Goal: Task Accomplishment & Management: Manage account settings

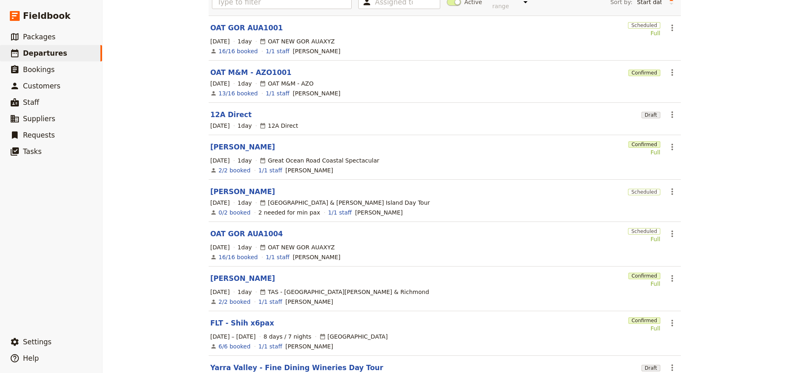
scroll to position [114, 0]
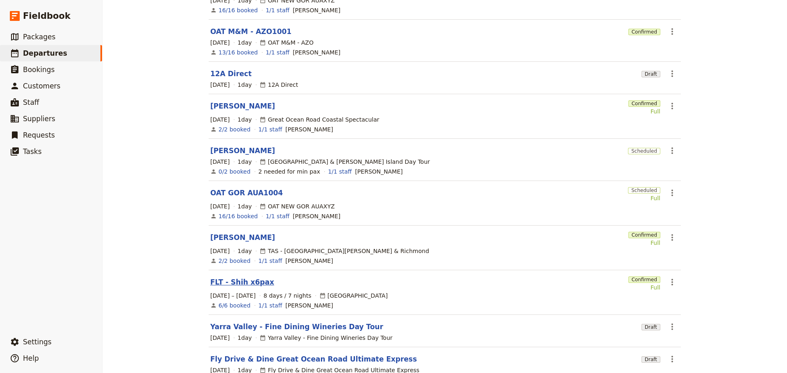
click at [229, 277] on link "FLT - Shih x6pax" at bounding box center [242, 282] width 64 height 10
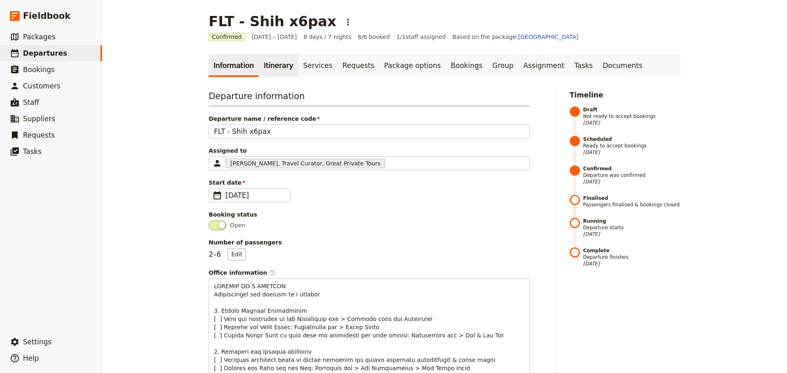
click at [259, 60] on link "Itinerary" at bounding box center [278, 65] width 39 height 23
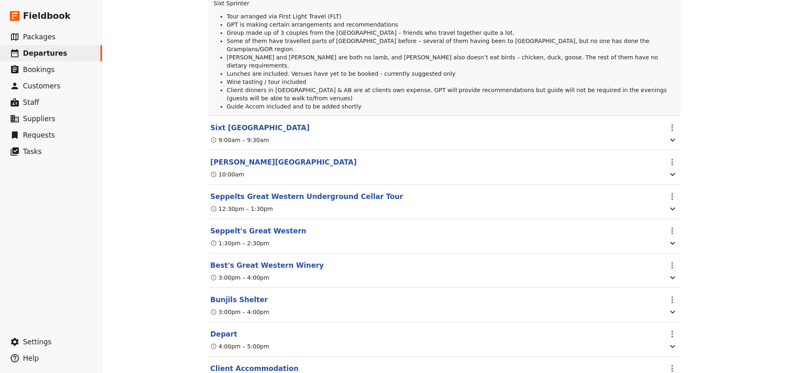
scroll to position [205, 0]
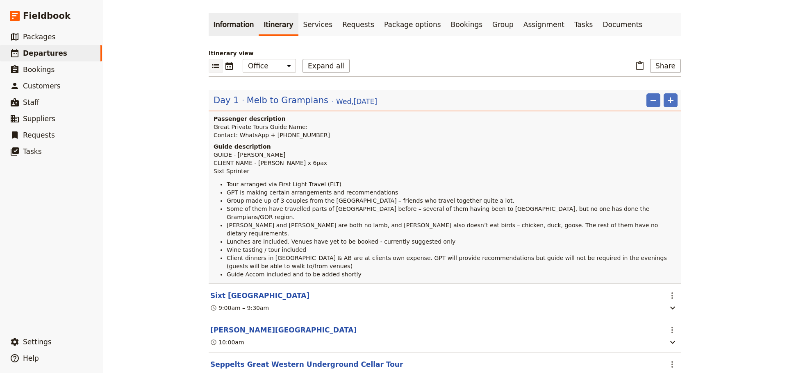
click at [225, 61] on icon "Calendar view" at bounding box center [229, 66] width 10 height 10
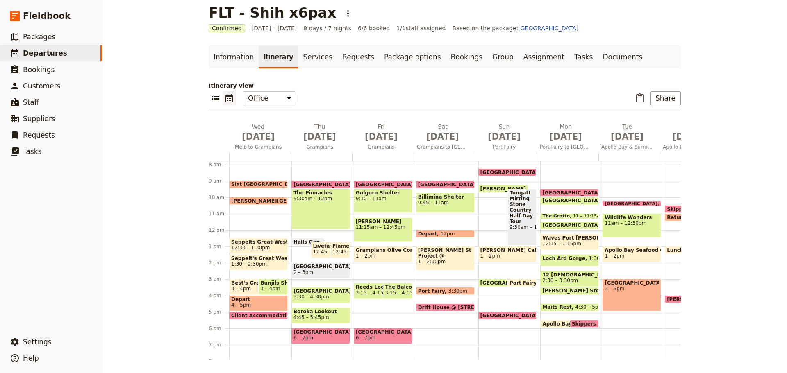
scroll to position [148, 0]
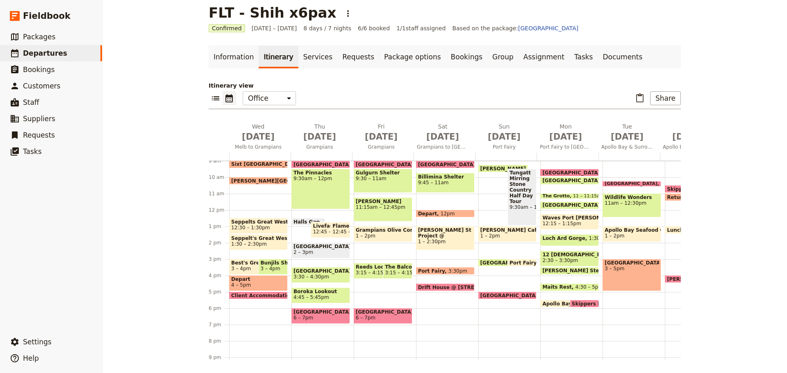
click at [255, 221] on span "Seppelts Great Western Underground Cellar Tour" at bounding box center [258, 222] width 55 height 6
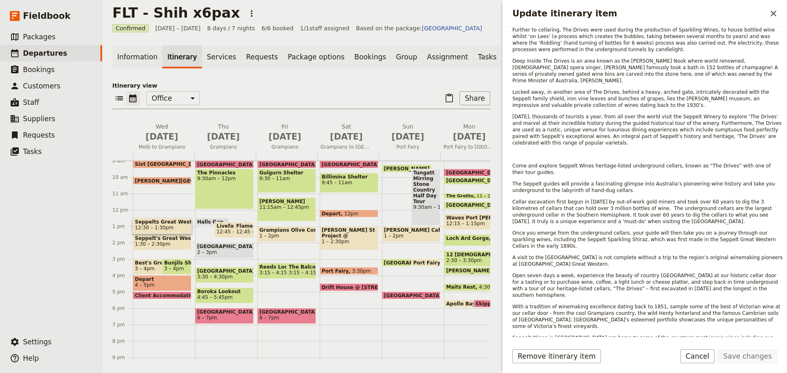
scroll to position [383, 0]
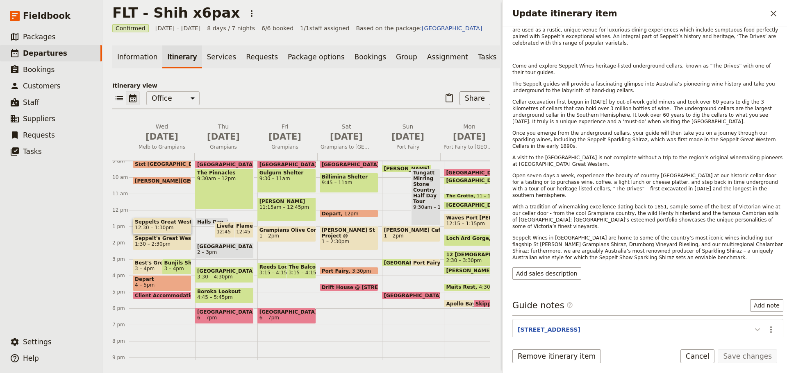
click at [751, 323] on button "Update itinerary item" at bounding box center [757, 330] width 13 height 14
click at [766, 325] on icon "Actions" at bounding box center [771, 330] width 10 height 10
click at [750, 306] on span "Edit note" at bounding box center [741, 308] width 26 height 8
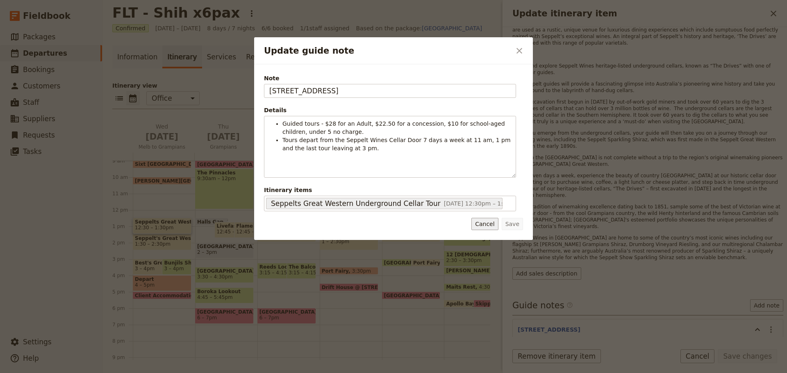
click at [485, 224] on button "Cancel" at bounding box center [484, 224] width 27 height 12
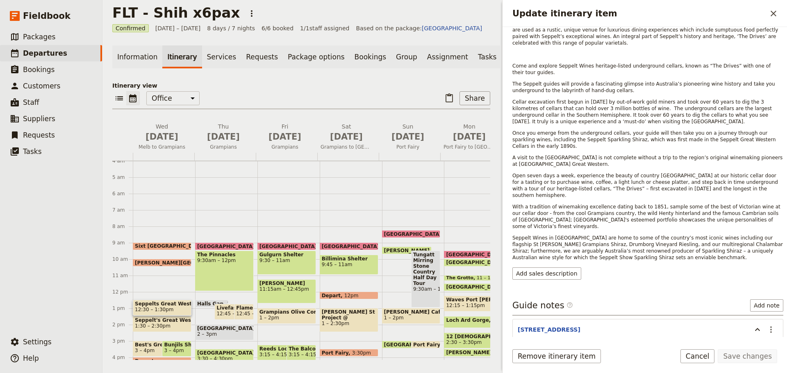
scroll to position [107, 0]
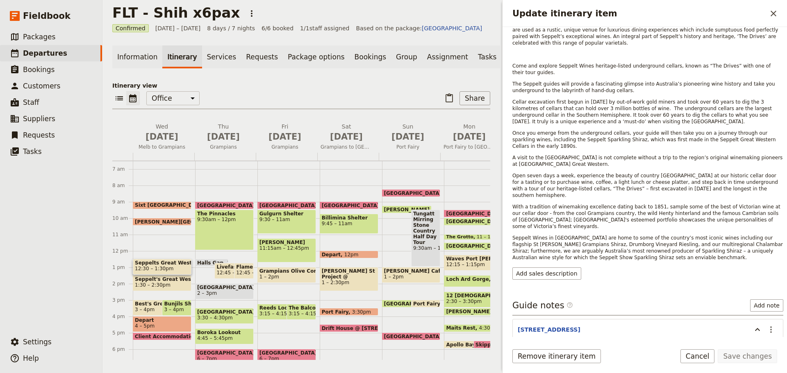
click at [156, 208] on span "Sixt [GEOGRAPHIC_DATA]" at bounding box center [172, 205] width 74 height 6
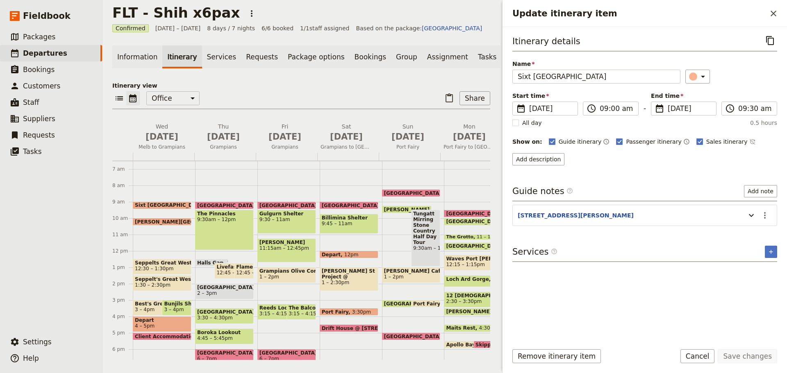
click at [156, 223] on span "[PERSON_NAME][GEOGRAPHIC_DATA]" at bounding box center [188, 221] width 107 height 5
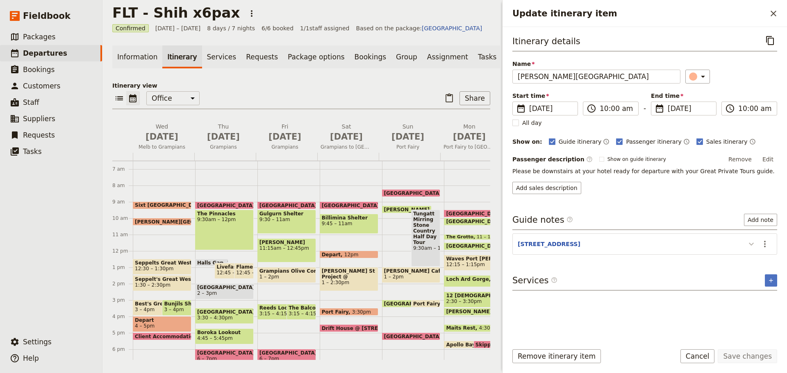
click at [753, 247] on icon "Update itinerary item" at bounding box center [751, 244] width 10 height 10
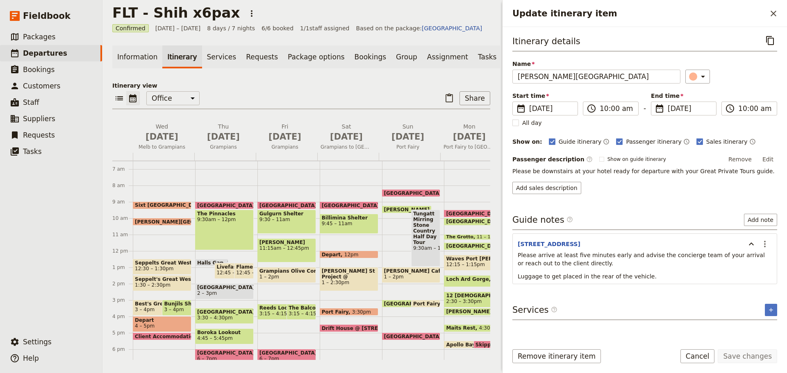
click at [156, 272] on span "12:30 – 1:30pm" at bounding box center [154, 269] width 39 height 6
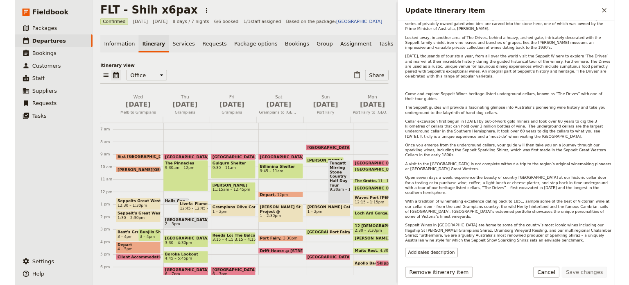
scroll to position [383, 0]
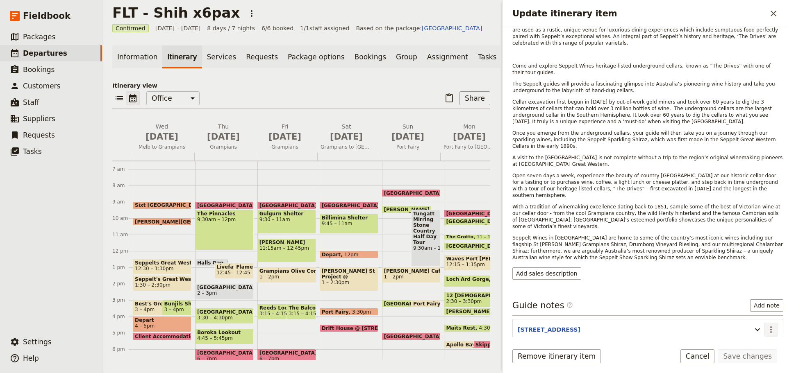
click at [766, 325] on icon "Actions" at bounding box center [771, 330] width 10 height 10
click at [752, 305] on span "Edit note" at bounding box center [741, 308] width 26 height 8
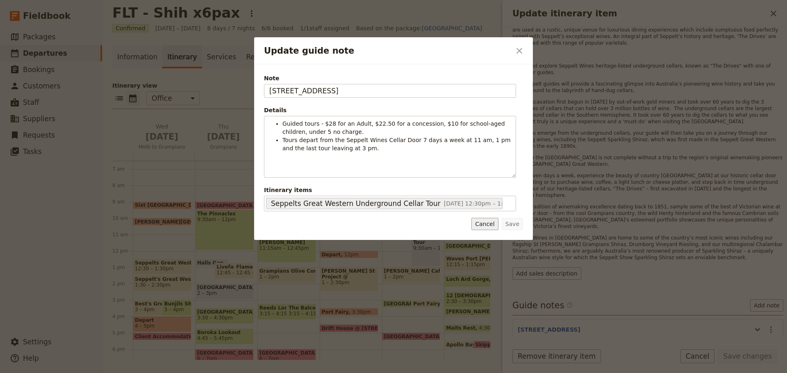
click at [494, 224] on button "Cancel" at bounding box center [484, 224] width 27 height 12
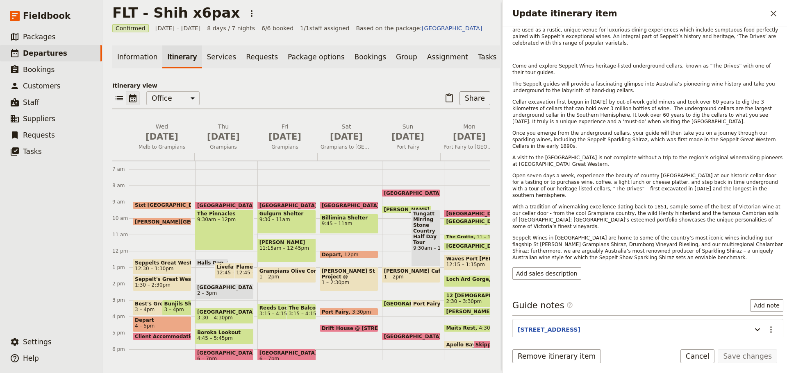
click at [149, 286] on span "1:30 – 2:30pm" at bounding box center [153, 285] width 36 height 6
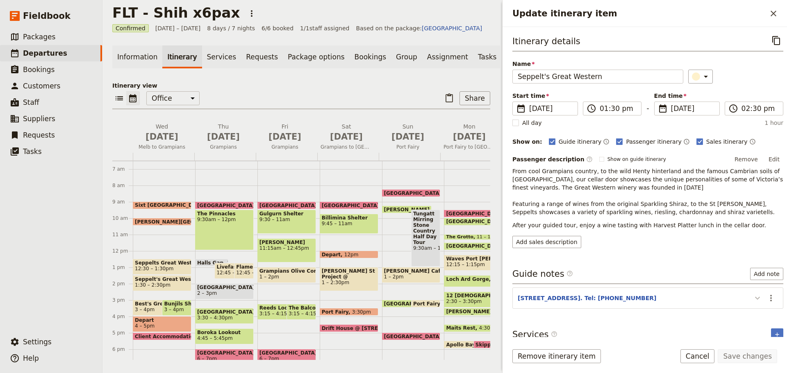
click at [752, 300] on icon "Update itinerary item" at bounding box center [757, 298] width 10 height 10
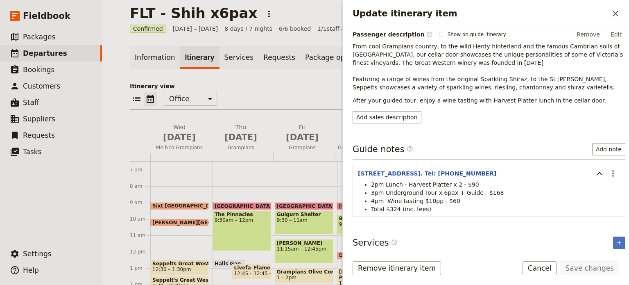
scroll to position [127, 0]
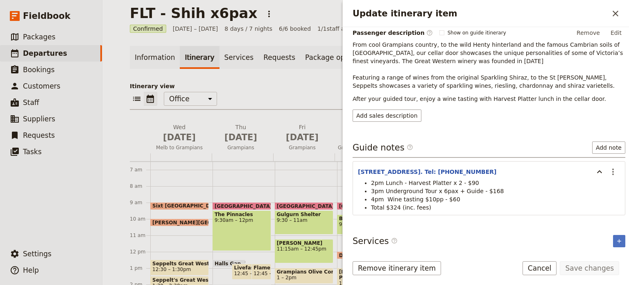
click at [550, 270] on button "Cancel" at bounding box center [540, 268] width 34 height 14
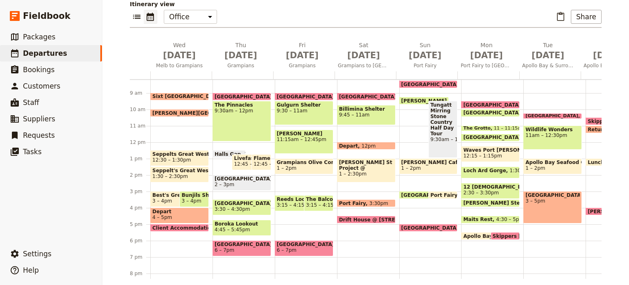
scroll to position [148, 0]
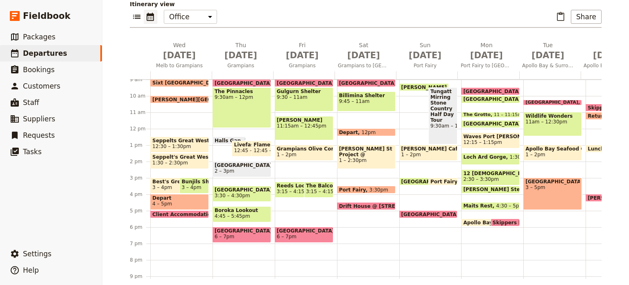
click at [166, 182] on span "Best's Great Western Winery" at bounding box center [174, 182] width 45 height 6
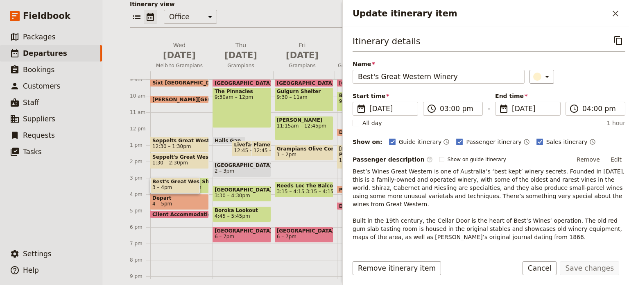
scroll to position [130, 0]
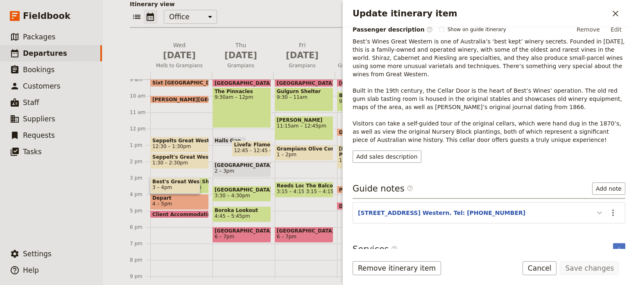
click at [595, 208] on icon "Update itinerary item" at bounding box center [600, 213] width 10 height 10
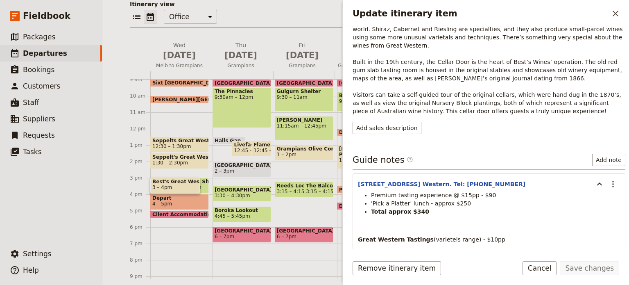
scroll to position [212, 0]
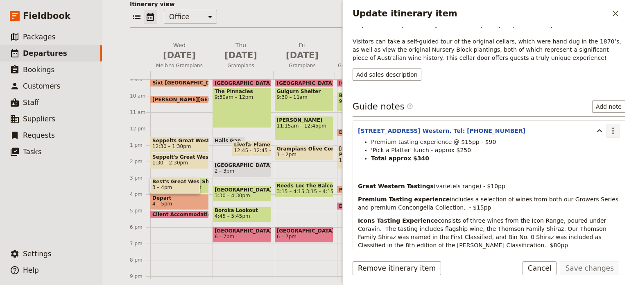
click at [609, 126] on icon "Actions" at bounding box center [614, 131] width 10 height 10
click at [173, 143] on span "12:30 – 1:30pm" at bounding box center [171, 146] width 39 height 6
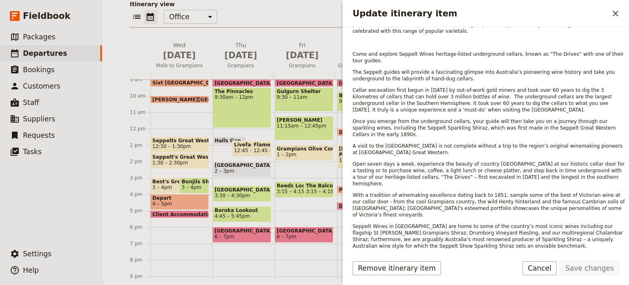
scroll to position [463, 0]
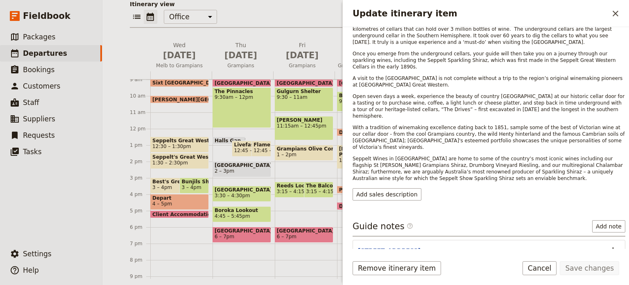
click at [597, 245] on icon "Update itinerary item" at bounding box center [600, 250] width 10 height 10
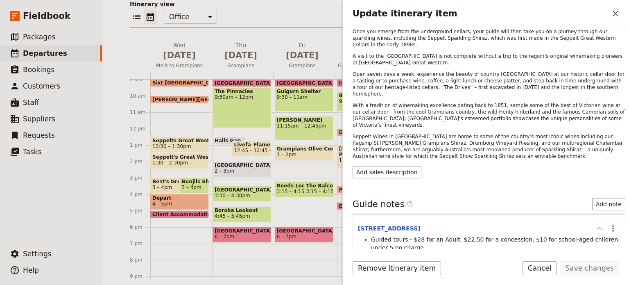
scroll to position [495, 0]
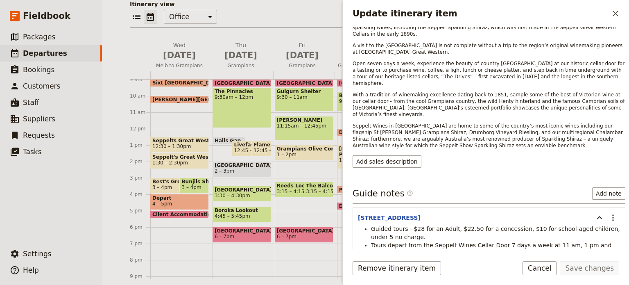
click at [545, 273] on button "Cancel" at bounding box center [540, 268] width 34 height 14
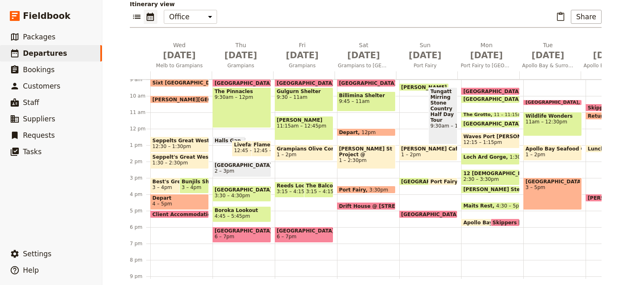
scroll to position [0, 0]
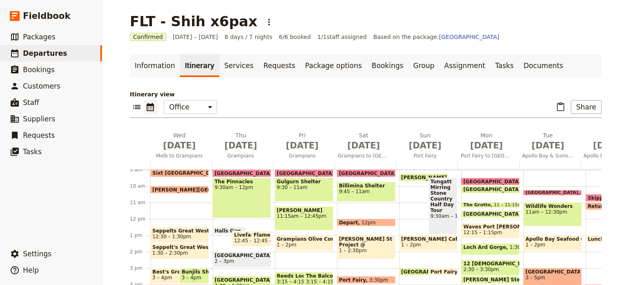
click at [154, 250] on span "1:30 – 2:30pm" at bounding box center [170, 253] width 36 height 6
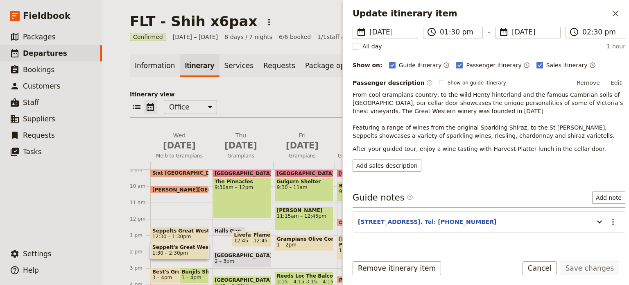
scroll to position [94, 0]
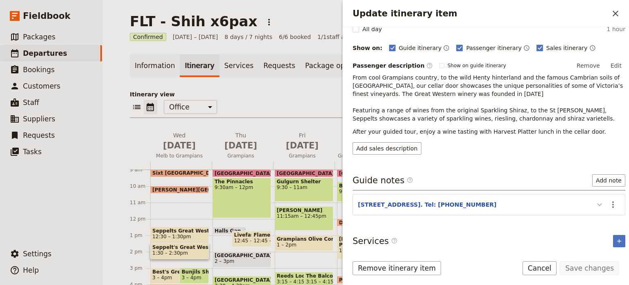
click at [595, 204] on icon "Update itinerary item" at bounding box center [600, 205] width 10 height 10
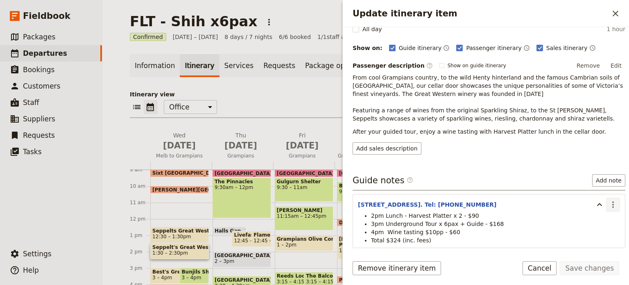
click at [609, 201] on icon "Actions" at bounding box center [614, 205] width 10 height 10
click at [600, 226] on button "Remove note" at bounding box center [590, 231] width 48 height 11
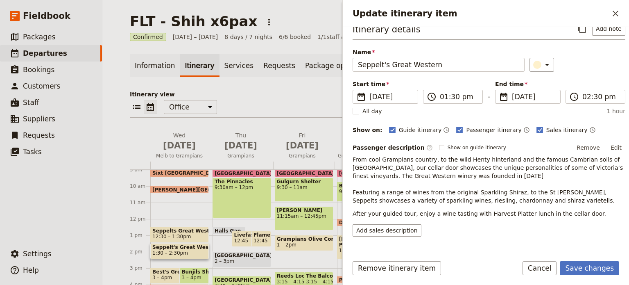
scroll to position [33, 0]
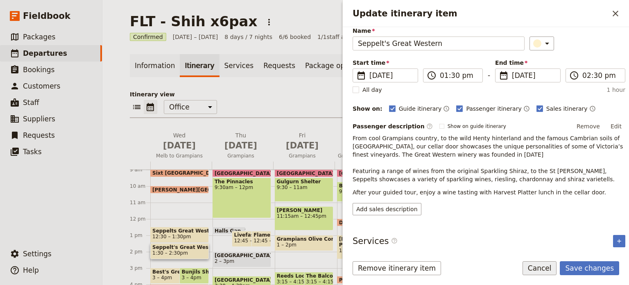
click at [550, 265] on button "Cancel" at bounding box center [540, 268] width 34 height 14
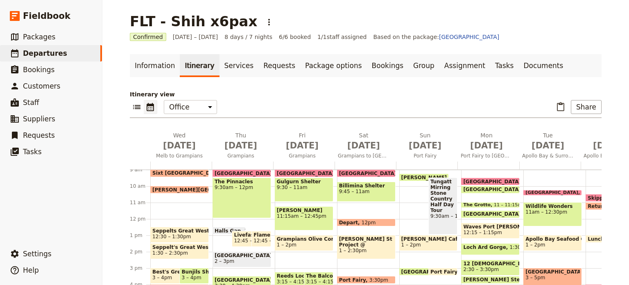
click at [156, 247] on span "Seppelt's Great Western" at bounding box center [179, 247] width 55 height 6
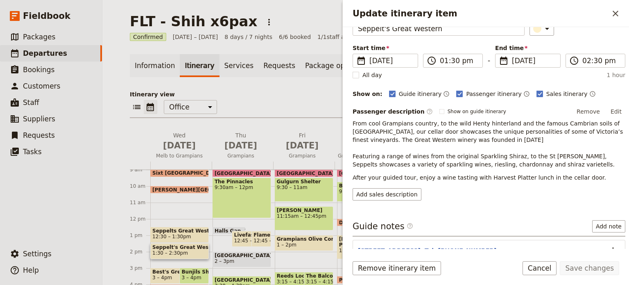
scroll to position [94, 0]
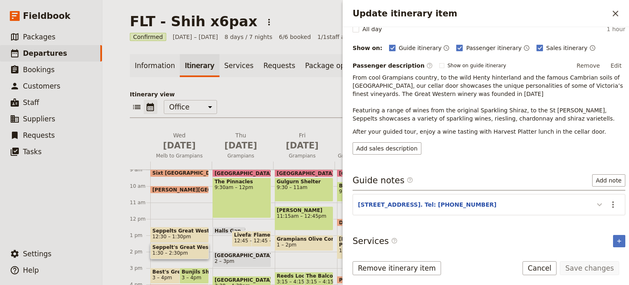
click at [595, 202] on icon "Update itinerary item" at bounding box center [600, 205] width 10 height 10
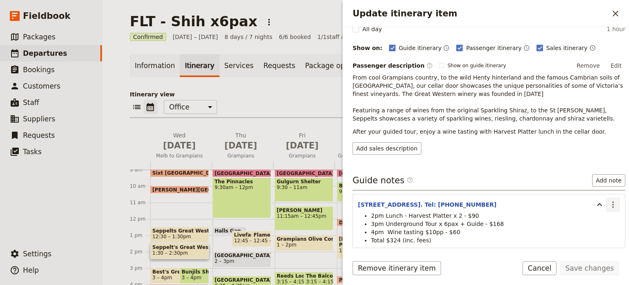
click at [611, 202] on icon "Actions" at bounding box center [614, 205] width 10 height 10
click at [600, 219] on span "Edit note" at bounding box center [590, 220] width 38 height 8
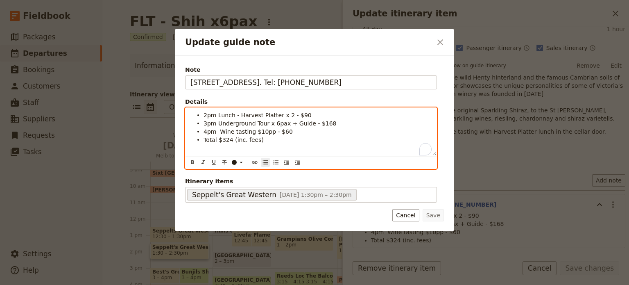
click at [218, 130] on span "4pm Wine tasting $10pp - $60" at bounding box center [248, 131] width 89 height 7
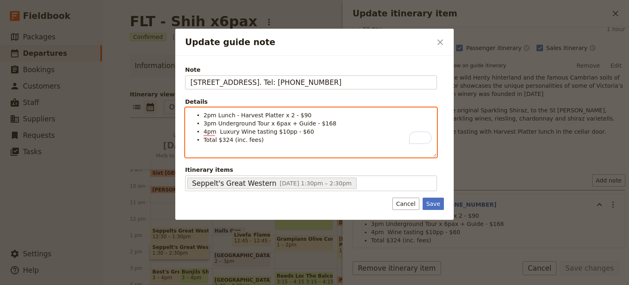
click at [275, 115] on span "2pm Lunch - Harvest Platter x 2 - $90" at bounding box center [258, 115] width 108 height 7
drag, startPoint x: 321, startPoint y: 115, endPoint x: 316, endPoint y: 117, distance: 5.7
click at [315, 116] on li "2pm Lunch - Harvest Platter for 4pax x 2 - $90" at bounding box center [318, 115] width 228 height 8
click at [277, 119] on li "3pm Underground Tour x 6pax + Guide - $168" at bounding box center [318, 123] width 228 height 8
click at [277, 114] on span "2pm Lunch - Harvest Platter for 4pax x 2 - $100" at bounding box center [273, 115] width 139 height 7
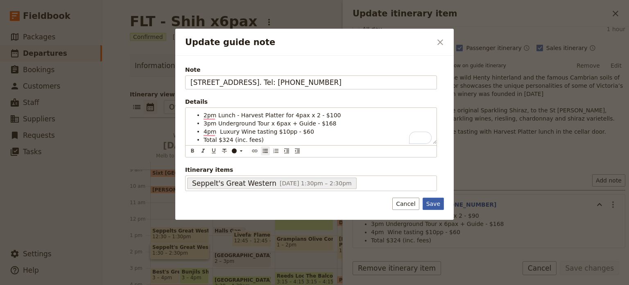
click at [430, 204] on button "Save" at bounding box center [433, 204] width 21 height 12
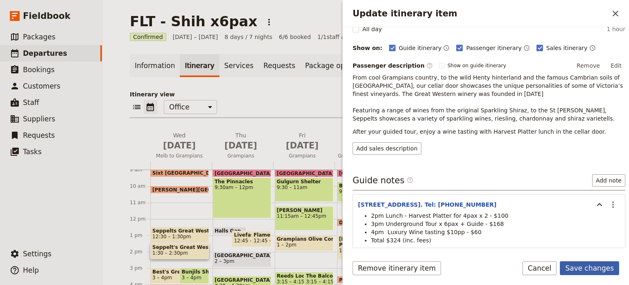
click at [580, 274] on button "Save changes" at bounding box center [589, 268] width 59 height 14
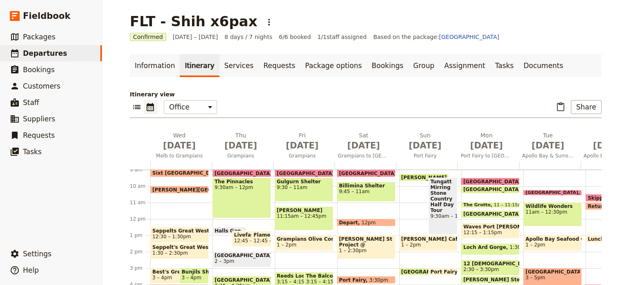
click at [155, 275] on span "3 – 4pm" at bounding box center [162, 278] width 20 height 6
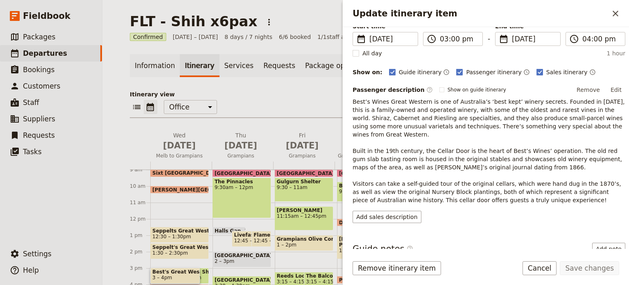
scroll to position [130, 0]
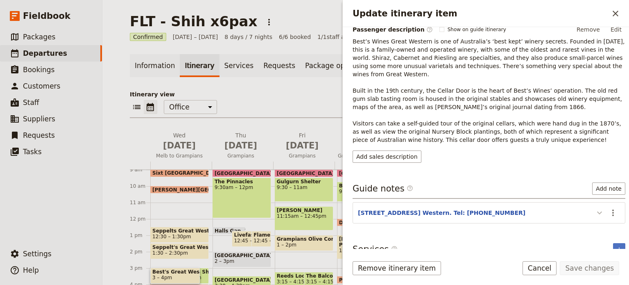
click at [598, 211] on icon "Update itinerary item" at bounding box center [600, 212] width 5 height 3
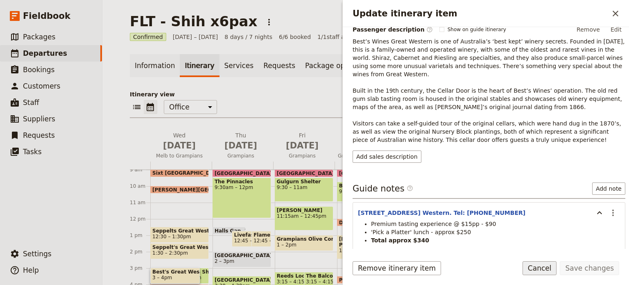
click at [549, 271] on button "Cancel" at bounding box center [540, 268] width 34 height 14
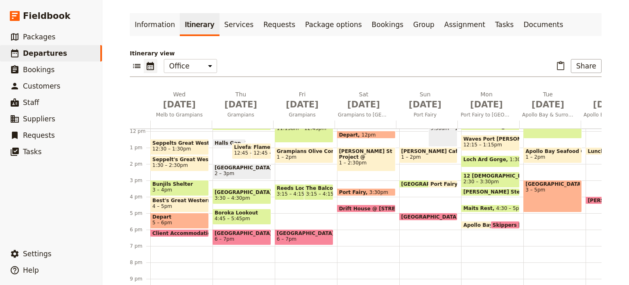
scroll to position [159, 0]
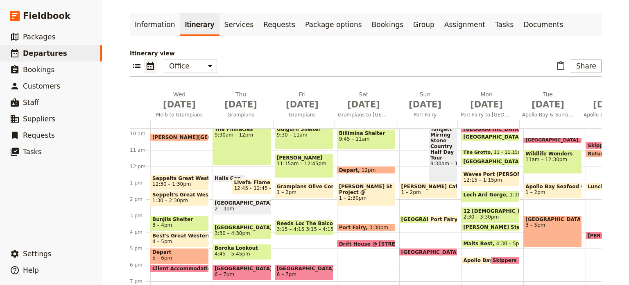
click at [170, 176] on span "Seppelts Great Western Underground Cellar Tour" at bounding box center [179, 178] width 55 height 6
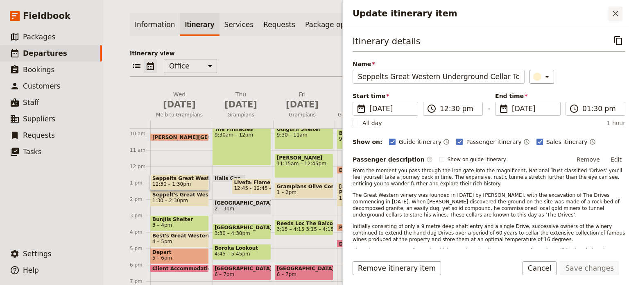
click at [611, 16] on icon "Close drawer" at bounding box center [616, 14] width 10 height 10
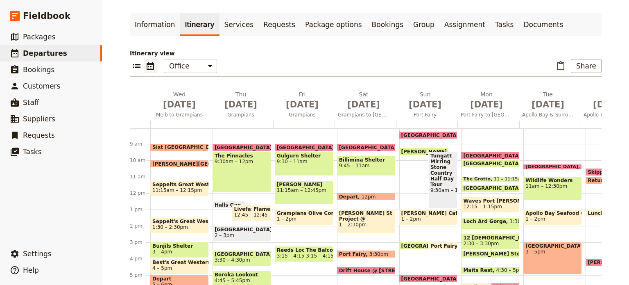
scroll to position [118, 0]
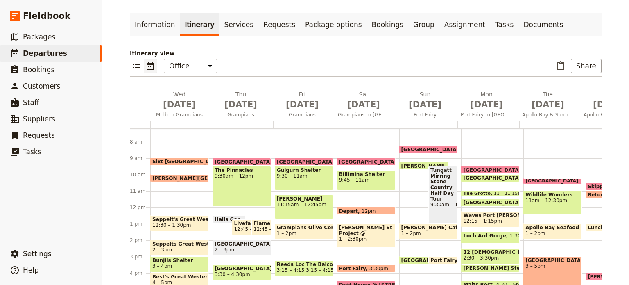
click at [174, 244] on span "Seppelts Great Western Underground Cellar Tour" at bounding box center [179, 244] width 55 height 6
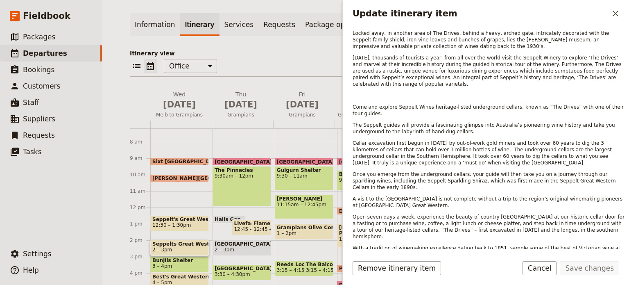
scroll to position [463, 0]
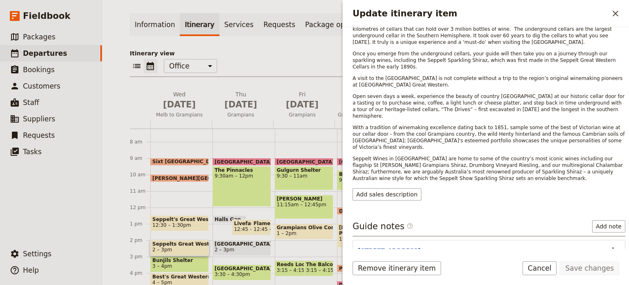
click at [597, 245] on icon "Update itinerary item" at bounding box center [600, 250] width 10 height 10
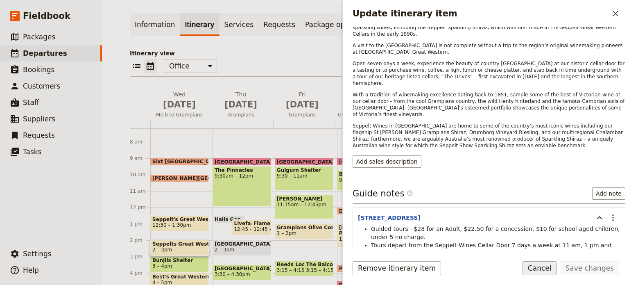
click at [551, 270] on button "Cancel" at bounding box center [540, 268] width 34 height 14
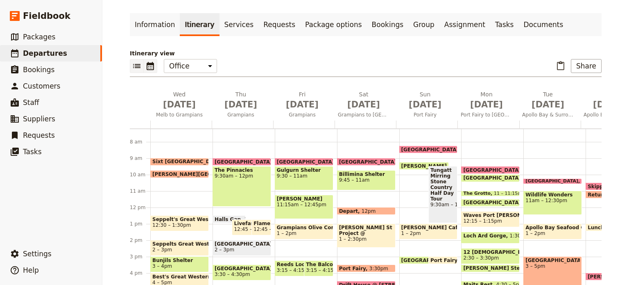
click at [137, 68] on icon "List view" at bounding box center [136, 66] width 7 height 4
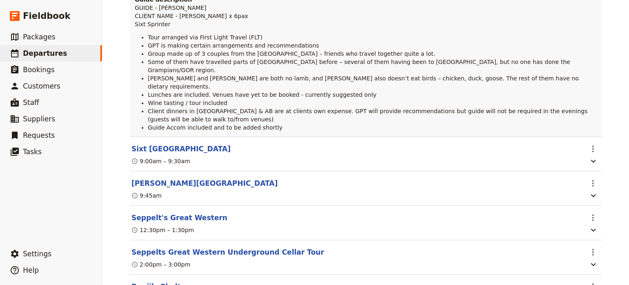
scroll to position [246, 0]
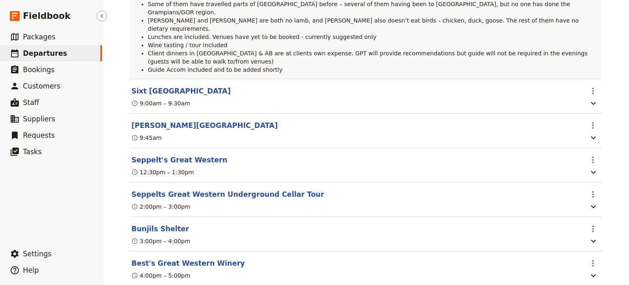
click at [48, 49] on span "Departures" at bounding box center [45, 53] width 44 height 8
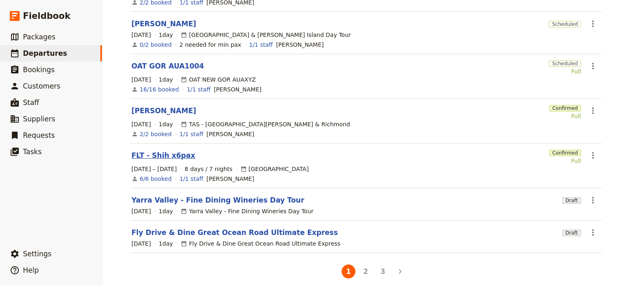
click at [157, 150] on link "FLT - Shih x6pax" at bounding box center [164, 155] width 64 height 10
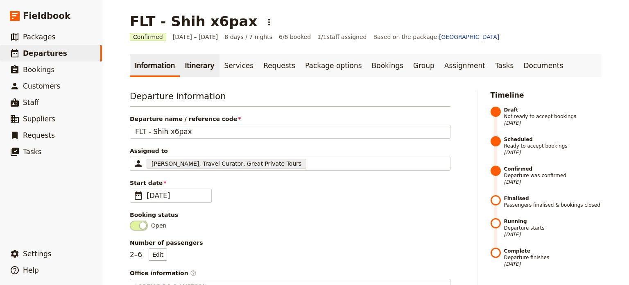
click at [193, 65] on link "Itinerary" at bounding box center [199, 65] width 39 height 23
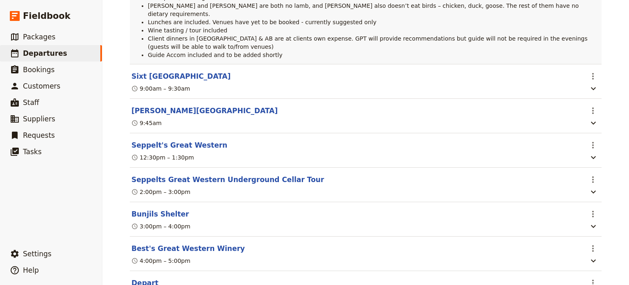
scroll to position [246, 0]
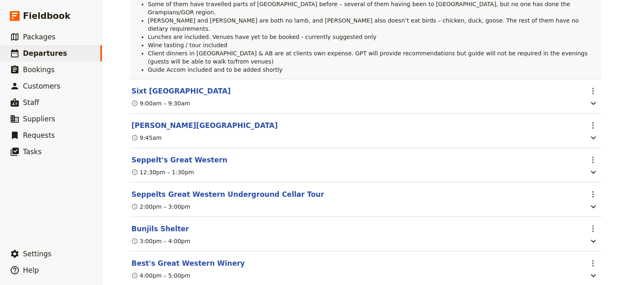
drag, startPoint x: 157, startPoint y: 107, endPoint x: 158, endPoint y: 103, distance: 4.3
click at [158, 114] on section "Langham Hotel Melbourne ​ 9:45am" at bounding box center [366, 131] width 472 height 34
click at [156, 120] on button "[PERSON_NAME][GEOGRAPHIC_DATA]" at bounding box center [205, 125] width 146 height 10
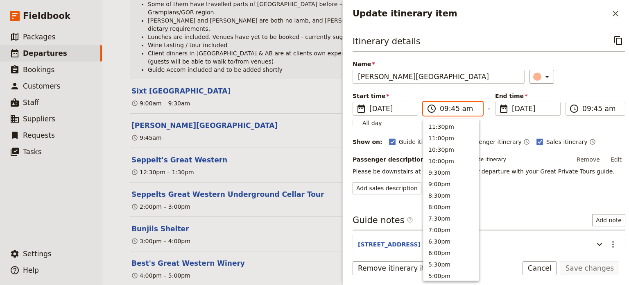
click at [444, 104] on input "09:45 am" at bounding box center [459, 109] width 38 height 10
click at [436, 122] on button "9:30am" at bounding box center [451, 124] width 55 height 11
type input "09:30 am"
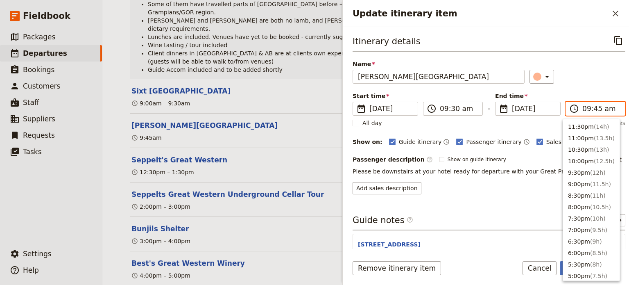
click at [584, 106] on input "09:45 am" at bounding box center [602, 109] width 38 height 10
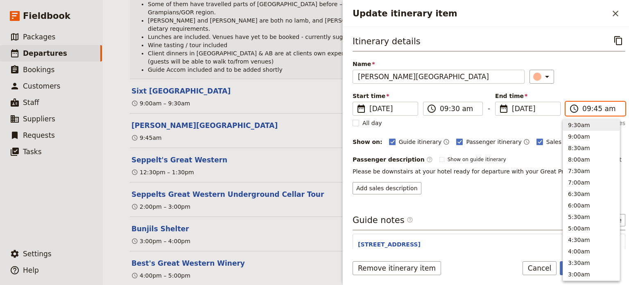
click at [583, 124] on button "9:30am" at bounding box center [591, 124] width 57 height 11
type input "09:30 am"
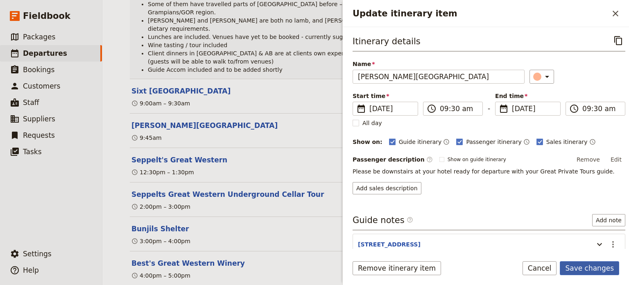
click at [598, 268] on button "Save changes" at bounding box center [589, 268] width 59 height 14
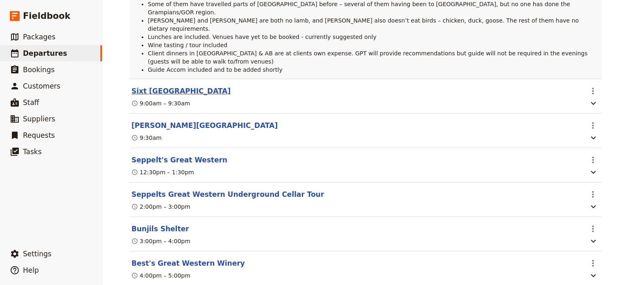
click at [178, 86] on button "Sixt [GEOGRAPHIC_DATA]" at bounding box center [181, 91] width 99 height 10
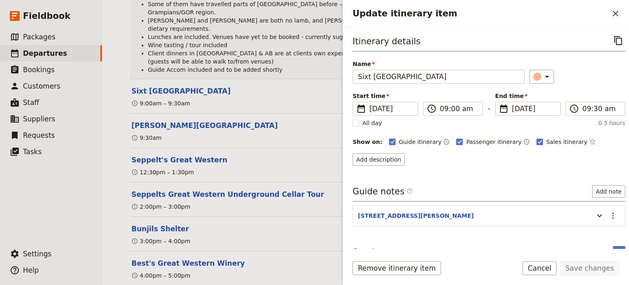
click at [547, 273] on button "Cancel" at bounding box center [540, 268] width 34 height 14
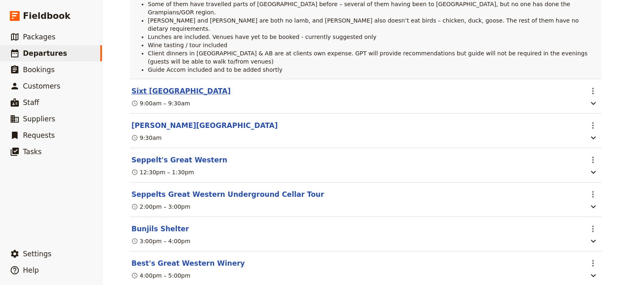
click at [186, 86] on button "Sixt [GEOGRAPHIC_DATA]" at bounding box center [181, 91] width 99 height 10
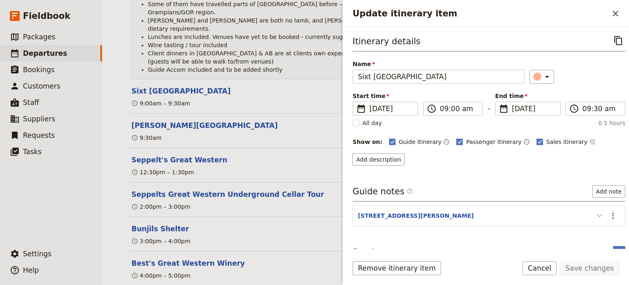
click at [598, 216] on icon "Update itinerary item" at bounding box center [600, 215] width 5 height 3
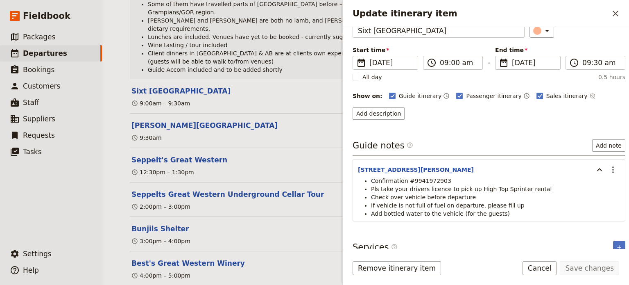
scroll to position [52, 0]
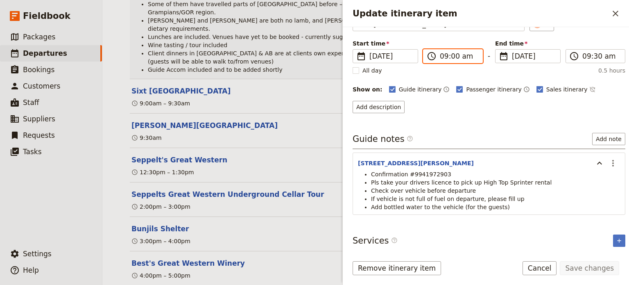
click at [466, 58] on input "09:00 am" at bounding box center [459, 56] width 38 height 10
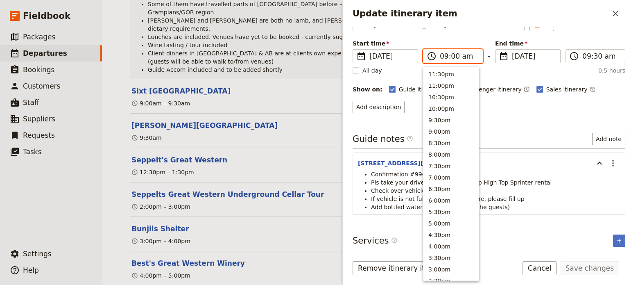
scroll to position [334, 0]
click at [461, 83] on button "8:30am" at bounding box center [451, 83] width 55 height 11
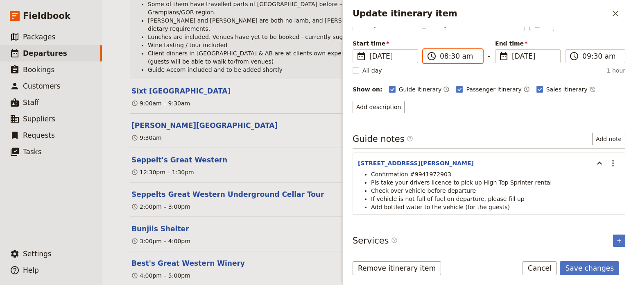
click at [452, 58] on input "08:30 am" at bounding box center [459, 56] width 38 height 10
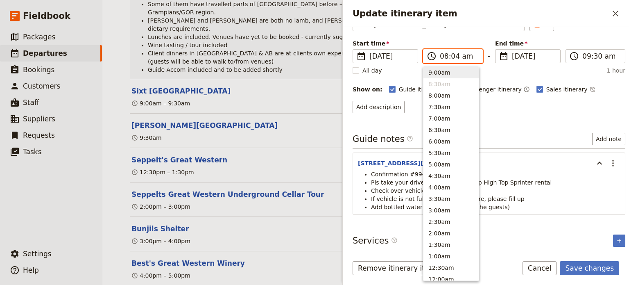
type input "08:45 am"
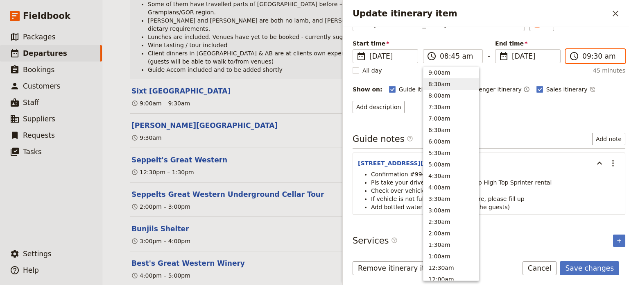
click at [596, 58] on input "09:30 am" at bounding box center [602, 56] width 38 height 10
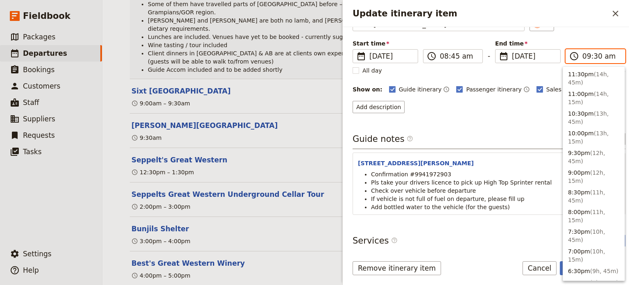
scroll to position [356, 0]
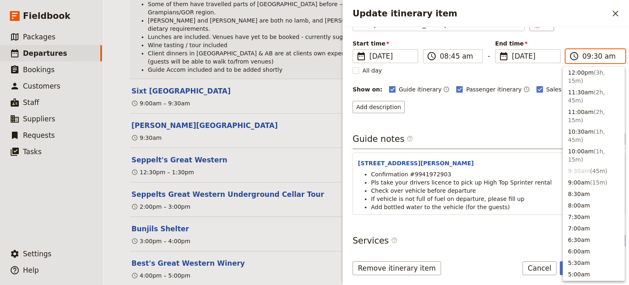
click at [590, 177] on button "9:00am ( 15m )" at bounding box center [593, 182] width 61 height 11
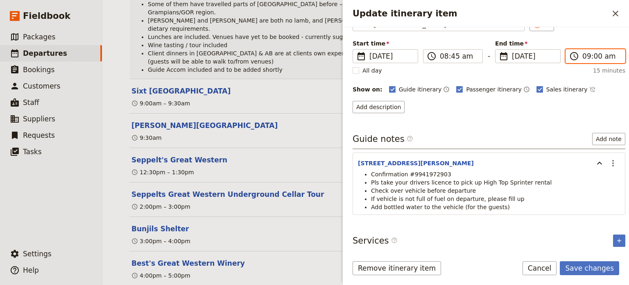
click at [591, 54] on input "09:00 am" at bounding box center [602, 56] width 38 height 10
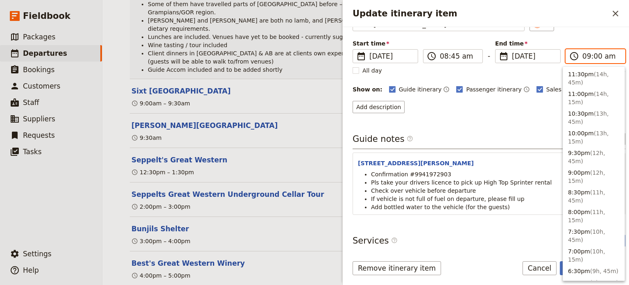
scroll to position [367, 0]
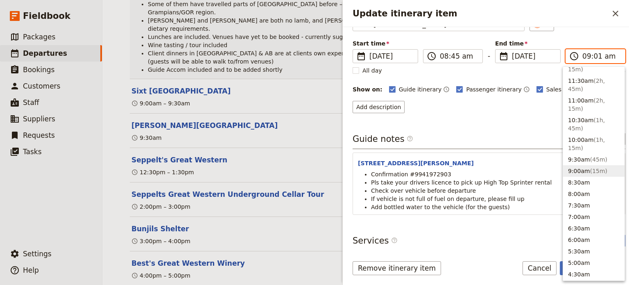
type input "09:15 am"
click at [591, 42] on div "Start time ​ 15 Oct 2025 15/10/2025 2025-10-15 08:45 ​ 08:45 am - End time ​ 15…" at bounding box center [489, 51] width 273 height 24
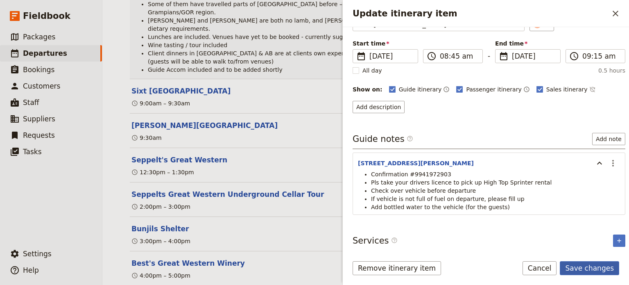
click at [581, 266] on button "Save changes" at bounding box center [589, 268] width 59 height 14
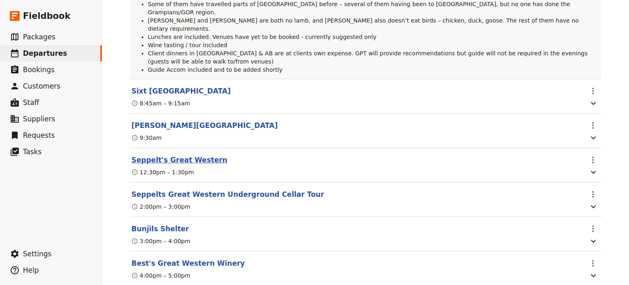
click at [186, 155] on button "Seppelt's Great Western" at bounding box center [180, 160] width 96 height 10
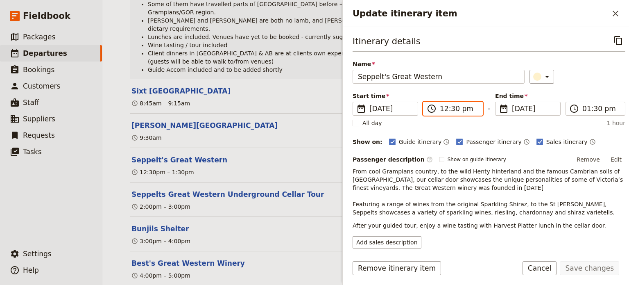
click at [463, 105] on input "12:30 pm" at bounding box center [459, 109] width 38 height 10
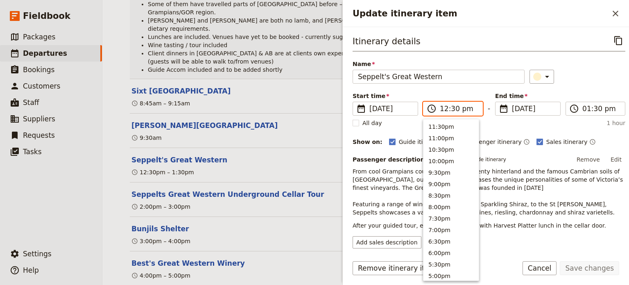
scroll to position [254, 0]
click at [453, 135] on button "12:00pm" at bounding box center [451, 136] width 55 height 11
type input "12:00 pm"
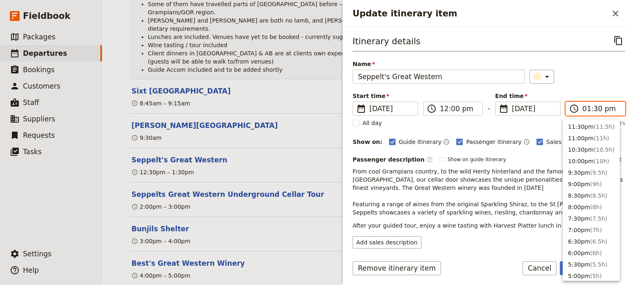
click at [594, 105] on input "01:30 pm" at bounding box center [602, 109] width 38 height 10
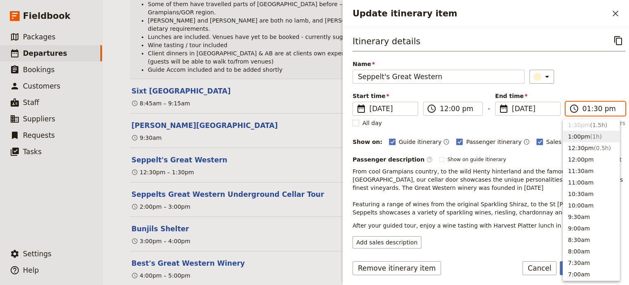
click at [582, 140] on button "1:00pm ( 1h )" at bounding box center [591, 136] width 57 height 11
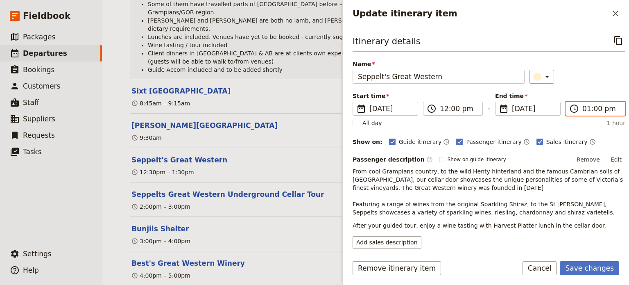
click at [584, 108] on input "01:00 pm" at bounding box center [602, 109] width 38 height 10
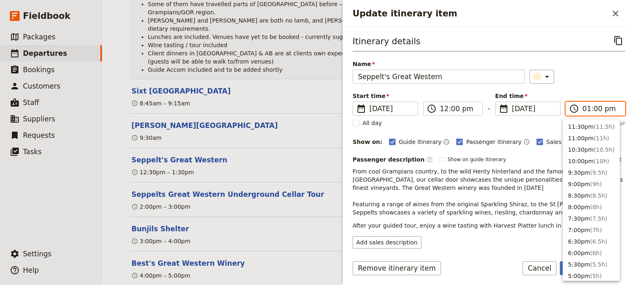
scroll to position [243, 0]
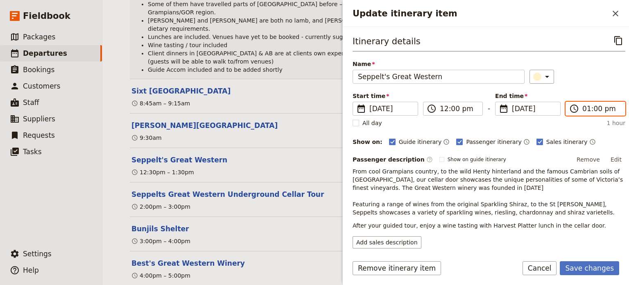
click at [585, 105] on input "01:00 pm" at bounding box center [602, 109] width 38 height 10
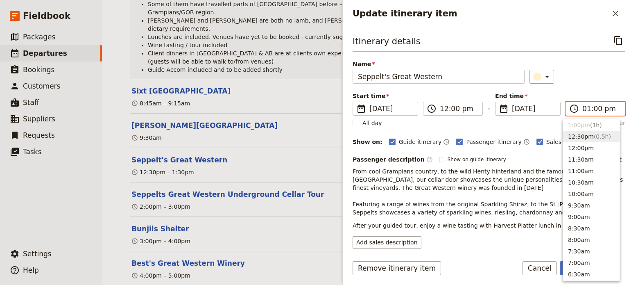
click at [584, 137] on button "12:30pm ( 0.5h )" at bounding box center [591, 136] width 57 height 11
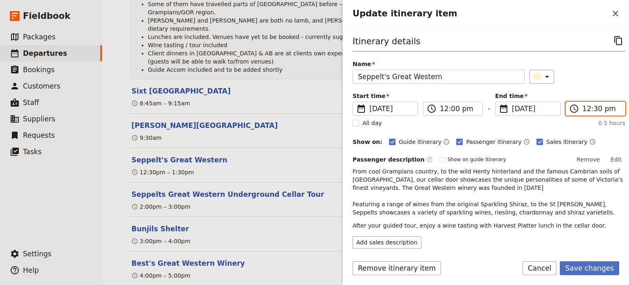
click at [593, 108] on input "12:30 pm" at bounding box center [602, 109] width 38 height 10
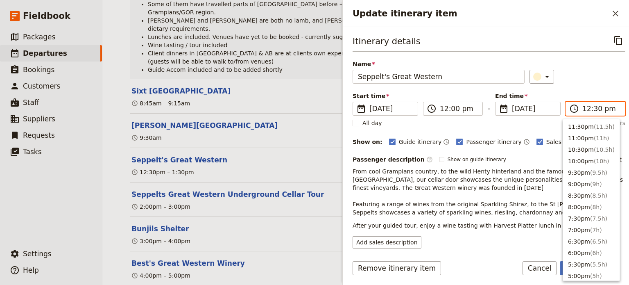
scroll to position [254, 0]
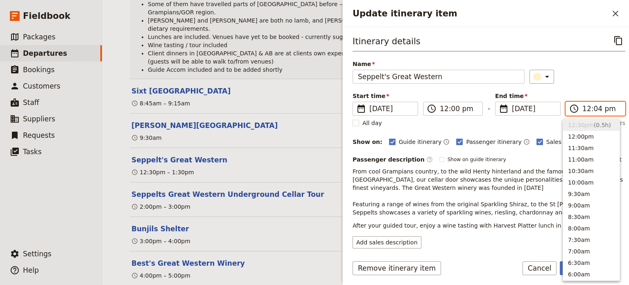
type input "12:45 pm"
click at [592, 82] on div "​" at bounding box center [578, 77] width 96 height 14
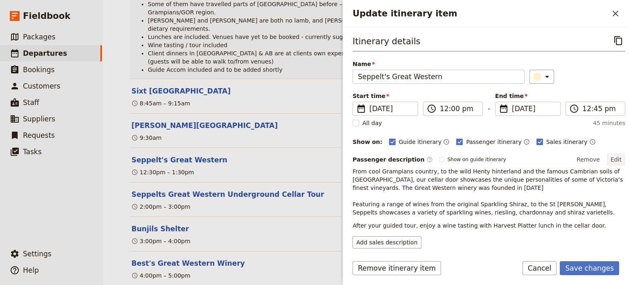
click at [611, 159] on button "Edit" at bounding box center [616, 159] width 18 height 12
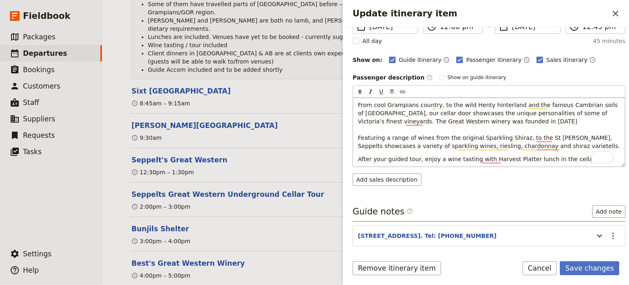
scroll to position [82, 0]
click at [394, 113] on span "From cool Grampians country, to the wild Henty hinterland and the famous Cambri…" at bounding box center [489, 126] width 262 height 48
click at [487, 129] on p "From cool Grampians country, to the wild Henty hinterland and the famous Cambri…" at bounding box center [489, 125] width 262 height 49
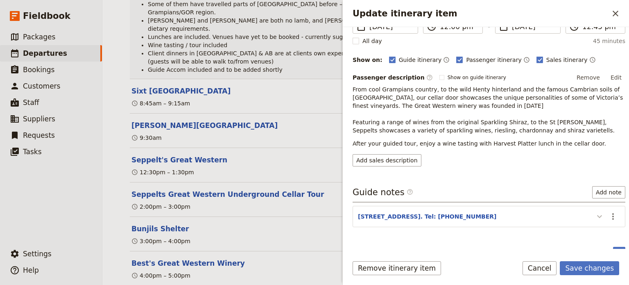
click at [590, 234] on div "Itinerary details ​ Name Seppelt's Great Western ​ Start time ​ 15 Oct 2025 15/…" at bounding box center [486, 138] width 286 height 222
click at [595, 214] on icon "Update itinerary item" at bounding box center [600, 216] width 10 height 10
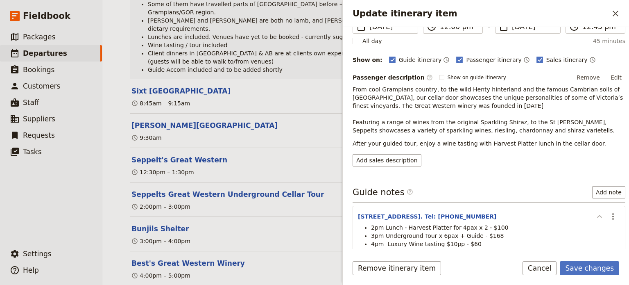
scroll to position [127, 0]
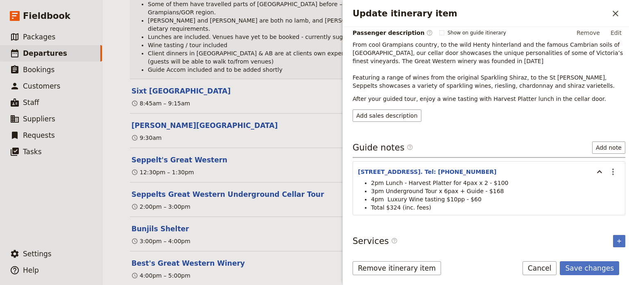
click at [373, 182] on span "2pm Lunch - Harvest Platter for 4pax x 2 - $100" at bounding box center [439, 182] width 137 height 7
click at [371, 181] on span "2pm Lunch - Harvest Platter for 4pax x 2 - $100" at bounding box center [439, 182] width 137 height 7
click at [582, 266] on button "Save changes" at bounding box center [589, 268] width 59 height 14
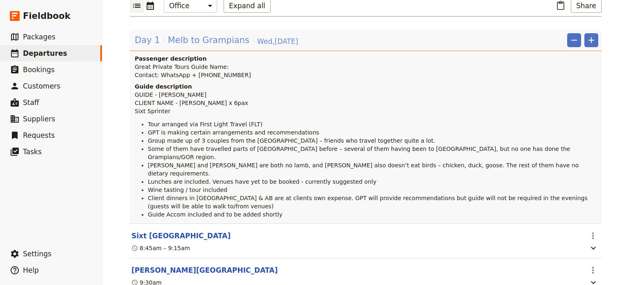
scroll to position [82, 0]
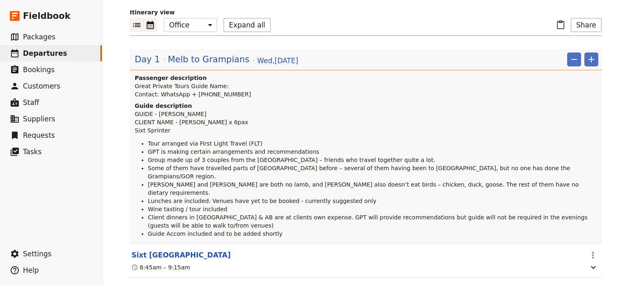
click at [148, 30] on icon "Calendar view" at bounding box center [150, 25] width 10 height 10
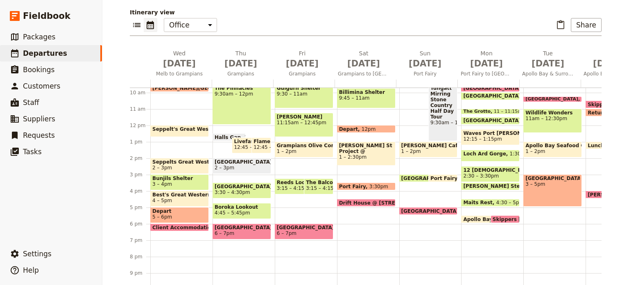
scroll to position [148, 0]
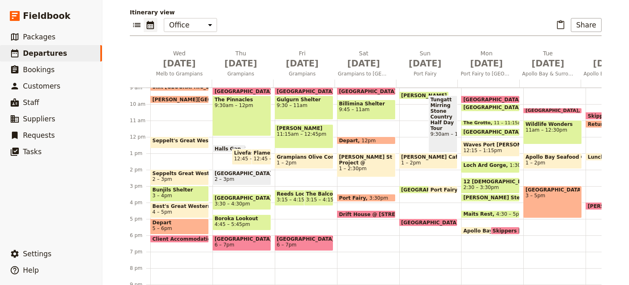
click at [181, 139] on span "Seppelt's Great Western" at bounding box center [187, 141] width 71 height 6
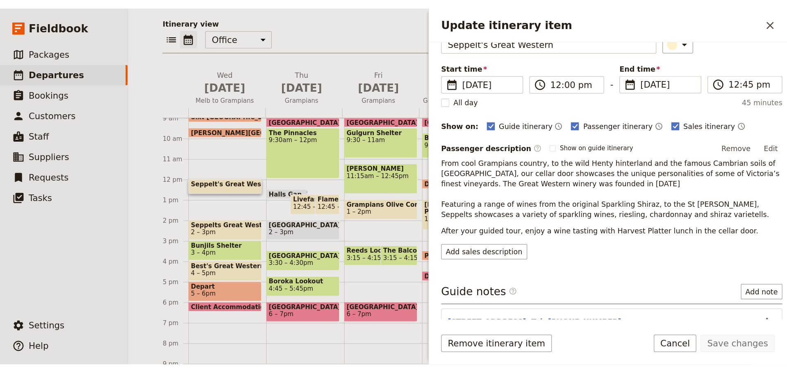
scroll to position [94, 0]
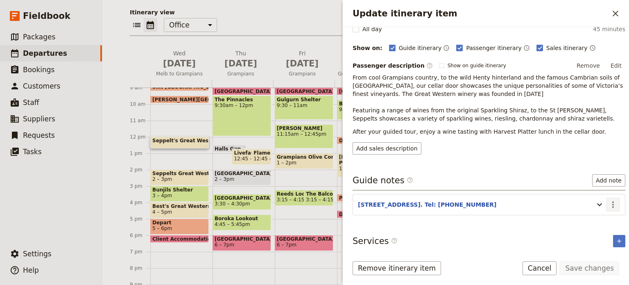
drag, startPoint x: 606, startPoint y: 202, endPoint x: 606, endPoint y: 208, distance: 6.1
click at [609, 202] on icon "Actions" at bounding box center [614, 205] width 10 height 10
click at [599, 220] on span "Edit note" at bounding box center [590, 220] width 38 height 8
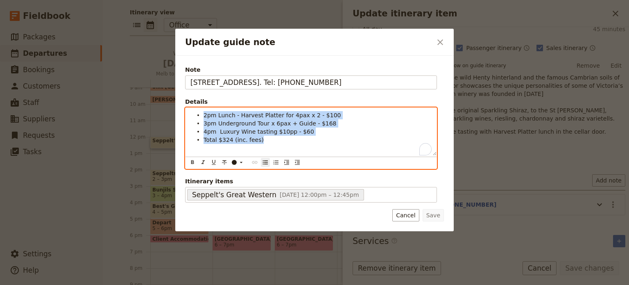
drag, startPoint x: 259, startPoint y: 145, endPoint x: 167, endPoint y: 107, distance: 99.5
click at [166, 285] on div "Update guide note ​ Note 36 Cemetery Road, Great Western. Tel: 5361 2239 Detail…" at bounding box center [314, 285] width 629 height 0
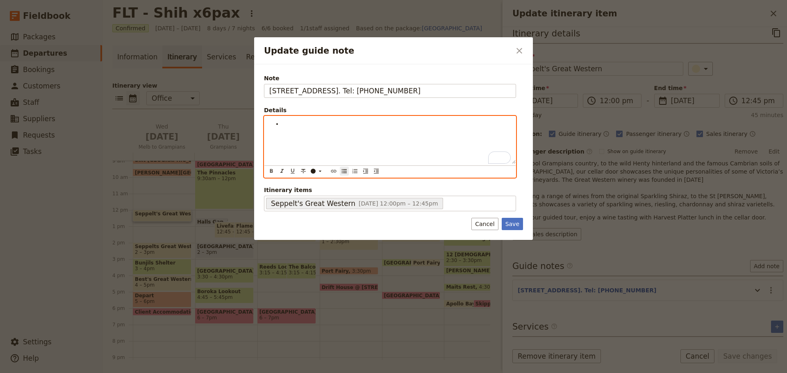
scroll to position [8, 0]
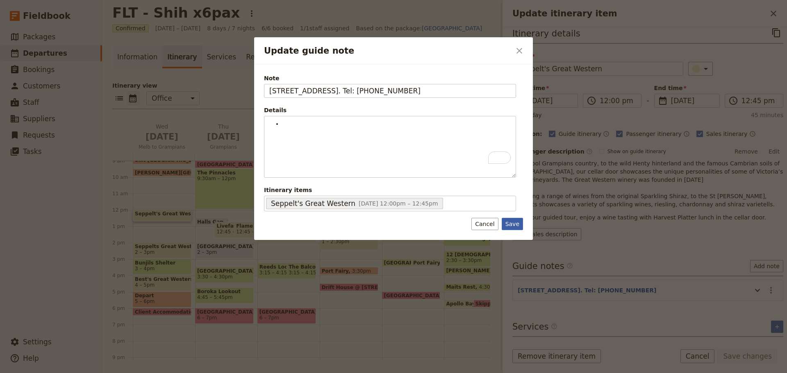
click at [511, 225] on button "Save" at bounding box center [512, 224] width 21 height 12
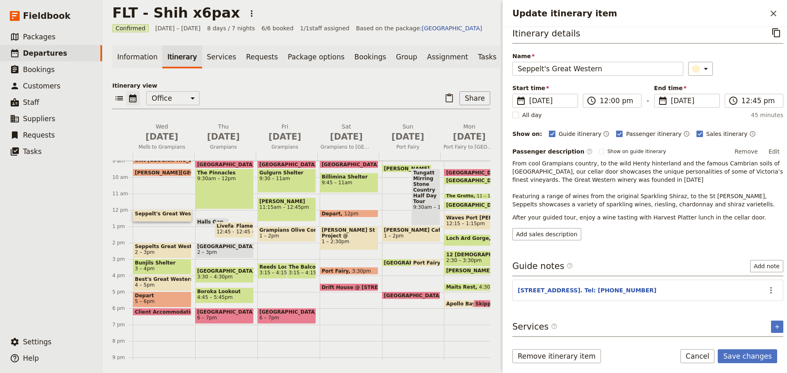
scroll to position [7, 0]
click at [154, 216] on span "Seppelt's Great Western" at bounding box center [170, 214] width 71 height 6
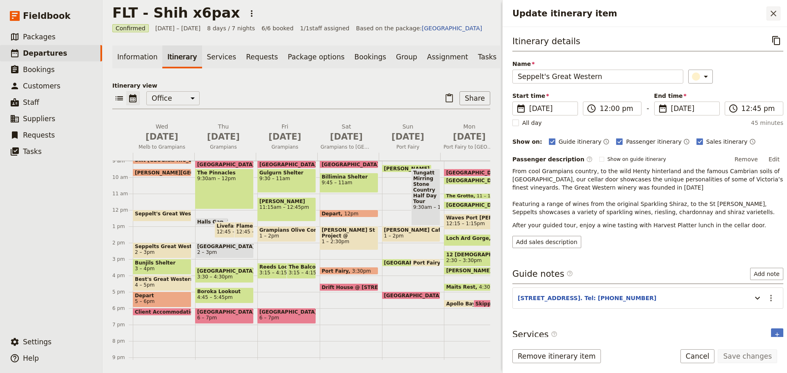
click at [775, 14] on icon "Close drawer" at bounding box center [773, 14] width 10 height 10
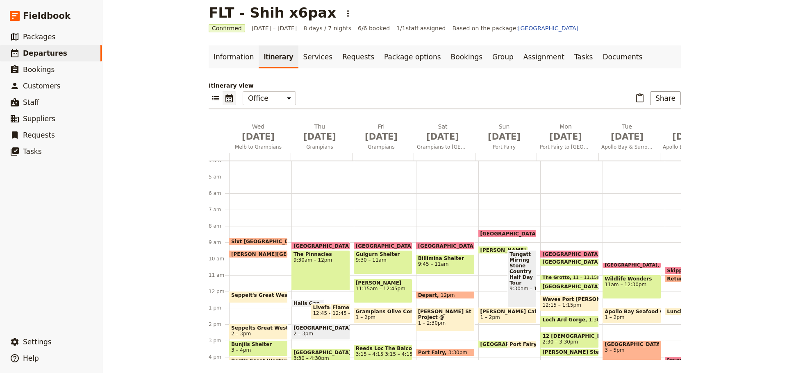
scroll to position [66, 0]
click at [231, 295] on span "Seppelt's Great Western" at bounding box center [266, 296] width 71 height 6
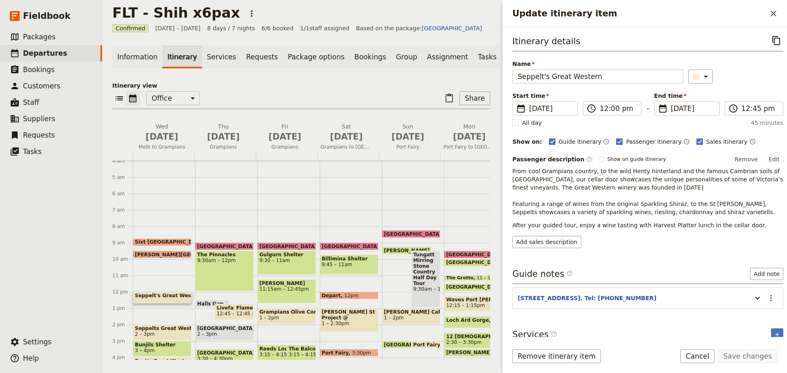
scroll to position [8, 0]
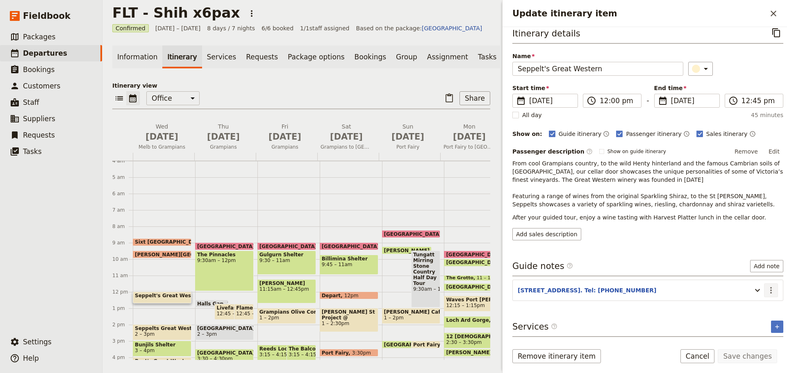
click at [766, 287] on icon "Actions" at bounding box center [771, 291] width 10 height 10
click at [752, 310] on span "Edit note" at bounding box center [741, 308] width 26 height 8
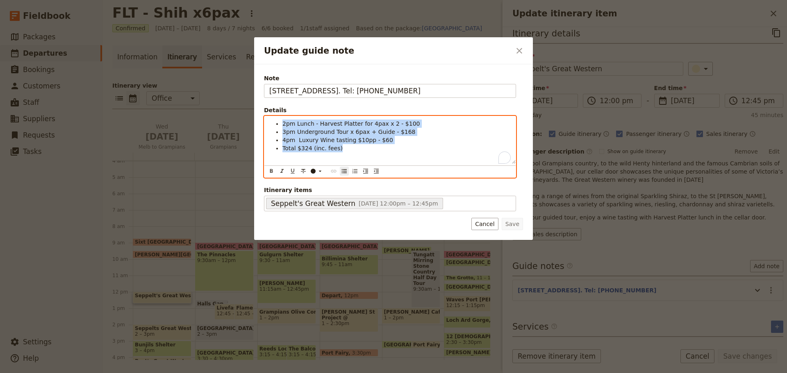
drag, startPoint x: 332, startPoint y: 152, endPoint x: 218, endPoint y: 120, distance: 118.5
click at [218, 373] on div "Update guide note ​ Note 36 Cemetery Road, Great Western. Tel: 5361 2239 Detail…" at bounding box center [393, 373] width 787 height 0
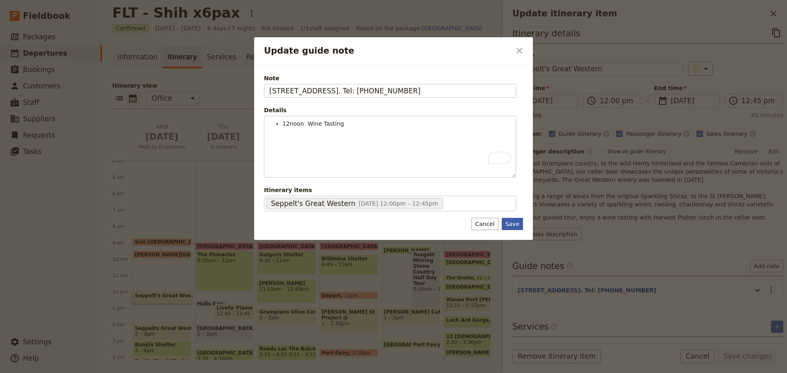
click at [515, 223] on button "Save" at bounding box center [512, 224] width 21 height 12
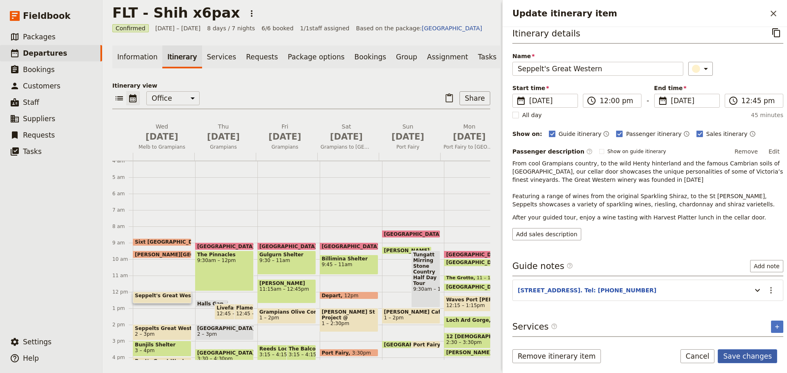
click at [752, 356] on button "Save changes" at bounding box center [747, 357] width 59 height 14
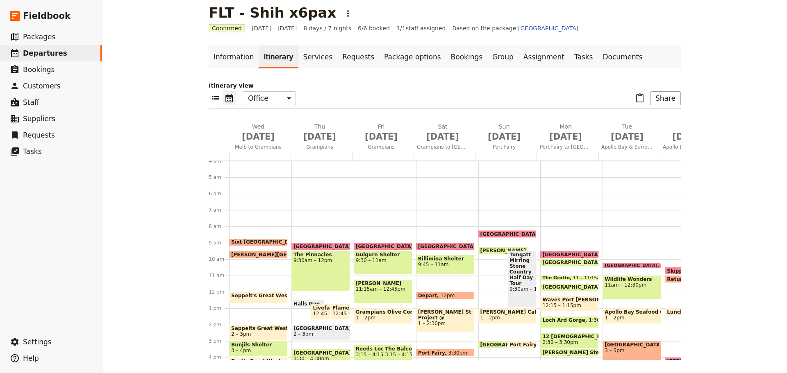
click at [256, 333] on span "2 – 3pm" at bounding box center [258, 335] width 55 height 6
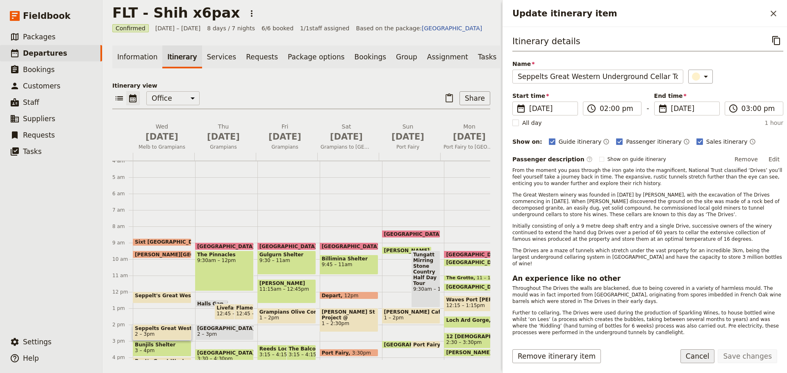
click at [708, 355] on button "Cancel" at bounding box center [697, 357] width 34 height 14
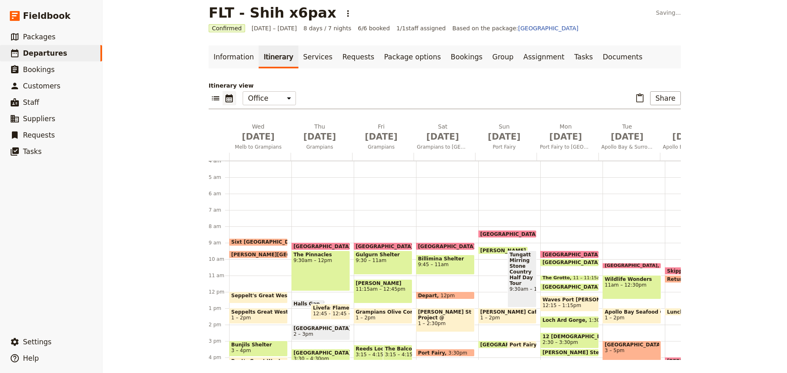
click at [260, 295] on span "Seppelt's Great Western" at bounding box center [266, 296] width 71 height 6
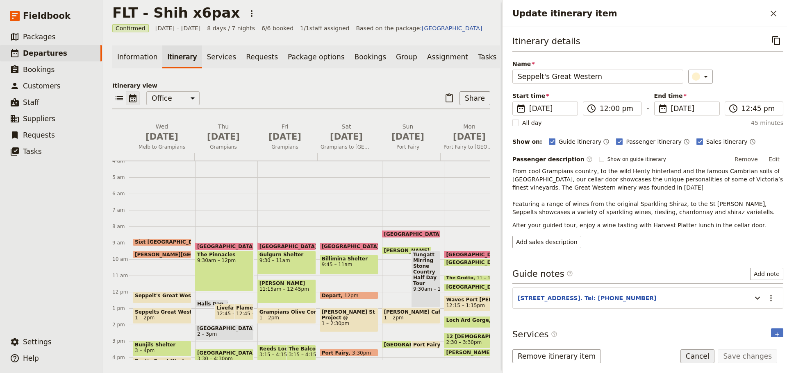
click at [701, 356] on button "Cancel" at bounding box center [697, 357] width 34 height 14
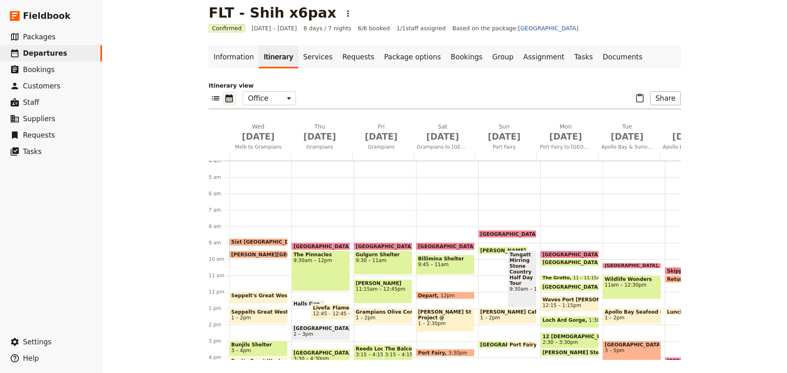
click at [270, 311] on span "Seppelts Great Western Underground Cellar Tour" at bounding box center [258, 312] width 55 height 6
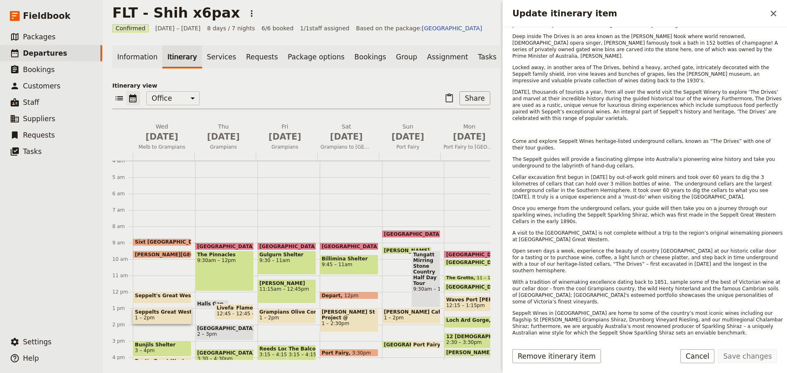
scroll to position [383, 0]
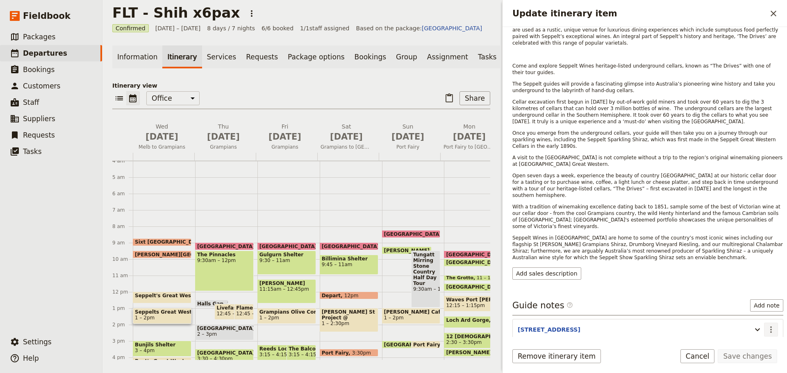
click at [766, 325] on icon "Actions" at bounding box center [771, 330] width 10 height 10
click at [757, 302] on ul "Edit note Remove note" at bounding box center [747, 313] width 49 height 27
click at [754, 307] on span "Edit note" at bounding box center [741, 308] width 26 height 8
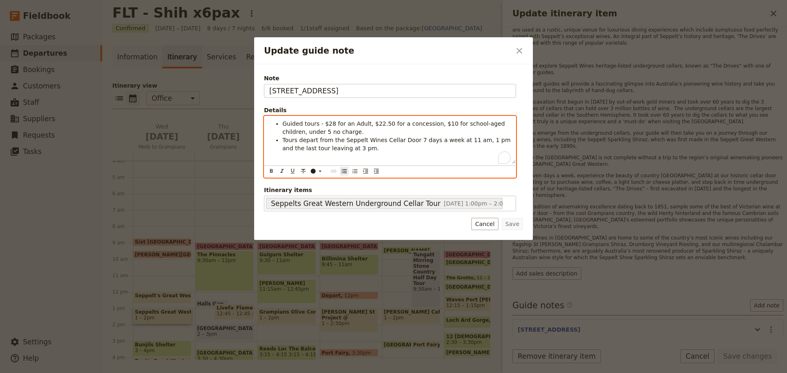
drag, startPoint x: 350, startPoint y: 146, endPoint x: 281, endPoint y: 126, distance: 72.1
click at [281, 126] on ul "Guided tours - $28 for an Adult, $22.50 for a concession, $10 for school-aged c…" at bounding box center [389, 136] width 241 height 33
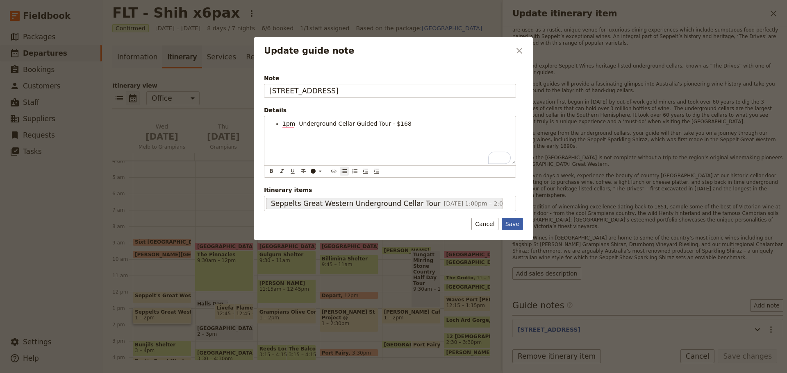
click at [513, 223] on button "Save" at bounding box center [512, 224] width 21 height 12
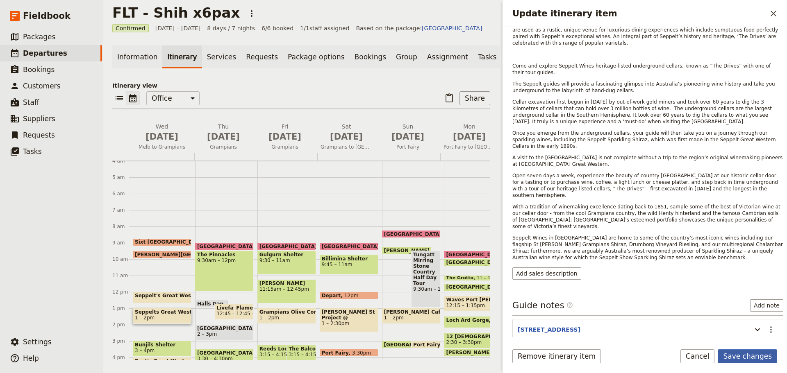
click at [744, 357] on button "Save changes" at bounding box center [747, 357] width 59 height 14
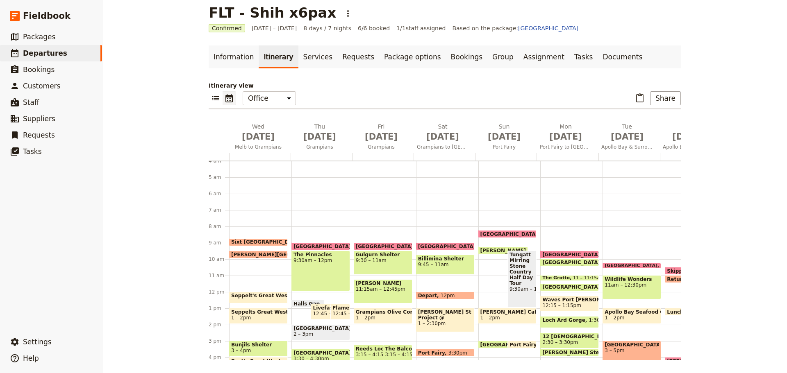
click at [250, 315] on span "Seppelts Great Western Underground Cellar Tour" at bounding box center [258, 312] width 55 height 6
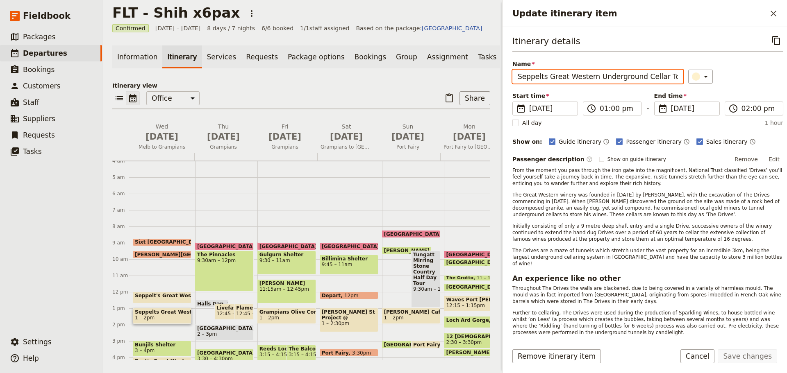
drag, startPoint x: 563, startPoint y: 78, endPoint x: 676, endPoint y: 80, distance: 112.3
click at [676, 80] on div "Name Seppelts Great Western Underground Cellar Tour ​" at bounding box center [647, 72] width 271 height 24
drag, startPoint x: 625, startPoint y: 76, endPoint x: 610, endPoint y: 74, distance: 14.9
click at [623, 76] on input "Seppelts Great Western Underground Cellar Tour" at bounding box center [597, 77] width 171 height 14
click at [594, 78] on input "Seppelts Great Western Underground Cellar Tour" at bounding box center [597, 77] width 171 height 14
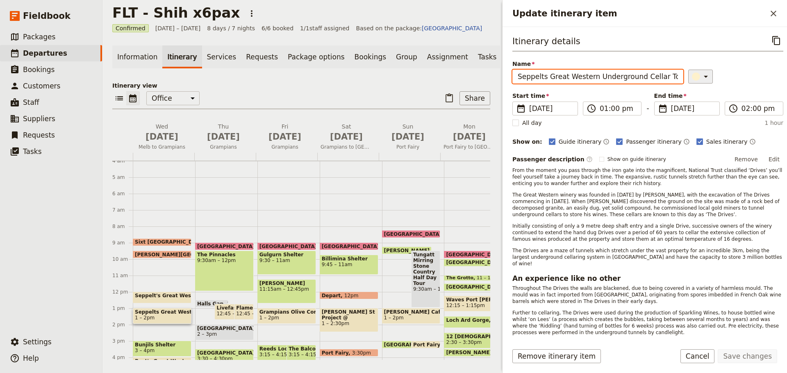
drag, startPoint x: 592, startPoint y: 77, endPoint x: 689, endPoint y: 79, distance: 97.1
click at [689, 79] on div "Name Seppelts Great Western Underground Cellar Tour ​" at bounding box center [647, 72] width 271 height 24
type input "Seppelts Great Western Lunch"
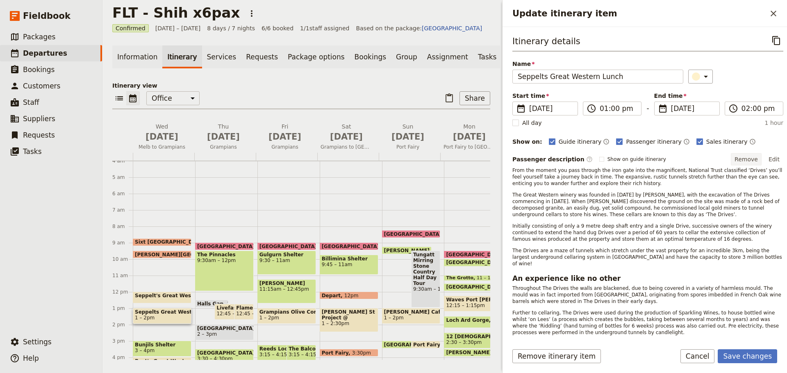
click at [746, 159] on button "Remove" at bounding box center [746, 159] width 31 height 12
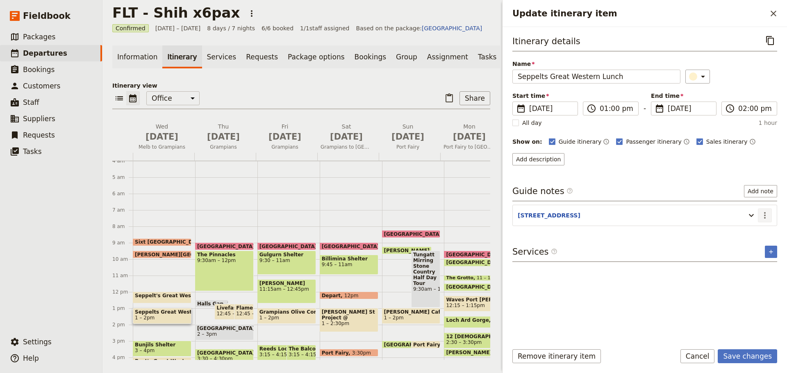
click at [762, 213] on icon "Actions" at bounding box center [765, 216] width 10 height 10
click at [753, 234] on span "Edit note" at bounding box center [741, 233] width 26 height 8
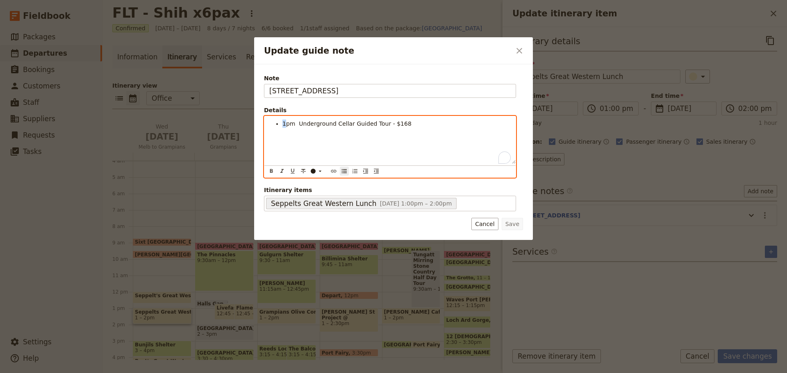
click at [284, 126] on span "1pm Underground Cellar Guided Tour - $168" at bounding box center [346, 123] width 129 height 7
drag, startPoint x: 402, startPoint y: 123, endPoint x: 299, endPoint y: 124, distance: 103.7
click at [299, 124] on li "2pm Underground Cellar Guided Tour - $168" at bounding box center [396, 124] width 228 height 8
click at [350, 132] on span "Order 2 x Harvest Platters or 1 x Harvest Platter plus 2 x pizzas for group to …" at bounding box center [392, 136] width 220 height 15
click at [432, 132] on span "Order 2 x Harvest Platters ($48 each) or 1 x Harvest Platter plus 2 x pizzas fo…" at bounding box center [395, 136] width 227 height 15
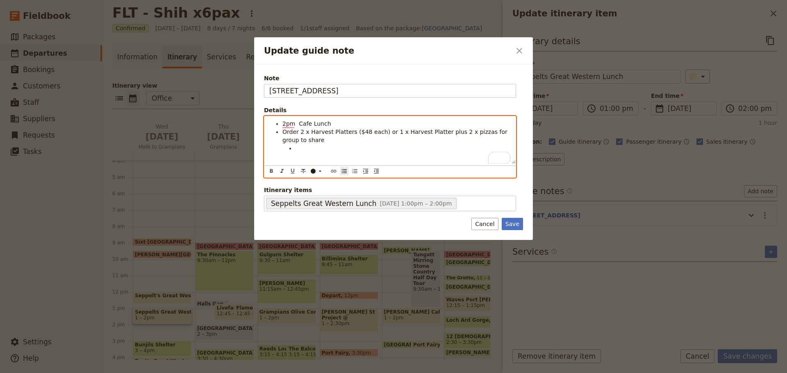
click at [349, 133] on span "Order 2 x Harvest Platters ($48 each) or 1 x Harvest Platter plus 2 x pizzas fo…" at bounding box center [395, 136] width 227 height 15
click at [454, 130] on span "Order 2 x Harvest Platters for 4pax ($48 each) or 1 x Harvest Platter plus 2 x …" at bounding box center [393, 136] width 223 height 15
click at [299, 139] on span "Order 2 x Harvest Platters for 4pax ($48 each) or 1 x Harvest Platter for 4pax …" at bounding box center [394, 136] width 225 height 15
click at [313, 146] on li "To enrich screen reader interactions, please activate Accessibility in Grammarl…" at bounding box center [402, 148] width 215 height 8
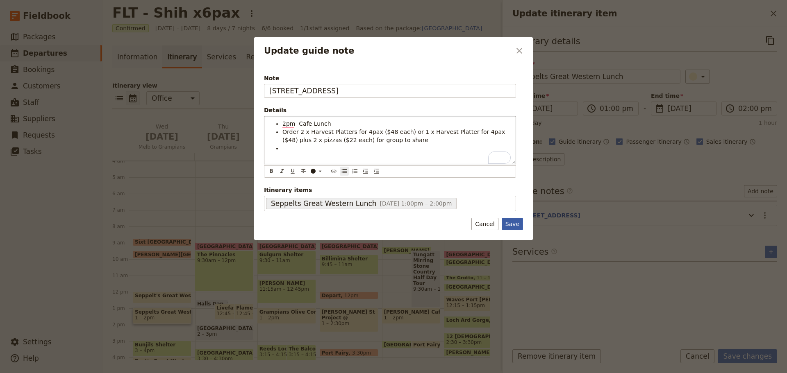
click at [516, 226] on button "Save" at bounding box center [512, 224] width 21 height 12
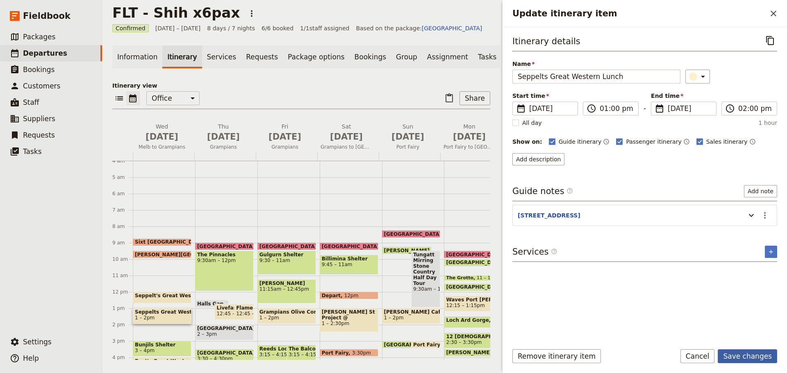
click at [759, 360] on button "Save changes" at bounding box center [747, 357] width 59 height 14
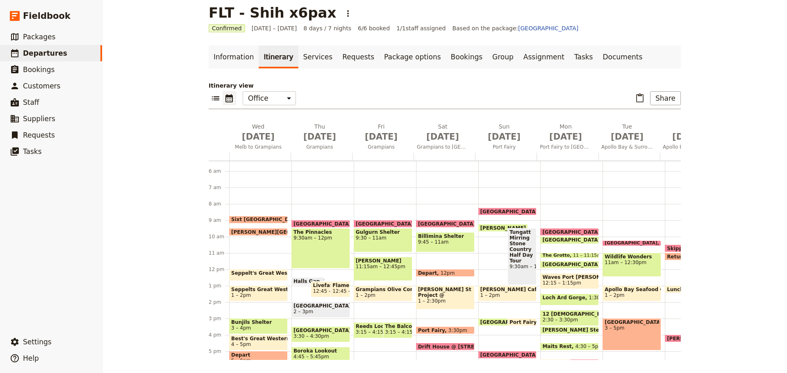
scroll to position [148, 0]
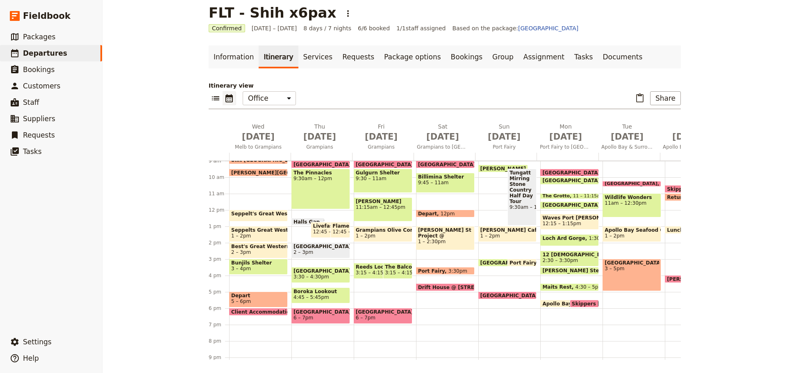
click at [247, 251] on span "2 – 3pm" at bounding box center [258, 253] width 55 height 6
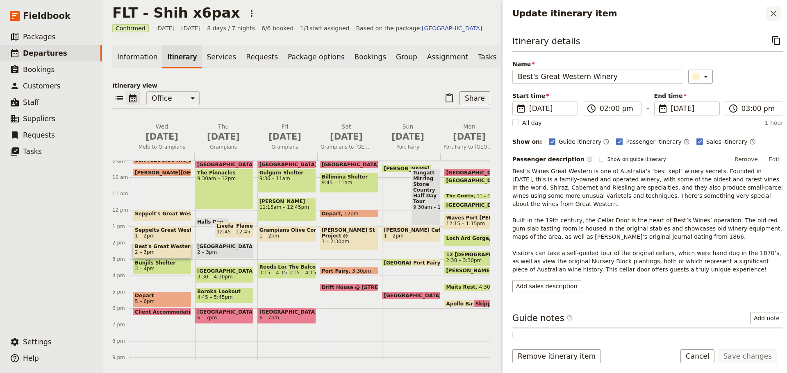
click at [772, 12] on icon "Close drawer" at bounding box center [773, 14] width 6 height 6
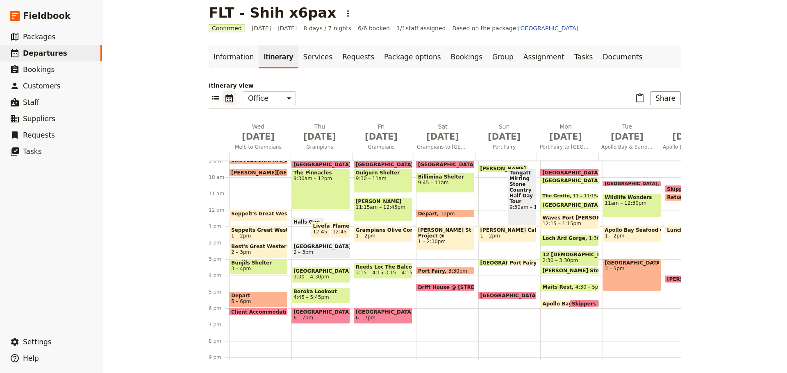
click at [234, 218] on span at bounding box center [258, 219] width 58 height 3
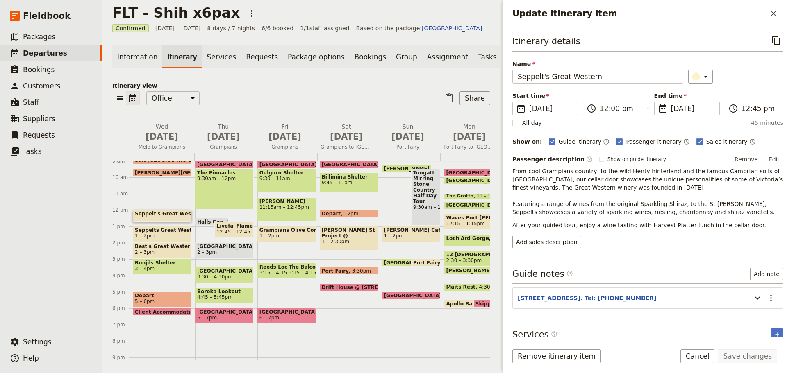
scroll to position [8, 0]
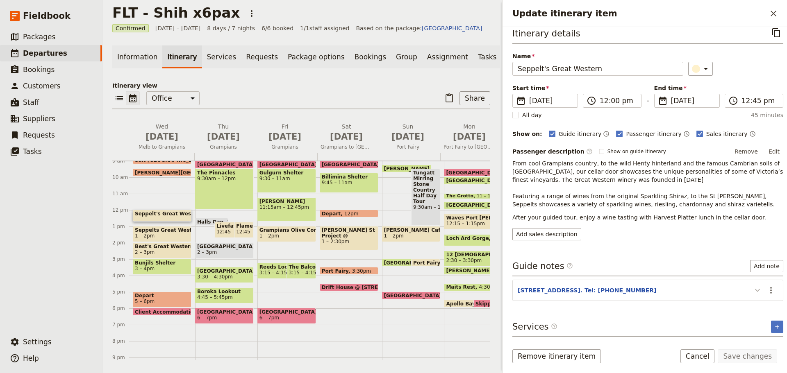
click at [752, 292] on icon "Update itinerary item" at bounding box center [757, 291] width 10 height 10
click at [138, 233] on span "Seppelts Great Western Lunch" at bounding box center [162, 230] width 55 height 6
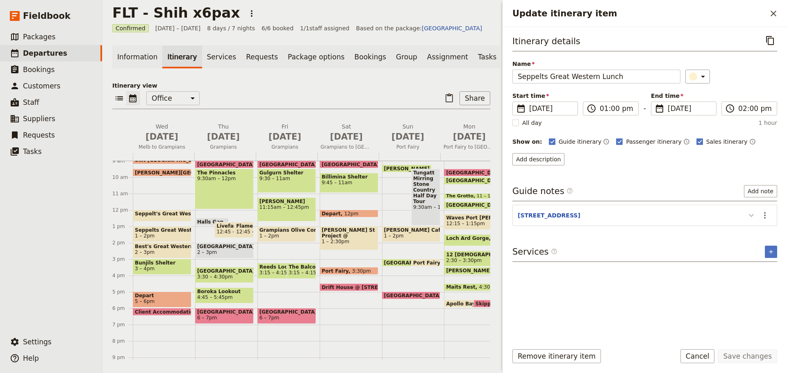
click at [747, 212] on icon "Update itinerary item" at bounding box center [751, 216] width 10 height 10
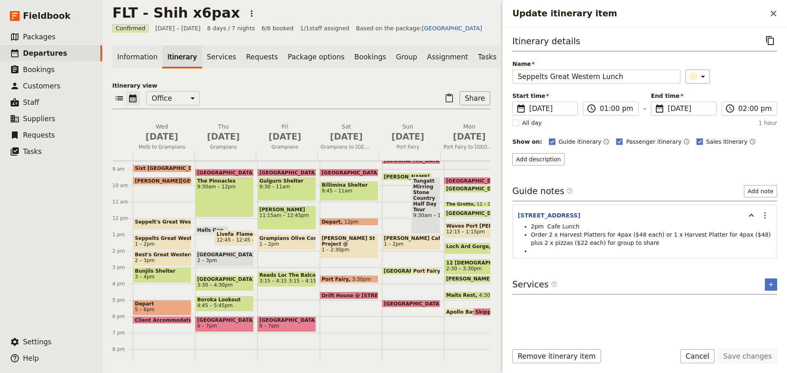
scroll to position [118, 0]
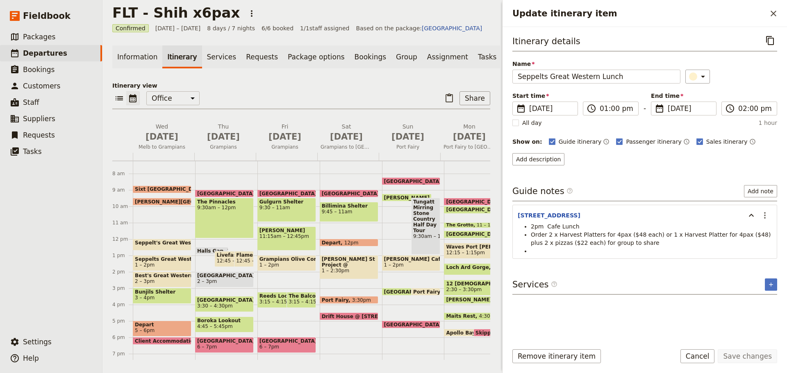
click at [161, 262] on span "Seppelts Great Western Lunch" at bounding box center [162, 260] width 55 height 6
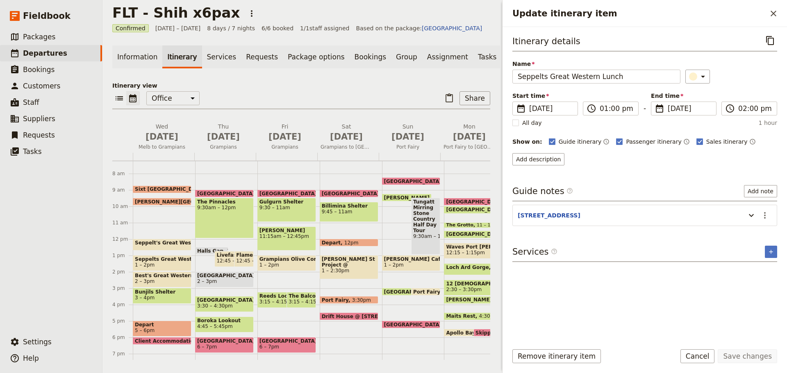
click at [155, 284] on span "2 – 3pm" at bounding box center [162, 282] width 55 height 6
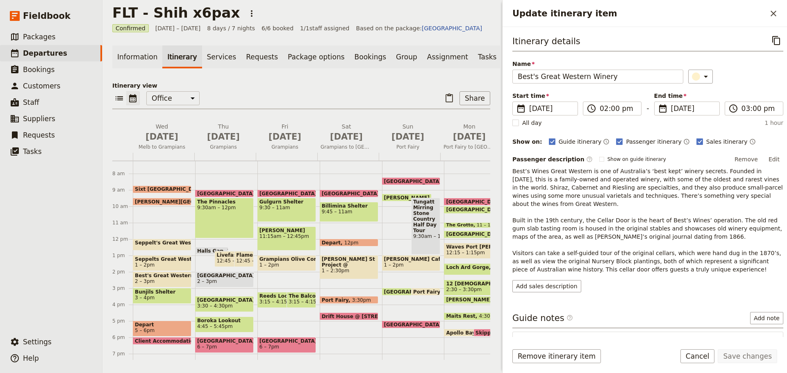
click at [154, 262] on span "Seppelts Great Western Lunch" at bounding box center [162, 260] width 55 height 6
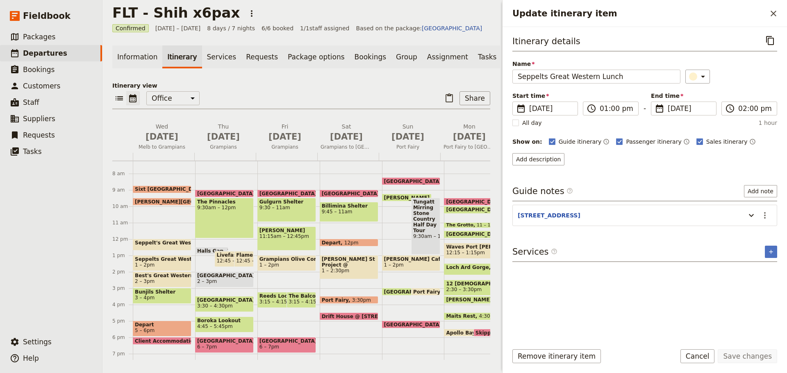
click at [155, 250] on div "Seppelt's Great Western 12 – 12:45pm" at bounding box center [162, 245] width 59 height 12
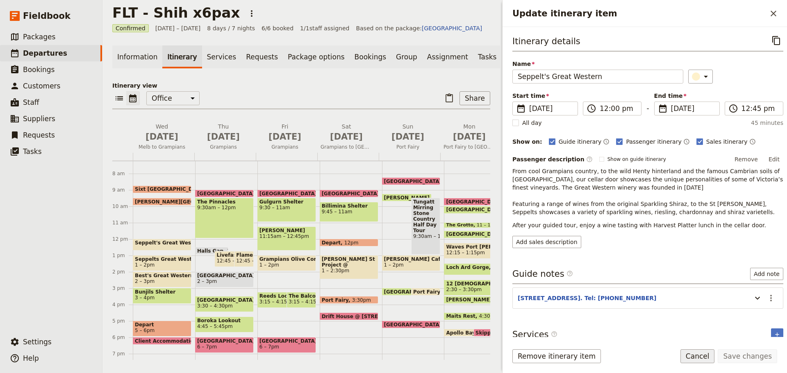
click at [704, 353] on button "Cancel" at bounding box center [697, 357] width 34 height 14
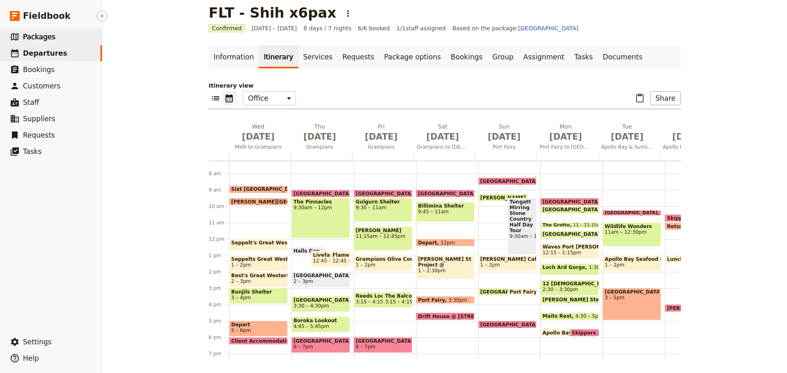
click at [50, 38] on span "Packages" at bounding box center [39, 37] width 32 height 8
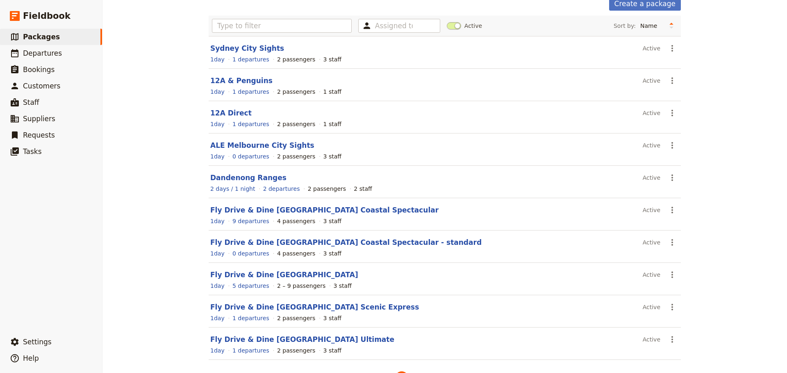
scroll to position [73, 0]
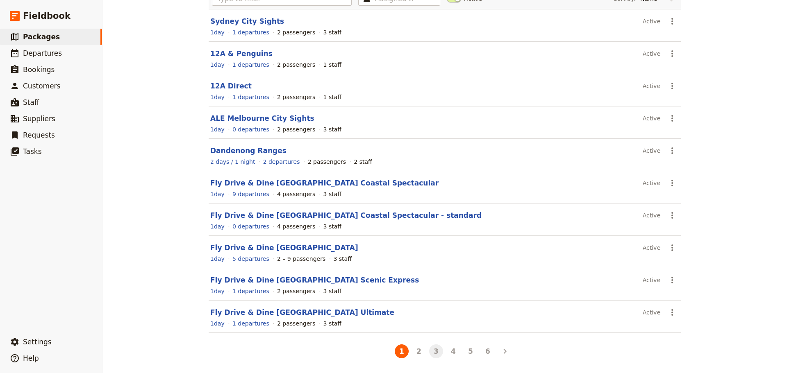
click at [436, 353] on button "3" at bounding box center [436, 352] width 14 height 14
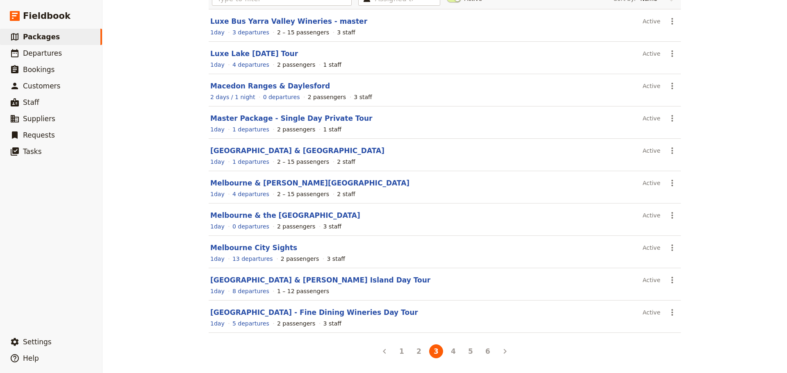
click at [418, 350] on button "2" at bounding box center [419, 352] width 14 height 14
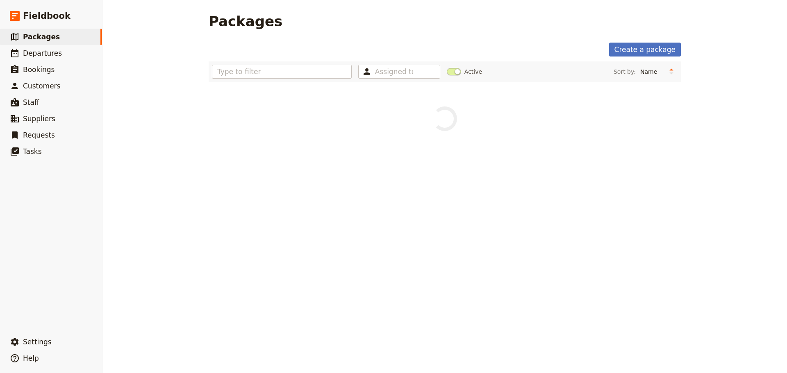
scroll to position [0, 0]
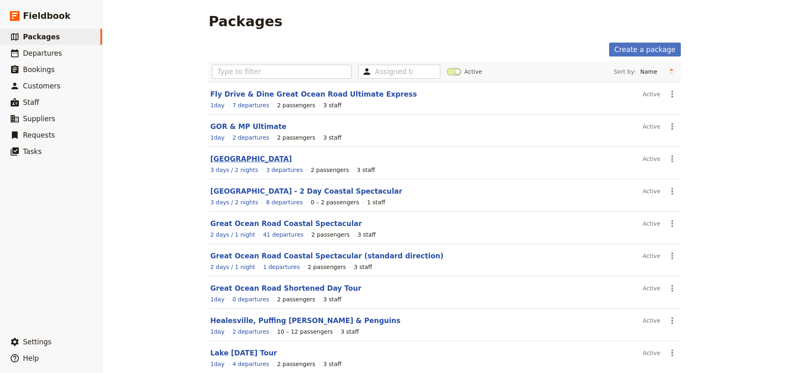
click at [250, 161] on link "[GEOGRAPHIC_DATA]" at bounding box center [251, 159] width 82 height 8
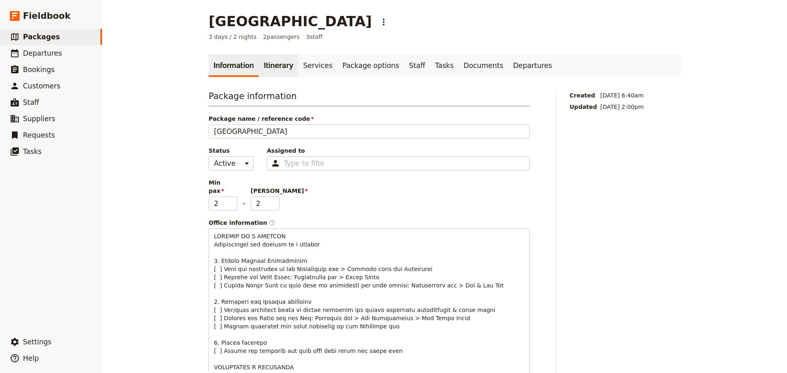
click at [269, 72] on link "Itinerary" at bounding box center [278, 65] width 39 height 23
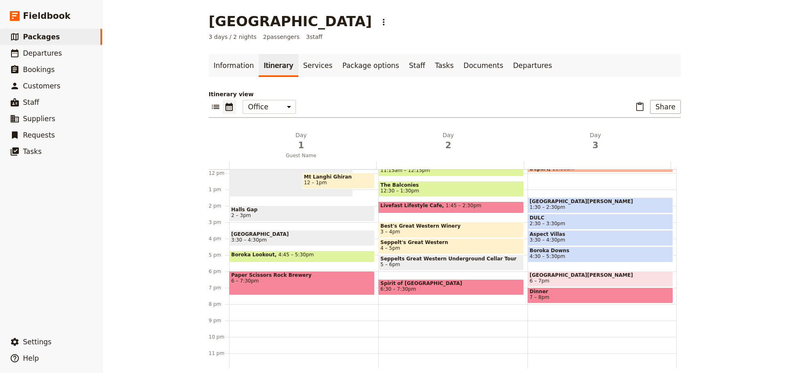
scroll to position [194, 0]
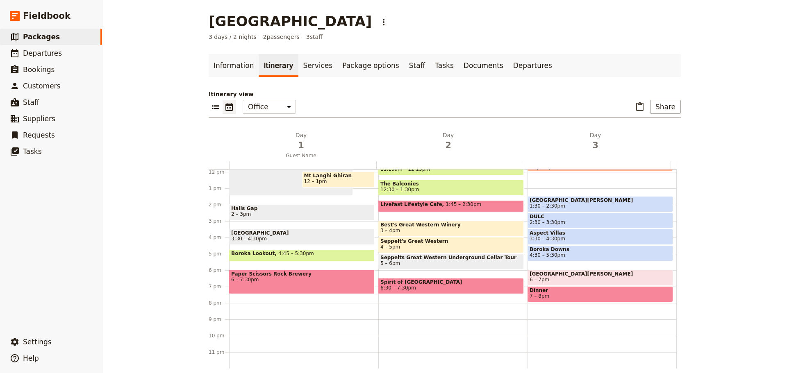
click at [439, 242] on span "Seppelt's Great Western" at bounding box center [450, 242] width 141 height 6
select select "2"
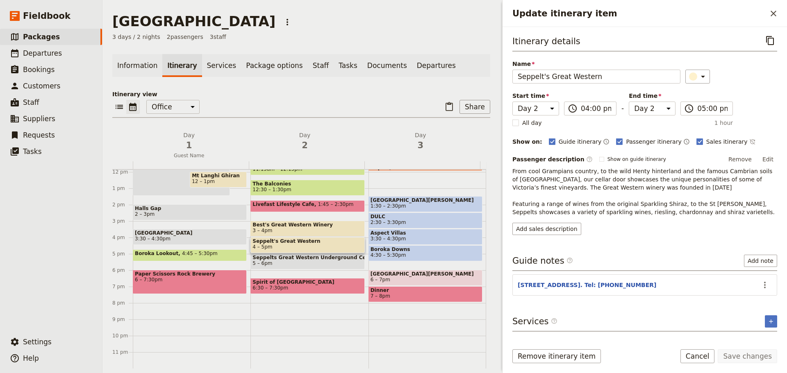
click at [338, 263] on span "5 – 6pm" at bounding box center [307, 264] width 110 height 6
select select "2"
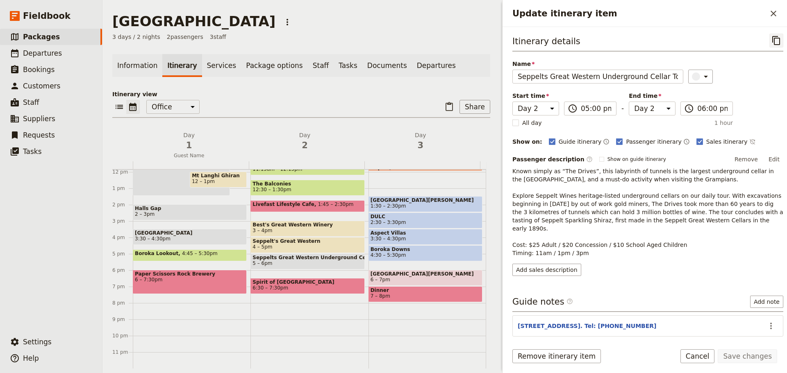
click at [772, 39] on icon "Copy itinerary item" at bounding box center [776, 40] width 8 height 9
click at [45, 47] on link "​ Departures" at bounding box center [51, 53] width 102 height 16
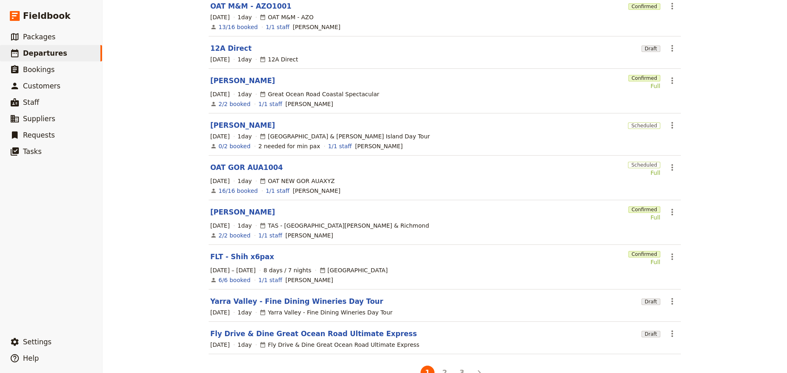
scroll to position [154, 0]
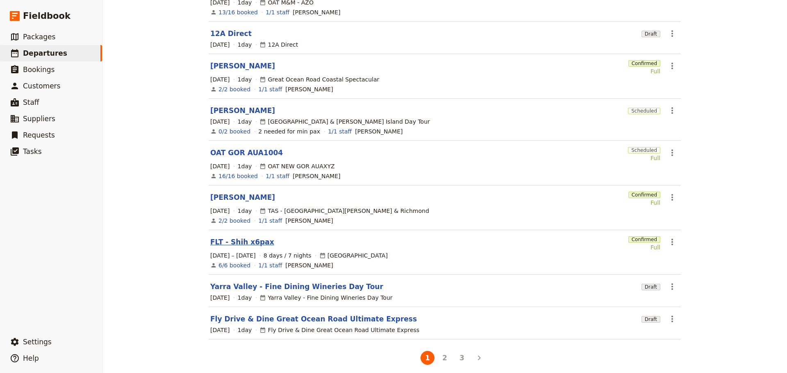
click at [238, 237] on link "FLT - Shih x6pax" at bounding box center [242, 242] width 64 height 10
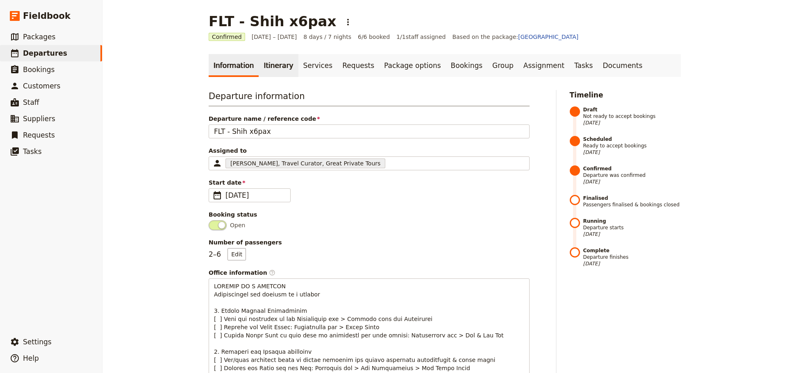
click at [266, 62] on link "Itinerary" at bounding box center [278, 65] width 39 height 23
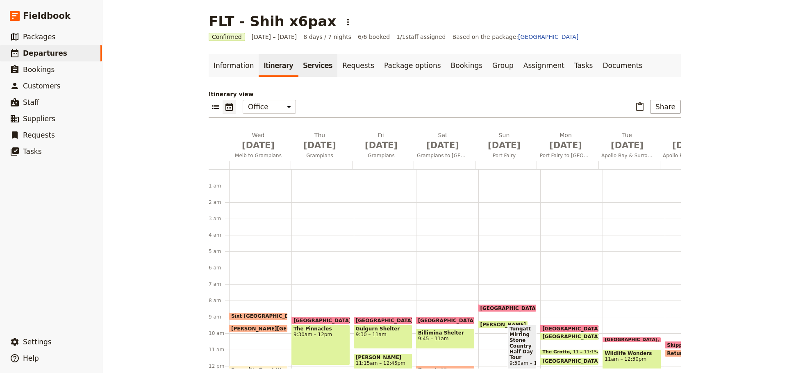
scroll to position [107, 0]
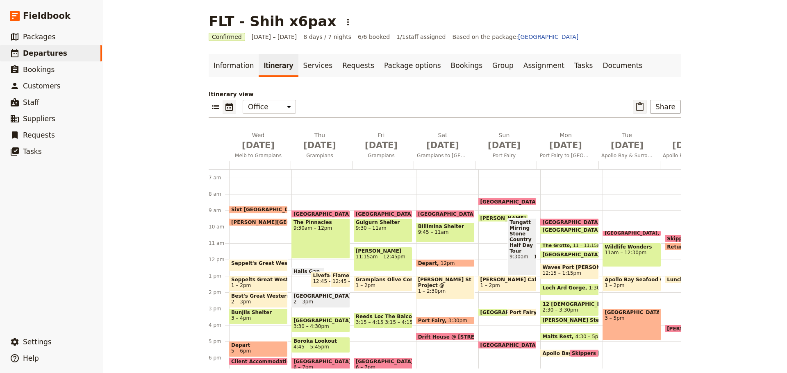
click at [637, 107] on icon "Paste itinerary item" at bounding box center [640, 107] width 10 height 10
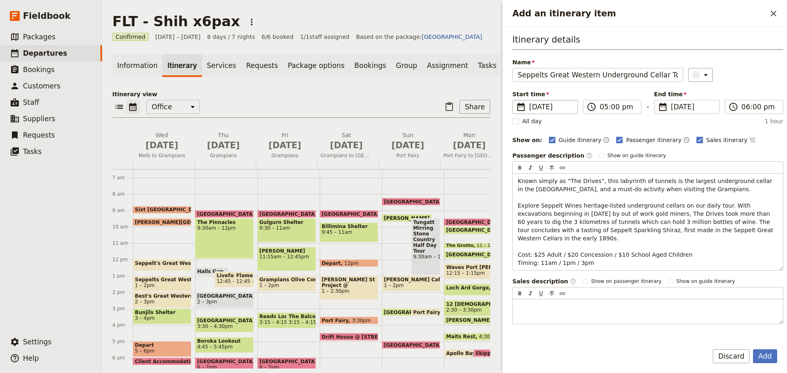
click at [557, 107] on span "16 Oct 2025" at bounding box center [550, 107] width 43 height 10
click at [516, 100] on input "16/10/2025" at bounding box center [516, 100] width 0 height 0
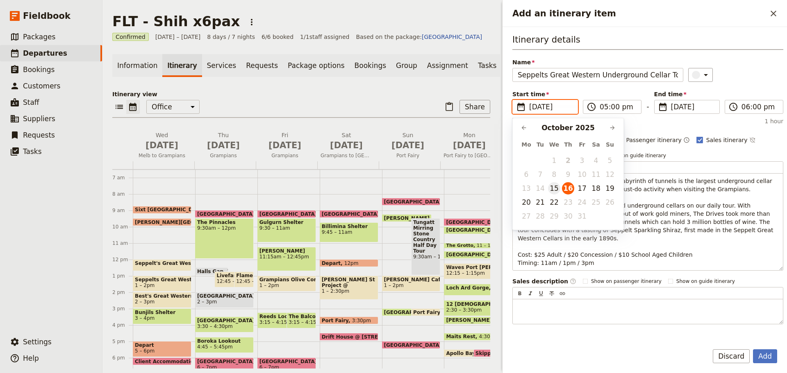
click at [555, 189] on button "15" at bounding box center [554, 188] width 12 height 12
type input "15/10/2025"
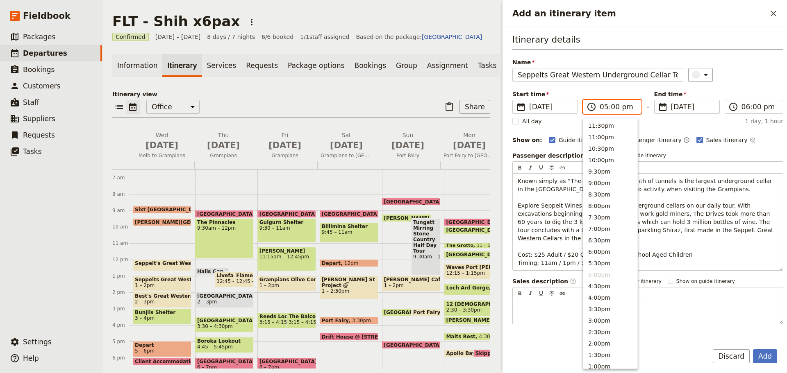
click at [617, 111] on input "05:00 pm" at bounding box center [618, 107] width 36 height 10
click at [602, 197] on button "1:00pm" at bounding box center [610, 202] width 54 height 11
type input "01:00 pm"
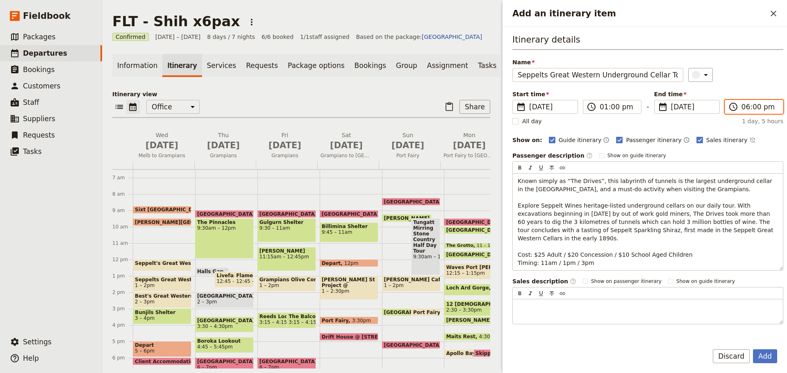
click at [765, 110] on input "06:00 pm" at bounding box center [759, 107] width 36 height 10
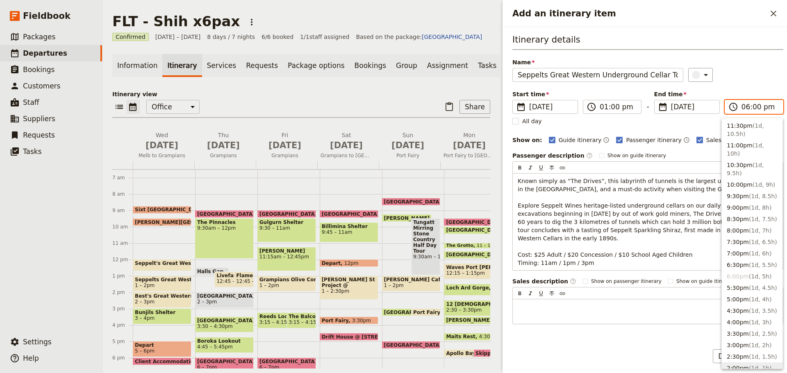
click at [743, 363] on button "2:00pm ( 1d, 1h )" at bounding box center [752, 368] width 61 height 11
type input "02:00 pm"
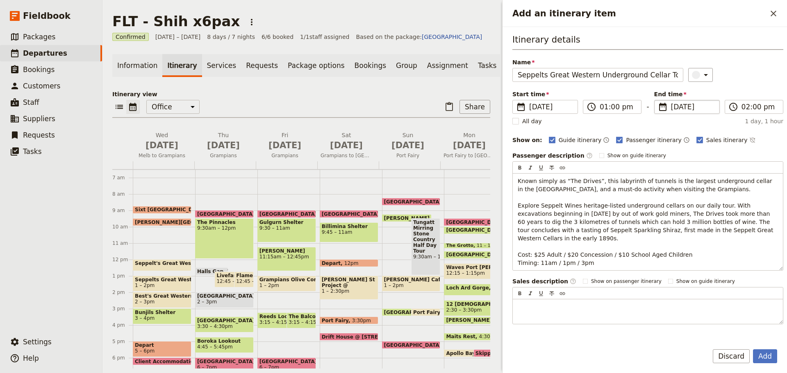
click at [690, 102] on span "16 Oct 2025" at bounding box center [692, 107] width 43 height 10
click at [658, 100] on input "16/10/2025" at bounding box center [657, 100] width 0 height 0
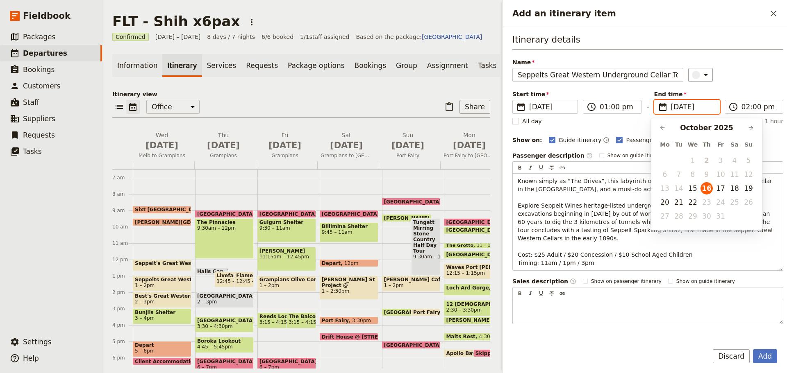
click at [699, 187] on td "15" at bounding box center [693, 189] width 14 height 14
click at [696, 191] on button "15" at bounding box center [692, 188] width 12 height 12
type input "15/10/2025"
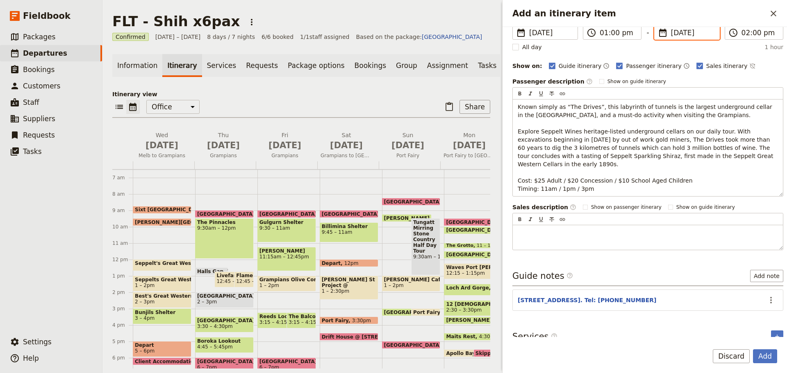
scroll to position [75, 0]
click at [768, 294] on icon "Actions" at bounding box center [771, 299] width 10 height 10
click at [756, 311] on span "Edit note" at bounding box center [747, 308] width 38 height 8
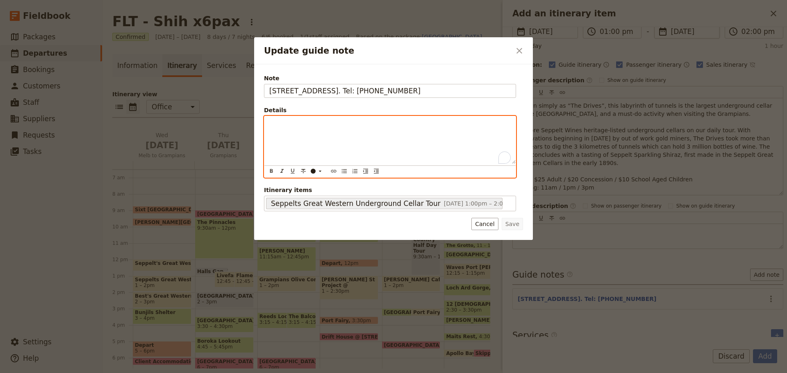
click at [352, 131] on div "To enrich screen reader interactions, please activate Accessibility in Grammarl…" at bounding box center [389, 140] width 251 height 48
click at [343, 176] on div "​ ​ ​ ​ ​ ​ ​ ​ ​ ​" at bounding box center [389, 172] width 251 height 12
click at [344, 173] on icon "Bulleted list" at bounding box center [344, 171] width 7 height 7
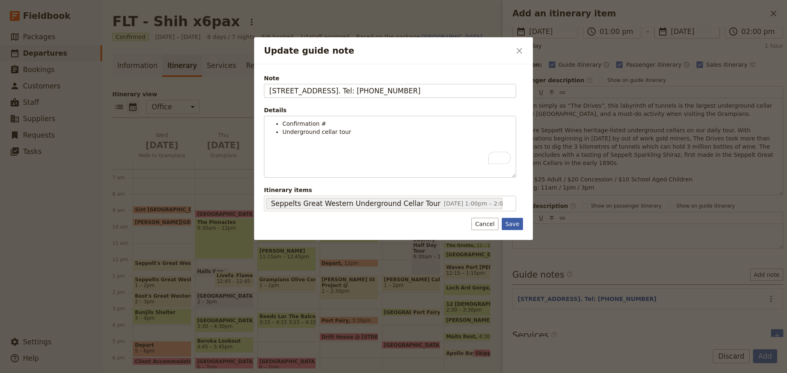
click at [514, 226] on button "Save" at bounding box center [512, 224] width 21 height 12
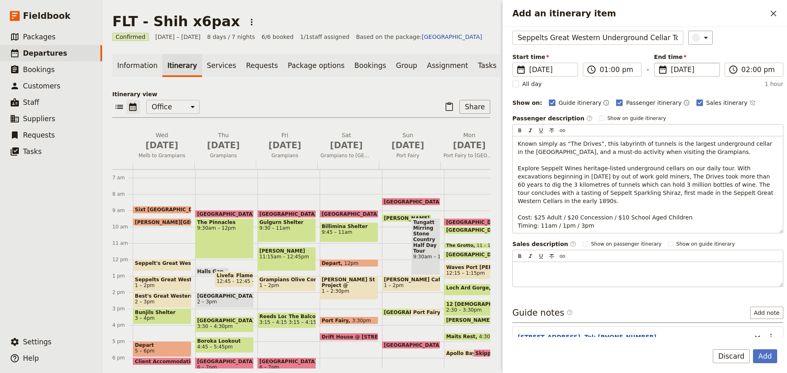
scroll to position [0, 0]
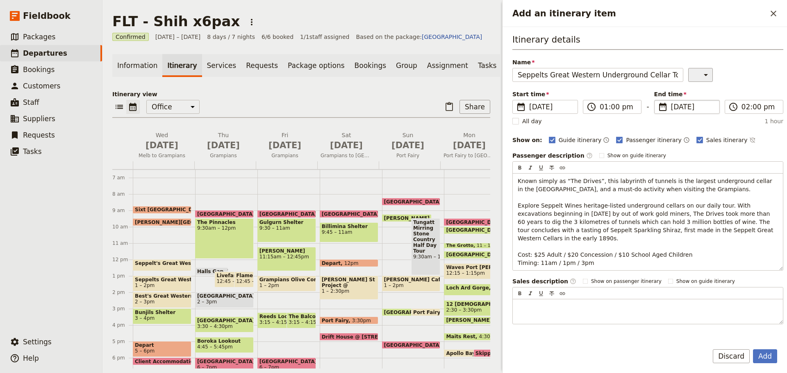
click at [701, 79] on icon "Add an itinerary item" at bounding box center [706, 75] width 10 height 10
click at [750, 71] on div "​" at bounding box center [735, 75] width 95 height 14
click at [757, 351] on button "Add" at bounding box center [765, 357] width 24 height 14
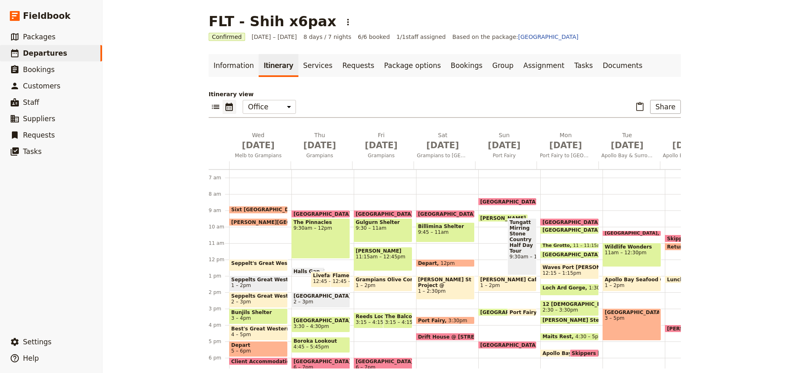
click at [234, 262] on span "Seppelt's Great Western" at bounding box center [266, 264] width 71 height 6
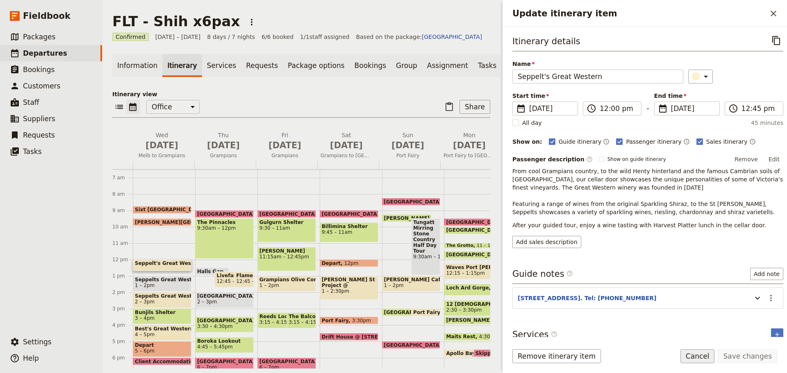
click at [696, 357] on button "Cancel" at bounding box center [697, 357] width 34 height 14
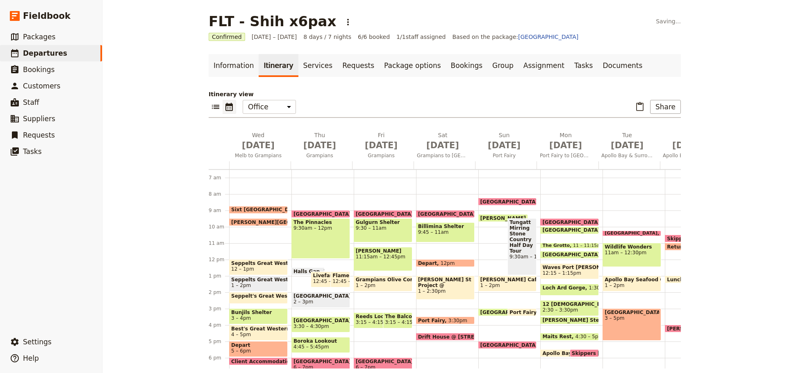
click at [251, 295] on span "Seppelt's Great Western" at bounding box center [266, 296] width 71 height 6
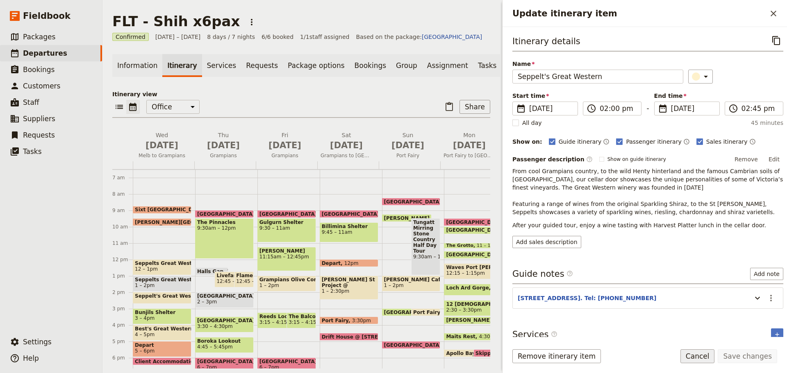
click at [704, 353] on button "Cancel" at bounding box center [697, 357] width 34 height 14
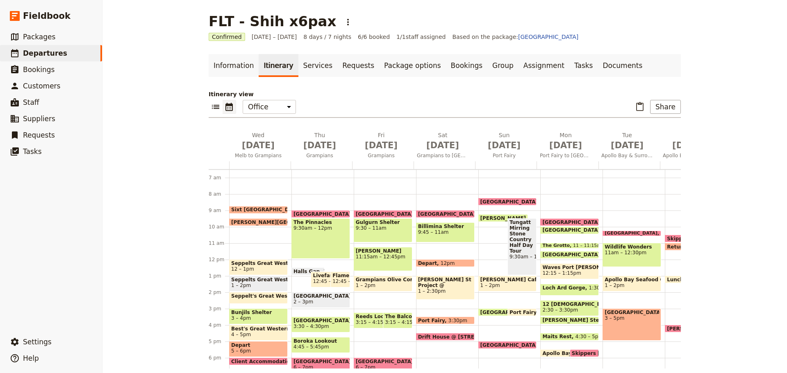
click at [256, 295] on span "Seppelt's Great Western" at bounding box center [266, 296] width 71 height 6
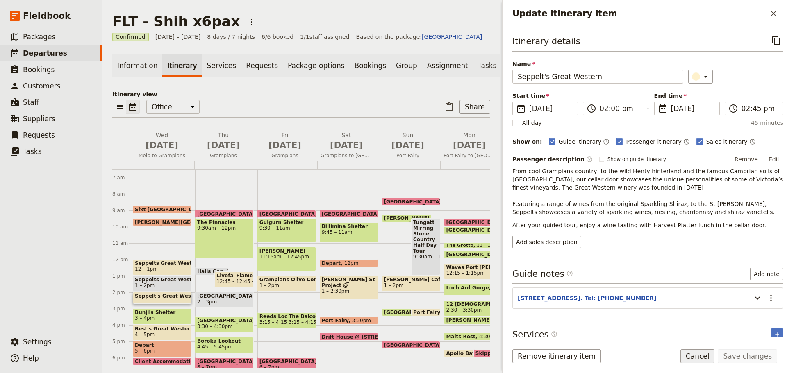
click at [707, 352] on button "Cancel" at bounding box center [697, 357] width 34 height 14
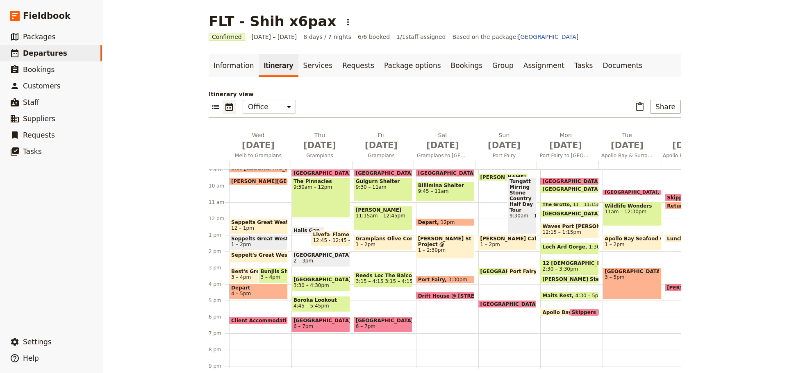
scroll to position [107, 0]
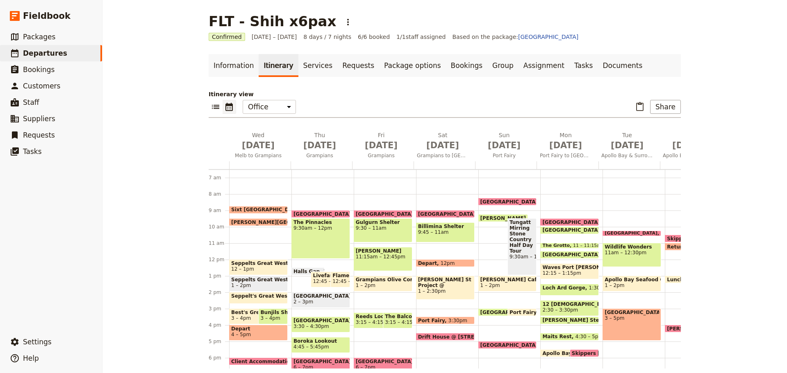
click at [307, 233] on div "The Pinnacles 9:30am – 12pm" at bounding box center [320, 238] width 59 height 41
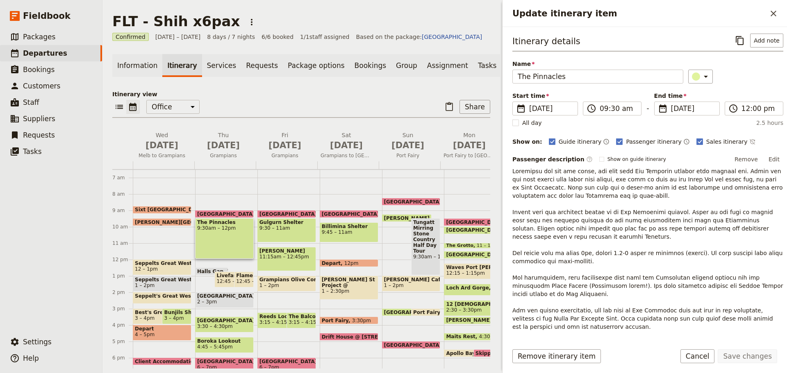
click at [221, 247] on div "The Pinnacles 9:30am – 12pm" at bounding box center [224, 238] width 59 height 41
click at [233, 231] on span "9:30am – 12pm" at bounding box center [224, 228] width 55 height 6
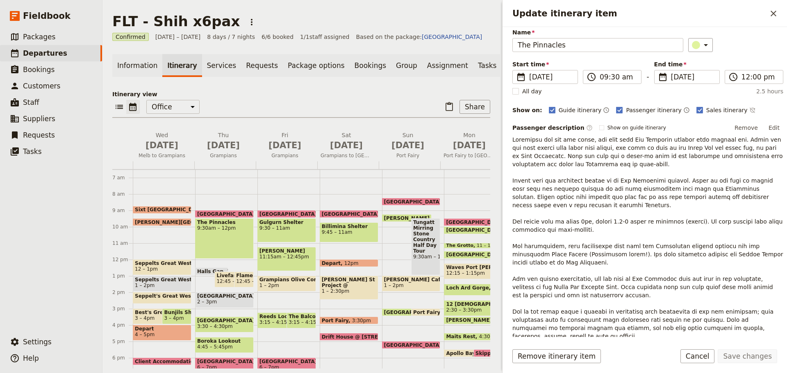
scroll to position [0, 0]
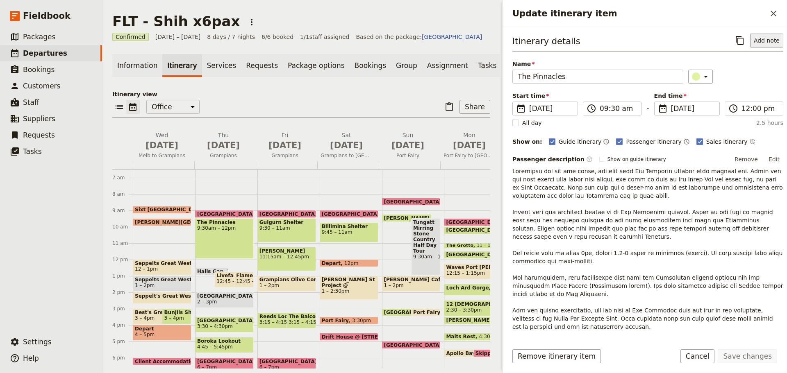
click at [751, 42] on button "Add note" at bounding box center [766, 41] width 33 height 14
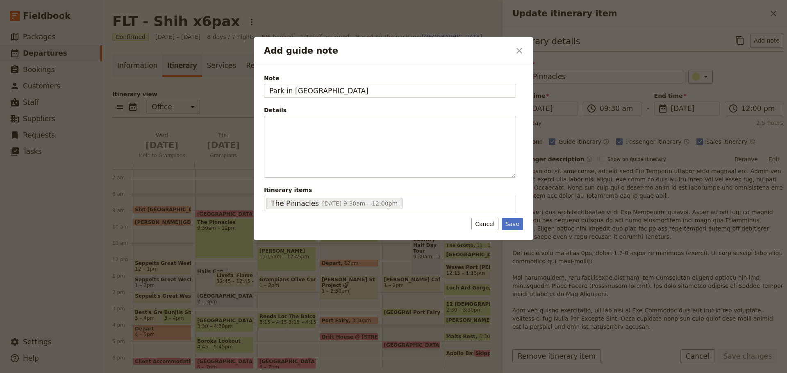
type input "Park in Wonderlands Carpark"
click at [517, 221] on button "Save" at bounding box center [512, 224] width 21 height 12
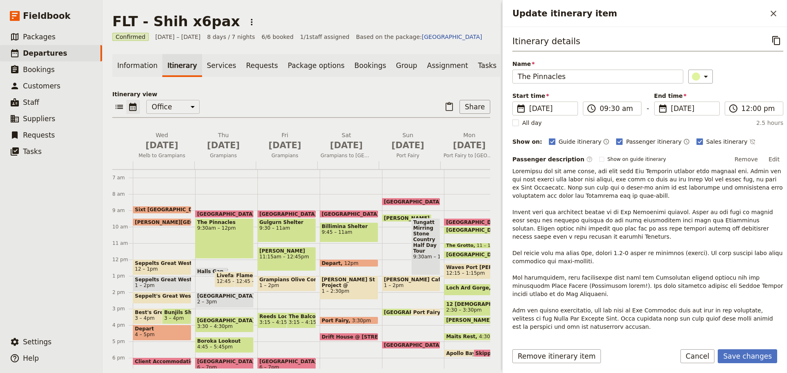
click at [204, 273] on span "Halls Gap" at bounding box center [212, 271] width 30 height 5
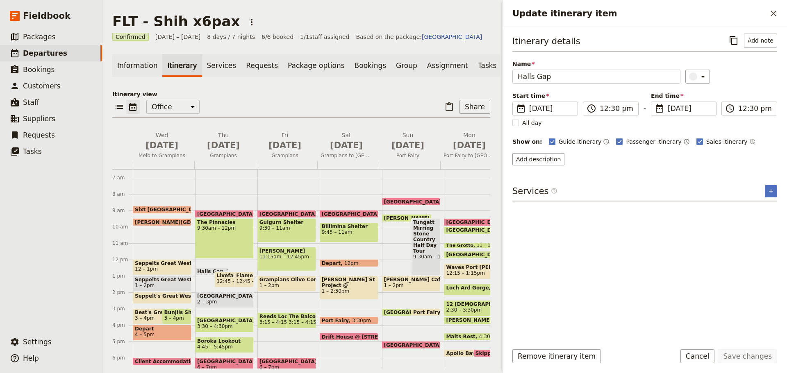
click at [155, 266] on span "Seppelts Great Western Lunch" at bounding box center [162, 264] width 55 height 6
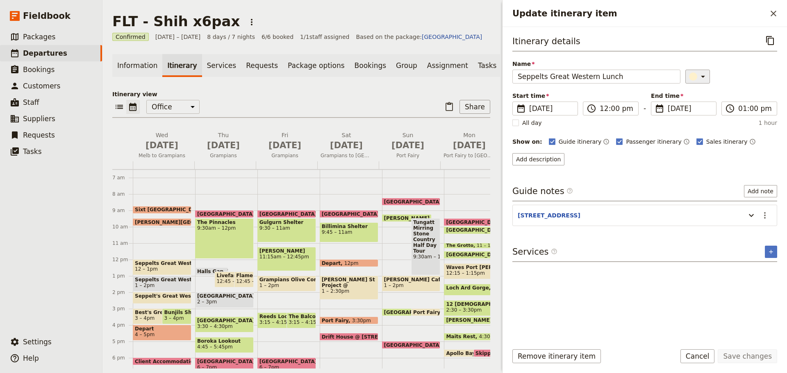
click at [698, 76] on icon "Update itinerary item" at bounding box center [703, 77] width 10 height 10
click at [686, 133] on div "button" at bounding box center [688, 133] width 8 height 8
click at [741, 354] on button "Save changes" at bounding box center [747, 357] width 59 height 14
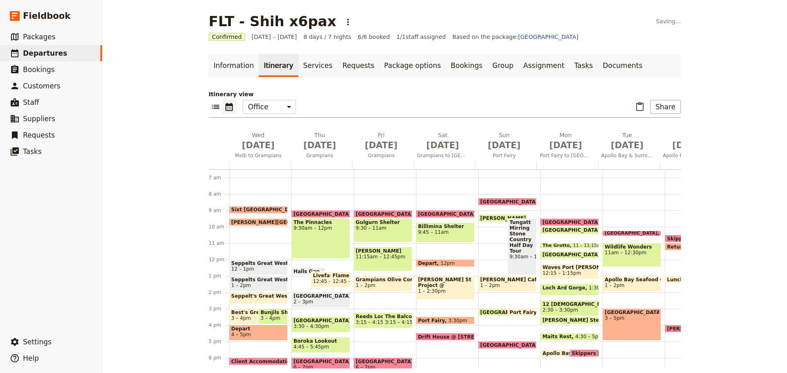
click at [252, 282] on span "Seppelts Great Western Underground Cellar Tour" at bounding box center [258, 280] width 55 height 6
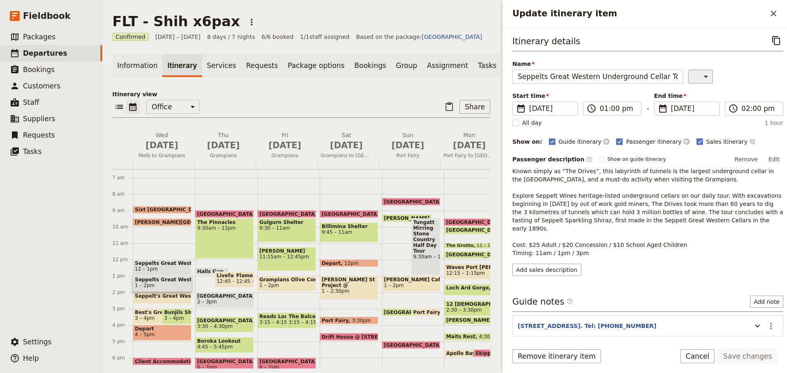
click at [702, 78] on icon "Update itinerary item" at bounding box center [706, 77] width 10 height 10
click at [697, 111] on div "button" at bounding box center [697, 113] width 8 height 8
click at [745, 357] on button "Save changes" at bounding box center [747, 357] width 59 height 14
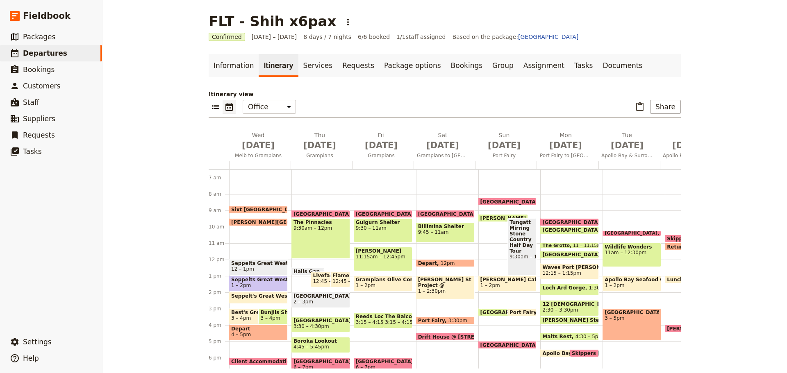
click at [250, 264] on span "Seppelts Great Western Lunch" at bounding box center [258, 264] width 55 height 6
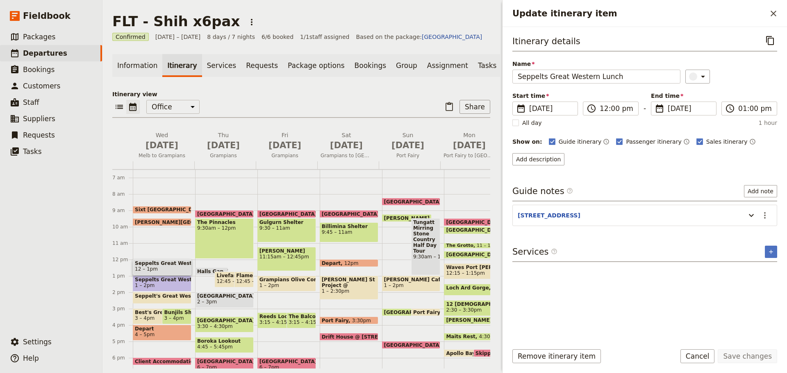
click at [160, 283] on span "Seppelts Great Western Underground Cellar Tour" at bounding box center [162, 280] width 55 height 6
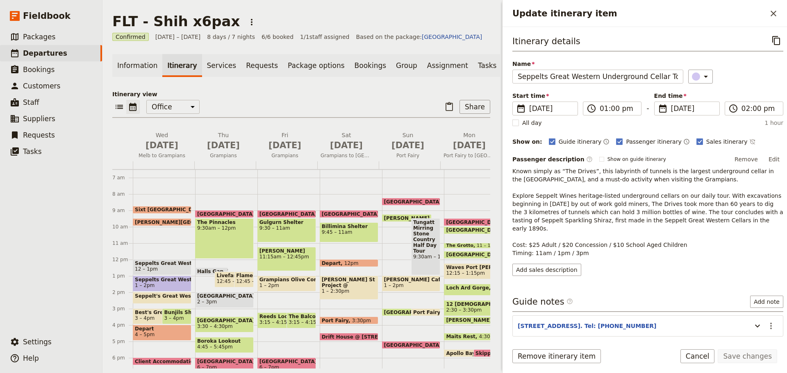
click at [155, 298] on span "Seppelt's Great Western" at bounding box center [170, 296] width 71 height 6
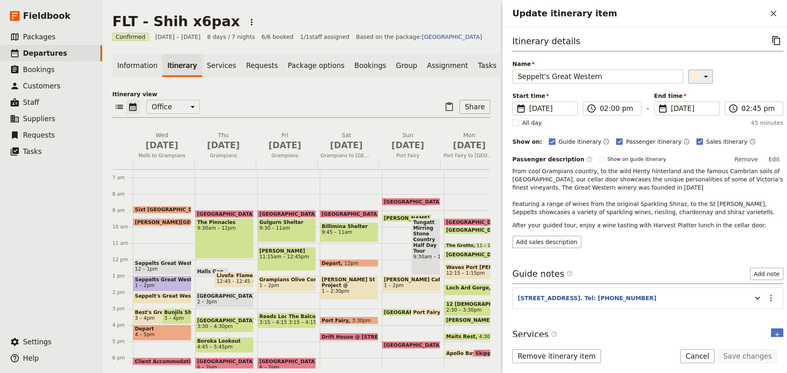
click at [701, 77] on icon "Update itinerary item" at bounding box center [706, 77] width 10 height 10
click at [697, 112] on div "button" at bounding box center [697, 113] width 8 height 8
click at [752, 300] on icon "Update itinerary item" at bounding box center [757, 298] width 10 height 10
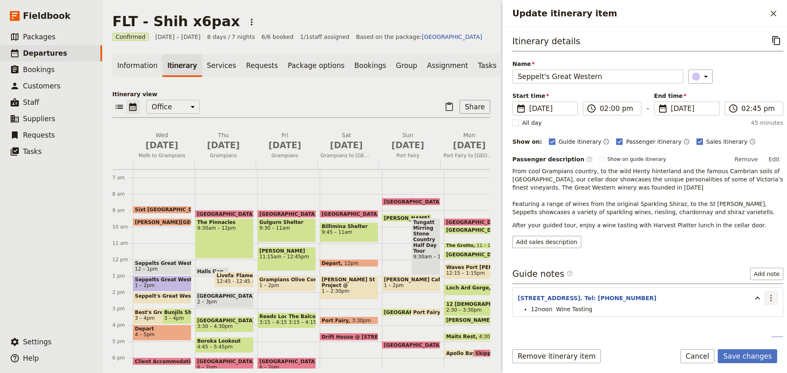
click at [766, 298] on icon "Actions" at bounding box center [771, 298] width 10 height 10
click at [741, 314] on span "Edit note" at bounding box center [741, 316] width 26 height 8
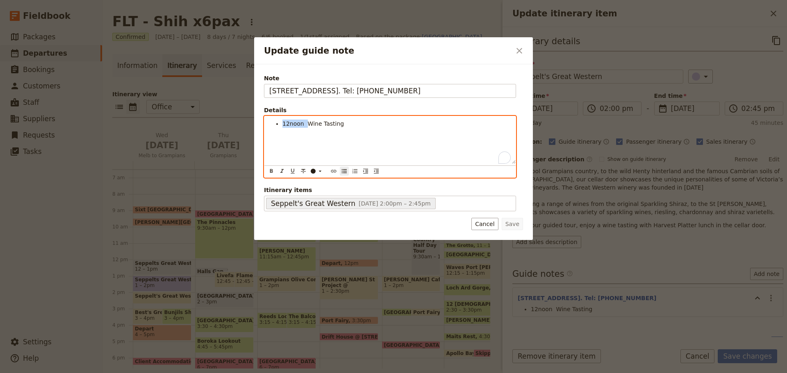
drag, startPoint x: 304, startPoint y: 123, endPoint x: 282, endPoint y: 123, distance: 23.0
click at [282, 123] on ul "12noon Wine Tasting" at bounding box center [389, 124] width 241 height 8
click at [356, 124] on li "Wine Tasting" at bounding box center [396, 124] width 228 height 8
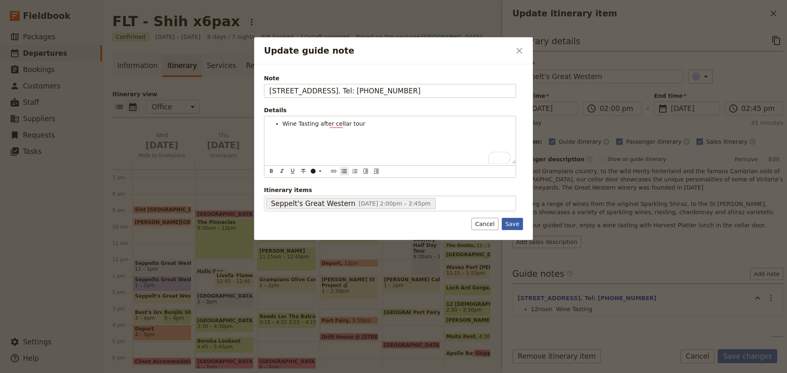
click at [516, 224] on button "Save" at bounding box center [512, 224] width 21 height 12
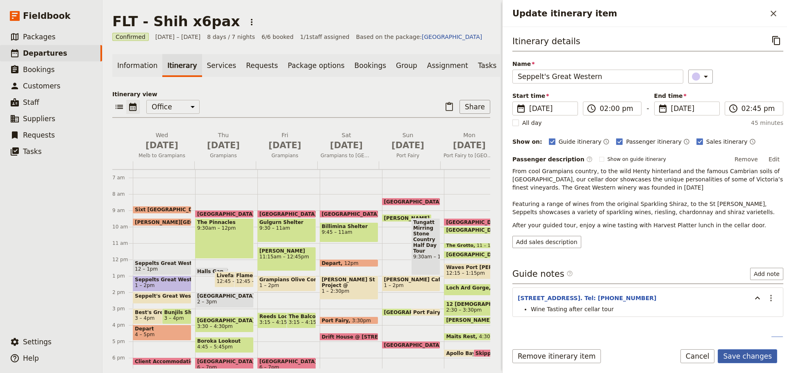
click at [750, 355] on button "Save changes" at bounding box center [747, 357] width 59 height 14
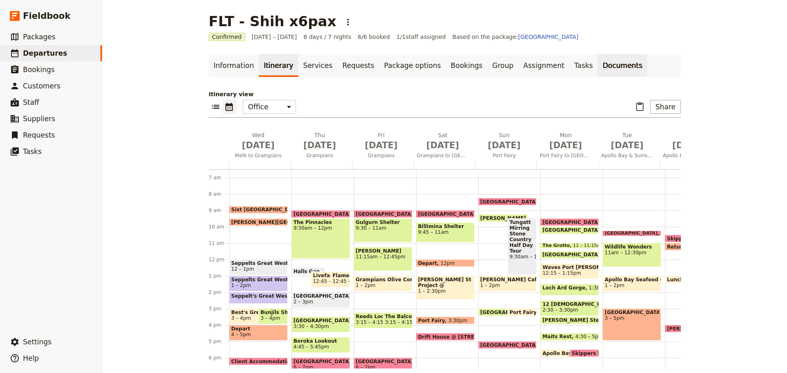
click at [598, 69] on link "Documents" at bounding box center [623, 65] width 50 height 23
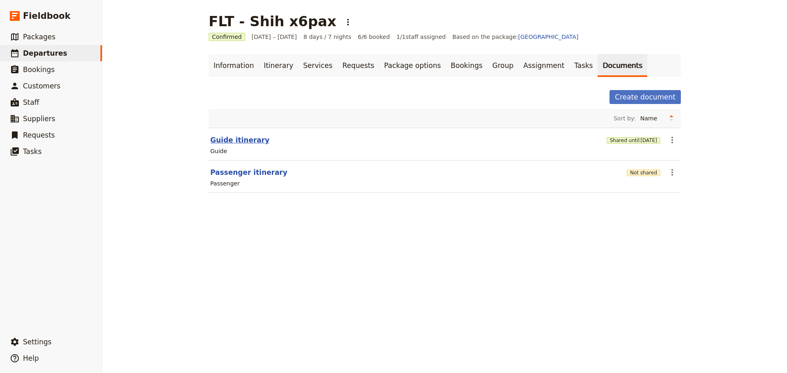
click at [236, 143] on button "Guide itinerary" at bounding box center [239, 140] width 59 height 10
select select "STAFF"
select select "RUN_SHEET"
select select "DEFAULT"
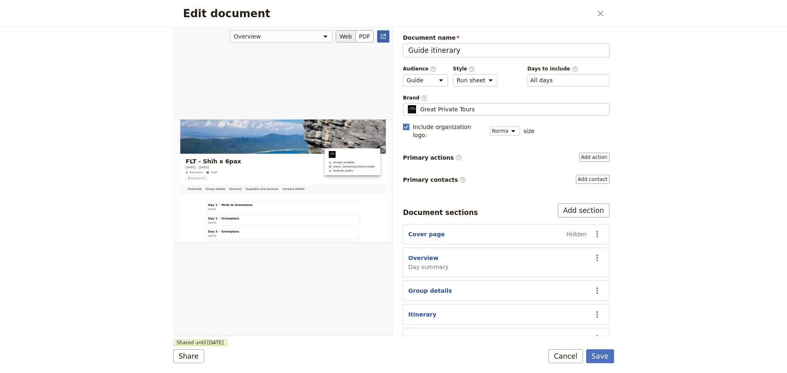
click at [384, 38] on icon "Open full preview" at bounding box center [383, 36] width 7 height 7
click at [561, 352] on button "Cancel" at bounding box center [565, 357] width 34 height 14
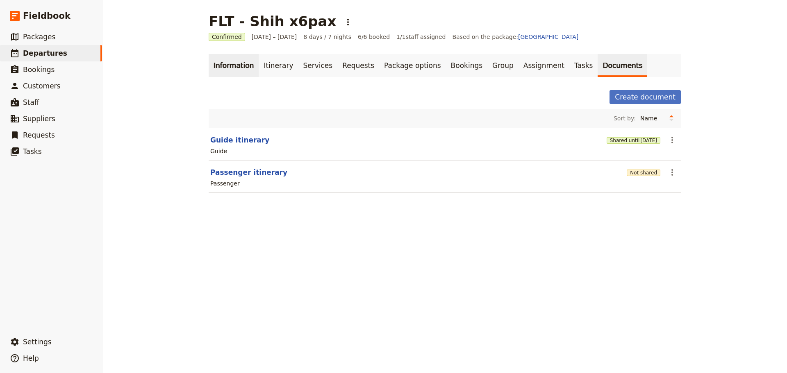
click at [230, 64] on link "Information" at bounding box center [234, 65] width 50 height 23
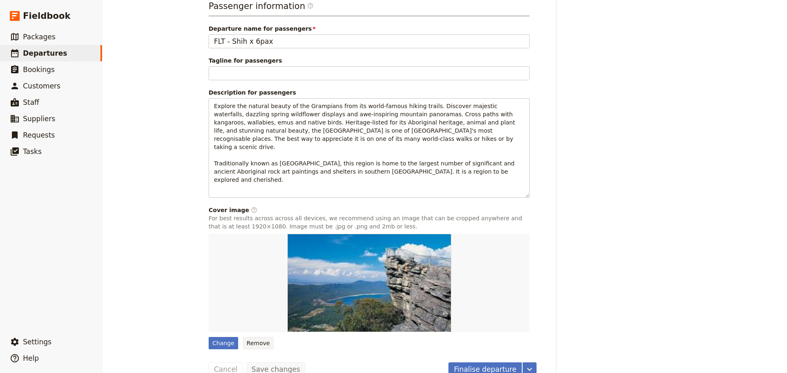
click at [251, 337] on button "Remove" at bounding box center [258, 343] width 31 height 12
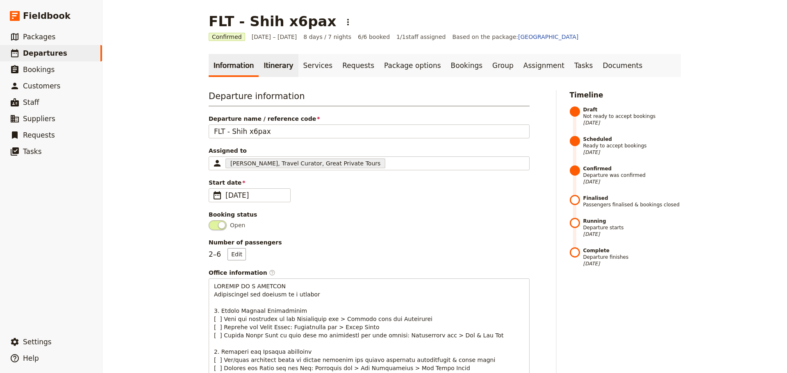
click at [275, 64] on link "Itinerary" at bounding box center [278, 65] width 39 height 23
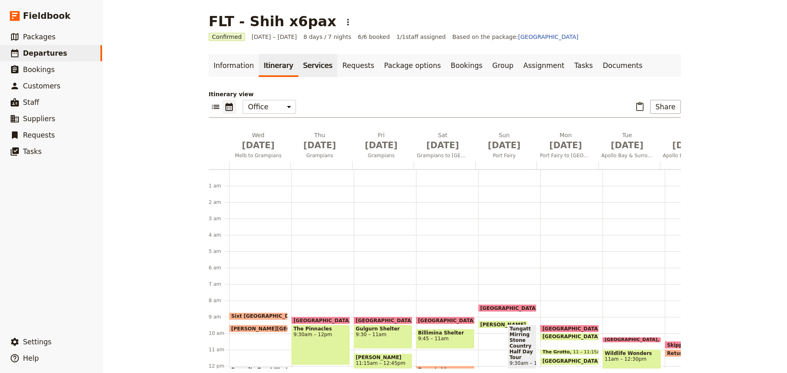
scroll to position [107, 0]
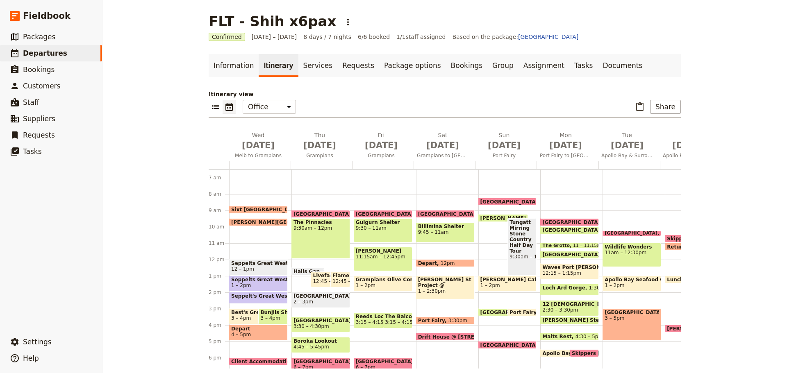
click at [240, 266] on span "12 – 1pm" at bounding box center [242, 269] width 23 height 6
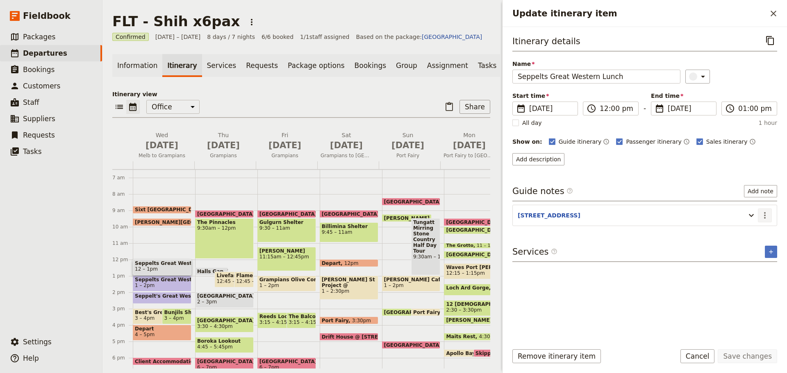
drag, startPoint x: 767, startPoint y: 214, endPoint x: 767, endPoint y: 225, distance: 10.7
click at [767, 214] on icon "Actions" at bounding box center [765, 216] width 10 height 10
click at [762, 236] on span "Edit note" at bounding box center [747, 233] width 38 height 8
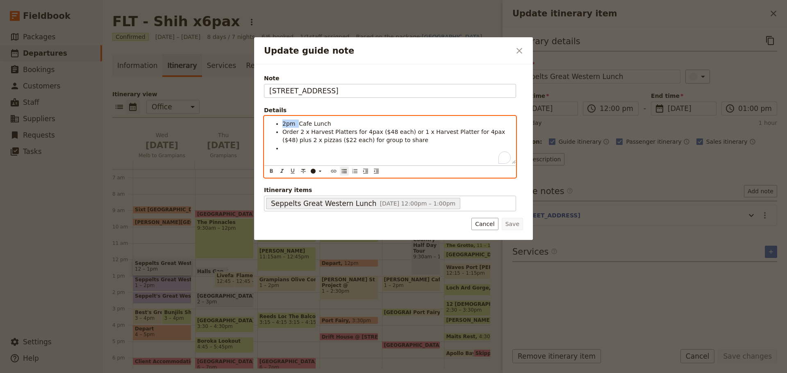
drag, startPoint x: 298, startPoint y: 123, endPoint x: 250, endPoint y: 116, distance: 48.9
click at [250, 373] on div "Update guide note ​ Note 36 Cemetery Rd, Great Western Details 2pm Cafe Lunch O…" at bounding box center [393, 373] width 787 height 0
click at [293, 152] on div "Cafe Lunch Order 2 x Harvest Platters for 4pax ($48 each) or 1 x Harvest Platte…" at bounding box center [389, 140] width 251 height 48
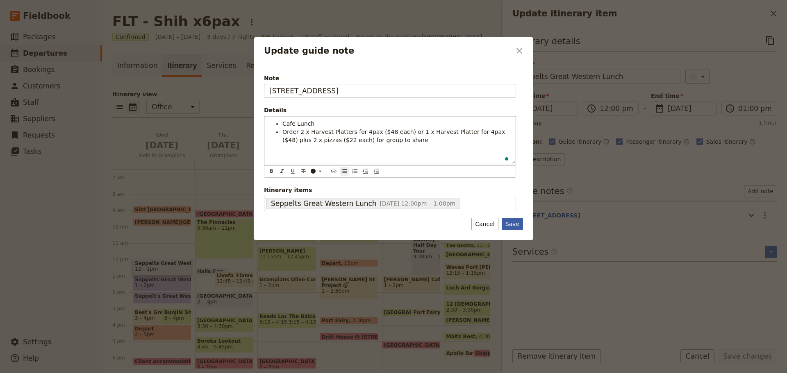
click at [514, 227] on button "Save" at bounding box center [512, 224] width 21 height 12
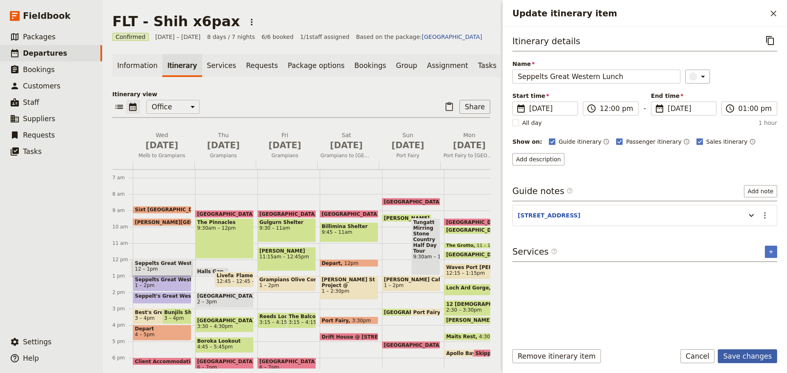
click at [765, 358] on button "Save changes" at bounding box center [747, 357] width 59 height 14
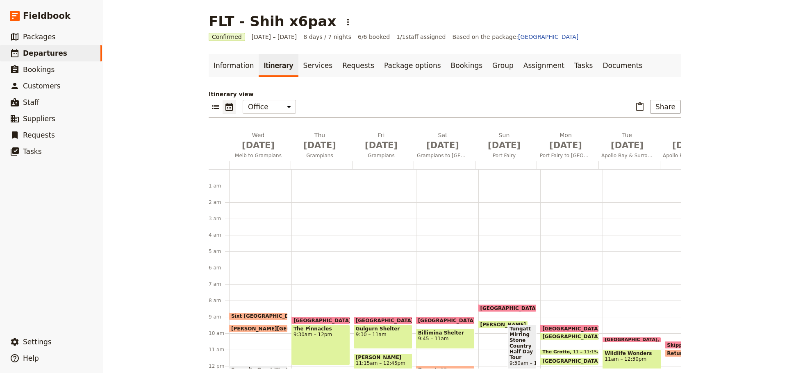
scroll to position [107, 0]
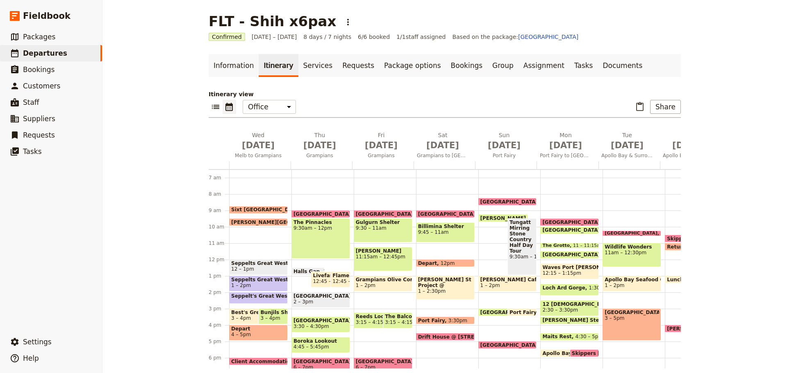
click at [242, 318] on span "3 – 4pm" at bounding box center [241, 319] width 20 height 6
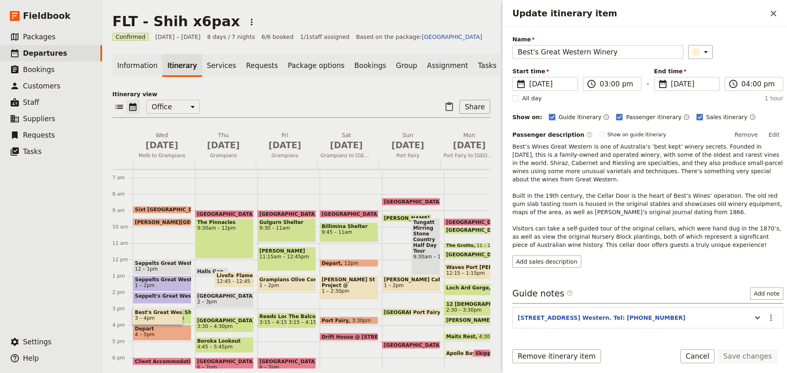
scroll to position [44, 0]
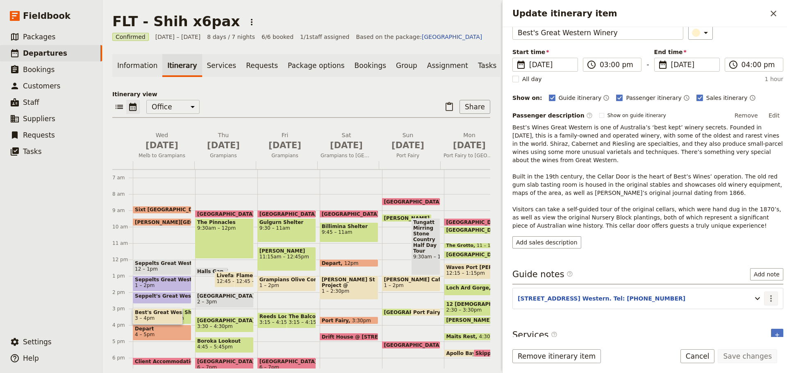
click at [766, 294] on icon "Actions" at bounding box center [771, 299] width 10 height 10
click at [758, 304] on span "Edit note" at bounding box center [747, 308] width 38 height 8
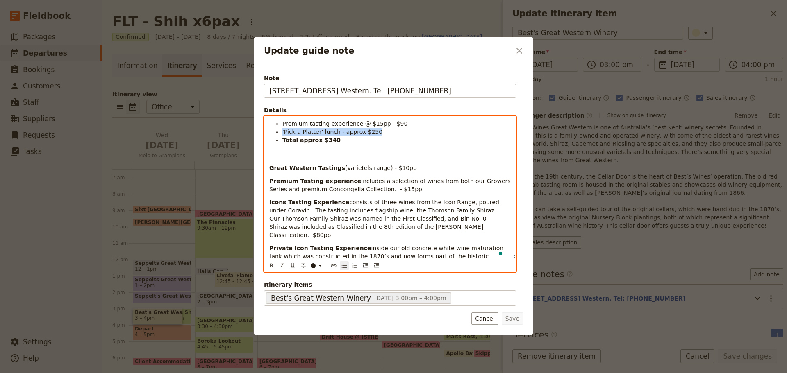
drag, startPoint x: 385, startPoint y: 134, endPoint x: 277, endPoint y: 134, distance: 107.8
click at [282, 134] on li "'Pick a Platter' lunch - approx $250" at bounding box center [396, 132] width 228 height 8
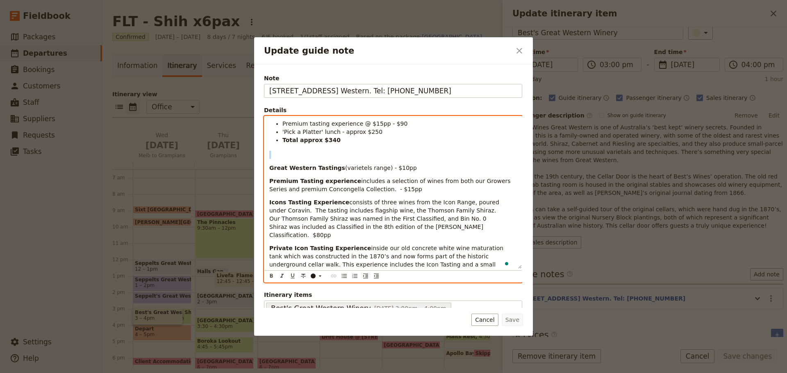
drag, startPoint x: 353, startPoint y: 144, endPoint x: 336, endPoint y: 142, distance: 16.9
click at [336, 142] on div "Premium tasting experience @ $15pp - $90 'Pick a Platter' lunch - approx $250 T…" at bounding box center [392, 192] width 257 height 152
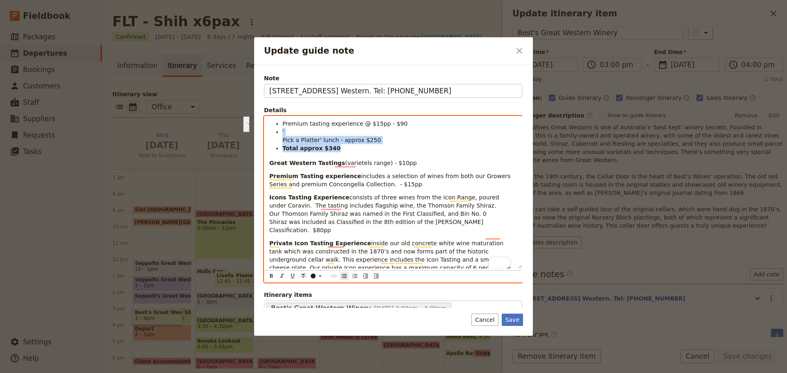
drag, startPoint x: 287, startPoint y: 130, endPoint x: 349, endPoint y: 150, distance: 64.4
click at [349, 150] on ul "Premium tasting experience @ $15pp - $90 ' Pick a Platter' lunch - approx $250 …" at bounding box center [393, 136] width 248 height 33
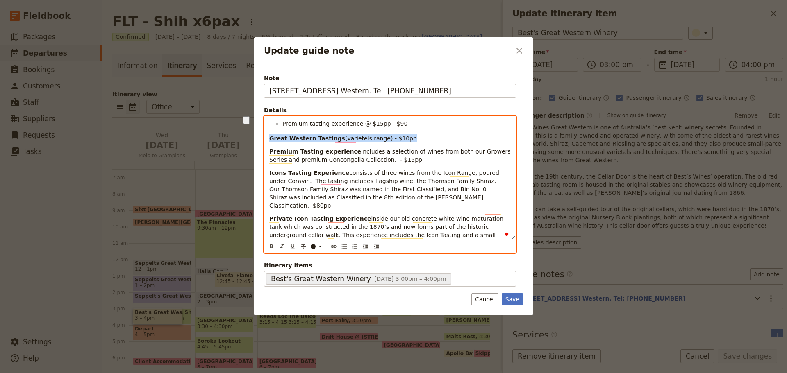
drag, startPoint x: 403, startPoint y: 140, endPoint x: 265, endPoint y: 136, distance: 138.2
click at [265, 136] on div "Premium tasting experience @ $15pp - $90 Great Western Tastings (varietels rang…" at bounding box center [389, 177] width 251 height 123
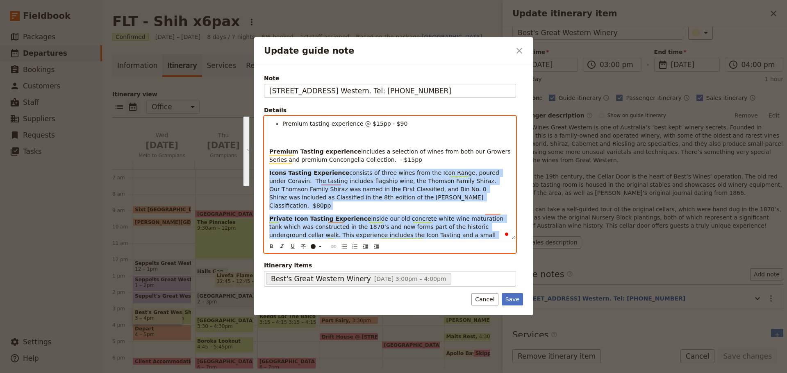
drag, startPoint x: 433, startPoint y: 234, endPoint x: 236, endPoint y: 173, distance: 206.9
click at [236, 373] on div "Update guide note ​ Note 111 Best's Rd, Great Western. Tel: 5356 2250 Details P…" at bounding box center [393, 373] width 787 height 0
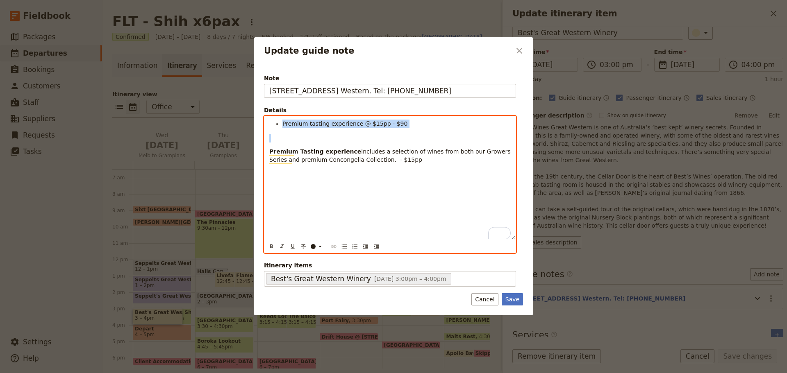
drag, startPoint x: 270, startPoint y: 144, endPoint x: 268, endPoint y: 118, distance: 26.8
click at [268, 118] on div "Premium tasting experience @ $15pp - $90 Premium Tasting experience includes a …" at bounding box center [389, 177] width 251 height 123
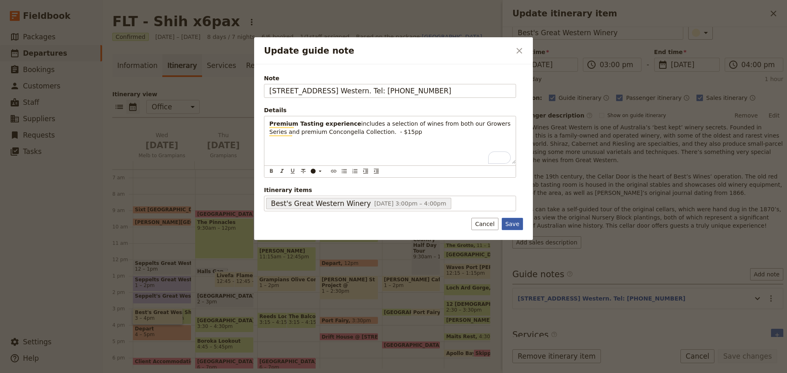
click at [513, 222] on button "Save" at bounding box center [512, 224] width 21 height 12
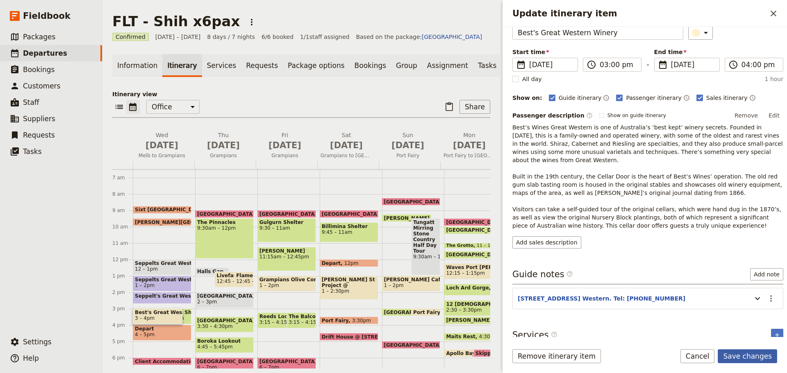
click at [750, 353] on button "Save changes" at bounding box center [747, 357] width 59 height 14
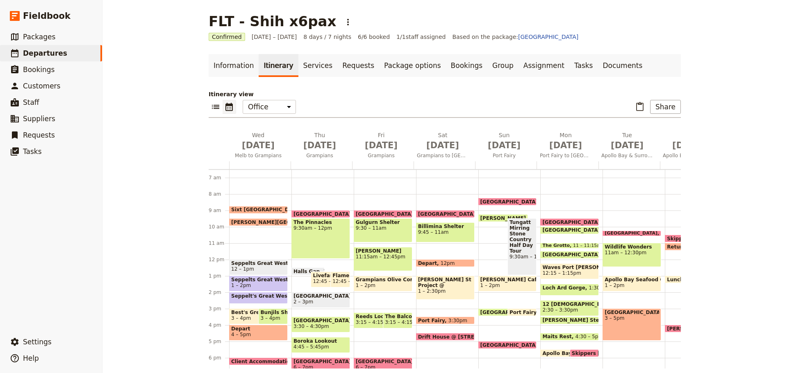
click at [260, 313] on span "Bunjils Shelter" at bounding box center [272, 313] width 25 height 6
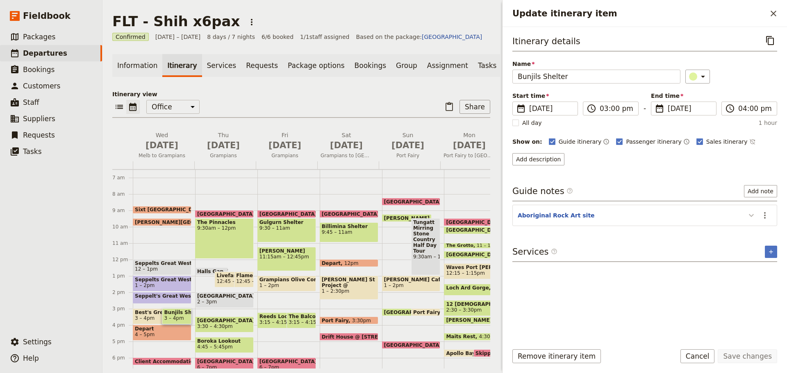
click at [750, 214] on icon "Update itinerary item" at bounding box center [751, 216] width 10 height 10
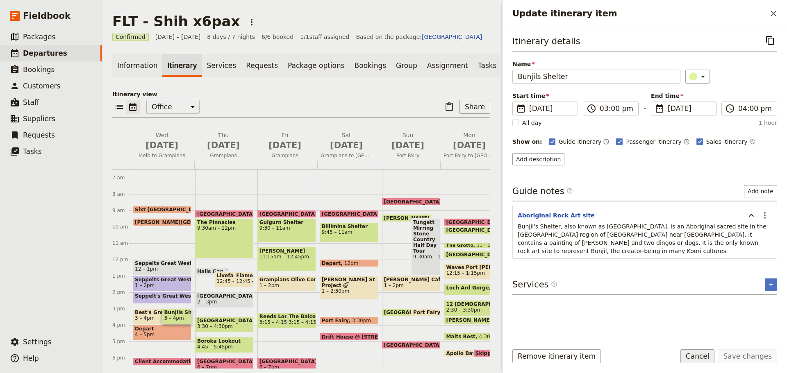
click at [695, 350] on button "Cancel" at bounding box center [697, 357] width 34 height 14
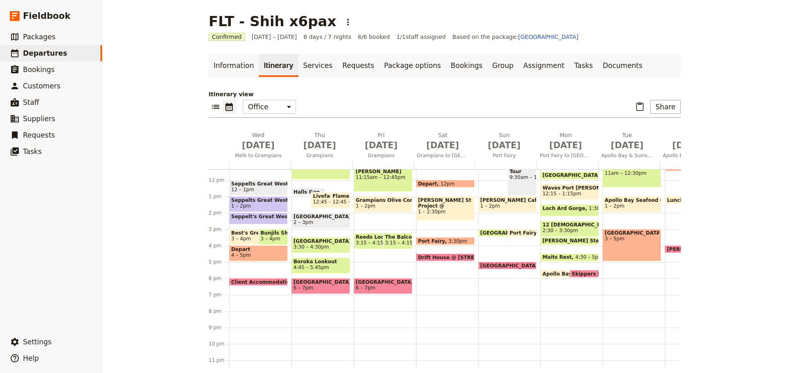
scroll to position [189, 0]
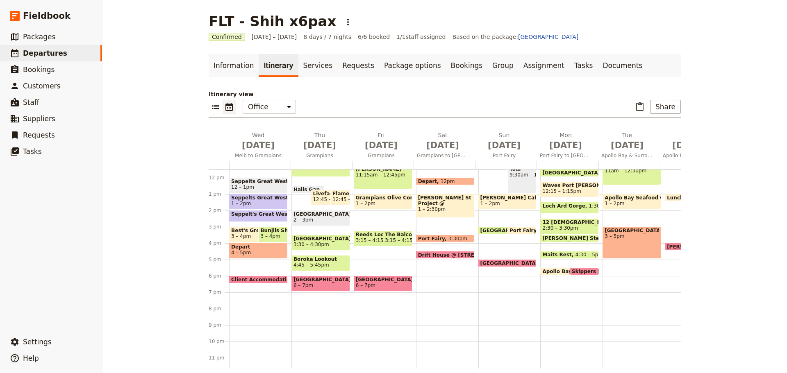
click at [255, 252] on span "4 – 5pm" at bounding box center [258, 253] width 55 height 6
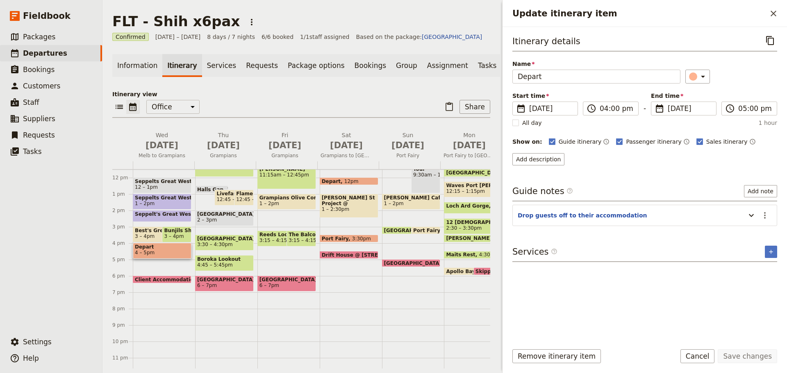
click at [694, 352] on button "Cancel" at bounding box center [697, 357] width 34 height 14
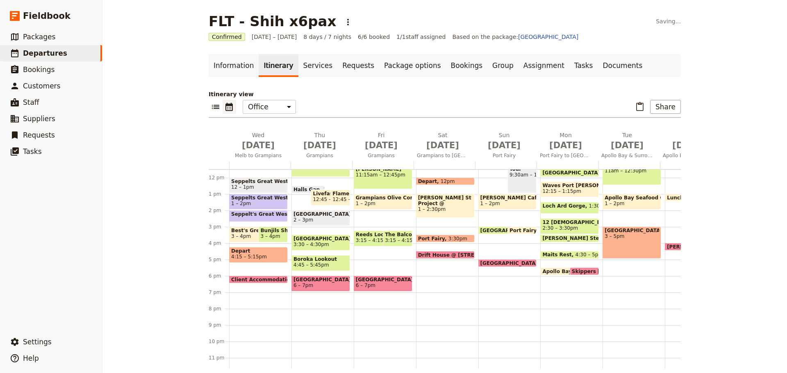
click at [257, 254] on span "4:15 – 5:15pm" at bounding box center [249, 257] width 36 height 6
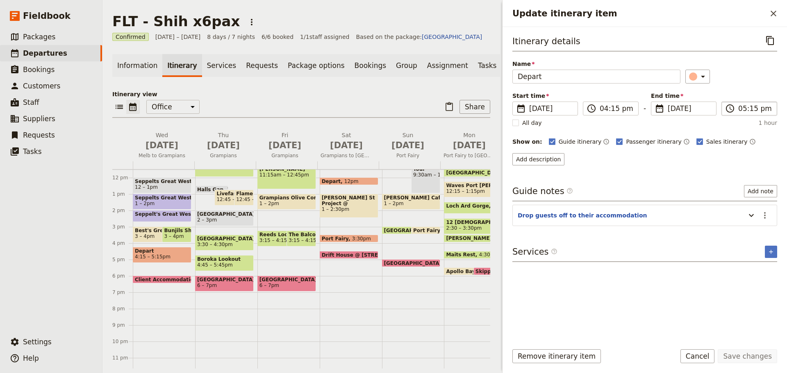
click at [753, 103] on label "​ 05:15 pm" at bounding box center [749, 109] width 56 height 14
click at [753, 104] on input "05:15 pm" at bounding box center [755, 109] width 34 height 10
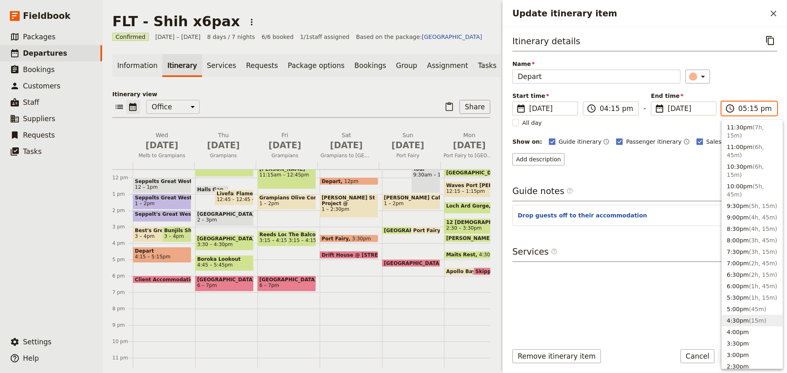
click at [734, 325] on button "4:30pm ( 15m )" at bounding box center [752, 320] width 61 height 11
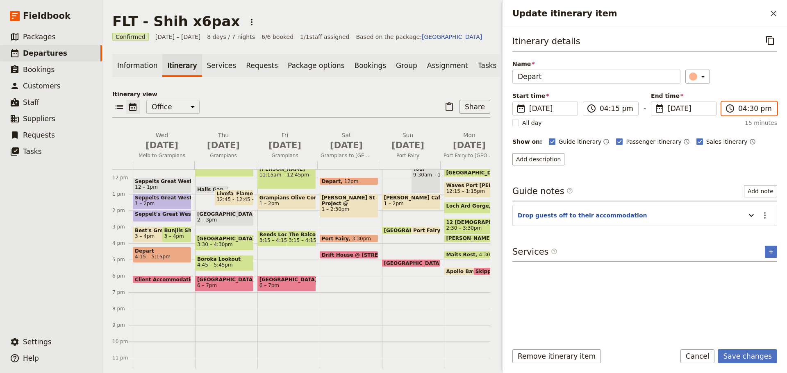
click at [750, 109] on input "04:30 pm" at bounding box center [755, 109] width 34 height 10
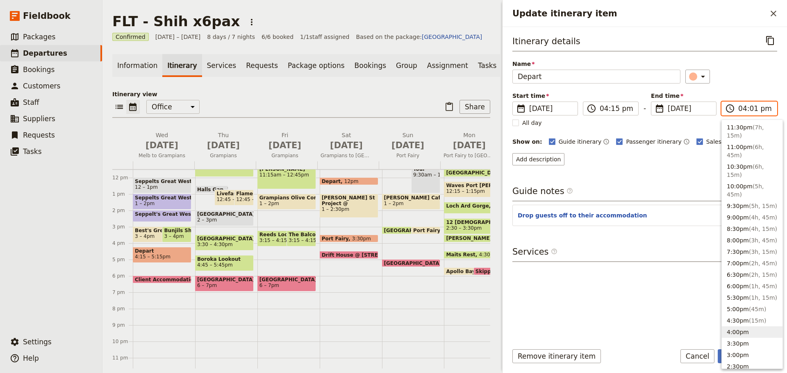
type input "04:15 pm"
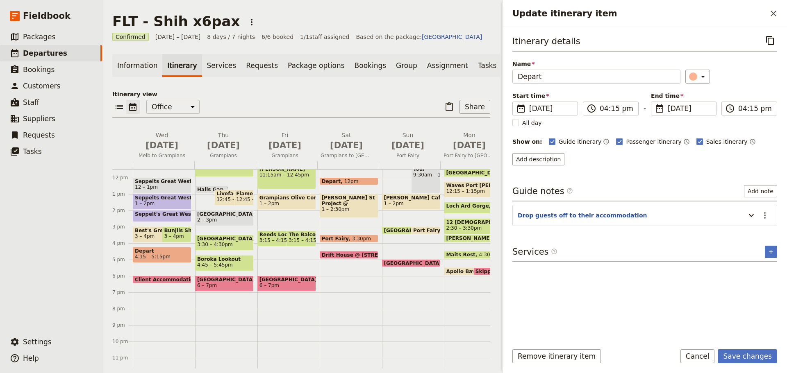
click at [744, 73] on div "​" at bounding box center [731, 77] width 92 height 14
click at [753, 212] on icon "Update itinerary item" at bounding box center [751, 216] width 10 height 10
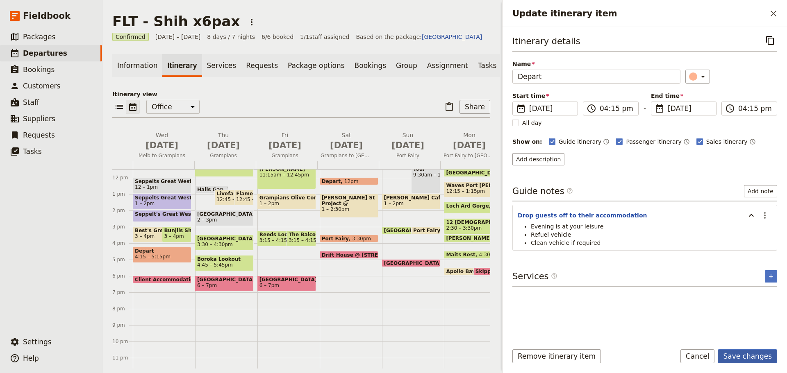
click at [747, 357] on button "Save changes" at bounding box center [747, 357] width 59 height 14
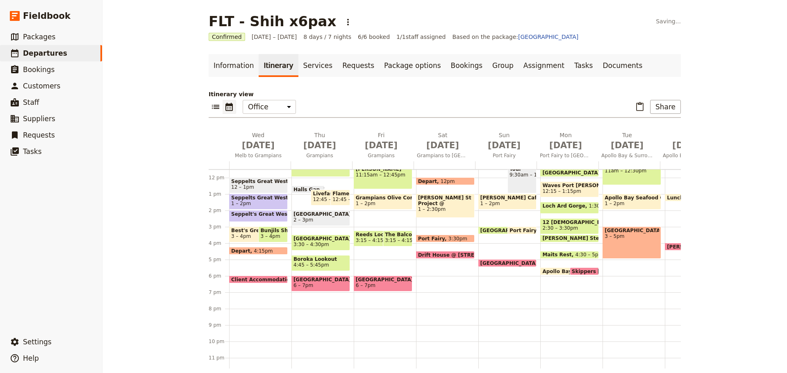
click at [236, 267] on div "Sixt South Melbourne 8:45 – 9:15am Langham Hotel Melbourne 9:30am Seppelts Grea…" at bounding box center [260, 177] width 62 height 393
click at [234, 268] on div "Sixt South Melbourne 8:45 – 9:15am Langham Hotel Melbourne 9:30am Seppelts Grea…" at bounding box center [260, 177] width 62 height 393
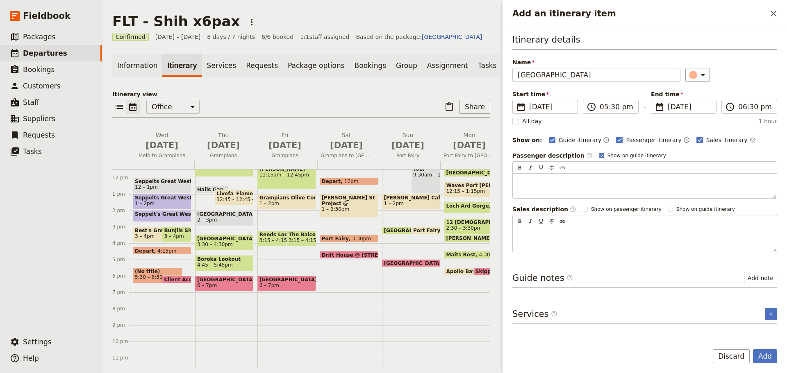
drag, startPoint x: 576, startPoint y: 77, endPoint x: 491, endPoint y: 77, distance: 85.7
click at [491, 77] on div "FLT - Shih x6pax ​ Confirmed 15 – 22 Oct 2025 8 days / 7 nights 6/6 booked 1 / …" at bounding box center [444, 186] width 684 height 373
type input "D"
type input "Client drop off"
click at [593, 102] on span "​" at bounding box center [591, 107] width 10 height 10
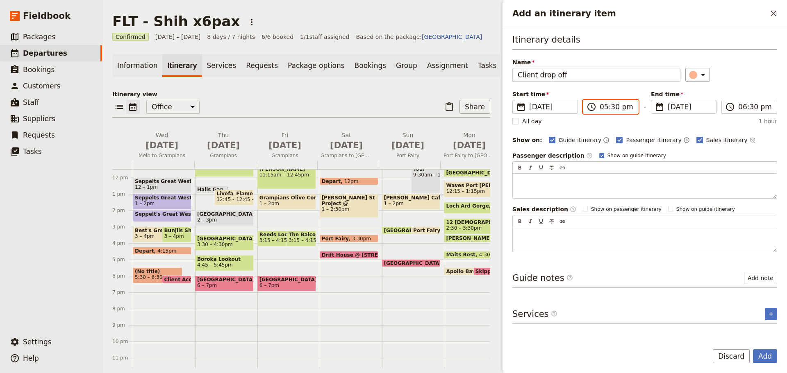
click at [600, 102] on input "05:30 pm" at bounding box center [617, 107] width 34 height 10
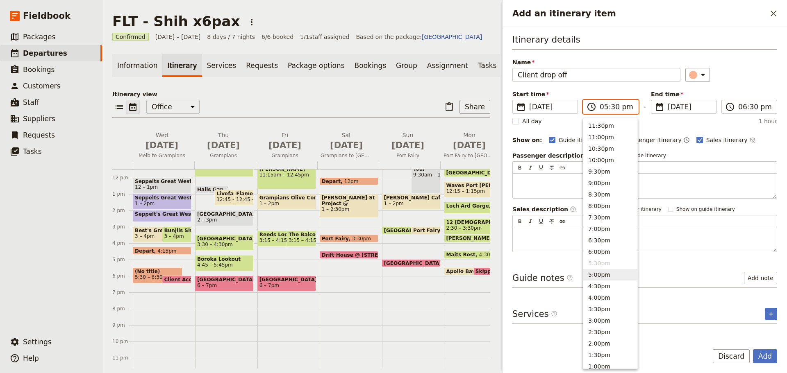
click at [601, 273] on button "5:00pm" at bounding box center [610, 274] width 54 height 11
type input "05:00 pm"
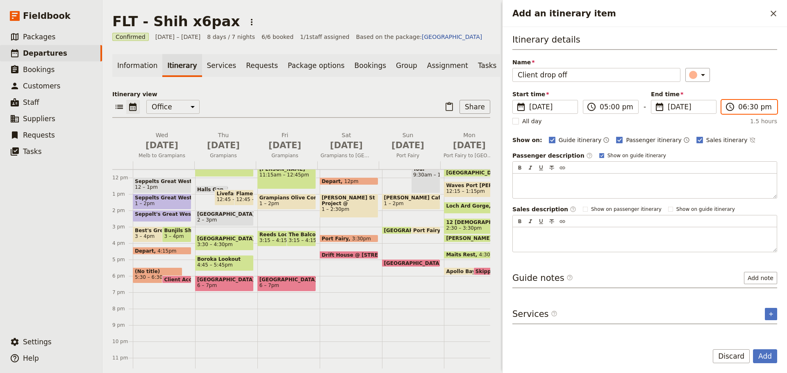
click at [748, 108] on input "06:30 pm" at bounding box center [755, 107] width 34 height 10
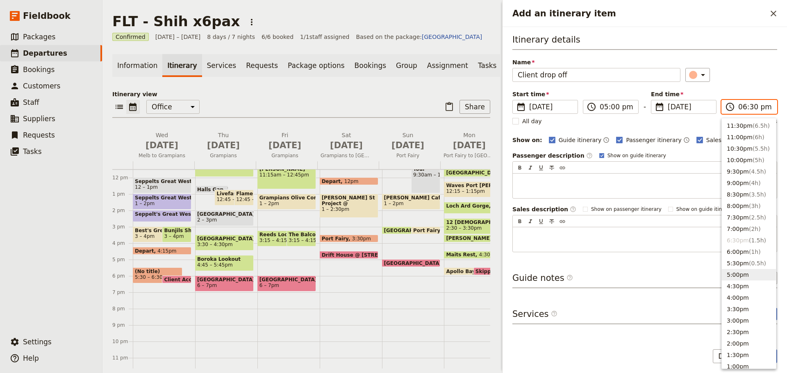
click at [739, 278] on button "5:00pm" at bounding box center [749, 274] width 54 height 11
type input "05:00 pm"
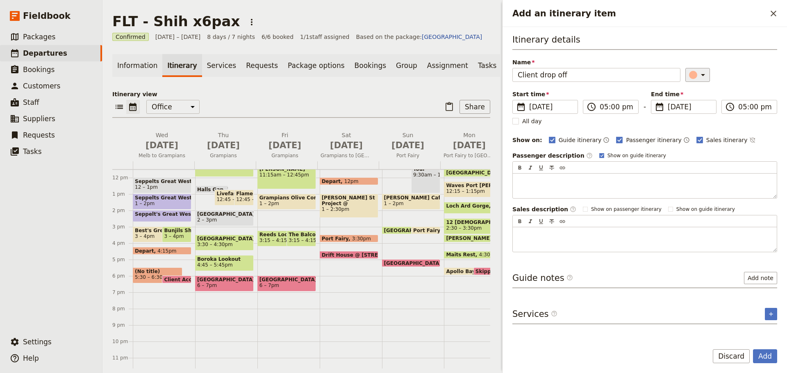
click at [701, 75] on icon "Add an itinerary item" at bounding box center [703, 75] width 4 height 2
click at [699, 124] on div "button" at bounding box center [697, 122] width 8 height 8
click at [768, 359] on button "Add" at bounding box center [765, 357] width 24 height 14
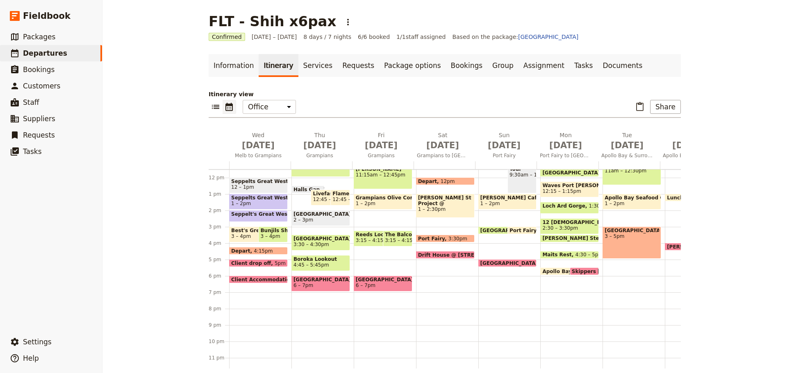
click at [255, 277] on span "Client Accommodation" at bounding box center [264, 279] width 66 height 5
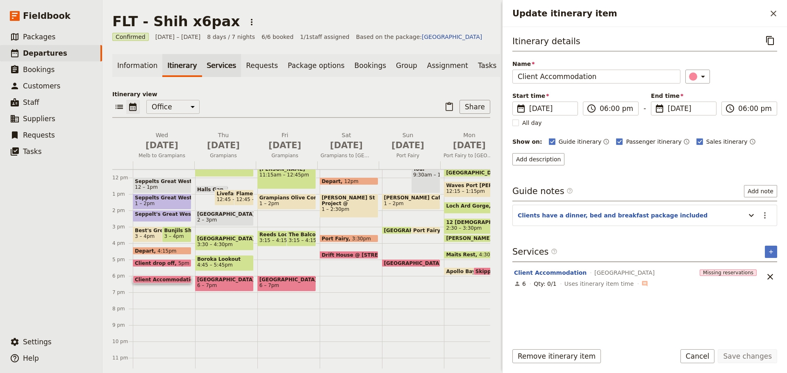
click at [202, 66] on link "Services" at bounding box center [221, 65] width 39 height 23
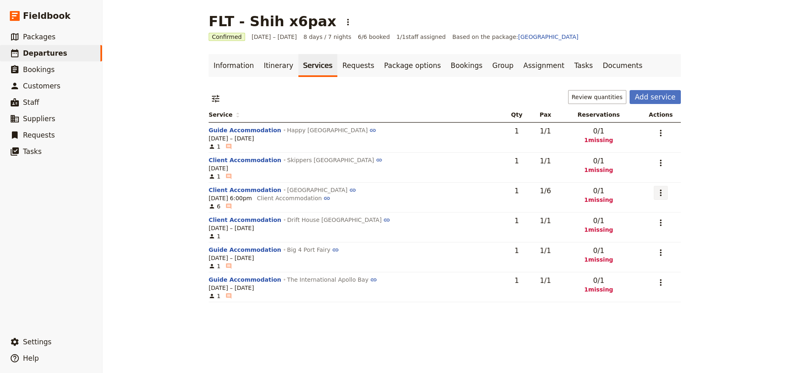
click at [661, 194] on icon "Actions" at bounding box center [661, 193] width 10 height 10
click at [647, 214] on span "Edit service" at bounding box center [626, 211] width 67 height 8
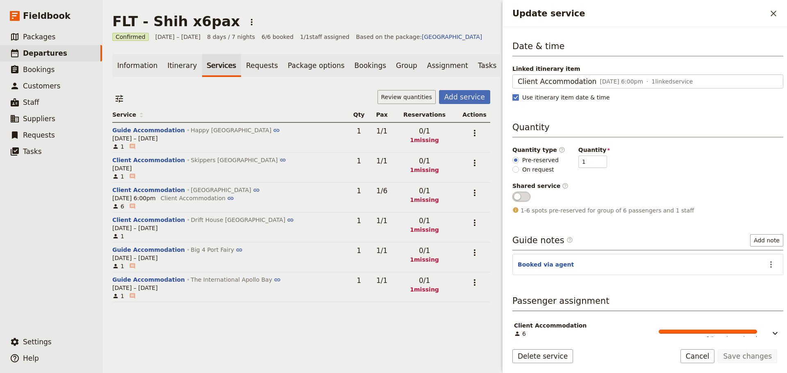
scroll to position [39, 0]
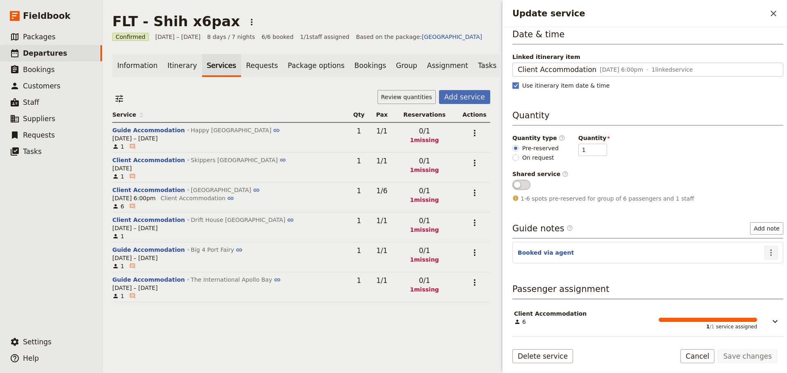
click at [770, 250] on icon "Actions" at bounding box center [771, 253] width 2 height 7
click at [758, 267] on span "Edit note" at bounding box center [747, 271] width 38 height 8
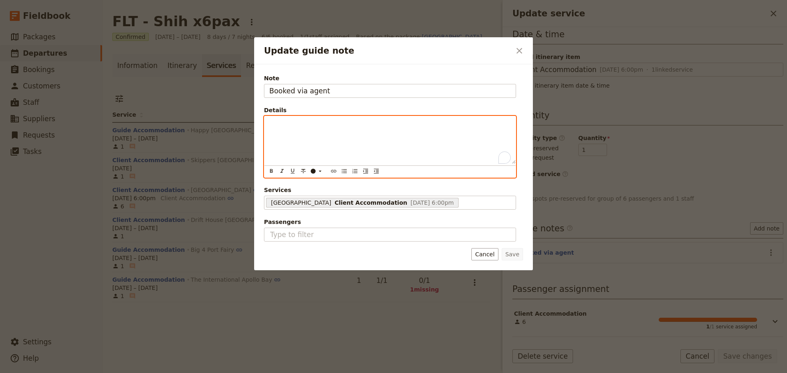
click at [379, 130] on div "To enrich screen reader interactions, please activate Accessibility in Grammarl…" at bounding box center [389, 140] width 251 height 48
click at [344, 171] on icon "Bulleted list" at bounding box center [344, 171] width 7 height 7
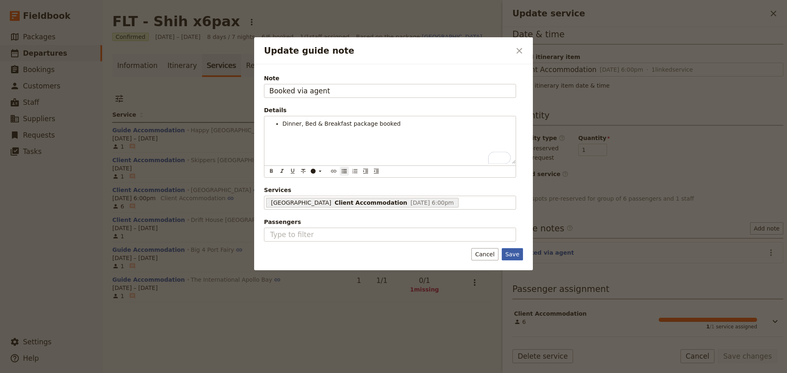
click at [513, 253] on button "Save" at bounding box center [512, 254] width 21 height 12
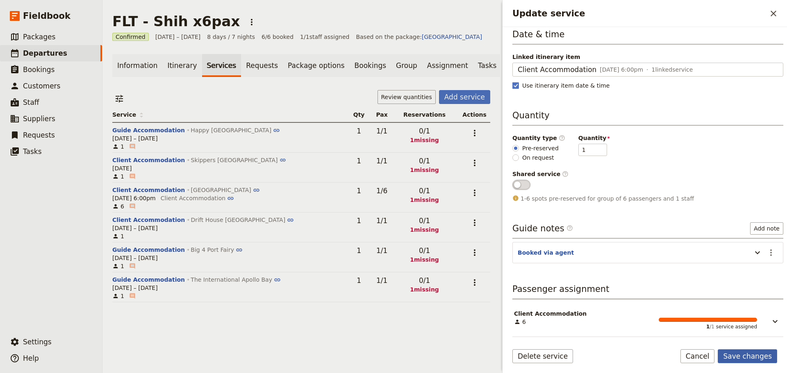
click at [753, 356] on button "Save changes" at bounding box center [747, 357] width 59 height 14
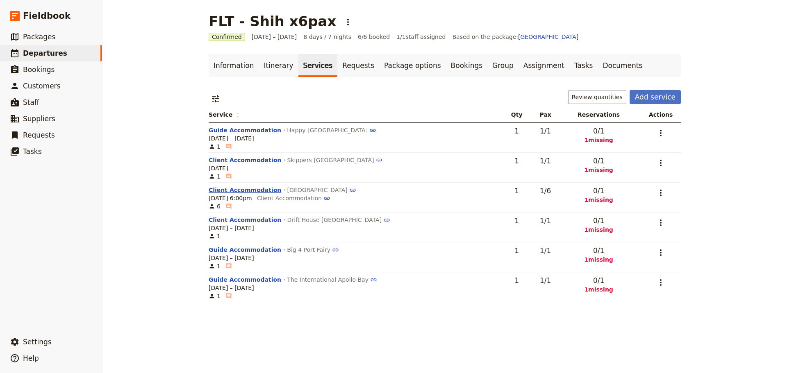
click at [231, 186] on button "Client Accommodation" at bounding box center [245, 190] width 73 height 8
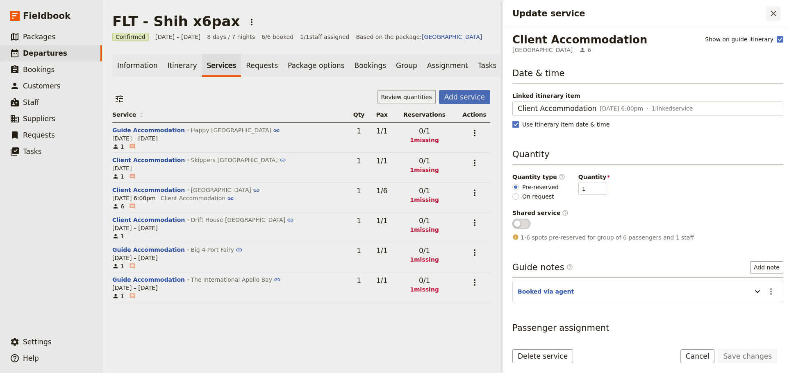
click at [776, 13] on icon "Close drawer" at bounding box center [773, 14] width 10 height 10
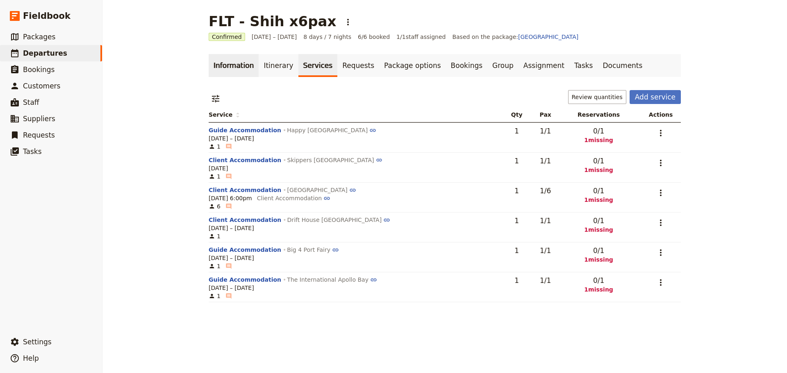
click at [219, 69] on link "Information" at bounding box center [234, 65] width 50 height 23
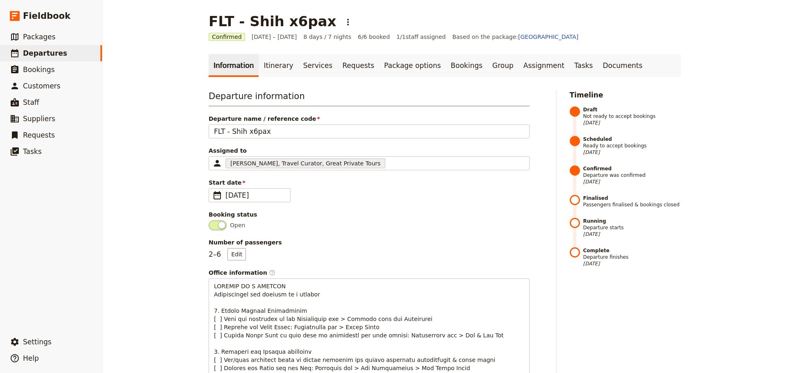
click at [267, 64] on link "Itinerary" at bounding box center [278, 65] width 39 height 23
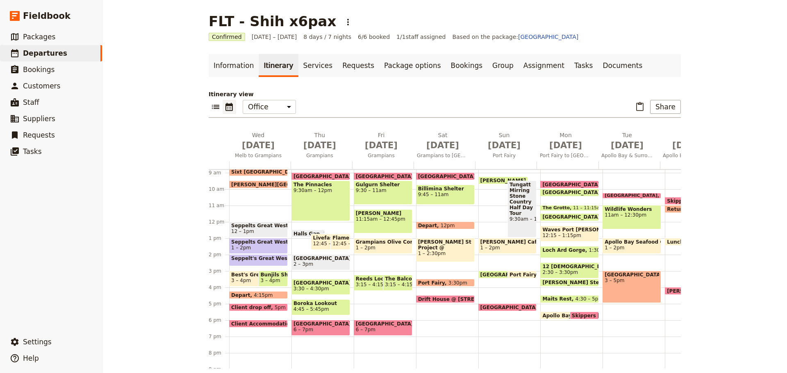
scroll to position [200, 0]
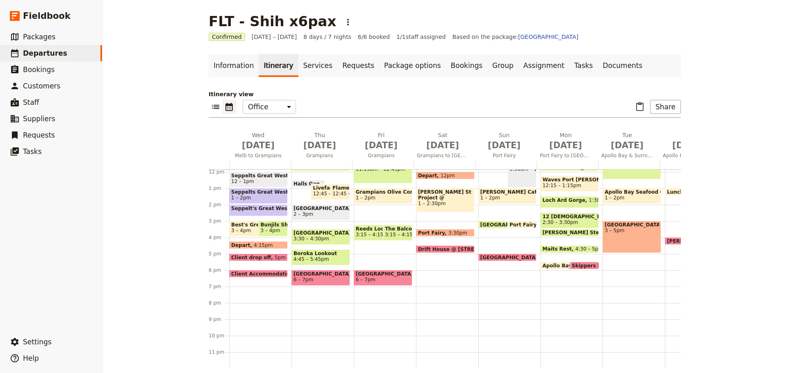
click at [240, 271] on span "Client Accommodation" at bounding box center [264, 273] width 66 height 5
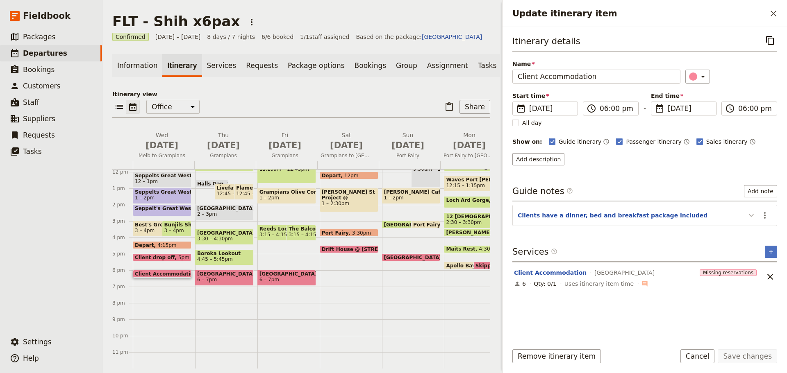
click at [748, 212] on icon "Update itinerary item" at bounding box center [751, 216] width 10 height 10
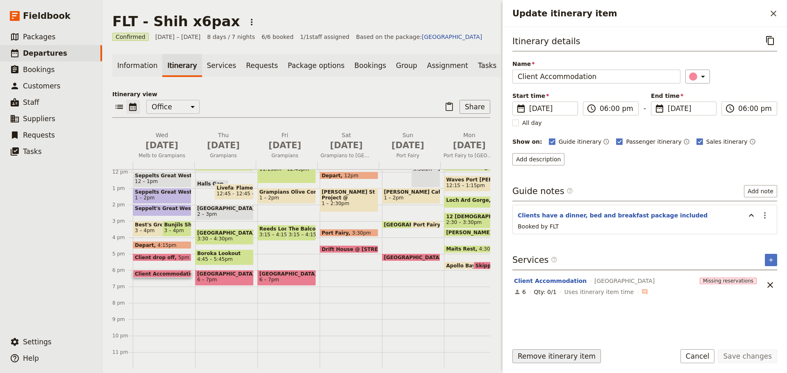
click at [549, 357] on button "Remove itinerary item" at bounding box center [556, 357] width 89 height 14
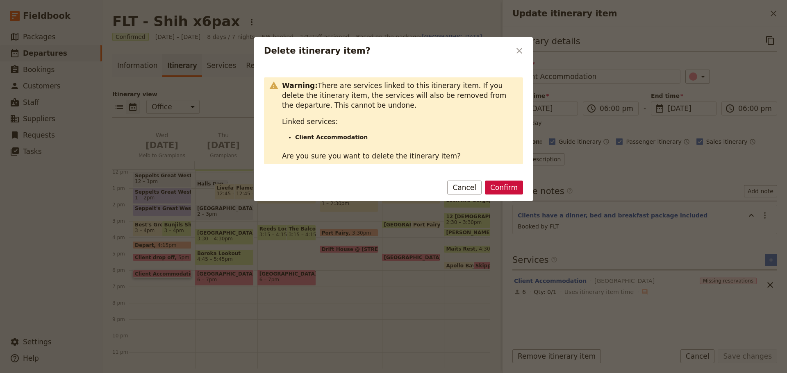
click at [498, 184] on button "Confirm" at bounding box center [504, 188] width 38 height 14
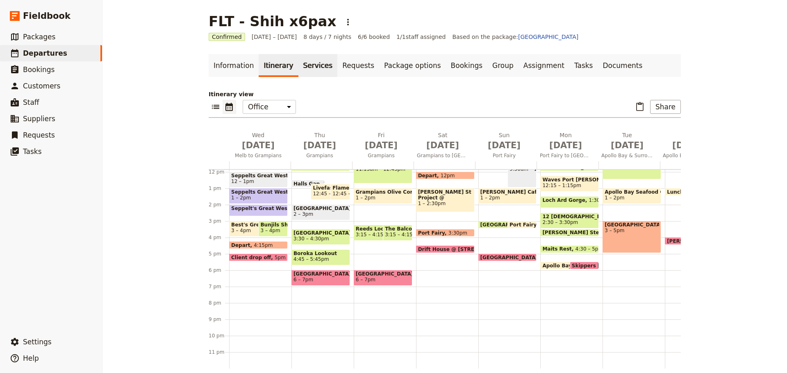
click at [312, 67] on link "Services" at bounding box center [317, 65] width 39 height 23
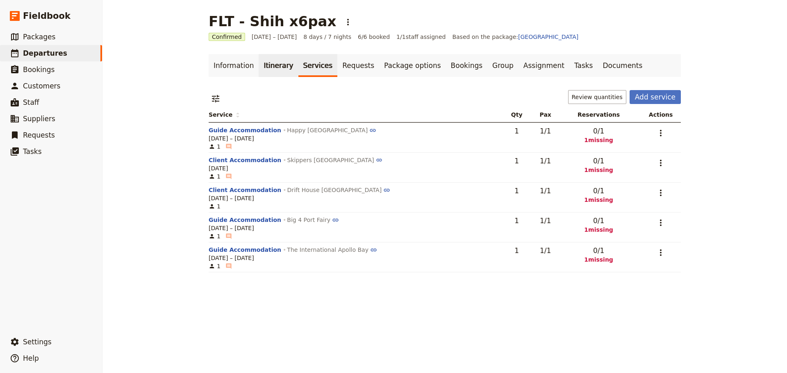
click at [273, 69] on link "Itinerary" at bounding box center [278, 65] width 39 height 23
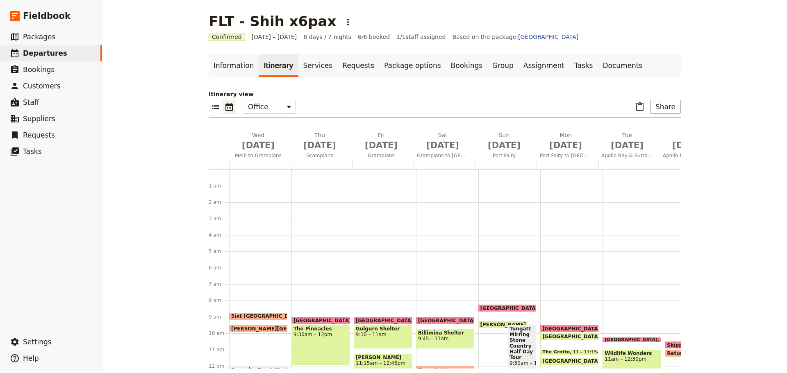
scroll to position [107, 0]
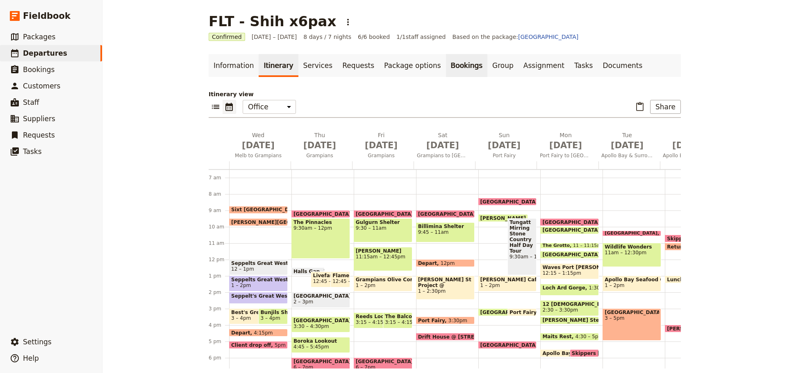
click at [450, 70] on link "Bookings" at bounding box center [466, 65] width 41 height 23
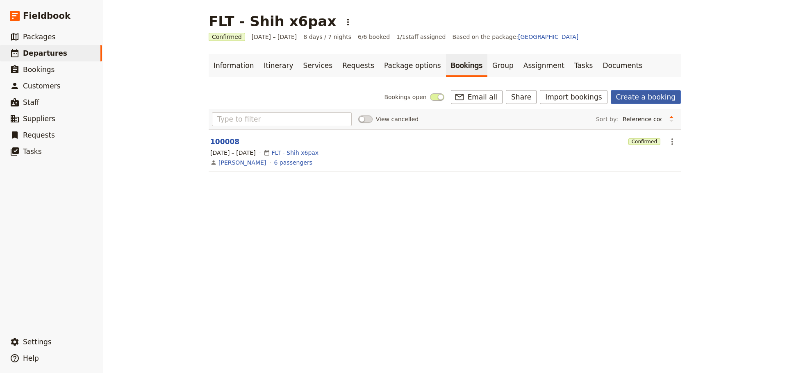
click at [632, 94] on link "Create a booking" at bounding box center [646, 97] width 70 height 14
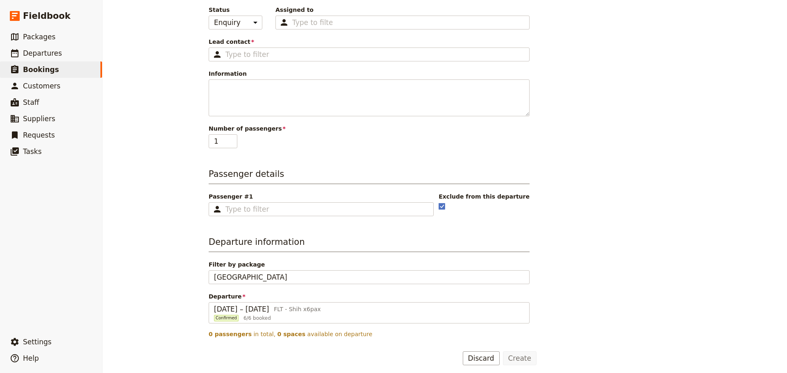
scroll to position [99, 0]
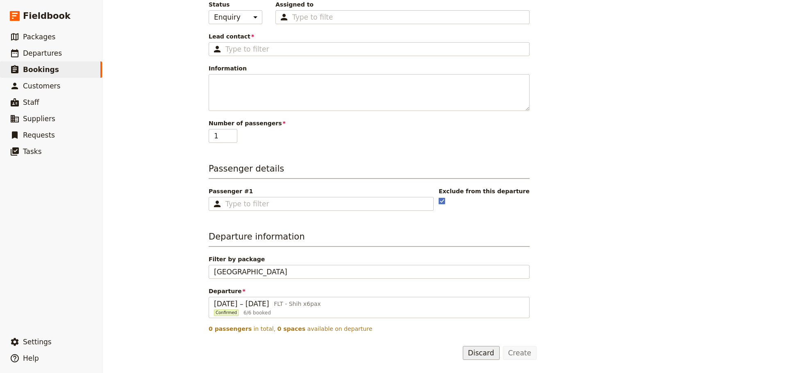
click at [475, 345] on form "Booking information Booking reference 100024 Status Enquiry On hold Confirmed A…" at bounding box center [373, 152] width 328 height 416
click at [476, 351] on button "Discard" at bounding box center [481, 353] width 37 height 14
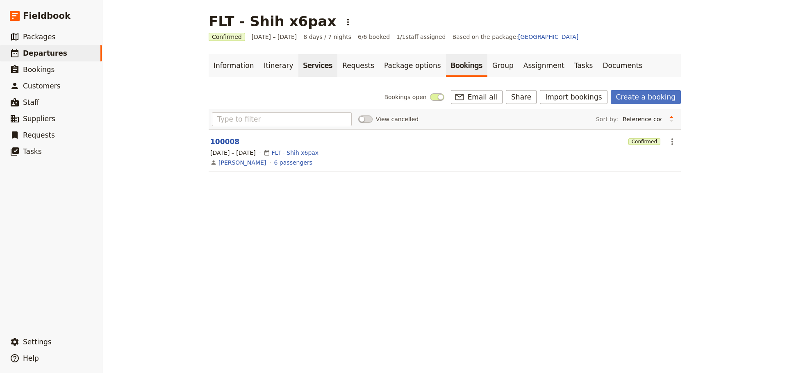
click at [300, 66] on link "Services" at bounding box center [317, 65] width 39 height 23
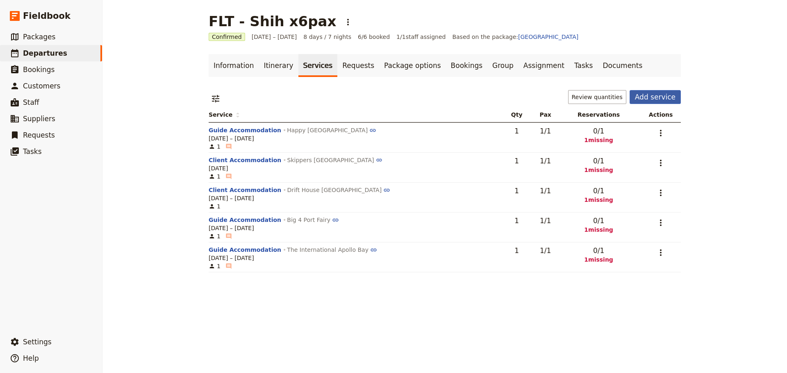
click at [641, 96] on button "Add service" at bounding box center [654, 97] width 51 height 14
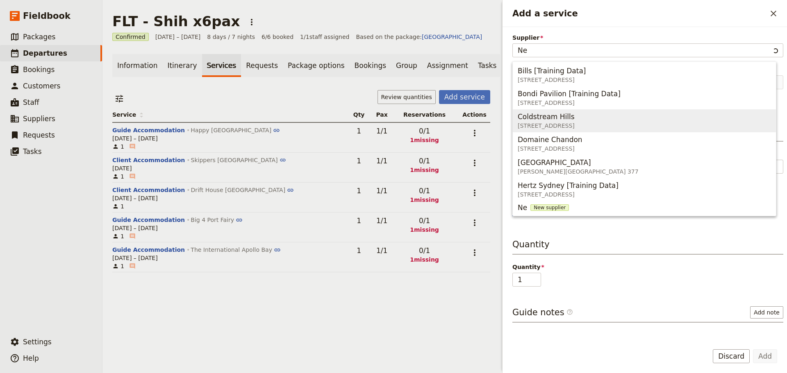
type input "N"
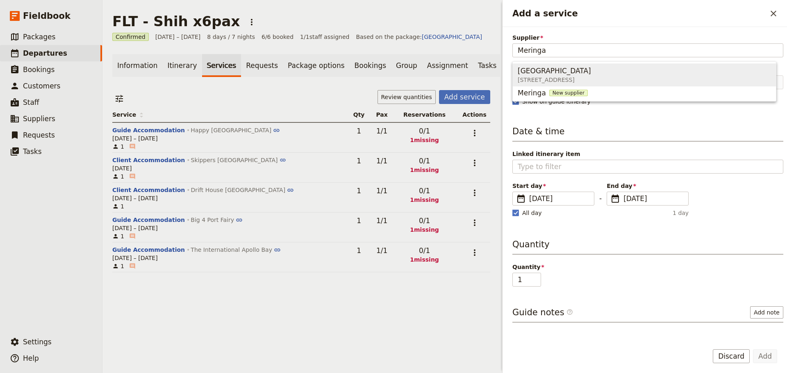
click at [594, 78] on span "2974 Northern Grampians Rd, Wartook VIC" at bounding box center [556, 80] width 77 height 8
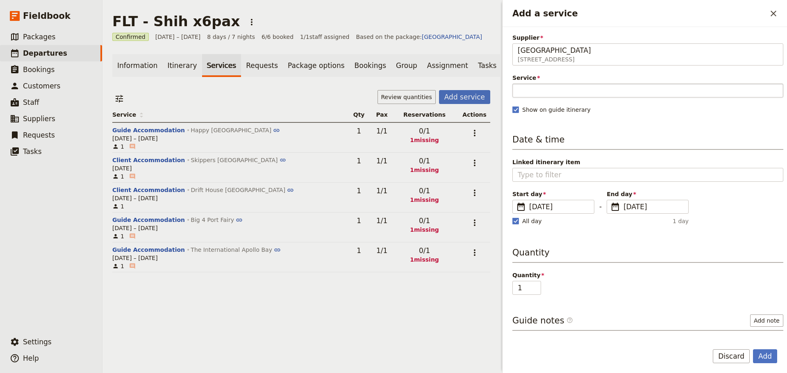
type input "[GEOGRAPHIC_DATA]"
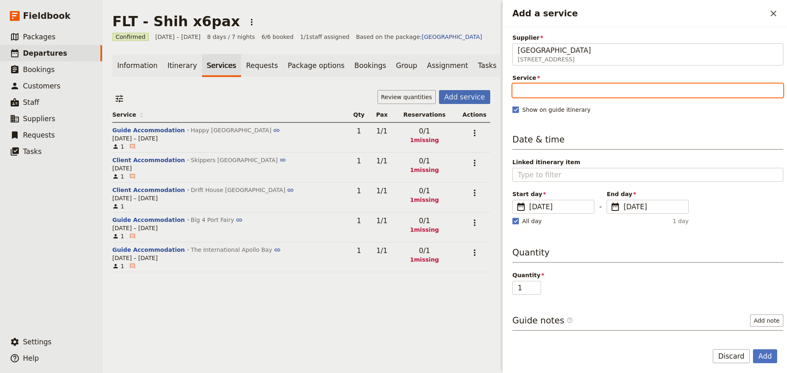
click at [529, 90] on input "Service" at bounding box center [647, 91] width 271 height 14
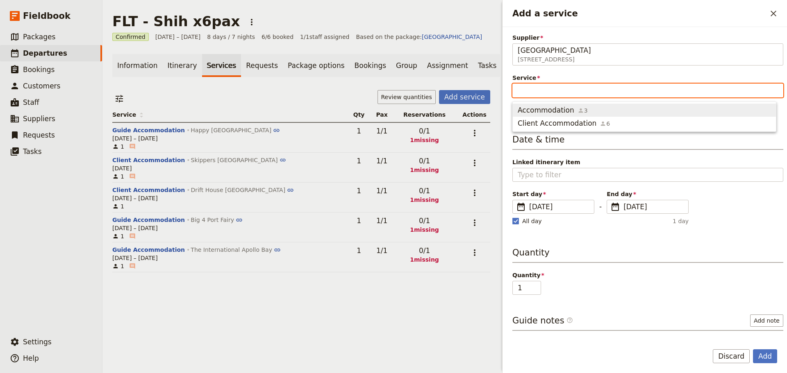
click at [536, 108] on span "Accommodation" at bounding box center [546, 110] width 57 height 10
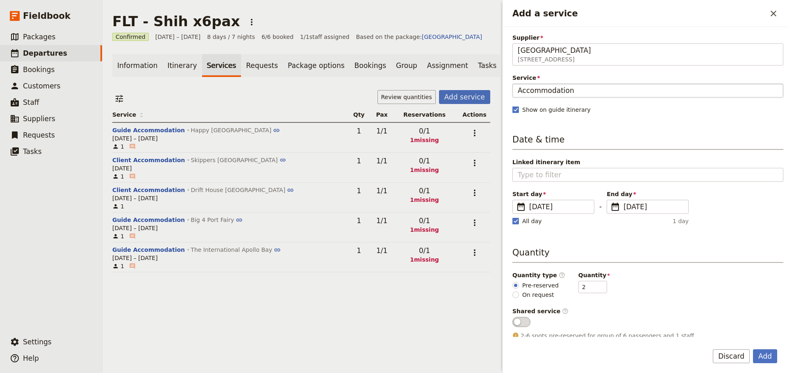
click at [518, 89] on input "Accommodation" at bounding box center [648, 91] width 260 height 10
type input "Client Accommodation"
click at [629, 201] on fieldset "​ 15 Oct 2025 15/10/2025" at bounding box center [648, 207] width 82 height 14
click at [610, 200] on input "[DATE]" at bounding box center [610, 200] width 0 height 0
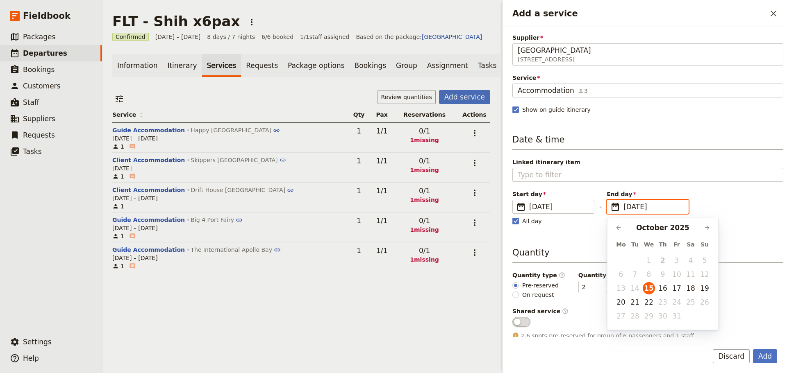
drag, startPoint x: 695, startPoint y: 290, endPoint x: 702, endPoint y: 291, distance: 7.1
click at [695, 291] on button "18" at bounding box center [690, 288] width 12 height 12
type input "18/10/2025"
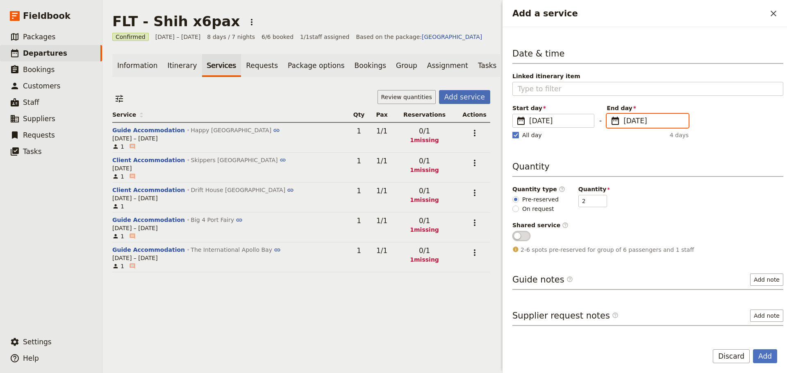
scroll to position [111, 0]
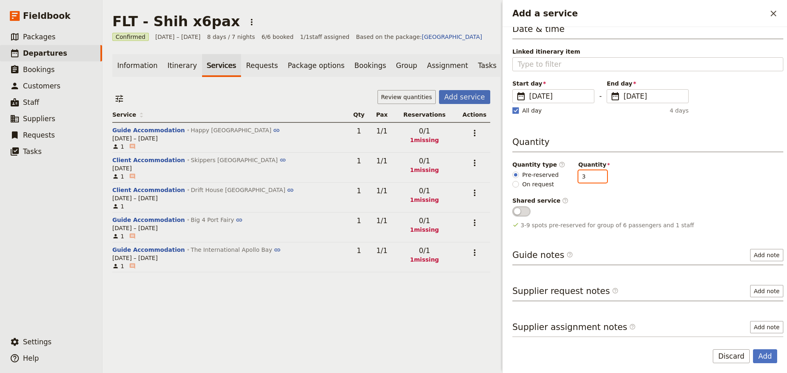
click at [594, 174] on input "3" at bounding box center [592, 176] width 29 height 12
click at [594, 174] on input "4" at bounding box center [592, 176] width 29 height 12
click at [594, 174] on input "5" at bounding box center [592, 176] width 29 height 12
click at [594, 174] on input "6" at bounding box center [592, 176] width 29 height 12
click at [593, 179] on input "5" at bounding box center [592, 176] width 29 height 12
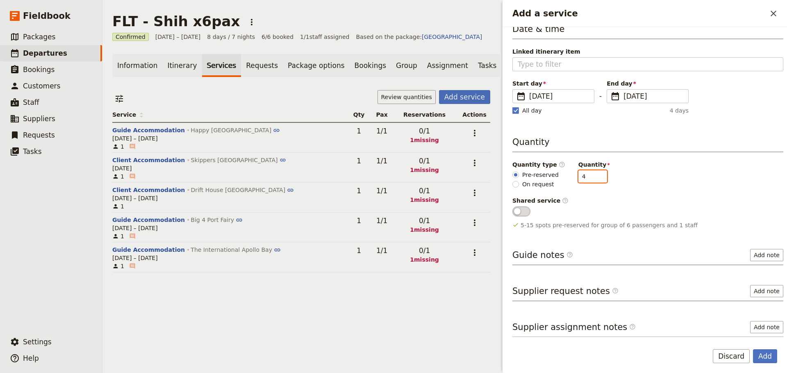
click at [593, 179] on input "4" at bounding box center [592, 176] width 29 height 12
click at [593, 179] on input "3" at bounding box center [592, 176] width 29 height 12
click at [593, 179] on input "2" at bounding box center [592, 176] width 29 height 12
click at [592, 179] on input "1" at bounding box center [592, 176] width 29 height 12
click at [591, 172] on input "1" at bounding box center [592, 176] width 29 height 12
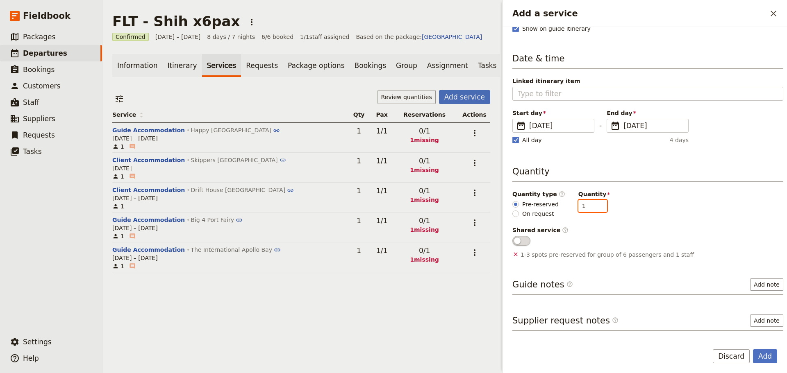
scroll to position [82, 0]
click at [594, 199] on input "1" at bounding box center [592, 205] width 29 height 12
click at [595, 202] on input "2" at bounding box center [592, 205] width 29 height 12
type input "3"
click at [595, 202] on input "3" at bounding box center [592, 205] width 29 height 12
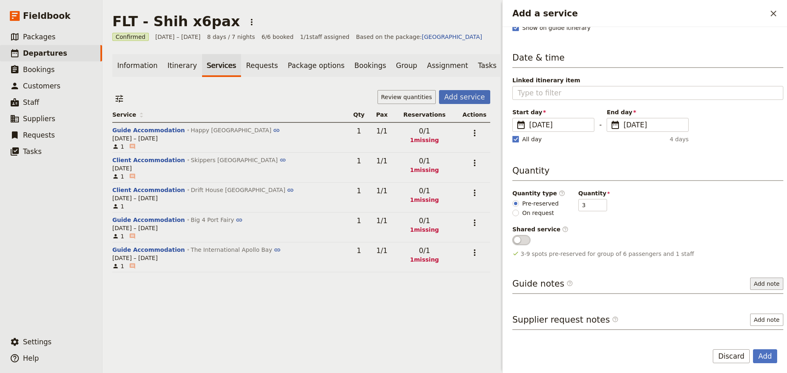
click at [751, 281] on button "Add note" at bounding box center [766, 284] width 33 height 12
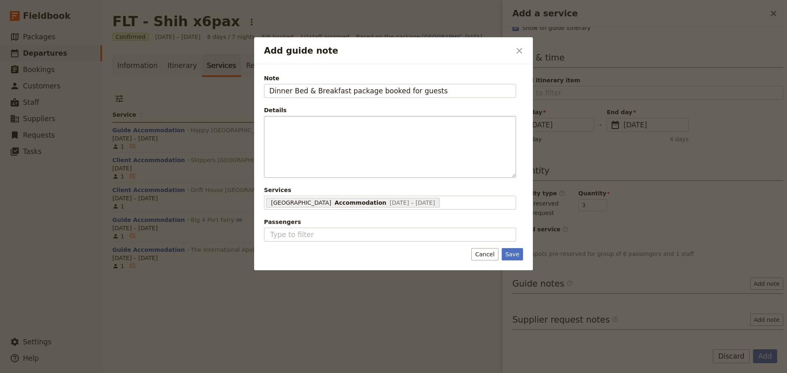
type input "Dinner Bed & Breakfast package booked for guests"
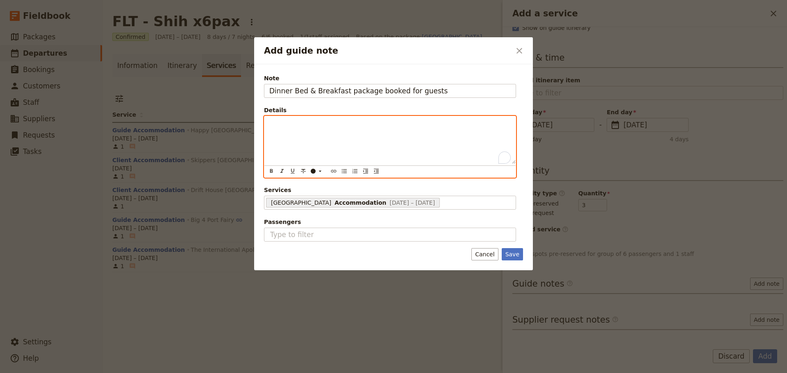
click at [346, 130] on div "To enrich screen reader interactions, please activate Accessibility in Grammarl…" at bounding box center [389, 140] width 251 height 48
click at [342, 173] on icon "Bulleted list" at bounding box center [344, 171] width 7 height 7
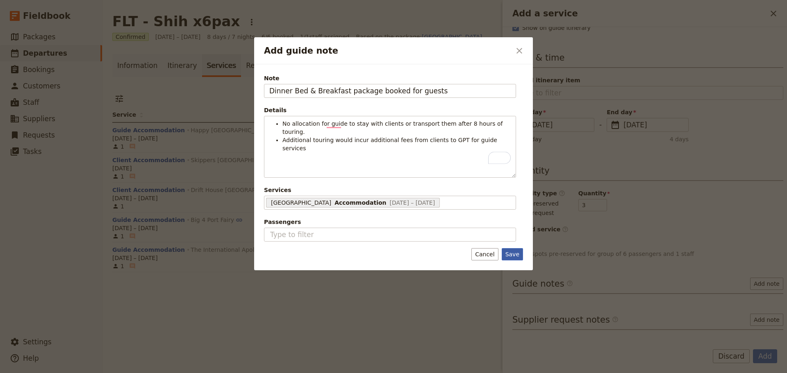
click at [510, 256] on button "Save" at bounding box center [512, 254] width 21 height 12
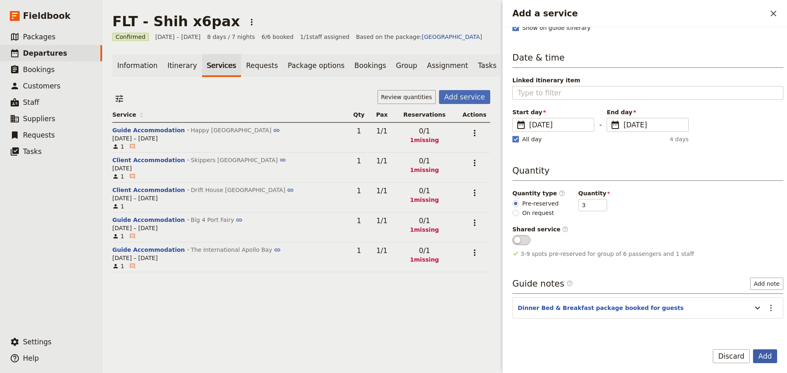
click at [765, 355] on button "Add" at bounding box center [765, 357] width 24 height 14
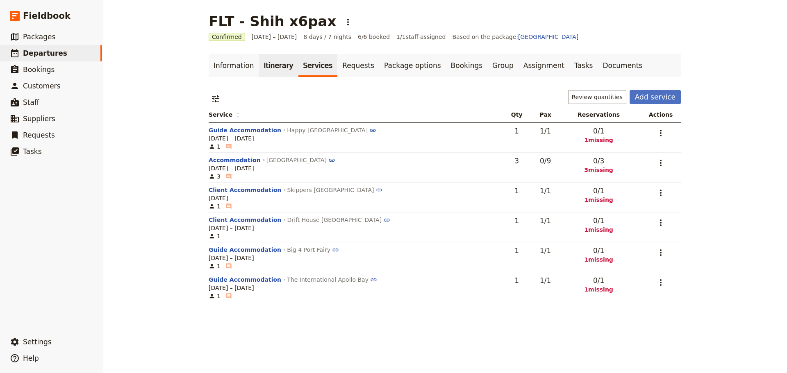
click at [270, 70] on link "Itinerary" at bounding box center [278, 65] width 39 height 23
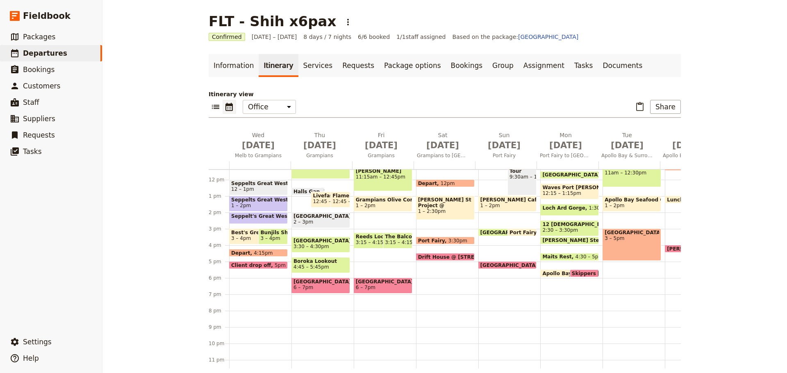
scroll to position [200, 0]
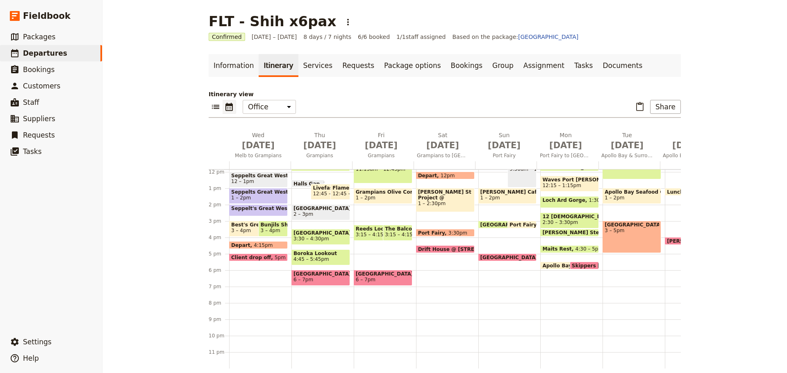
click at [318, 277] on span "6 – 7pm" at bounding box center [320, 280] width 55 height 6
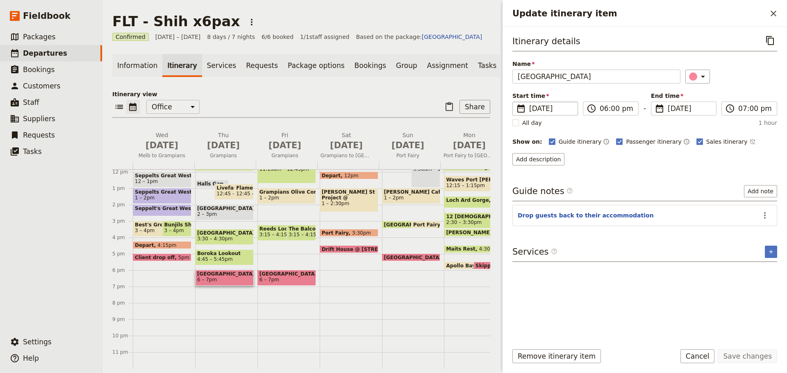
click at [543, 107] on span "[DATE]" at bounding box center [550, 109] width 43 height 10
click at [516, 102] on input "16/10/2025" at bounding box center [516, 102] width 0 height 0
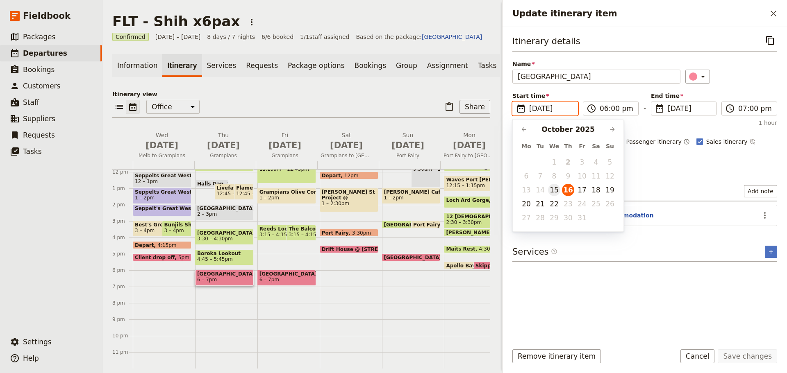
click at [553, 189] on button "15" at bounding box center [554, 190] width 12 height 12
type input "15/10/2025"
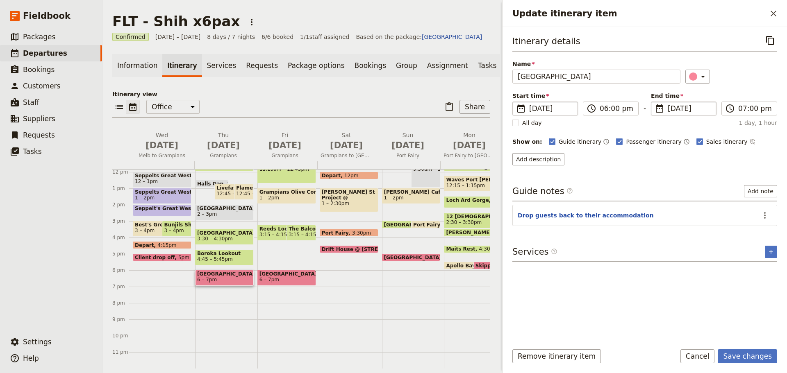
click at [683, 104] on span "[DATE]" at bounding box center [689, 109] width 43 height 10
click at [654, 102] on input "16/10/2025" at bounding box center [654, 102] width 0 height 0
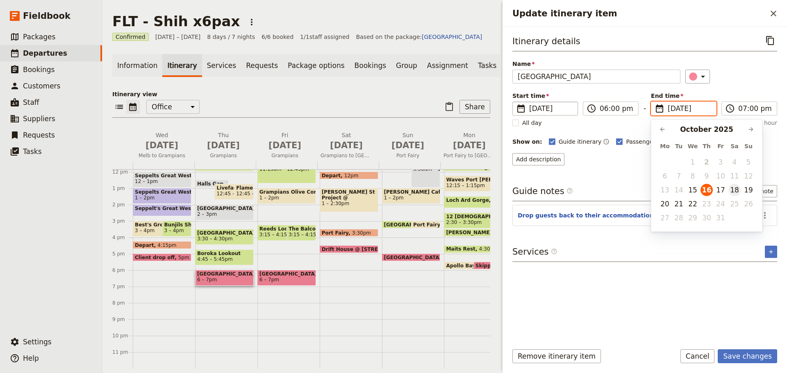
click at [734, 188] on button "18" at bounding box center [734, 190] width 12 height 12
type input "18/10/2025"
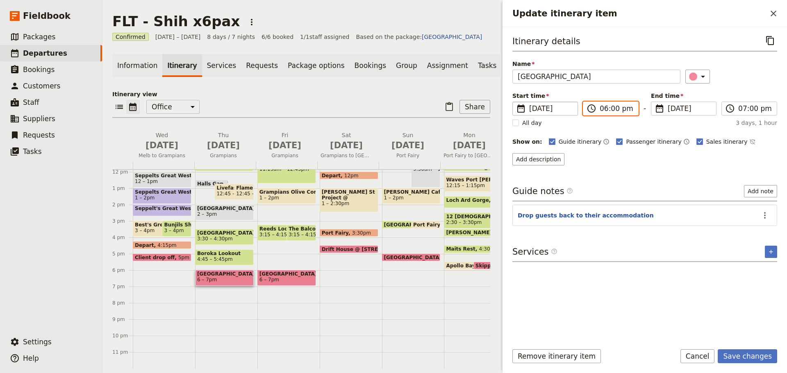
click at [616, 112] on input "06:00 pm" at bounding box center [617, 109] width 34 height 10
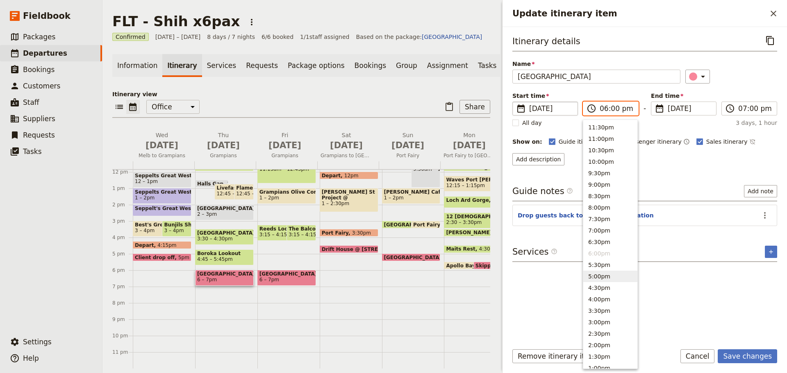
click at [605, 277] on button "5:00pm" at bounding box center [610, 276] width 54 height 11
type input "05:00 pm"
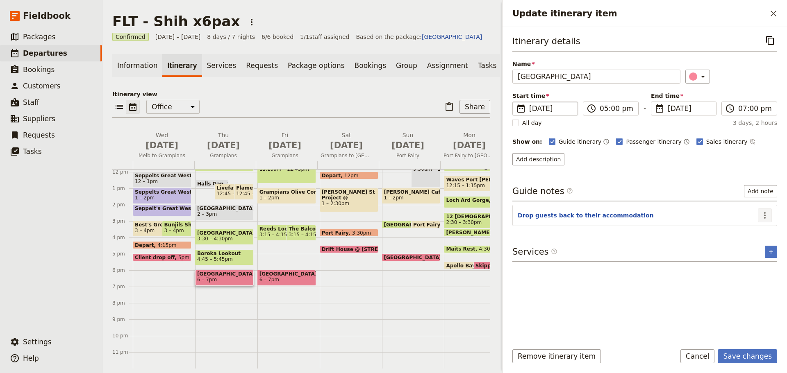
click at [762, 216] on icon "Actions" at bounding box center [765, 216] width 10 height 10
click at [708, 190] on div "Guide notes ​ Add note" at bounding box center [644, 193] width 265 height 16
click at [738, 355] on button "Save changes" at bounding box center [747, 357] width 59 height 14
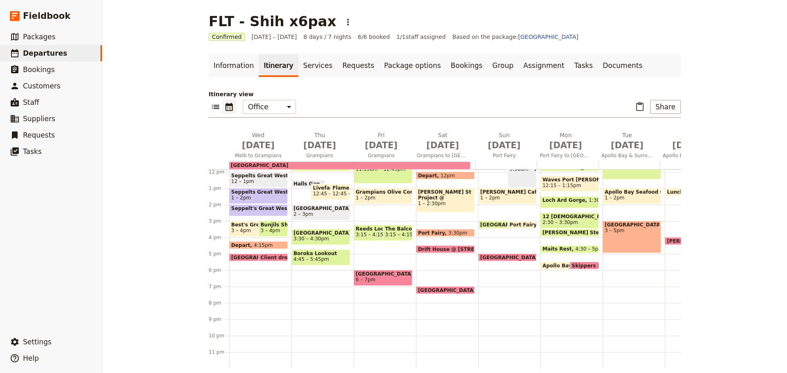
click at [275, 258] on span at bounding box center [273, 259] width 28 height 3
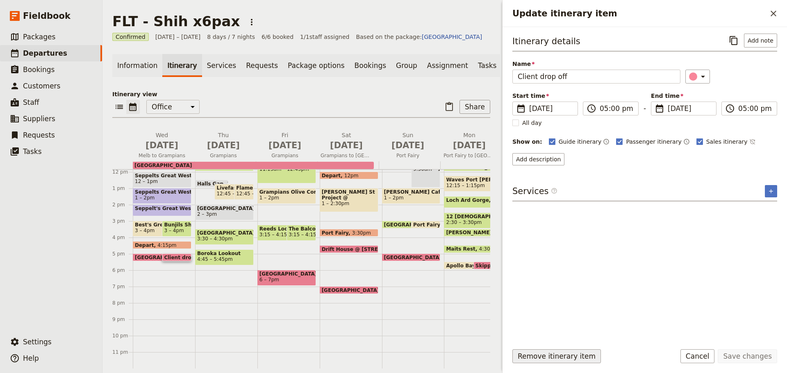
click at [566, 359] on button "Remove itinerary item" at bounding box center [556, 357] width 89 height 14
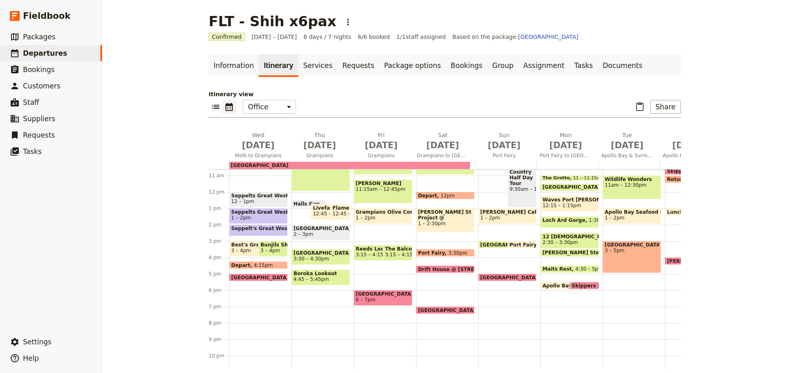
scroll to position [200, 0]
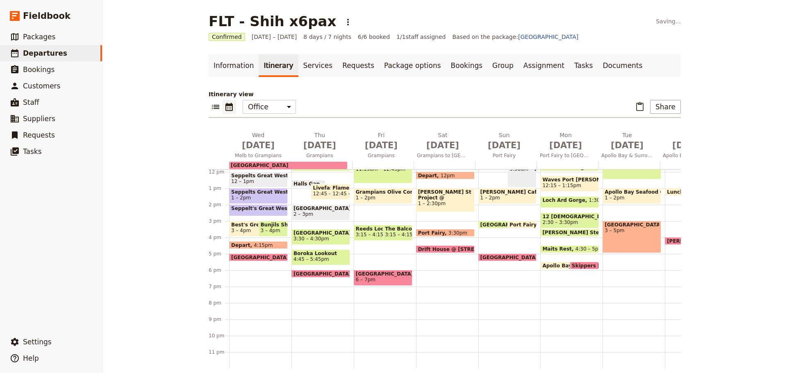
click at [261, 255] on span "[GEOGRAPHIC_DATA]" at bounding box center [261, 257] width 61 height 5
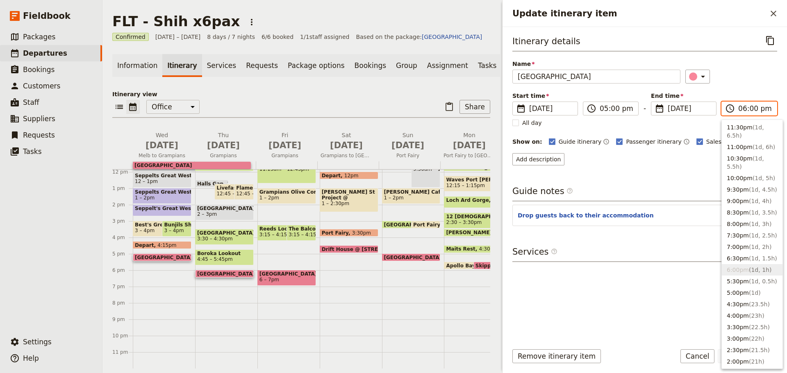
click at [751, 107] on input "06:00 pm" at bounding box center [755, 109] width 34 height 10
click at [744, 291] on button "5:00pm ( 1d )" at bounding box center [752, 292] width 61 height 11
type input "05:00 pm"
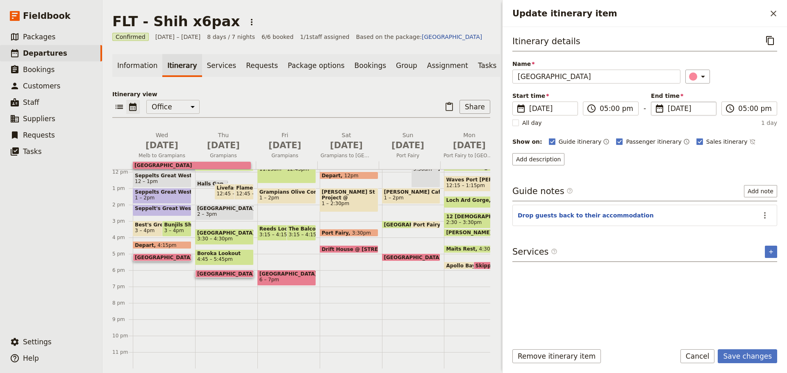
drag, startPoint x: 684, startPoint y: 115, endPoint x: 684, endPoint y: 109, distance: 6.1
click at [684, 113] on fieldset "​ 16 Oct 2025 16/10/2025" at bounding box center [684, 109] width 66 height 14
click at [654, 102] on input "16/10/2025" at bounding box center [654, 102] width 0 height 0
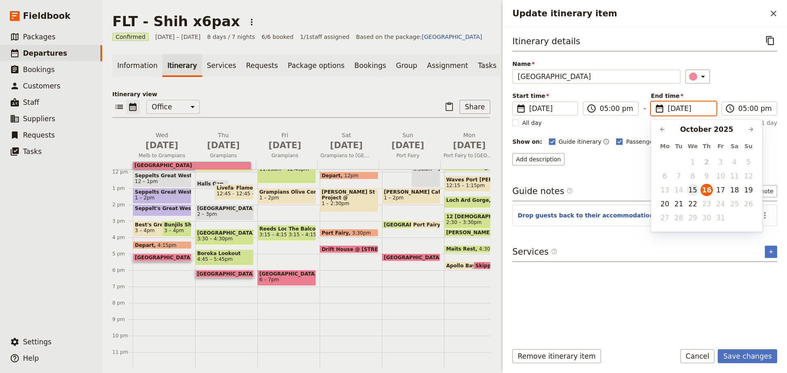
click at [695, 196] on button "15" at bounding box center [692, 190] width 12 height 12
type input "15/10/2025"
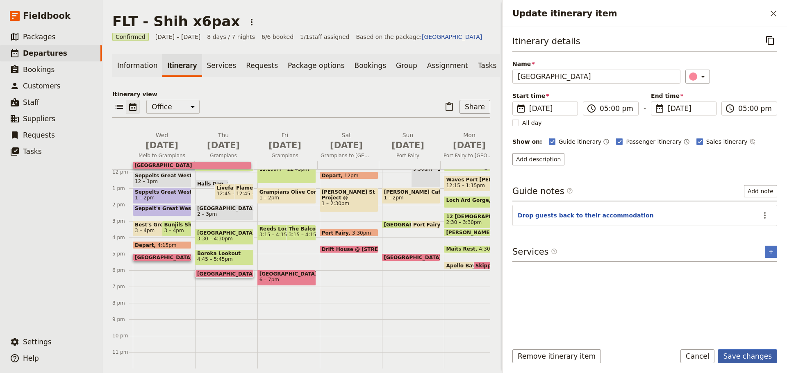
click at [728, 353] on button "Save changes" at bounding box center [747, 357] width 59 height 14
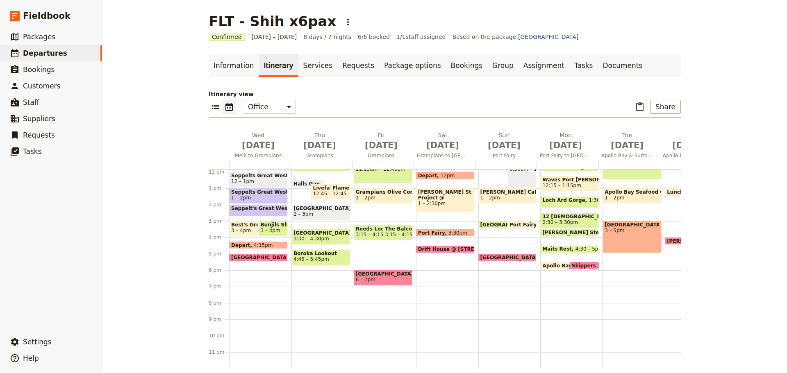
click at [377, 277] on span "6 – 7pm" at bounding box center [383, 280] width 55 height 6
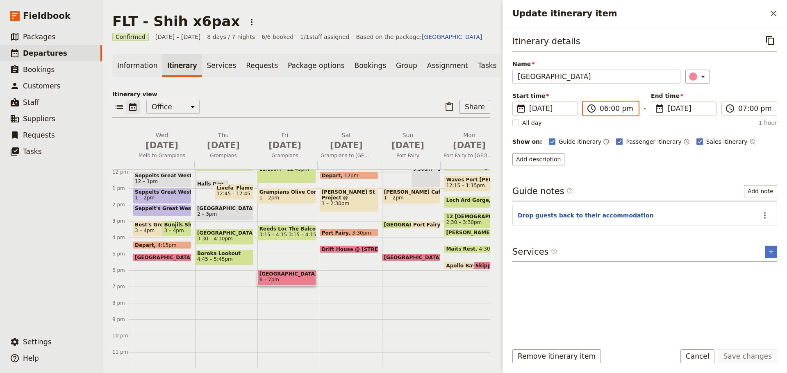
click at [619, 107] on input "06:00 pm" at bounding box center [617, 109] width 34 height 10
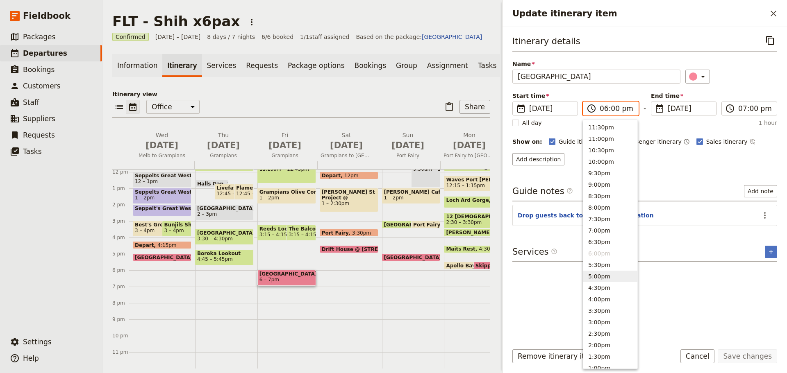
click at [605, 274] on button "5:00pm" at bounding box center [610, 276] width 54 height 11
type input "05:00 pm"
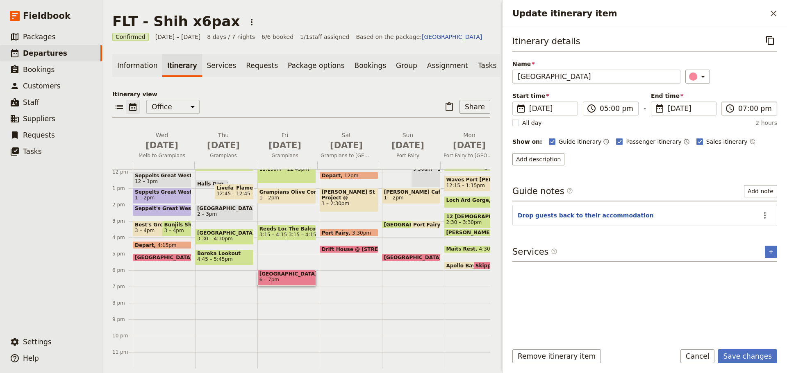
click at [752, 115] on label "​ 07:00 pm" at bounding box center [749, 109] width 56 height 14
click at [752, 114] on input "07:00 pm" at bounding box center [755, 109] width 34 height 10
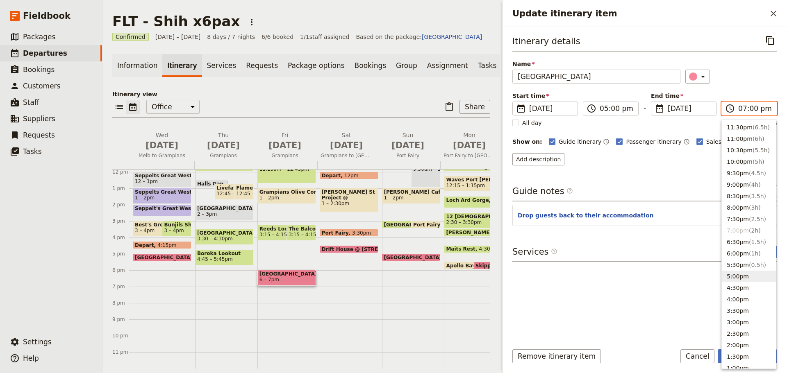
drag, startPoint x: 737, startPoint y: 274, endPoint x: 730, endPoint y: 273, distance: 7.1
click at [737, 274] on button "5:00pm" at bounding box center [749, 276] width 54 height 11
type input "05:00 pm"
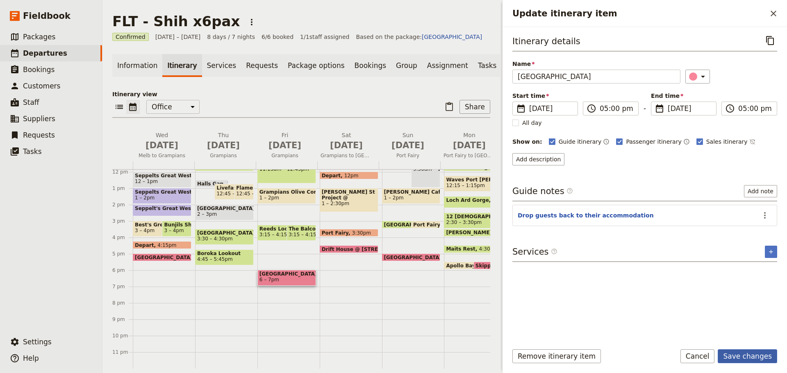
click at [752, 355] on button "Save changes" at bounding box center [747, 357] width 59 height 14
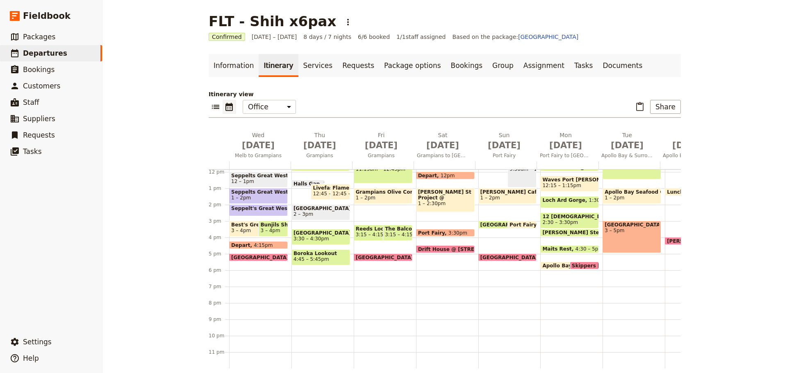
click at [378, 255] on span "[GEOGRAPHIC_DATA]" at bounding box center [386, 257] width 61 height 5
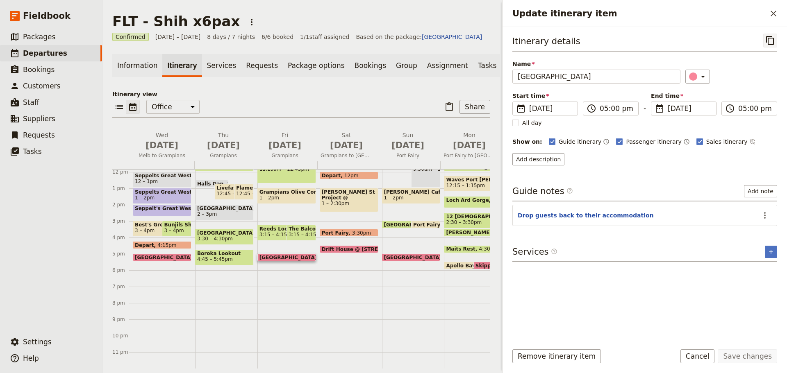
click at [767, 36] on icon "Copy itinerary item" at bounding box center [770, 40] width 8 height 9
drag, startPoint x: 772, startPoint y: 16, endPoint x: 507, endPoint y: 123, distance: 285.3
click at [771, 16] on icon "Close drawer" at bounding box center [773, 14] width 6 height 6
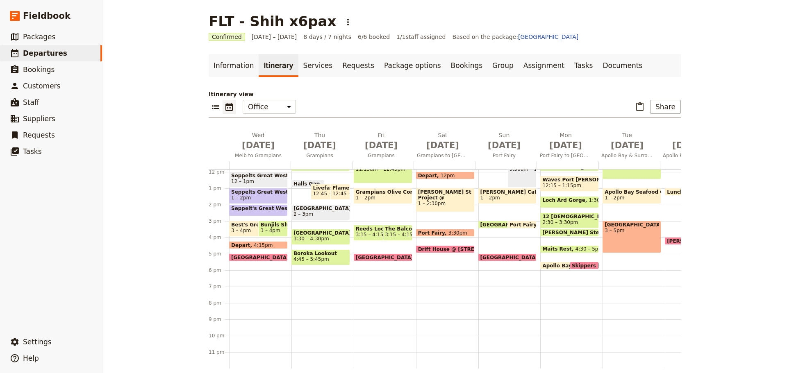
click at [309, 267] on div "Meringa Springs 9am The Pinnacles 9:30am – 12pm Halls Gap 12:30pm Livefast Life…" at bounding box center [322, 171] width 62 height 393
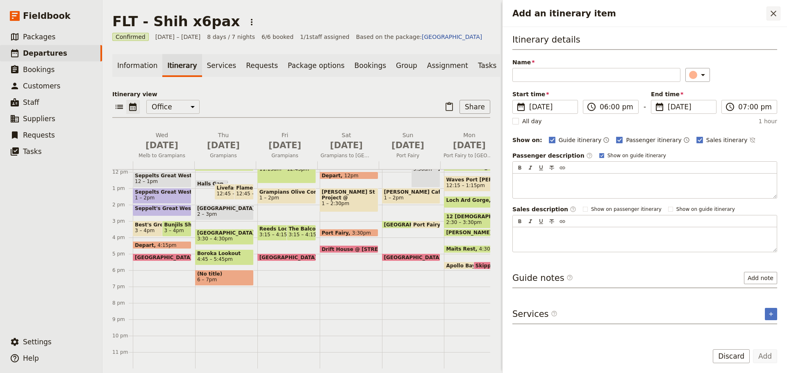
click at [772, 9] on icon "Close drawer" at bounding box center [773, 14] width 10 height 10
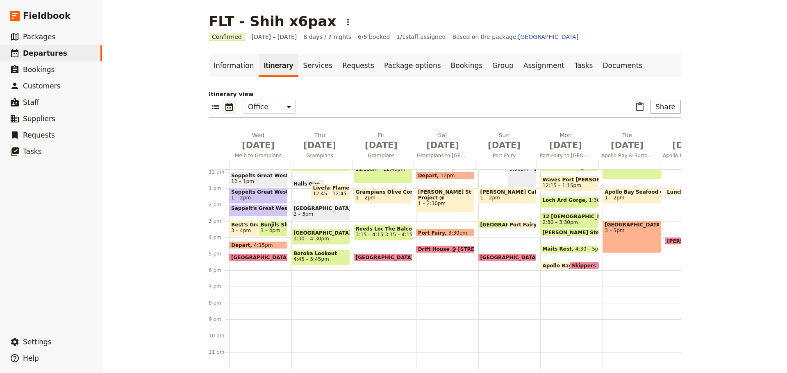
drag, startPoint x: 310, startPoint y: 270, endPoint x: 293, endPoint y: 275, distance: 18.0
click at [293, 275] on div "Meringa Springs 9am The Pinnacles 9:30am – 12pm Halls Gap 12:30pm Livefast Life…" at bounding box center [322, 171] width 62 height 393
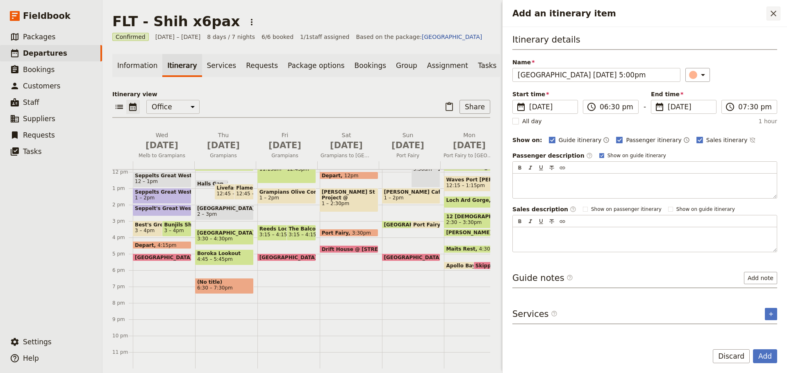
type input "Meringa Springs 17 Oct 2025, 5:00pm"
click at [777, 10] on icon "Close drawer" at bounding box center [773, 14] width 10 height 10
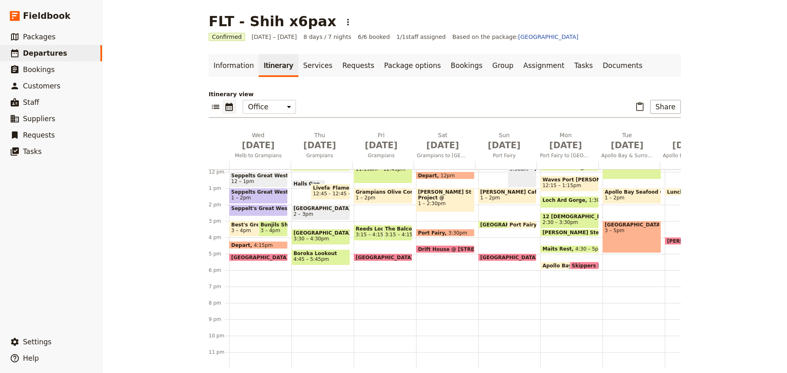
click at [389, 254] on div "Meringa Springs 5pm" at bounding box center [383, 258] width 59 height 8
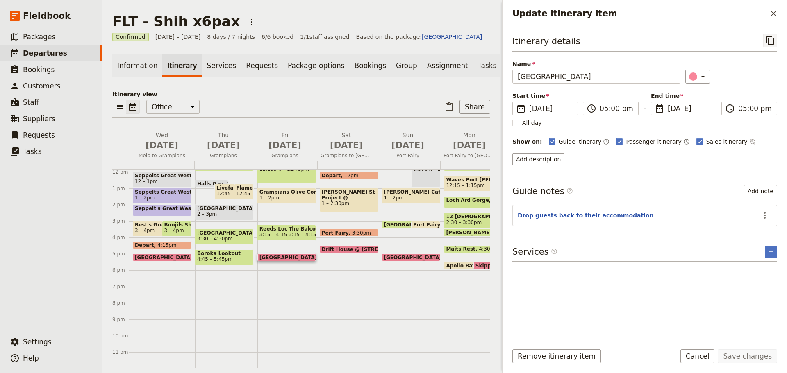
click at [767, 39] on icon "Copy itinerary item" at bounding box center [770, 41] width 10 height 10
click at [120, 112] on icon "List view" at bounding box center [119, 107] width 10 height 10
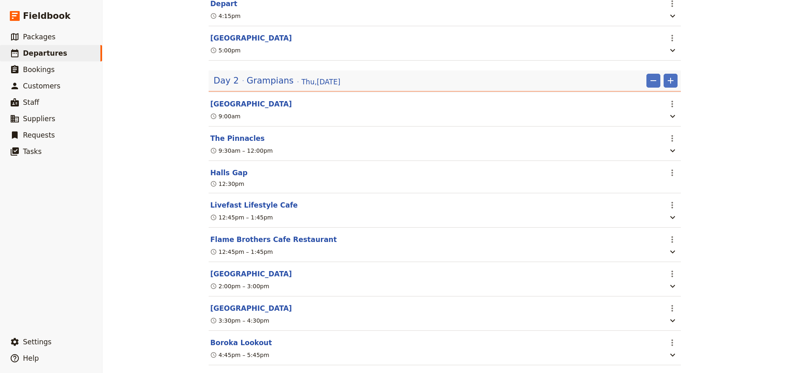
scroll to position [574, 0]
click at [670, 76] on icon "Add" at bounding box center [671, 81] width 10 height 10
click at [659, 95] on button "Add itinerary item" at bounding box center [643, 89] width 62 height 11
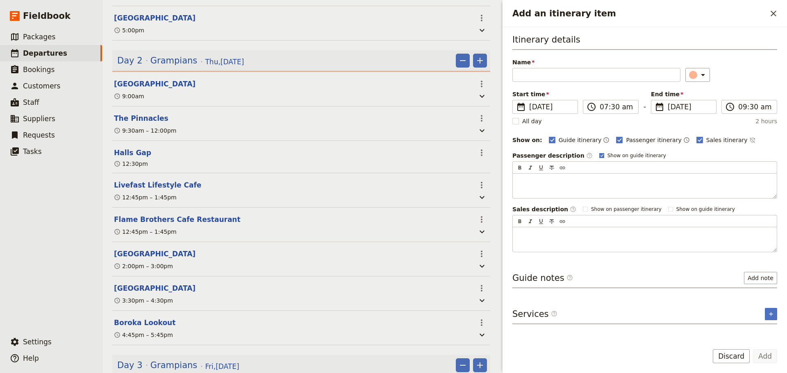
click at [600, 155] on polygon "Add an itinerary item" at bounding box center [601, 155] width 3 height 3
click at [599, 152] on input "Show on guide itinerary" at bounding box center [599, 152] width 0 height 0
checkbox input "false"
click at [772, 12] on icon "Close drawer" at bounding box center [773, 14] width 6 height 6
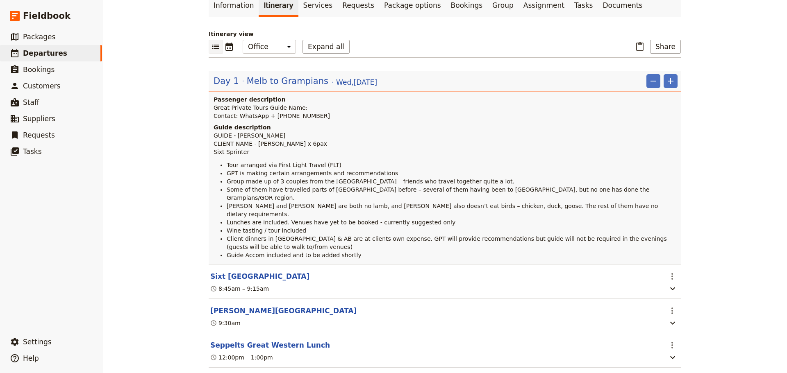
scroll to position [0, 0]
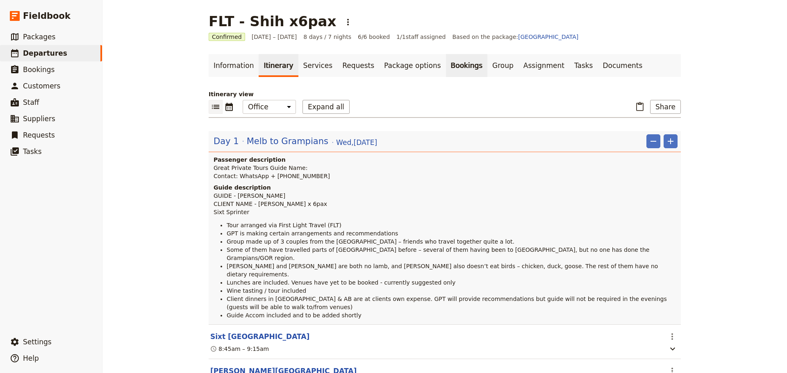
click at [446, 60] on link "Bookings" at bounding box center [466, 65] width 41 height 23
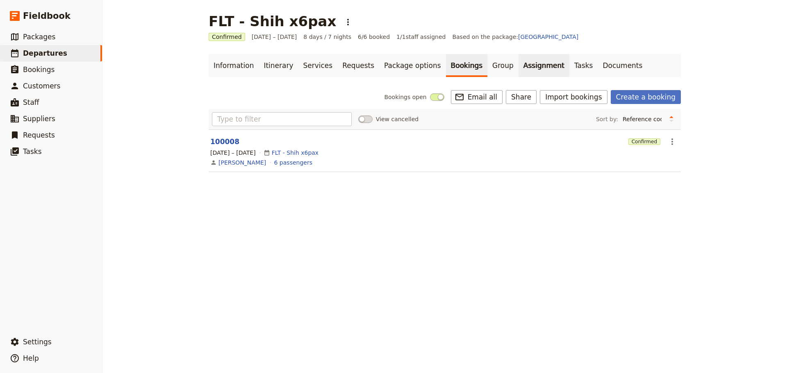
click at [518, 63] on link "Assignment" at bounding box center [543, 65] width 51 height 23
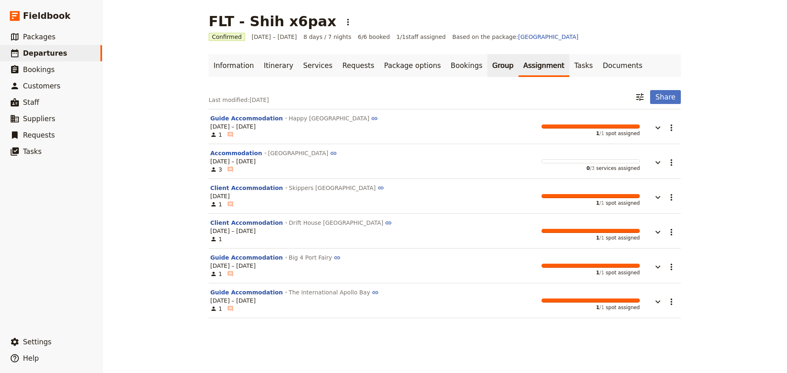
click at [487, 63] on link "Group" at bounding box center [502, 65] width 31 height 23
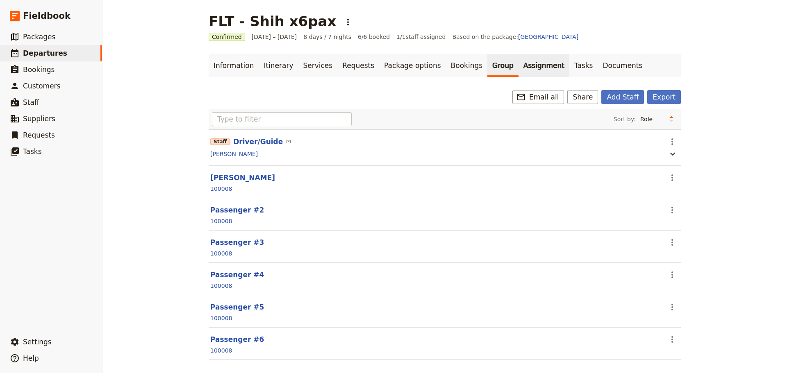
click at [518, 57] on link "Assignment" at bounding box center [543, 65] width 51 height 23
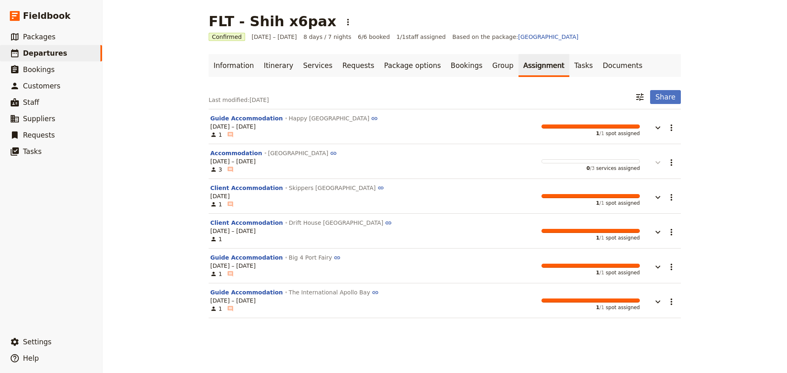
click at [658, 162] on icon "button" at bounding box center [658, 163] width 10 height 10
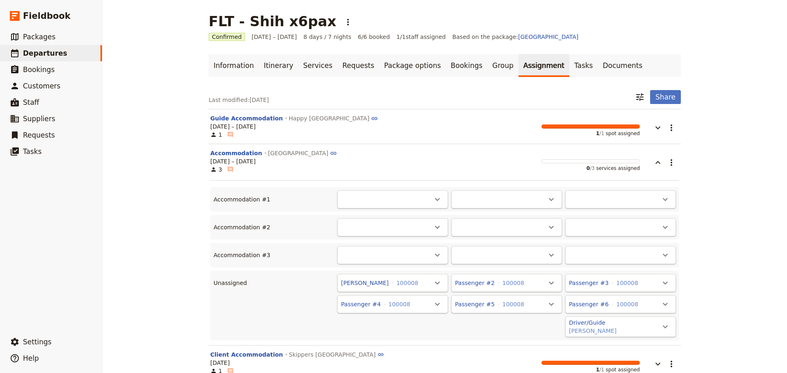
drag, startPoint x: 470, startPoint y: 279, endPoint x: 400, endPoint y: 200, distance: 105.4
click at [398, 198] on div "Accommodation #1 ​ ​ ​ Accommodation #2 ​ ​ ​ Accommodation #3 ​ ​ ​ Unassigned…" at bounding box center [444, 260] width 469 height 160
click at [400, 201] on div "​" at bounding box center [392, 200] width 111 height 18
click at [451, 204] on div "​" at bounding box center [506, 200] width 111 height 18
click at [432, 198] on icon "Actions" at bounding box center [437, 200] width 10 height 10
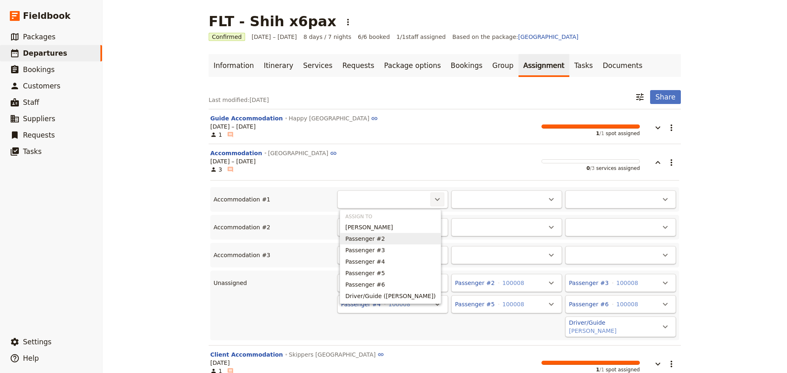
click at [414, 243] on button "Passenger #2" at bounding box center [390, 238] width 100 height 11
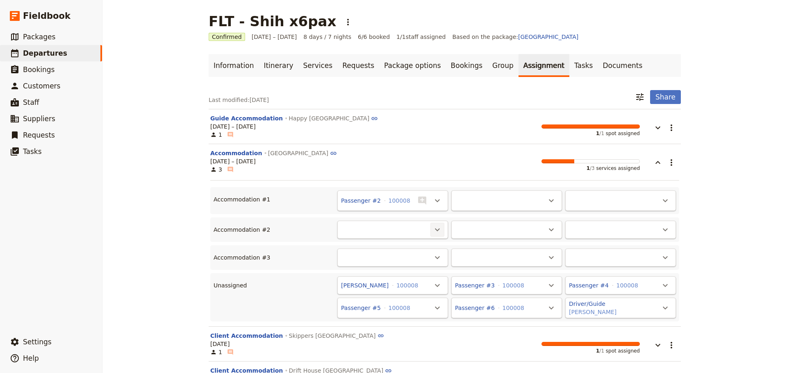
click at [437, 226] on icon "Actions" at bounding box center [437, 230] width 10 height 10
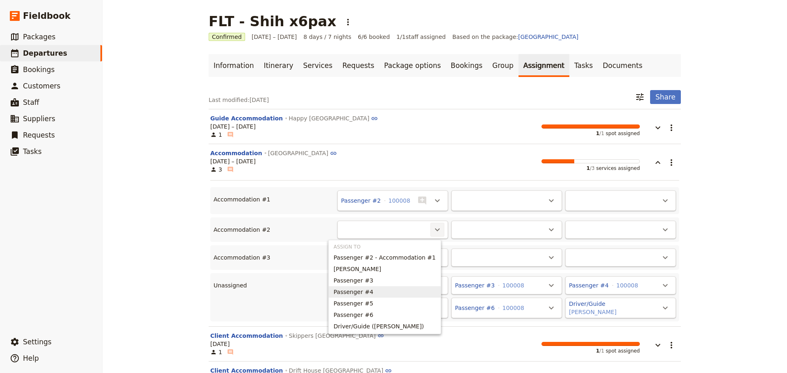
click at [391, 291] on span "Passenger #4" at bounding box center [385, 292] width 102 height 8
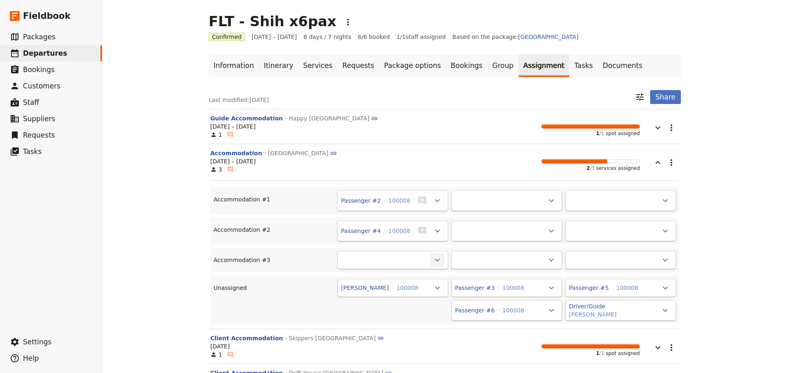
click at [437, 261] on icon "Actions" at bounding box center [437, 260] width 10 height 10
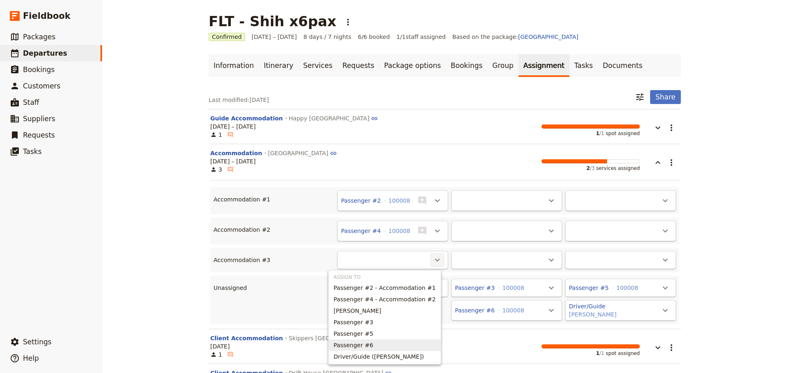
click at [395, 342] on span "Passenger #6" at bounding box center [385, 345] width 102 height 8
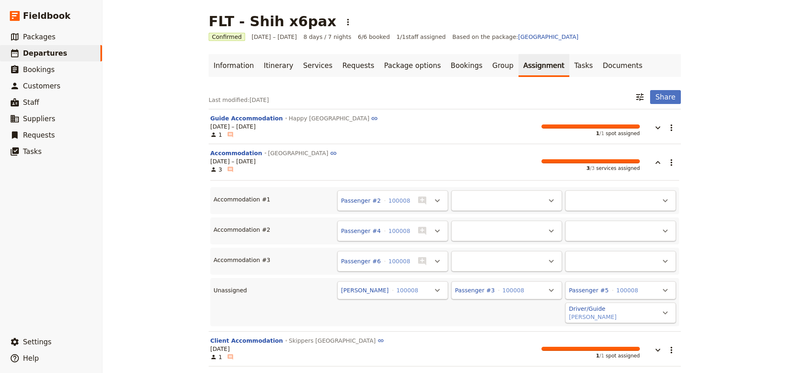
scroll to position [41, 0]
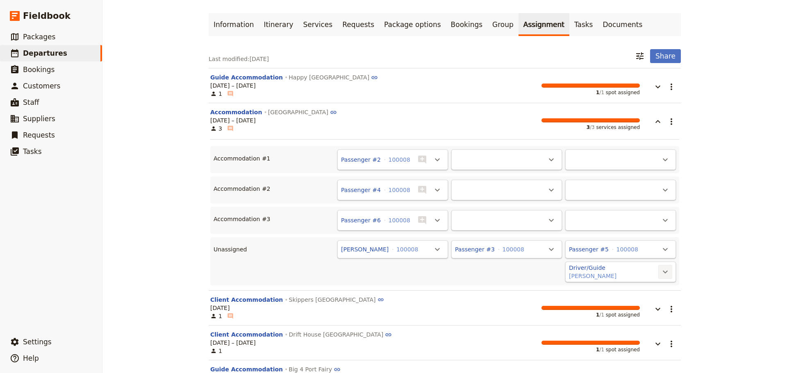
click at [663, 272] on icon "Actions" at bounding box center [665, 272] width 5 height 3
click at [552, 161] on icon "Actions" at bounding box center [551, 160] width 10 height 10
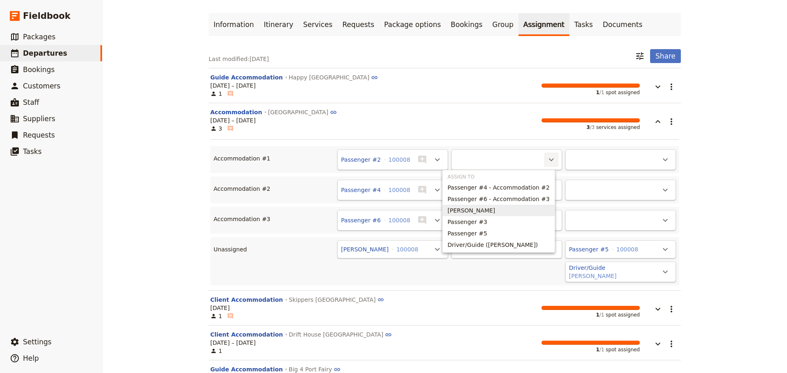
click at [538, 211] on span "Christopher Shih" at bounding box center [499, 211] width 102 height 8
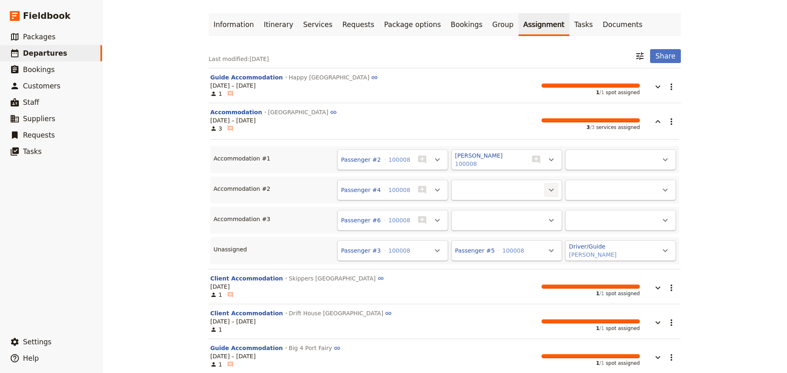
click at [554, 189] on button "​" at bounding box center [551, 190] width 14 height 14
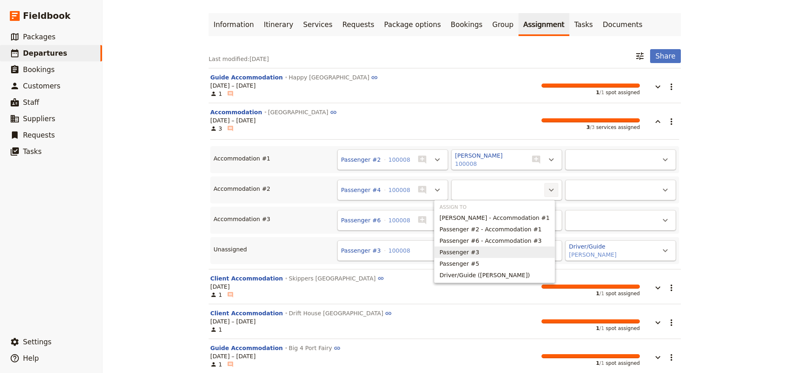
click at [526, 248] on span "Passenger #3" at bounding box center [494, 252] width 110 height 8
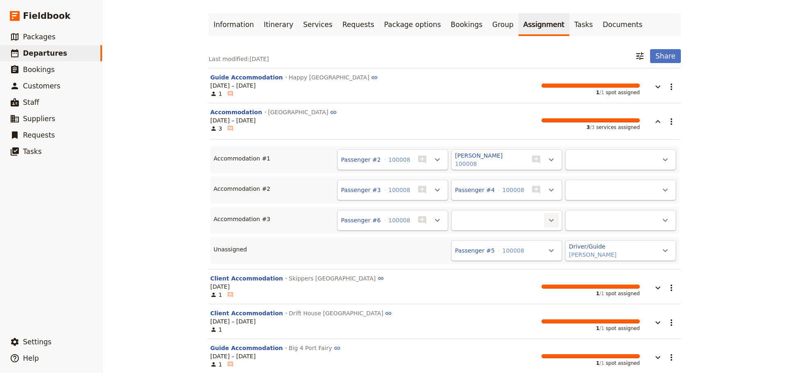
click at [549, 218] on icon "Actions" at bounding box center [551, 221] width 10 height 10
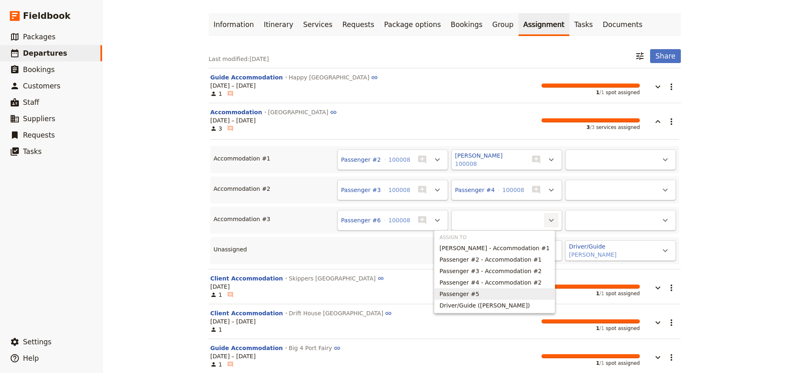
click at [512, 293] on span "Passenger #5" at bounding box center [494, 294] width 110 height 8
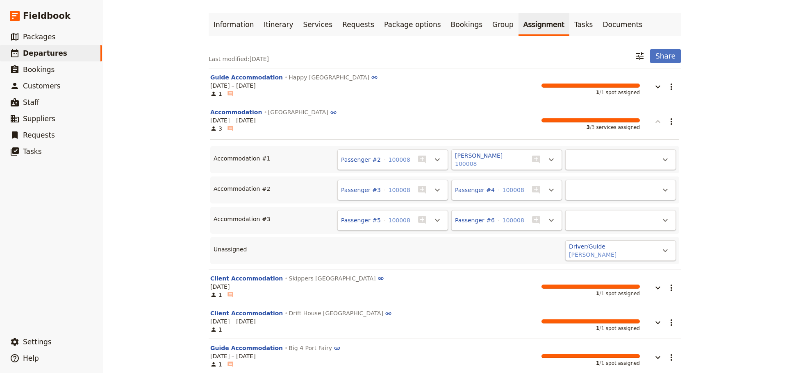
click at [657, 122] on icon "button" at bounding box center [658, 122] width 10 height 10
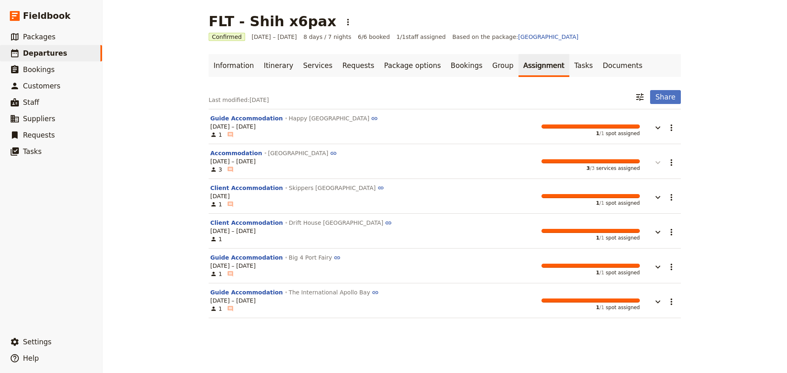
scroll to position [0, 0]
click at [656, 162] on icon "button" at bounding box center [658, 163] width 10 height 10
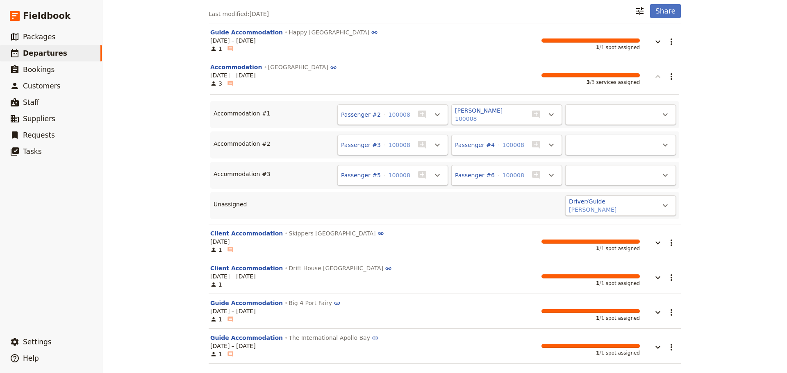
scroll to position [87, 0]
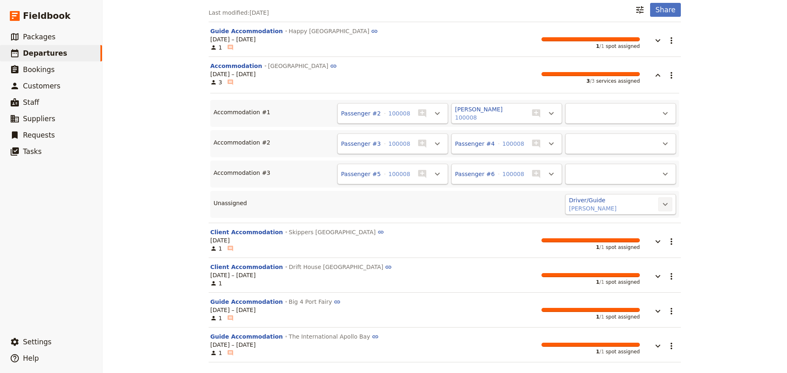
click at [660, 202] on icon "Actions" at bounding box center [665, 205] width 10 height 10
click at [730, 188] on div "FLT - Shih x6pax ​ Confirmed 15 – 22 Oct 2025 8 days / 7 nights 6/6 booked 1 / …" at bounding box center [444, 186] width 684 height 373
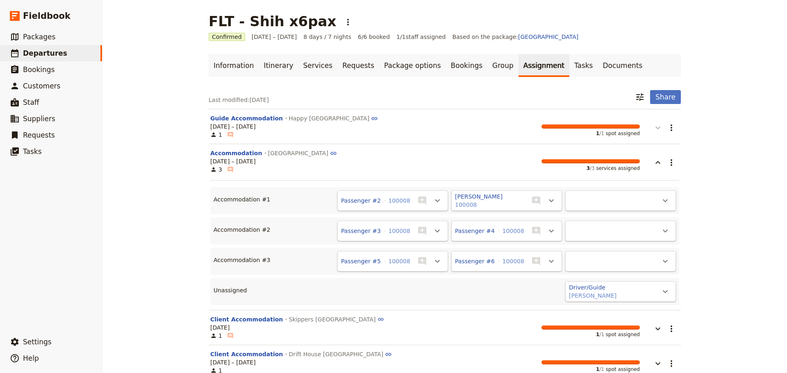
click at [659, 128] on icon "button" at bounding box center [658, 128] width 10 height 10
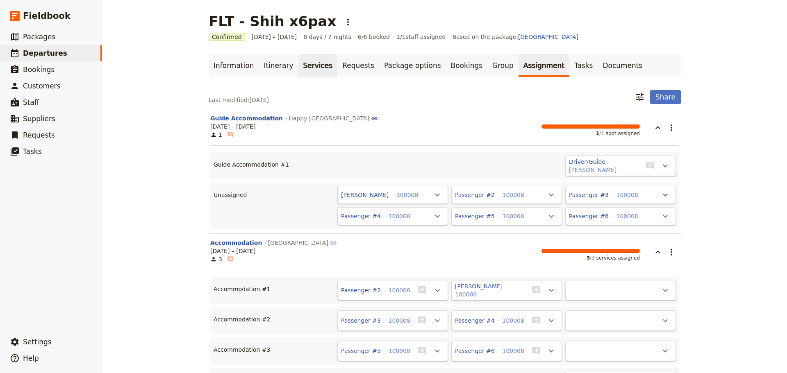
click at [298, 66] on link "Services" at bounding box center [317, 65] width 39 height 23
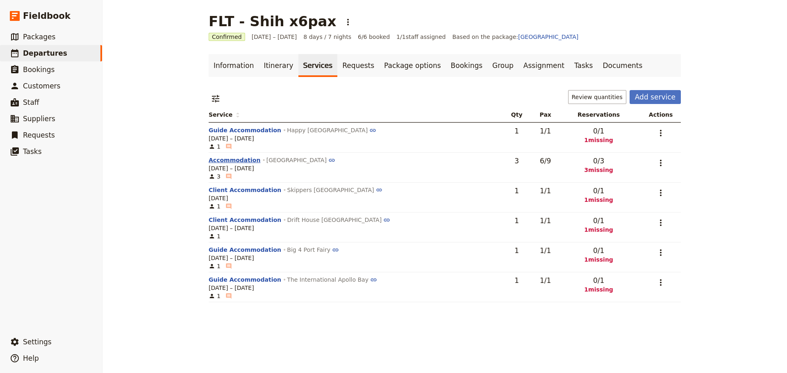
click at [227, 158] on button "Accommodation" at bounding box center [235, 160] width 52 height 8
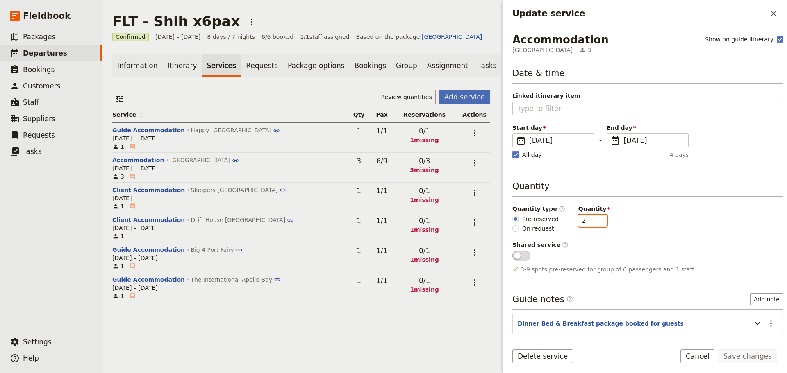
click at [591, 224] on input "2" at bounding box center [592, 221] width 29 height 12
type input "1"
click at [590, 222] on input "1" at bounding box center [592, 221] width 29 height 12
click at [760, 357] on button "Save changes" at bounding box center [747, 357] width 59 height 14
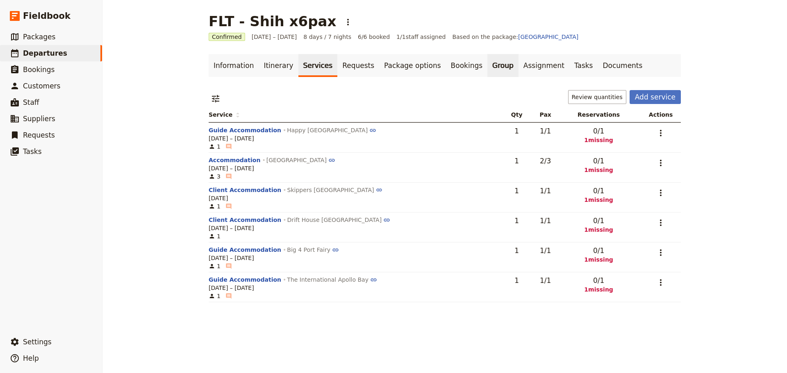
click at [487, 70] on link "Group" at bounding box center [502, 65] width 31 height 23
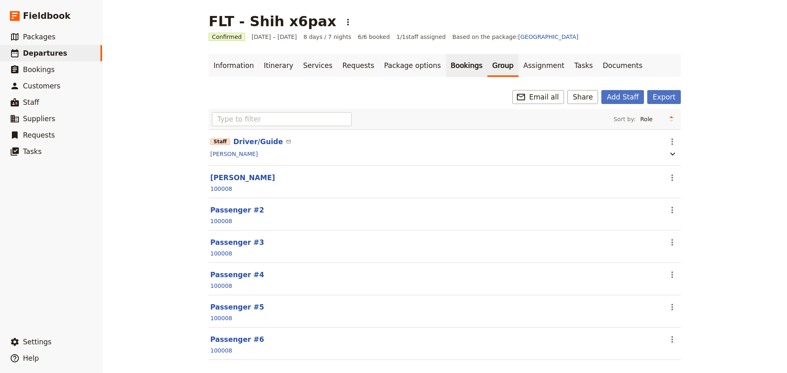
click at [447, 72] on link "Bookings" at bounding box center [466, 65] width 41 height 23
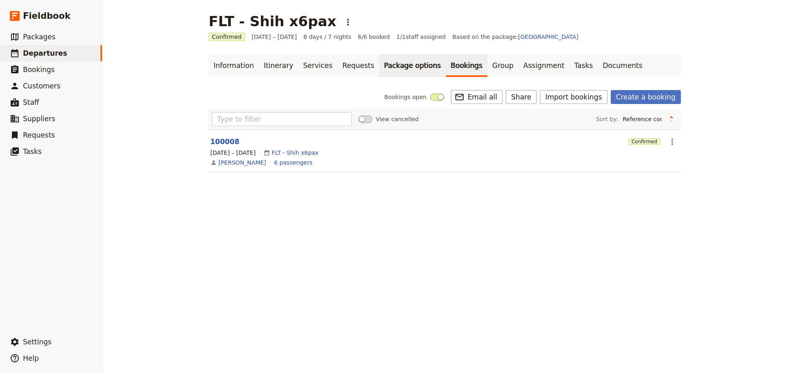
click at [395, 64] on link "Package options" at bounding box center [412, 65] width 66 height 23
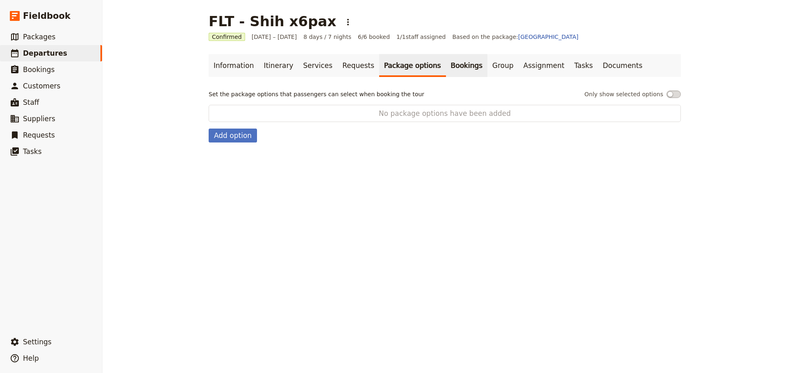
click at [446, 63] on link "Bookings" at bounding box center [466, 65] width 41 height 23
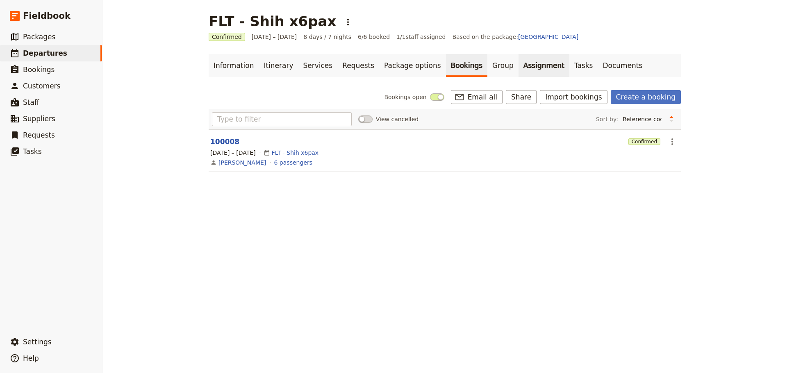
click at [519, 67] on link "Assignment" at bounding box center [543, 65] width 51 height 23
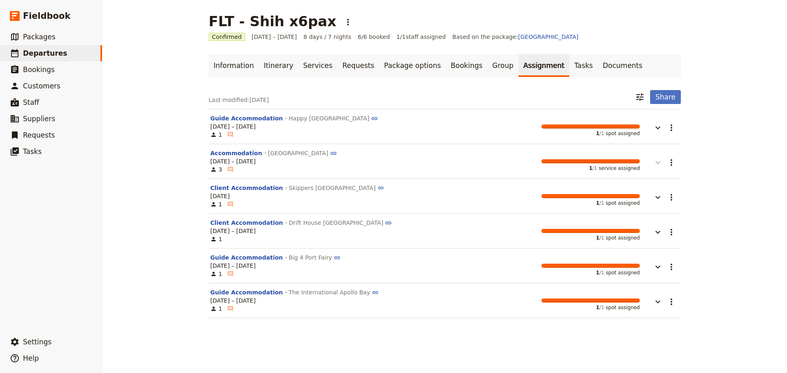
click at [656, 167] on icon "button" at bounding box center [658, 163] width 10 height 10
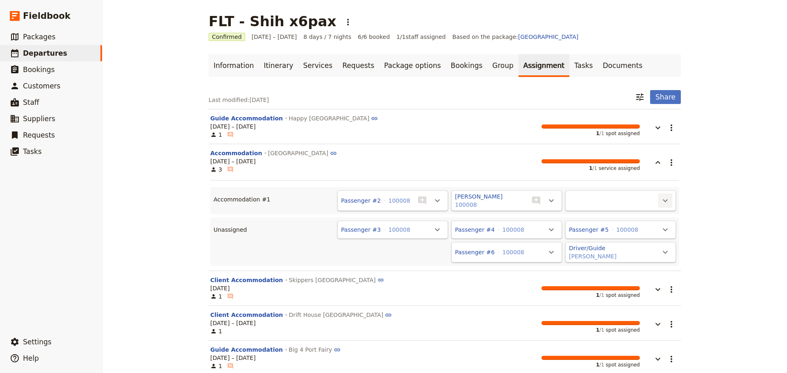
click at [666, 202] on icon "Actions" at bounding box center [665, 201] width 10 height 10
click at [644, 262] on span "Passenger #6" at bounding box center [618, 263] width 91 height 8
click at [446, 68] on link "Bookings" at bounding box center [466, 65] width 41 height 23
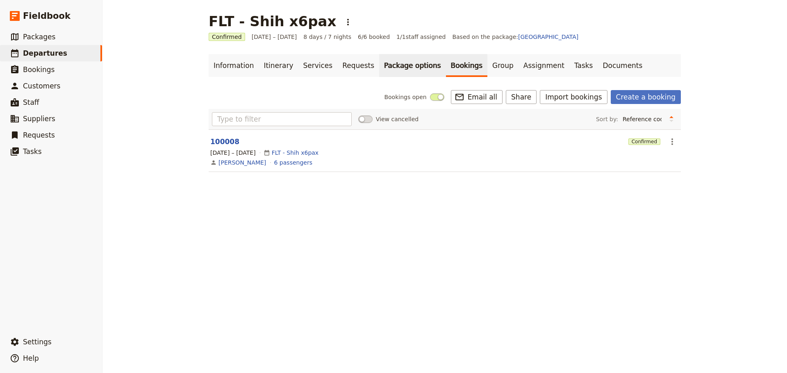
click at [383, 69] on link "Package options" at bounding box center [412, 65] width 66 height 23
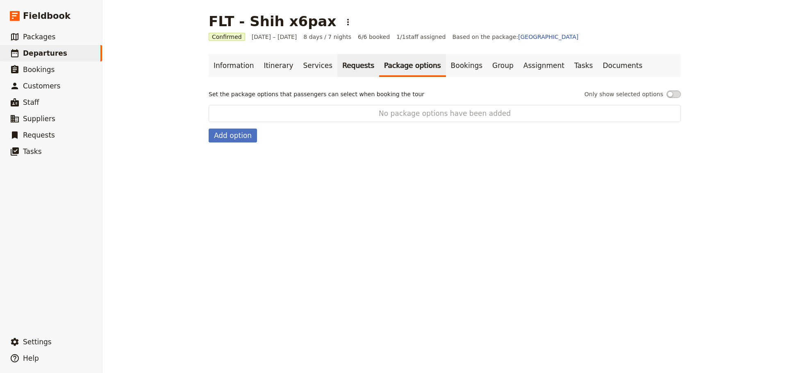
click at [337, 66] on link "Requests" at bounding box center [358, 65] width 42 height 23
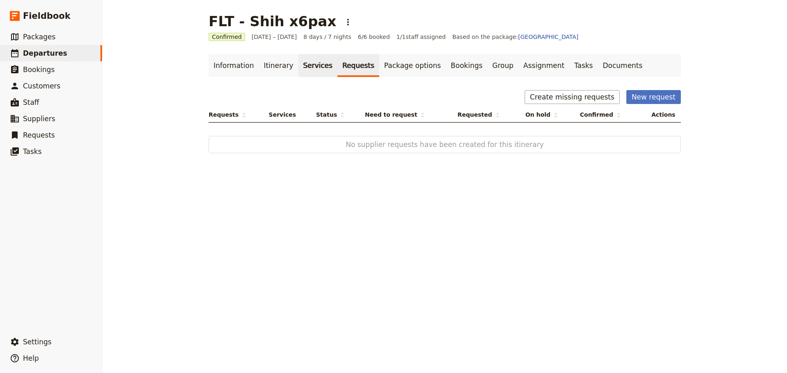
click at [302, 62] on link "Services" at bounding box center [317, 65] width 39 height 23
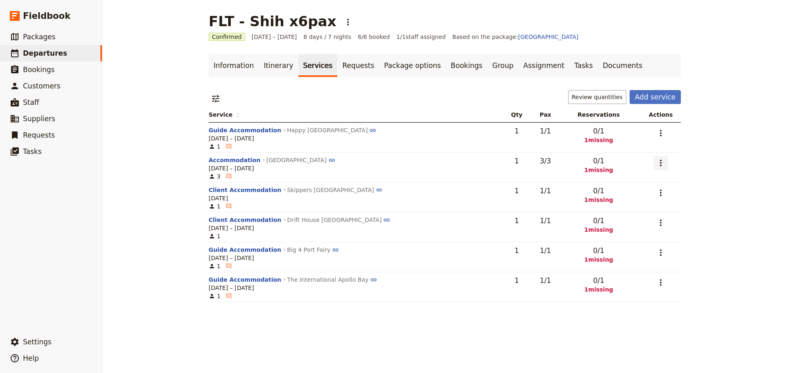
click at [660, 161] on icon "Actions" at bounding box center [661, 163] width 10 height 10
click at [647, 179] on span "Edit service" at bounding box center [626, 181] width 67 height 8
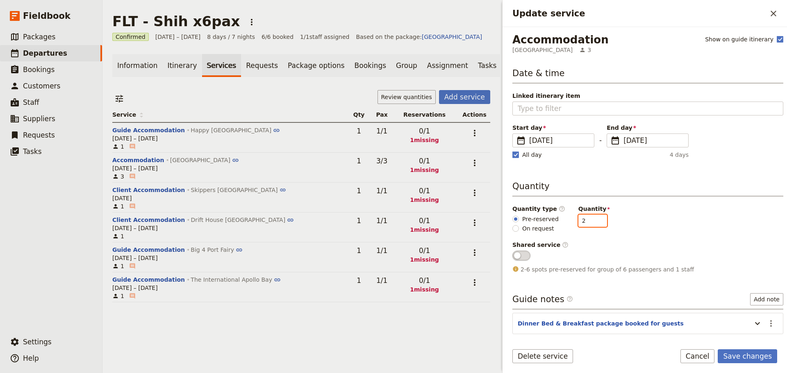
type input "2"
click at [593, 218] on input "2" at bounding box center [592, 221] width 29 height 12
click at [758, 349] on form "Accommodation Meringa Springs 3 Show on guide itinerary Date & time Linked itin…" at bounding box center [644, 200] width 284 height 346
click at [757, 354] on button "Save changes" at bounding box center [747, 357] width 59 height 14
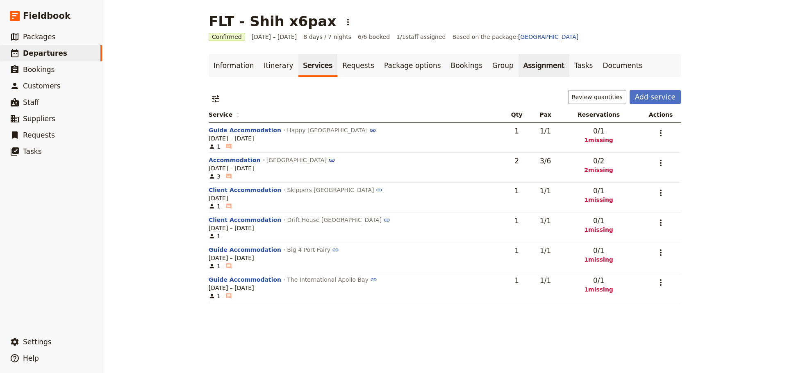
click at [518, 59] on link "Assignment" at bounding box center [543, 65] width 51 height 23
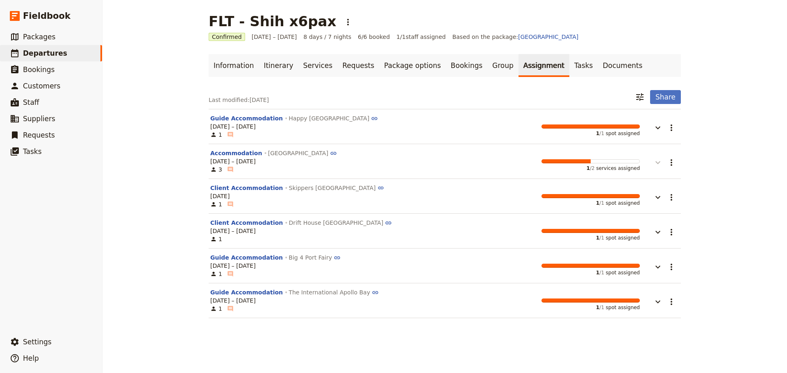
click at [657, 164] on icon "button" at bounding box center [658, 163] width 10 height 10
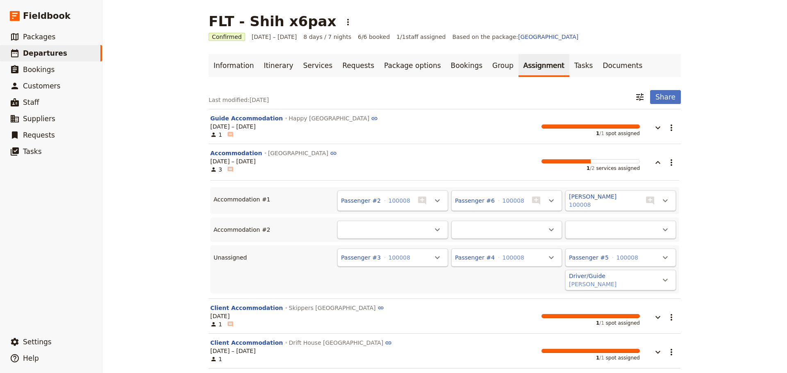
click at [405, 231] on div "​" at bounding box center [392, 230] width 111 height 18
click at [436, 229] on icon "Actions" at bounding box center [437, 230] width 5 height 3
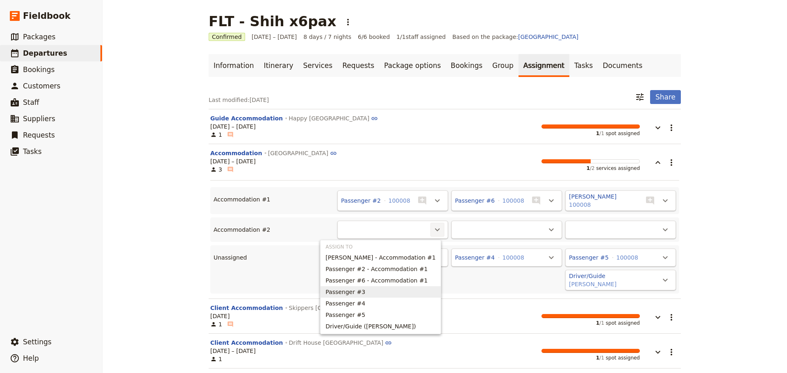
click at [392, 294] on span "Passenger #3" at bounding box center [380, 292] width 110 height 8
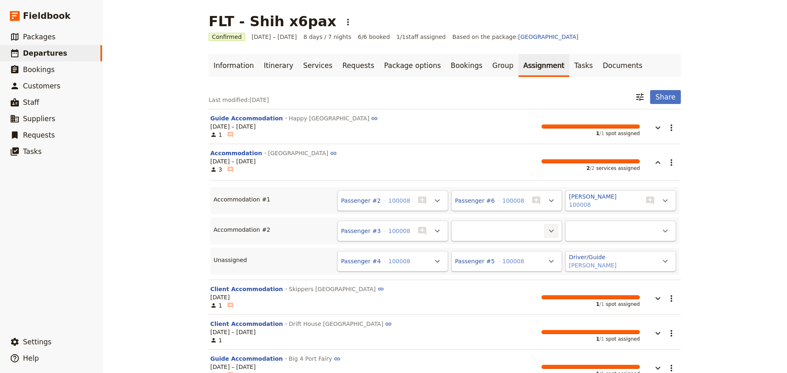
click at [546, 229] on icon "Actions" at bounding box center [551, 231] width 10 height 10
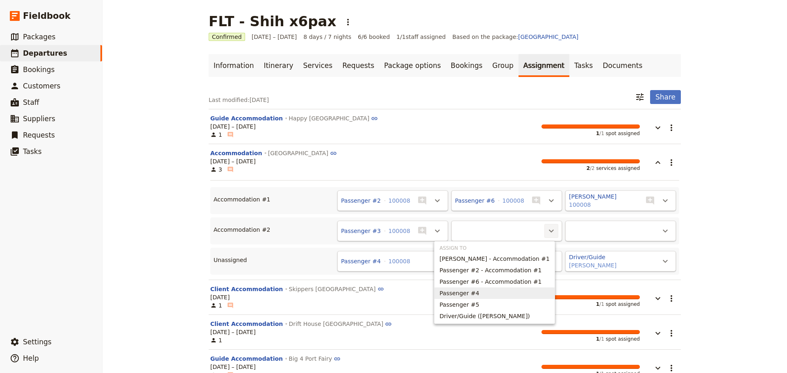
click at [500, 295] on span "Passenger #4" at bounding box center [494, 293] width 110 height 8
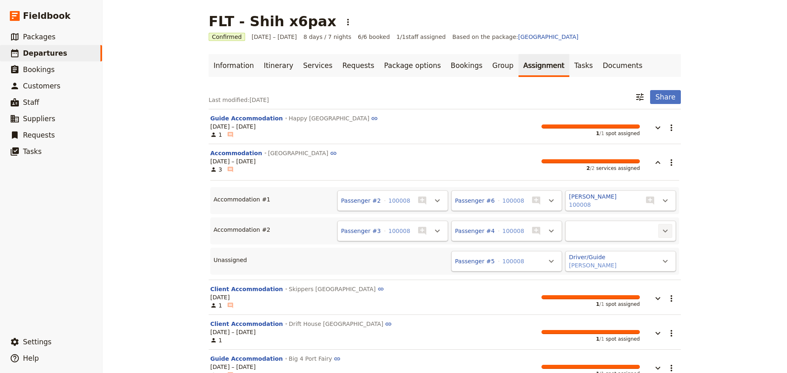
click at [663, 231] on icon "Actions" at bounding box center [665, 231] width 5 height 3
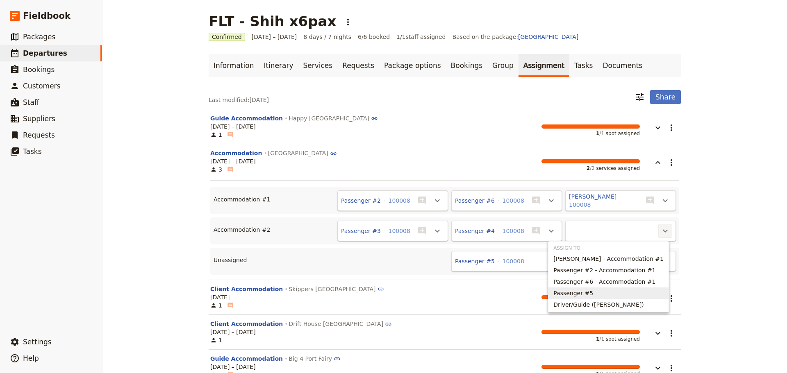
click at [634, 291] on span "Passenger #5" at bounding box center [608, 293] width 110 height 8
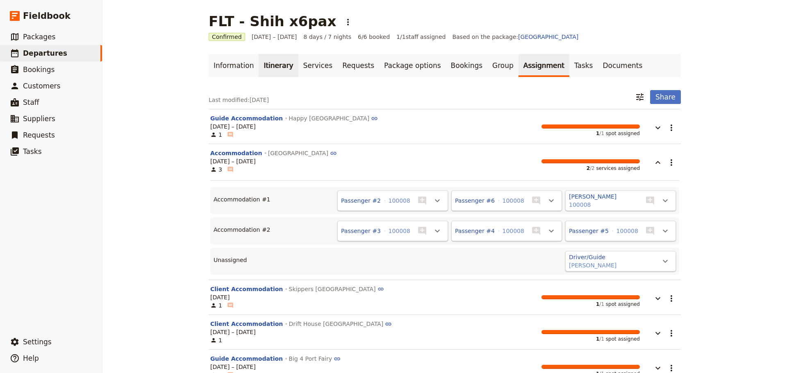
click at [282, 63] on link "Itinerary" at bounding box center [278, 65] width 39 height 23
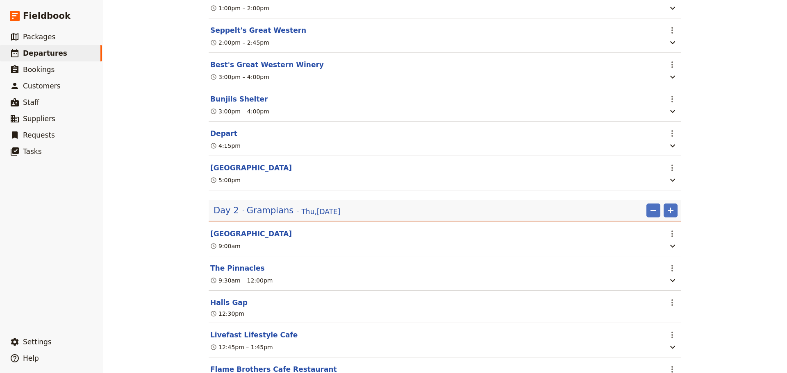
scroll to position [451, 0]
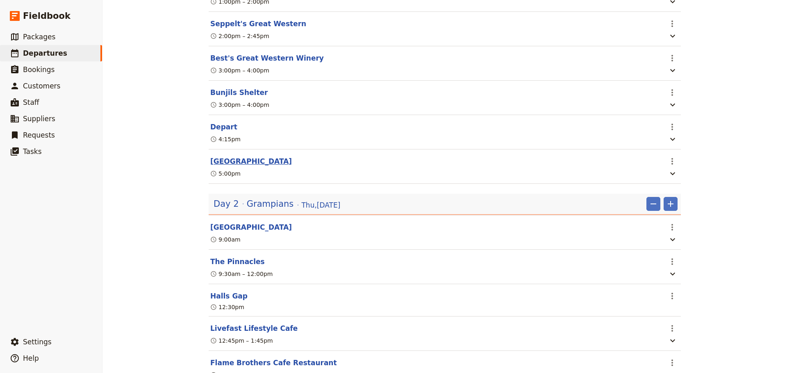
click at [237, 157] on button "[GEOGRAPHIC_DATA]" at bounding box center [251, 162] width 82 height 10
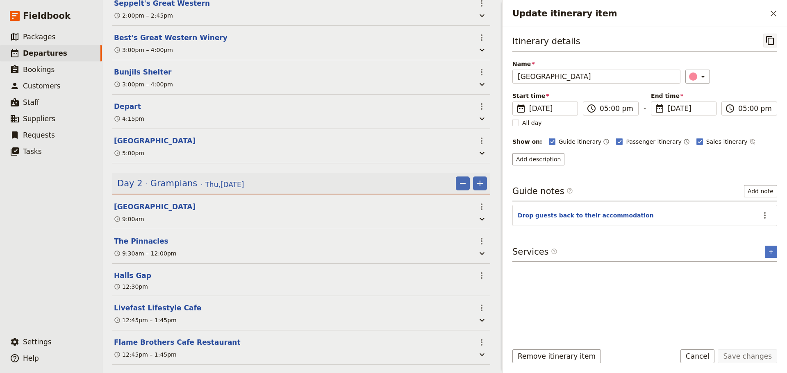
click at [771, 38] on icon "Copy itinerary item" at bounding box center [770, 40] width 8 height 9
click at [704, 354] on button "Cancel" at bounding box center [697, 357] width 34 height 14
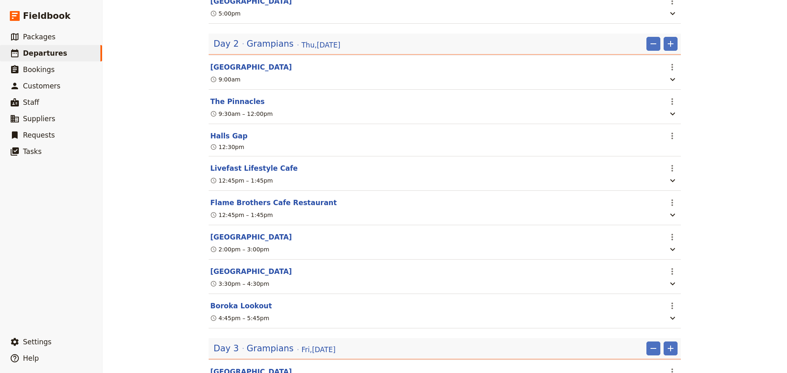
scroll to position [615, 0]
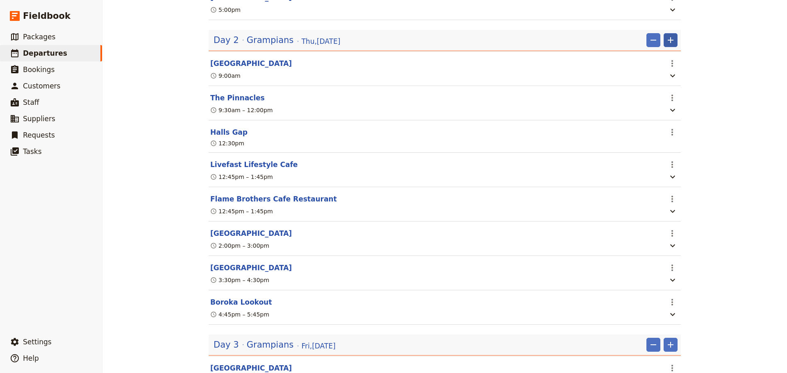
click at [666, 35] on icon "Add" at bounding box center [671, 40] width 10 height 10
click at [653, 45] on span "Add itinerary item" at bounding box center [643, 48] width 52 height 8
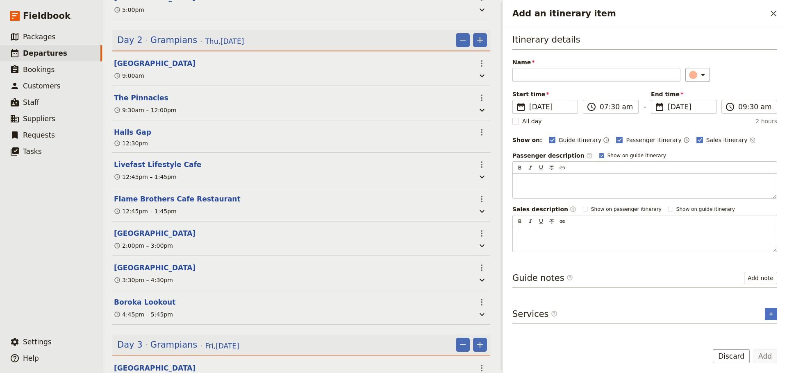
scroll to position [635, 0]
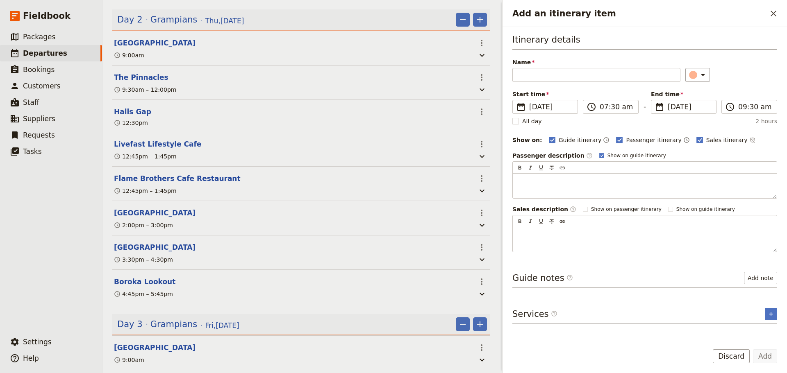
click at [735, 356] on button "Discard" at bounding box center [731, 357] width 37 height 14
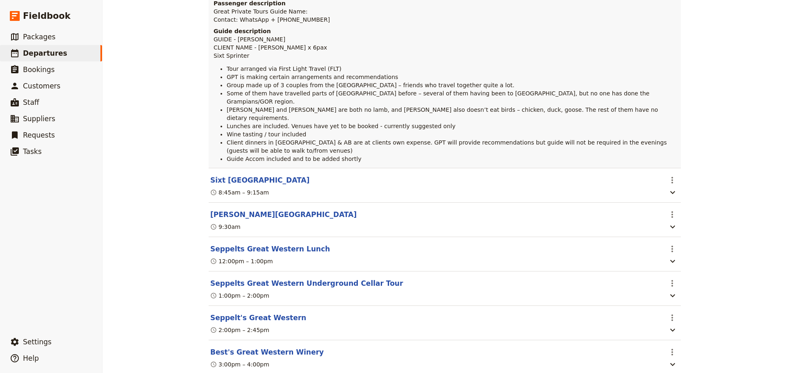
scroll to position [41, 0]
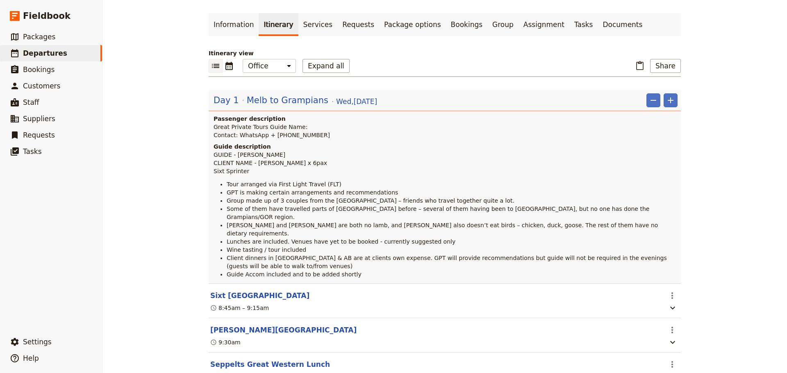
click at [236, 69] on div "​ ​ Office Guide Passenger Sales Expand all" at bounding box center [279, 66] width 141 height 14
click at [226, 69] on icon "Calendar view" at bounding box center [229, 66] width 10 height 10
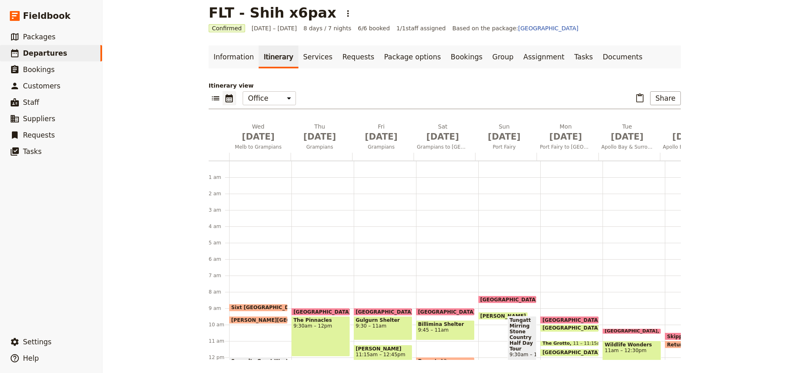
scroll to position [107, 0]
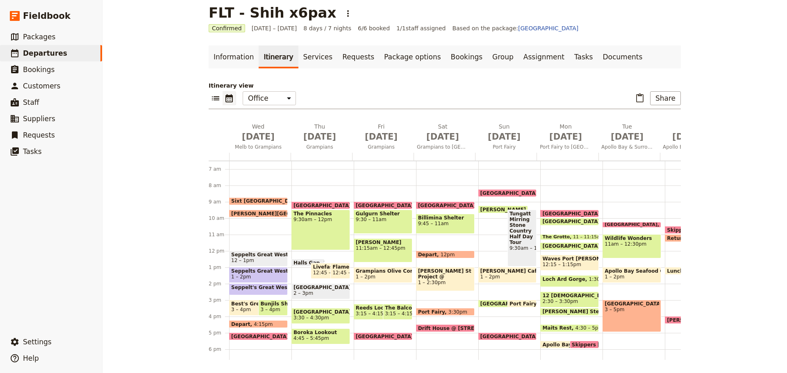
click at [321, 176] on div "Meringa Springs 9am The Pinnacles 9:30am – 12pm Halls Gap 12:30pm Livefast Life…" at bounding box center [322, 251] width 62 height 393
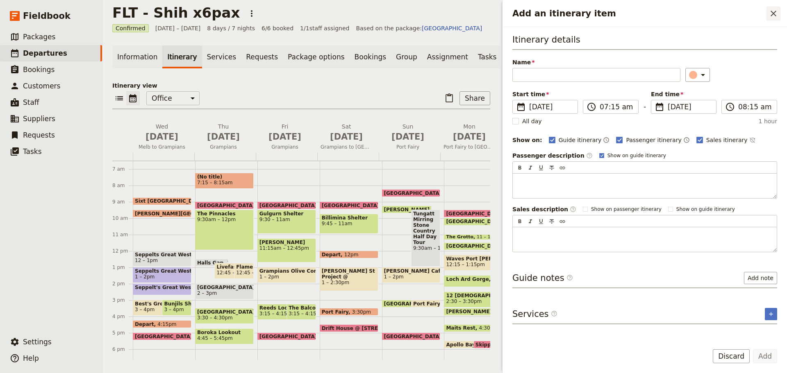
click at [777, 14] on icon "Close drawer" at bounding box center [773, 14] width 10 height 10
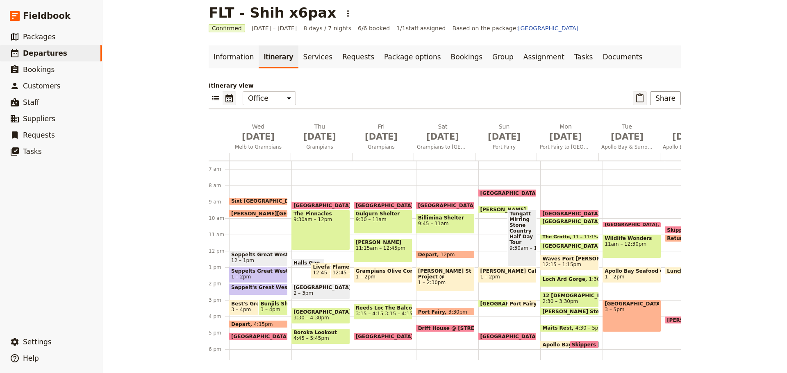
click at [642, 101] on icon "Paste itinerary item" at bounding box center [640, 98] width 10 height 10
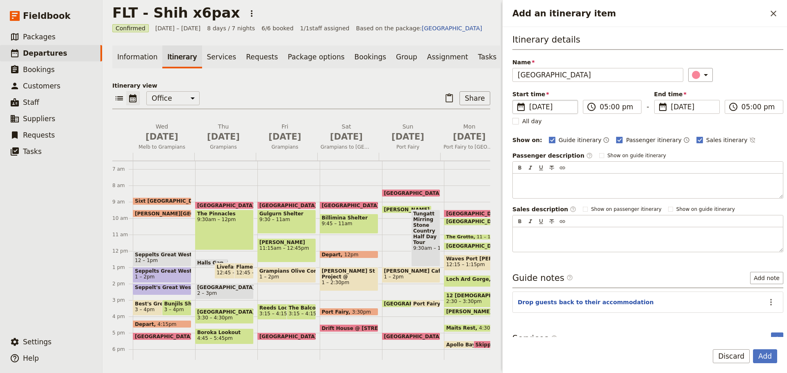
click at [554, 111] on span "15 Oct 2025" at bounding box center [550, 107] width 43 height 10
click at [516, 100] on input "15/10/2025" at bounding box center [516, 100] width 0 height 0
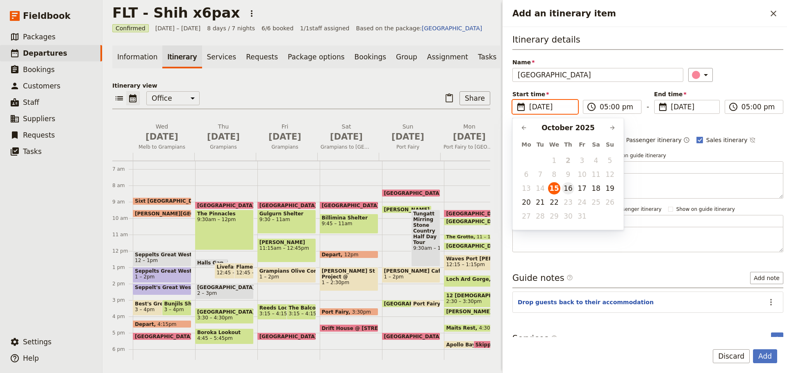
click at [568, 187] on button "16" at bounding box center [568, 188] width 12 height 12
type input "[DATE]"
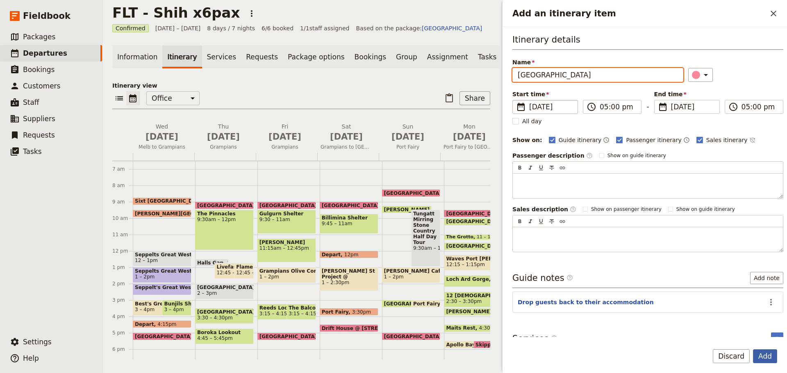
type input "[DATE]"
click at [759, 354] on button "Add" at bounding box center [765, 357] width 24 height 14
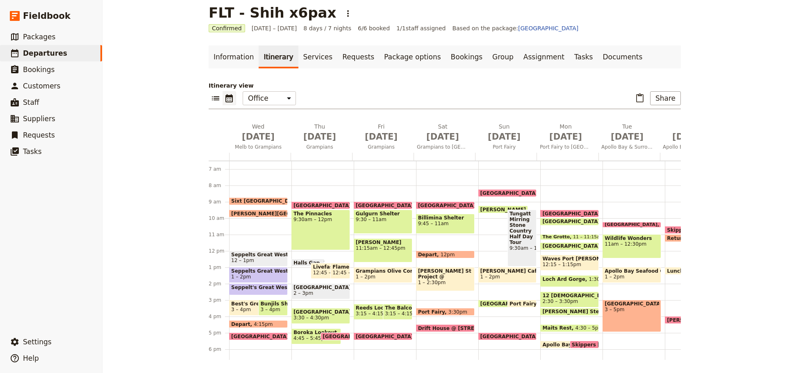
click at [337, 271] on span "12:45 – 1:45pm" at bounding box center [351, 273] width 39 height 6
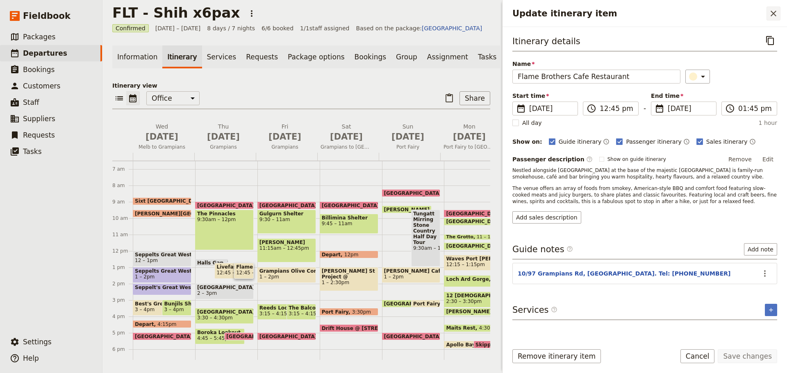
click at [773, 14] on icon "Close drawer" at bounding box center [773, 14] width 6 height 6
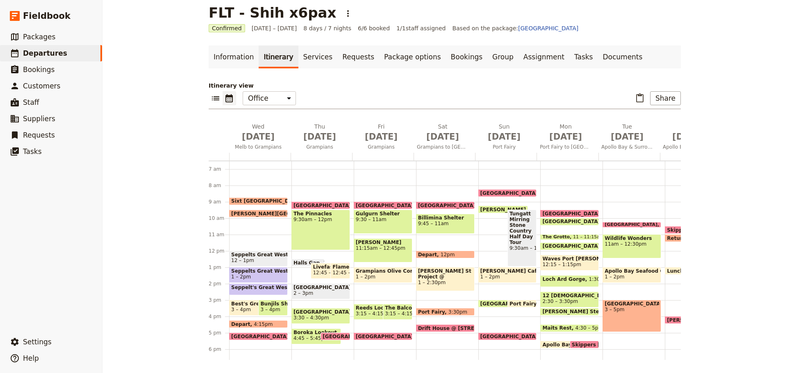
click at [300, 260] on span "Halls Gap" at bounding box center [308, 262] width 30 height 5
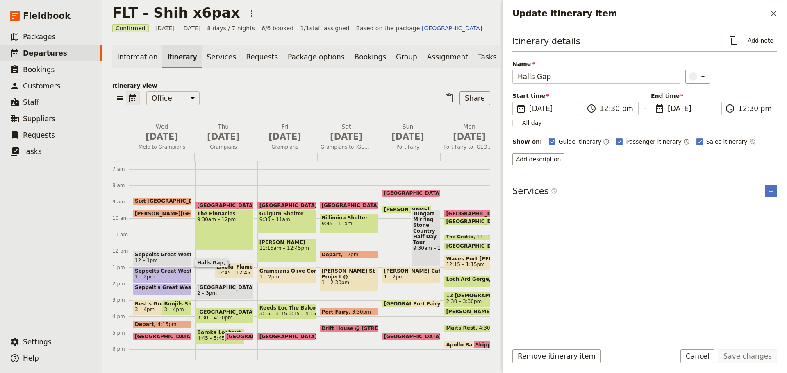
drag, startPoint x: 223, startPoint y: 273, endPoint x: 489, endPoint y: 159, distance: 289.6
click at [229, 266] on div "Meringa Springs 9am The Pinnacles 9:30am – 12pm Halls Gap 12:30pm Livefast Life…" at bounding box center [226, 251] width 62 height 393
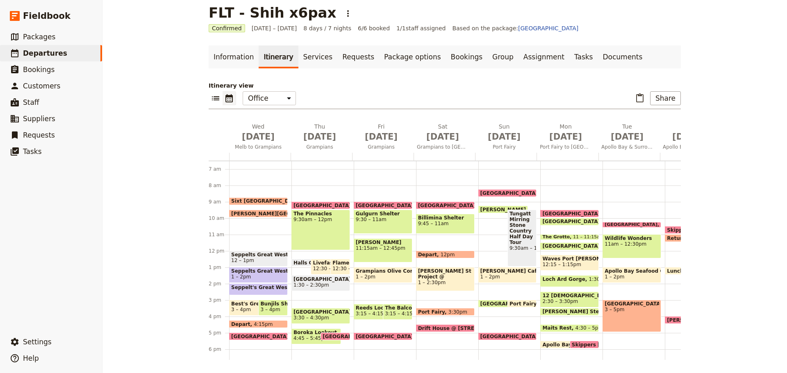
click at [319, 266] on span "12:30 – 1:30pm" at bounding box center [332, 269] width 39 height 6
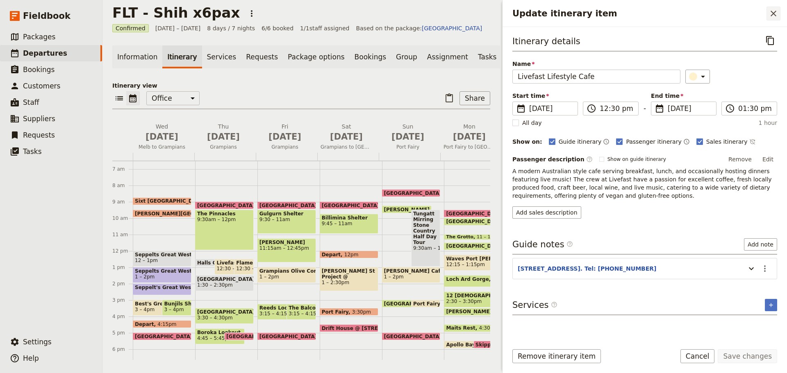
click at [773, 10] on icon "Close drawer" at bounding box center [773, 14] width 10 height 10
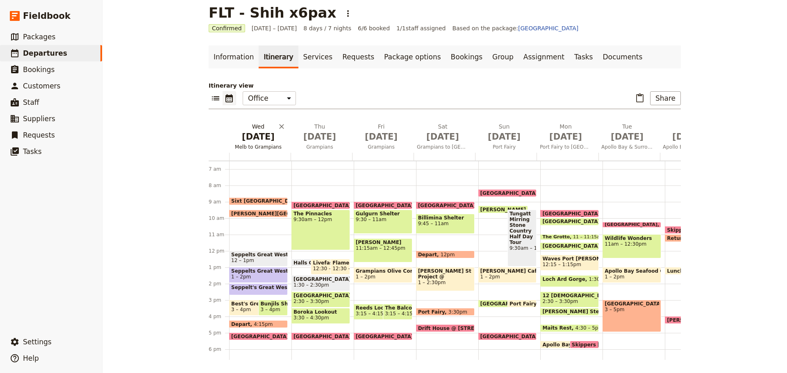
click at [258, 137] on span "[DATE]" at bounding box center [258, 137] width 52 height 12
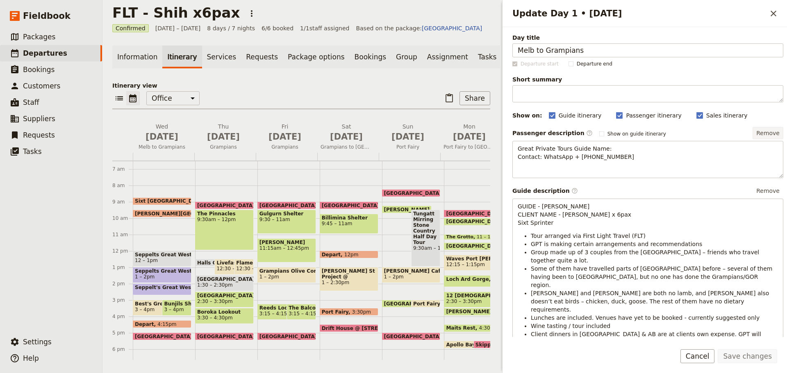
click at [758, 131] on button "Remove" at bounding box center [767, 133] width 31 height 12
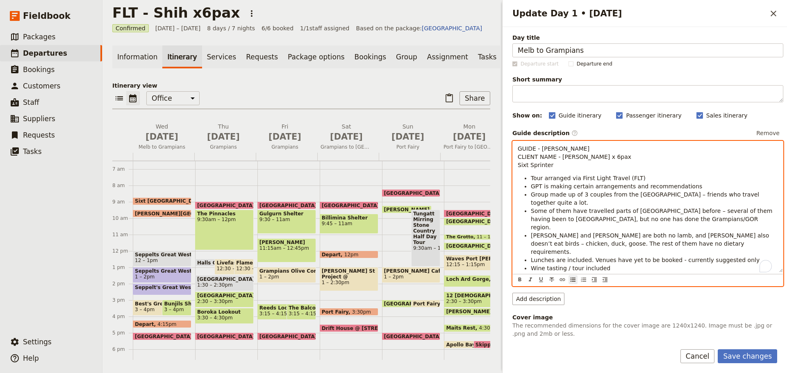
drag, startPoint x: 660, startPoint y: 269, endPoint x: 523, endPoint y: 270, distance: 137.3
click at [523, 270] on ul "Tour arranged via First Light Travel (FLT) GPT is making certain arrangements a…" at bounding box center [648, 239] width 260 height 131
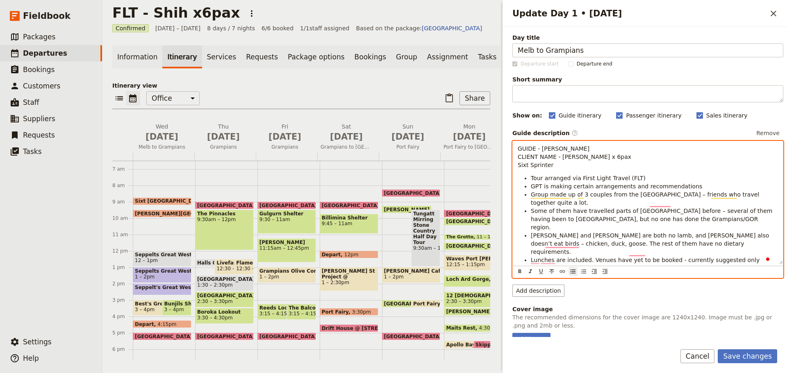
click at [564, 265] on span "Wine tasting / tour included" at bounding box center [571, 268] width 80 height 7
click at [743, 256] on li "Lunches are included. Venues have yet to be booked - currently suggested only" at bounding box center [654, 260] width 247 height 8
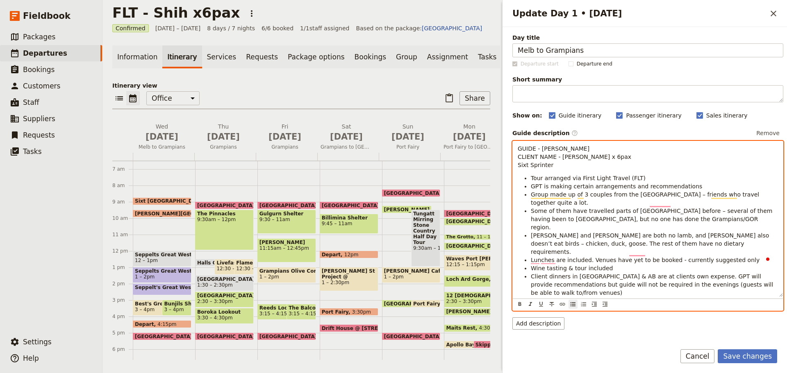
click at [139, 55] on link "Information" at bounding box center [137, 56] width 50 height 23
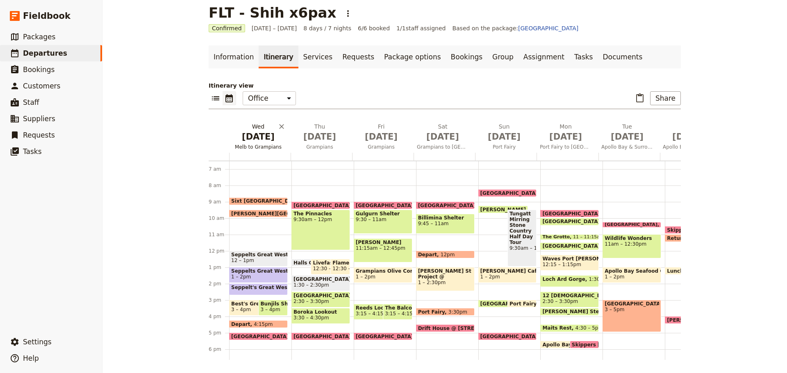
click at [254, 139] on span "[DATE]" at bounding box center [258, 137] width 52 height 12
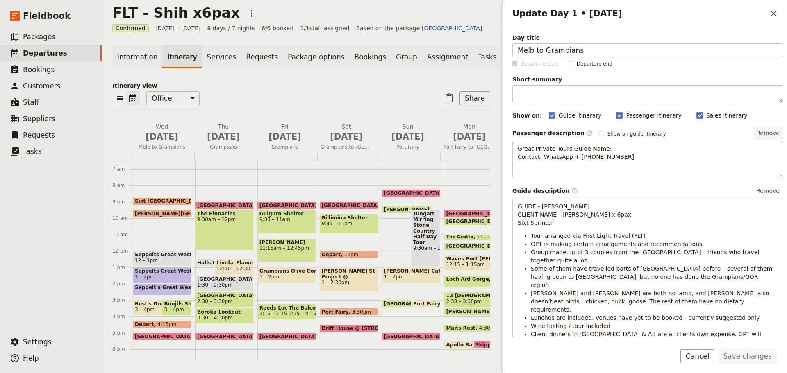
click at [758, 136] on button "Remove" at bounding box center [767, 133] width 31 height 12
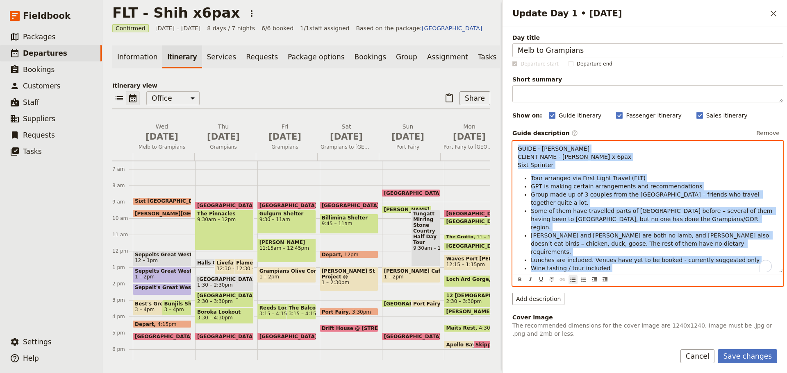
drag, startPoint x: 660, startPoint y: 269, endPoint x: 504, endPoint y: 150, distance: 196.1
click at [504, 150] on div "Day title Melb to Grampians Departure start Departure end Short summary 150 / 1…" at bounding box center [644, 182] width 284 height 310
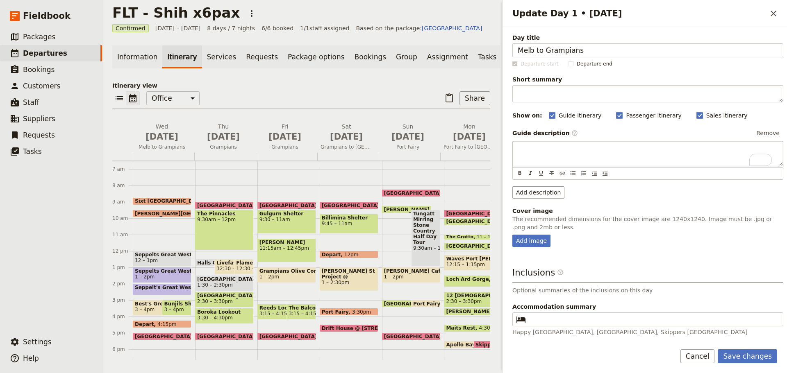
click at [727, 348] on div "Day title Melb to Grampians Departure start Departure end Short summary 150 / 1…" at bounding box center [644, 200] width 284 height 346
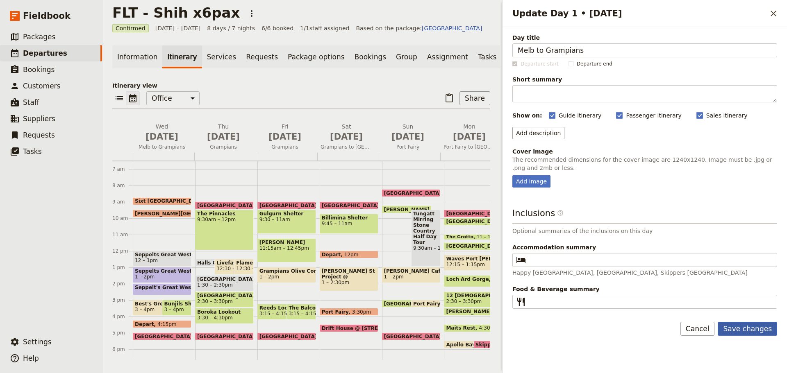
click at [745, 325] on button "Save changes" at bounding box center [747, 329] width 59 height 14
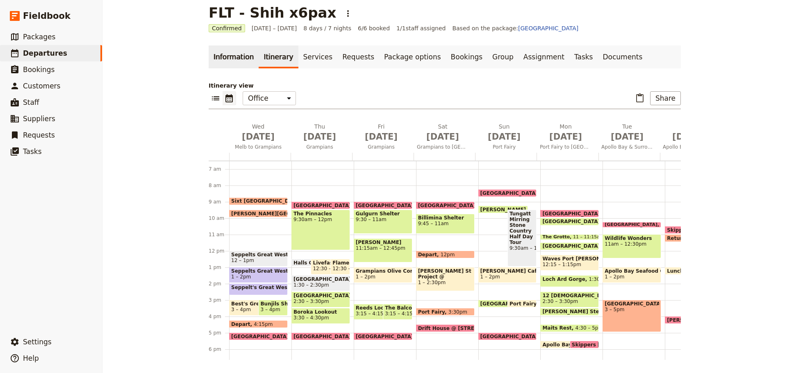
click at [224, 62] on link "Information" at bounding box center [234, 56] width 50 height 23
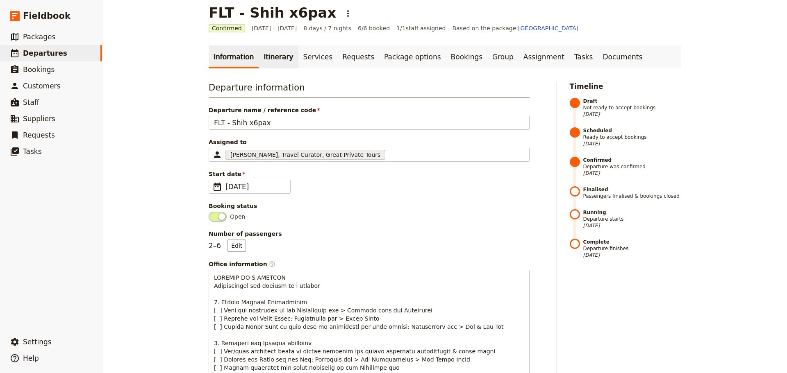
click at [270, 58] on link "Itinerary" at bounding box center [278, 56] width 39 height 23
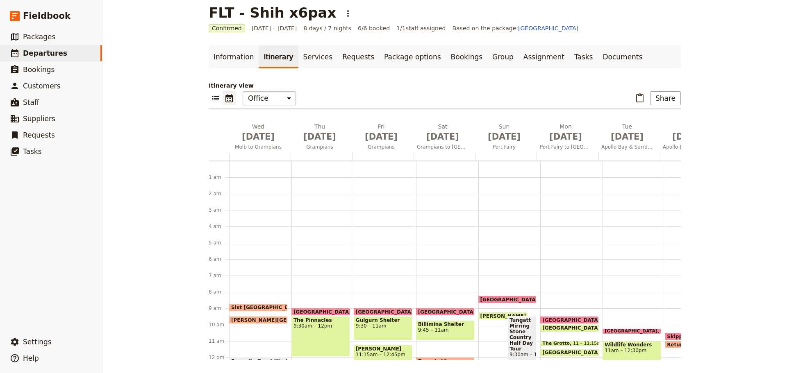
scroll to position [107, 0]
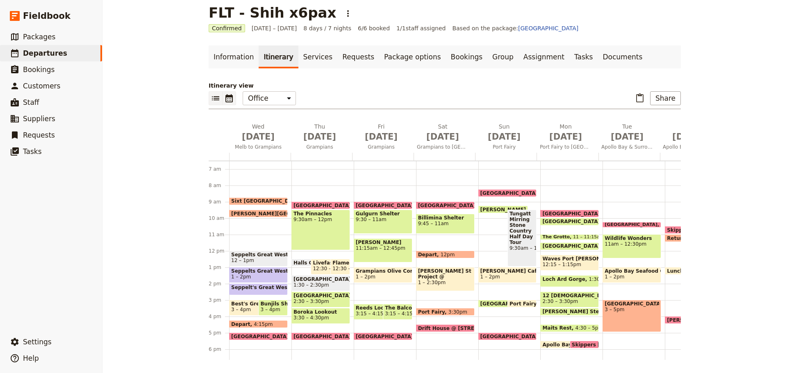
click at [214, 100] on icon "List view" at bounding box center [215, 98] width 7 height 4
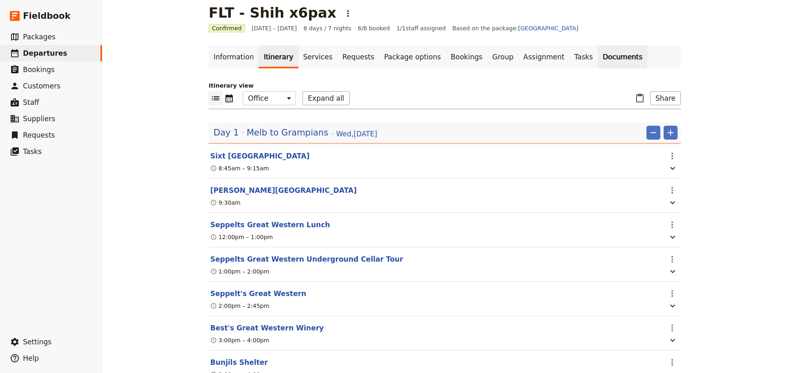
click at [598, 58] on link "Documents" at bounding box center [623, 56] width 50 height 23
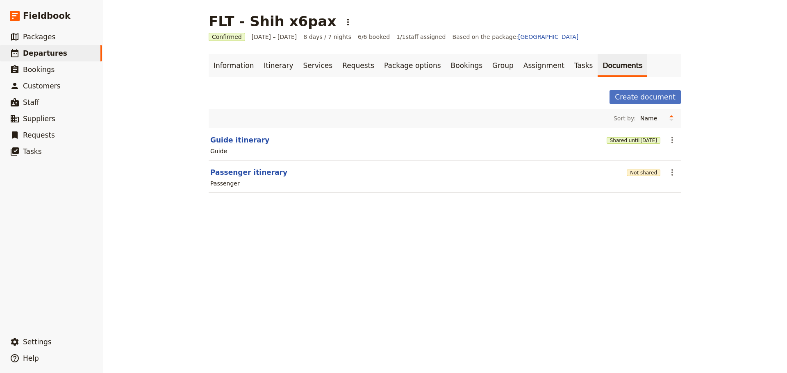
click at [227, 136] on button "Guide itinerary" at bounding box center [239, 140] width 59 height 10
select select "STAFF"
select select "RUN_SHEET"
select select "DEFAULT"
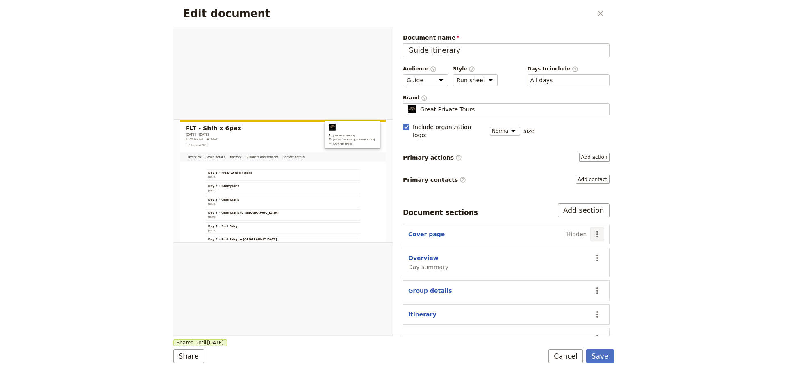
click at [596, 231] on icon "Actions" at bounding box center [597, 234] width 2 height 7
click at [561, 280] on span "Show section" at bounding box center [559, 283] width 66 height 8
click at [409, 230] on button "Cover page" at bounding box center [426, 234] width 36 height 8
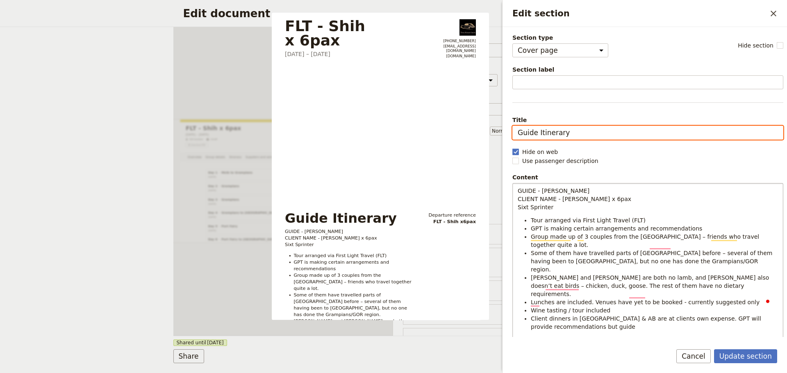
drag, startPoint x: 578, startPoint y: 133, endPoint x: 502, endPoint y: 132, distance: 76.2
click at [502, 132] on div "Edit section ​ Section type Cover page Day summary Itinerary Group details Cont…" at bounding box center [643, 186] width 287 height 373
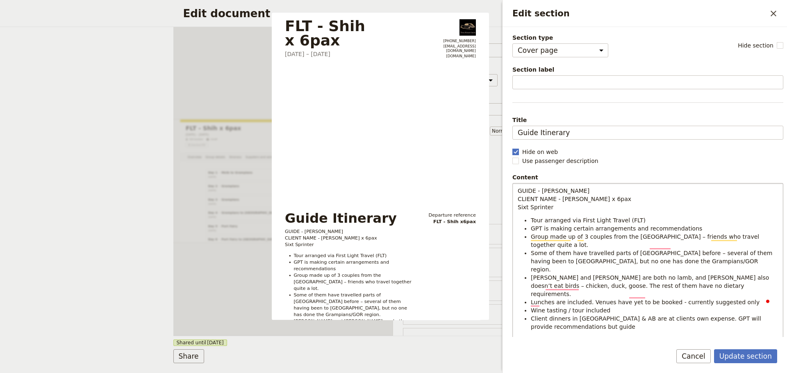
click at [515, 150] on rect "Edit section" at bounding box center [515, 152] width 6 height 6
click at [512, 148] on input "Hide on web" at bounding box center [512, 148] width 0 height 0
checkbox input "false"
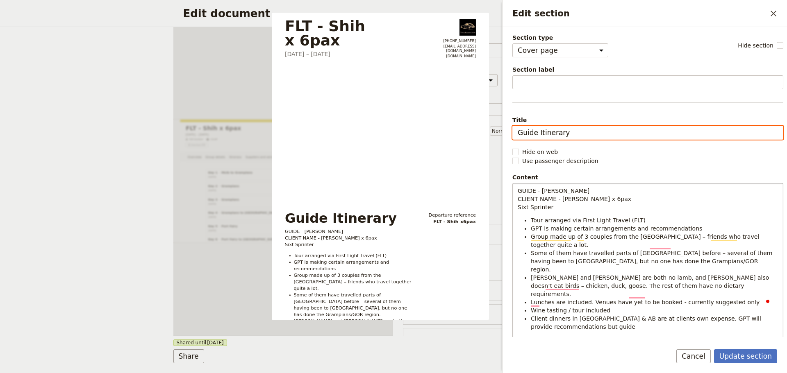
drag, startPoint x: 577, startPoint y: 134, endPoint x: 498, endPoint y: 136, distance: 79.5
click at [505, 135] on div "Section type Cover page Day summary Itinerary Group details Contact details Sup…" at bounding box center [644, 182] width 284 height 310
type input "Tour Info"
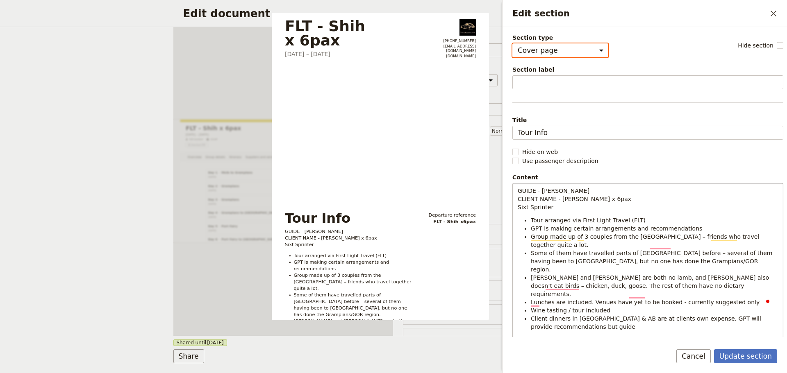
click at [581, 49] on select "Cover page Day summary Itinerary Group details Contact details Suppliers and se…" at bounding box center [560, 50] width 96 height 14
select select "DAY_SUMMARY"
click at [512, 43] on select "Cover page Day summary Itinerary Group details Contact details Suppliers and se…" at bounding box center [560, 50] width 96 height 14
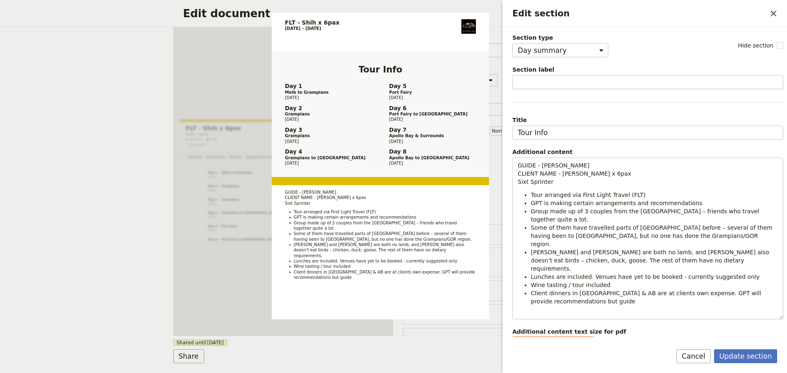
click at [583, 338] on select "Small Medium" at bounding box center [553, 345] width 82 height 14
click at [512, 338] on select "Small Medium" at bounding box center [553, 345] width 82 height 14
select select "small"
click at [746, 353] on button "Update section" at bounding box center [745, 357] width 63 height 14
select select "68ca6234f48f0e1feccb557a"
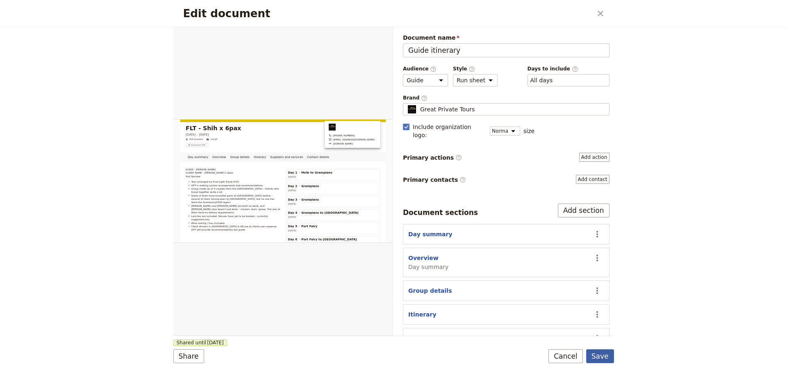
click at [605, 359] on button "Save" at bounding box center [600, 357] width 28 height 14
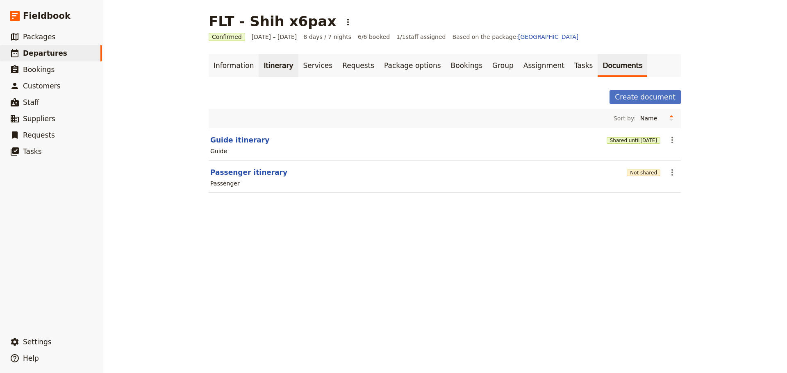
click at [270, 64] on link "Itinerary" at bounding box center [278, 65] width 39 height 23
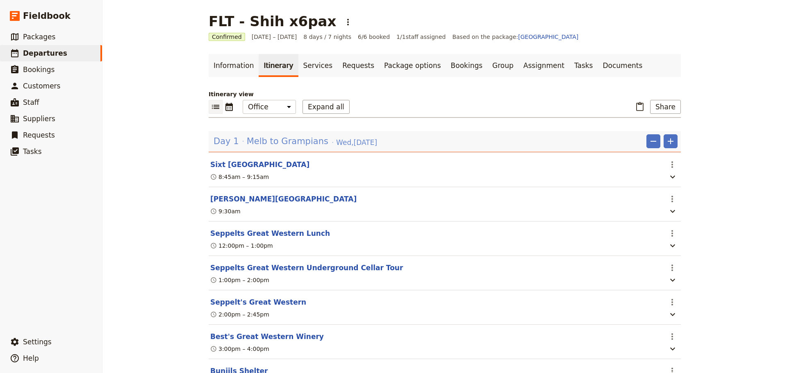
click at [247, 142] on span "Melb to Grampians" at bounding box center [288, 141] width 82 height 12
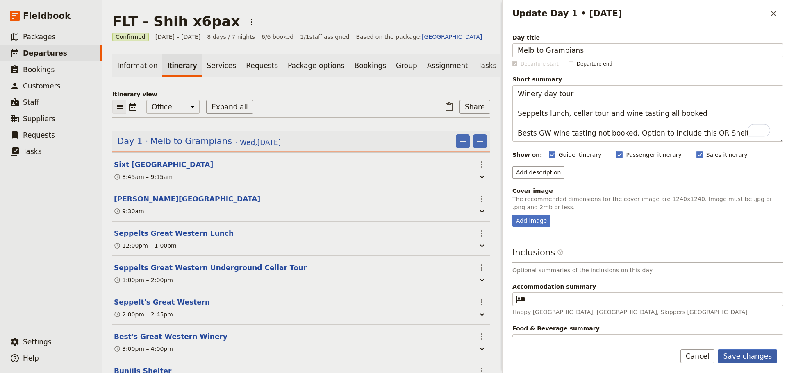
type textarea "Winery day tour Seppelts lunch, cellar tour and wine tasting all booked Bests G…"
click at [745, 350] on button "Save changes" at bounding box center [747, 357] width 59 height 14
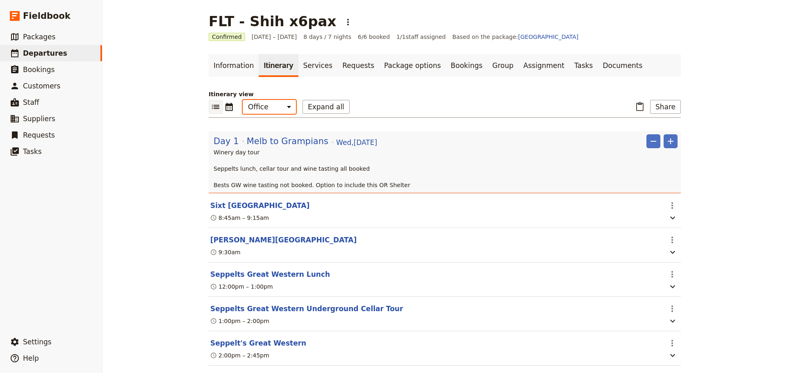
click at [279, 107] on select "Office Guide Passenger Sales" at bounding box center [269, 107] width 53 height 14
select select "STAFF"
click at [243, 100] on select "Office Guide Passenger Sales" at bounding box center [269, 107] width 53 height 14
click at [598, 66] on link "Documents" at bounding box center [623, 65] width 50 height 23
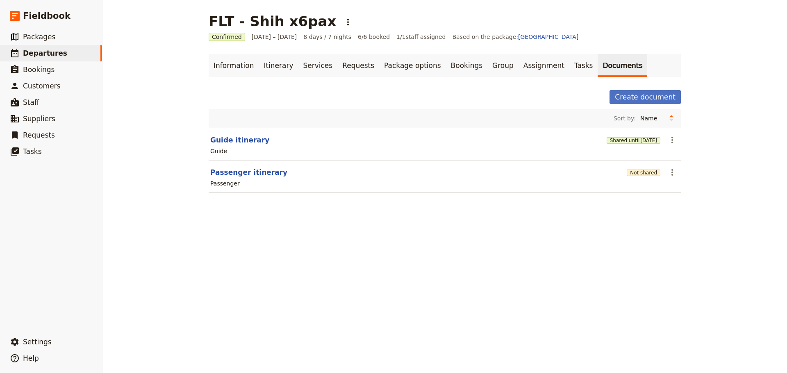
click at [240, 142] on button "Guide itinerary" at bounding box center [239, 140] width 59 height 10
select select "STAFF"
select select "RUN_SHEET"
select select "DEFAULT"
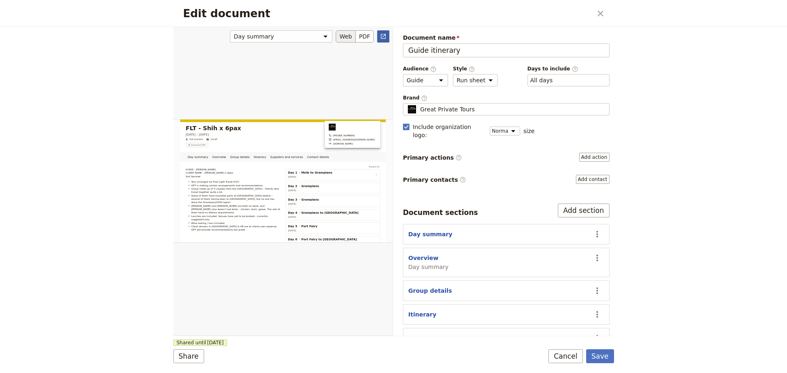
click at [389, 34] on link "​" at bounding box center [383, 36] width 12 height 12
click at [596, 288] on icon "Actions" at bounding box center [597, 291] width 2 height 7
click at [548, 350] on span "Hide section" at bounding box center [544, 351] width 36 height 8
click at [596, 360] on button "Save" at bounding box center [600, 357] width 28 height 14
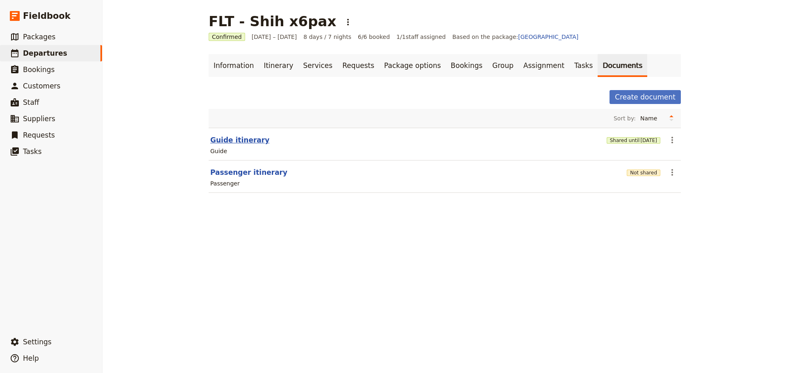
click at [231, 137] on button "Guide itinerary" at bounding box center [239, 140] width 59 height 10
select select "STAFF"
select select "RUN_SHEET"
select select "DEFAULT"
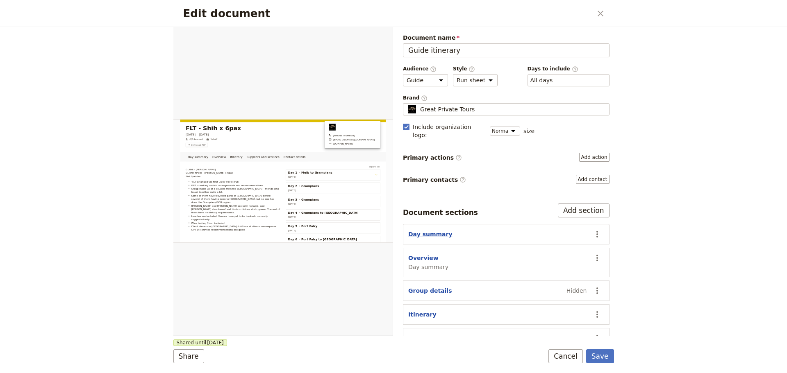
click at [420, 230] on button "Day summary" at bounding box center [430, 234] width 44 height 8
select select "DAY_SUMMARY"
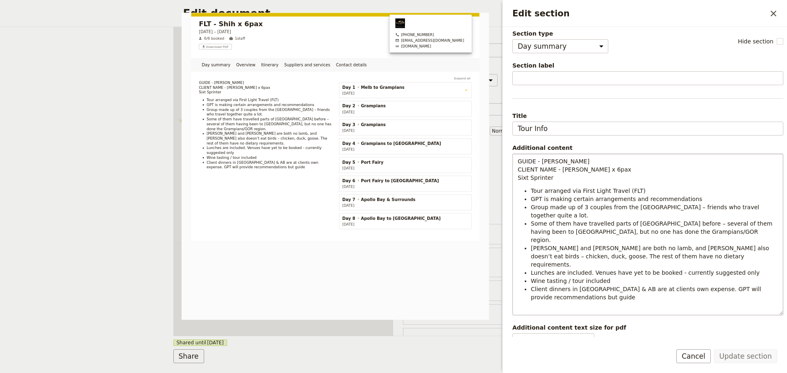
scroll to position [15, 0]
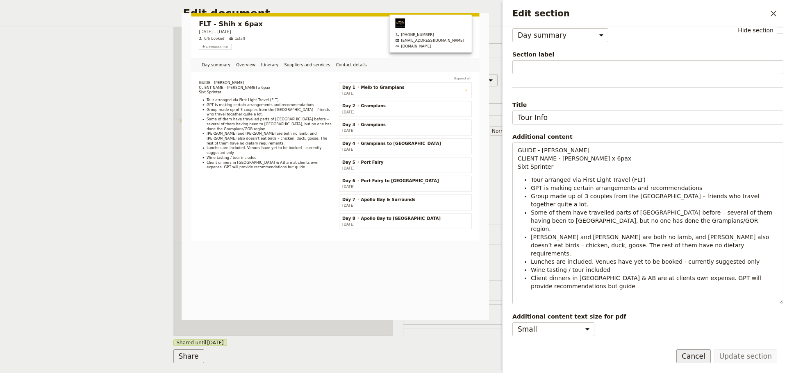
click at [693, 354] on button "Cancel" at bounding box center [693, 357] width 34 height 14
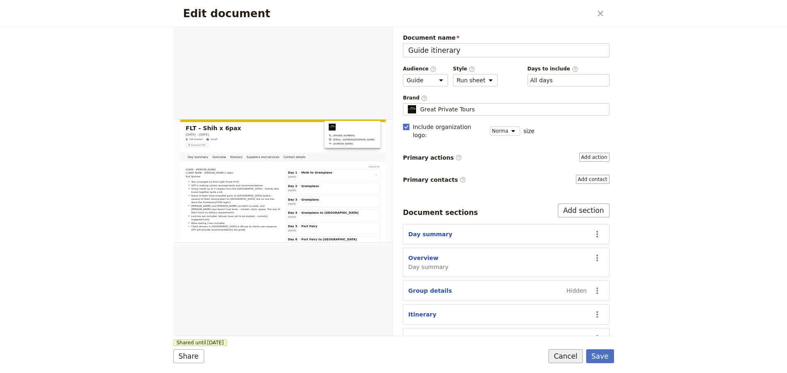
click at [563, 352] on button "Cancel" at bounding box center [565, 357] width 34 height 14
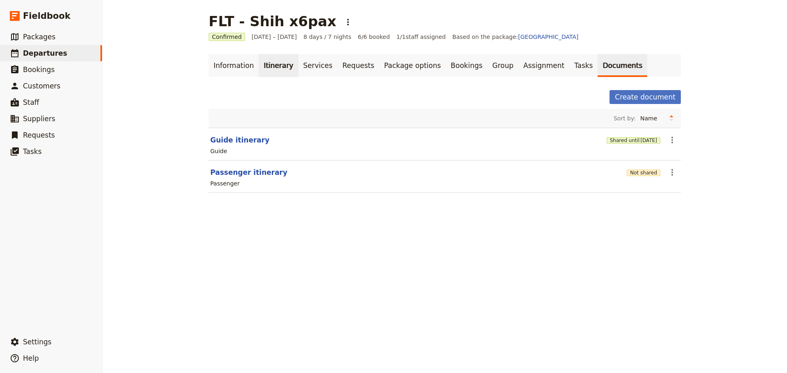
click at [272, 65] on link "Itinerary" at bounding box center [278, 65] width 39 height 23
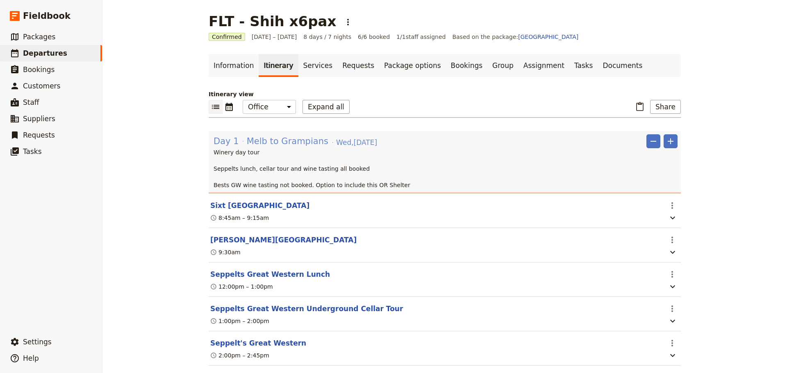
click at [261, 142] on span "Melb to Grampians" at bounding box center [288, 141] width 82 height 12
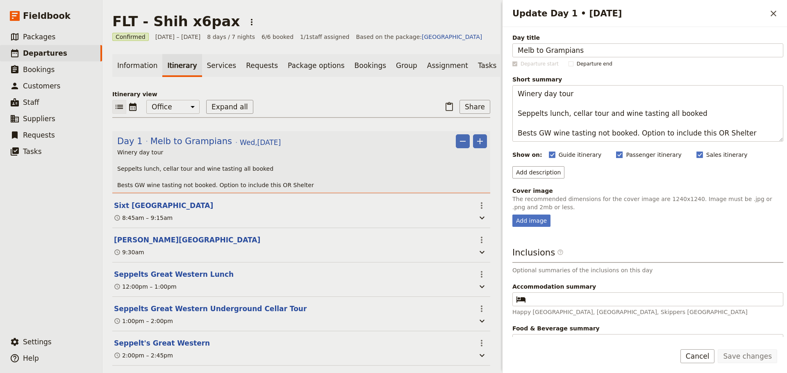
click at [616, 153] on rect "Update Day 1 • 15 Oct" at bounding box center [619, 155] width 6 height 6
click at [616, 151] on input "Passenger itinerary" at bounding box center [616, 150] width 0 height 0
checkbox input "false"
click at [696, 152] on rect "Update Day 1 • 15 Oct" at bounding box center [699, 155] width 6 height 6
click at [696, 151] on input "Sales itinerary" at bounding box center [696, 150] width 0 height 0
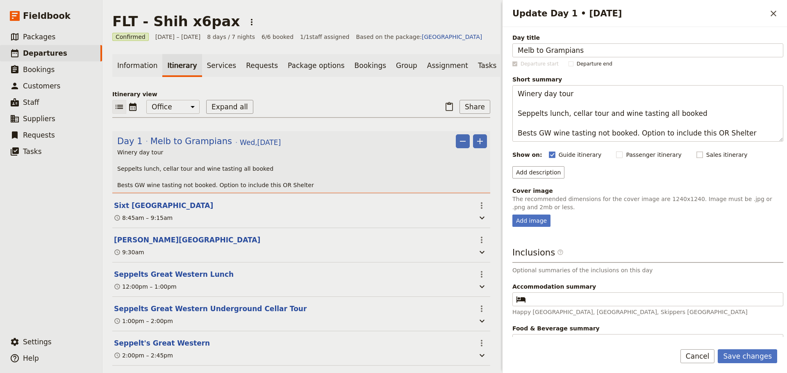
checkbox input "false"
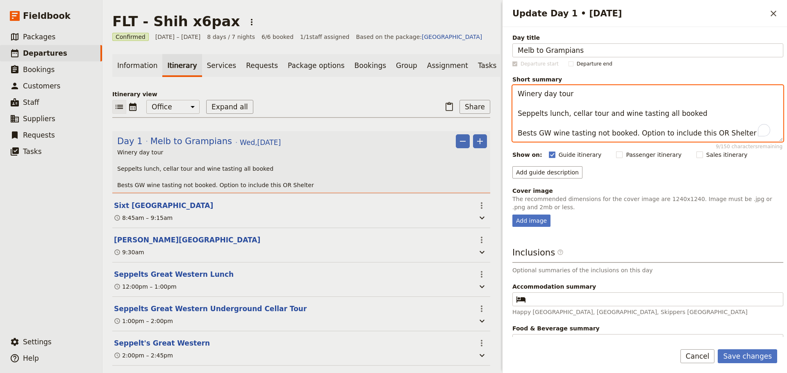
drag, startPoint x: 741, startPoint y: 130, endPoint x: 512, endPoint y: 93, distance: 231.8
click at [512, 93] on textarea "Winery day tour Seppelts lunch, cellar tour and wine tasting all booked Bests G…" at bounding box center [647, 113] width 271 height 57
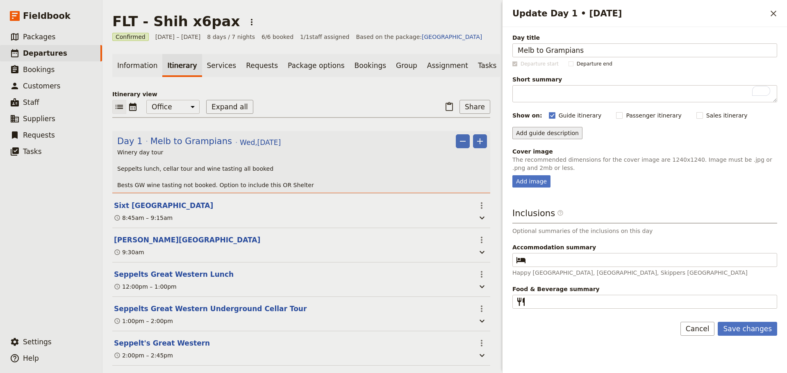
click at [532, 132] on button "Add guide description" at bounding box center [547, 133] width 70 height 12
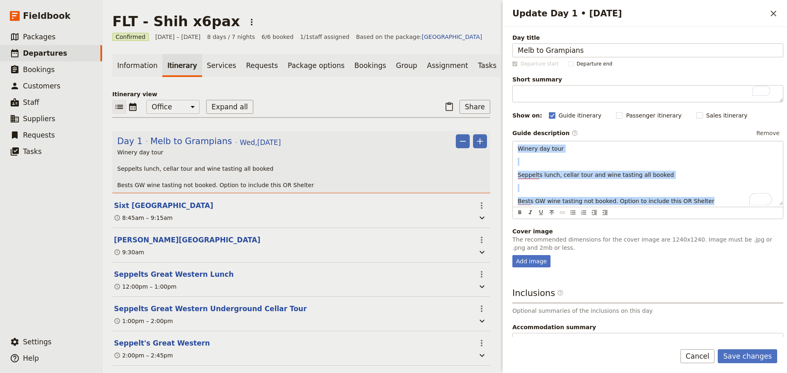
drag, startPoint x: 535, startPoint y: 175, endPoint x: 506, endPoint y: 148, distance: 39.2
click at [506, 148] on div "Day title Melb to Grampians Departure start Departure end Short summary 150 / 1…" at bounding box center [644, 182] width 284 height 310
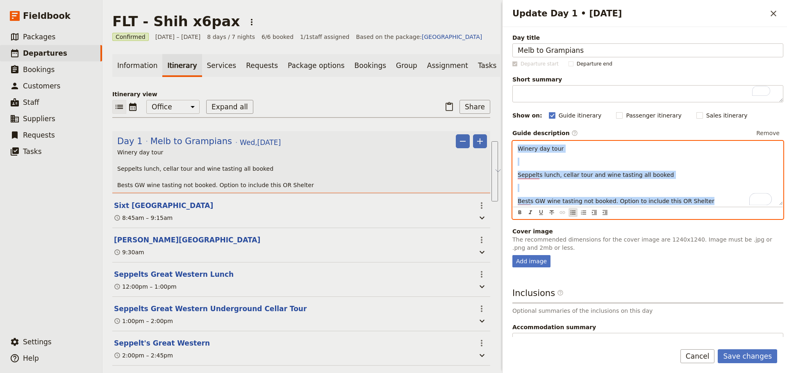
click at [569, 213] on button "​" at bounding box center [572, 212] width 9 height 9
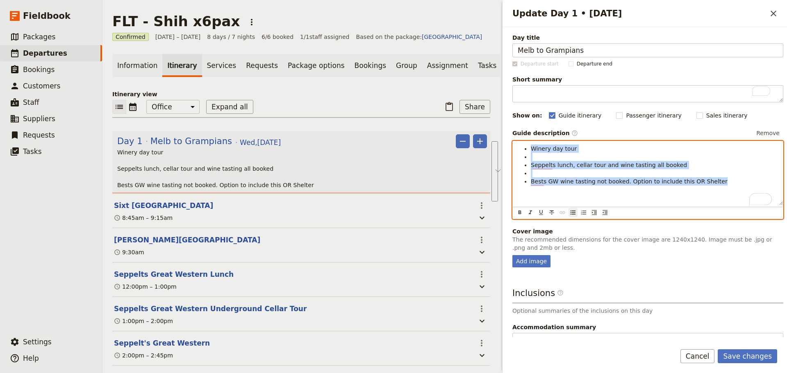
click at [538, 158] on li "To enrich screen reader interactions, please activate Accessibility in Grammarl…" at bounding box center [654, 157] width 247 height 8
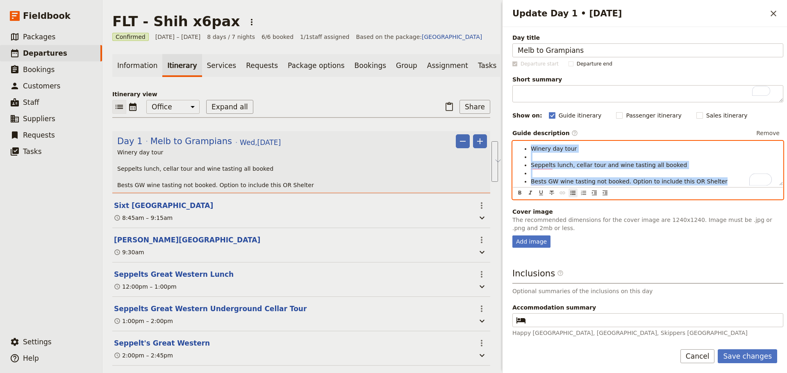
click at [545, 156] on li "To enrich screen reader interactions, please activate Accessibility in Grammarl…" at bounding box center [654, 157] width 247 height 8
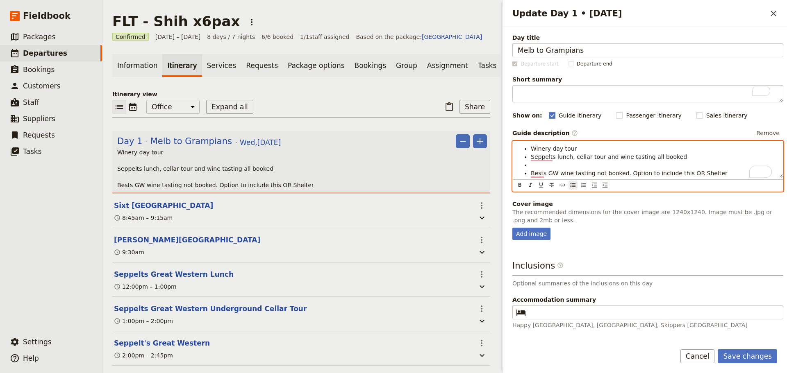
click at [541, 165] on li "To enrich screen reader interactions, please activate Accessibility in Grammarl…" at bounding box center [654, 165] width 247 height 8
drag, startPoint x: 724, startPoint y: 166, endPoint x: 716, endPoint y: 161, distance: 9.9
click at [724, 165] on li "Bests GW wine tasting not booked. Option to include this OR Shelter" at bounding box center [654, 165] width 247 height 8
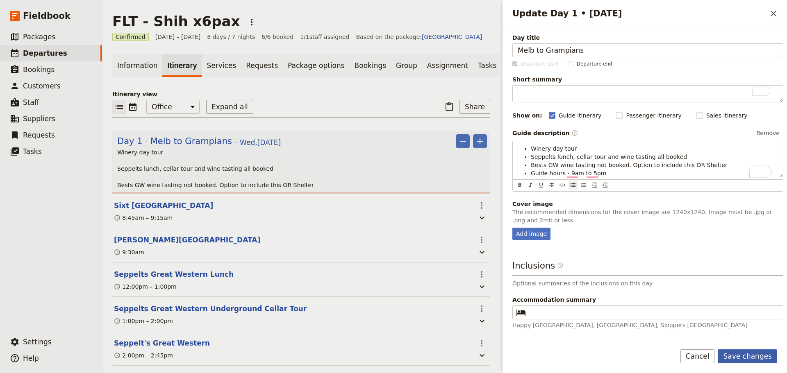
click at [747, 351] on button "Save changes" at bounding box center [747, 357] width 59 height 14
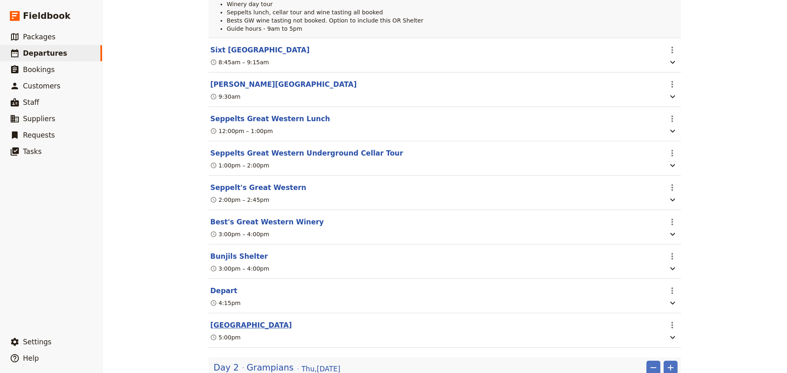
click at [246, 330] on button "[GEOGRAPHIC_DATA]" at bounding box center [251, 325] width 82 height 10
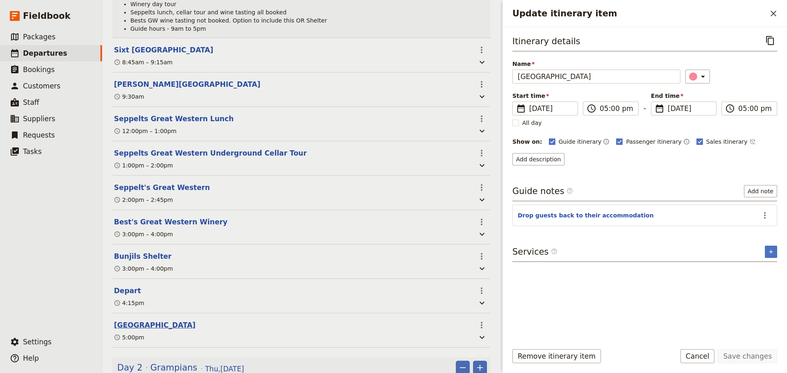
scroll to position [168, 0]
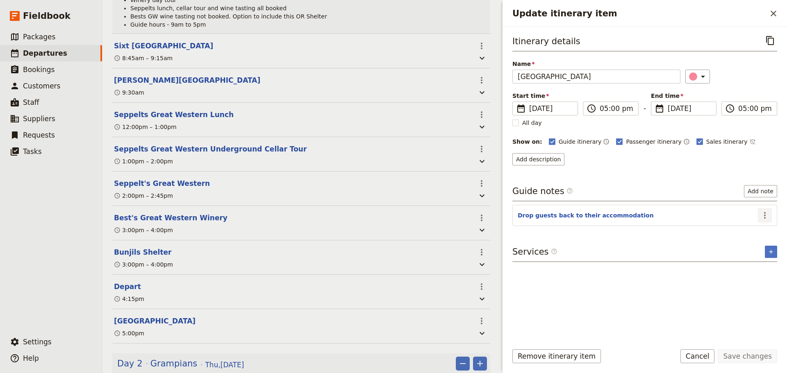
click at [762, 211] on icon "Actions" at bounding box center [765, 216] width 10 height 10
click at [752, 229] on button "Edit note" at bounding box center [747, 232] width 48 height 11
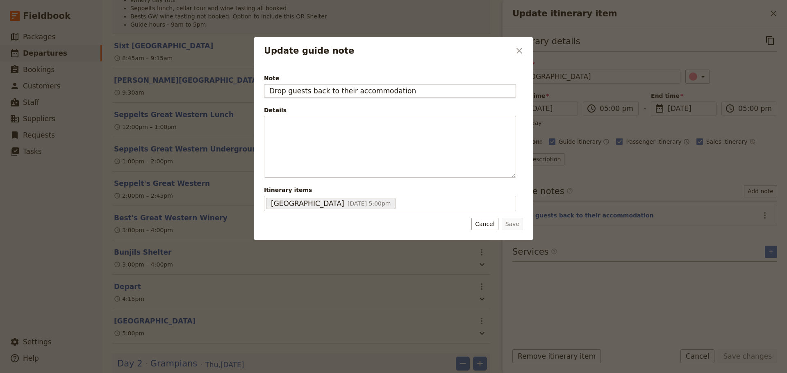
click at [314, 95] on input "Drop guests back to their accommodation" at bounding box center [390, 91] width 252 height 14
click at [314, 94] on input "Drop guests back to their accommodation" at bounding box center [390, 91] width 252 height 14
type input "Drop guests to their accommodation"
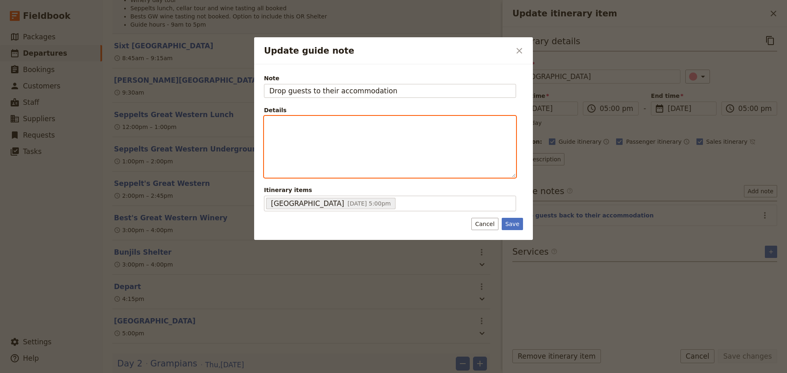
click at [369, 139] on div "Update guide note" at bounding box center [389, 146] width 251 height 61
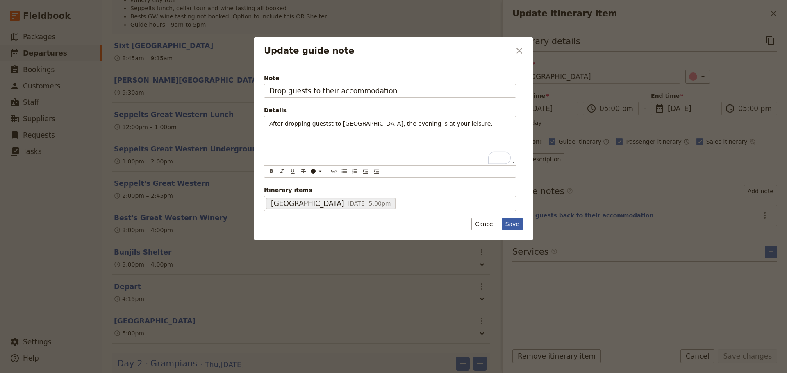
click at [511, 220] on button "Save" at bounding box center [512, 224] width 21 height 12
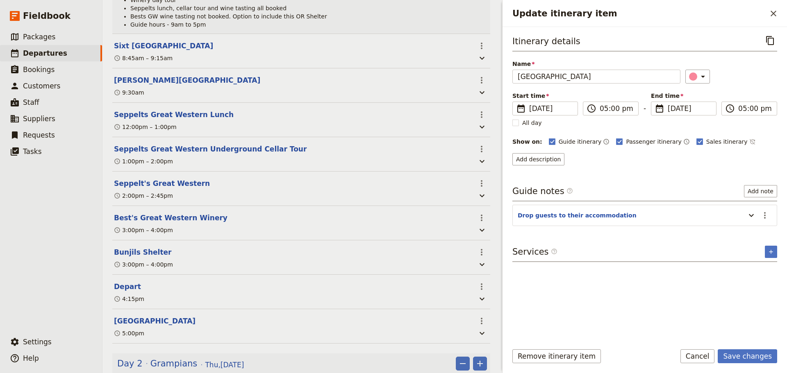
drag, startPoint x: 749, startPoint y: 360, endPoint x: 746, endPoint y: 320, distance: 39.4
click at [749, 359] on button "Save changes" at bounding box center [747, 357] width 59 height 14
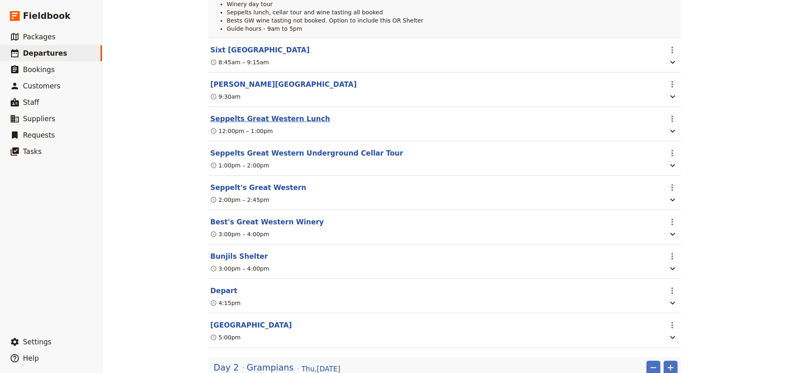
click at [257, 120] on button "Seppelts Great Western Lunch" at bounding box center [270, 119] width 120 height 10
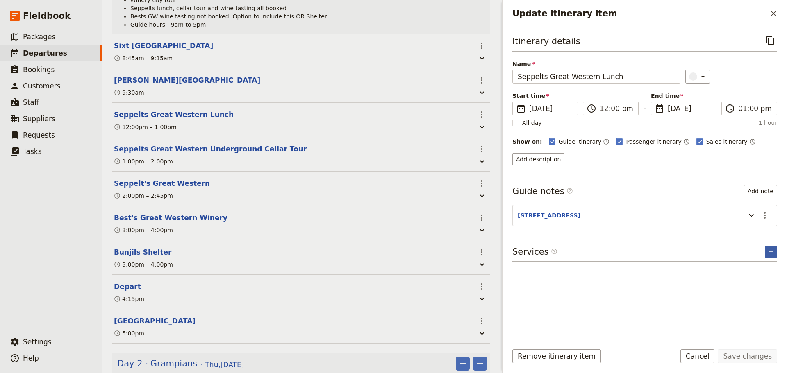
click at [769, 251] on icon "Add service inclusion" at bounding box center [771, 252] width 7 height 7
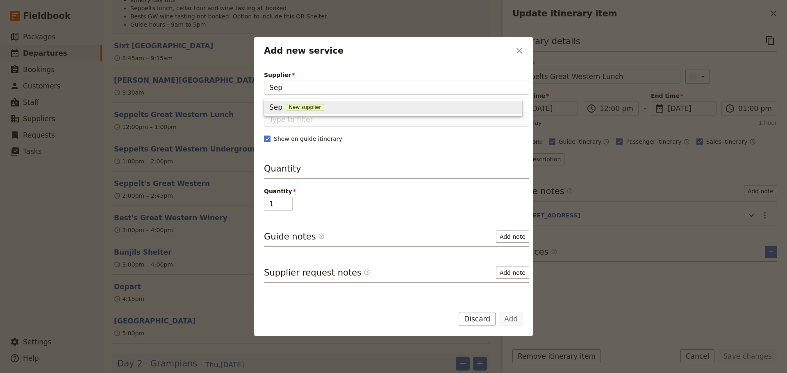
click at [307, 111] on div "Sep New supplier" at bounding box center [393, 107] width 248 height 10
type input "Sep"
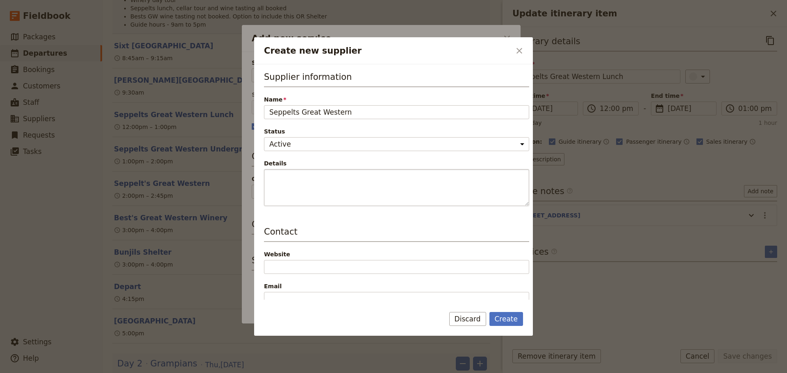
type input "Seppelts Great Western"
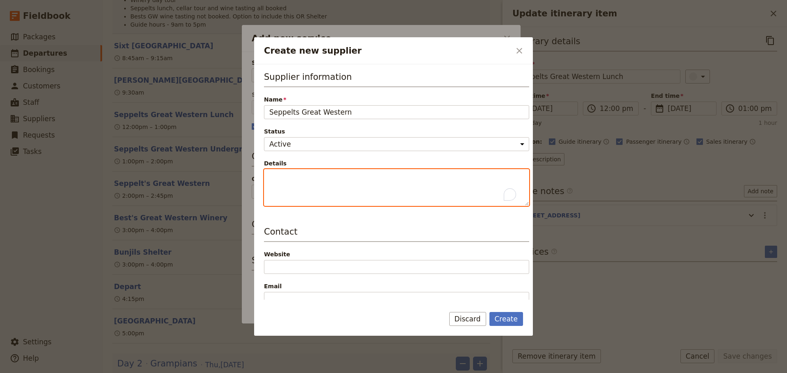
click at [327, 177] on textarea "Details" at bounding box center [396, 187] width 265 height 37
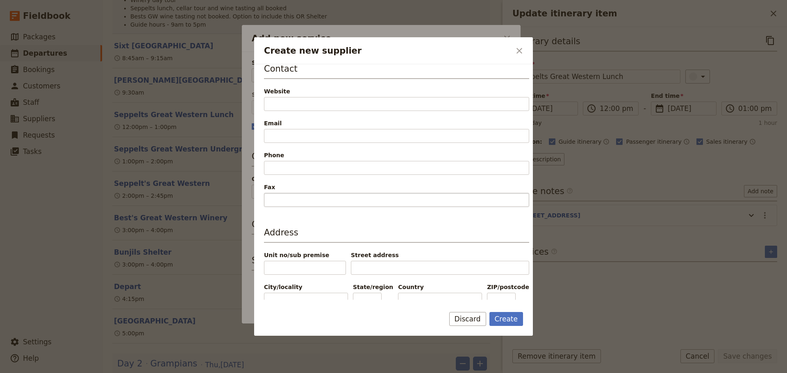
scroll to position [164, 0]
type textarea "Winery Offers Underground Cellar Tours; Wine Tastings; Lunch options"
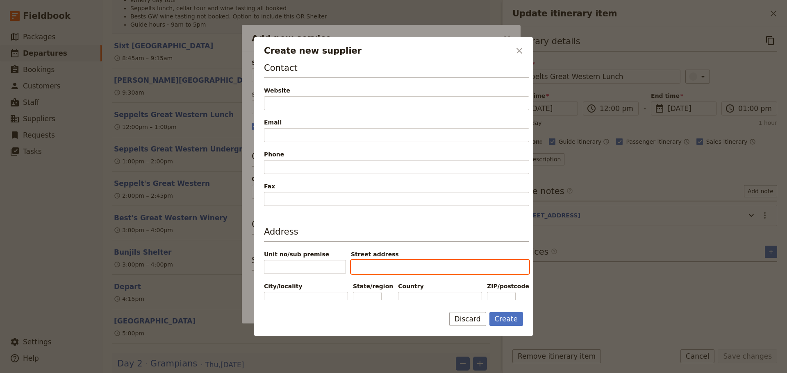
click at [386, 267] on input "Street address" at bounding box center [440, 267] width 178 height 14
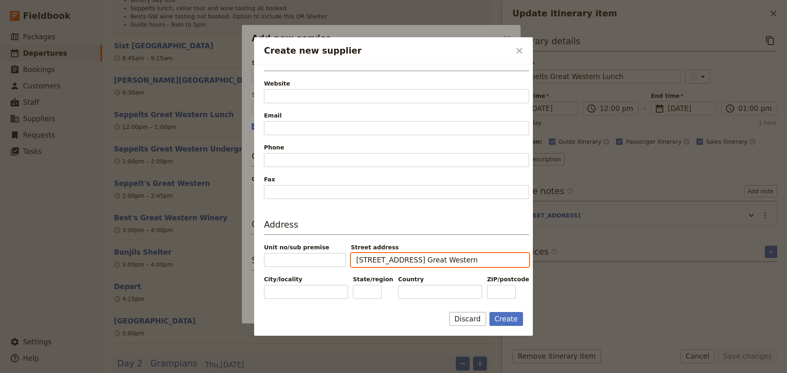
drag, startPoint x: 418, startPoint y: 261, endPoint x: 410, endPoint y: 264, distance: 8.4
click at [410, 264] on input "36 Cemetary Rd. Great Western" at bounding box center [440, 260] width 178 height 14
type input "36 Cemetary Rd."
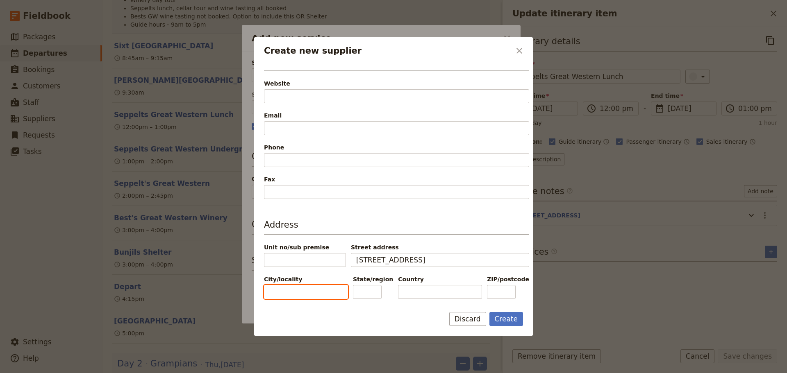
paste input "Great Western"
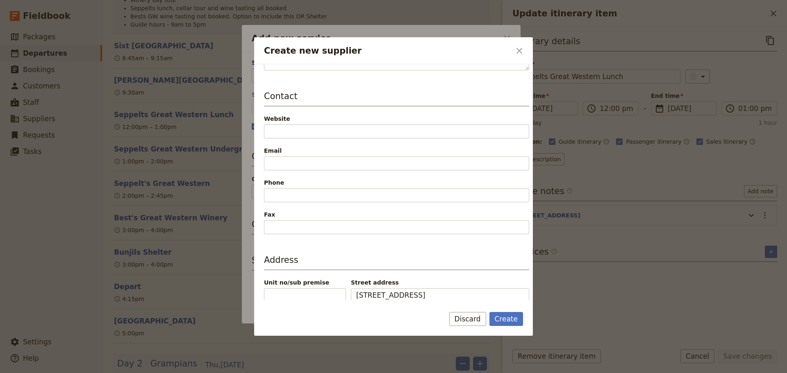
scroll to position [89, 0]
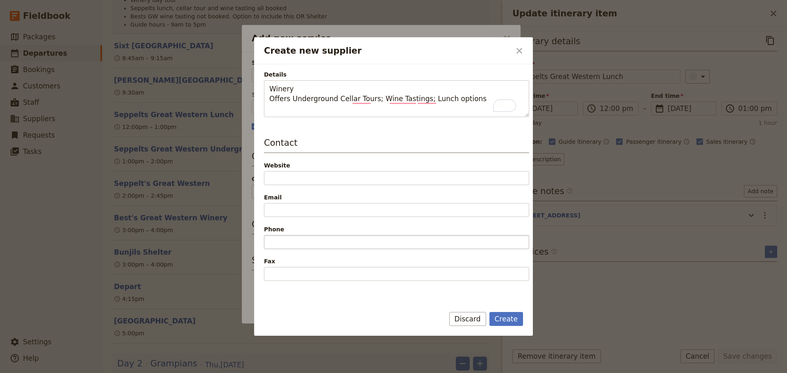
type input "Great Western"
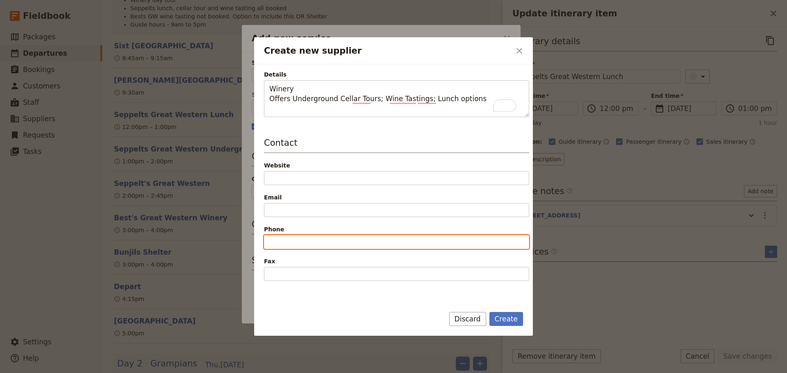
click at [314, 244] on input "Phone" at bounding box center [396, 242] width 265 height 14
type input "5361 2239"
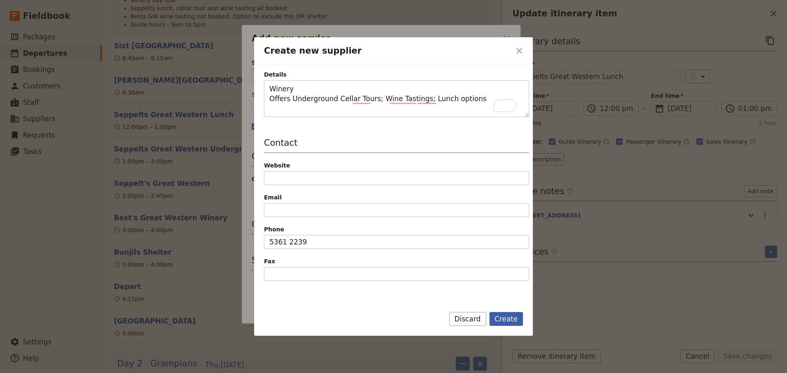
click at [510, 321] on button "Create" at bounding box center [506, 319] width 34 height 14
type input "Seppelts Great Western"
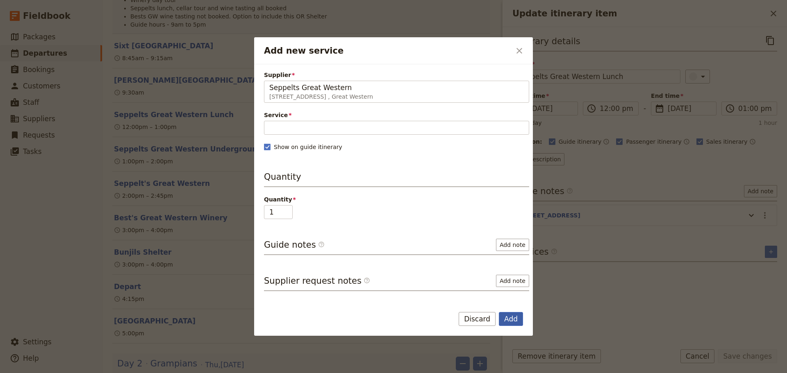
click at [514, 321] on button "Add" at bounding box center [511, 319] width 24 height 14
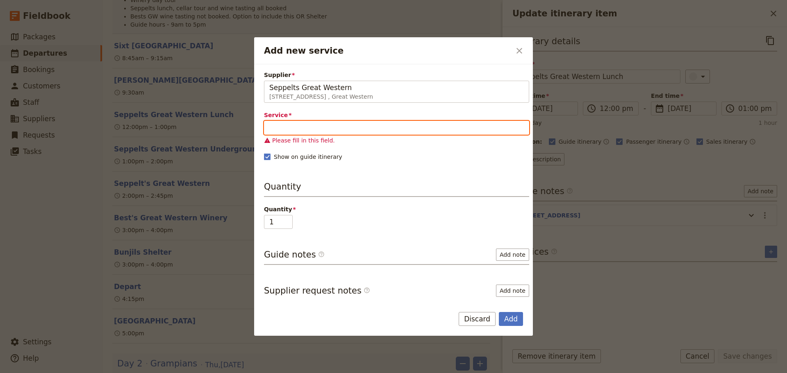
click at [374, 125] on input "Service" at bounding box center [396, 128] width 265 height 14
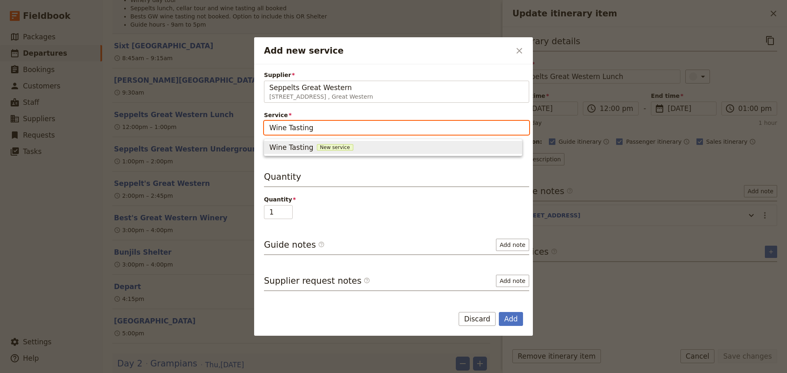
click at [317, 145] on span "New service" at bounding box center [335, 147] width 36 height 7
type input "Wine Tasting"
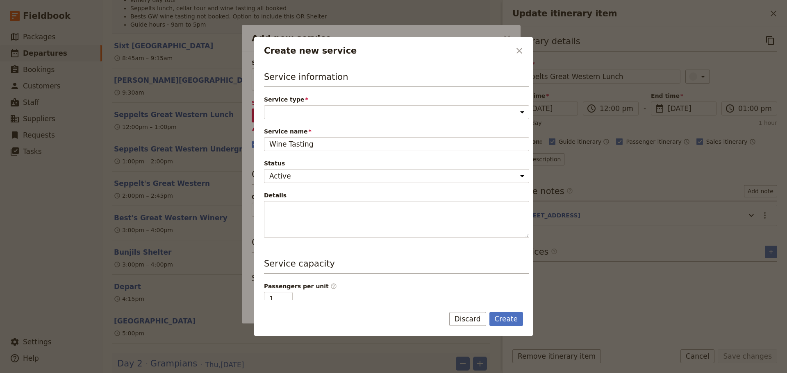
click at [308, 104] on div "Service type Accommodation Activity Transport Flight Food and beverage Other Pl…" at bounding box center [396, 107] width 265 height 24
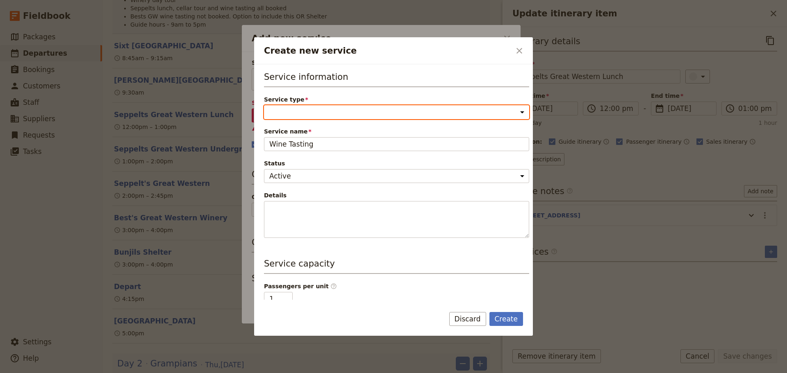
click at [308, 109] on select "Accommodation Activity Transport Flight Food and beverage Other" at bounding box center [396, 112] width 265 height 14
select select "ActivityService"
click at [264, 105] on select "Accommodation Activity Transport Flight Food and beverage Other" at bounding box center [396, 112] width 265 height 14
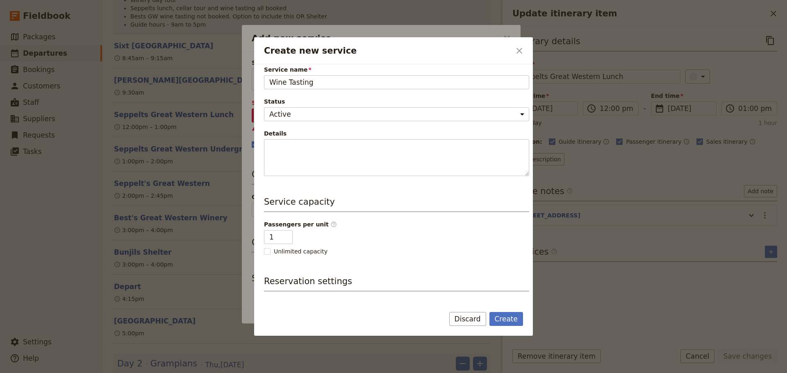
scroll to position [118, 0]
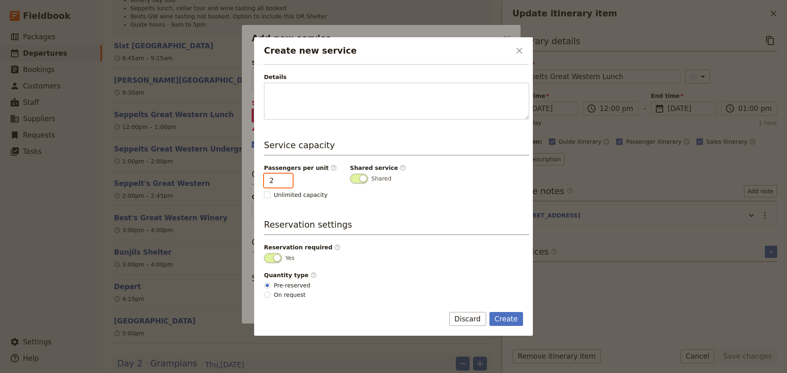
click at [286, 179] on input "2" at bounding box center [278, 181] width 29 height 14
click at [286, 179] on input "3" at bounding box center [278, 181] width 29 height 14
click at [286, 179] on input "4" at bounding box center [278, 181] width 29 height 14
click at [286, 179] on input "5" at bounding box center [278, 181] width 29 height 14
type input "6"
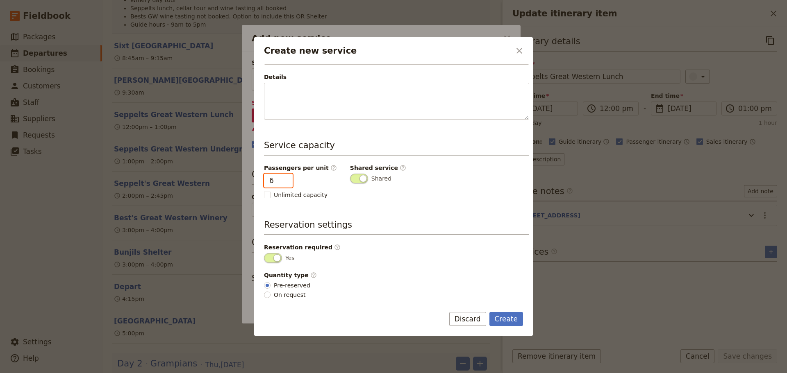
click at [286, 179] on input "6" at bounding box center [278, 181] width 29 height 14
click at [508, 320] on button "Create" at bounding box center [506, 319] width 34 height 14
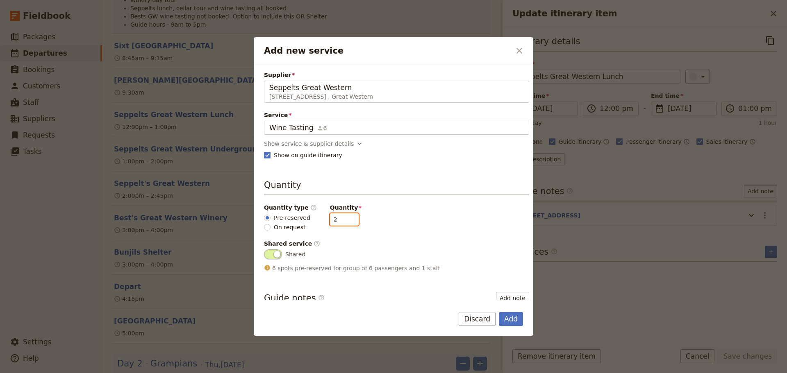
click at [345, 217] on input "2" at bounding box center [344, 220] width 29 height 12
click at [345, 217] on input "3" at bounding box center [344, 220] width 29 height 12
click at [345, 217] on input "4" at bounding box center [344, 220] width 29 height 12
click at [345, 217] on input "5" at bounding box center [344, 220] width 29 height 12
click at [345, 217] on input "6" at bounding box center [344, 220] width 29 height 12
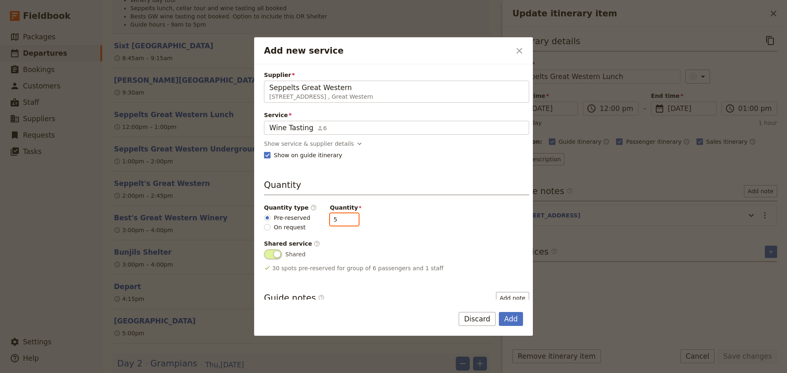
click at [346, 223] on input "5" at bounding box center [344, 220] width 29 height 12
click at [346, 223] on input "4" at bounding box center [344, 220] width 29 height 12
click at [346, 223] on input "3" at bounding box center [344, 220] width 29 height 12
click at [346, 223] on input "2" at bounding box center [344, 220] width 29 height 12
type input "1"
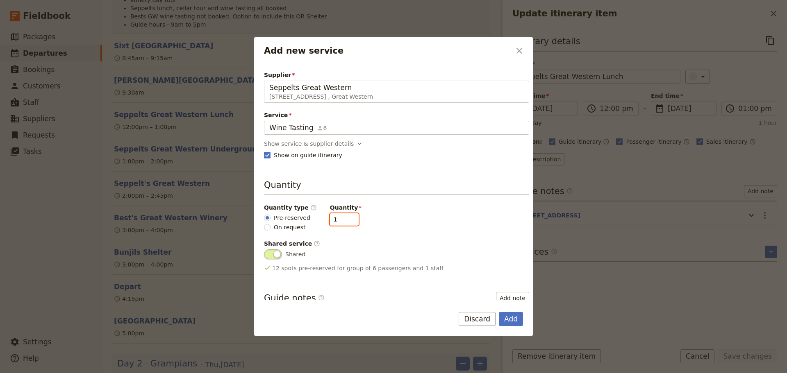
click at [346, 223] on input "1" at bounding box center [344, 220] width 29 height 12
click at [341, 130] on div "Wine Tasting 6" at bounding box center [396, 128] width 254 height 10
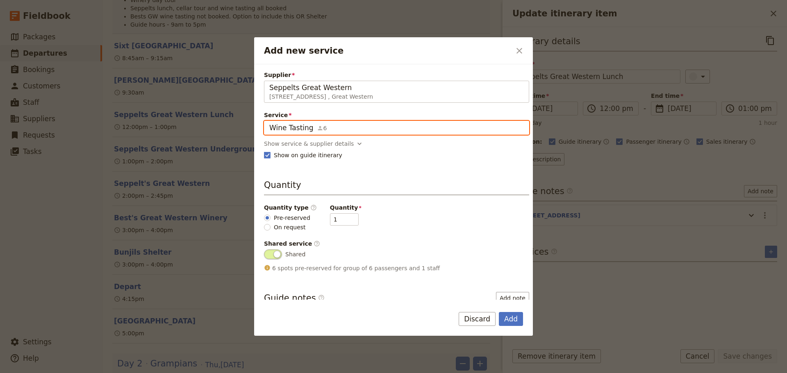
click at [269, 121] on input "Wine Tasting" at bounding box center [269, 121] width 0 height 0
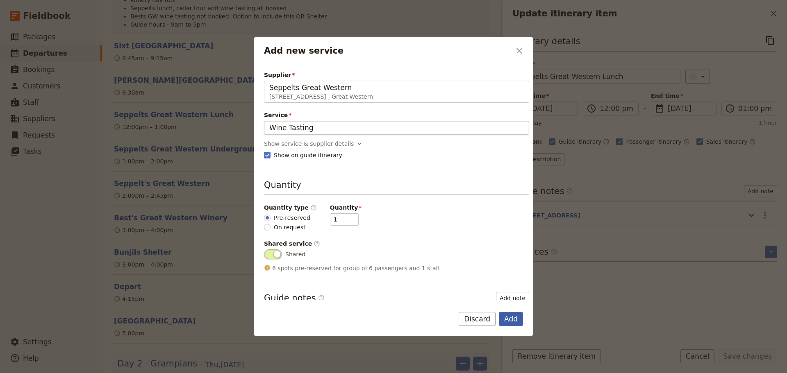
click at [506, 318] on button "Add" at bounding box center [511, 319] width 24 height 14
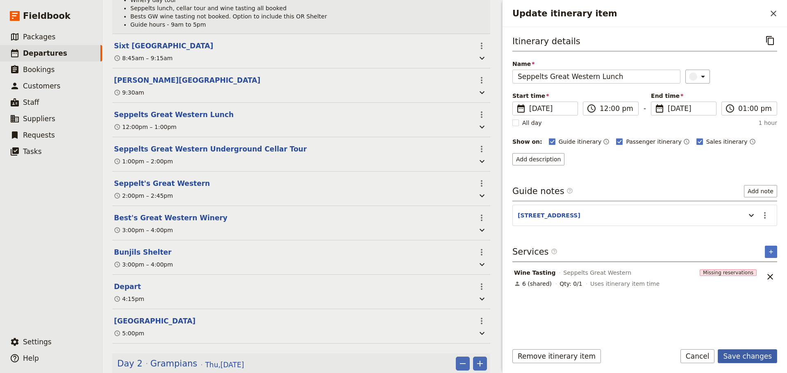
click at [757, 354] on button "Save changes" at bounding box center [747, 357] width 59 height 14
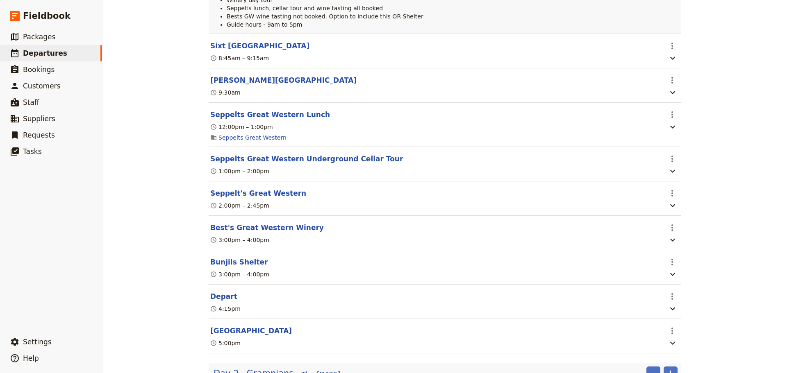
scroll to position [164, 0]
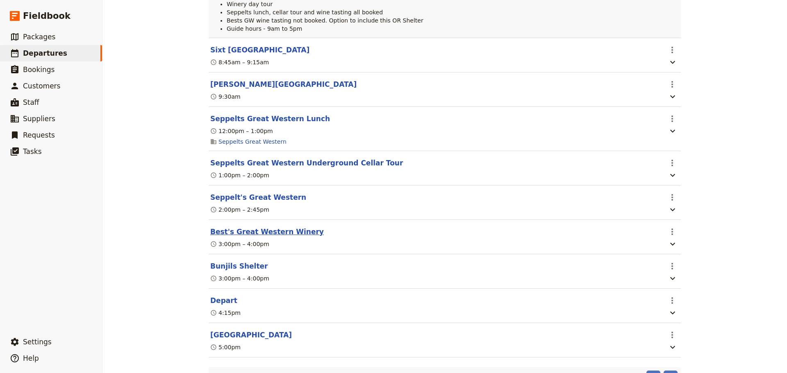
click at [261, 234] on button "Best's Great Western Winery" at bounding box center [267, 232] width 114 height 10
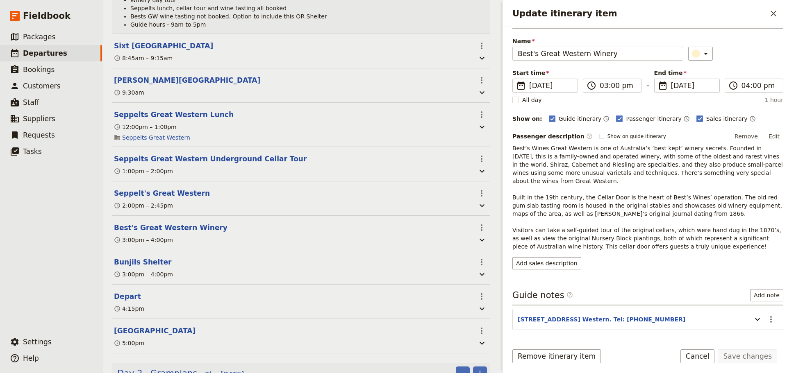
scroll to position [44, 0]
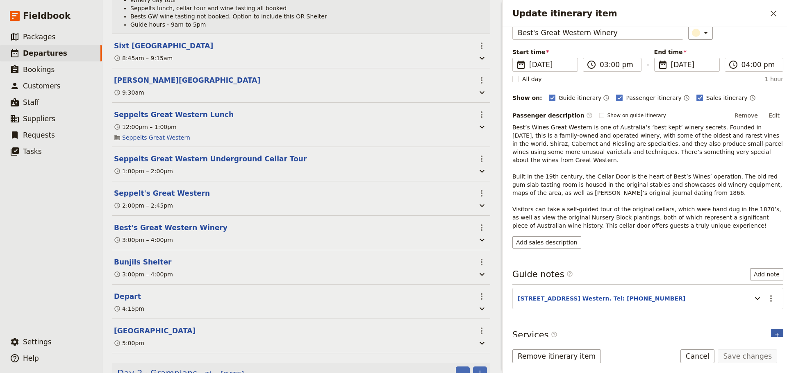
click at [771, 329] on button "​" at bounding box center [777, 335] width 12 height 12
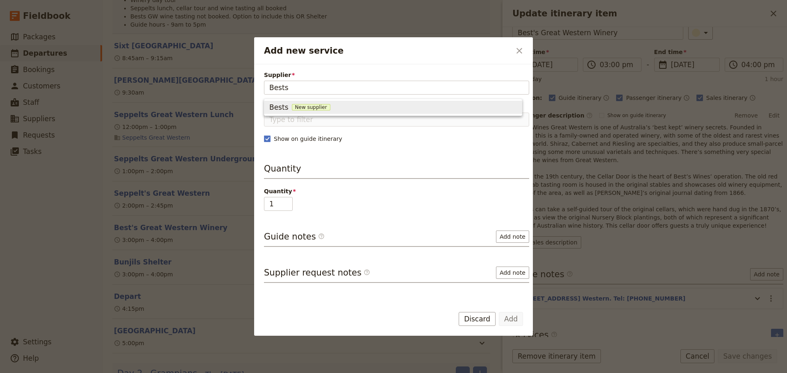
click at [311, 109] on span "New supplier" at bounding box center [311, 107] width 39 height 7
type input "Bests"
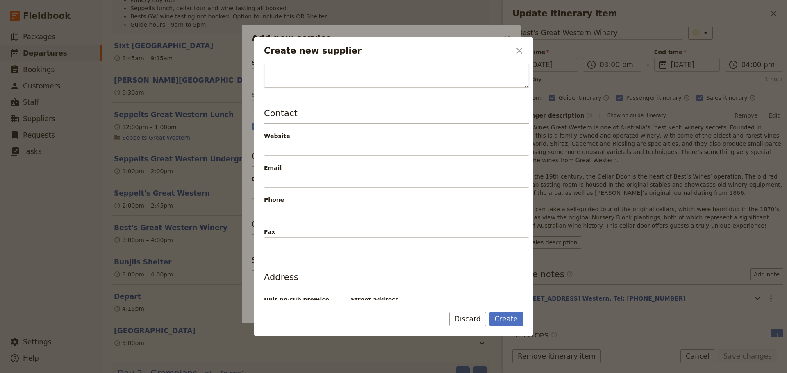
scroll to position [123, 0]
type input "Bests Great Western"
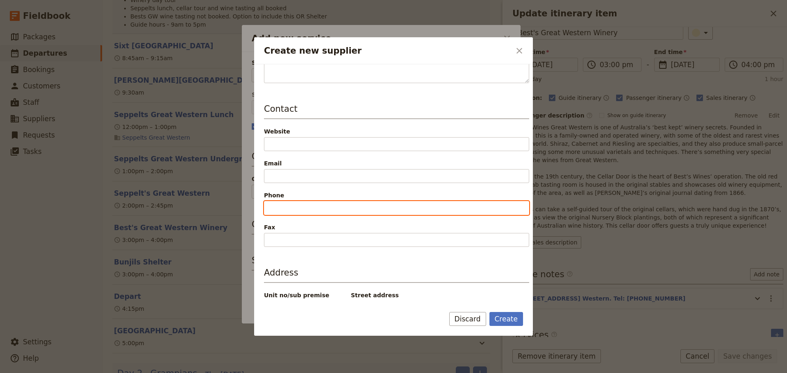
click at [302, 203] on input "Phone" at bounding box center [396, 208] width 265 height 14
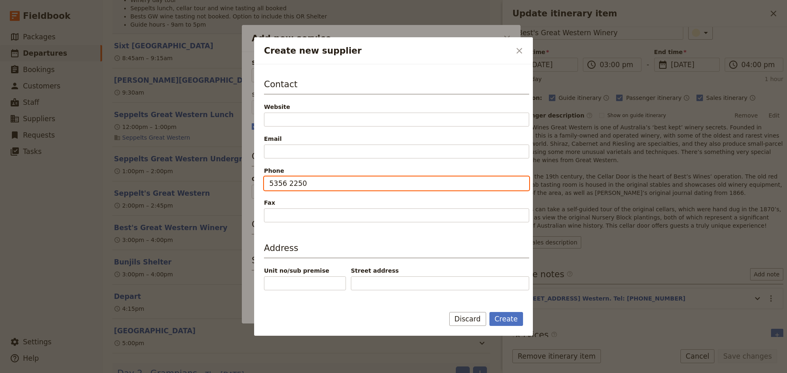
scroll to position [171, 0]
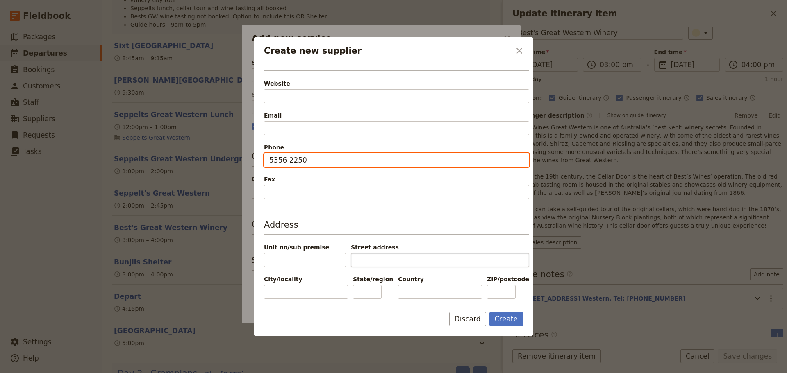
type input "5356 2250"
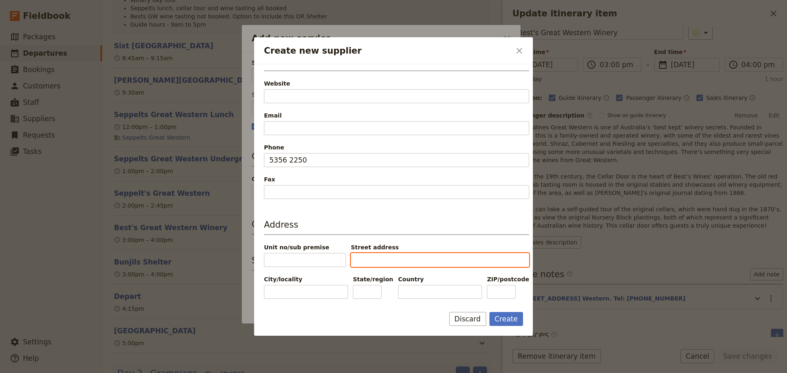
click at [395, 259] on input "Street address" at bounding box center [440, 260] width 178 height 14
type input "111 Best's Rd"
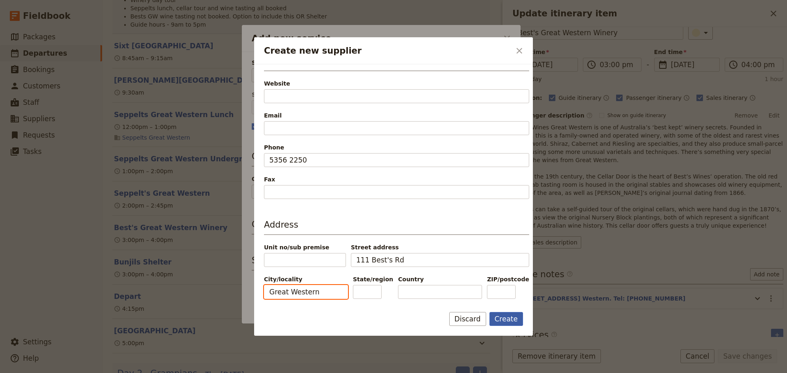
type input "Great Western"
click at [502, 316] on button "Create" at bounding box center [506, 319] width 34 height 14
type input "Bests Great Western"
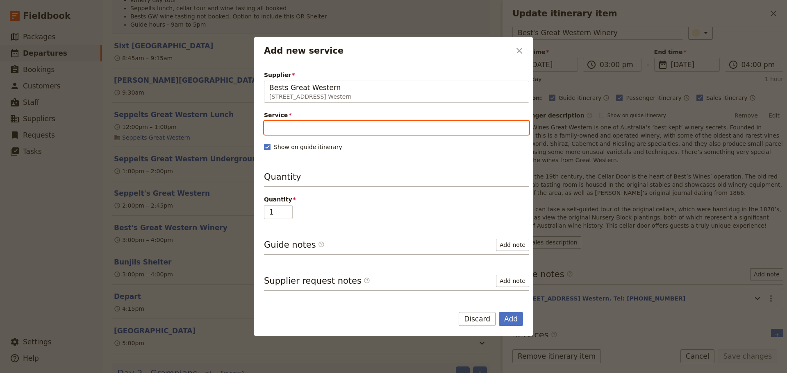
click at [331, 126] on input "Service" at bounding box center [396, 128] width 265 height 14
type input "w"
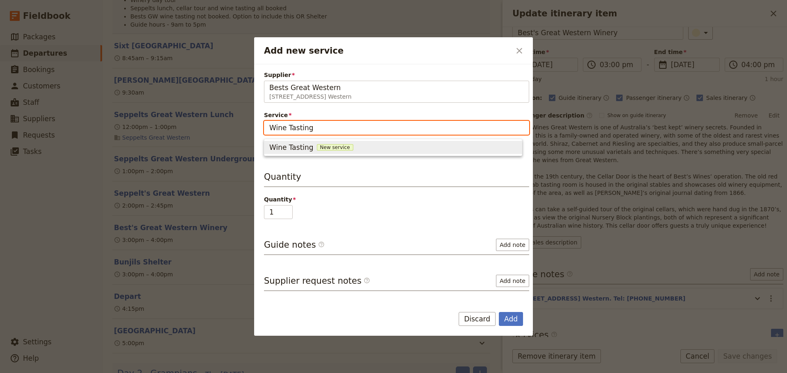
click at [327, 149] on span "New service" at bounding box center [335, 147] width 36 height 7
type input "Wine Tasting"
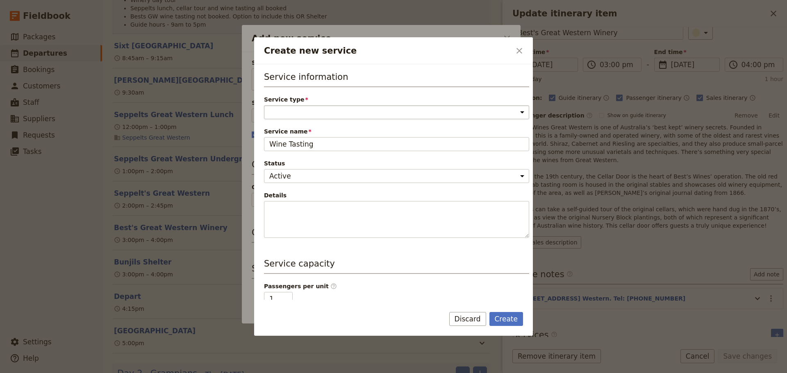
click at [306, 112] on select "Accommodation Activity Transport Flight Food and beverage Other" at bounding box center [396, 112] width 265 height 14
select select "ActivityService"
click at [264, 105] on select "Accommodation Activity Transport Flight Food and beverage Other" at bounding box center [396, 112] width 265 height 14
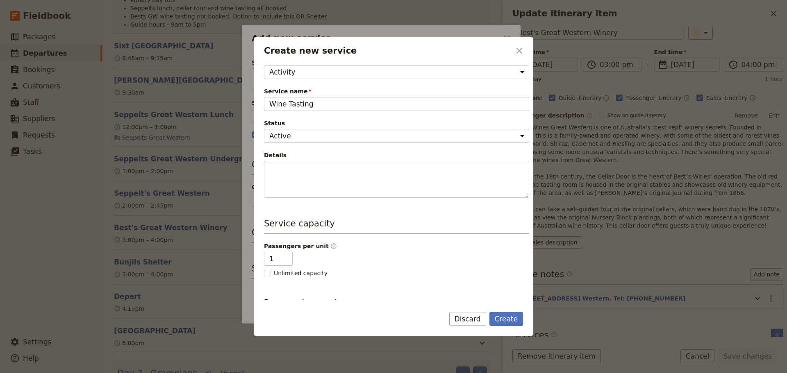
scroll to position [118, 0]
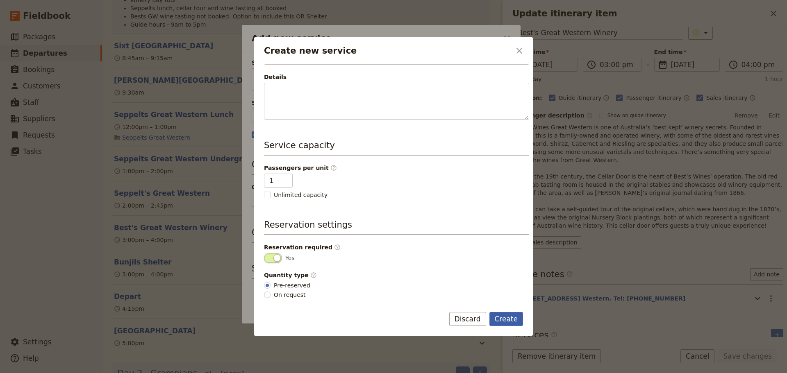
click at [497, 316] on button "Create" at bounding box center [506, 319] width 34 height 14
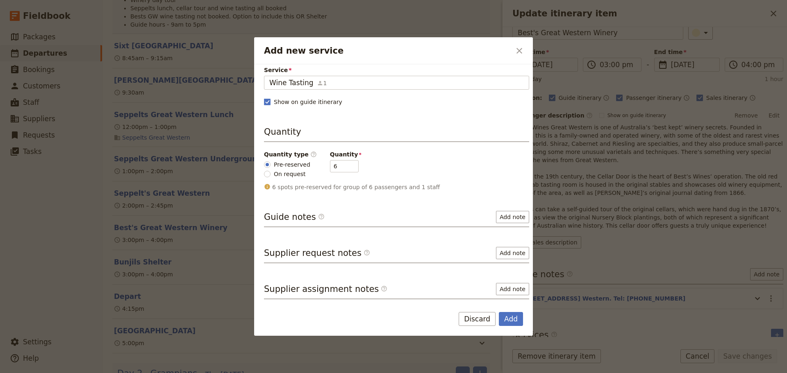
scroll to position [45, 0]
click at [515, 216] on button "Add note" at bounding box center [512, 217] width 33 height 12
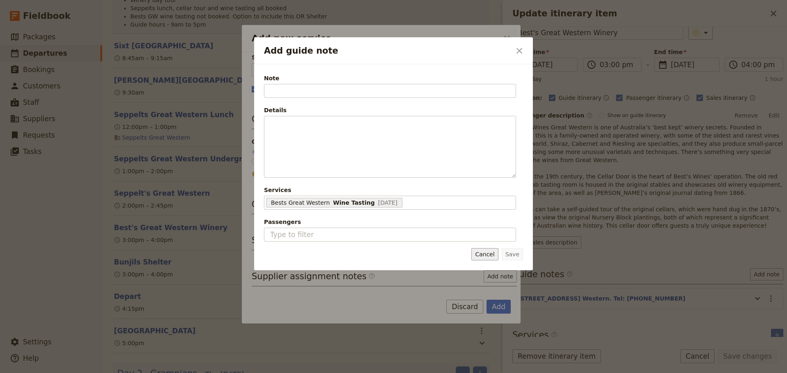
click at [479, 255] on button "Cancel" at bounding box center [484, 254] width 27 height 12
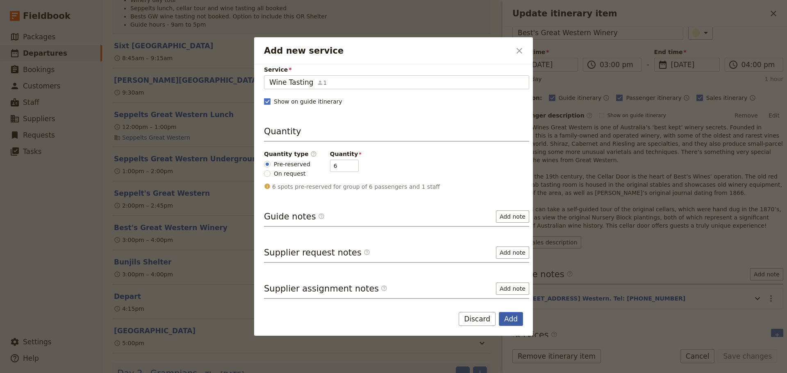
click at [506, 318] on button "Add" at bounding box center [511, 319] width 24 height 14
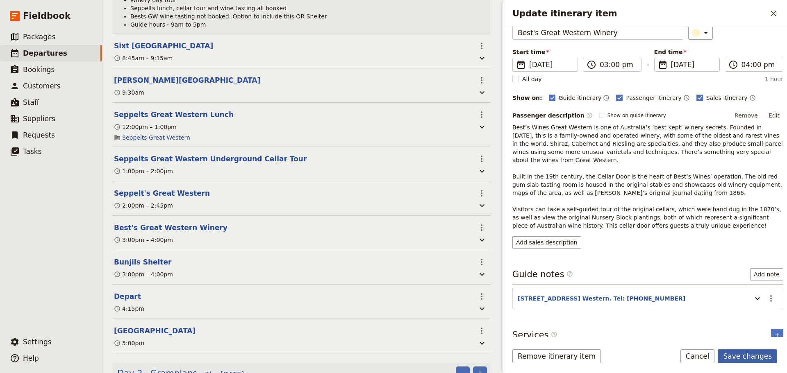
click at [752, 355] on button "Save changes" at bounding box center [747, 357] width 59 height 14
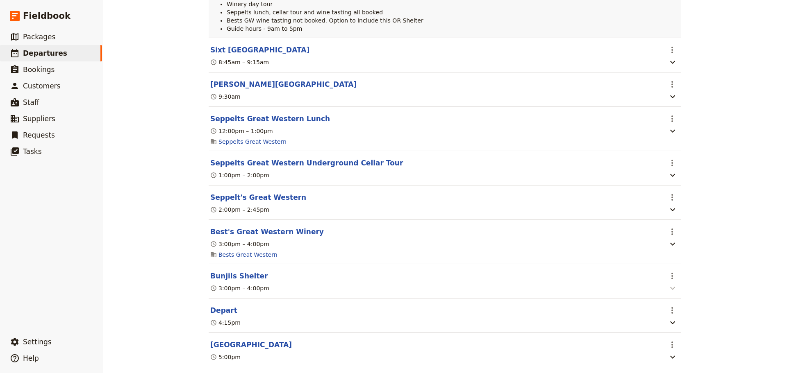
click at [670, 289] on icon "button" at bounding box center [673, 289] width 10 height 10
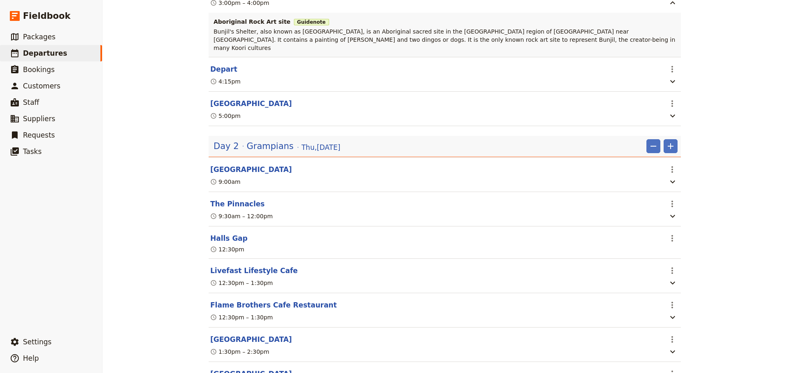
scroll to position [451, 0]
click at [258, 147] on span "Grampians" at bounding box center [270, 145] width 47 height 12
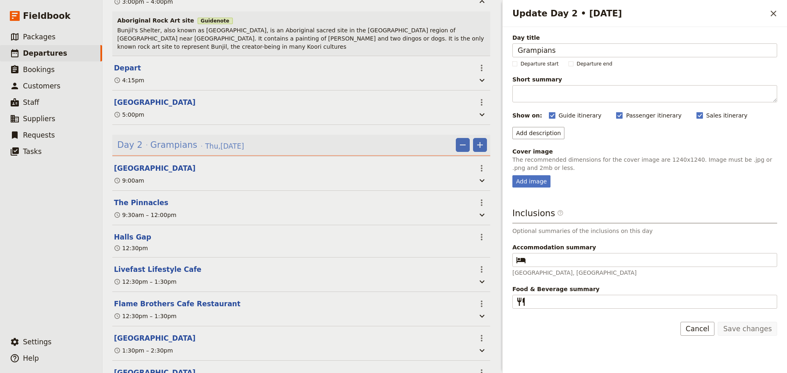
scroll to position [455, 0]
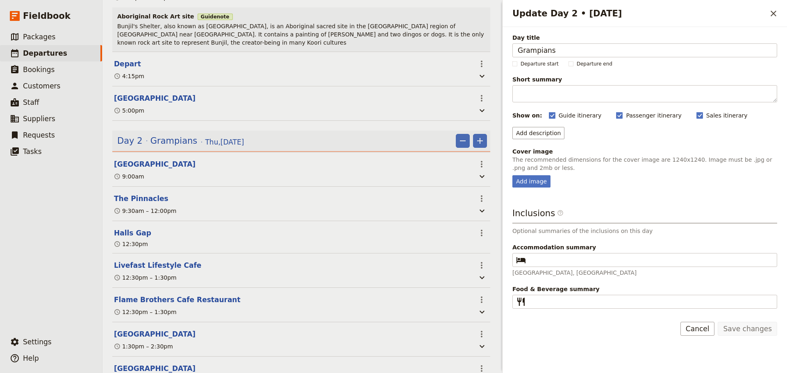
drag, startPoint x: 694, startPoint y: 324, endPoint x: 717, endPoint y: 254, distance: 73.4
click at [694, 324] on button "Cancel" at bounding box center [697, 329] width 34 height 14
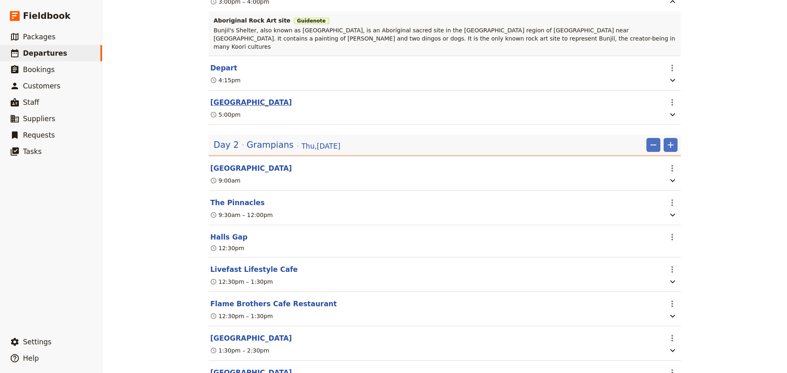
click at [234, 101] on button "[GEOGRAPHIC_DATA]" at bounding box center [251, 103] width 82 height 10
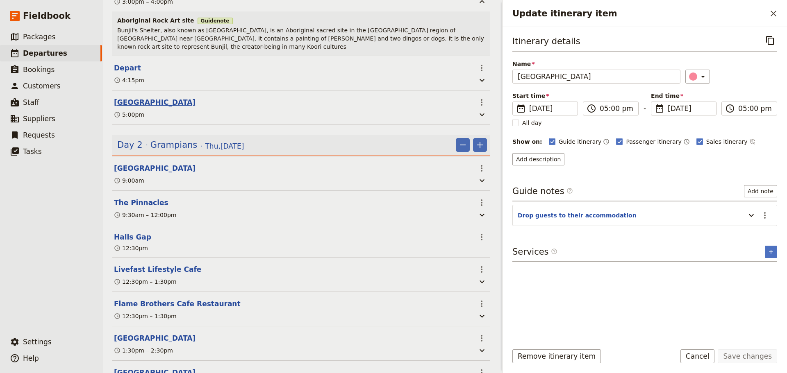
scroll to position [455, 0]
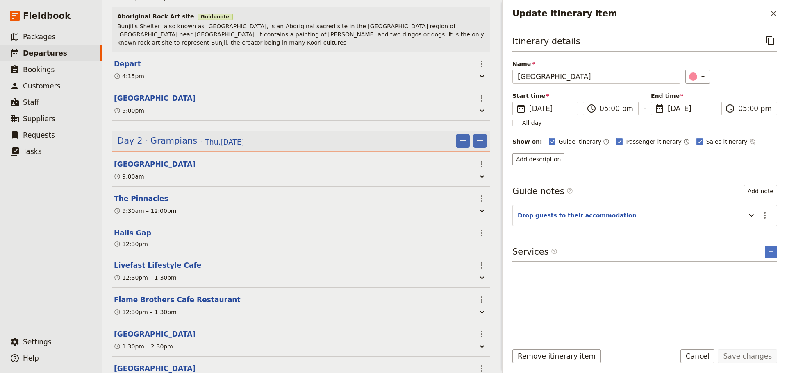
click at [772, 216] on section "Drop guests to their accommodation ​" at bounding box center [644, 215] width 265 height 21
click at [766, 216] on icon "Actions" at bounding box center [765, 216] width 10 height 10
click at [760, 236] on span "Edit note" at bounding box center [747, 233] width 38 height 8
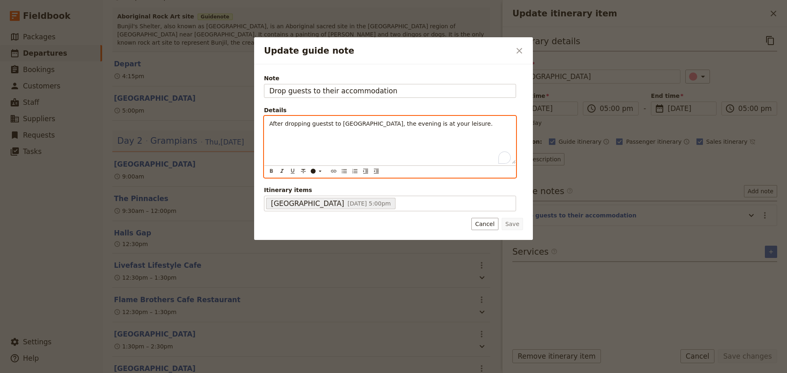
click at [462, 126] on p "After dropping guestst to Meringa Springs, the evening is at your leisure." at bounding box center [389, 124] width 241 height 8
click at [345, 171] on icon "Bulleted list" at bounding box center [344, 171] width 5 height 4
click at [414, 135] on li "Cory accom @ Happy Wanderer" at bounding box center [396, 132] width 228 height 8
click at [408, 132] on li "Cory accom @ Happy Wanderer" at bounding box center [396, 132] width 228 height 8
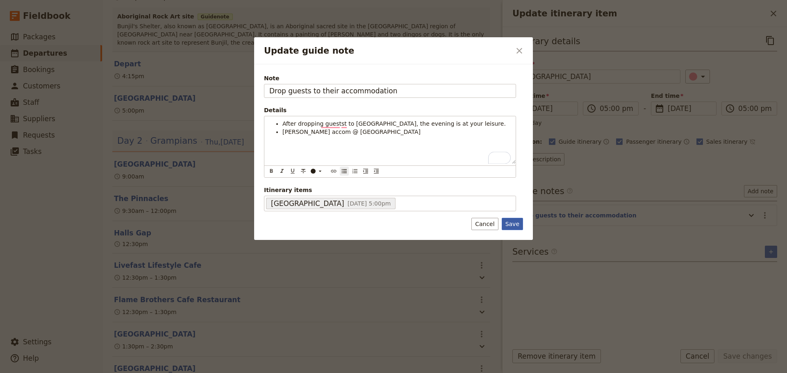
click at [510, 222] on button "Save" at bounding box center [512, 224] width 21 height 12
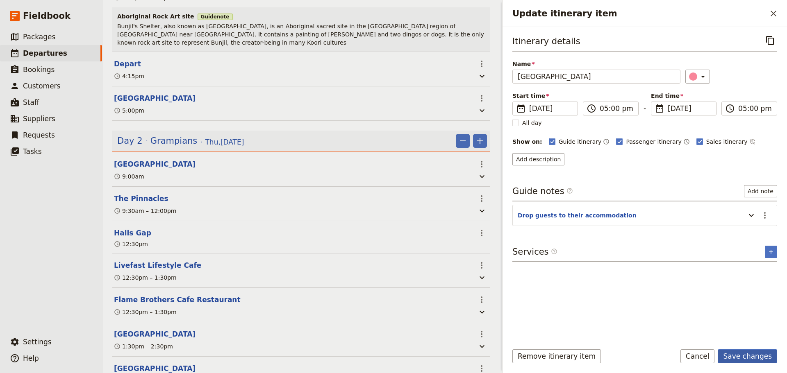
click at [746, 353] on button "Save changes" at bounding box center [747, 357] width 59 height 14
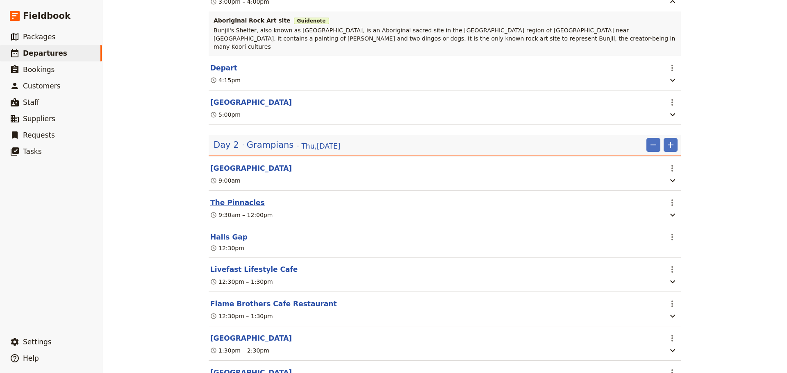
click at [223, 201] on button "The Pinnacles" at bounding box center [237, 203] width 55 height 10
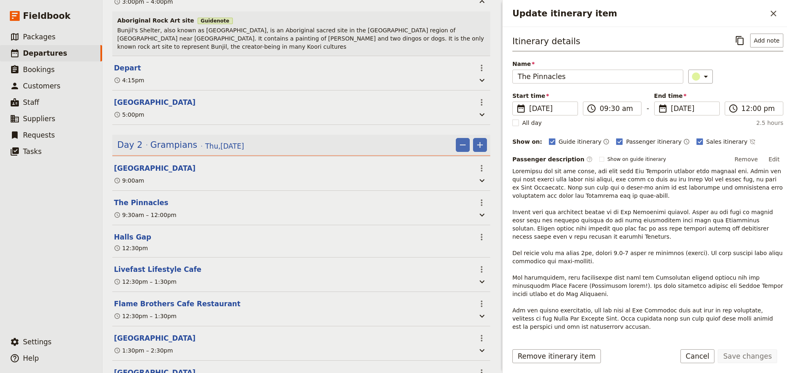
scroll to position [455, 0]
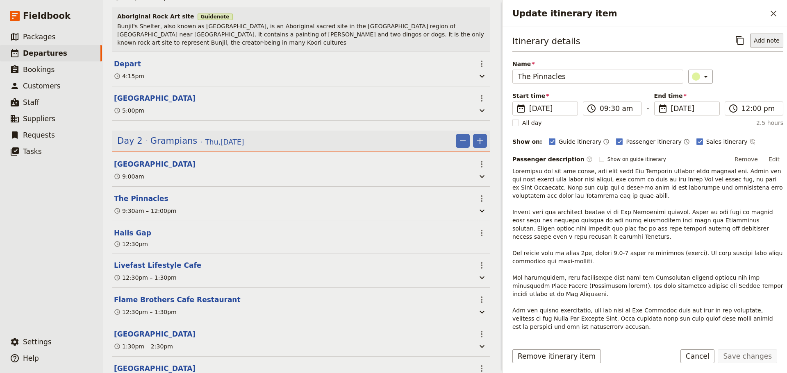
click at [767, 41] on button "Add note" at bounding box center [766, 41] width 33 height 14
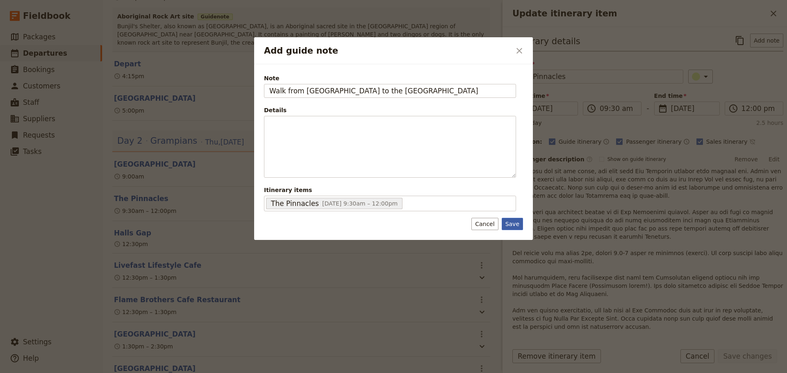
type input "Walk from Sundial Carpark to the Pinnacles"
click at [506, 225] on button "Save" at bounding box center [512, 224] width 21 height 12
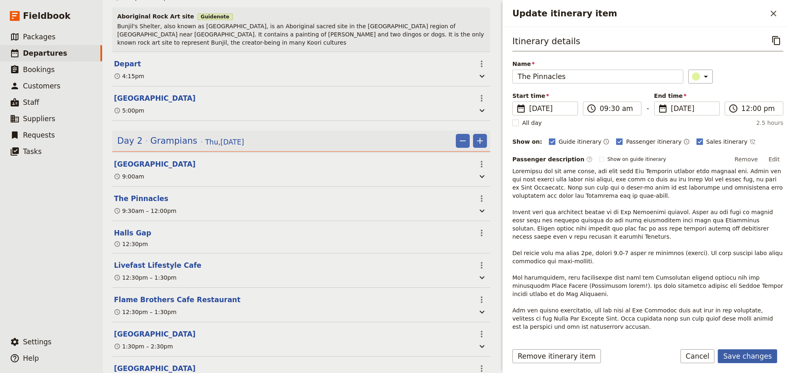
click at [739, 354] on button "Save changes" at bounding box center [747, 357] width 59 height 14
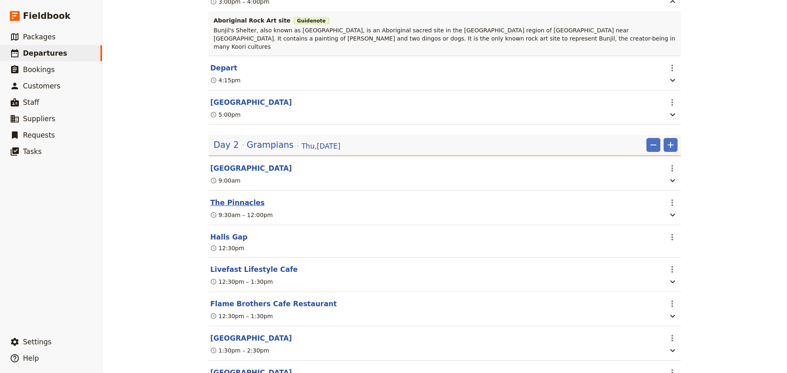
click at [243, 204] on button "The Pinnacles" at bounding box center [237, 203] width 55 height 10
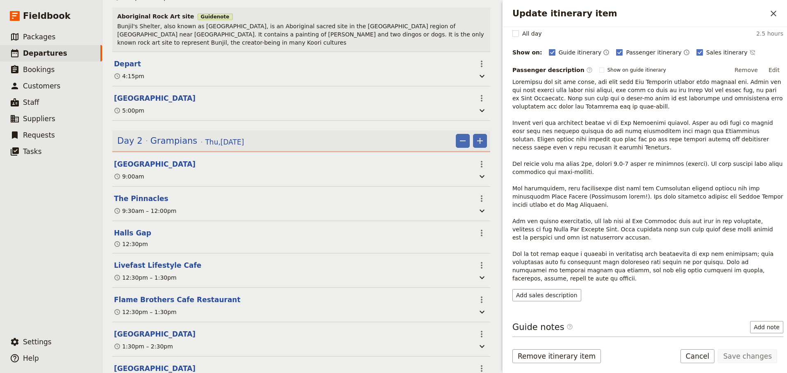
scroll to position [134, 0]
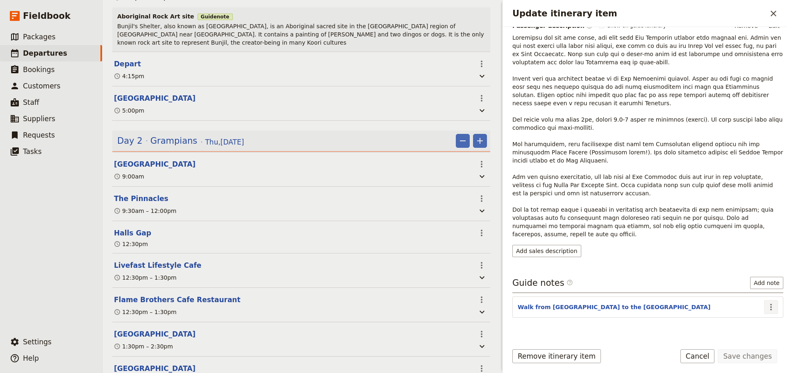
click at [768, 302] on icon "Actions" at bounding box center [771, 307] width 10 height 10
click at [761, 306] on span "Edit note" at bounding box center [747, 308] width 38 height 8
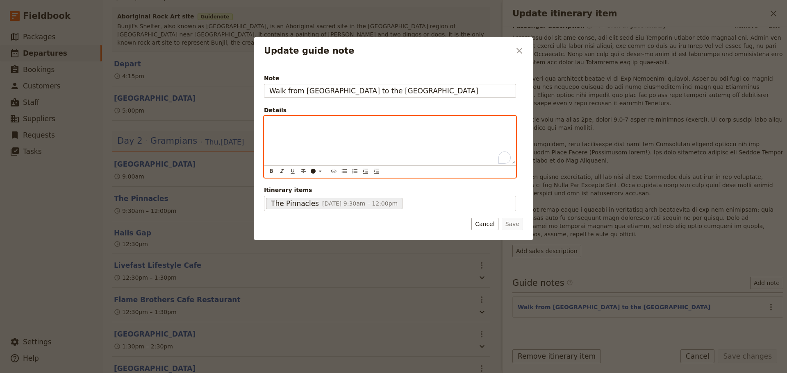
drag, startPoint x: 354, startPoint y: 138, endPoint x: 359, endPoint y: 124, distance: 15.0
click at [354, 137] on div "To enrich screen reader interactions, please activate Accessibility in Grammarl…" at bounding box center [389, 140] width 251 height 48
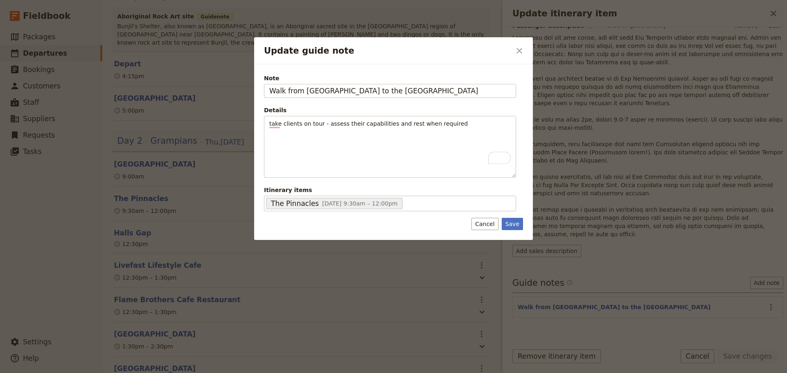
drag, startPoint x: 513, startPoint y: 226, endPoint x: 672, endPoint y: 318, distance: 183.3
click at [514, 226] on button "Save" at bounding box center [512, 224] width 21 height 12
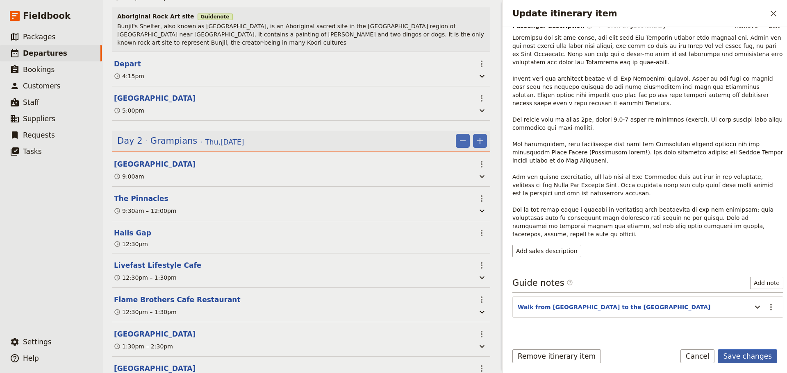
click at [735, 355] on button "Save changes" at bounding box center [747, 357] width 59 height 14
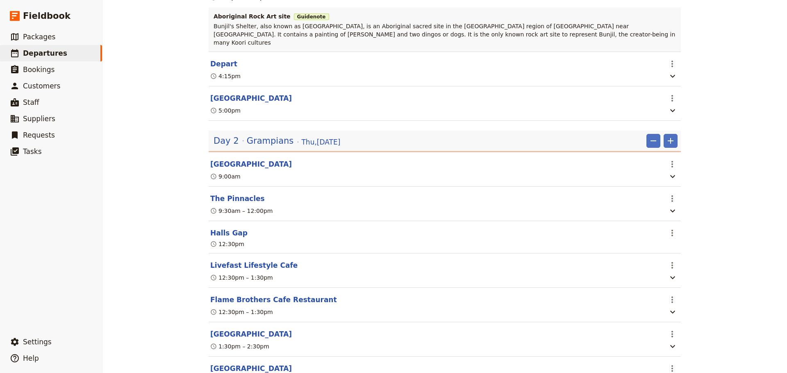
scroll to position [451, 0]
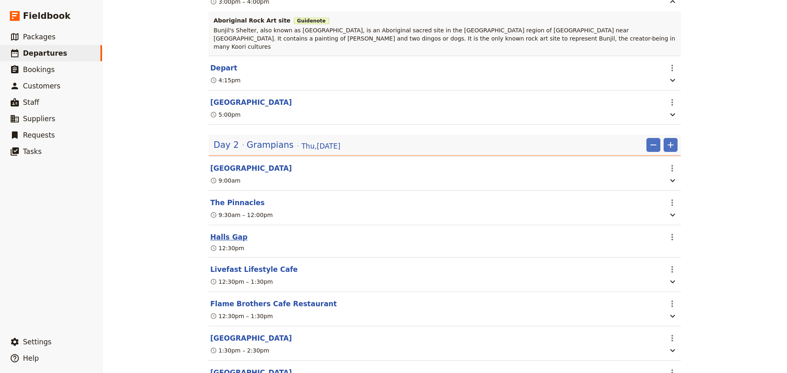
click at [222, 236] on button "Halls Gap" at bounding box center [228, 237] width 37 height 10
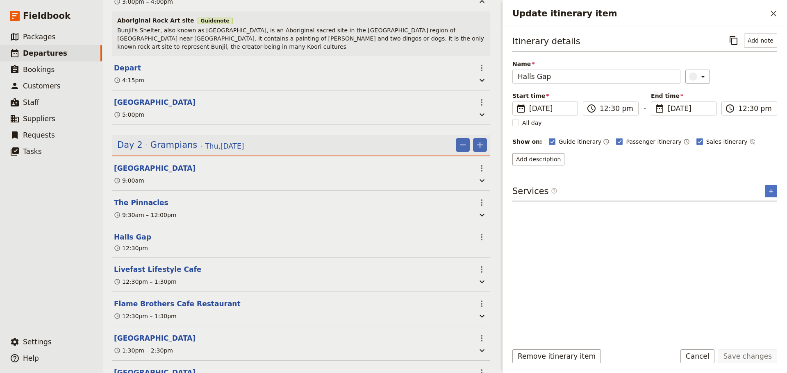
scroll to position [455, 0]
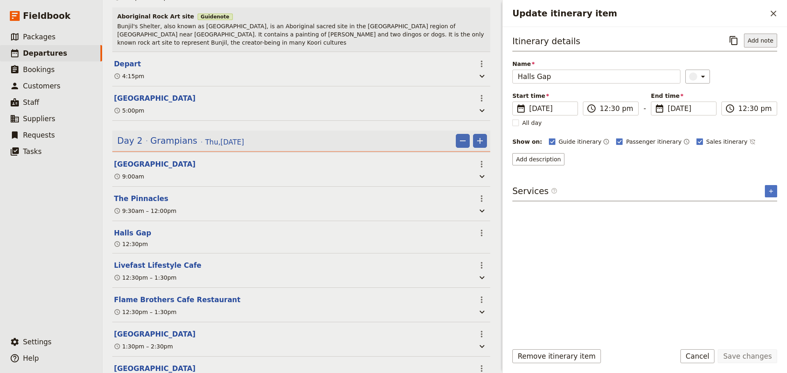
click at [765, 40] on button "Add note" at bounding box center [760, 41] width 33 height 14
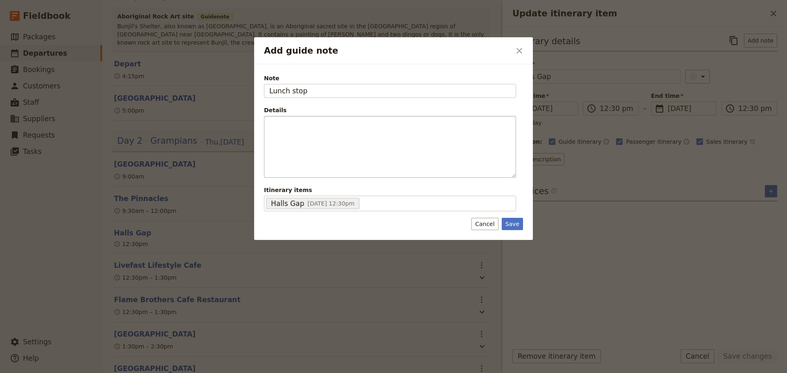
type input "Lunch stop"
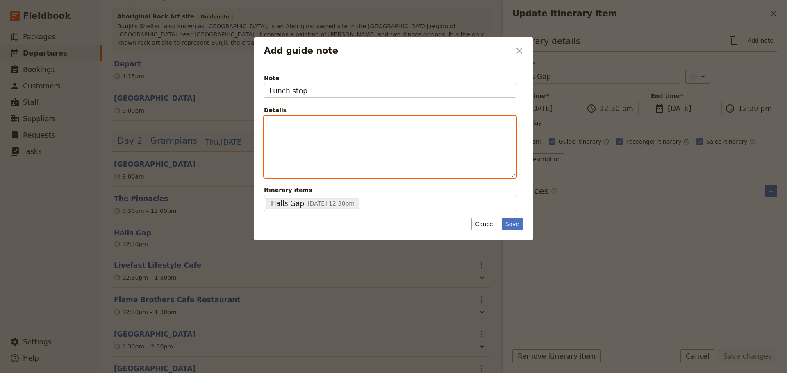
click at [393, 136] on div "Add guide note" at bounding box center [389, 146] width 251 height 61
click at [345, 173] on icon "Bulleted list" at bounding box center [344, 171] width 7 height 7
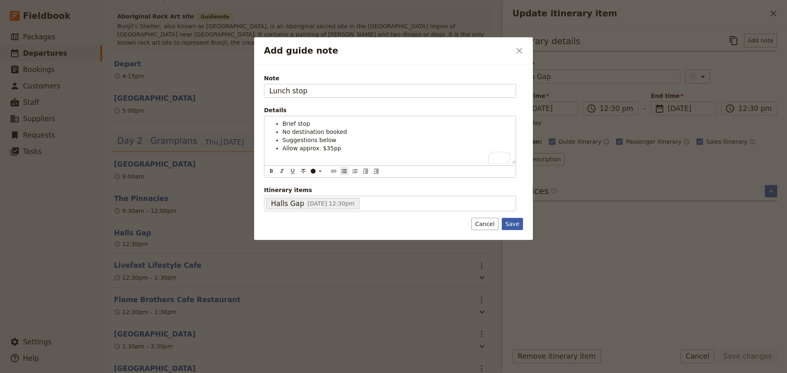
click at [513, 224] on button "Save" at bounding box center [512, 224] width 21 height 12
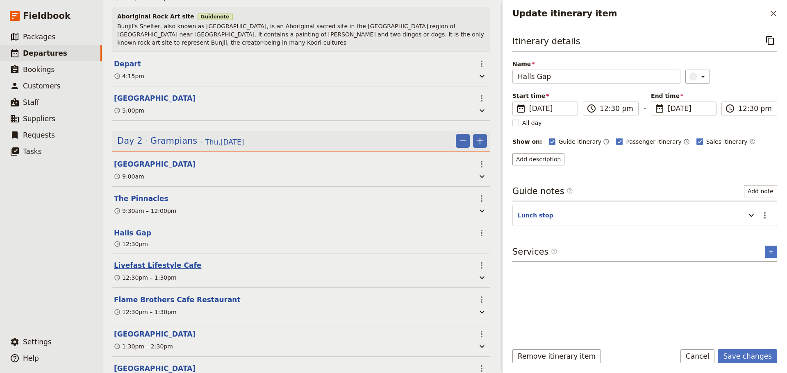
click at [145, 270] on button "Livefast Lifestyle Cafe" at bounding box center [157, 266] width 87 height 10
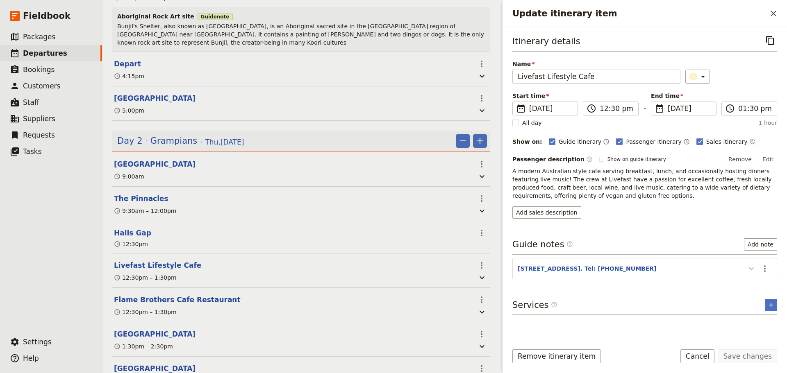
click at [748, 268] on icon "Update itinerary item" at bounding box center [751, 269] width 10 height 10
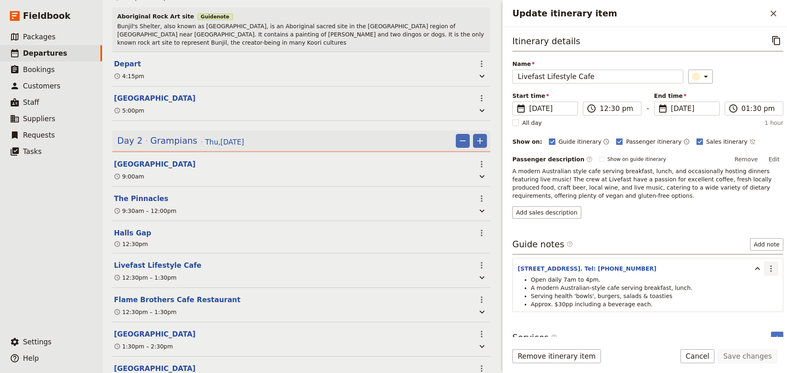
click at [764, 268] on button "​" at bounding box center [771, 269] width 14 height 14
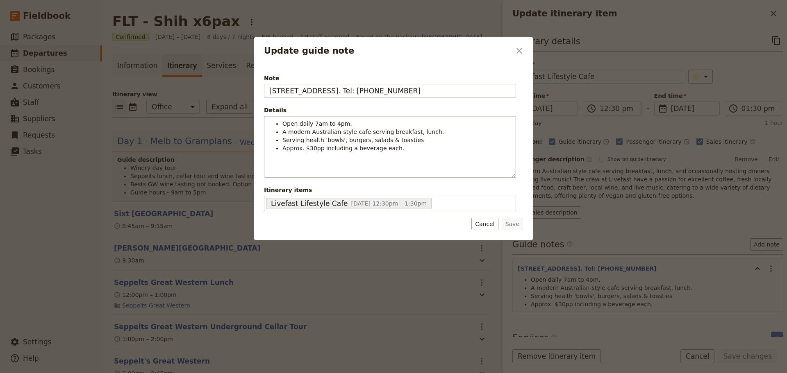
scroll to position [455, 0]
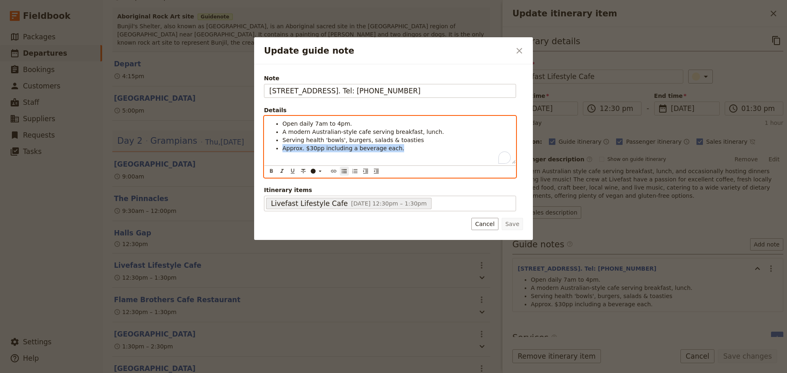
drag, startPoint x: 395, startPoint y: 150, endPoint x: 276, endPoint y: 154, distance: 119.7
click at [276, 154] on div "Open daily 7am to 4pm. A modern Australian-style cafe serving breakfast, lunch.…" at bounding box center [389, 140] width 251 height 48
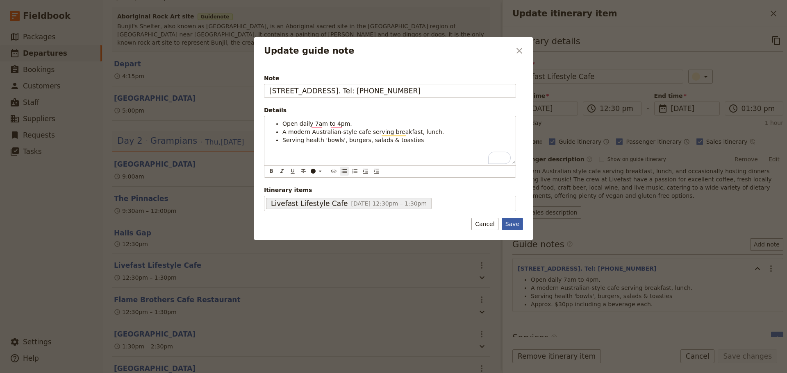
click at [518, 223] on button "Save" at bounding box center [512, 224] width 21 height 12
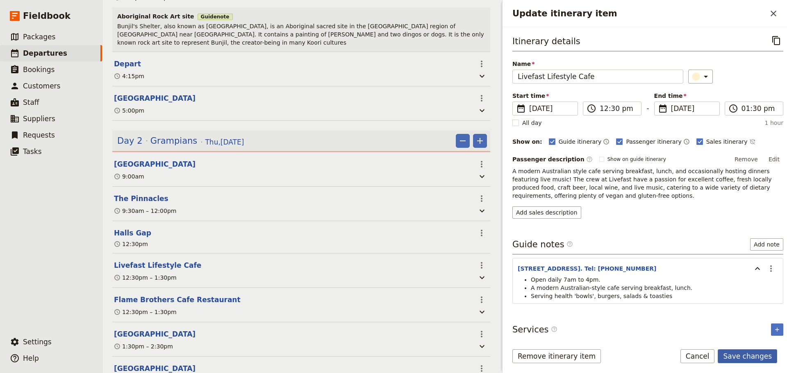
click at [762, 355] on button "Save changes" at bounding box center [747, 357] width 59 height 14
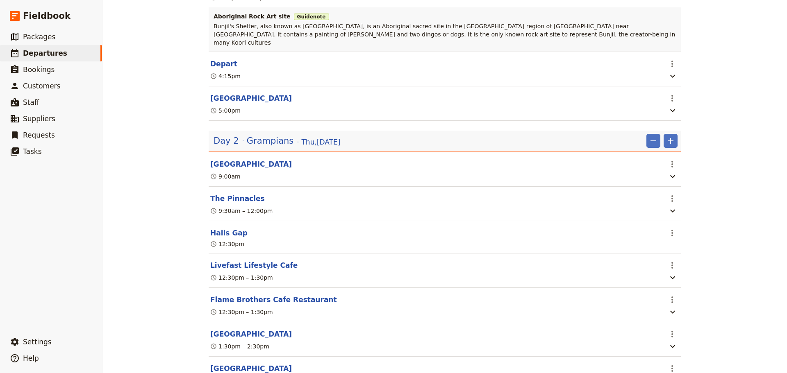
scroll to position [0, 0]
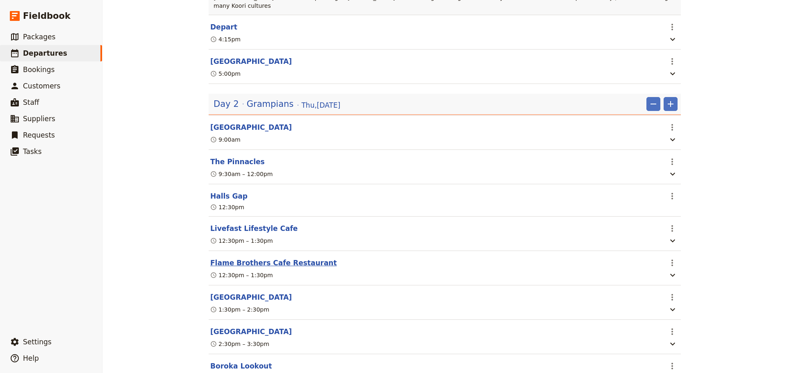
click at [226, 266] on button "Flame Brothers Cafe Restaurant" at bounding box center [273, 263] width 127 height 10
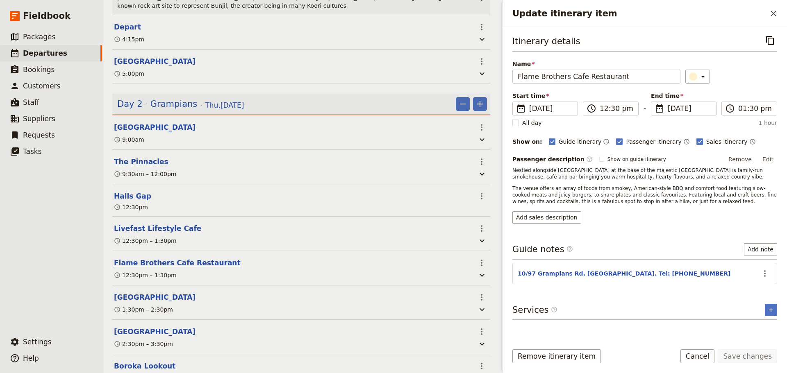
scroll to position [496, 0]
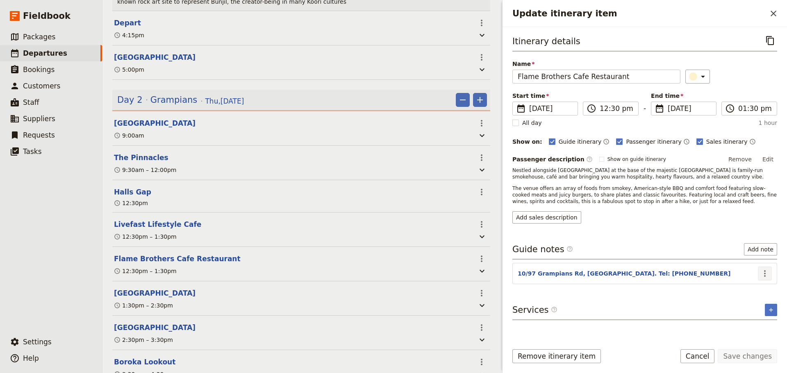
click at [763, 270] on icon "Actions" at bounding box center [765, 274] width 10 height 10
click at [761, 285] on ul "Edit note Remove note" at bounding box center [747, 297] width 49 height 27
click at [753, 289] on span "Edit note" at bounding box center [741, 291] width 26 height 8
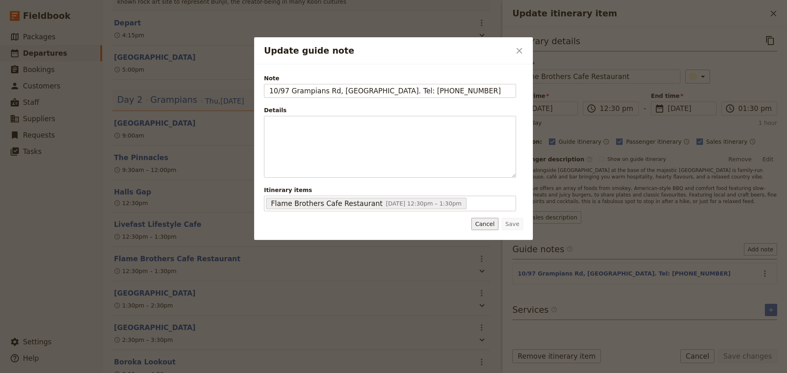
click at [488, 224] on button "Cancel" at bounding box center [484, 224] width 27 height 12
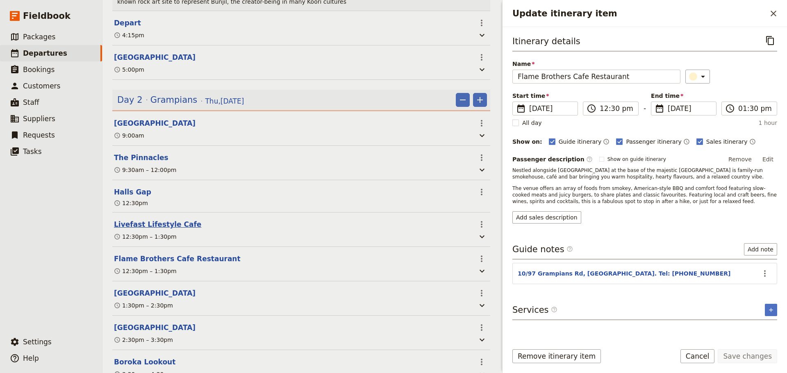
click at [157, 226] on button "Livefast Lifestyle Cafe" at bounding box center [157, 225] width 87 height 10
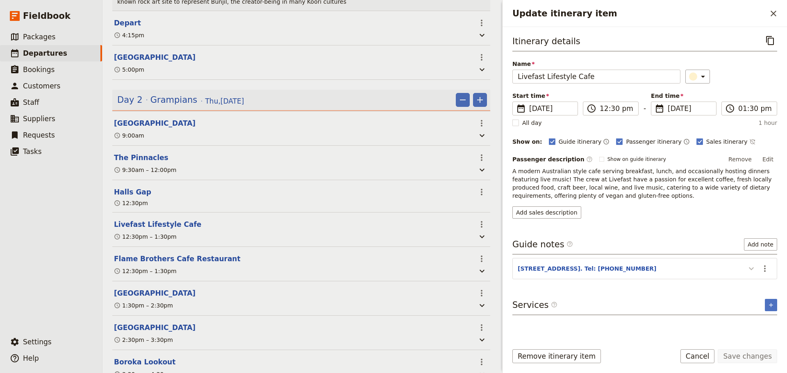
click at [752, 269] on icon "Update itinerary item" at bounding box center [751, 269] width 5 height 3
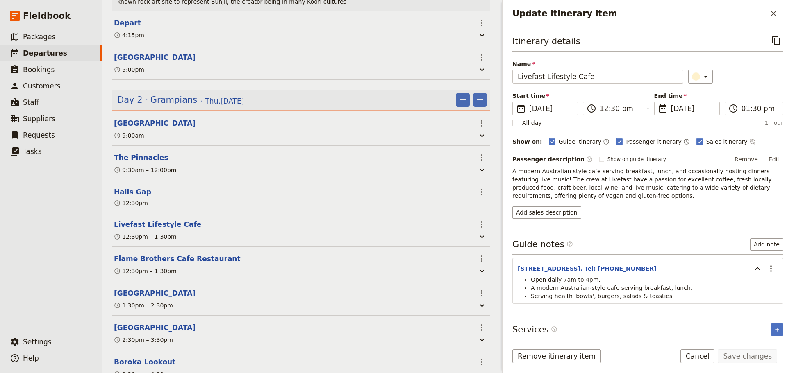
click at [136, 264] on button "Flame Brothers Cafe Restaurant" at bounding box center [177, 259] width 127 height 10
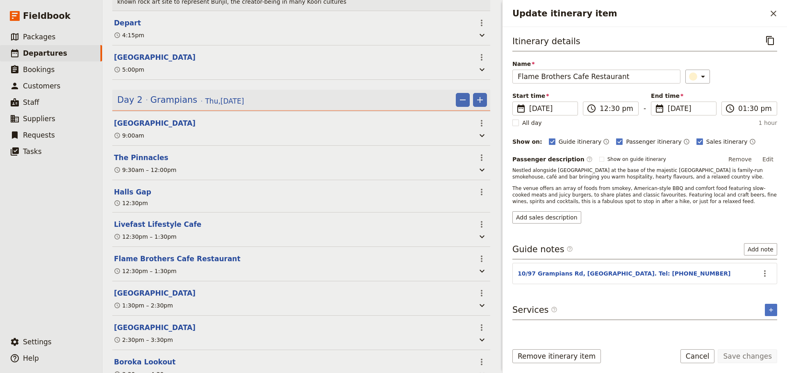
drag, startPoint x: 620, startPoint y: 189, endPoint x: 653, endPoint y: 200, distance: 35.1
click at [653, 200] on p "The venue offers an array of foods from smokey, American-style BBQ and comfort …" at bounding box center [644, 195] width 265 height 20
click at [622, 194] on span "The venue offers an array of foods from smokey, American-style BBQ and comfort …" at bounding box center [645, 195] width 266 height 19
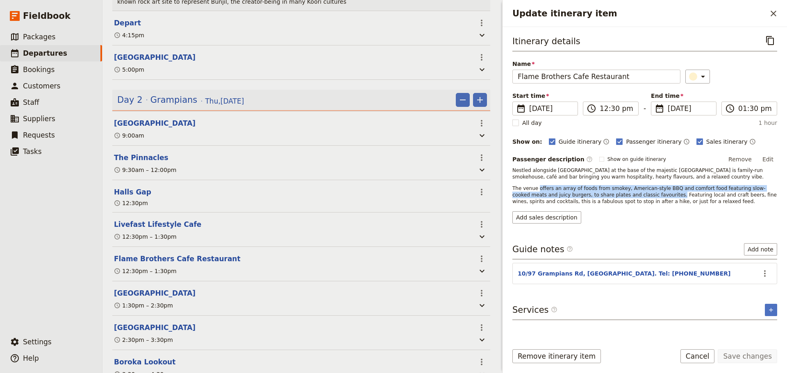
drag, startPoint x: 621, startPoint y: 194, endPoint x: 539, endPoint y: 189, distance: 82.6
click at [539, 189] on span "The venue offers an array of foods from smokey, American-style BBQ and comfort …" at bounding box center [645, 195] width 266 height 19
click at [765, 274] on icon "Actions" at bounding box center [765, 273] width 2 height 7
click at [761, 290] on span "Edit note" at bounding box center [747, 291] width 38 height 8
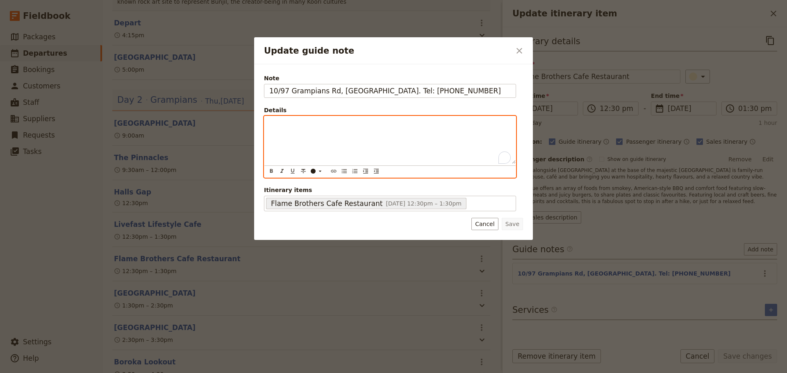
drag, startPoint x: 311, startPoint y: 122, endPoint x: 284, endPoint y: 120, distance: 27.1
click at [284, 121] on p "To enrich screen reader interactions, please activate Accessibility in Grammarl…" at bounding box center [389, 124] width 241 height 8
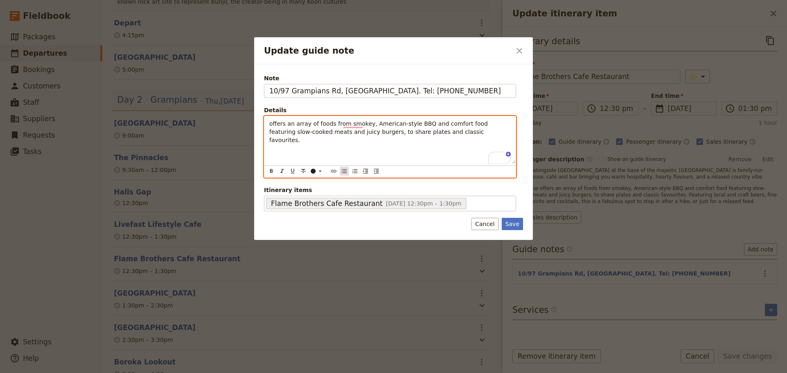
click at [345, 174] on icon "Bulleted list" at bounding box center [344, 171] width 7 height 7
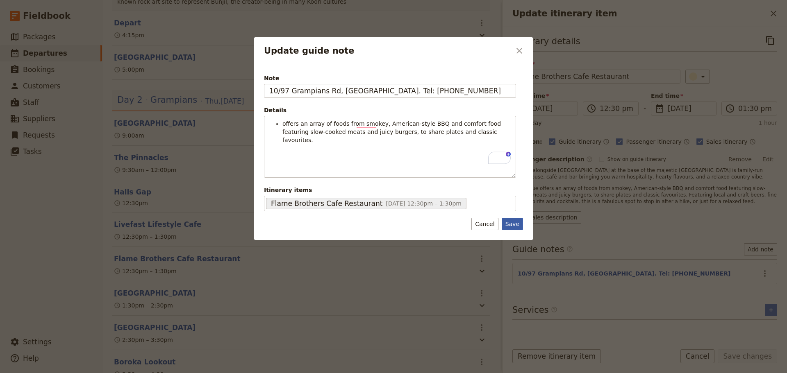
click at [505, 224] on button "Save" at bounding box center [512, 224] width 21 height 12
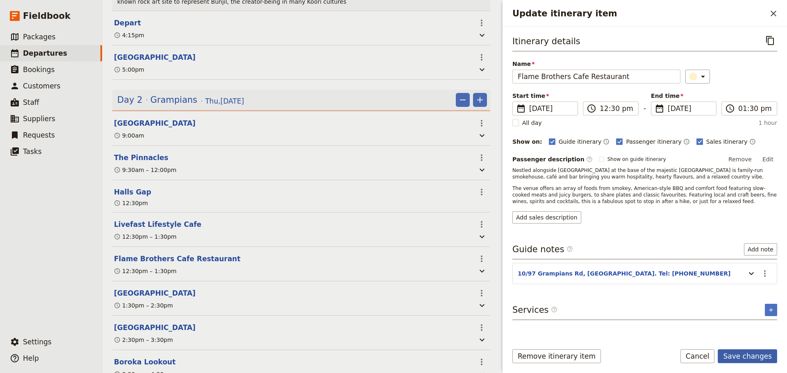
click at [753, 360] on button "Save changes" at bounding box center [747, 357] width 59 height 14
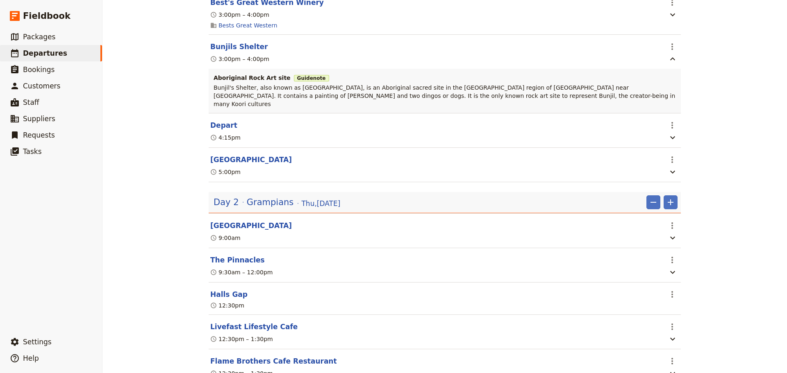
scroll to position [410, 0]
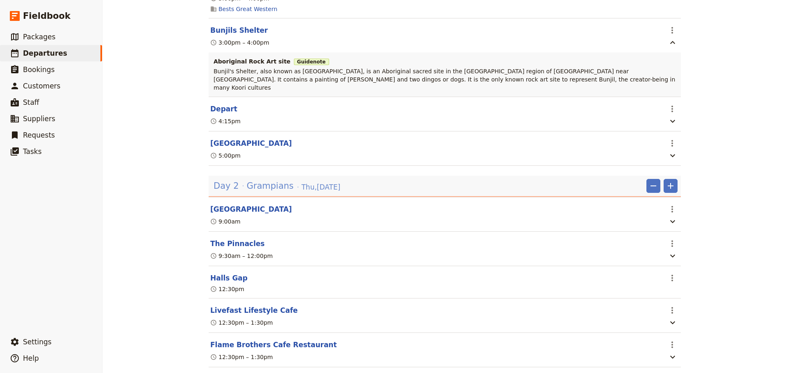
click at [247, 187] on span "Grampians" at bounding box center [270, 186] width 47 height 12
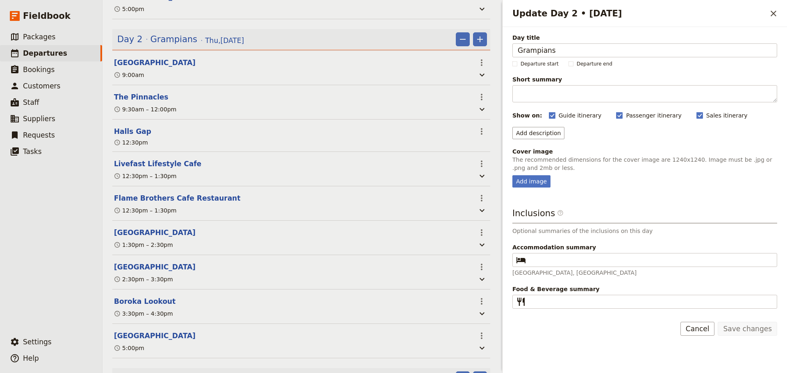
scroll to position [537, 0]
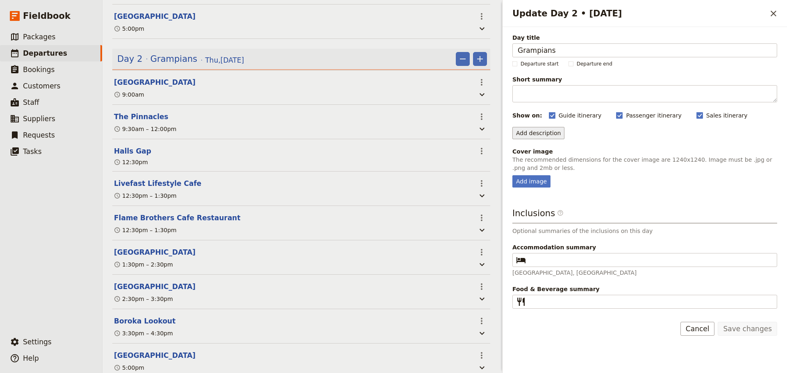
click at [530, 136] on button "Add description" at bounding box center [538, 133] width 52 height 12
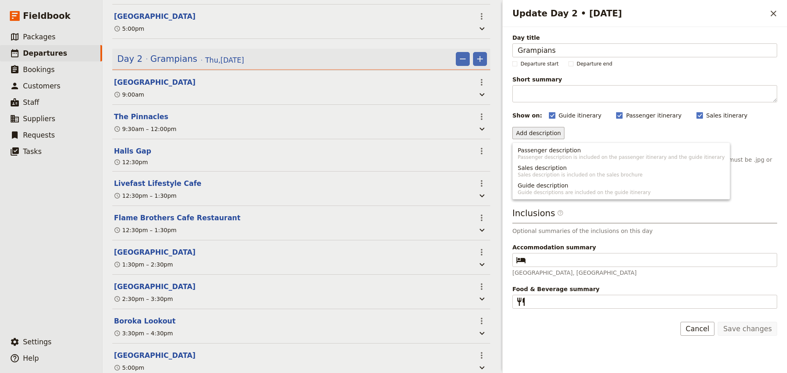
click at [541, 144] on ul "Passenger description Passenger description is included on the passenger itiner…" at bounding box center [621, 171] width 218 height 57
click at [524, 186] on span "Guide description" at bounding box center [543, 186] width 50 height 8
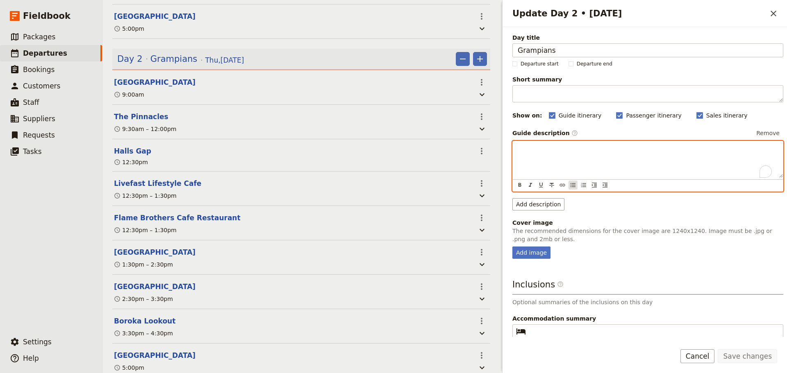
click at [570, 185] on icon "Bulleted list" at bounding box center [573, 185] width 7 height 7
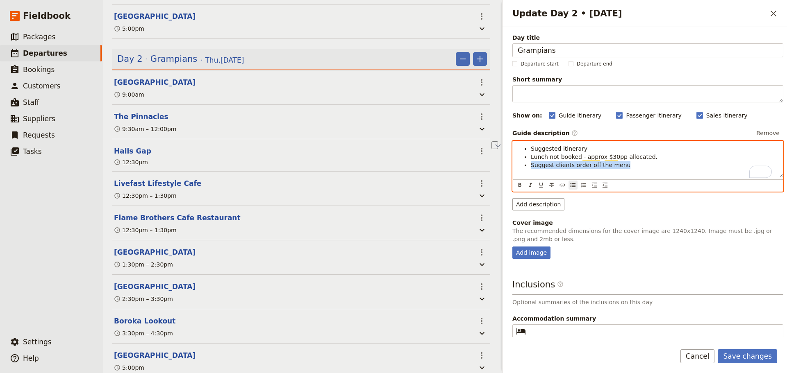
drag, startPoint x: 585, startPoint y: 164, endPoint x: 523, endPoint y: 169, distance: 61.6
click at [531, 169] on li "Suggest clients order off the menu" at bounding box center [654, 165] width 247 height 8
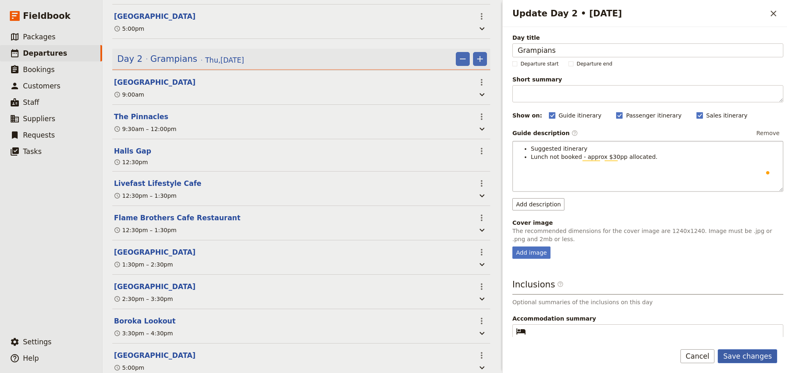
click at [757, 352] on button "Save changes" at bounding box center [747, 357] width 59 height 14
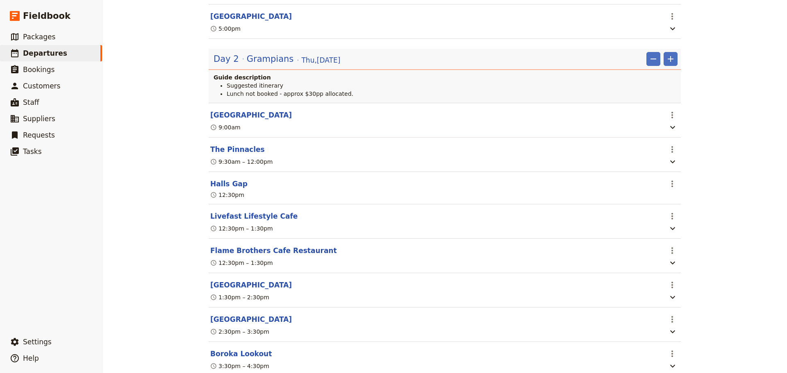
scroll to position [533, 0]
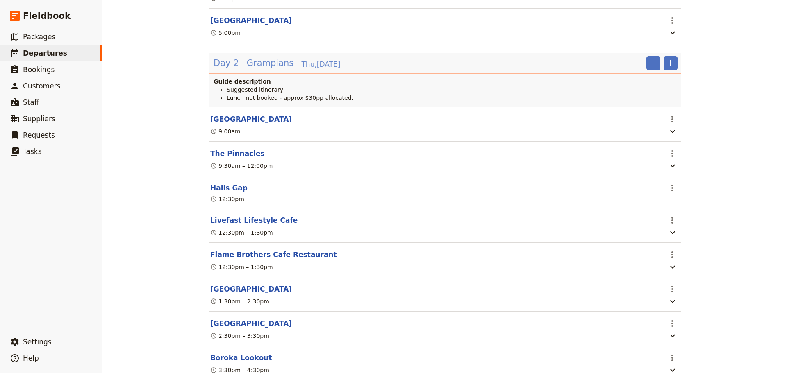
click at [273, 63] on span "Grampians" at bounding box center [270, 63] width 47 height 12
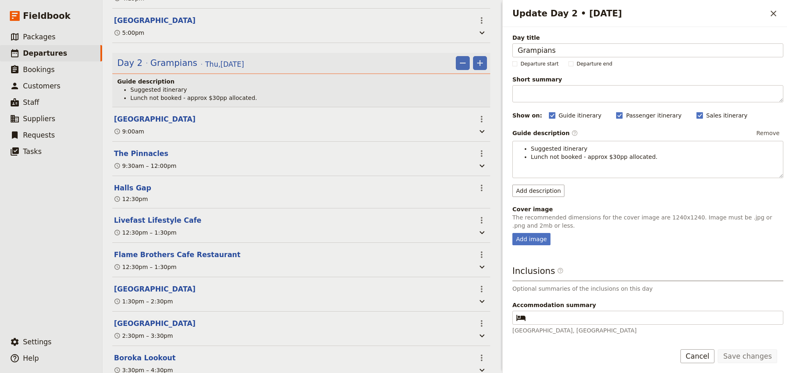
scroll to position [537, 0]
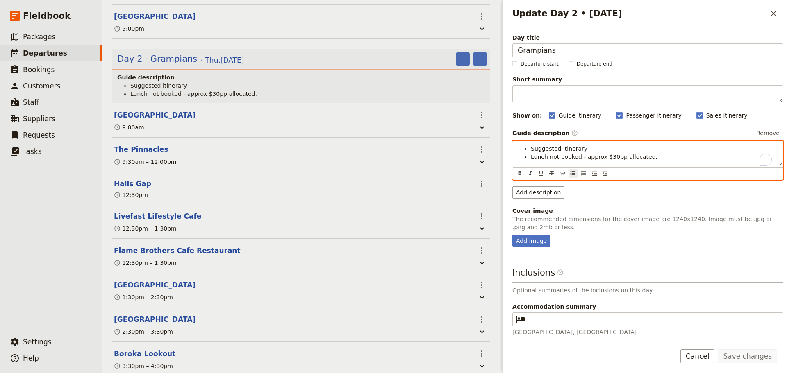
click at [584, 148] on li "Suggested itinerary" at bounding box center [654, 149] width 247 height 8
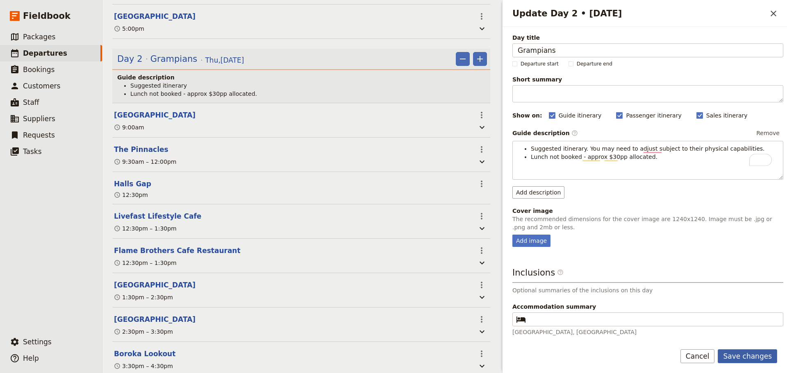
click at [752, 350] on button "Save changes" at bounding box center [747, 357] width 59 height 14
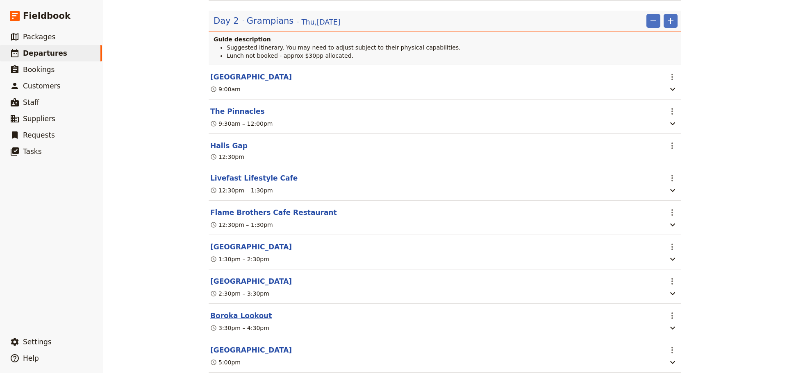
scroll to position [615, 0]
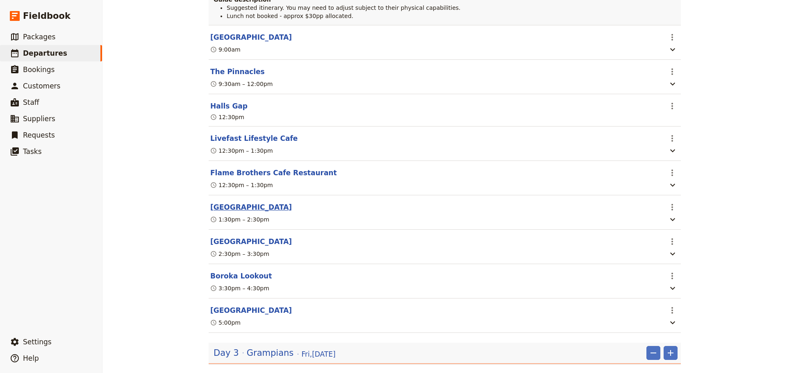
click at [226, 207] on button "[GEOGRAPHIC_DATA]" at bounding box center [251, 207] width 82 height 10
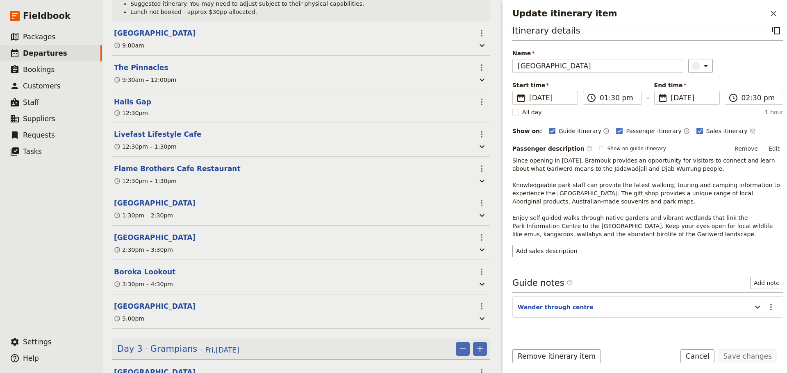
scroll to position [27, 0]
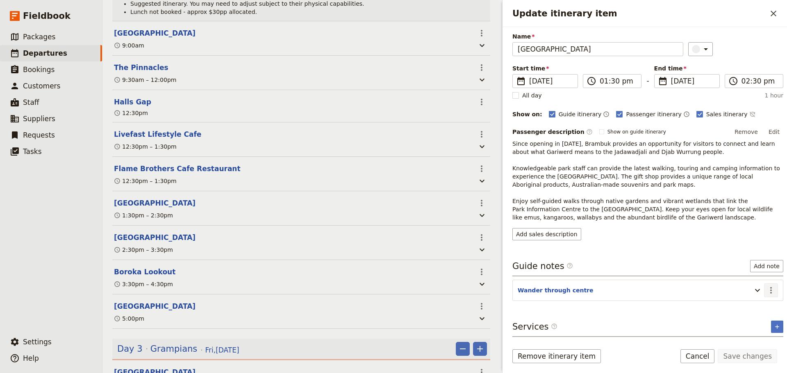
click at [766, 286] on icon "Actions" at bounding box center [771, 291] width 10 height 10
click at [754, 305] on span "Edit note" at bounding box center [741, 308] width 26 height 8
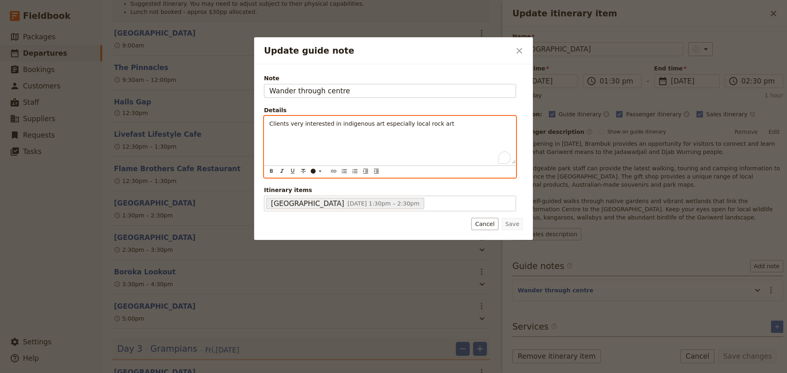
click at [443, 123] on p "Clients very interested in indigenous art especially local rock art" at bounding box center [389, 124] width 241 height 8
click at [343, 175] on icon "Bulleted list" at bounding box center [344, 171] width 7 height 7
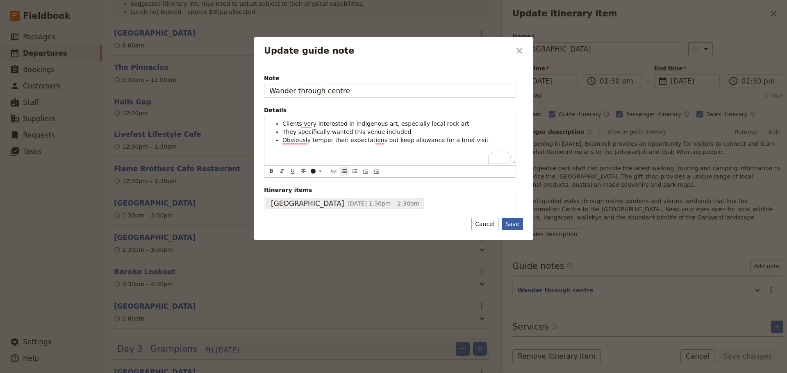
click at [515, 226] on button "Save" at bounding box center [512, 224] width 21 height 12
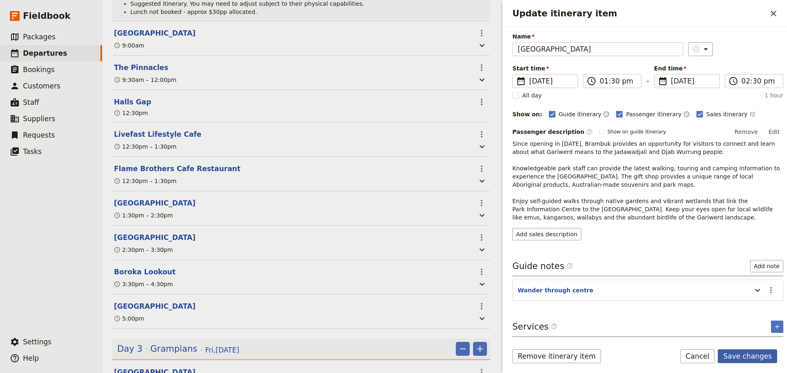
click at [749, 354] on button "Save changes" at bounding box center [747, 357] width 59 height 14
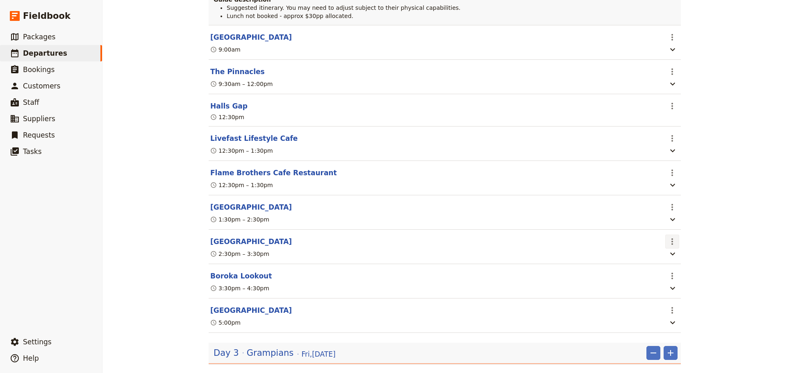
click at [670, 242] on icon "Actions" at bounding box center [672, 242] width 10 height 10
click at [672, 260] on span "Edit this itinerary item" at bounding box center [700, 262] width 64 height 8
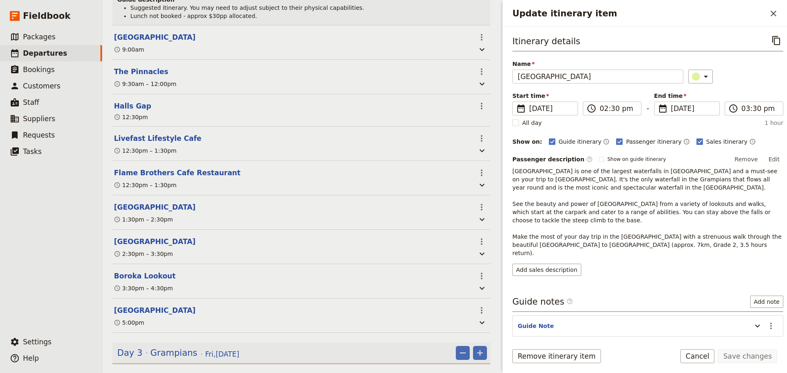
scroll to position [619, 0]
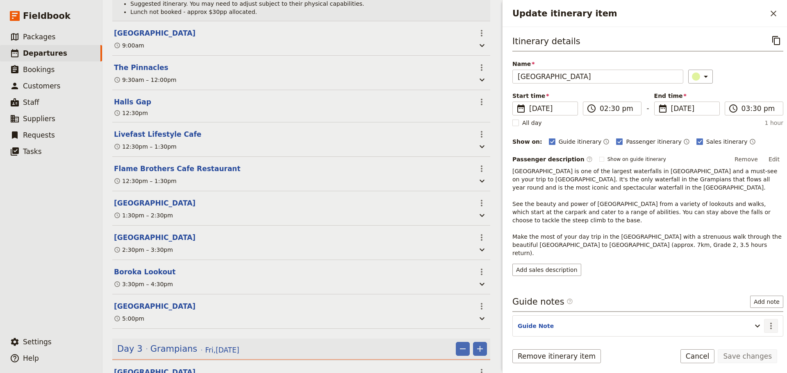
click at [766, 321] on icon "Actions" at bounding box center [771, 326] width 10 height 10
click at [747, 333] on span "Edit note" at bounding box center [741, 336] width 26 height 8
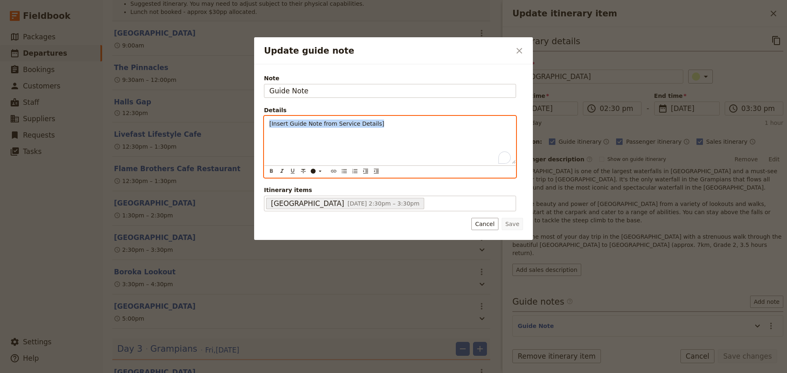
drag, startPoint x: 287, startPoint y: 122, endPoint x: 233, endPoint y: 124, distance: 53.7
click at [233, 373] on div "Update guide note ​ Note Guide Note Details [Insert Guide Note from Service Det…" at bounding box center [393, 373] width 787 height 0
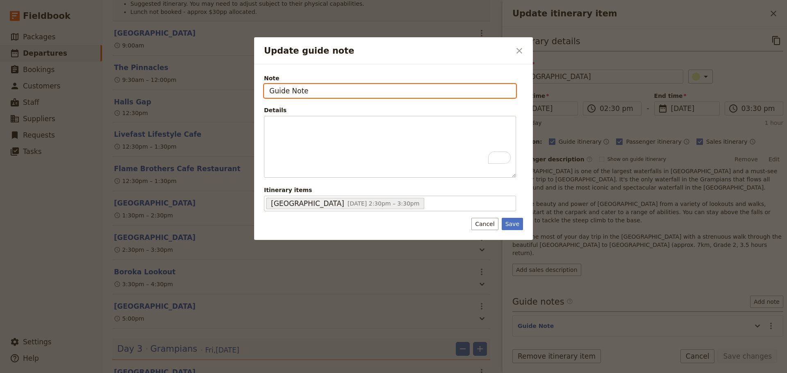
click at [255, 95] on div "Note Guide Note Details ​ ​ ​ ​ ​ ​ ​ ​ ​ ​ Itinerary items MacKenzie Falls 16 …" at bounding box center [393, 152] width 279 height 176
drag, startPoint x: 461, startPoint y: 94, endPoint x: 277, endPoint y: 91, distance: 184.8
click at [239, 373] on div "Update guide note ​ Note Suggested inclusion subject to client capabilities / w…" at bounding box center [393, 373] width 787 height 0
type input "Suggested inclusion subject to client capabilities / wishes"
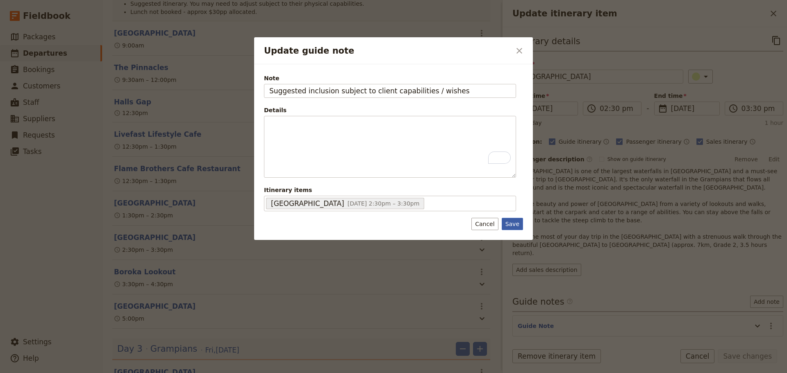
click at [516, 226] on button "Save" at bounding box center [512, 224] width 21 height 12
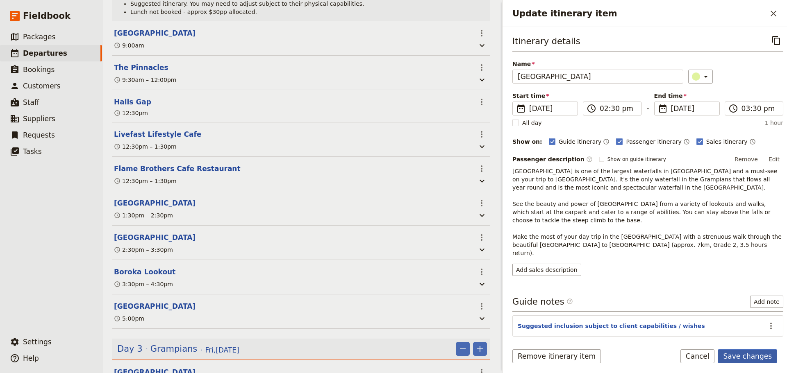
drag, startPoint x: 752, startPoint y: 358, endPoint x: 750, endPoint y: 348, distance: 10.1
click at [752, 358] on button "Save changes" at bounding box center [747, 357] width 59 height 14
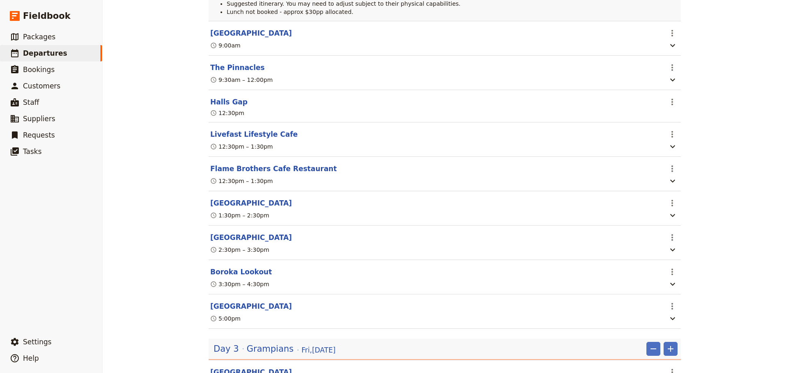
scroll to position [615, 0]
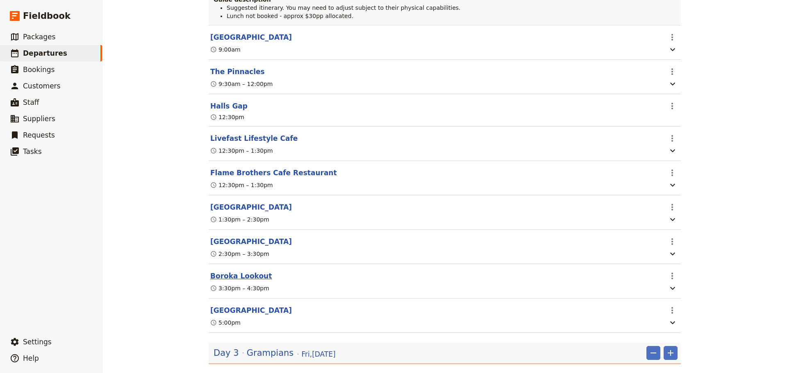
click at [223, 279] on button "Boroka Lookout" at bounding box center [240, 276] width 61 height 10
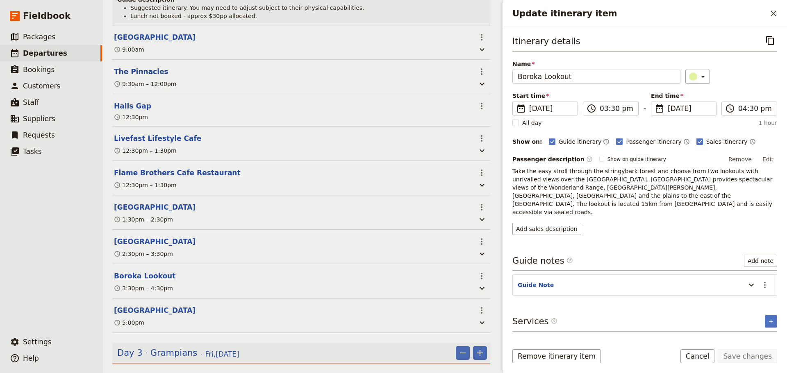
scroll to position [619, 0]
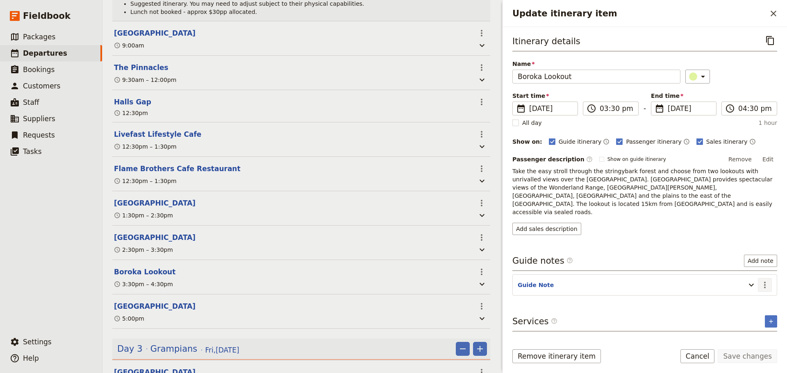
click at [768, 280] on icon "Actions" at bounding box center [765, 285] width 10 height 10
click at [747, 284] on span "Edit note" at bounding box center [741, 286] width 26 height 8
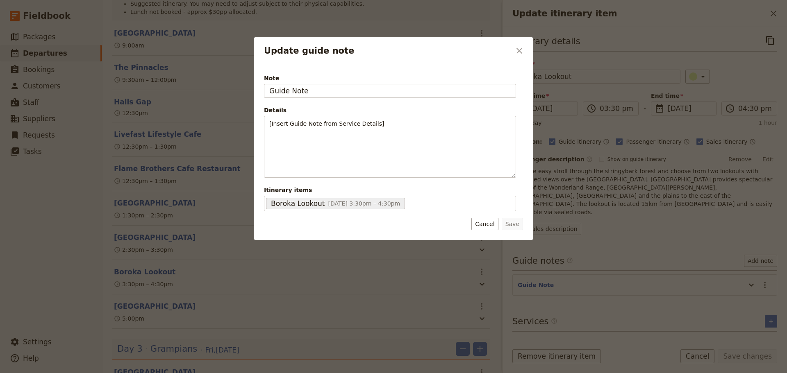
drag, startPoint x: 320, startPoint y: 93, endPoint x: 264, endPoint y: 93, distance: 57.0
click at [264, 93] on div "Note Guide Note Details [Insert Guide Note from Service Details] ​ ​ ​ ​ ​ ​ ​ …" at bounding box center [392, 142] width 259 height 139
type input "Suggested inclusion subject to client capabilities / wishes"
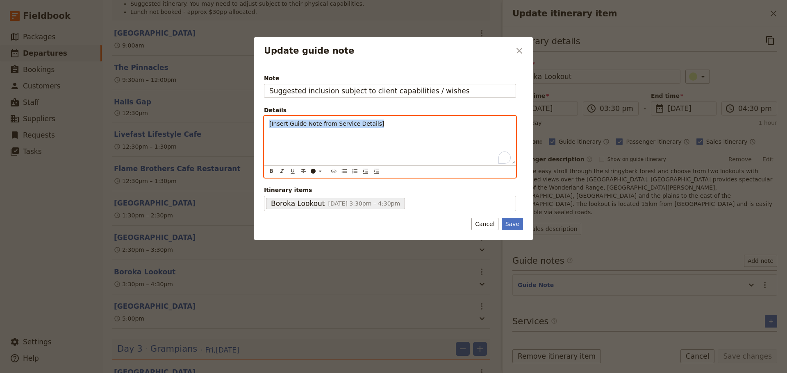
drag, startPoint x: 374, startPoint y: 123, endPoint x: 233, endPoint y: 125, distance: 141.0
click at [233, 373] on div "Update guide note ​ Note Suggested inclusion subject to client capabilities / w…" at bounding box center [393, 373] width 787 height 0
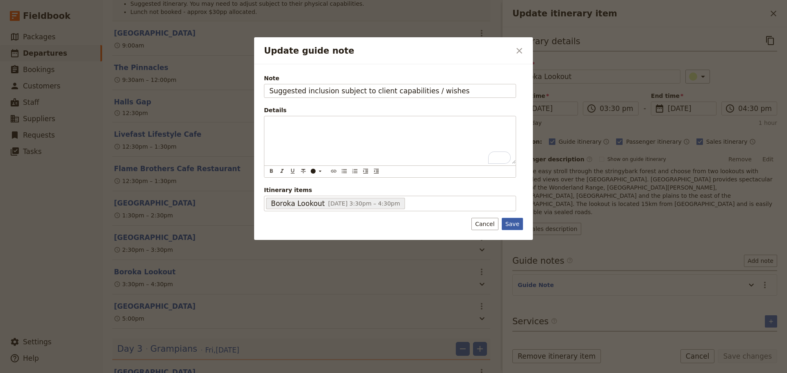
click at [510, 223] on button "Save" at bounding box center [512, 224] width 21 height 12
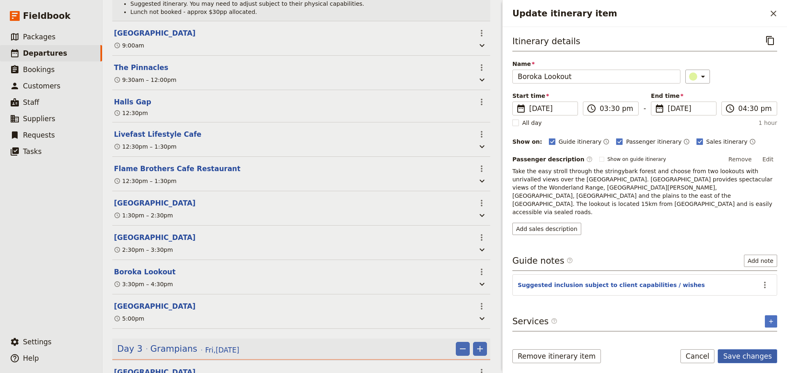
click at [759, 360] on button "Save changes" at bounding box center [747, 357] width 59 height 14
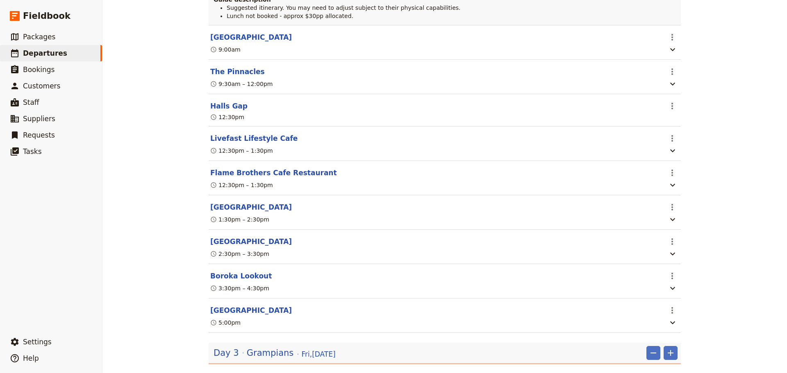
click at [224, 313] on button "[GEOGRAPHIC_DATA]" at bounding box center [251, 311] width 82 height 10
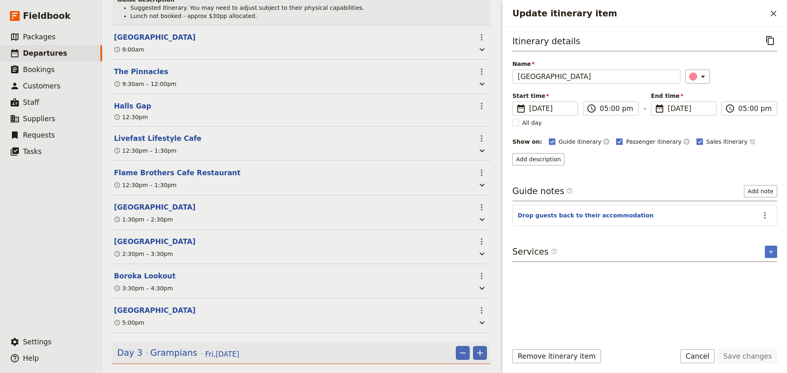
scroll to position [619, 0]
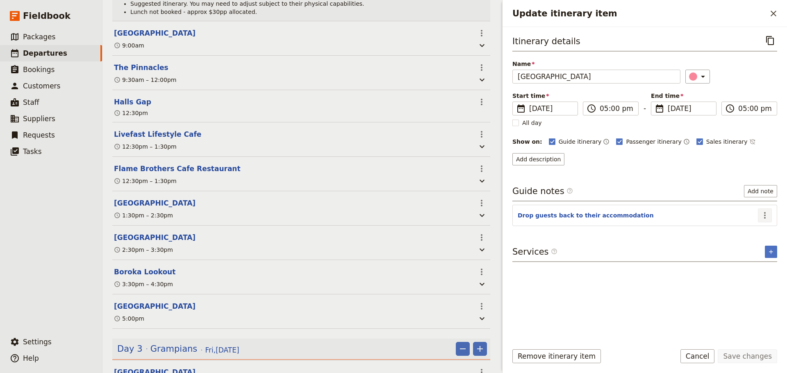
click at [766, 214] on icon "Actions" at bounding box center [765, 216] width 10 height 10
click at [759, 234] on span "Edit note" at bounding box center [747, 233] width 38 height 8
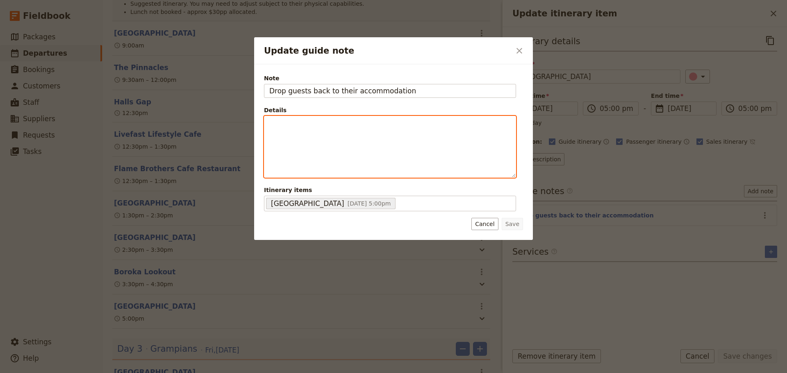
click at [314, 140] on div "Update guide note" at bounding box center [389, 146] width 251 height 61
click at [342, 173] on icon "Bulleted list" at bounding box center [344, 171] width 7 height 7
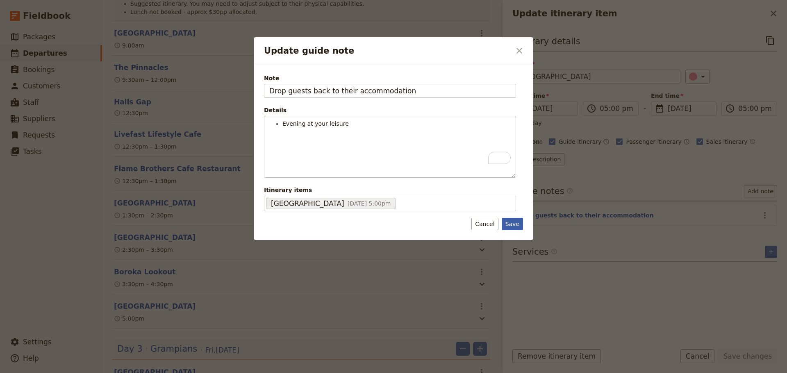
click at [515, 223] on button "Save" at bounding box center [512, 224] width 21 height 12
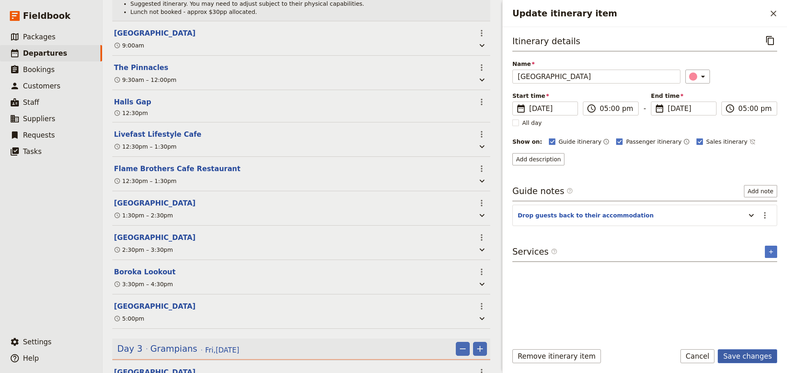
click at [740, 357] on button "Save changes" at bounding box center [747, 357] width 59 height 14
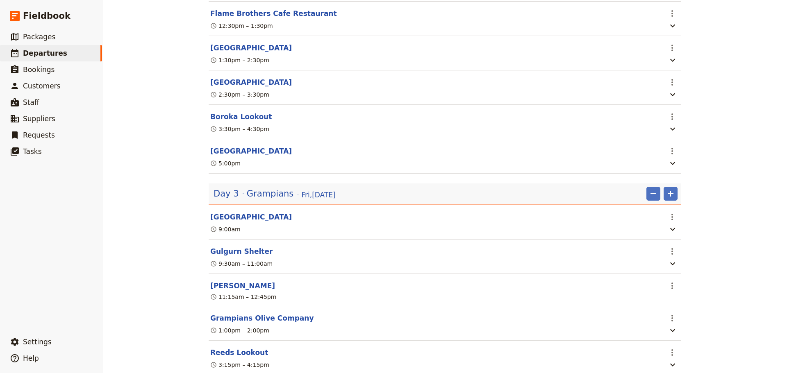
scroll to position [779, 0]
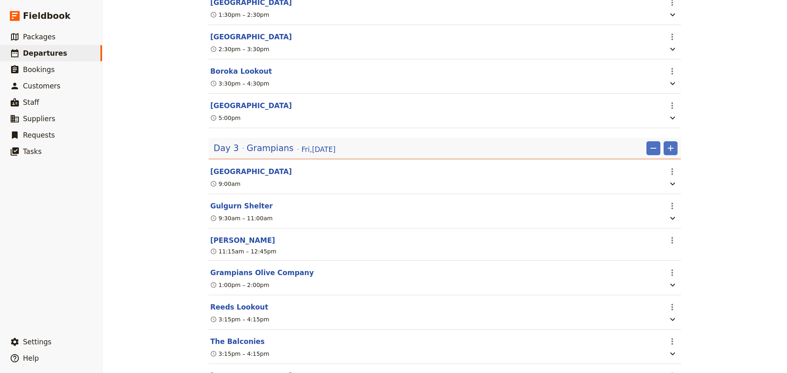
click at [252, 150] on span "Grampians" at bounding box center [270, 148] width 47 height 12
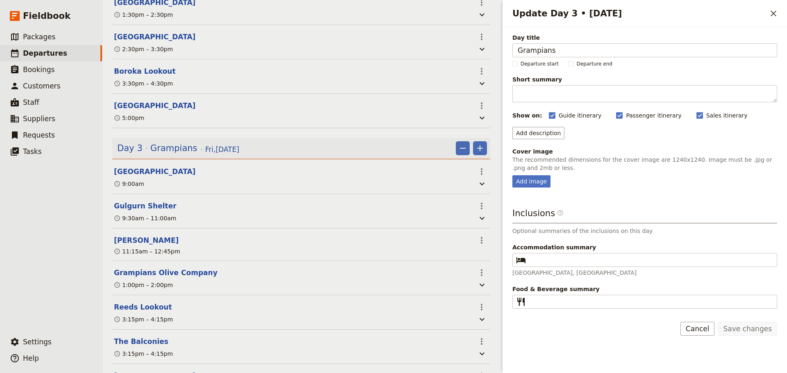
scroll to position [824, 0]
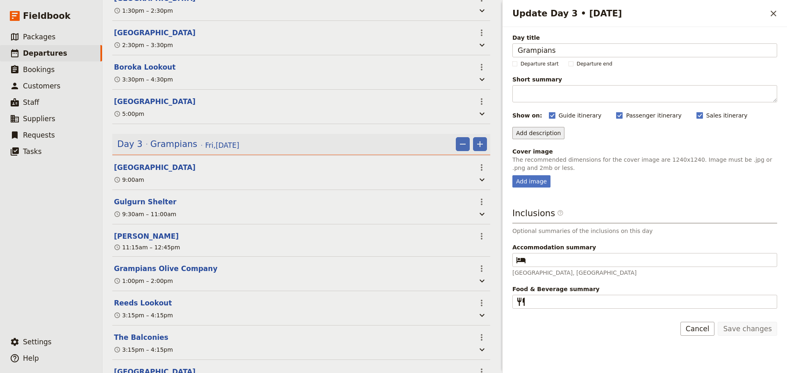
click at [550, 136] on button "Add description" at bounding box center [538, 133] width 52 height 12
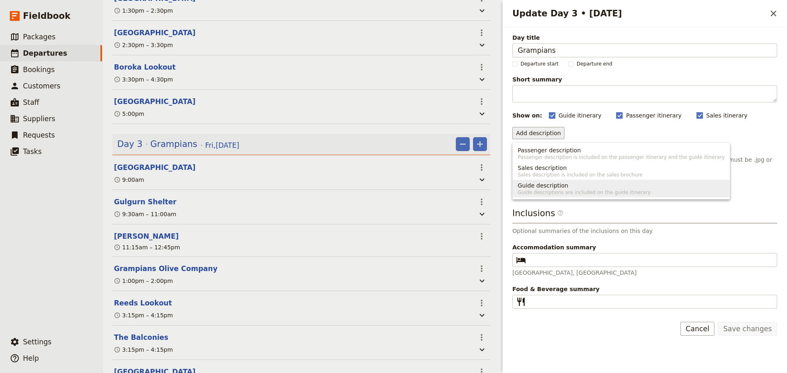
click at [551, 185] on span "Guide description" at bounding box center [543, 186] width 50 height 8
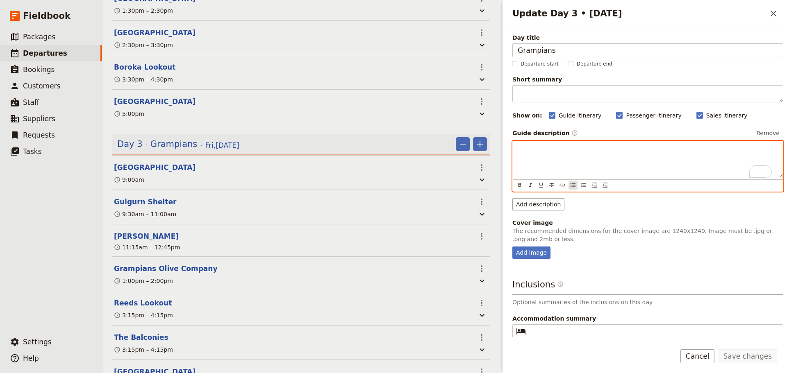
click at [569, 186] on button "​" at bounding box center [572, 185] width 9 height 9
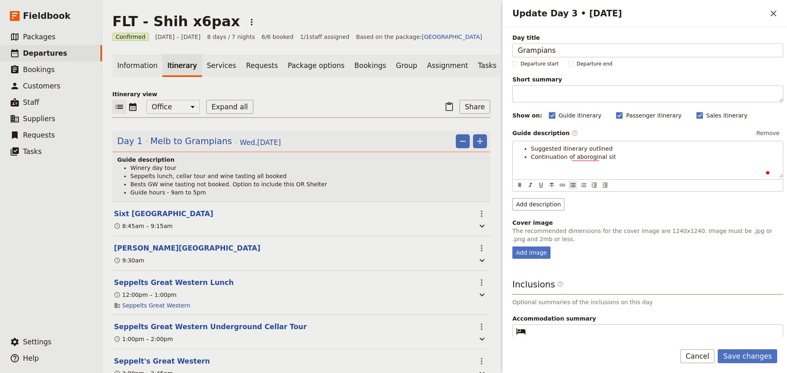
scroll to position [824, 0]
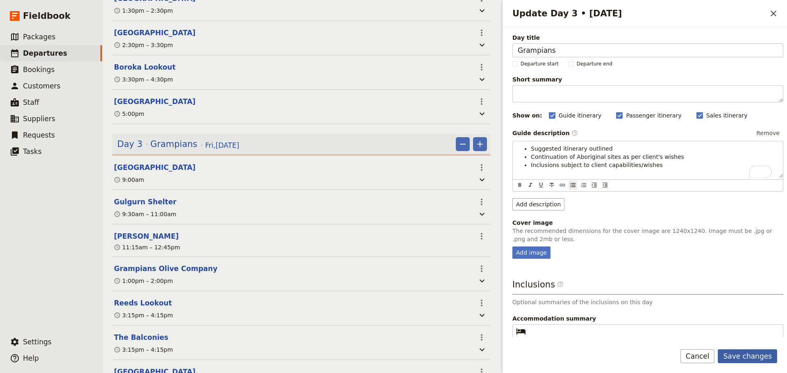
click at [738, 350] on button "Save changes" at bounding box center [747, 357] width 59 height 14
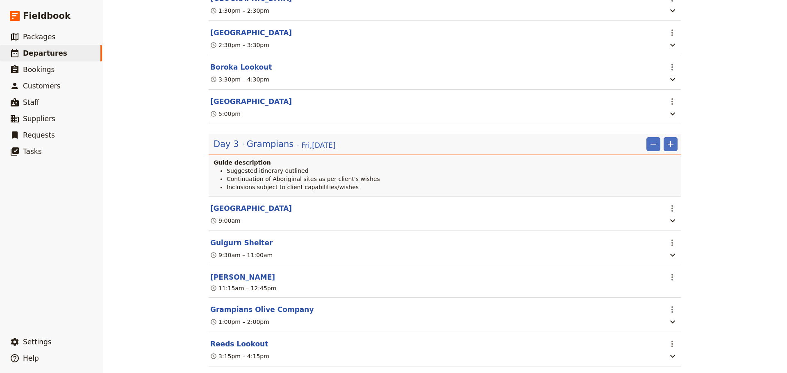
scroll to position [820, 0]
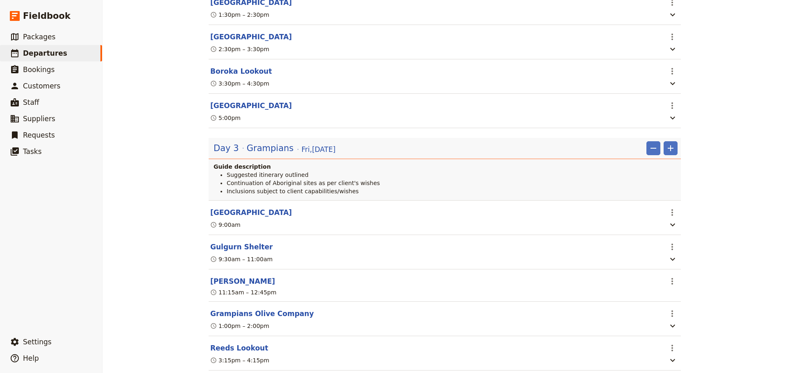
click at [233, 284] on button "[PERSON_NAME]" at bounding box center [242, 282] width 65 height 10
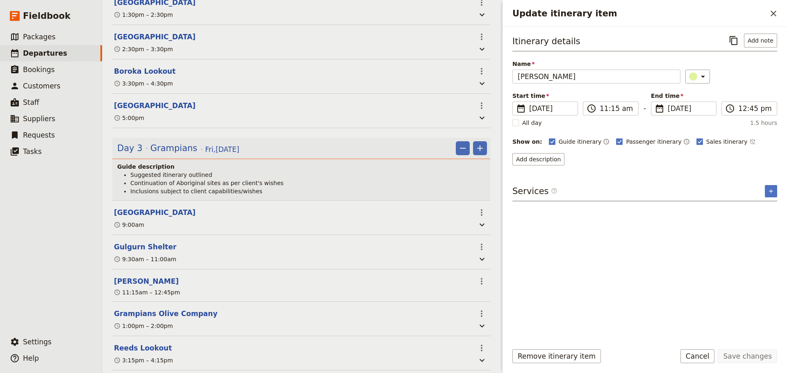
scroll to position [824, 0]
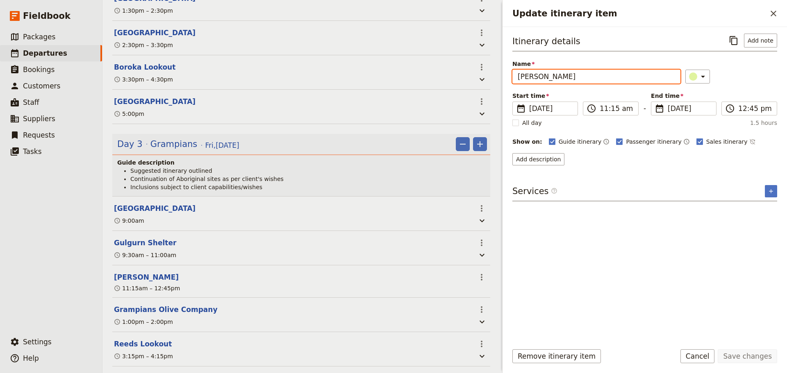
drag, startPoint x: 580, startPoint y: 75, endPoint x: 503, endPoint y: 75, distance: 76.6
click at [503, 75] on div "Itinerary details ​ Add note Name [PERSON_NAME] Shelter ​ Start time ​ [DATE] […" at bounding box center [644, 182] width 284 height 310
click at [554, 159] on button "Add description" at bounding box center [538, 159] width 52 height 12
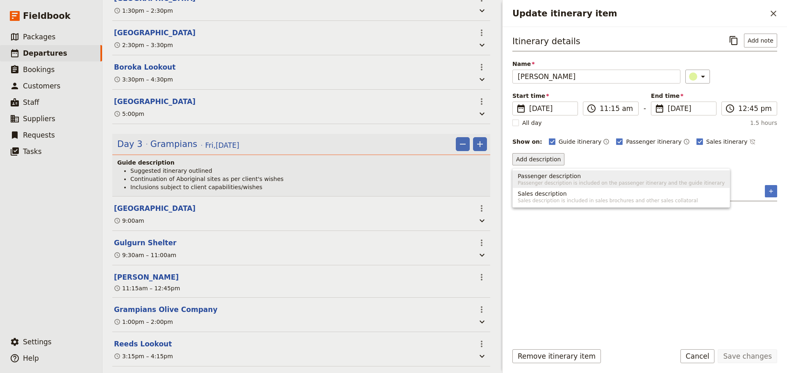
drag, startPoint x: 757, startPoint y: 159, endPoint x: 742, endPoint y: 24, distance: 135.6
click at [757, 157] on div "Add description" at bounding box center [644, 159] width 265 height 12
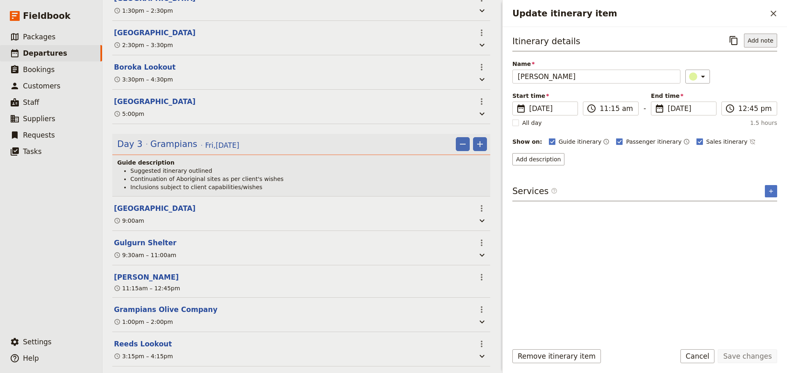
click at [759, 36] on button "Add note" at bounding box center [760, 41] width 33 height 14
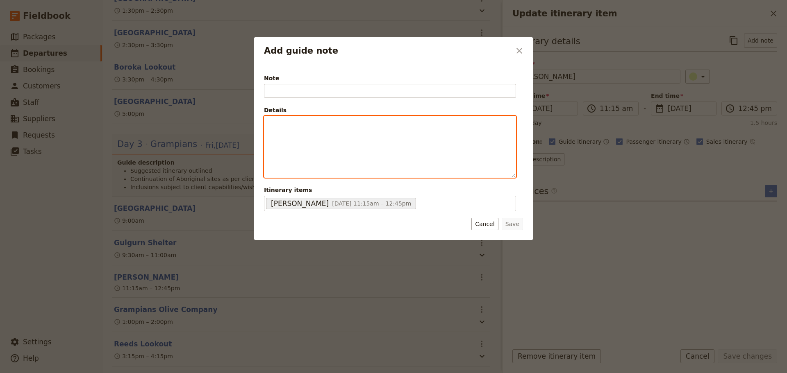
click at [299, 130] on div "Add guide note" at bounding box center [389, 146] width 251 height 61
drag, startPoint x: 300, startPoint y: 130, endPoint x: 277, endPoint y: 119, distance: 25.7
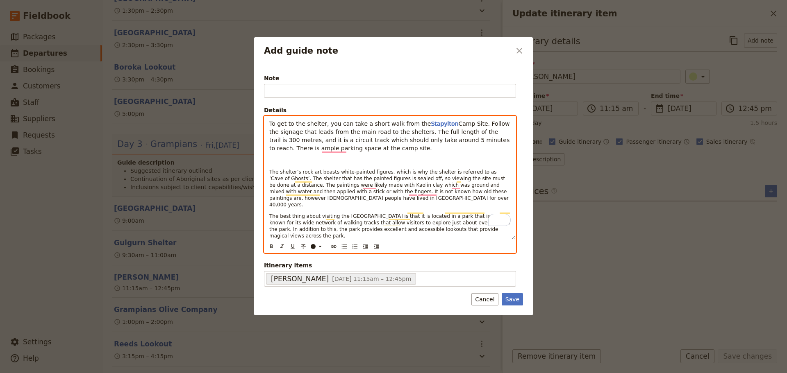
click at [286, 164] on div "To get to the shelter, you can take a short walk from the [GEOGRAPHIC_DATA]. Fo…" at bounding box center [389, 177] width 251 height 123
click at [286, 163] on p "To enrich screen reader interactions, please activate Accessibility in Grammarl…" at bounding box center [389, 160] width 241 height 7
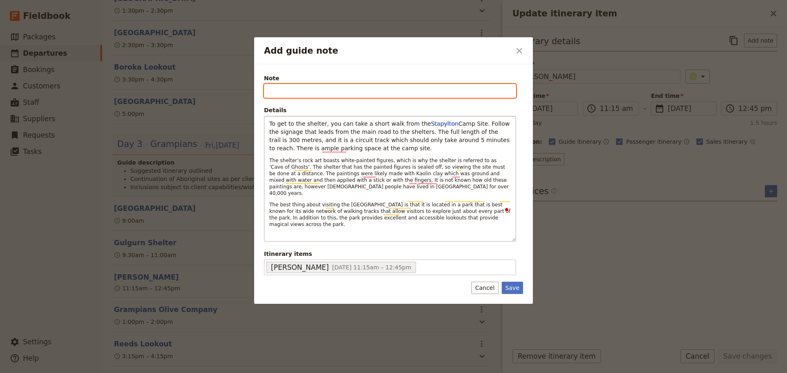
click at [297, 89] on input "Note" at bounding box center [390, 91] width 252 height 14
type input "Details about site"
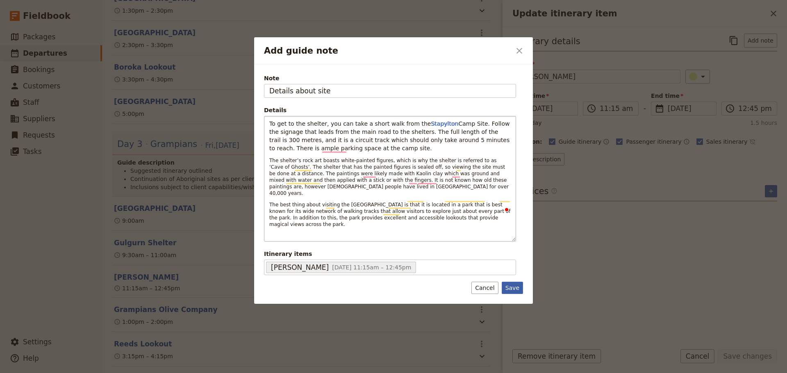
click at [517, 282] on button "Save" at bounding box center [512, 288] width 21 height 12
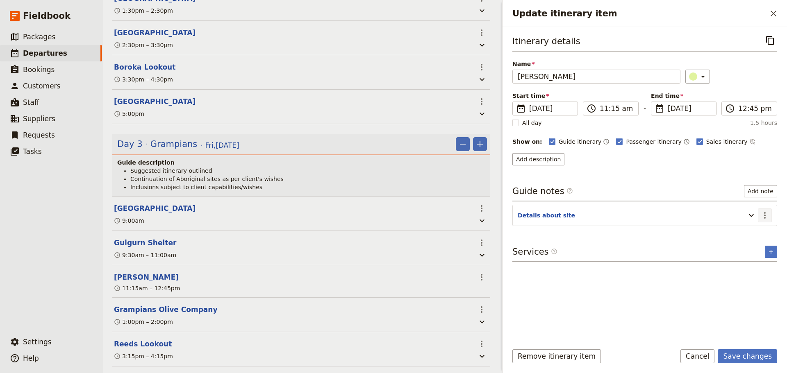
click at [766, 216] on icon "Actions" at bounding box center [765, 216] width 10 height 10
click at [759, 233] on span "Edit note" at bounding box center [747, 233] width 38 height 8
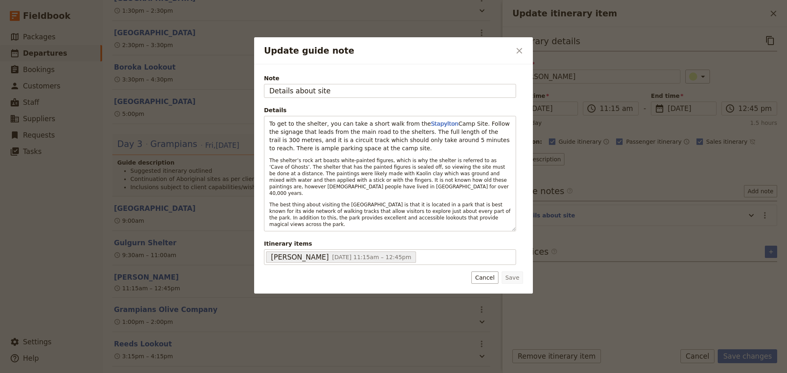
drag, startPoint x: 336, startPoint y: 93, endPoint x: 231, endPoint y: 92, distance: 105.3
click at [231, 373] on div "Update guide note ​ Note Details about site Details To get to the shelter, you …" at bounding box center [393, 373] width 787 height 0
type input "[PERSON_NAME] Walking Track, Laharum"
click at [514, 272] on button "Save" at bounding box center [512, 278] width 21 height 12
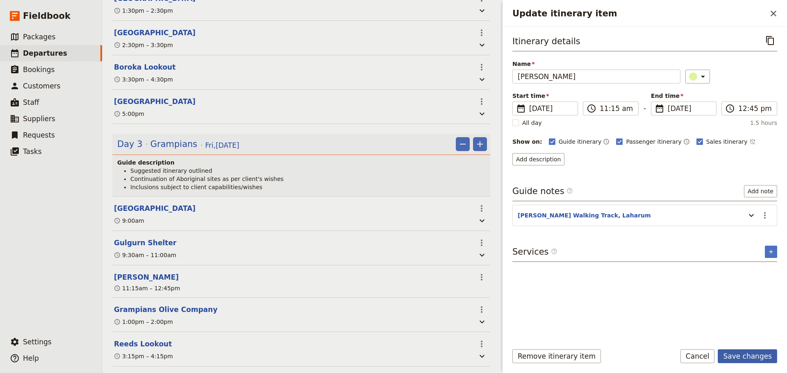
click at [754, 360] on button "Save changes" at bounding box center [747, 357] width 59 height 14
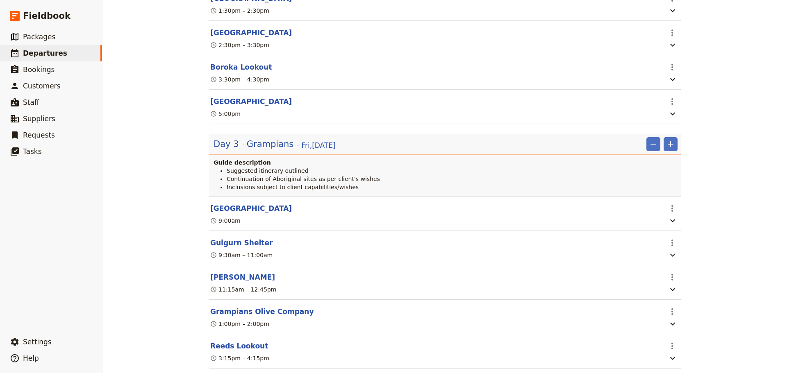
scroll to position [820, 0]
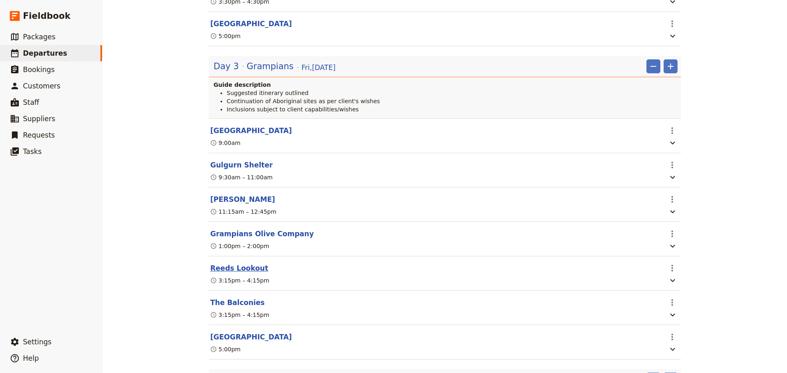
click at [237, 273] on button "Reeds Lookout" at bounding box center [239, 269] width 58 height 10
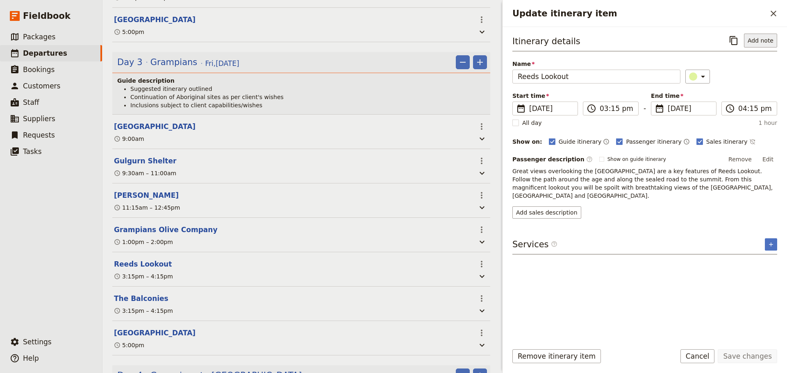
click at [763, 45] on button "Add note" at bounding box center [760, 41] width 33 height 14
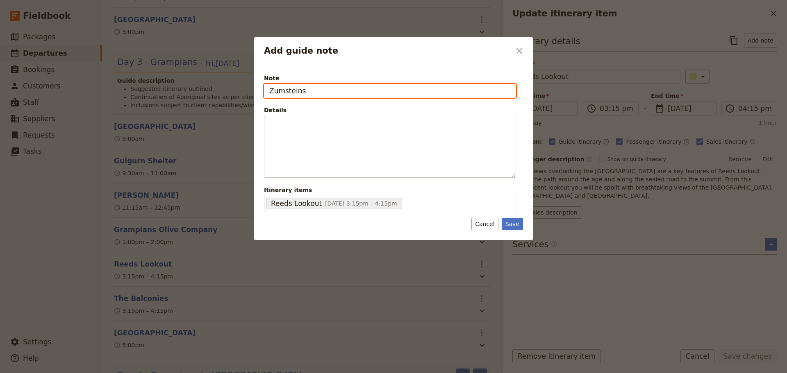
click at [273, 89] on input "Zumsteins" at bounding box center [390, 91] width 252 height 14
click at [268, 91] on input "Zumsteins" at bounding box center [390, 91] width 252 height 14
type input "Ararat-Halls Gap Rd, Zumsteins"
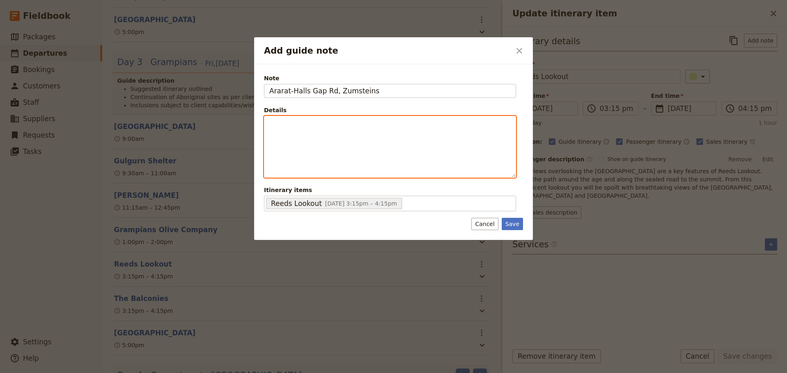
click at [316, 136] on div "Add guide note" at bounding box center [389, 146] width 251 height 61
click at [281, 122] on p "To enrich screen reader interactions, please activate Accessibility in Grammarl…" at bounding box center [389, 124] width 241 height 8
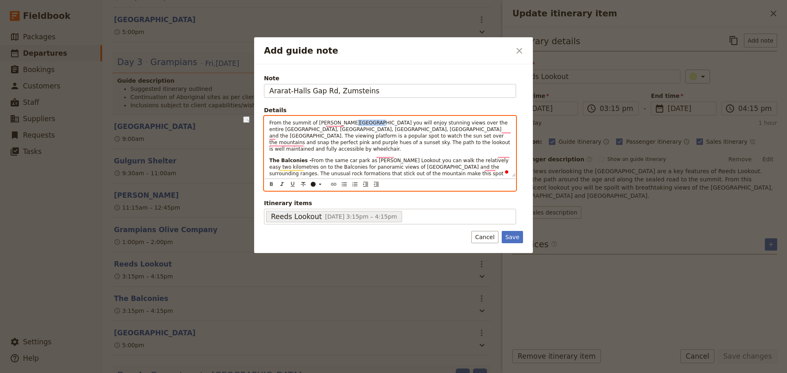
drag, startPoint x: 361, startPoint y: 122, endPoint x: 344, endPoint y: 124, distance: 17.3
click at [344, 124] on span "From the summit of Reed Lookout you will enjoy stunning views over the entire V…" at bounding box center [390, 136] width 242 height 32
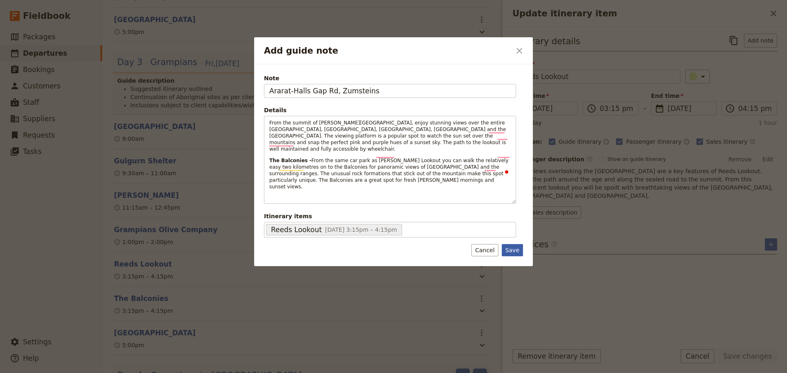
click at [508, 244] on button "Save" at bounding box center [512, 250] width 21 height 12
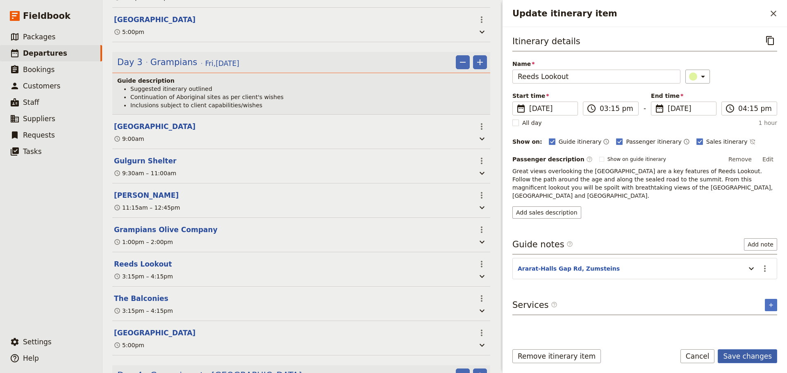
click at [745, 358] on button "Save changes" at bounding box center [747, 357] width 59 height 14
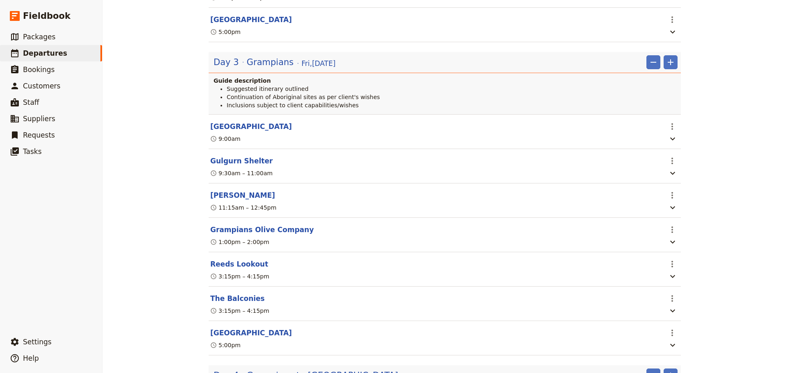
scroll to position [902, 0]
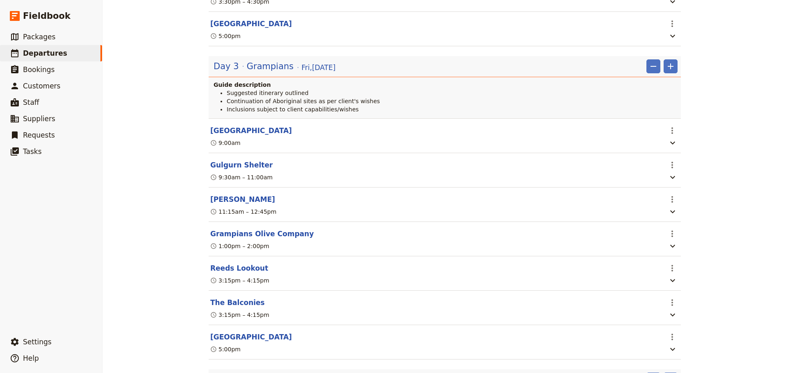
click at [229, 273] on button "Reeds Lookout" at bounding box center [239, 269] width 58 height 10
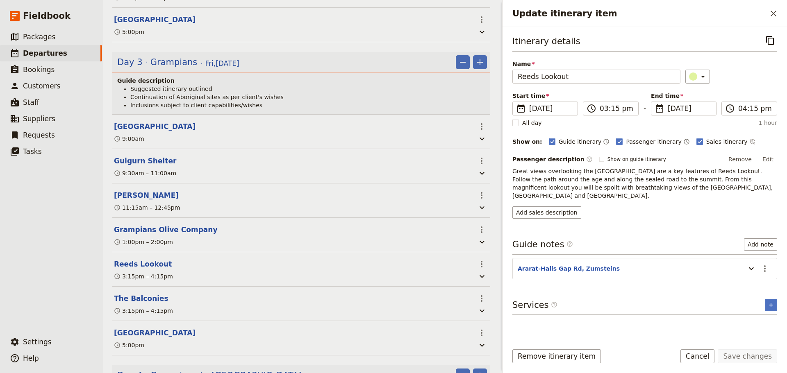
drag, startPoint x: 766, startPoint y: 259, endPoint x: 765, endPoint y: 268, distance: 9.1
click at [766, 264] on icon "Actions" at bounding box center [765, 269] width 10 height 10
click at [758, 278] on span "Edit note" at bounding box center [747, 278] width 38 height 8
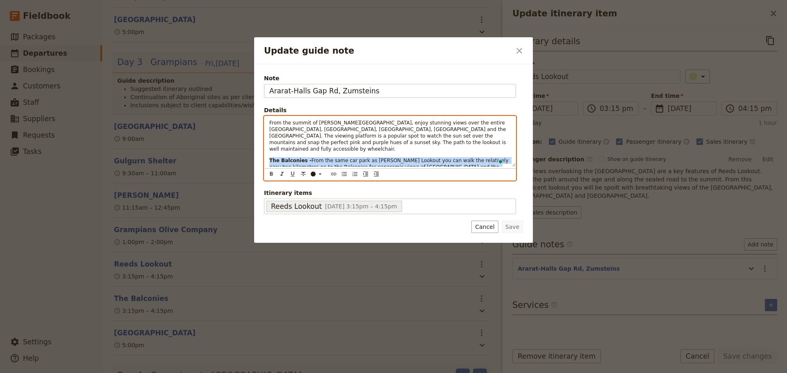
drag, startPoint x: 334, startPoint y: 174, endPoint x: 252, endPoint y: 153, distance: 85.4
click at [252, 373] on div "Update guide note ​ Note Ararat-Halls Gap Rd, Zumsteins Details From the summit…" at bounding box center [393, 373] width 787 height 0
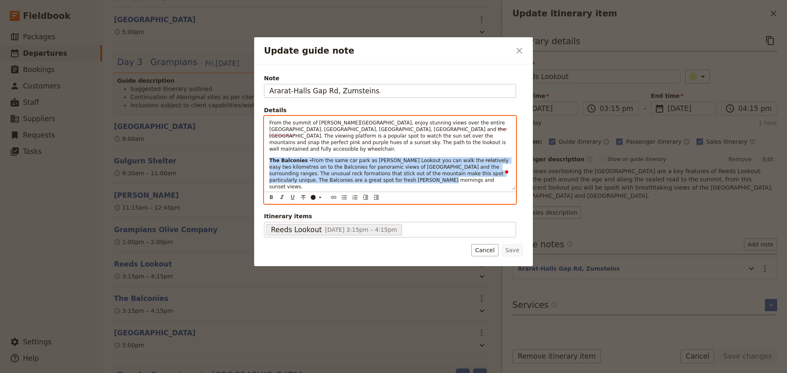
scroll to position [0, 0]
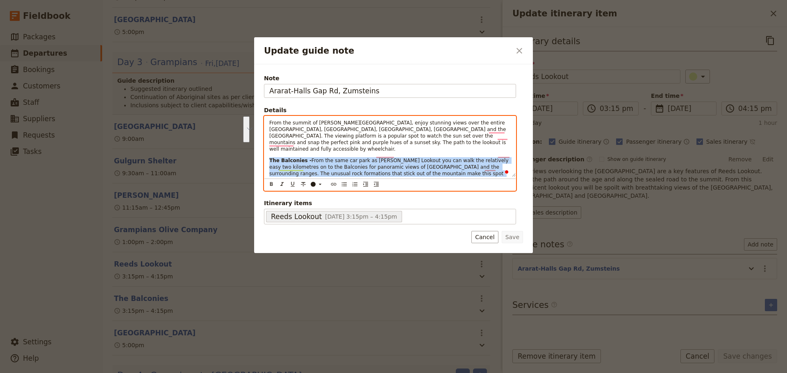
drag, startPoint x: 345, startPoint y: 155, endPoint x: 289, endPoint y: 169, distance: 57.4
click at [289, 169] on span "From the same car park as Reed Lookout you can walk the relatively easy two kil…" at bounding box center [389, 174] width 241 height 32
drag, startPoint x: 302, startPoint y: 171, endPoint x: 259, endPoint y: 153, distance: 46.5
click at [259, 153] on div "Note Ararat-Halls Gap Rd, Zumsteins Details From the summit of Reed Lookout, en…" at bounding box center [393, 158] width 279 height 189
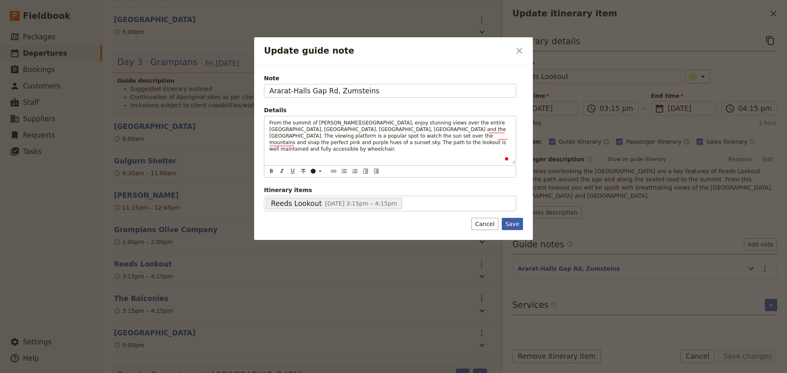
click at [514, 225] on button "Save" at bounding box center [512, 224] width 21 height 12
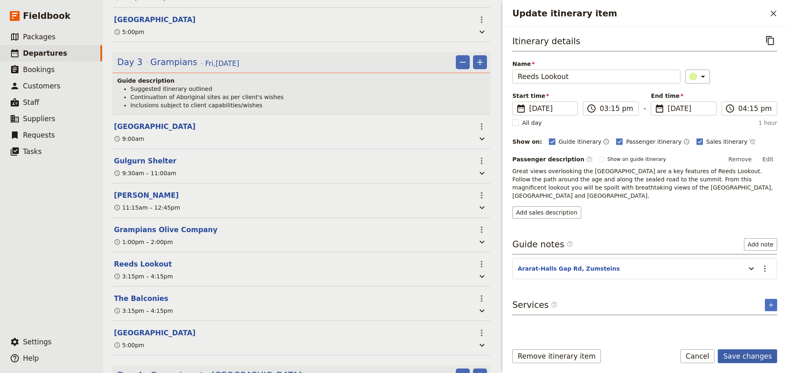
click at [737, 354] on button "Save changes" at bounding box center [747, 357] width 59 height 14
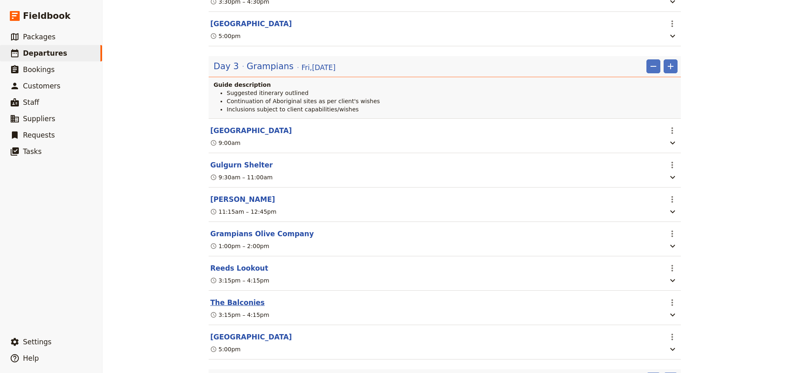
click at [225, 308] on button "The Balconies" at bounding box center [237, 303] width 55 height 10
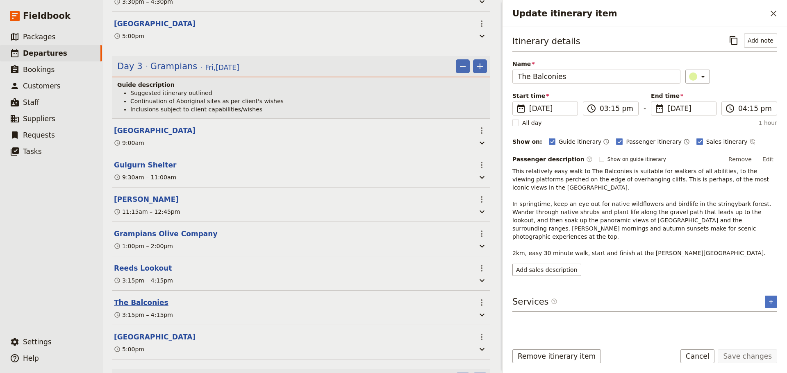
scroll to position [906, 0]
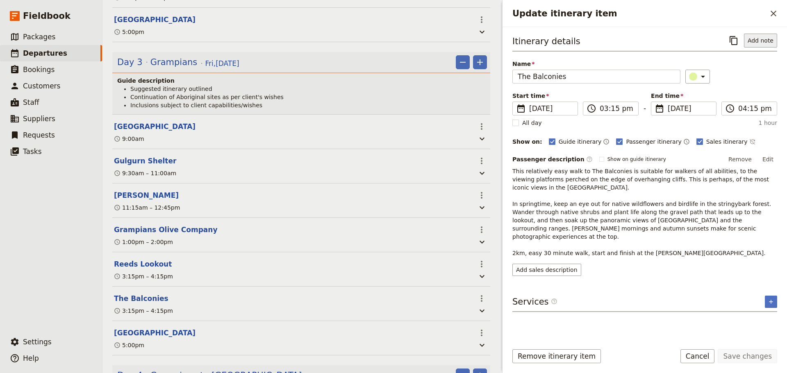
click at [752, 39] on button "Add note" at bounding box center [760, 41] width 33 height 14
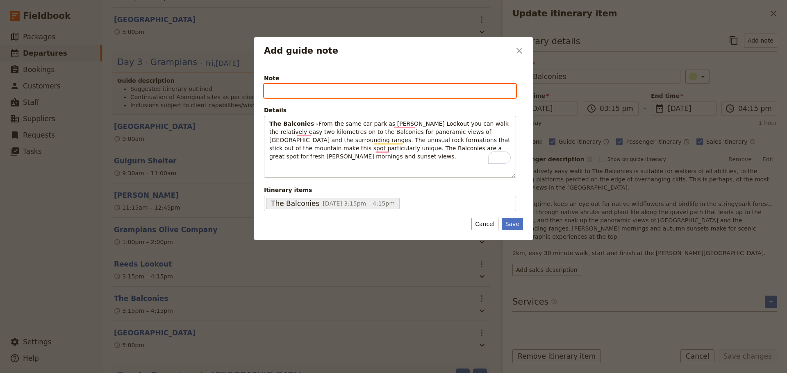
click at [306, 92] on input "Note" at bounding box center [390, 91] width 252 height 14
type input "Glenelg River Rd, Zumsteins"
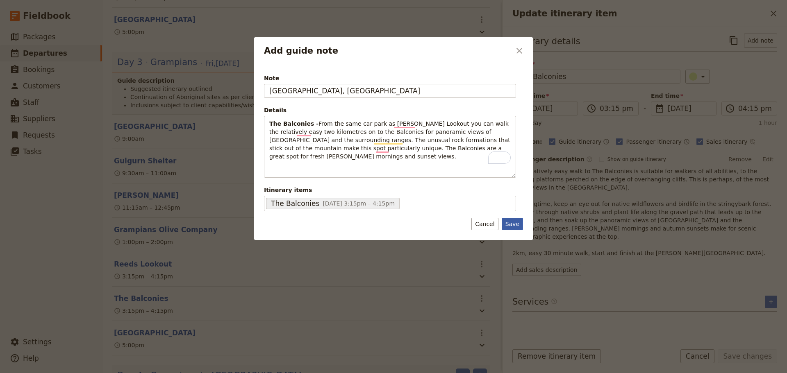
click at [510, 226] on button "Save" at bounding box center [512, 224] width 21 height 12
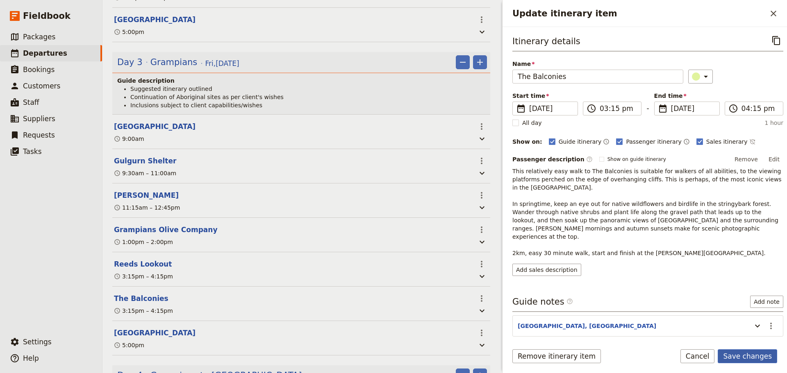
click at [756, 352] on button "Save changes" at bounding box center [747, 357] width 59 height 14
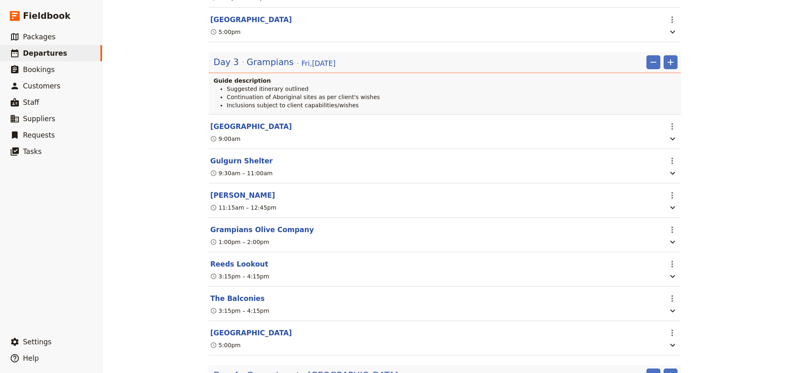
scroll to position [902, 0]
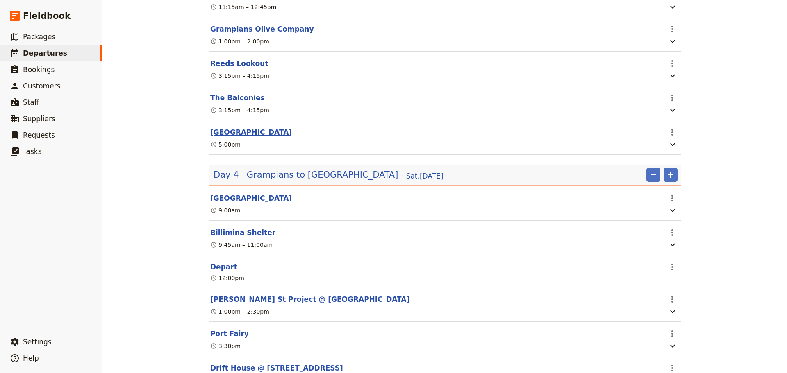
click at [243, 137] on button "[GEOGRAPHIC_DATA]" at bounding box center [251, 132] width 82 height 10
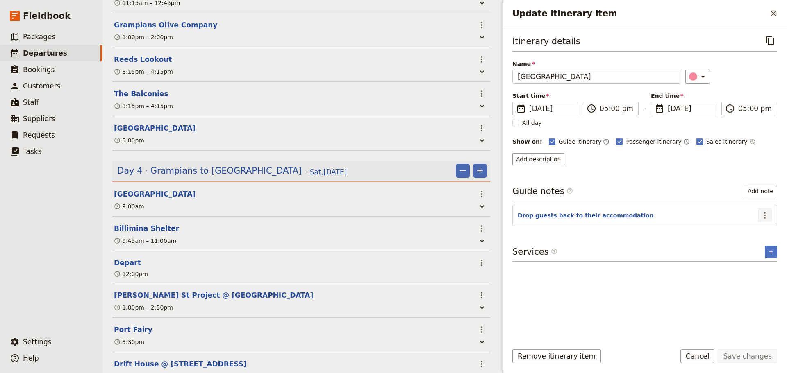
click at [763, 215] on icon "Actions" at bounding box center [765, 216] width 10 height 10
click at [757, 230] on span "Edit note" at bounding box center [747, 233] width 38 height 8
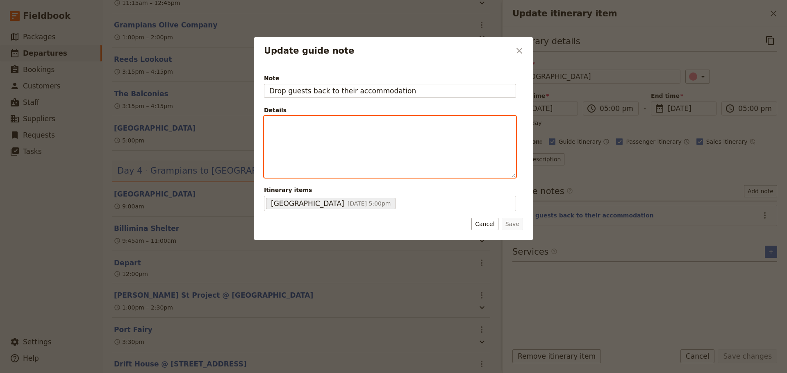
click at [425, 147] on div "Update guide note" at bounding box center [389, 146] width 251 height 61
click at [343, 172] on icon "Bulleted list" at bounding box center [344, 171] width 7 height 7
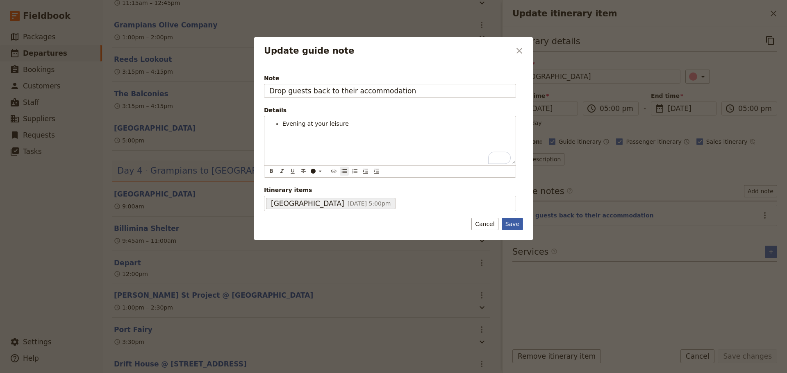
click at [512, 223] on button "Save" at bounding box center [512, 224] width 21 height 12
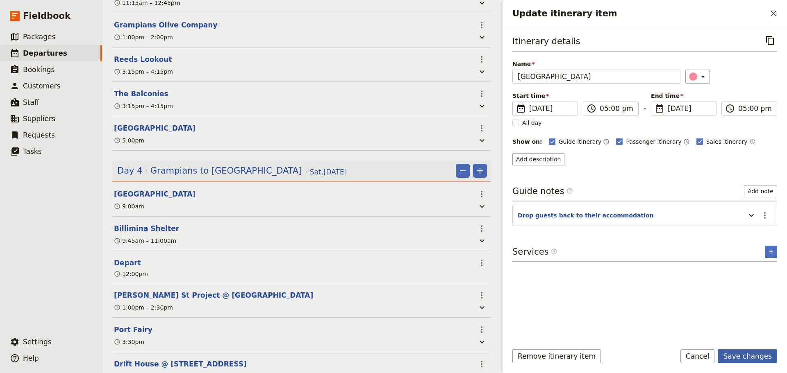
click at [753, 356] on button "Save changes" at bounding box center [747, 357] width 59 height 14
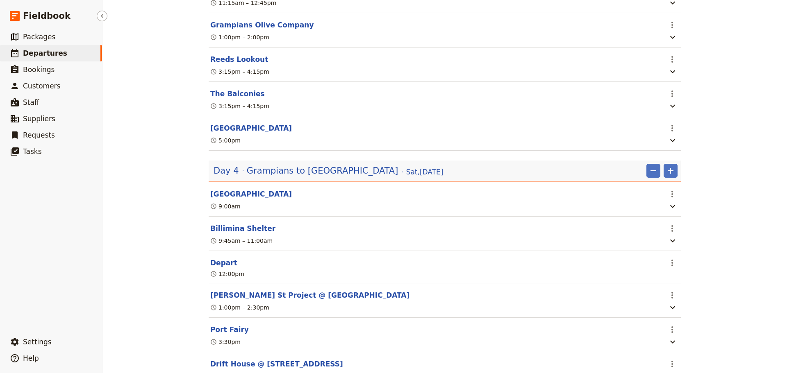
scroll to position [1106, 0]
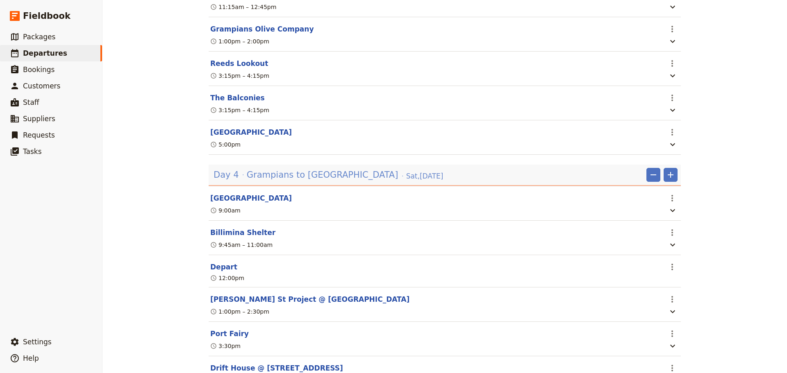
click at [254, 181] on span "Grampians to [GEOGRAPHIC_DATA]" at bounding box center [323, 175] width 152 height 12
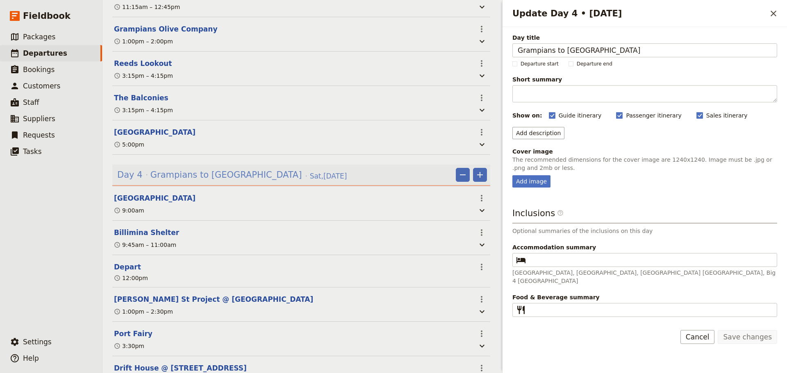
scroll to position [1111, 0]
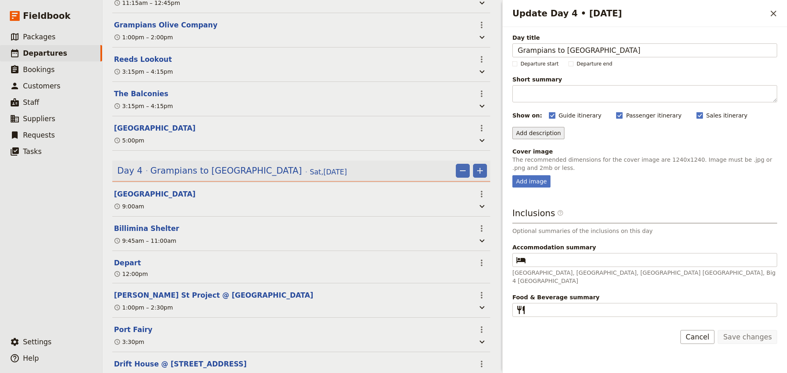
click at [536, 131] on button "Add description" at bounding box center [538, 133] width 52 height 12
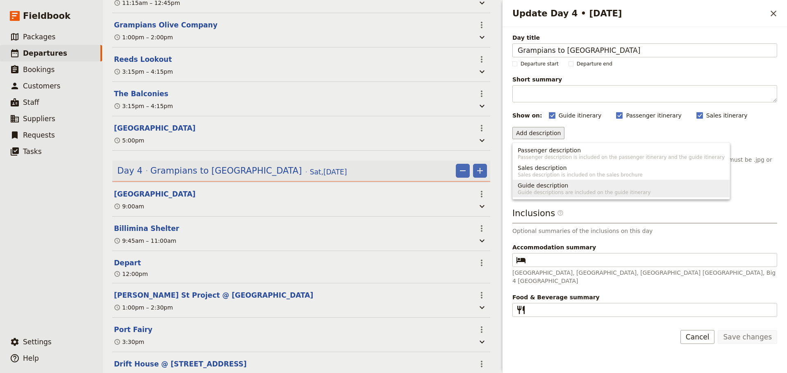
click at [534, 184] on span "Guide description" at bounding box center [543, 186] width 50 height 8
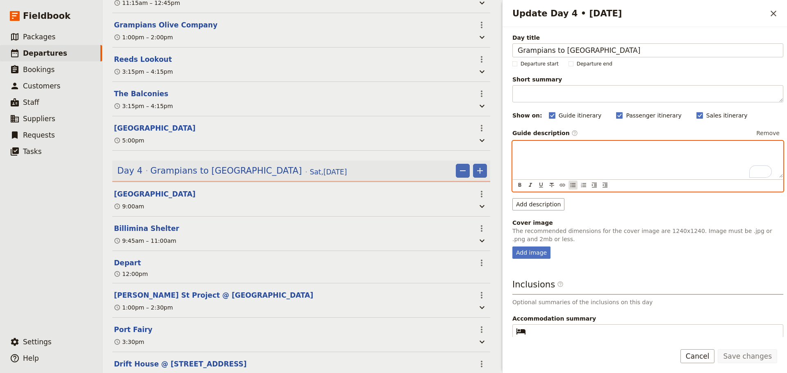
click at [571, 186] on icon "Bulleted list" at bounding box center [573, 185] width 7 height 7
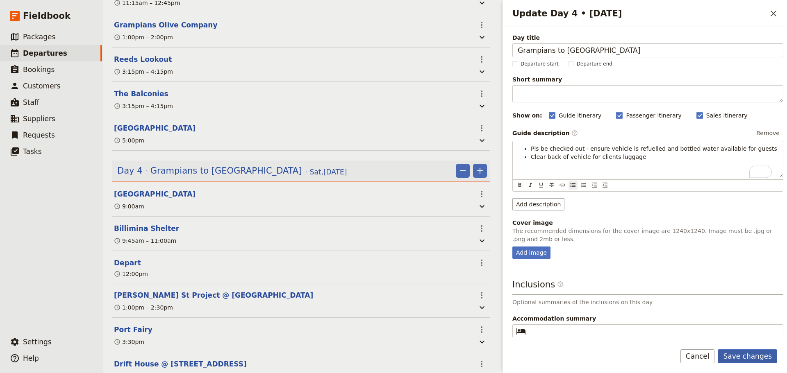
click at [748, 351] on button "Save changes" at bounding box center [747, 357] width 59 height 14
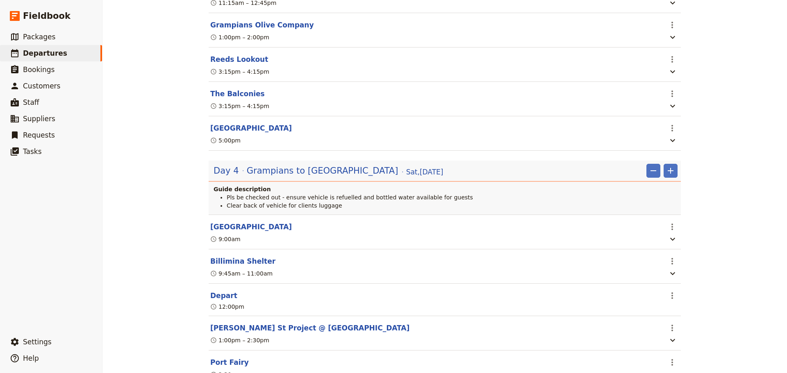
scroll to position [1106, 0]
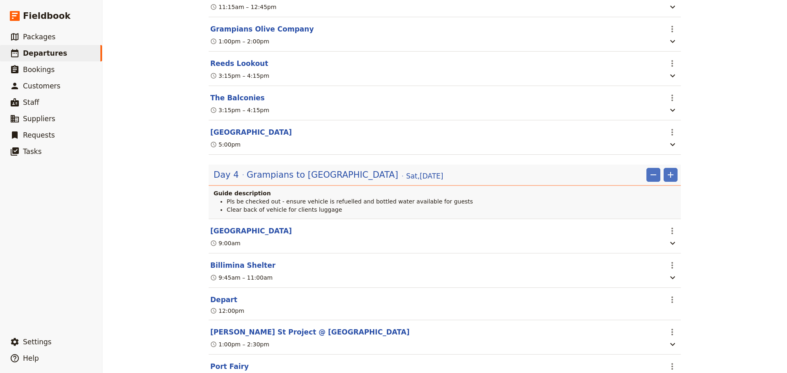
click at [329, 182] on div "Day 4 Grampians to [GEOGRAPHIC_DATA][DATE]" at bounding box center [328, 175] width 231 height 14
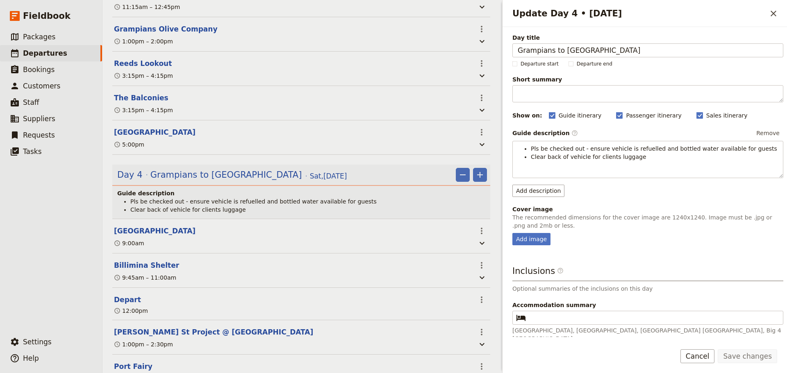
scroll to position [1111, 0]
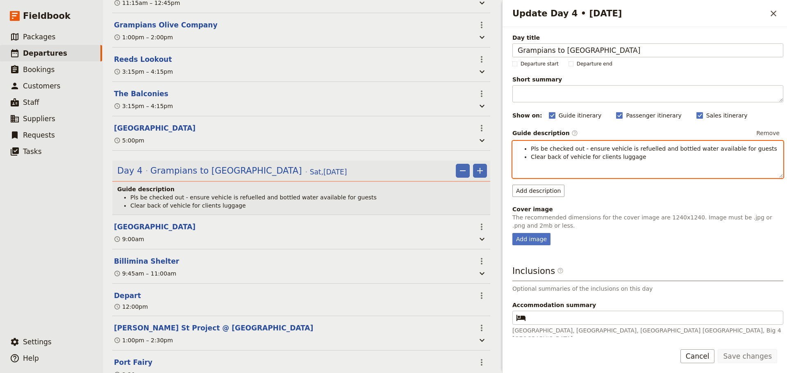
click at [667, 163] on div "Pls be checked out - ensure vehicle is refuelled and bottled water available fo…" at bounding box center [648, 159] width 270 height 36
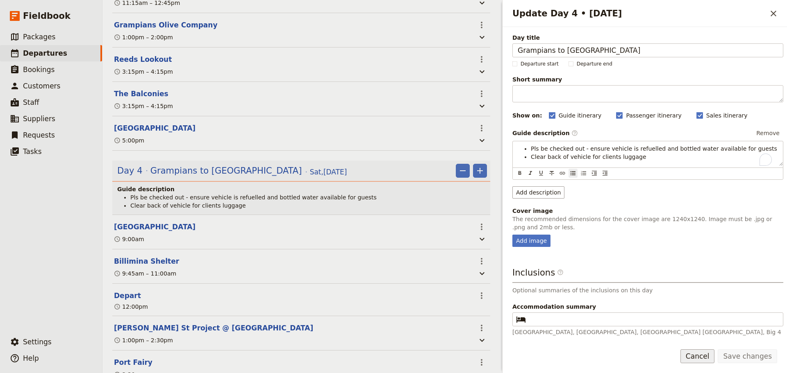
click at [698, 353] on button "Cancel" at bounding box center [697, 357] width 34 height 14
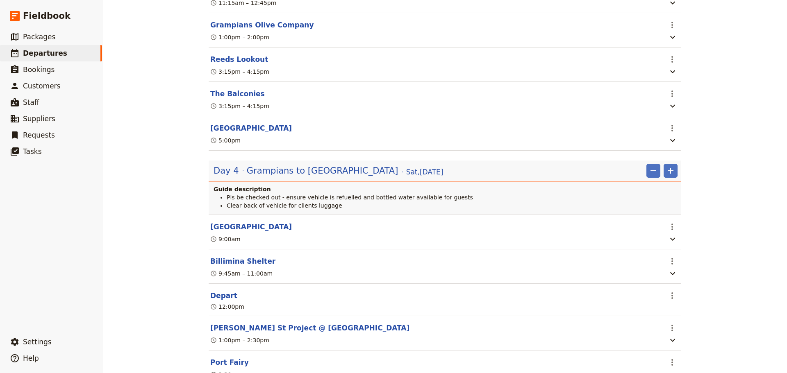
scroll to position [1106, 0]
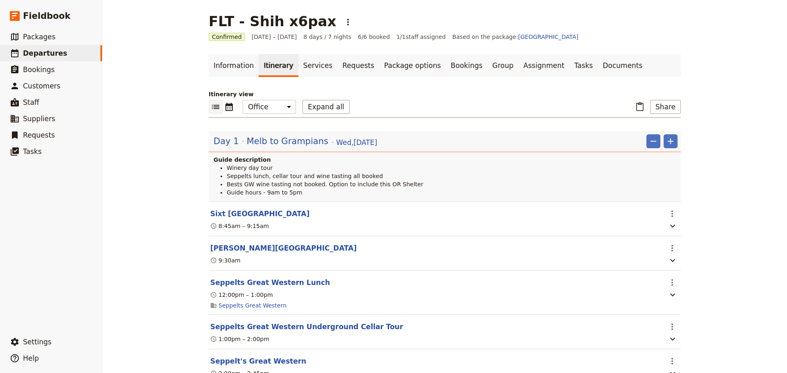
scroll to position [1106, 0]
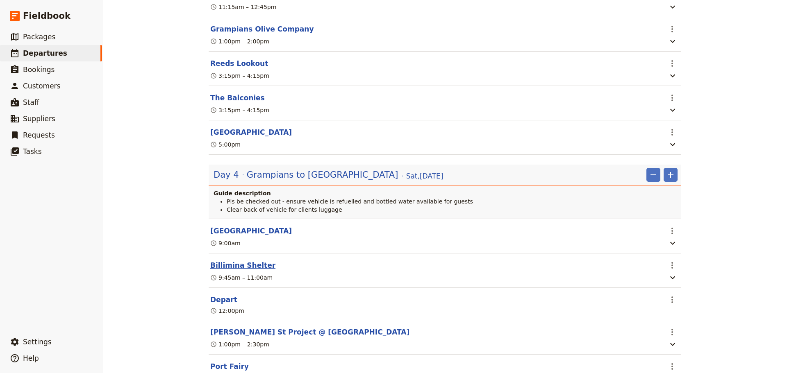
click at [246, 270] on button "Billimina Shelter" at bounding box center [242, 266] width 65 height 10
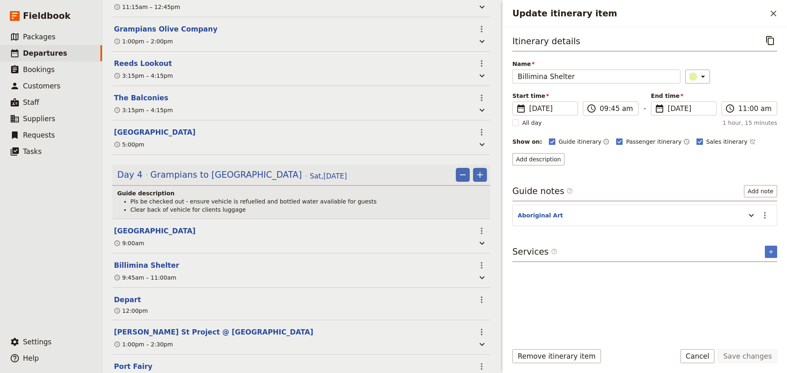
scroll to position [1111, 0]
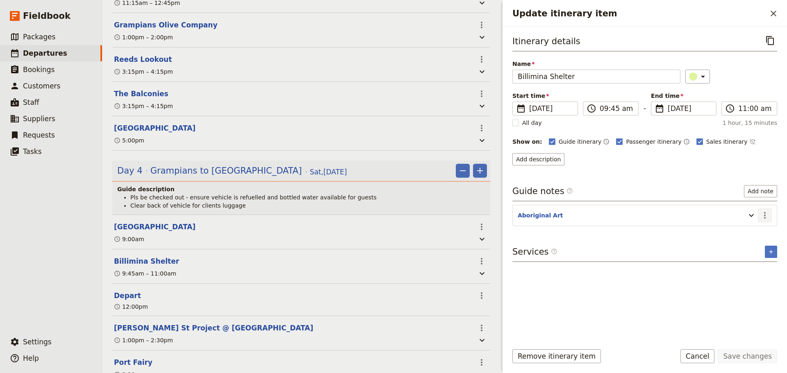
click at [763, 215] on icon "Actions" at bounding box center [765, 216] width 10 height 10
click at [757, 231] on span "Edit note" at bounding box center [747, 233] width 38 height 8
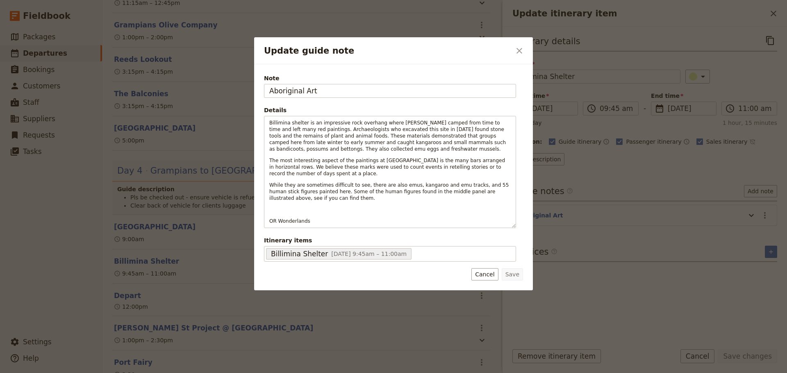
drag, startPoint x: 303, startPoint y: 93, endPoint x: 255, endPoint y: 93, distance: 47.5
click at [255, 93] on div "Note Aboriginal Art Details Billimina shelter is an impressive rock overhang wh…" at bounding box center [393, 177] width 279 height 226
type input "If clients are good walkers and up for it..."
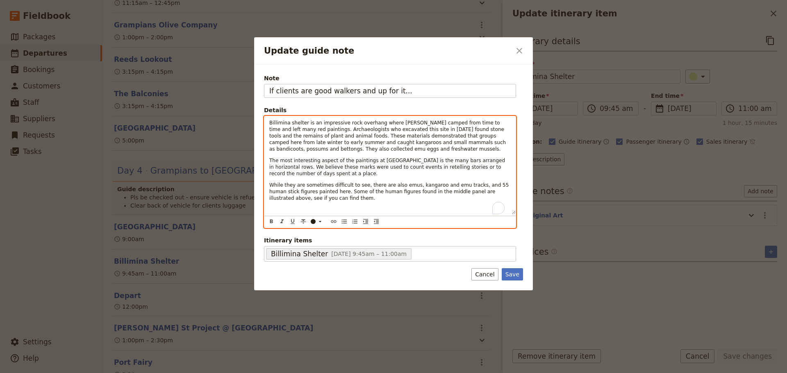
click at [302, 210] on p "To enrich screen reader interactions, please activate Accessibility in Grammarl…" at bounding box center [389, 210] width 241 height 7
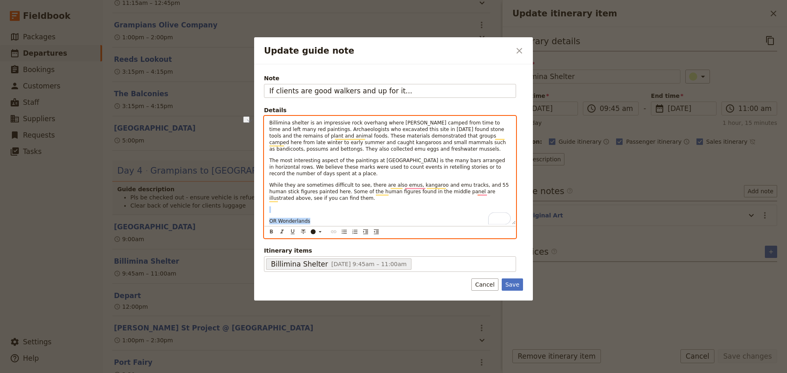
drag, startPoint x: 311, startPoint y: 221, endPoint x: 266, endPoint y: 210, distance: 46.4
click at [266, 210] on div "Billimina shelter is an impressive rock overhang where [PERSON_NAME] camped fro…" at bounding box center [389, 170] width 251 height 108
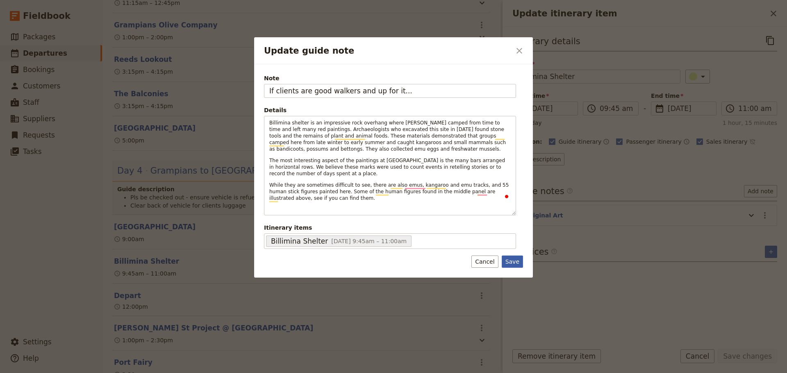
click at [510, 259] on button "Save" at bounding box center [512, 262] width 21 height 12
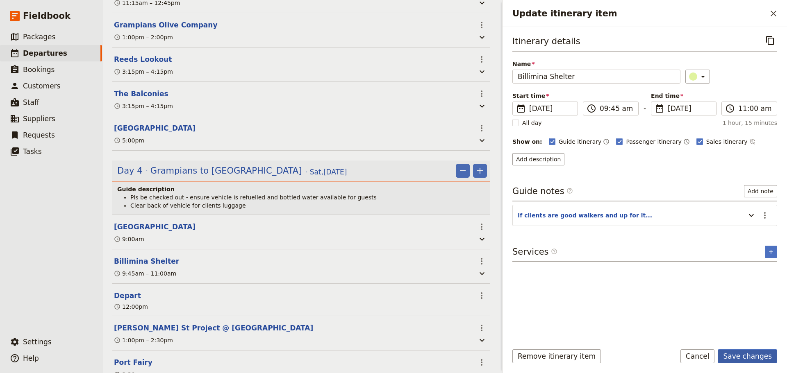
click at [758, 357] on button "Save changes" at bounding box center [747, 357] width 59 height 14
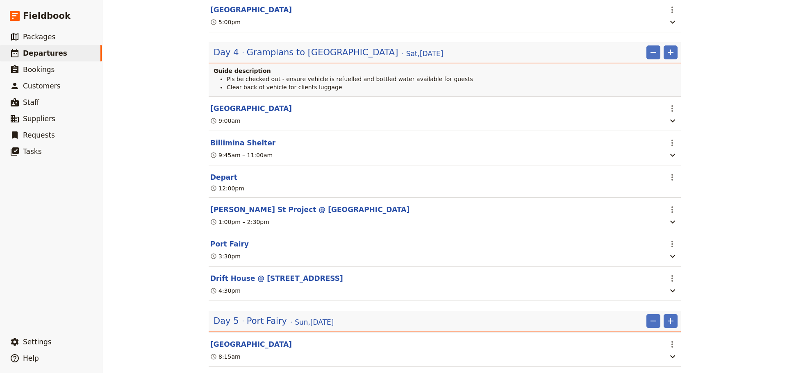
scroll to position [1229, 0]
click at [261, 214] on button "[PERSON_NAME] St Project @ [GEOGRAPHIC_DATA]" at bounding box center [309, 209] width 199 height 10
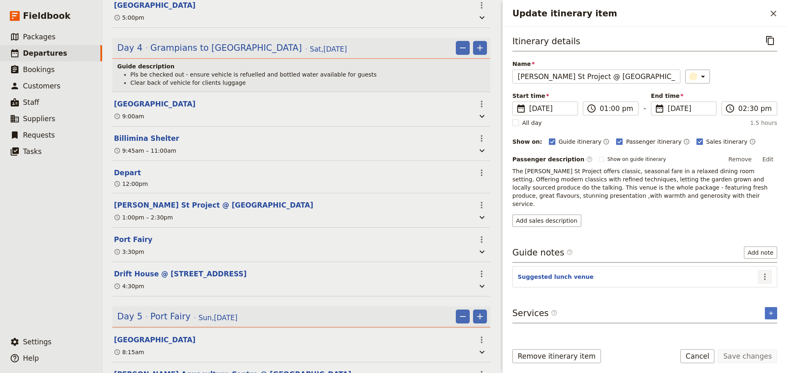
click at [768, 272] on icon "Actions" at bounding box center [765, 277] width 10 height 10
click at [750, 286] on span "Edit note" at bounding box center [741, 286] width 26 height 8
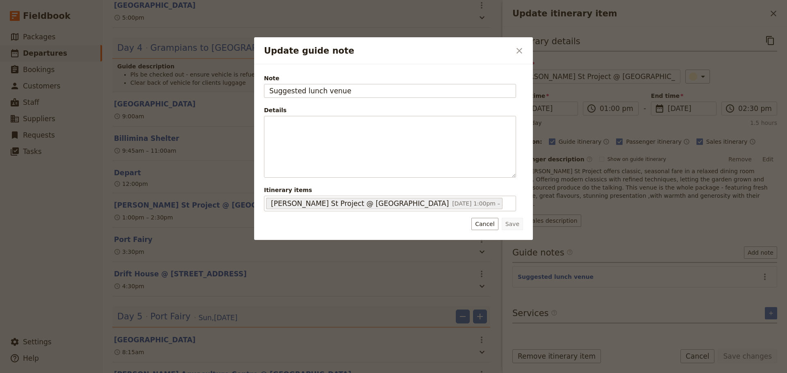
drag, startPoint x: 352, startPoint y: 93, endPoint x: 195, endPoint y: 95, distance: 157.8
click at [195, 373] on div "Update guide note ​ Note Suggested lunch venue Details ​ ​ ​ ​ ​ ​ ​ ​ ​ ​ Itin…" at bounding box center [393, 373] width 787 height 0
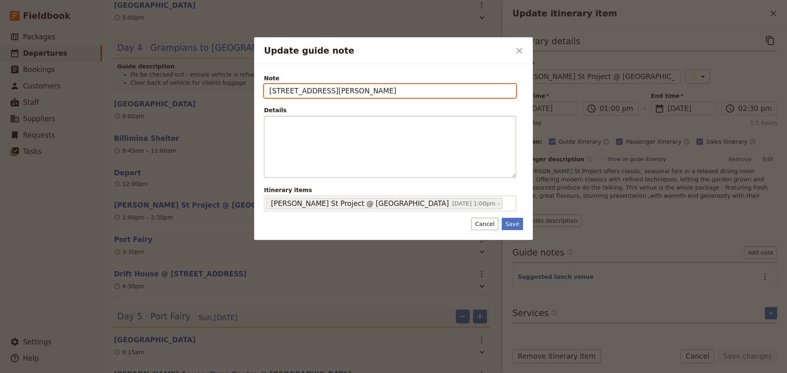
type input "[STREET_ADDRESS][PERSON_NAME]"
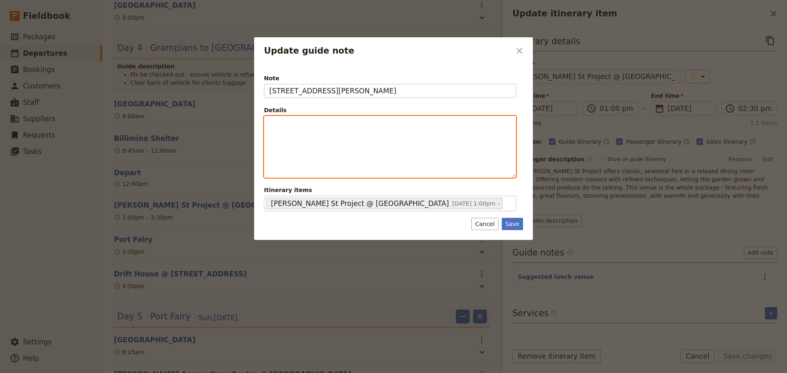
click at [327, 141] on div "Update guide note" at bounding box center [389, 146] width 251 height 61
click at [323, 137] on div "To enrich screen reader interactions, please activate Accessibility in Grammarl…" at bounding box center [389, 140] width 251 height 48
click at [342, 169] on icon "Bulleted list" at bounding box center [344, 171] width 7 height 7
drag, startPoint x: 304, startPoint y: 126, endPoint x: 301, endPoint y: 136, distance: 10.1
click at [304, 126] on span "Open for lunch Fri & Sat from Midday" at bounding box center [335, 123] width 107 height 7
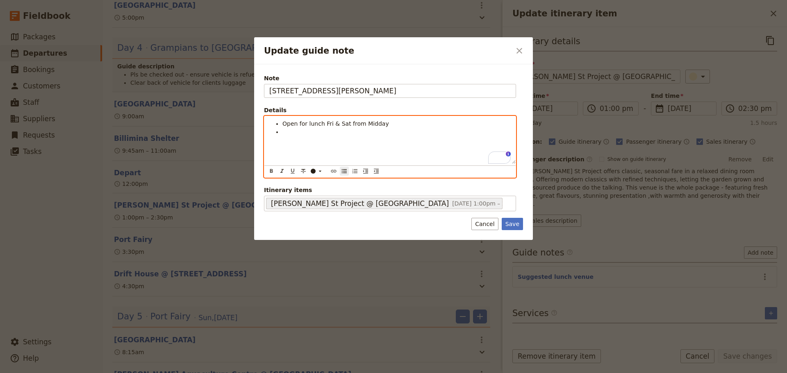
click at [300, 136] on div "Open for lunch Fri & Sat from Midday" at bounding box center [389, 140] width 251 height 48
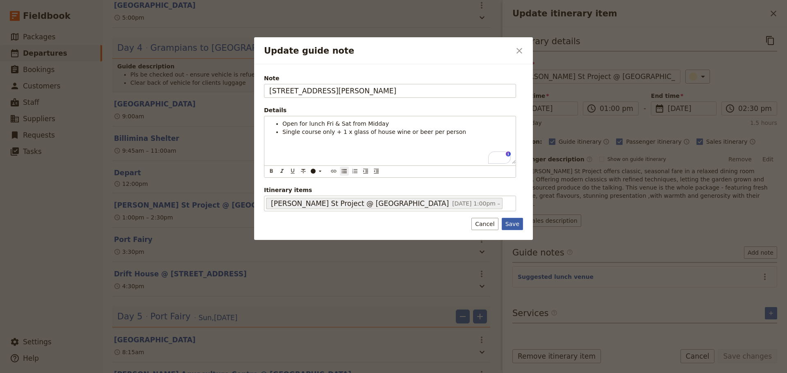
click at [516, 227] on button "Save" at bounding box center [512, 224] width 21 height 12
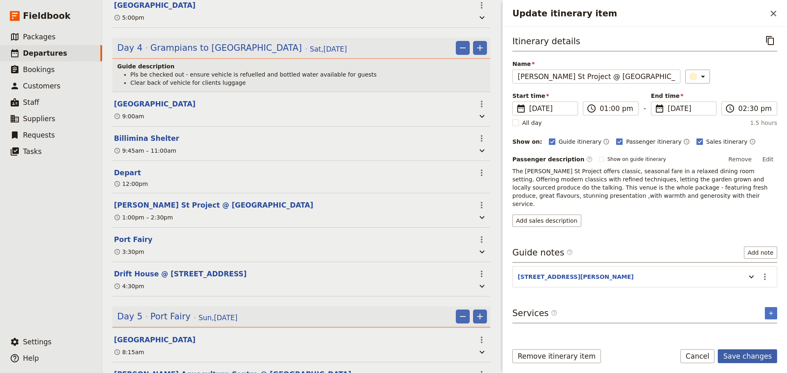
click at [747, 351] on button "Save changes" at bounding box center [747, 357] width 59 height 14
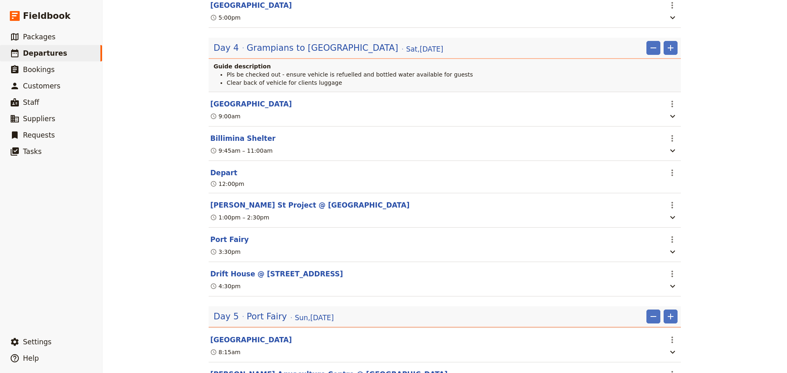
scroll to position [1229, 0]
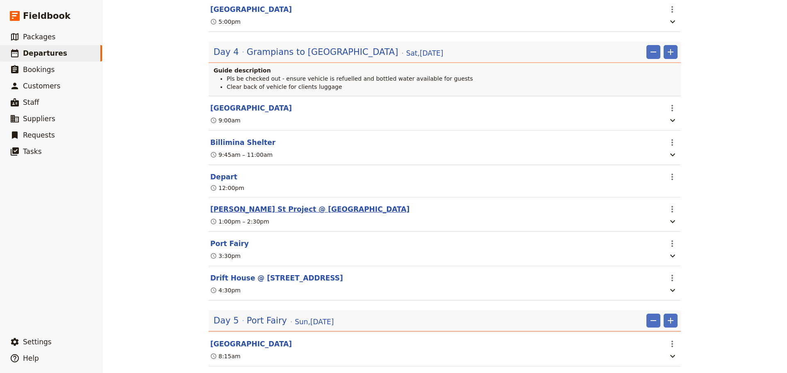
click at [289, 214] on button "[PERSON_NAME] St Project @ [GEOGRAPHIC_DATA]" at bounding box center [309, 209] width 199 height 10
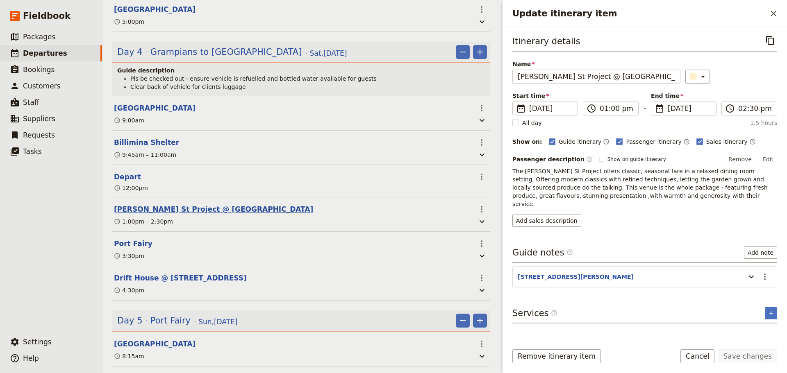
scroll to position [1234, 0]
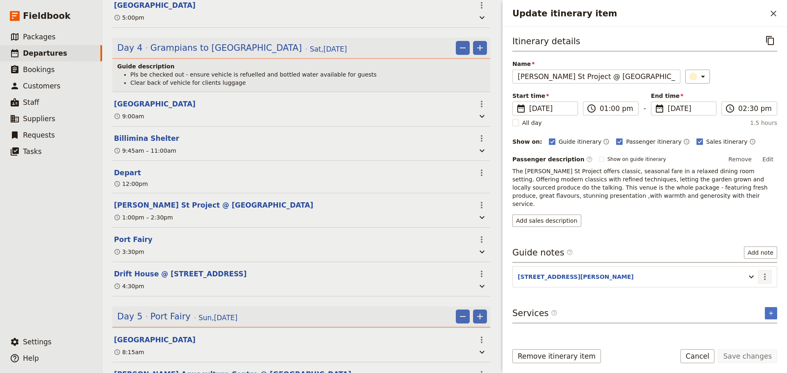
click at [767, 272] on icon "Actions" at bounding box center [765, 277] width 10 height 10
click at [759, 285] on span "Edit note" at bounding box center [747, 286] width 38 height 8
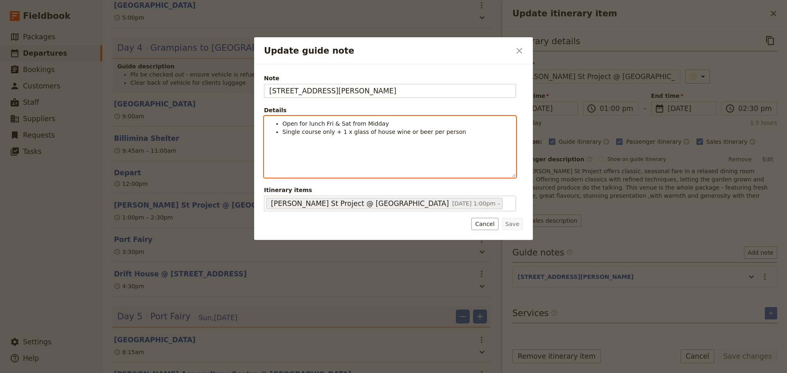
click at [466, 134] on li "Single course only + 1 x glass of house wine or beer per person" at bounding box center [396, 132] width 228 height 8
drag, startPoint x: 303, startPoint y: 144, endPoint x: 289, endPoint y: 143, distance: 14.3
click at [289, 143] on li "Approx. $60pp allocated" at bounding box center [396, 140] width 228 height 8
click at [369, 140] on li "Approx. $60pp allocated" at bounding box center [396, 140] width 228 height 8
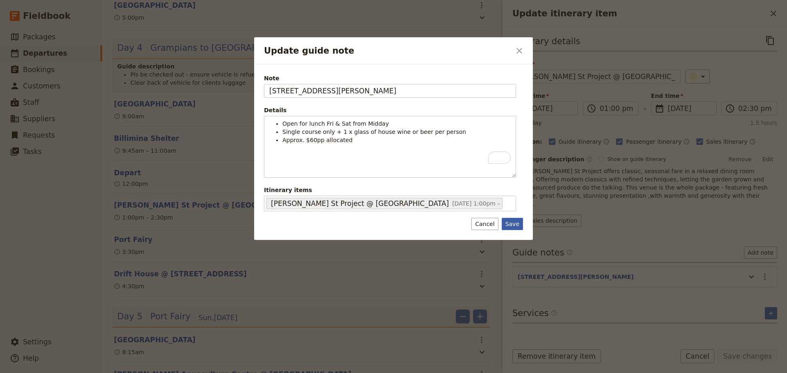
click at [517, 223] on button "Save" at bounding box center [512, 224] width 21 height 12
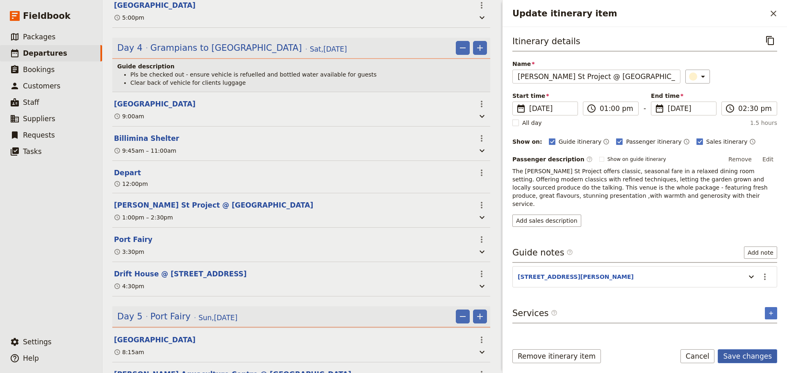
click at [759, 358] on button "Save changes" at bounding box center [747, 357] width 59 height 14
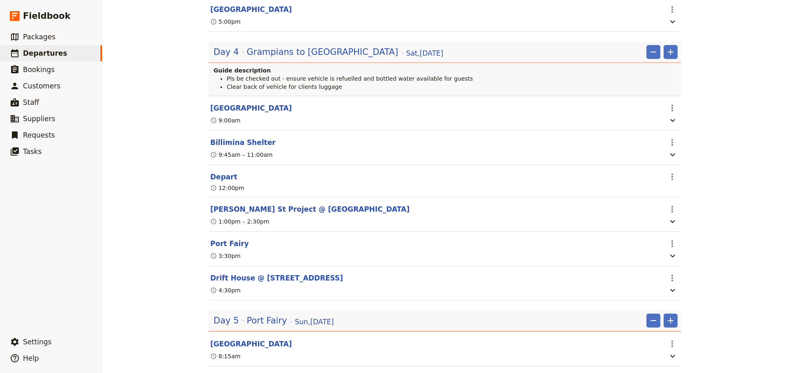
click at [225, 249] on button "Port Fairy" at bounding box center [229, 244] width 39 height 10
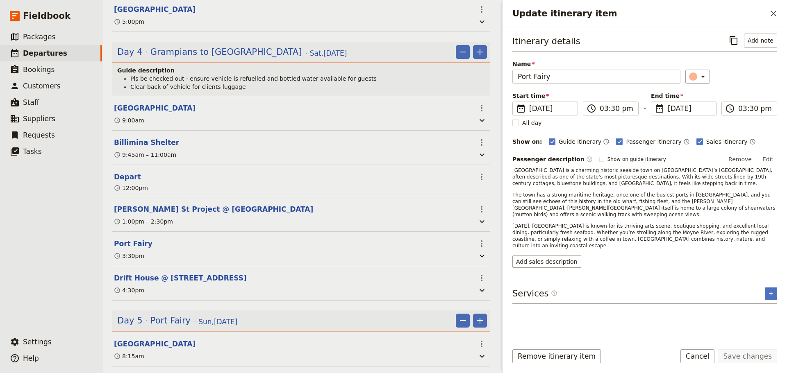
scroll to position [1234, 0]
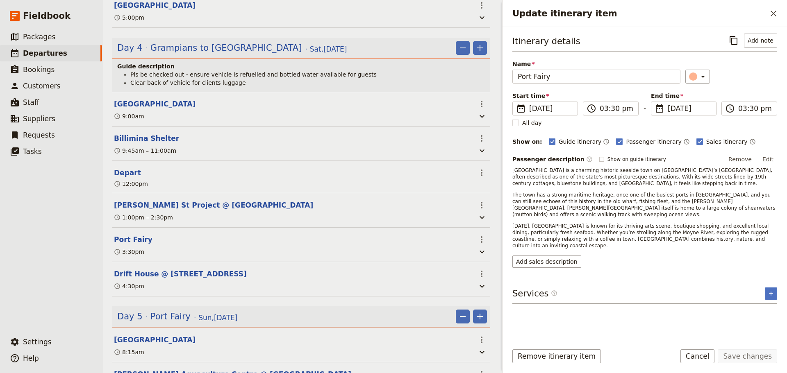
click at [599, 159] on rect "Update itinerary item" at bounding box center [601, 159] width 5 height 5
click at [599, 156] on input "Show on guide itinerary" at bounding box center [599, 156] width 0 height 0
checkbox input "true"
drag, startPoint x: 761, startPoint y: 358, endPoint x: 693, endPoint y: 79, distance: 287.0
click at [761, 357] on button "Save changes" at bounding box center [747, 357] width 59 height 14
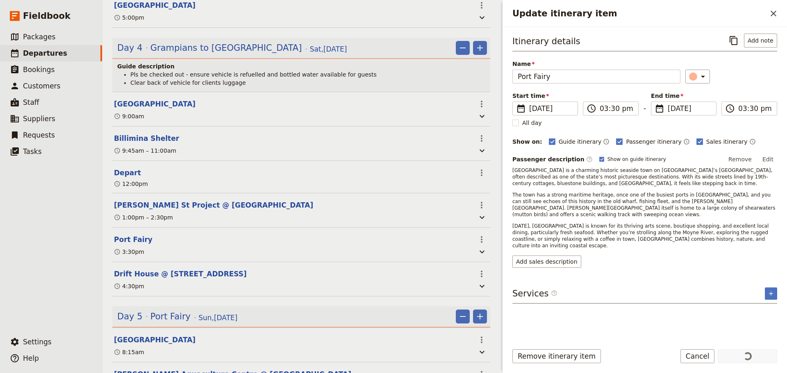
scroll to position [1229, 0]
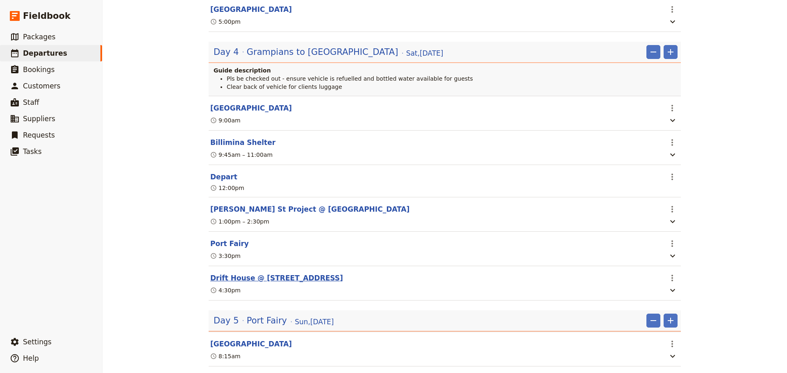
click at [309, 283] on button "Drift House @ [STREET_ADDRESS]" at bounding box center [276, 278] width 133 height 10
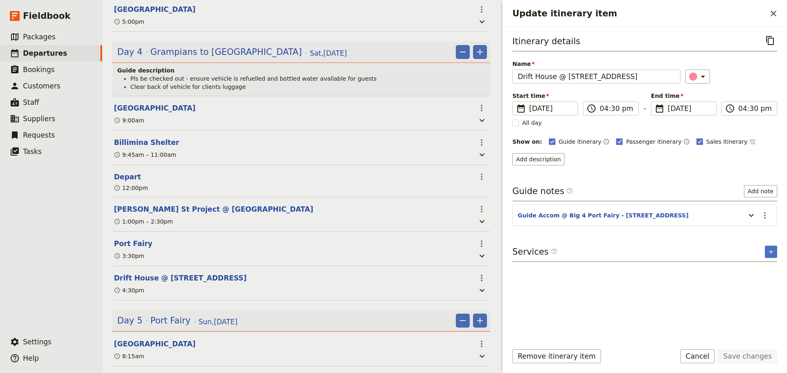
scroll to position [1234, 0]
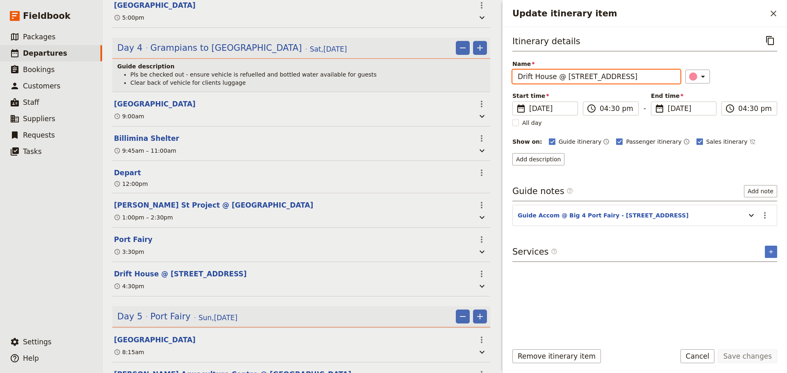
drag, startPoint x: 632, startPoint y: 78, endPoint x: 558, endPoint y: 82, distance: 73.8
click at [559, 82] on input "Drift House @ [STREET_ADDRESS]" at bounding box center [596, 77] width 168 height 14
click at [516, 75] on input "Drift House @ [STREET_ADDRESS]" at bounding box center [596, 77] width 168 height 14
drag, startPoint x: 604, startPoint y: 81, endPoint x: 694, endPoint y: 83, distance: 90.6
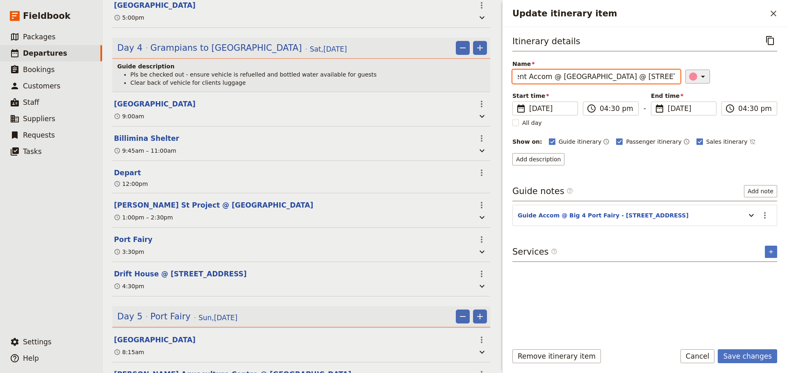
click at [694, 83] on div "Name Client Accom @ [GEOGRAPHIC_DATA] @ [STREET_ADDRESS] ​" at bounding box center [644, 72] width 265 height 24
type input "Client Accom @ [GEOGRAPHIC_DATA]"
click at [754, 218] on icon "Update itinerary item" at bounding box center [751, 216] width 10 height 10
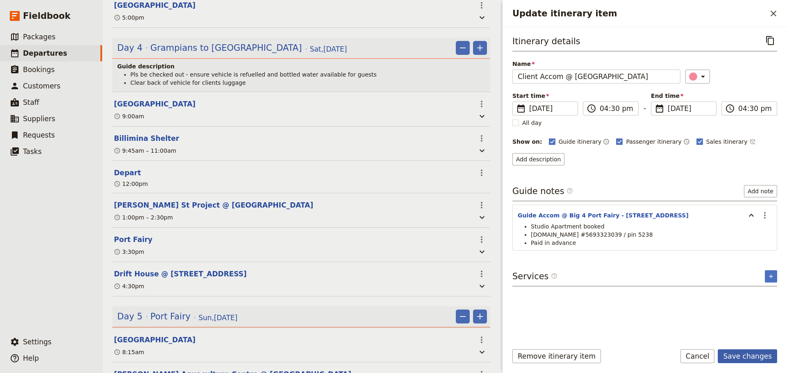
click at [743, 358] on button "Save changes" at bounding box center [747, 357] width 59 height 14
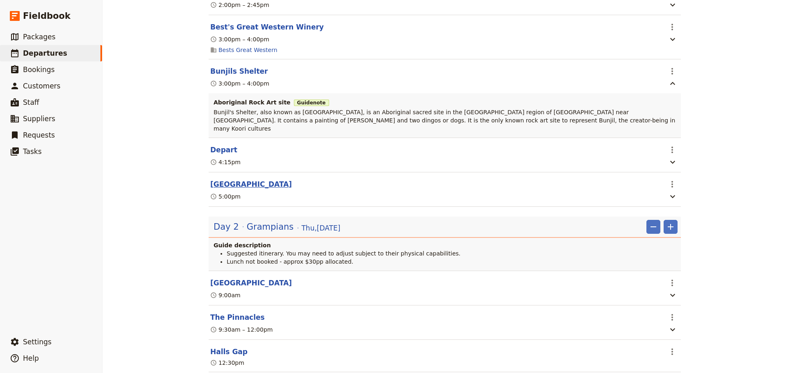
click at [252, 180] on button "[GEOGRAPHIC_DATA]" at bounding box center [251, 184] width 82 height 10
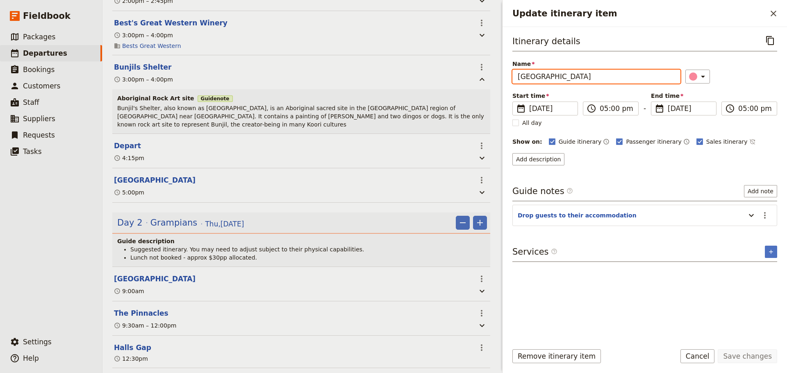
click at [518, 78] on input "[GEOGRAPHIC_DATA]" at bounding box center [596, 77] width 168 height 14
drag, startPoint x: 625, startPoint y: 81, endPoint x: 525, endPoint y: 79, distance: 100.0
click at [516, 87] on div "Itinerary details ​ Name Client Accom @ Meringa Springs ​ Start time ​ 15 Oct 2…" at bounding box center [644, 100] width 265 height 132
type input "Client Accom @ [GEOGRAPHIC_DATA]"
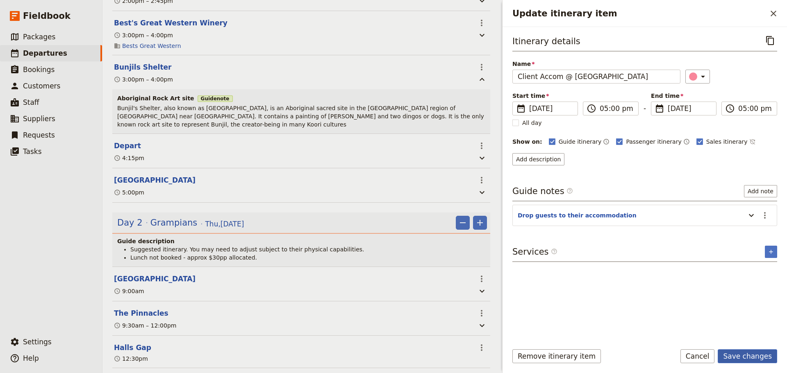
click at [754, 357] on button "Save changes" at bounding box center [747, 357] width 59 height 14
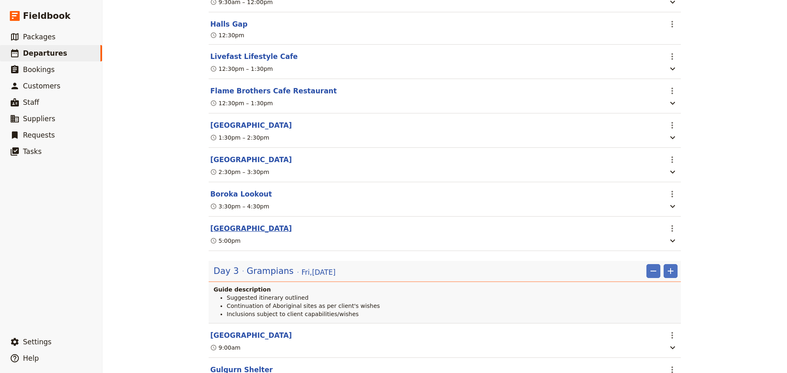
click at [245, 234] on button "[GEOGRAPHIC_DATA]" at bounding box center [251, 229] width 82 height 10
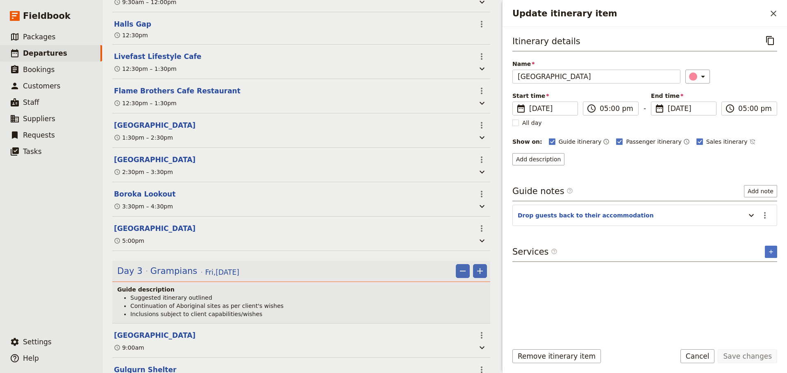
scroll to position [701, 0]
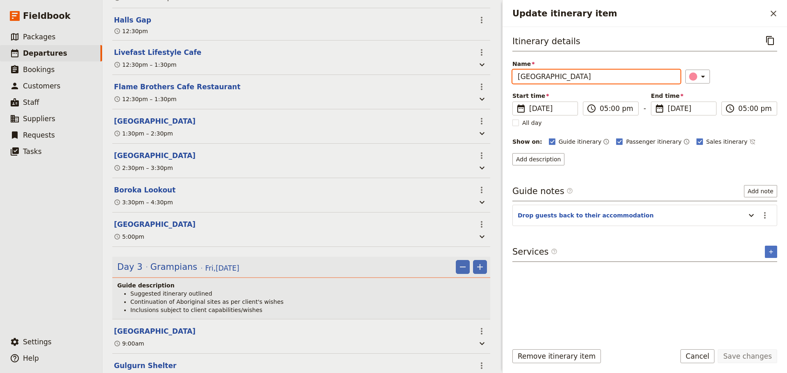
click at [487, 79] on div "FLT - Shih x6pax ​ Confirmed 15 – 22 Oct 2025 8 days / 7 nights 6/6 booked 1 / …" at bounding box center [444, 186] width 684 height 373
paste input "Client Accom @"
type input "Client Accom @ [GEOGRAPHIC_DATA]"
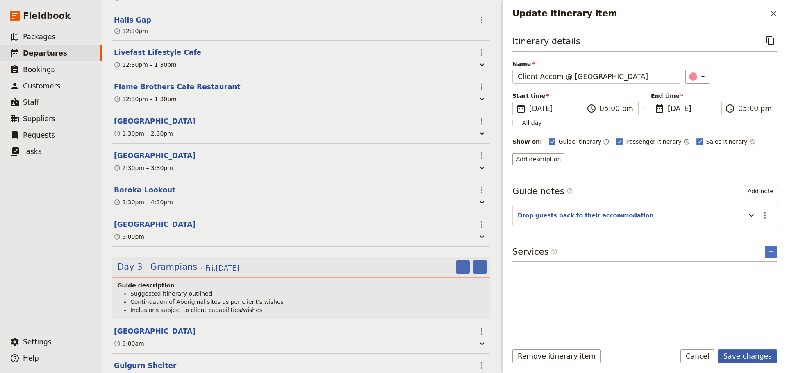
click at [754, 360] on button "Save changes" at bounding box center [747, 357] width 59 height 14
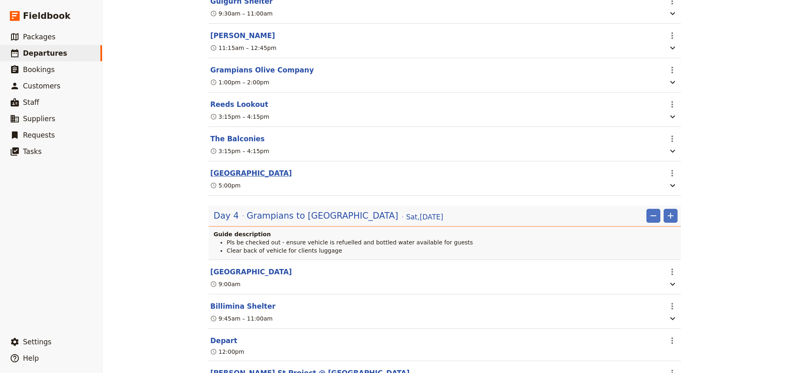
click at [237, 178] on button "[GEOGRAPHIC_DATA]" at bounding box center [251, 173] width 82 height 10
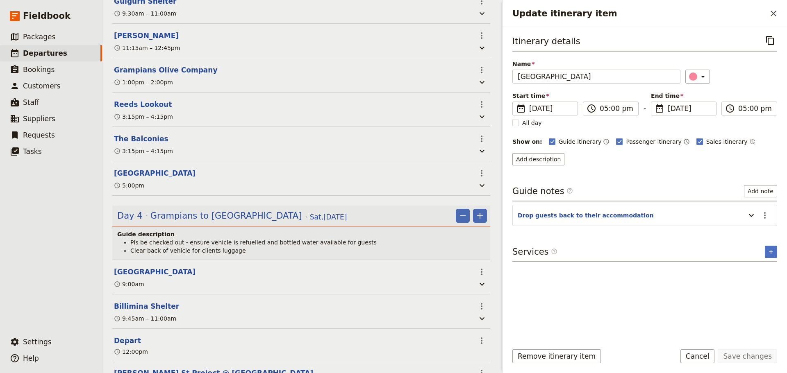
scroll to position [1070, 0]
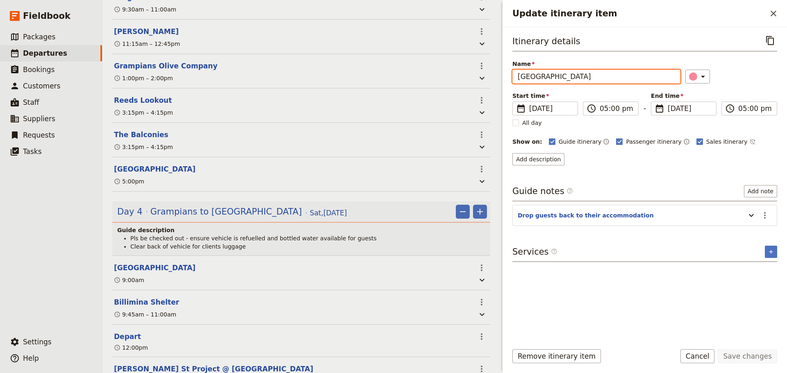
drag, startPoint x: 580, startPoint y: 77, endPoint x: 519, endPoint y: 76, distance: 60.7
click at [519, 76] on input "[GEOGRAPHIC_DATA]" at bounding box center [596, 77] width 168 height 14
paste input "Client Accom @"
type input "Client Accom @ [GEOGRAPHIC_DATA]"
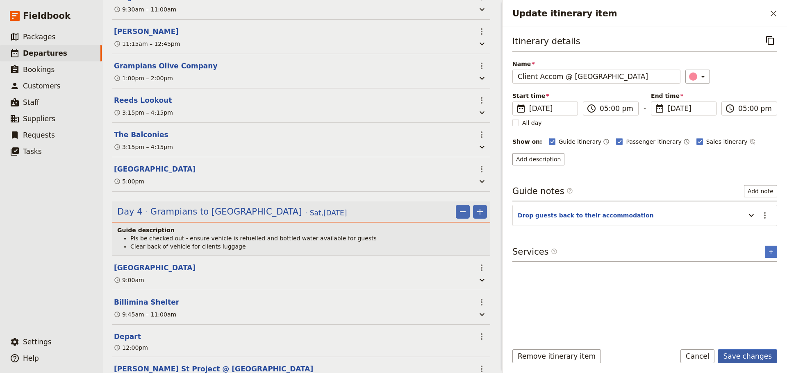
click at [744, 355] on button "Save changes" at bounding box center [747, 357] width 59 height 14
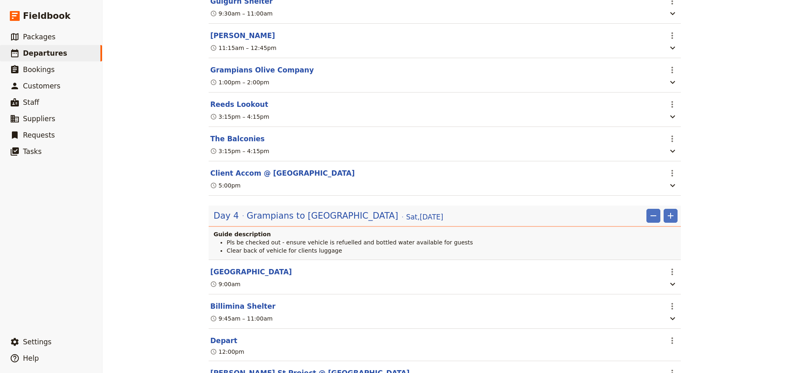
scroll to position [1270, 0]
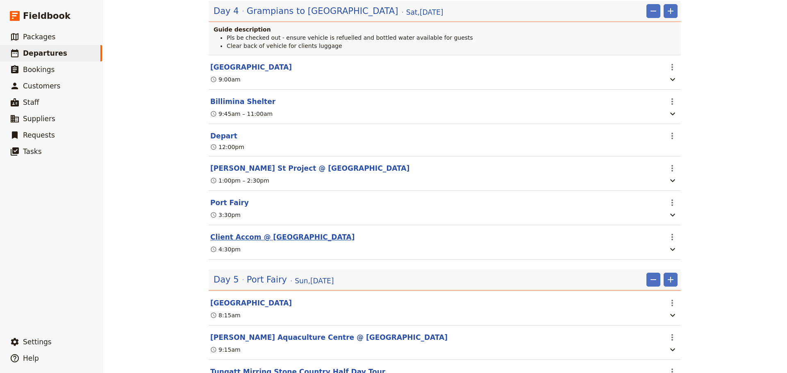
click at [279, 242] on button "Client Accom @ [GEOGRAPHIC_DATA]" at bounding box center [282, 237] width 144 height 10
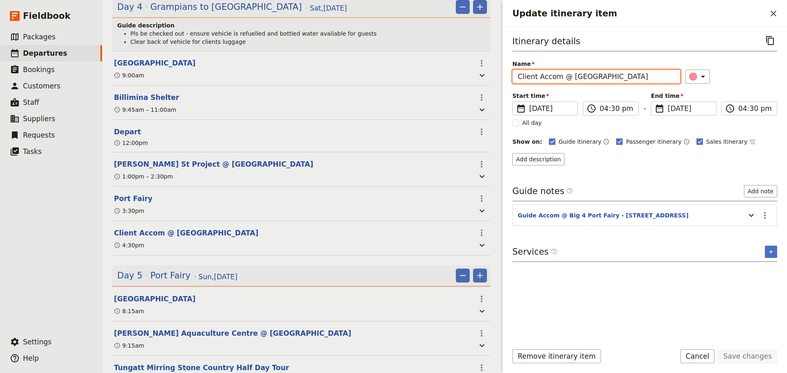
drag, startPoint x: 607, startPoint y: 79, endPoint x: 527, endPoint y: 77, distance: 80.7
click at [459, 81] on div "FLT - Shih x6pax ​ Confirmed 15 – 22 Oct 2025 8 days / 7 nights 6/6 booked 1 / …" at bounding box center [444, 186] width 684 height 373
click at [709, 363] on button "Cancel" at bounding box center [697, 357] width 34 height 14
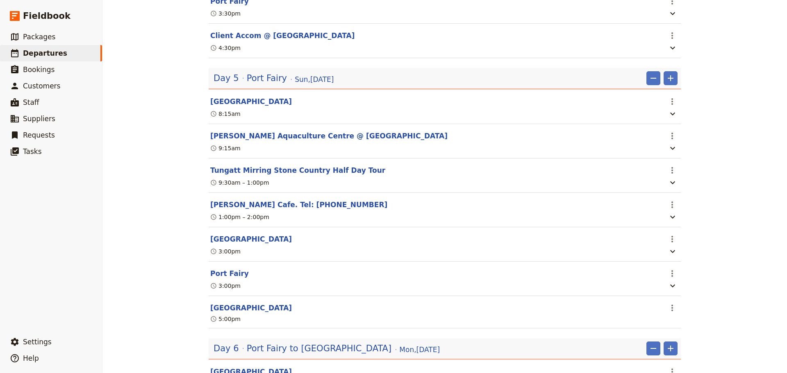
scroll to position [1311, 0]
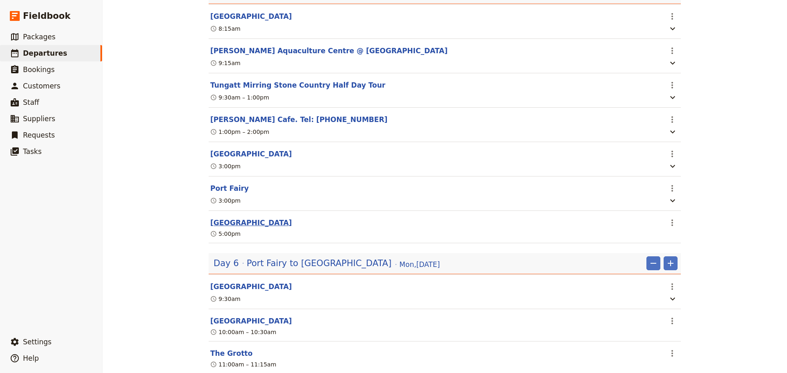
click at [216, 228] on button "[GEOGRAPHIC_DATA]" at bounding box center [251, 223] width 82 height 10
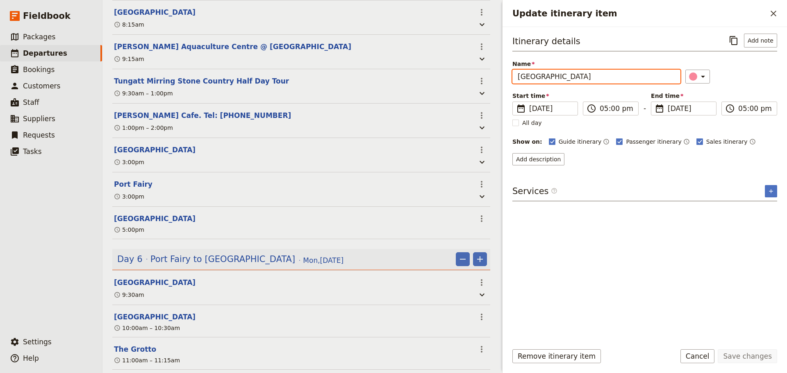
drag, startPoint x: 560, startPoint y: 75, endPoint x: 489, endPoint y: 81, distance: 71.6
click at [489, 81] on div "FLT - Shih x6pax ​ Confirmed 15 – 22 Oct 2025 8 days / 7 nights 6/6 booked 1 / …" at bounding box center [444, 186] width 684 height 373
paste input "Client Accom @"
type input "Client Accom @ [GEOGRAPHIC_DATA]"
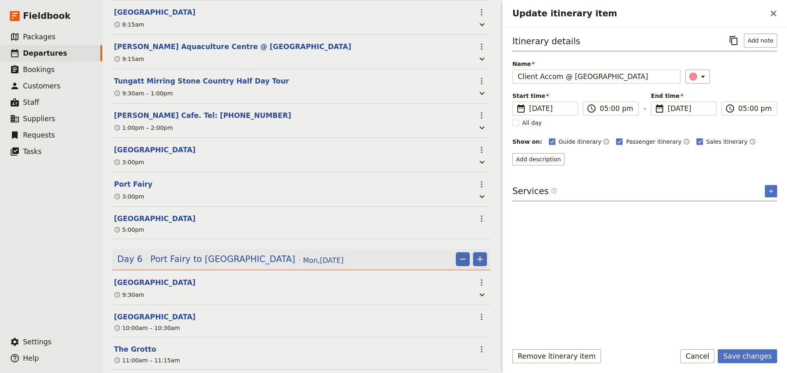
click at [746, 349] on form "Itinerary details ​ Add note Name Client Accom @ Drift House ​ Start time ​ 19 …" at bounding box center [644, 200] width 284 height 346
click at [745, 355] on button "Save changes" at bounding box center [747, 357] width 59 height 14
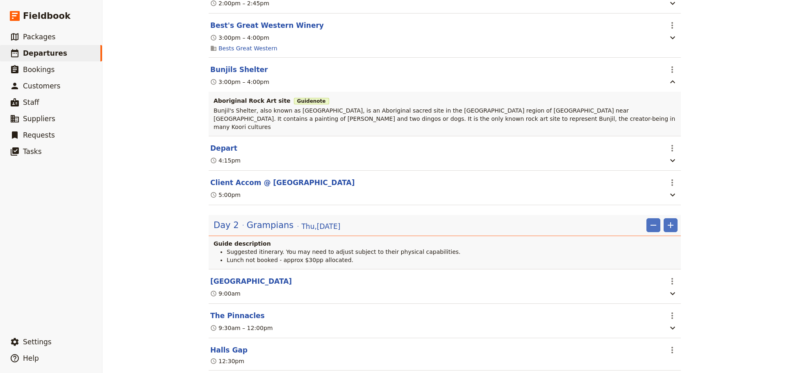
scroll to position [369, 0]
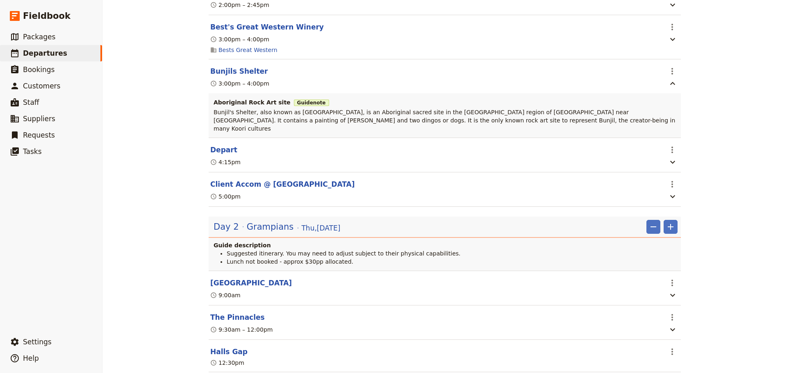
click at [275, 181] on button "Client Accom @ [GEOGRAPHIC_DATA]" at bounding box center [282, 184] width 144 height 10
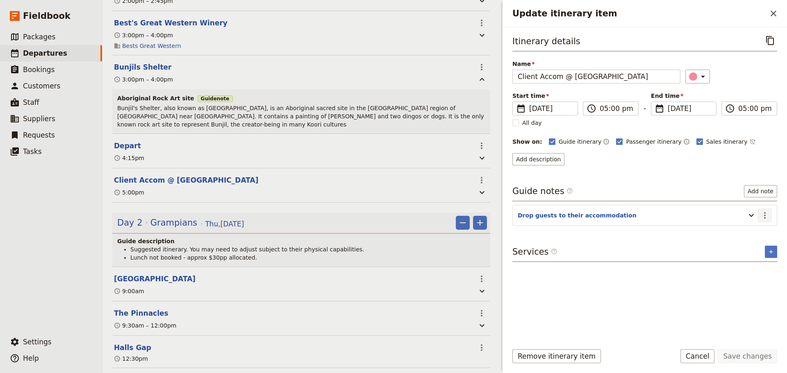
click at [763, 215] on icon "Actions" at bounding box center [765, 216] width 10 height 10
click at [750, 235] on span "Edit note" at bounding box center [741, 233] width 26 height 8
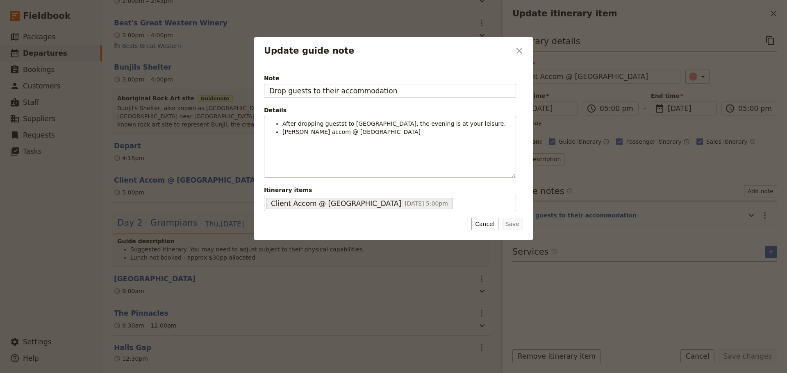
drag, startPoint x: 398, startPoint y: 91, endPoint x: 250, endPoint y: 84, distance: 147.7
click at [250, 373] on div "Update guide note ​ Note Drop guests to their accommodation Details After dropp…" at bounding box center [393, 373] width 787 height 0
type input "Guide Accom @ Happy Wanderer Resort"
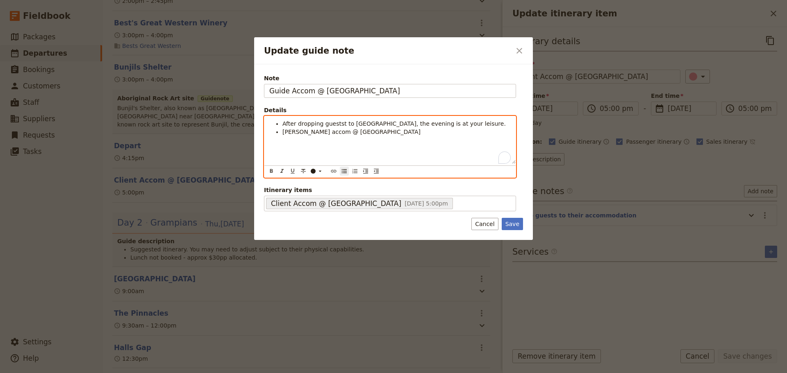
drag, startPoint x: 407, startPoint y: 135, endPoint x: 273, endPoint y: 141, distance: 134.9
click at [275, 141] on div "After dropping guestst to Meringa Springs, the evening is at your leisure. Cory…" at bounding box center [389, 140] width 251 height 48
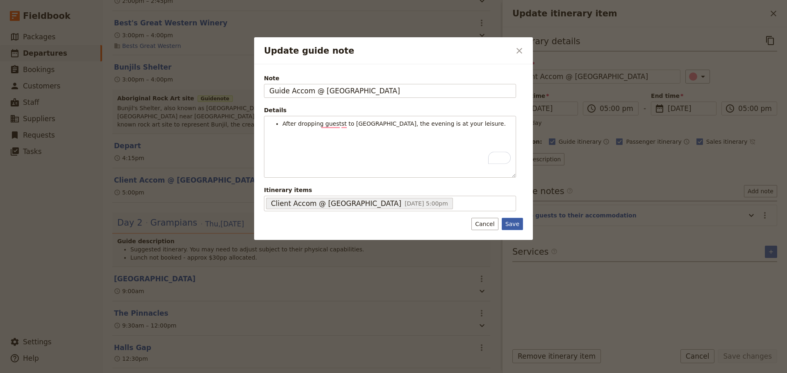
click at [512, 227] on button "Save" at bounding box center [512, 224] width 21 height 12
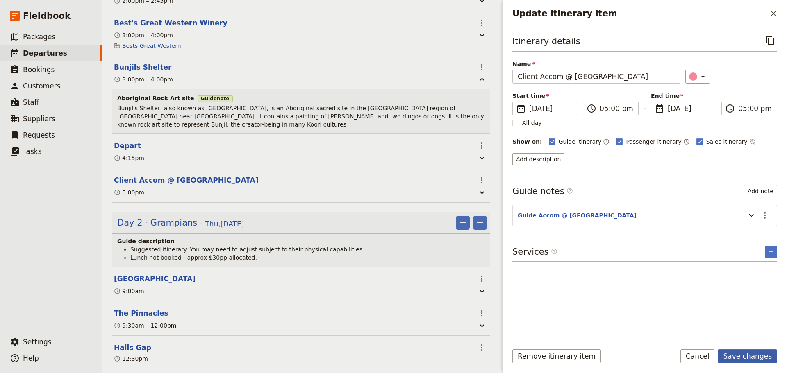
click at [747, 356] on button "Save changes" at bounding box center [747, 357] width 59 height 14
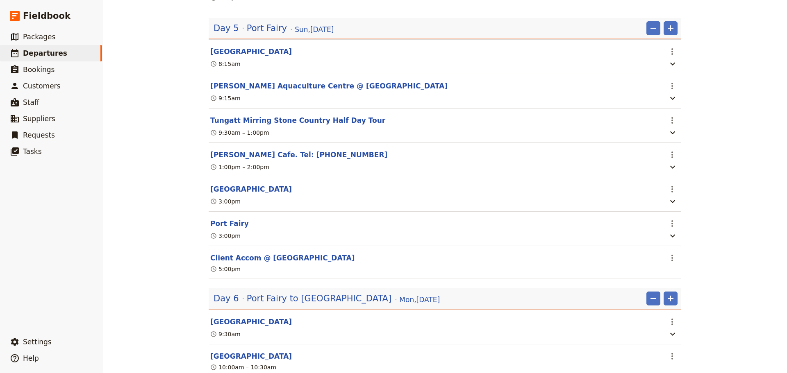
scroll to position [1522, 0]
click at [671, 194] on icon "Actions" at bounding box center [672, 189] width 10 height 10
click at [239, 194] on button "[GEOGRAPHIC_DATA]" at bounding box center [251, 189] width 82 height 10
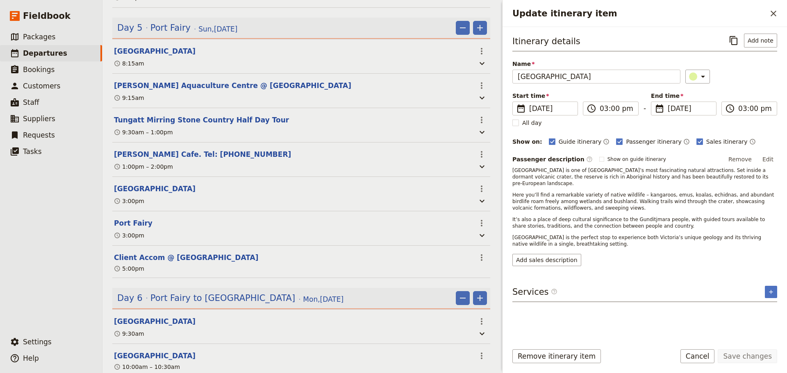
scroll to position [1527, 0]
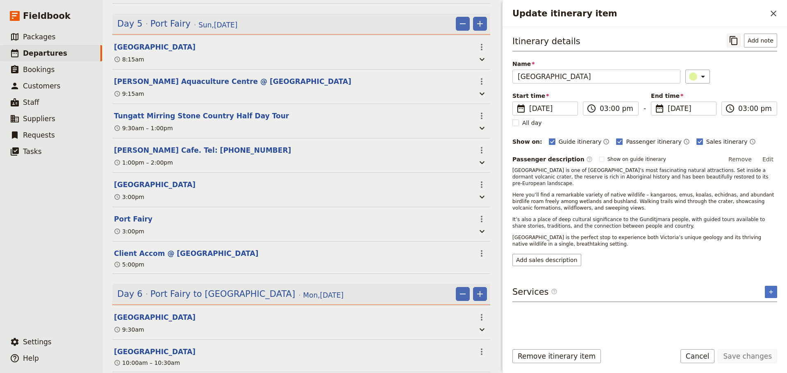
click at [736, 40] on icon "Copy itinerary item" at bounding box center [734, 41] width 10 height 10
click at [779, 15] on button "​" at bounding box center [773, 14] width 14 height 14
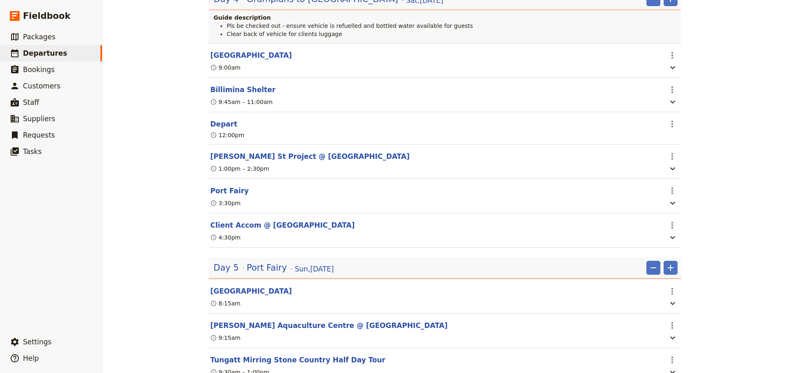
scroll to position [1236, 0]
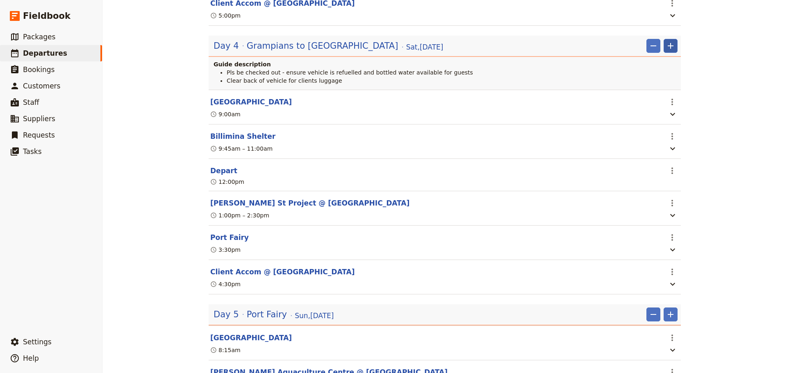
click at [667, 51] on icon "Add" at bounding box center [671, 46] width 10 height 10
click at [658, 70] on span "Add itinerary item" at bounding box center [643, 73] width 52 height 8
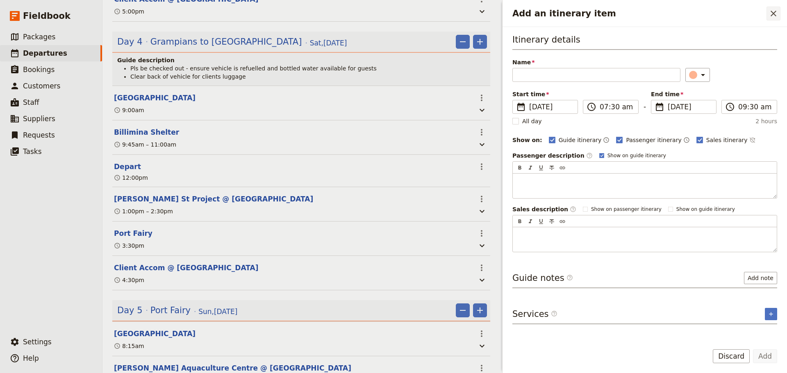
click at [772, 12] on icon "Close drawer" at bounding box center [773, 14] width 6 height 6
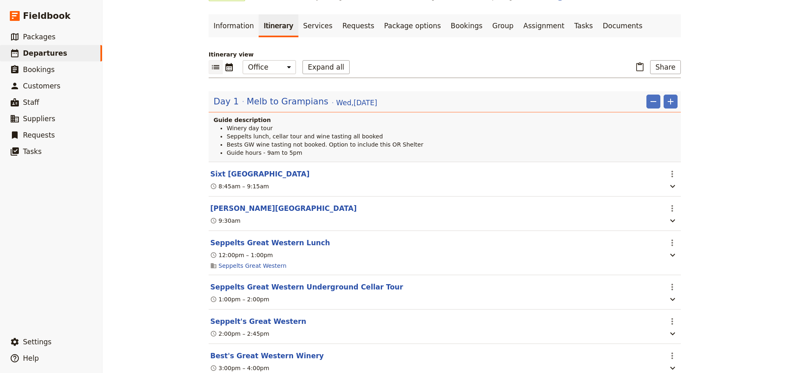
scroll to position [0, 0]
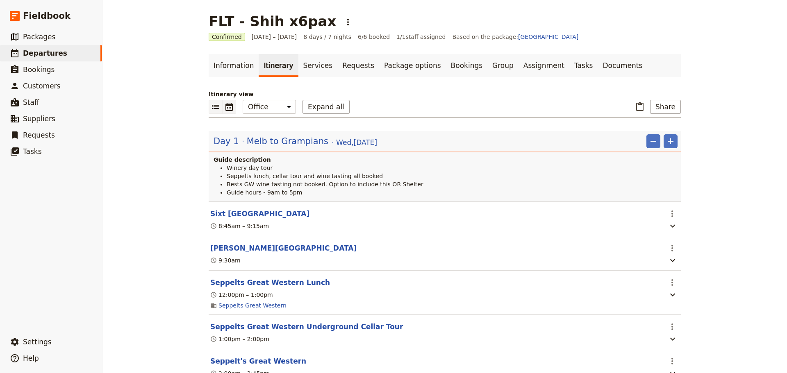
click at [225, 105] on icon "Calendar view" at bounding box center [228, 107] width 7 height 8
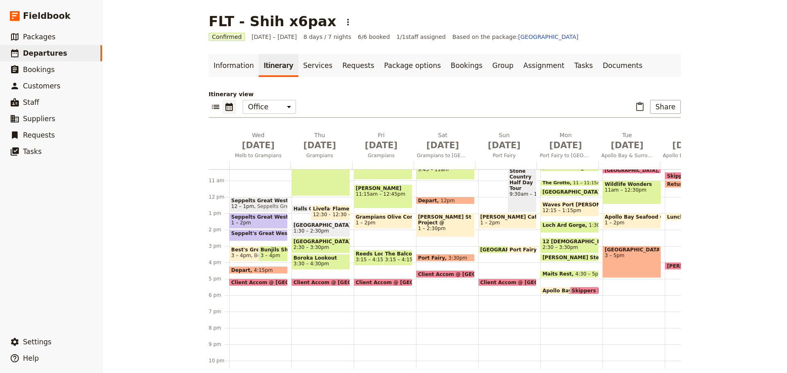
scroll to position [200, 0]
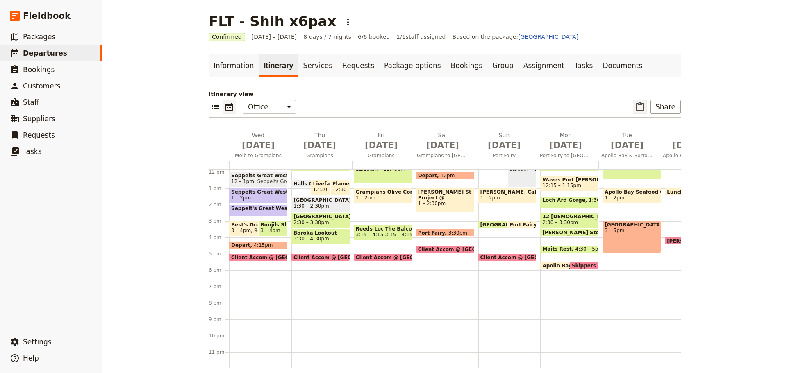
click at [636, 107] on icon "Paste itinerary item" at bounding box center [640, 107] width 10 height 10
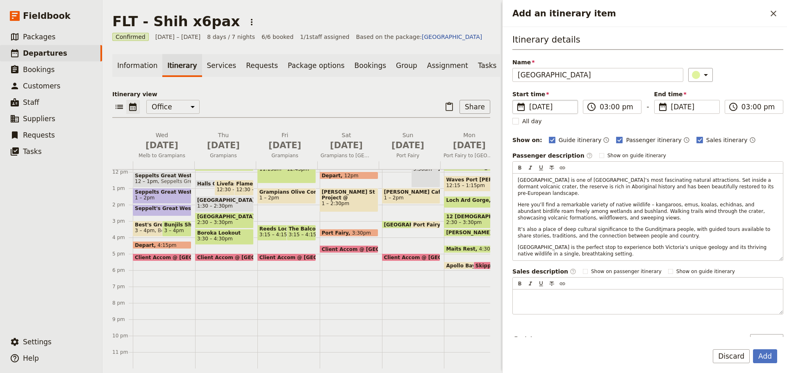
click at [548, 106] on span "[DATE]" at bounding box center [550, 107] width 43 height 10
click at [516, 100] on input "[DATE]" at bounding box center [516, 100] width 0 height 0
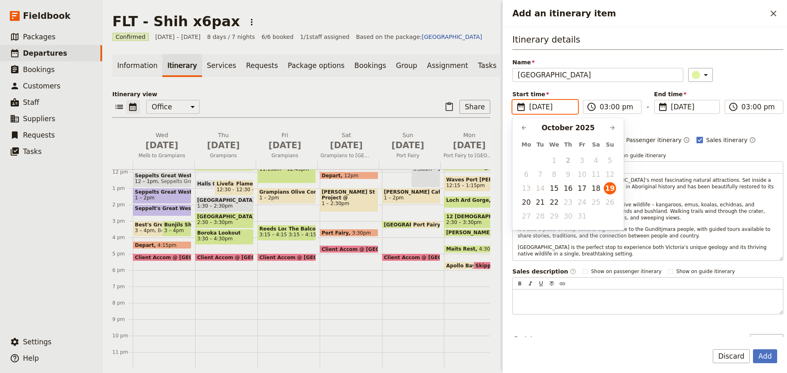
scroll to position [0, 0]
click at [601, 190] on button "18" at bounding box center [596, 188] width 12 height 12
type input "[DATE]"
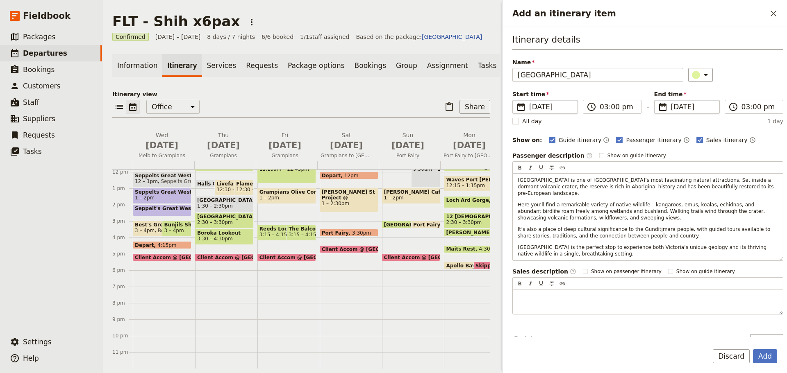
click at [674, 107] on span "[DATE]" at bounding box center [692, 107] width 43 height 10
click at [658, 100] on input "[DATE]" at bounding box center [657, 100] width 0 height 0
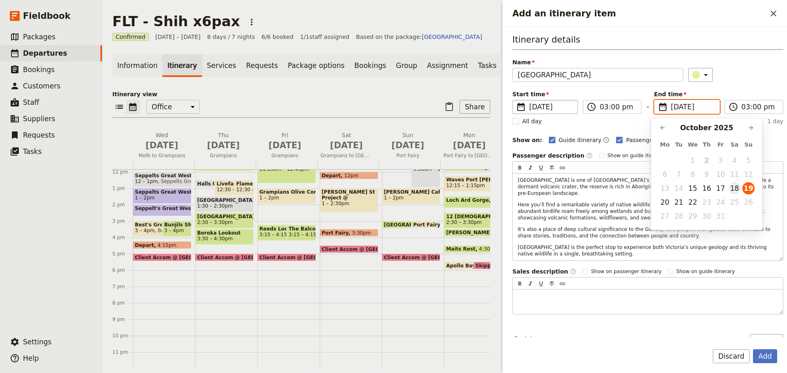
click at [734, 188] on button "18" at bounding box center [734, 188] width 12 height 12
type input "[DATE]"
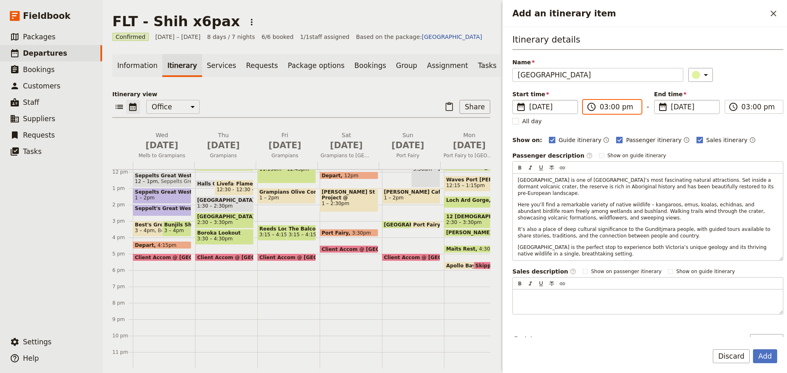
click at [609, 103] on input "03:00 pm" at bounding box center [618, 107] width 36 height 10
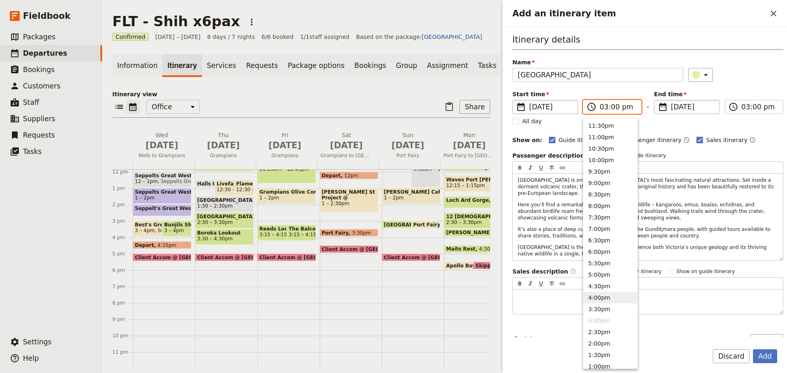
click at [602, 302] on button "4:00pm" at bounding box center [610, 297] width 54 height 11
type input "04:00 pm"
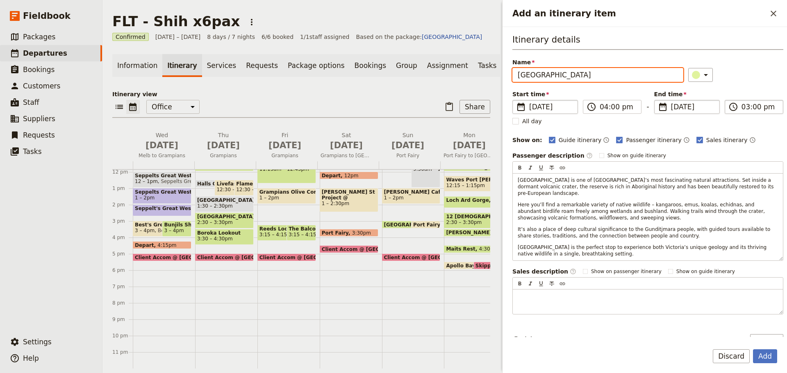
type input "04:00 pm"
click at [750, 107] on input "04:00 pm" at bounding box center [759, 107] width 36 height 10
click at [750, 61] on div "Name Tower Hill Reserve ​" at bounding box center [647, 70] width 271 height 24
click at [766, 355] on button "Add" at bounding box center [765, 357] width 24 height 14
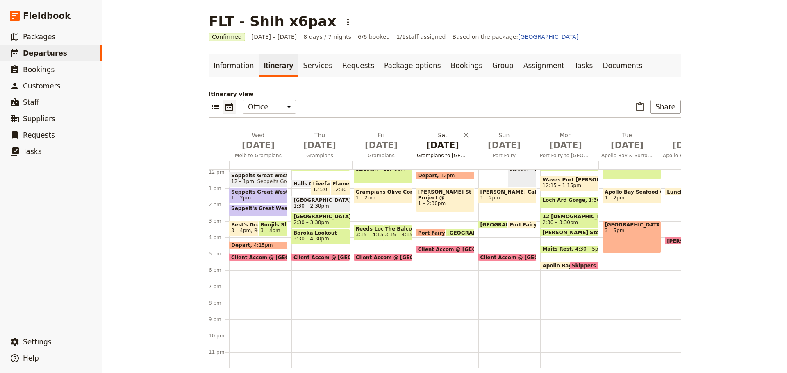
click at [432, 150] on span "[DATE]" at bounding box center [443, 145] width 52 height 12
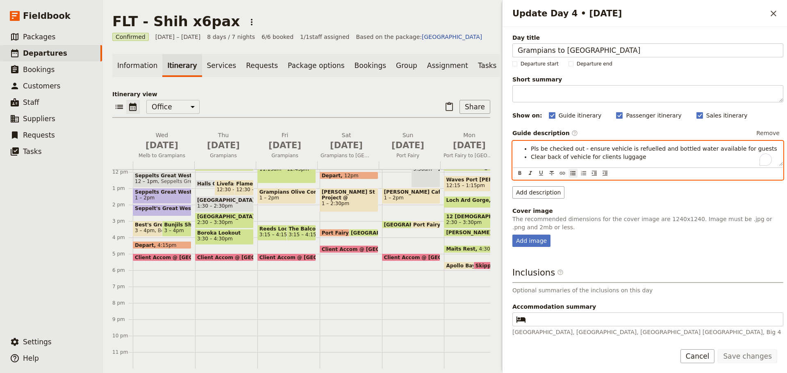
click at [636, 159] on li "Clear back of vehicle for clients luggage" at bounding box center [654, 157] width 247 height 8
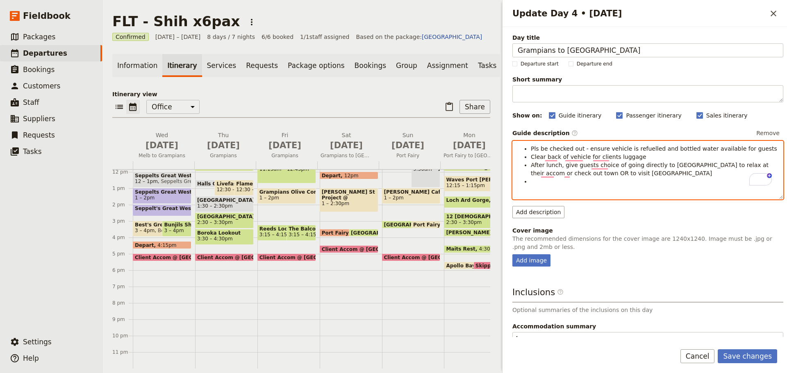
click at [579, 186] on div "Pls be checked out - ensure vehicle is refuelled and bottled water available fo…" at bounding box center [647, 170] width 271 height 59
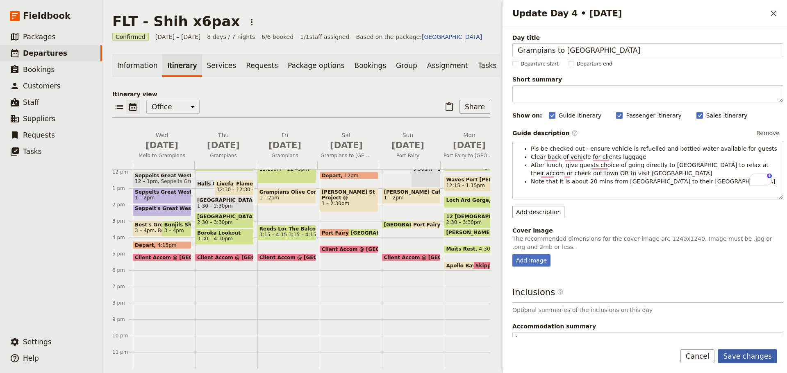
click at [747, 351] on button "Save changes" at bounding box center [747, 357] width 59 height 14
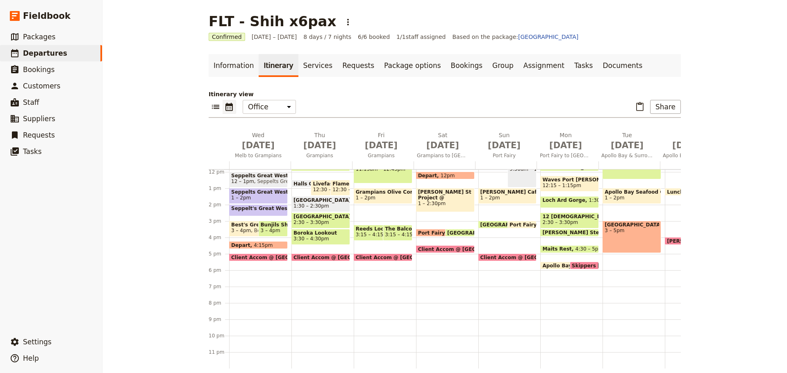
click at [447, 230] on span "[GEOGRAPHIC_DATA]" at bounding box center [477, 232] width 61 height 5
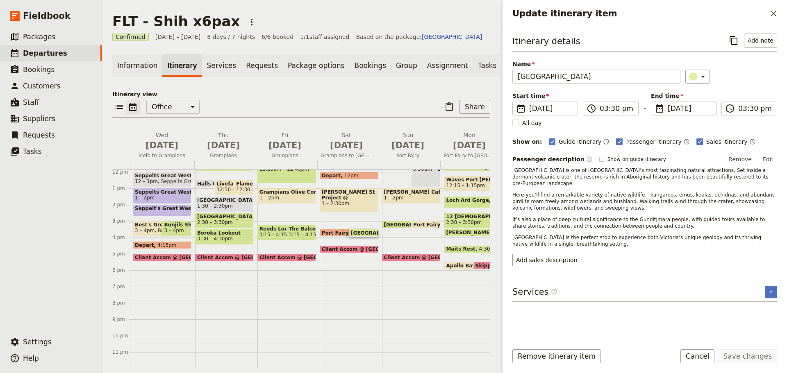
click at [599, 160] on label "Show on guide itinerary" at bounding box center [632, 159] width 67 height 7
click at [599, 156] on input "Show on guide itinerary" at bounding box center [599, 156] width 0 height 0
checkbox input "true"
click at [756, 42] on button "Add note" at bounding box center [760, 41] width 33 height 14
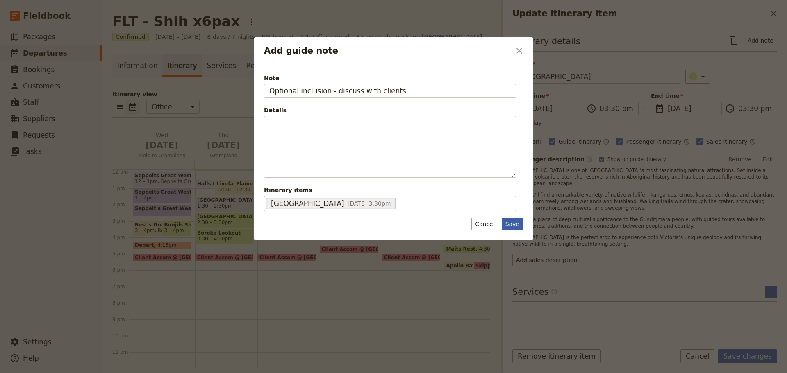
type input "Optional inclusion - discuss with clients"
click at [508, 225] on button "Save" at bounding box center [512, 224] width 21 height 12
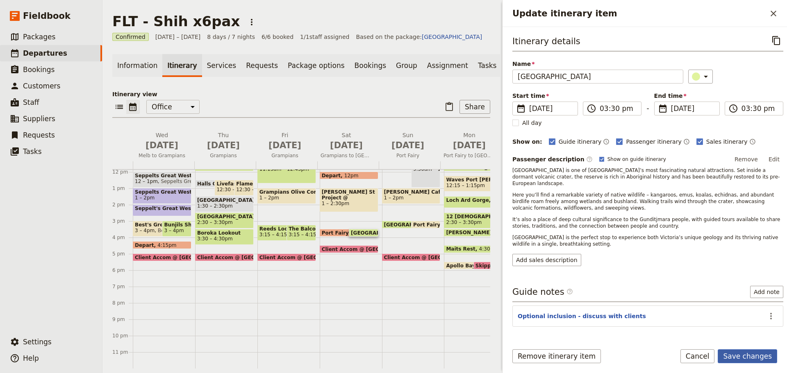
click at [756, 360] on button "Save changes" at bounding box center [747, 357] width 59 height 14
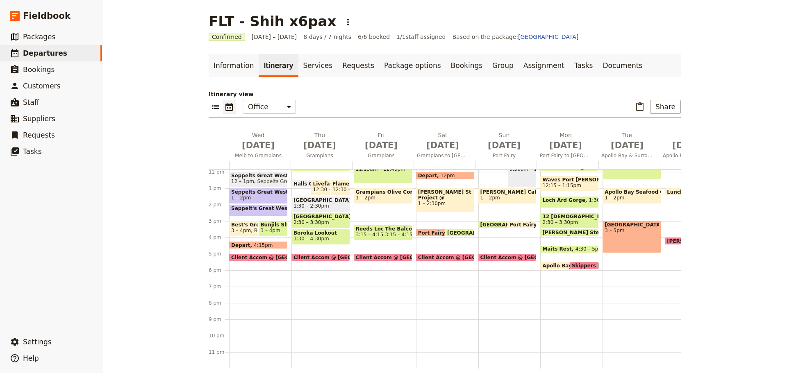
click at [434, 255] on span "Client Accom @ [GEOGRAPHIC_DATA]" at bounding box center [471, 257] width 106 height 5
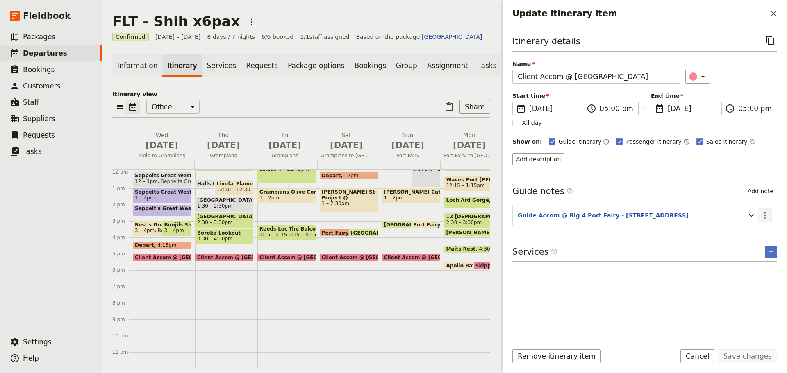
click at [762, 213] on icon "Actions" at bounding box center [765, 216] width 10 height 10
click at [757, 232] on span "Edit note" at bounding box center [747, 233] width 38 height 8
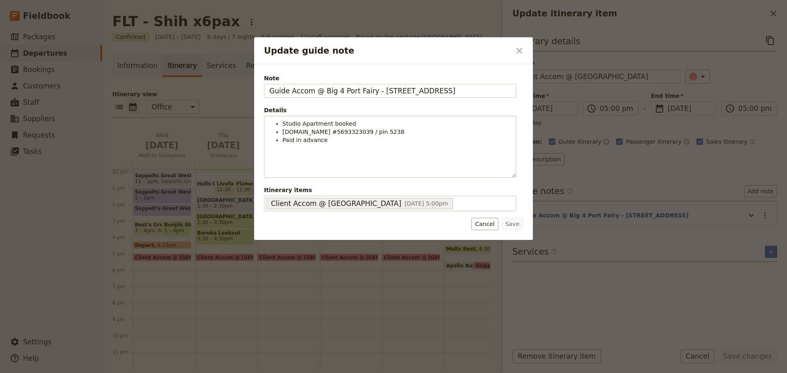
drag, startPoint x: 481, startPoint y: 94, endPoint x: 180, endPoint y: 95, distance: 300.4
click at [181, 373] on div "Update guide note ​ Note Guide Accom @ Big 4 Port Fairy - 115 Princes Hwy. Port…" at bounding box center [393, 373] width 787 height 0
type input "E"
type input "C"
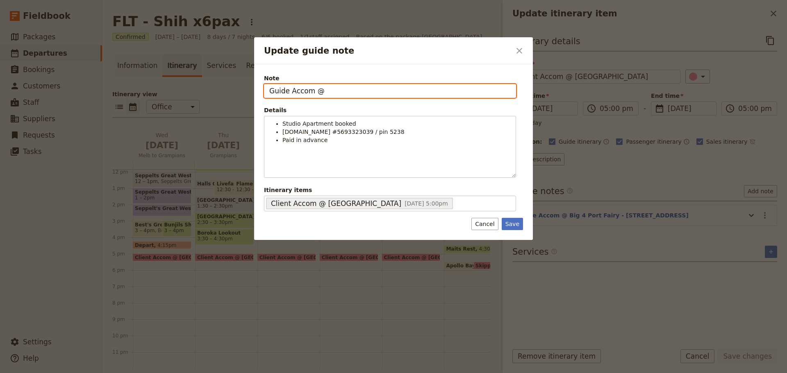
click at [348, 95] on input "Guide Accom @" at bounding box center [390, 91] width 252 height 14
type input "Guide Accom @ Big 4 Port Fairy"
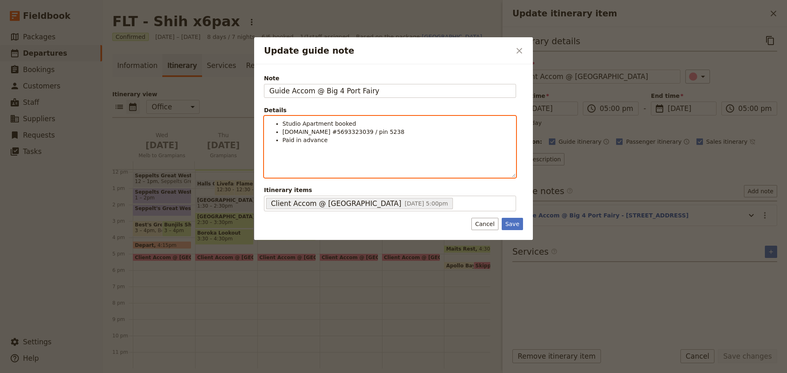
click at [329, 141] on li "Paid in advance" at bounding box center [396, 140] width 228 height 8
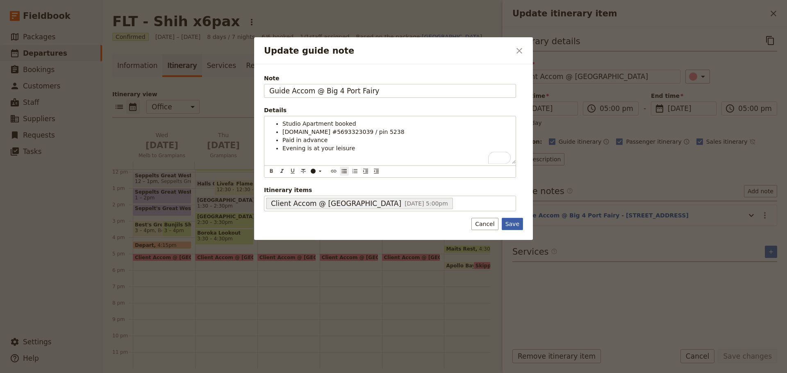
click at [513, 228] on button "Save" at bounding box center [512, 224] width 21 height 12
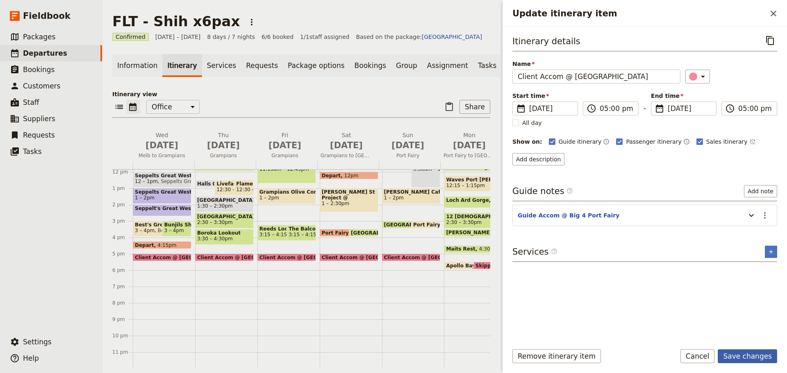
click at [752, 352] on button "Save changes" at bounding box center [747, 357] width 59 height 14
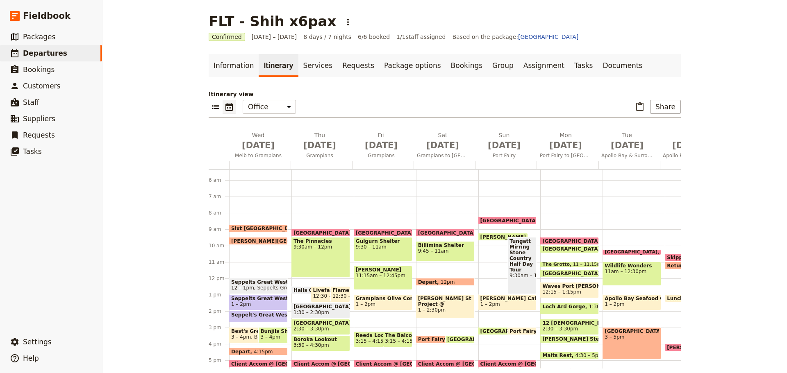
scroll to position [77, 0]
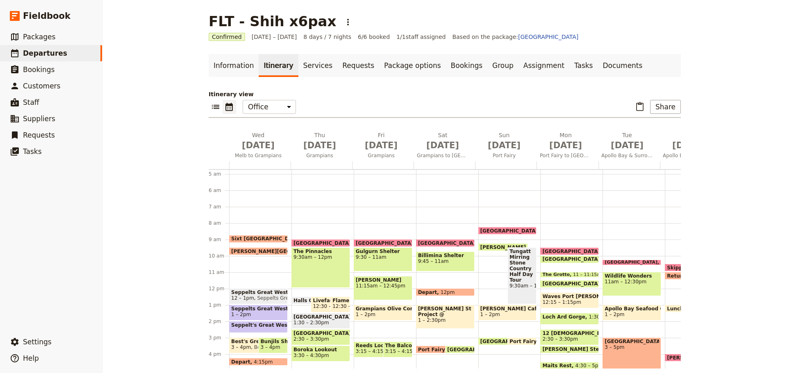
click at [505, 307] on span "[PERSON_NAME] Cafe. Tel: [PHONE_NUMBER]" at bounding box center [507, 309] width 55 height 6
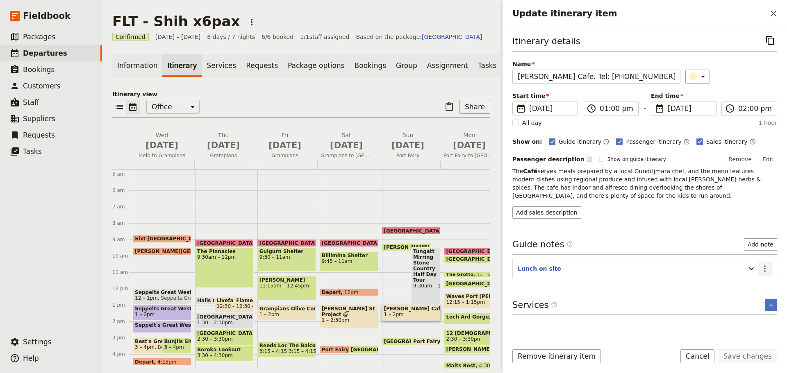
click at [762, 264] on icon "Actions" at bounding box center [765, 269] width 10 height 10
click at [745, 283] on button "Edit note" at bounding box center [747, 278] width 48 height 11
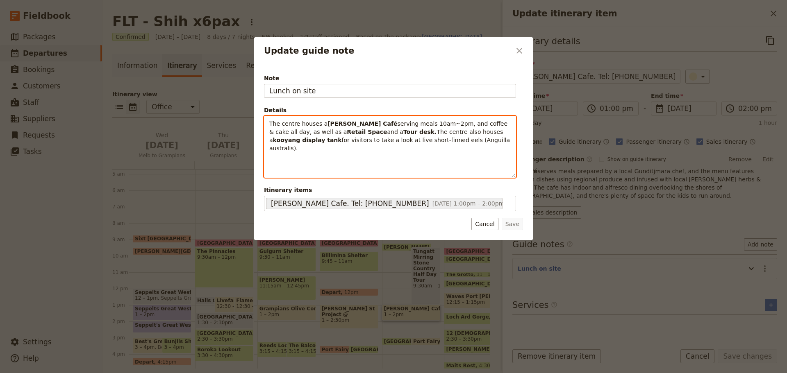
click at [270, 120] on span "The centre houses a" at bounding box center [298, 123] width 58 height 7
click at [344, 171] on icon "Bulleted list" at bounding box center [344, 171] width 7 height 7
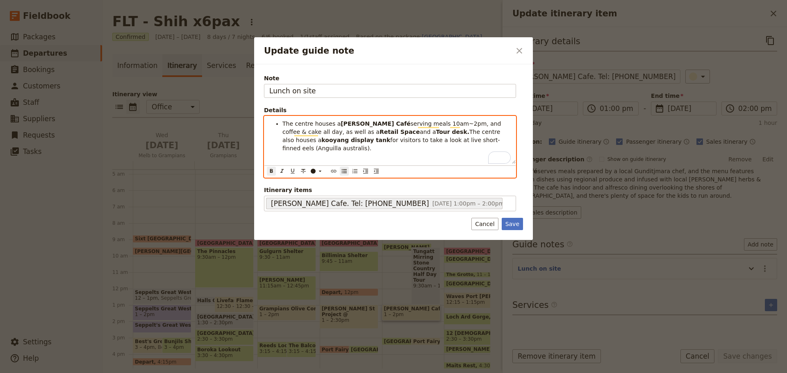
click at [404, 132] on span "The centre also houses a" at bounding box center [392, 136] width 220 height 15
click at [427, 130] on li "The centre houses a Bush Tucker Café serving meals 10am~2pm, and coffee & cake …" at bounding box center [396, 128] width 228 height 16
click at [392, 147] on li "The centre also houses a kooyang display tank for visitors to take a look at li…" at bounding box center [396, 144] width 228 height 16
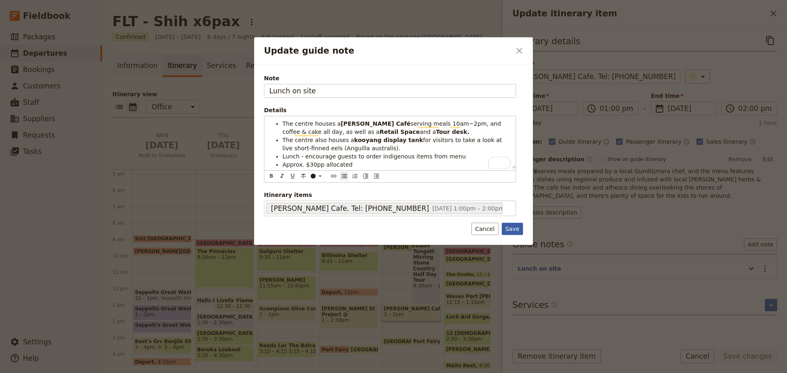
click at [507, 227] on button "Save" at bounding box center [512, 229] width 21 height 12
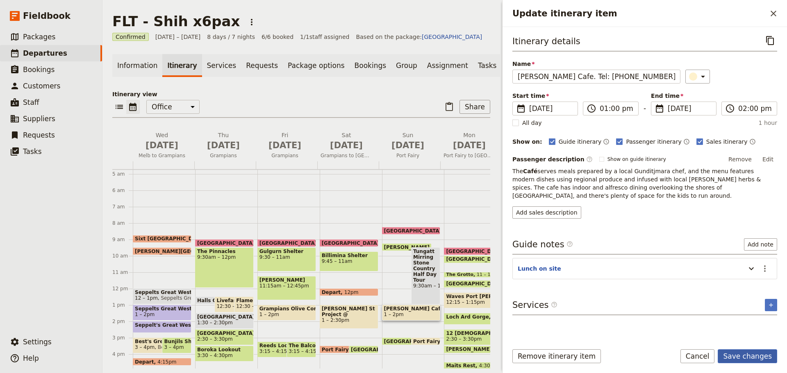
click at [735, 354] on button "Save changes" at bounding box center [747, 357] width 59 height 14
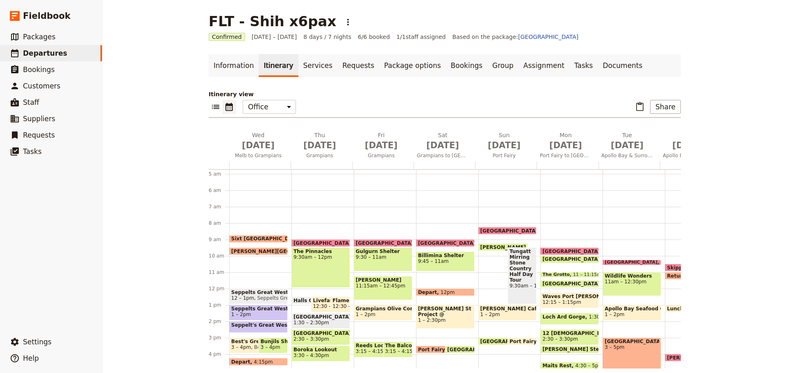
click at [488, 339] on span "[GEOGRAPHIC_DATA]" at bounding box center [510, 341] width 61 height 5
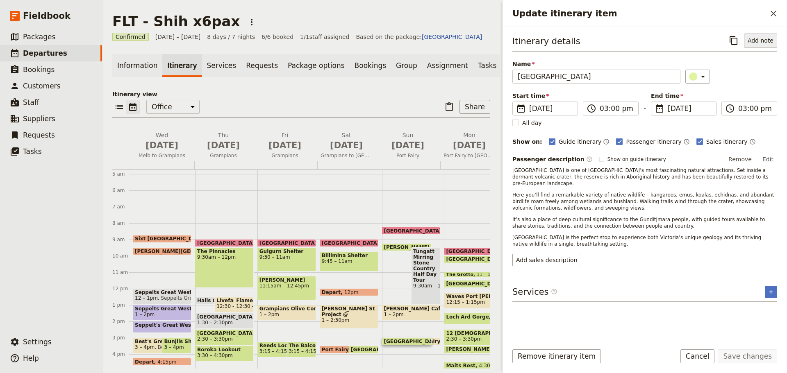
click at [769, 38] on button "Add note" at bounding box center [760, 41] width 33 height 14
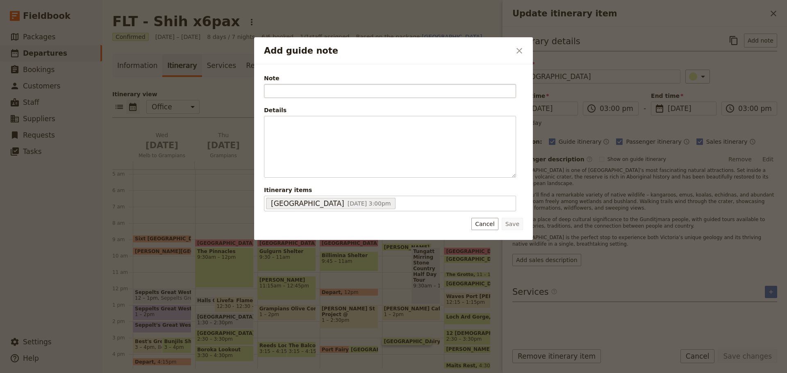
type input "T"
type input "Discuss inclusion with guests"
click at [509, 224] on button "Save" at bounding box center [512, 224] width 21 height 12
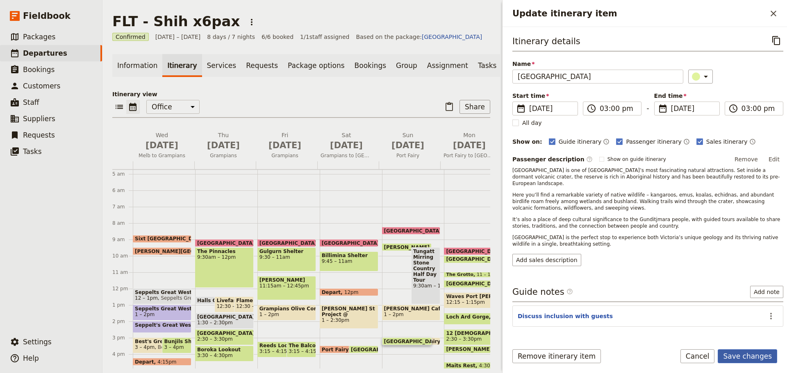
click at [761, 359] on button "Save changes" at bounding box center [747, 357] width 59 height 14
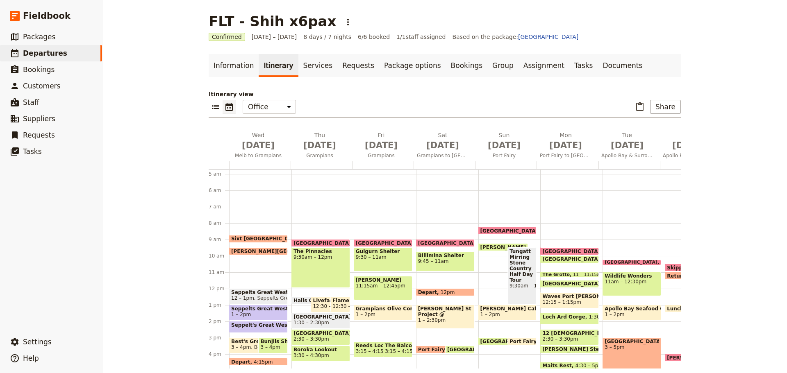
click at [518, 339] on span "Port Fairy" at bounding box center [524, 341] width 30 height 5
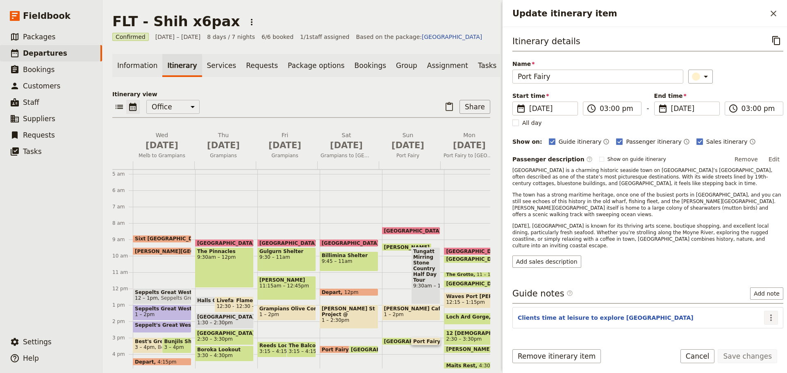
click at [767, 313] on icon "Actions" at bounding box center [771, 318] width 10 height 10
click at [753, 322] on span "Edit note" at bounding box center [741, 322] width 26 height 8
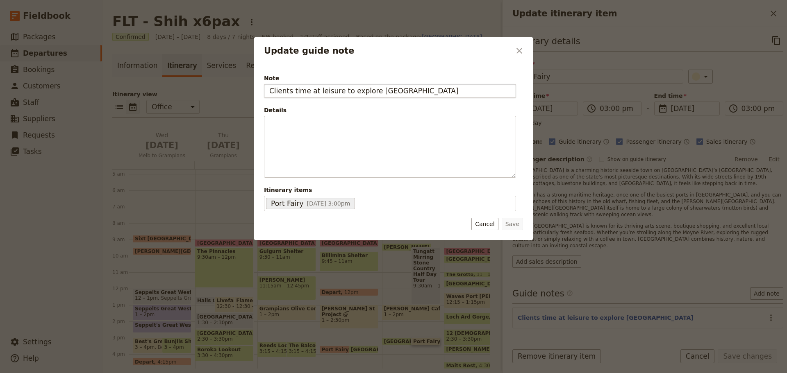
click at [266, 93] on input "Clients time at leisure to explore Port Fairy" at bounding box center [390, 91] width 252 height 14
click at [475, 93] on input "Alternative is that clients time at leisure to explore Port Fairy" at bounding box center [390, 91] width 252 height 14
type input "Alternative is that clients time at leisure to explore Port Fairy or relaxing a…"
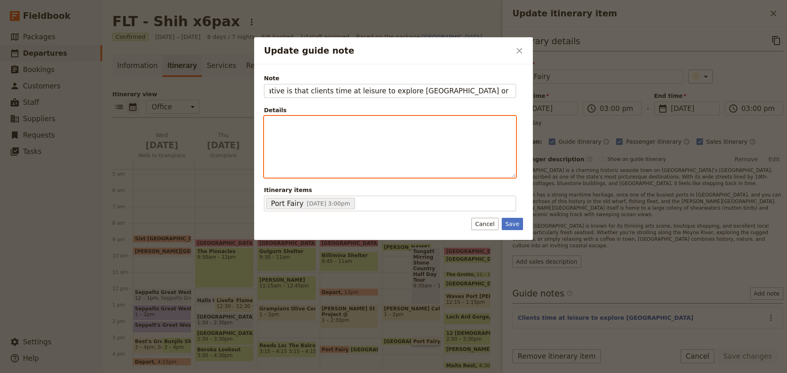
click at [423, 135] on div "Update guide note" at bounding box center [389, 146] width 251 height 61
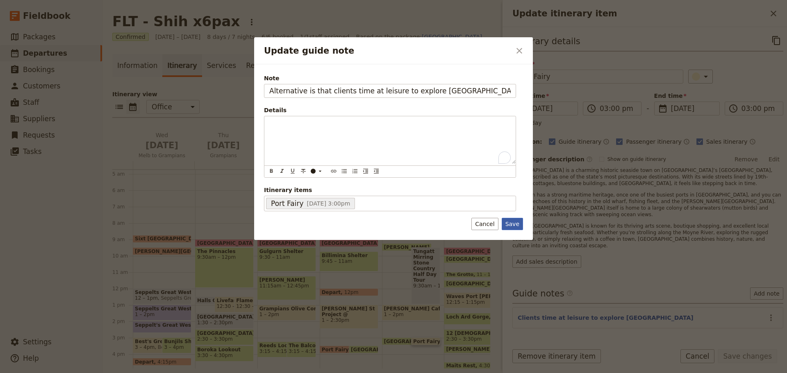
click at [513, 225] on button "Save" at bounding box center [512, 224] width 21 height 12
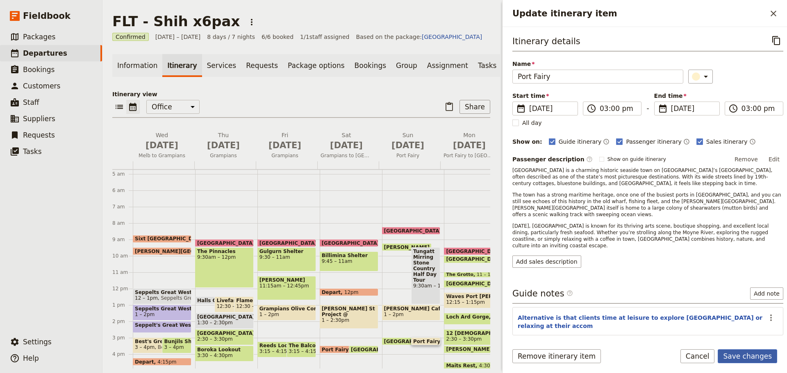
click at [761, 360] on button "Save changes" at bounding box center [747, 357] width 59 height 14
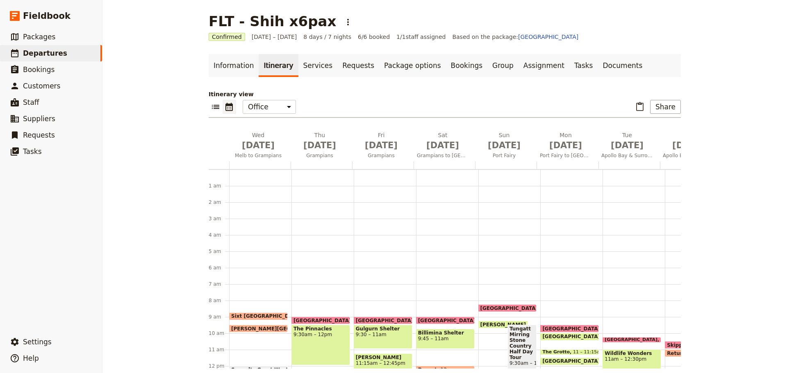
scroll to position [159, 0]
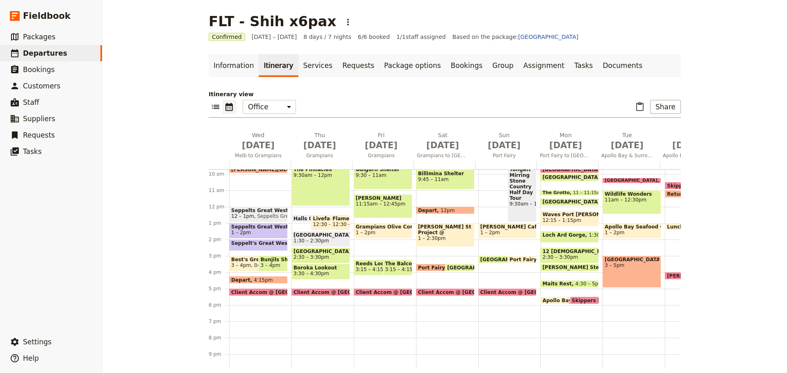
click at [492, 289] on div "Client Accom @ [GEOGRAPHIC_DATA] 5pm" at bounding box center [507, 293] width 59 height 8
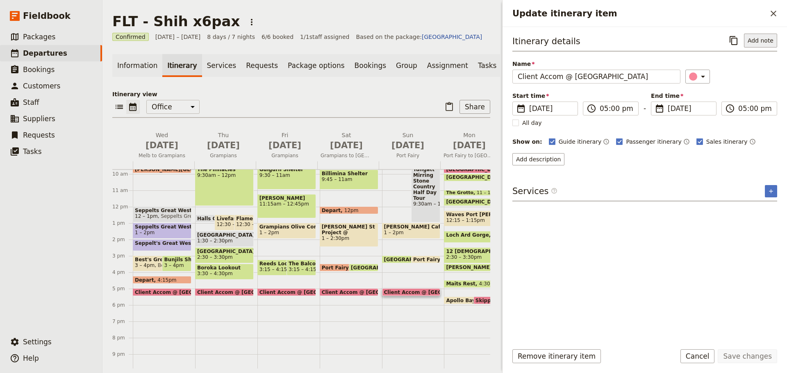
click at [760, 39] on button "Add note" at bounding box center [760, 41] width 33 height 14
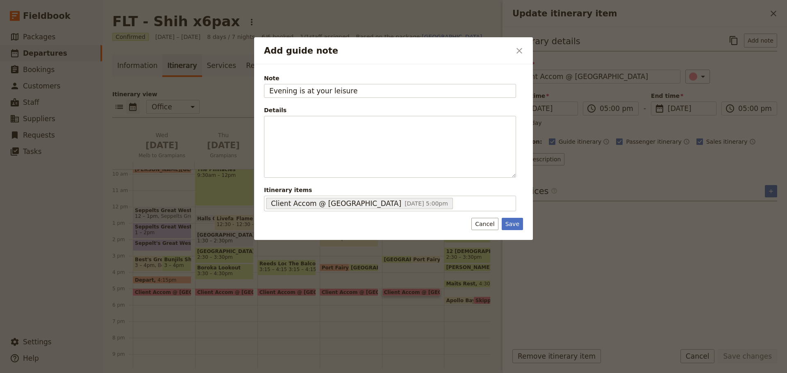
type input "Evening is at your leisure"
click at [523, 225] on div "Note Evening is at your leisure Details ​ ​ ​ ​ ​ ​ ​ ​ ​ ​ Itinerary items Cli…" at bounding box center [393, 152] width 279 height 176
click at [507, 228] on button "Save" at bounding box center [512, 224] width 21 height 12
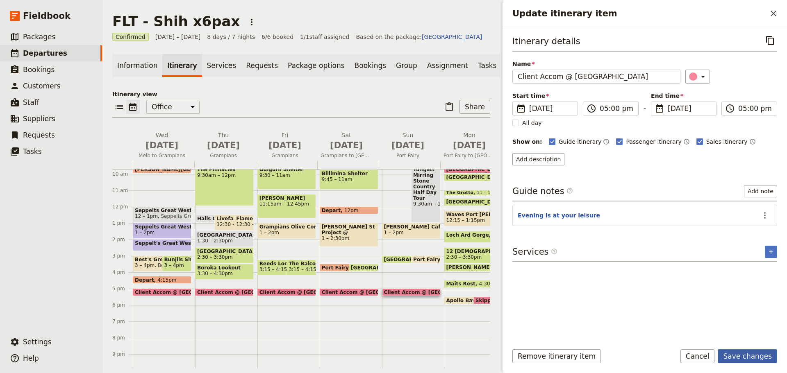
click at [749, 361] on button "Save changes" at bounding box center [747, 357] width 59 height 14
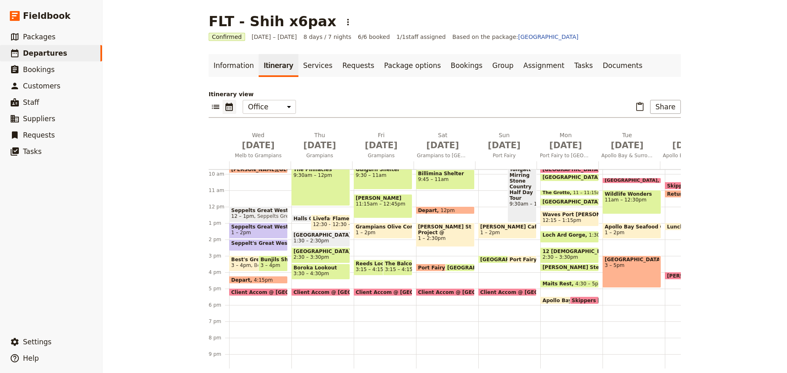
click at [426, 291] on span "Client Accom @ [GEOGRAPHIC_DATA]" at bounding box center [471, 292] width 106 height 5
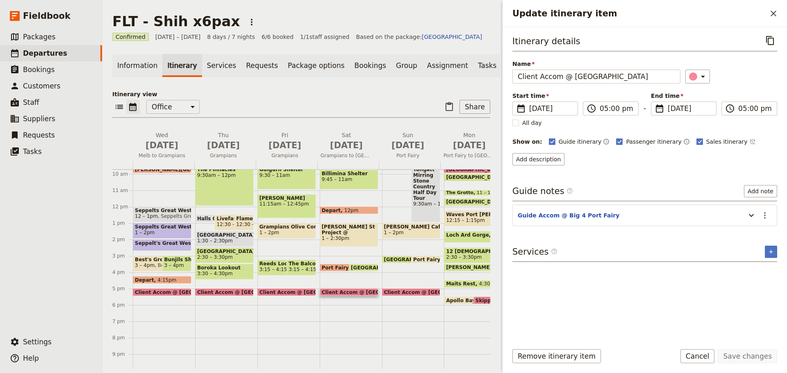
click at [335, 270] on span "Port Fairy" at bounding box center [337, 267] width 30 height 5
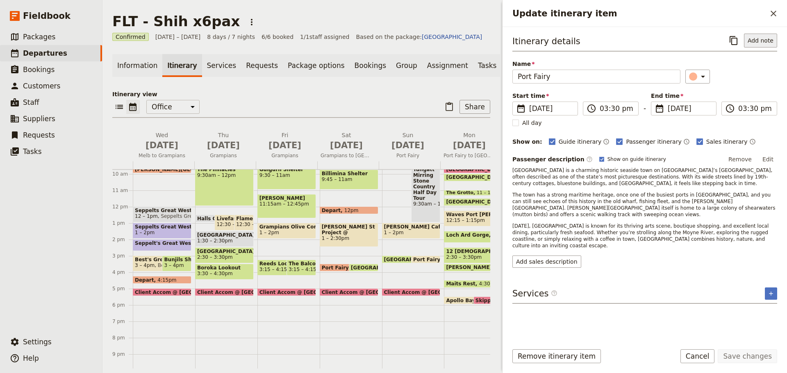
click at [759, 45] on button "Add note" at bounding box center [760, 41] width 33 height 14
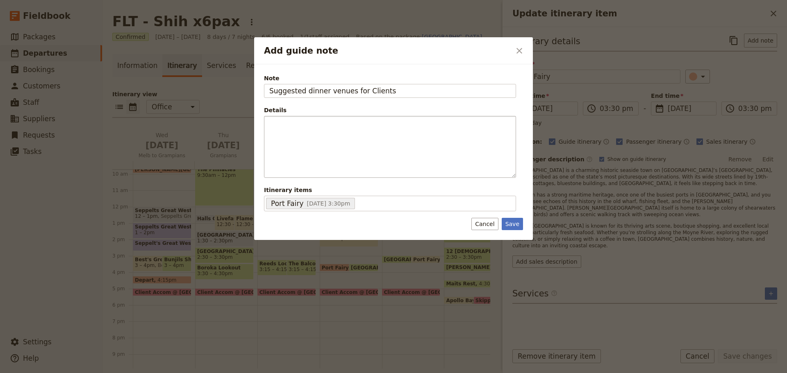
type input "Suggested dinner venues for Clients"
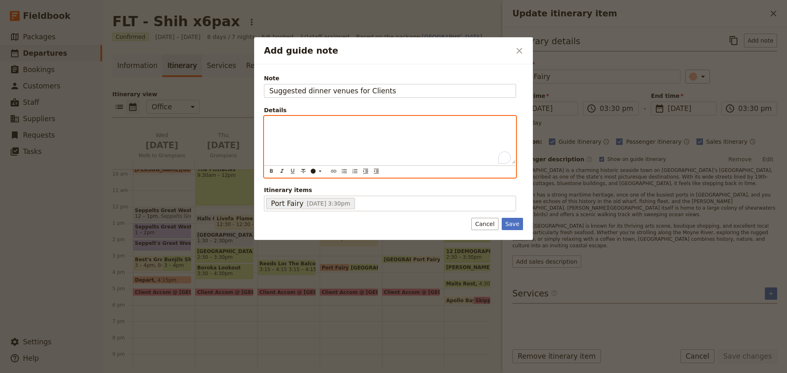
click at [358, 123] on p "To enrich screen reader interactions, please activate Accessibility in Grammarl…" at bounding box center [389, 124] width 241 height 8
click at [343, 172] on icon "Bulleted list" at bounding box center [344, 171] width 7 height 7
click at [320, 125] on li "To enrich screen reader interactions, please activate Accessibility in Grammarl…" at bounding box center [396, 124] width 228 height 8
click at [399, 126] on span "Blakes Restaurant, [STREET_ADDRESS] Tel: [PHONE_NUMBER] (Seafood restaurant)" at bounding box center [385, 127] width 207 height 15
click at [471, 124] on li "Blakes Restaurant, [STREET_ADDRESS] Tel: [PHONE_NUMBER] (seafood restaurant)" at bounding box center [396, 128] width 228 height 16
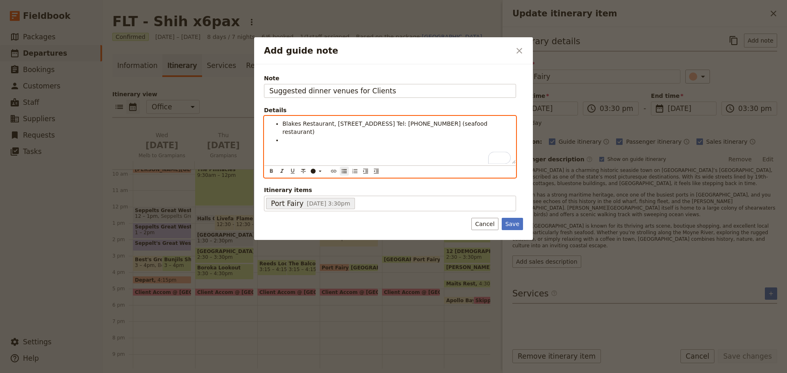
click at [305, 136] on li "To enrich screen reader interactions, please activate Accessibility in Grammarl…" at bounding box center [396, 140] width 228 height 8
click at [430, 136] on li "Merrijig Kitchen @ [STREET_ADDRESS][PERSON_NAME] Tel: [PHONE_NUMBER]" at bounding box center [396, 140] width 228 height 8
click at [472, 136] on li "Merrijig Kitchen @ [STREET_ADDRESS][PERSON_NAME] Tel: [PHONE_NUMBER] ([PERSON_N…" at bounding box center [396, 144] width 228 height 16
click at [288, 152] on li "To enrich screen reader interactions, please activate Accessibility in Grammarl…" at bounding box center [396, 156] width 228 height 8
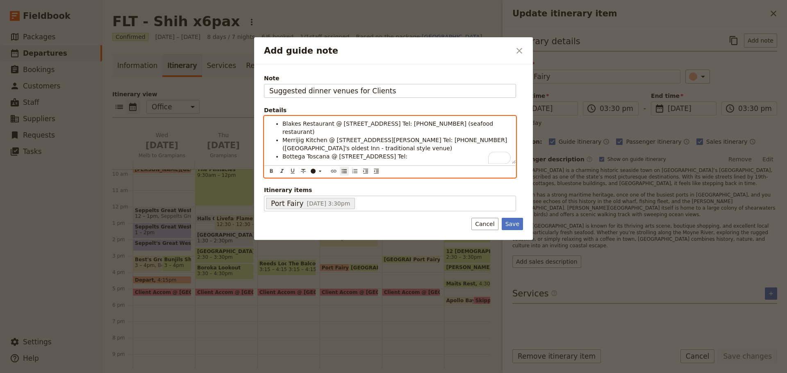
click at [434, 152] on li "Bottega Toscana @ [STREET_ADDRESS] Tel:" at bounding box center [396, 156] width 228 height 8
click at [362, 153] on span "Bottega Toscana @ [STREET_ADDRESS] Tel: (Italian)" at bounding box center [356, 156] width 149 height 7
click at [437, 152] on li "Bottega Toscana @ [STREET_ADDRESS] Tel: [PHONE_NUMBER] (Italian)" at bounding box center [396, 156] width 228 height 8
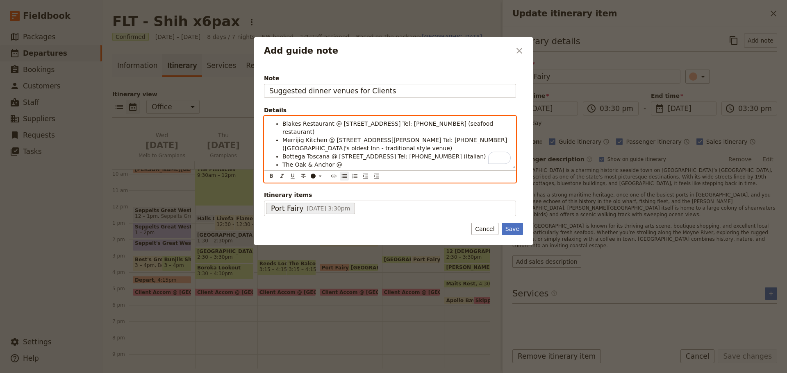
click at [332, 161] on span "The Oak & Anchor @" at bounding box center [312, 164] width 60 height 7
click at [366, 161] on li "The [GEOGRAPHIC_DATA] @" at bounding box center [396, 165] width 228 height 8
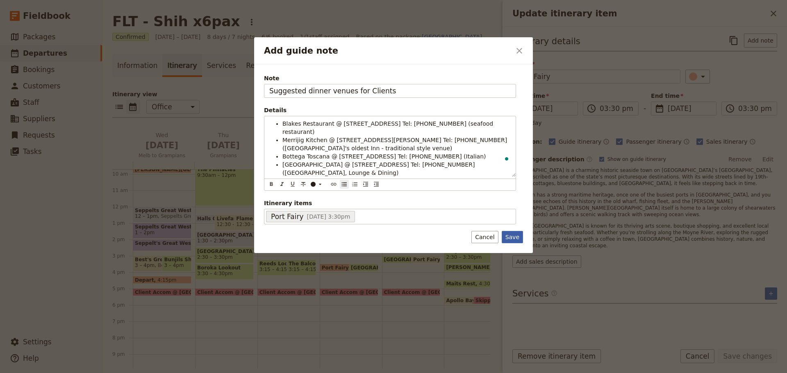
click at [516, 231] on button "Save" at bounding box center [512, 237] width 21 height 12
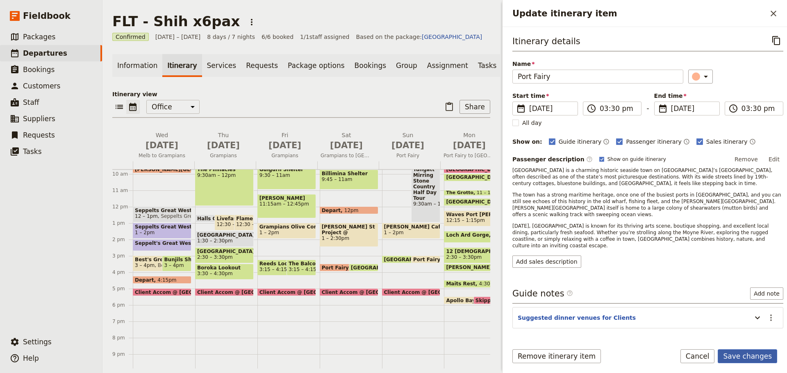
drag, startPoint x: 743, startPoint y: 356, endPoint x: 740, endPoint y: 352, distance: 4.7
click at [743, 357] on button "Save changes" at bounding box center [747, 357] width 59 height 14
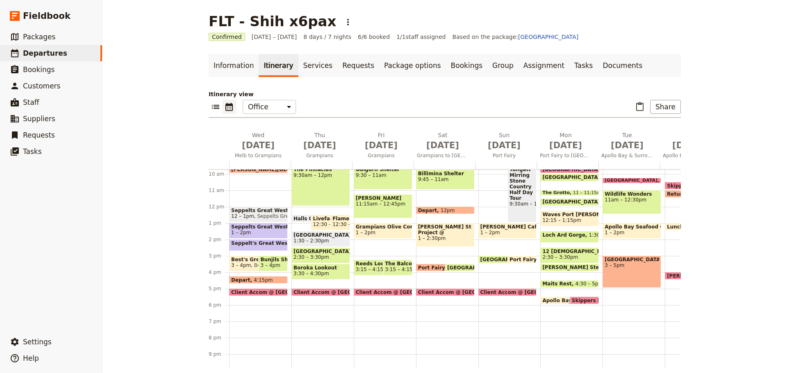
click at [419, 266] on span "Port Fairy" at bounding box center [433, 267] width 30 height 5
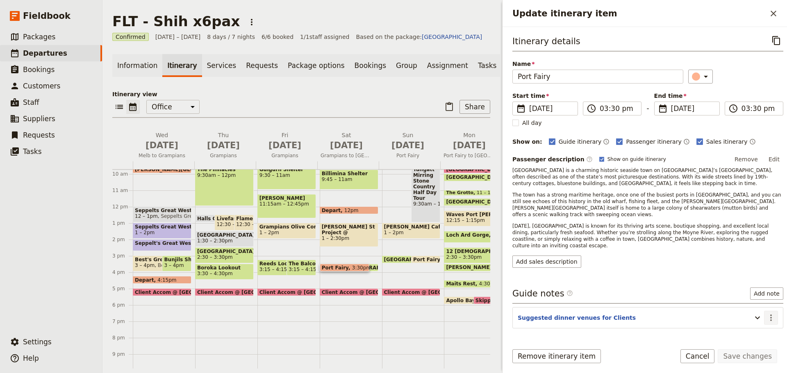
click at [766, 313] on icon "Actions" at bounding box center [771, 318] width 10 height 10
click at [754, 319] on span "Edit note" at bounding box center [741, 322] width 26 height 8
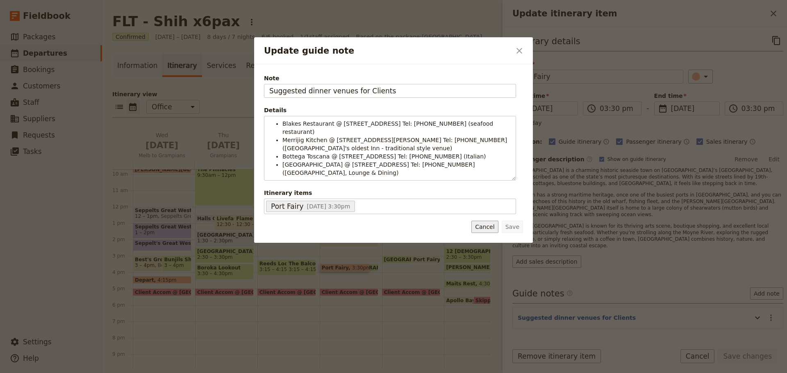
click at [493, 221] on button "Cancel" at bounding box center [484, 227] width 27 height 12
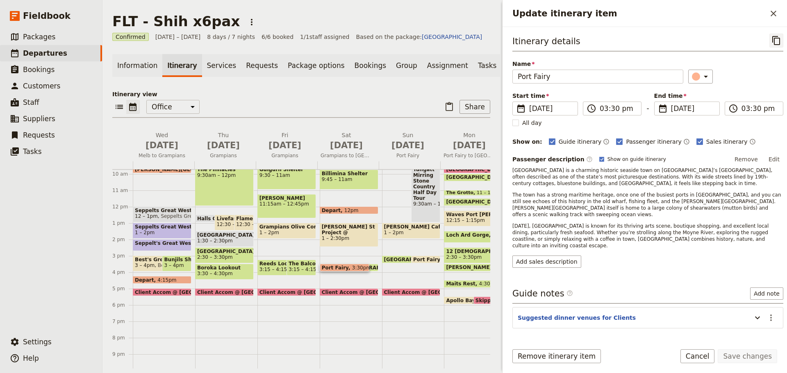
click at [771, 42] on icon "Copy itinerary item" at bounding box center [776, 41] width 10 height 10
click at [774, 12] on icon "Close drawer" at bounding box center [773, 14] width 10 height 10
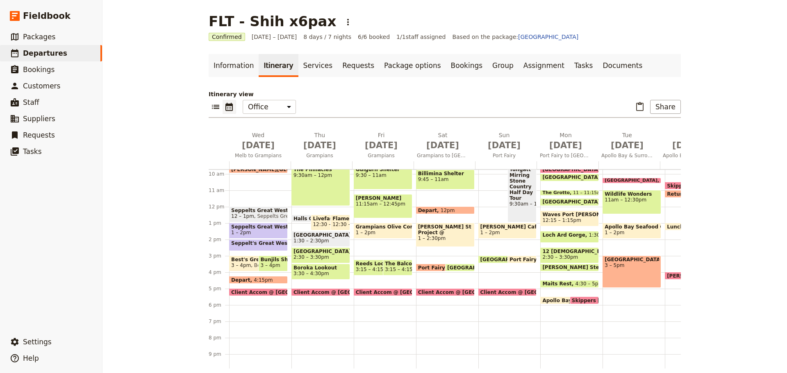
click at [429, 275] on div "[GEOGRAPHIC_DATA] 9am Billimina Shelter 9:45 – 11am Depart 12pm [PERSON_NAME] S…" at bounding box center [447, 206] width 62 height 393
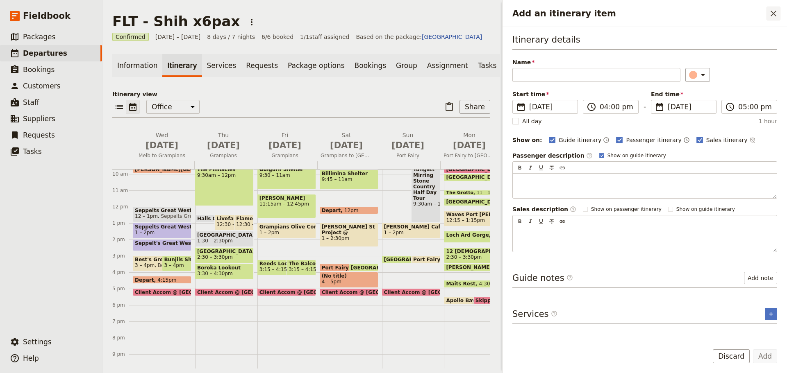
click at [771, 15] on icon "Close drawer" at bounding box center [773, 14] width 10 height 10
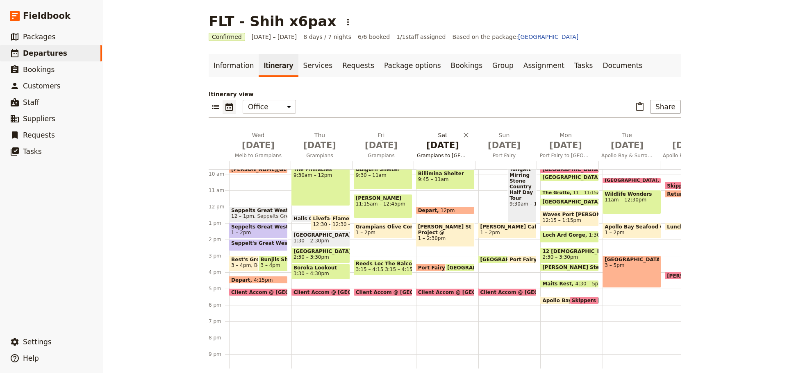
click at [447, 148] on span "[DATE]" at bounding box center [443, 145] width 52 height 12
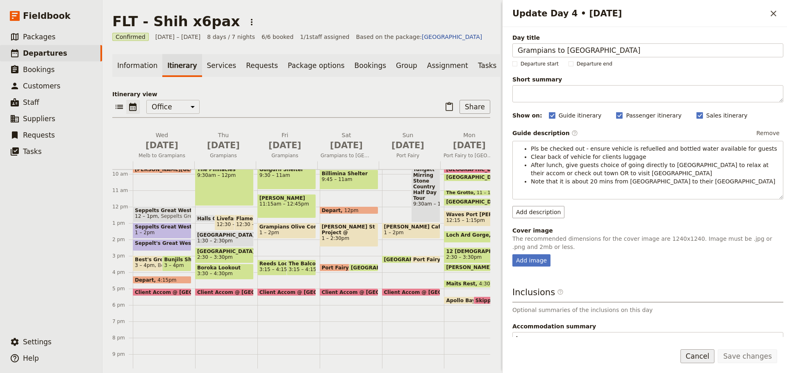
click at [696, 353] on button "Cancel" at bounding box center [697, 357] width 34 height 14
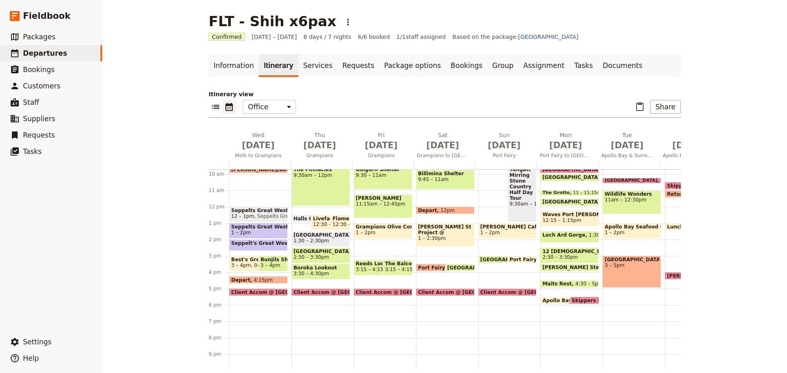
click at [440, 279] on div "[GEOGRAPHIC_DATA] 9am Billimina Shelter 9:45 – 11am Depart 12pm [PERSON_NAME] S…" at bounding box center [447, 206] width 62 height 393
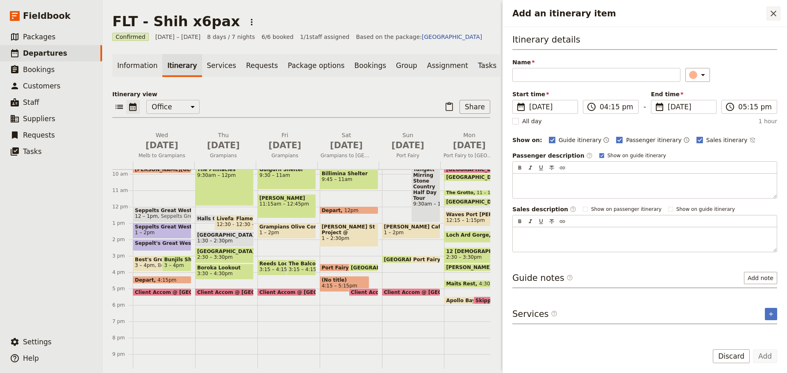
click at [772, 13] on icon "Close drawer" at bounding box center [773, 14] width 10 height 10
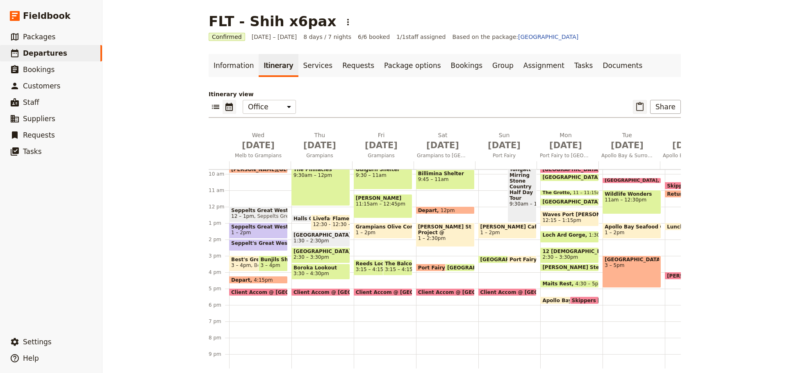
click at [639, 108] on icon "Paste itinerary item" at bounding box center [640, 107] width 10 height 10
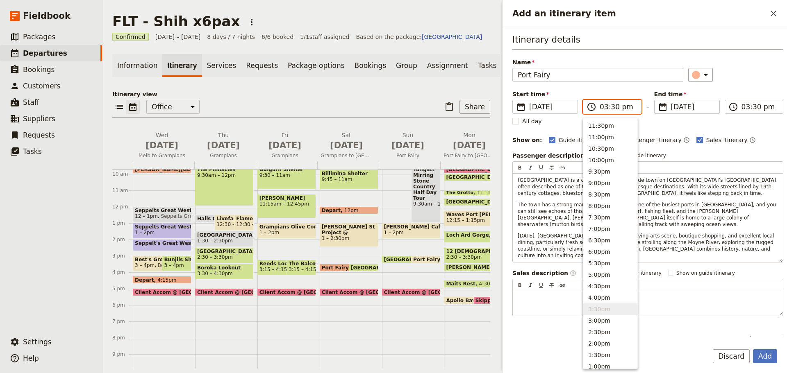
click at [614, 109] on input "03:30 pm" at bounding box center [618, 107] width 36 height 10
click at [597, 271] on button "5:00pm" at bounding box center [610, 274] width 54 height 11
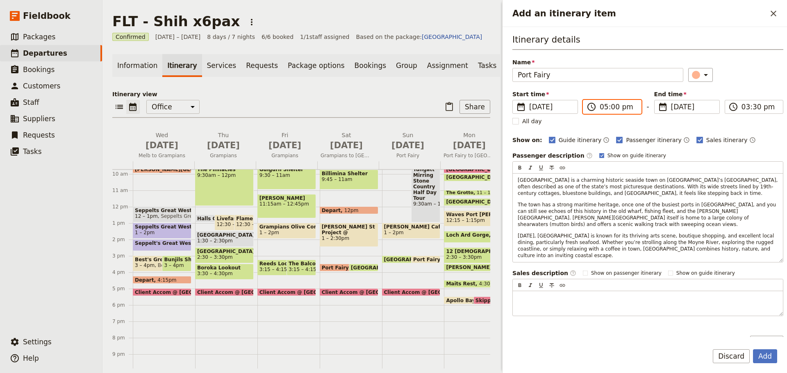
click at [630, 108] on input "05:00 pm" at bounding box center [618, 107] width 36 height 10
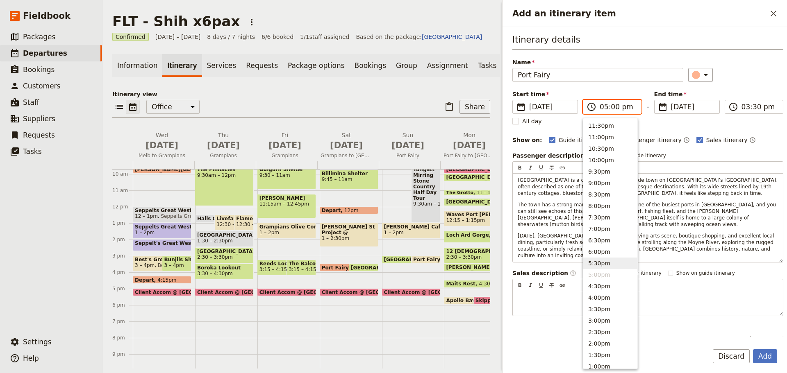
click at [593, 258] on button "5:30pm" at bounding box center [610, 263] width 54 height 11
type input "05:30 pm"
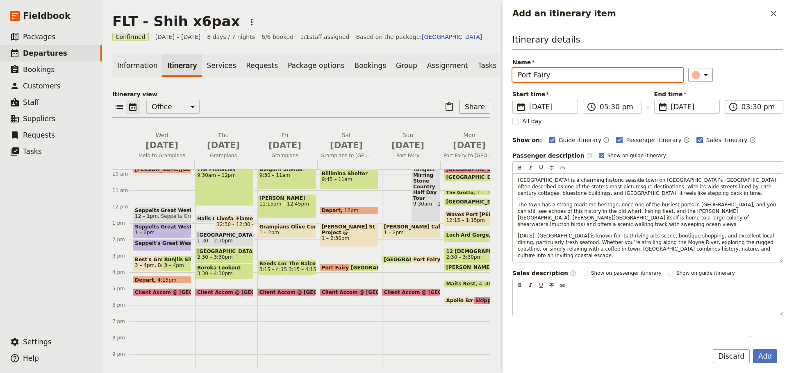
type input "05:30 pm"
click at [753, 110] on input "05:30 pm" at bounding box center [759, 107] width 36 height 10
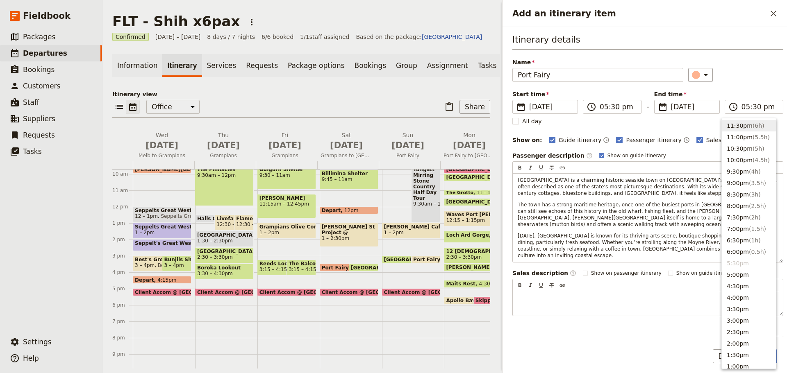
click at [747, 77] on div "​" at bounding box center [735, 75] width 95 height 14
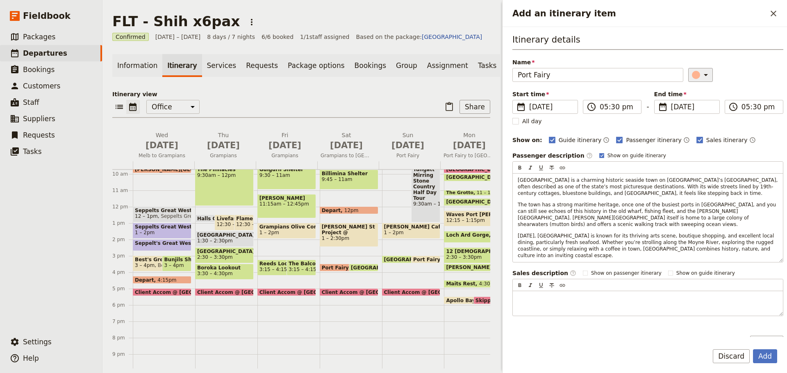
click at [702, 74] on button "​" at bounding box center [700, 75] width 25 height 14
click at [689, 134] on div "button" at bounding box center [688, 131] width 8 height 8
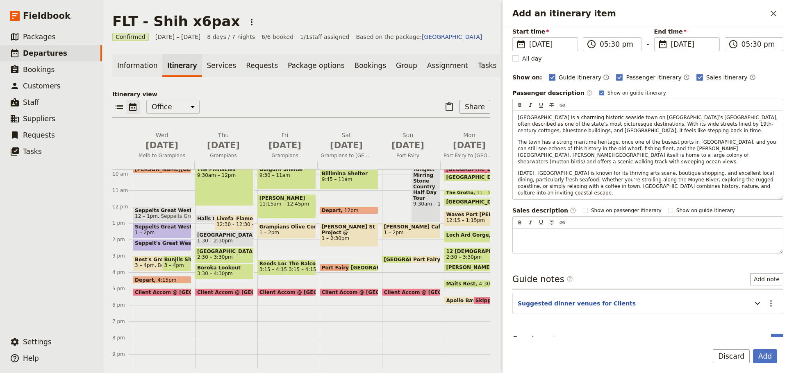
scroll to position [0, 0]
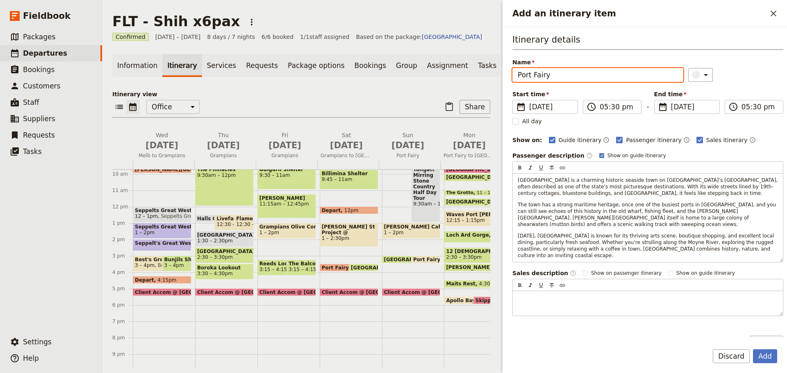
drag, startPoint x: 574, startPoint y: 72, endPoint x: 501, endPoint y: 63, distance: 73.5
click at [501, 63] on div "Add an itinerary item ​ Itinerary details Name [GEOGRAPHIC_DATA] ​ Start time ​…" at bounding box center [643, 186] width 287 height 373
type input "D"
type input "Dinner suggestions"
click at [599, 154] on rect "Add an itinerary item" at bounding box center [601, 155] width 5 height 5
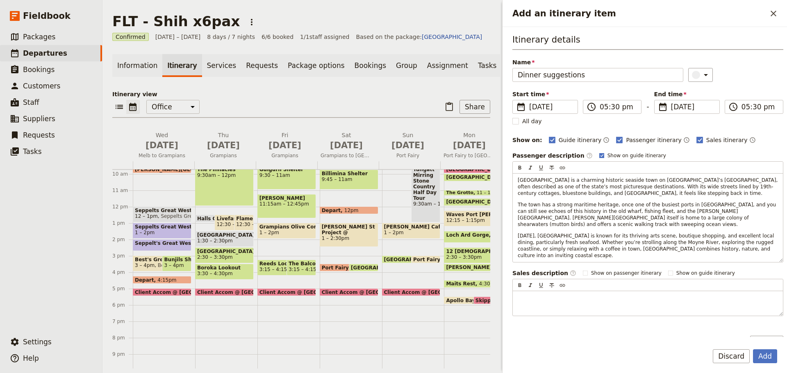
click at [599, 152] on input "Show on guide itinerary" at bounding box center [599, 152] width 0 height 0
checkbox input "false"
click at [771, 359] on button "Add" at bounding box center [765, 357] width 24 height 14
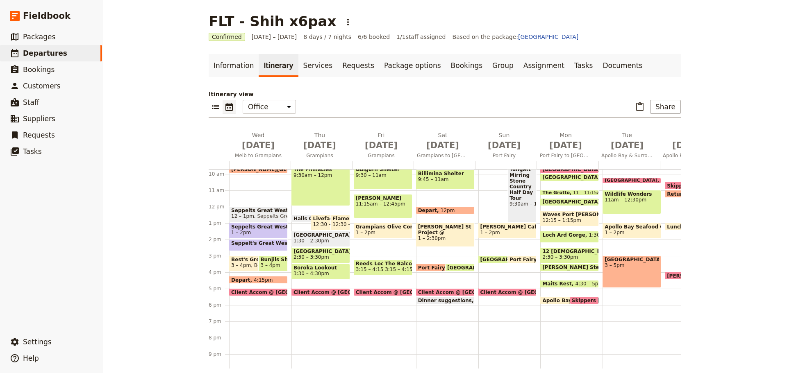
click at [445, 298] on span "Dinner suggestions" at bounding box center [446, 300] width 57 height 5
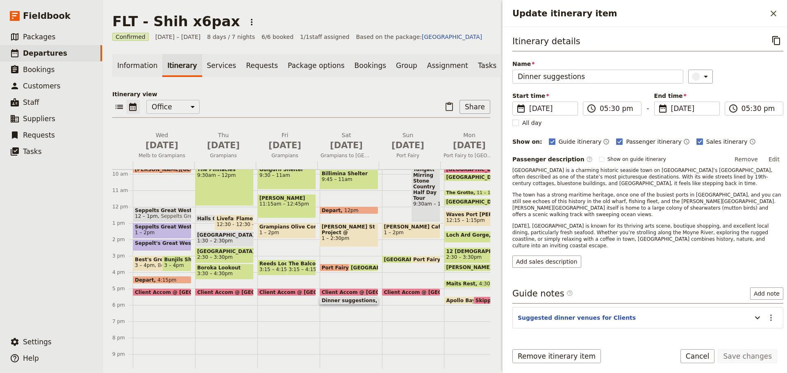
click at [330, 270] on span "Port Fairy" at bounding box center [337, 267] width 30 height 5
click at [599, 160] on rect "Update itinerary item" at bounding box center [601, 159] width 5 height 5
click at [599, 156] on input "Show on guide itinerary" at bounding box center [599, 156] width 0 height 0
checkbox input "false"
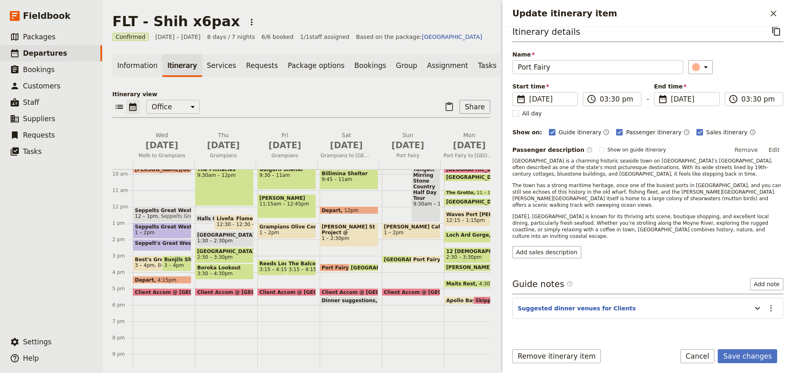
scroll to position [14, 0]
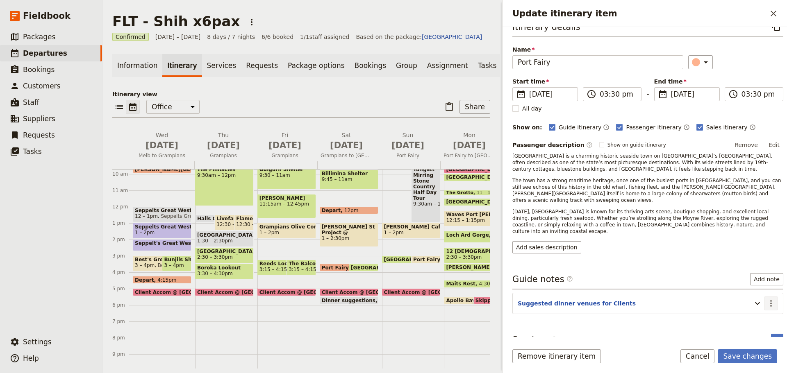
click at [766, 299] on icon "Actions" at bounding box center [771, 304] width 10 height 10
click at [754, 319] on span "Remove note" at bounding box center [747, 320] width 38 height 8
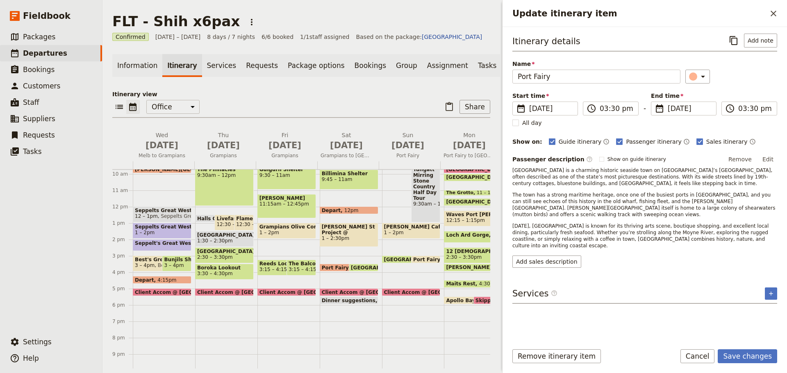
scroll to position [0, 0]
click at [751, 356] on button "Save changes" at bounding box center [747, 357] width 59 height 14
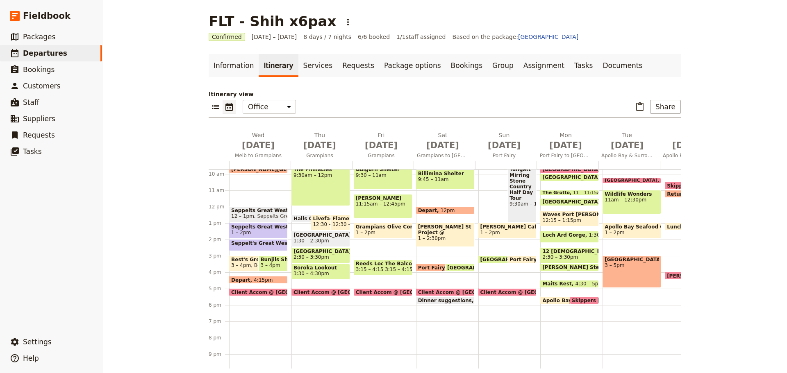
click at [492, 258] on span "[GEOGRAPHIC_DATA]" at bounding box center [510, 259] width 61 height 5
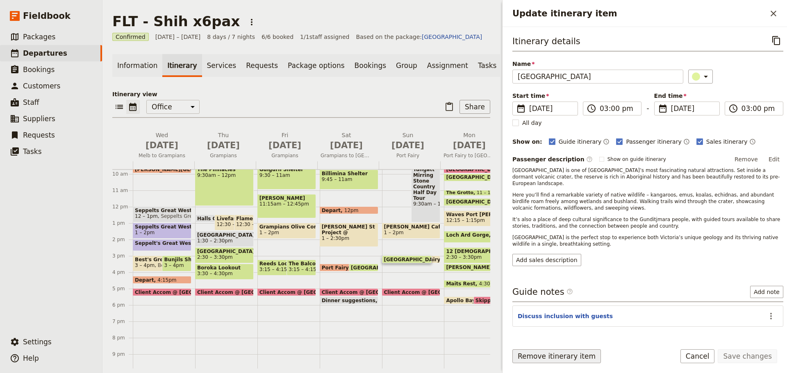
click at [548, 357] on button "Remove itinerary item" at bounding box center [556, 357] width 89 height 14
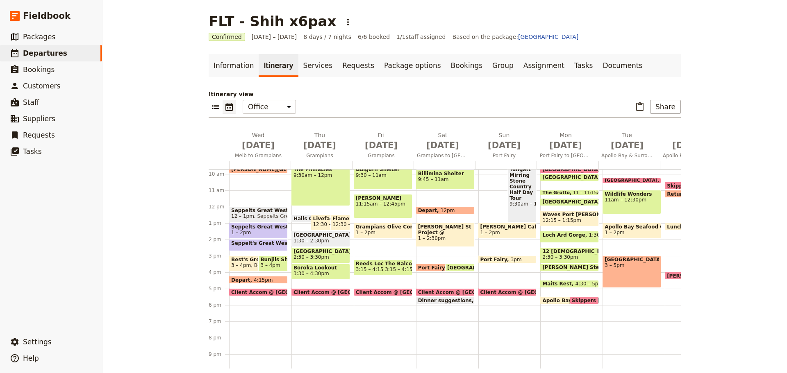
click at [490, 258] on span "Port Fairy" at bounding box center [495, 259] width 30 height 5
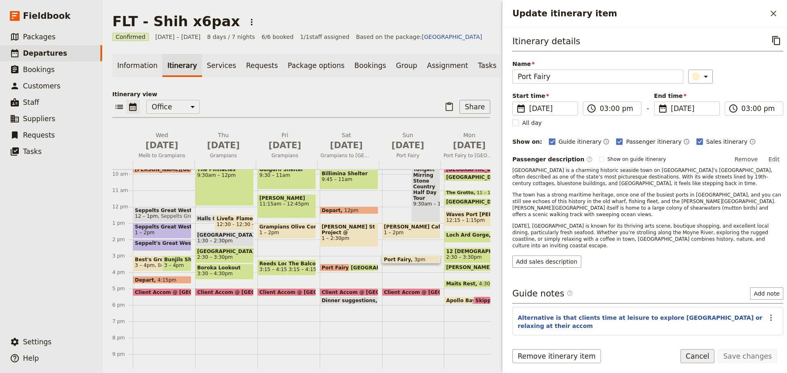
click at [702, 358] on button "Cancel" at bounding box center [697, 357] width 34 height 14
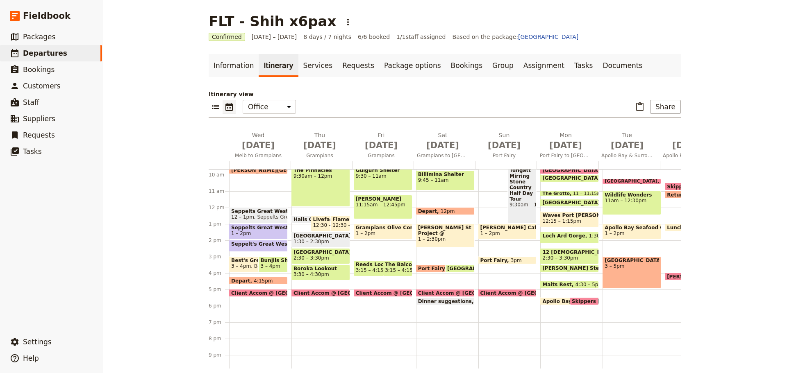
scroll to position [159, 0]
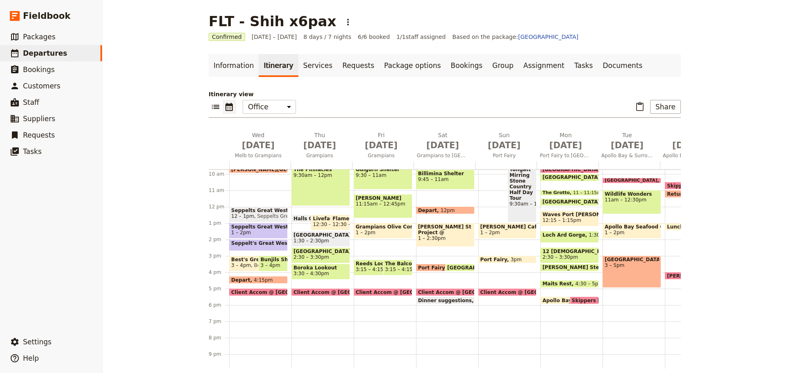
click at [490, 257] on span "Port Fairy" at bounding box center [495, 259] width 30 height 5
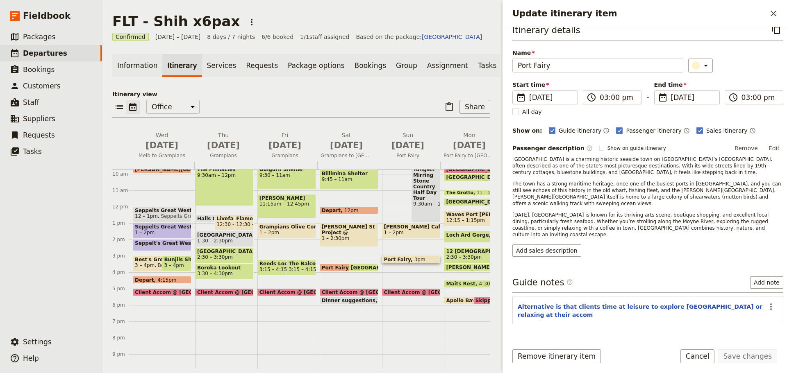
scroll to position [14, 0]
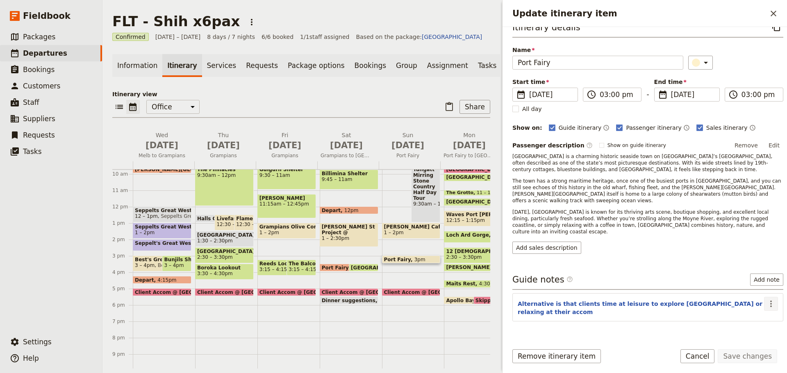
click at [770, 301] on icon "Actions" at bounding box center [771, 304] width 2 height 7
click at [754, 307] on span "Edit note" at bounding box center [741, 308] width 26 height 8
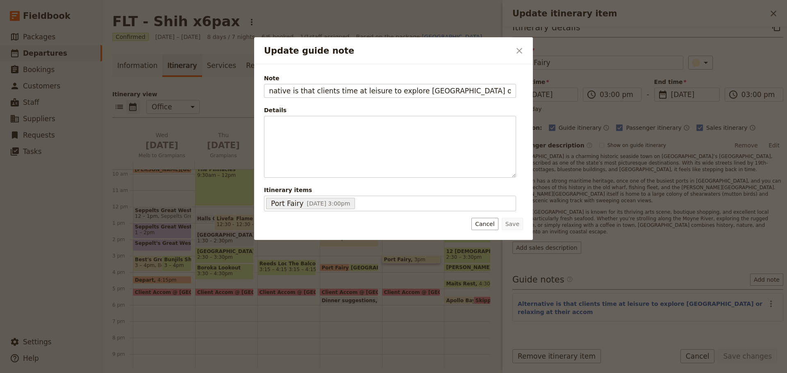
scroll to position [0, 0]
drag, startPoint x: 310, startPoint y: 92, endPoint x: 250, endPoint y: 93, distance: 59.4
click at [250, 373] on div "Update guide note ​ Note Alternative is that clients time at leisure to explore…" at bounding box center [393, 373] width 787 height 0
type input "Clients time at leisure to explore Port Fairy or relaxing at their accom"
click at [509, 225] on button "Save" at bounding box center [512, 224] width 21 height 12
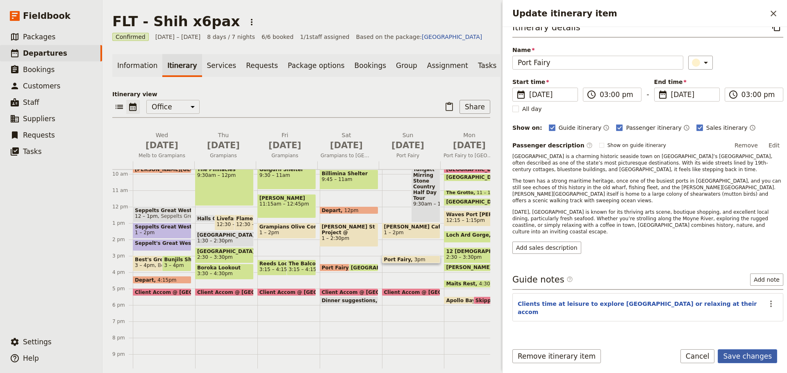
click at [739, 358] on button "Save changes" at bounding box center [747, 357] width 59 height 14
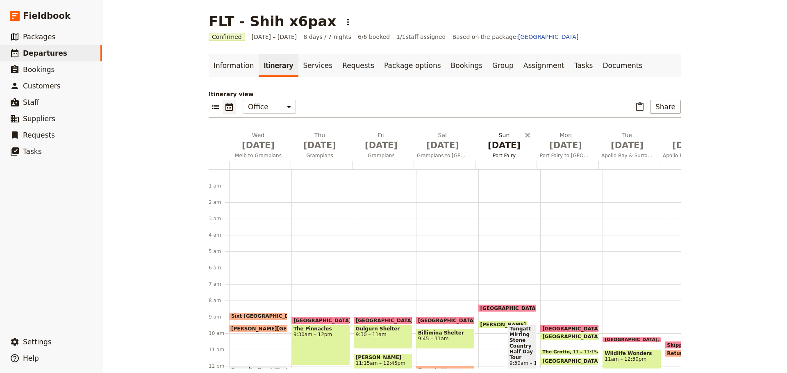
click at [498, 147] on span "[DATE]" at bounding box center [504, 145] width 52 height 12
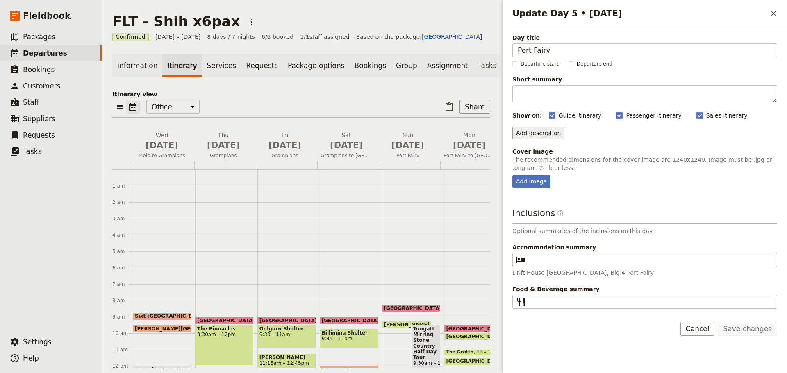
click at [529, 136] on button "Add description" at bounding box center [538, 133] width 52 height 12
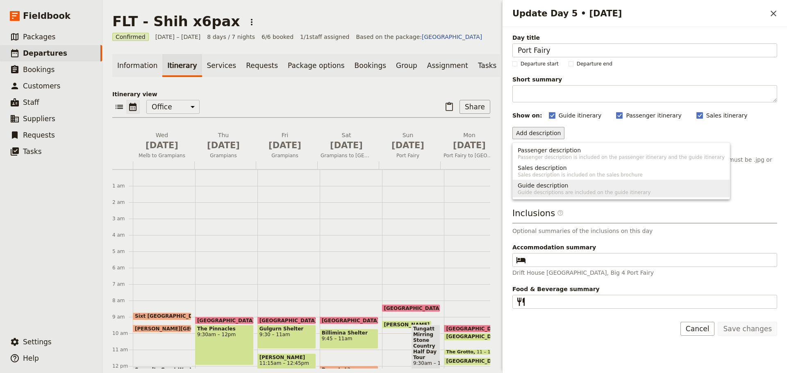
click at [543, 186] on span "Guide description" at bounding box center [543, 186] width 50 height 8
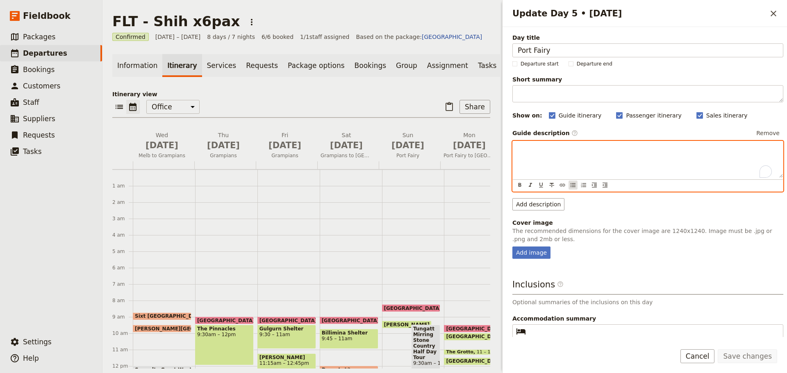
click at [573, 189] on button "​" at bounding box center [572, 185] width 9 height 9
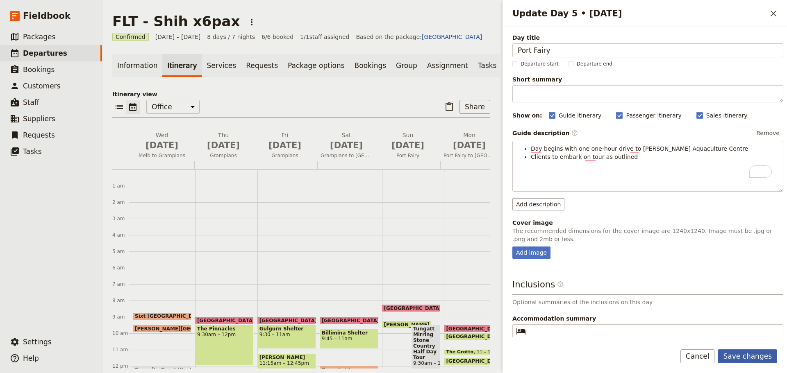
click at [756, 350] on button "Save changes" at bounding box center [747, 357] width 59 height 14
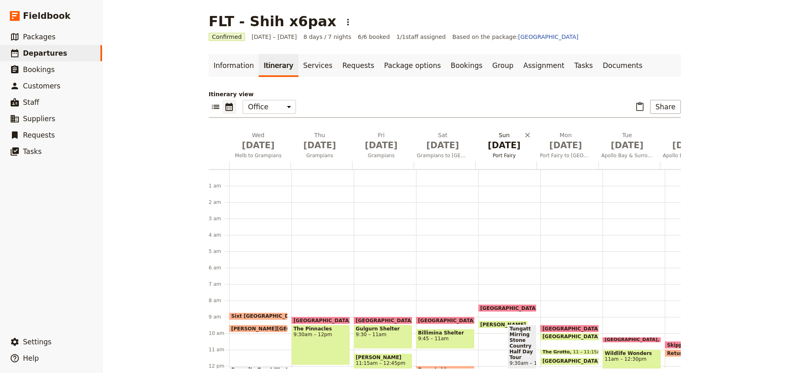
click at [493, 145] on span "[DATE]" at bounding box center [504, 145] width 52 height 12
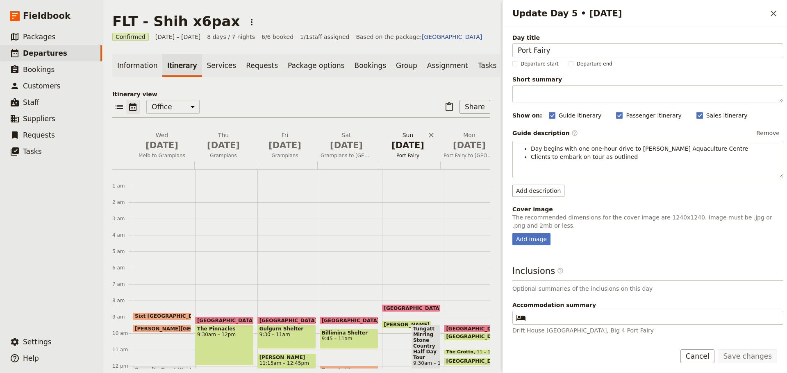
click at [413, 158] on span "Port Fairy" at bounding box center [408, 155] width 58 height 7
click at [407, 150] on span "[DATE]" at bounding box center [408, 145] width 52 height 12
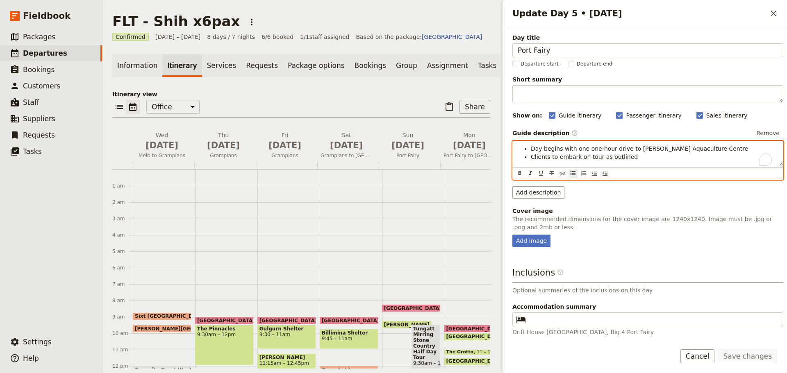
click at [634, 156] on li "Clients to embark on tour as outlined" at bounding box center [654, 157] width 247 height 8
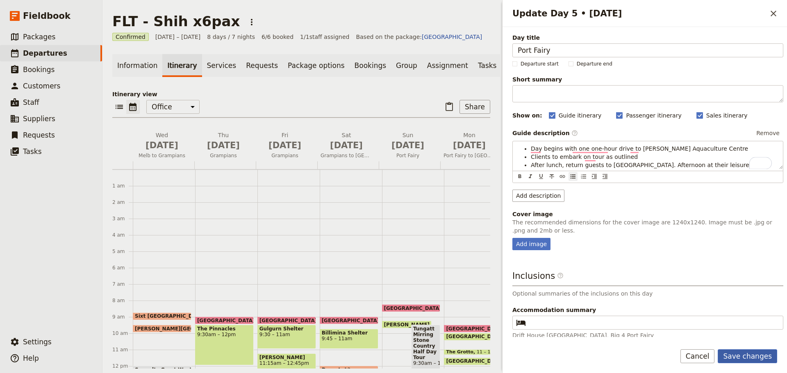
click at [749, 351] on button "Save changes" at bounding box center [747, 357] width 59 height 14
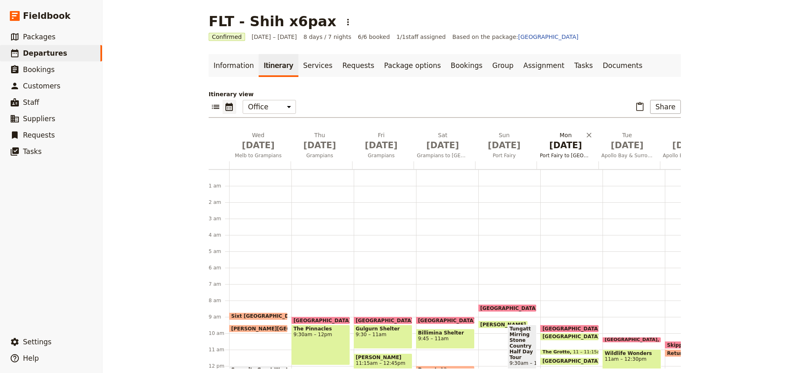
click at [567, 144] on span "[DATE]" at bounding box center [566, 145] width 52 height 12
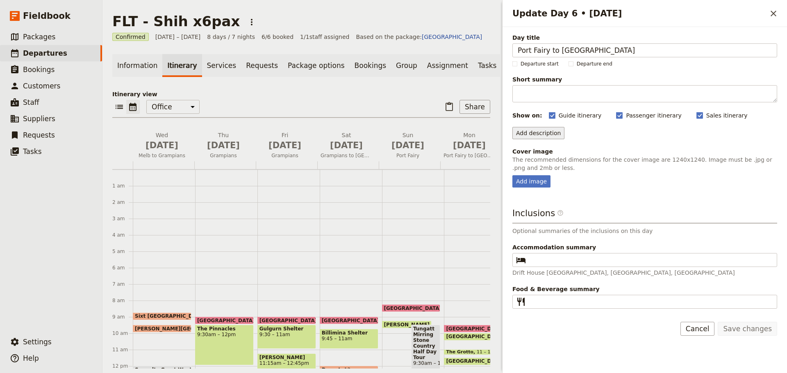
click at [541, 133] on button "Add description" at bounding box center [538, 133] width 52 height 12
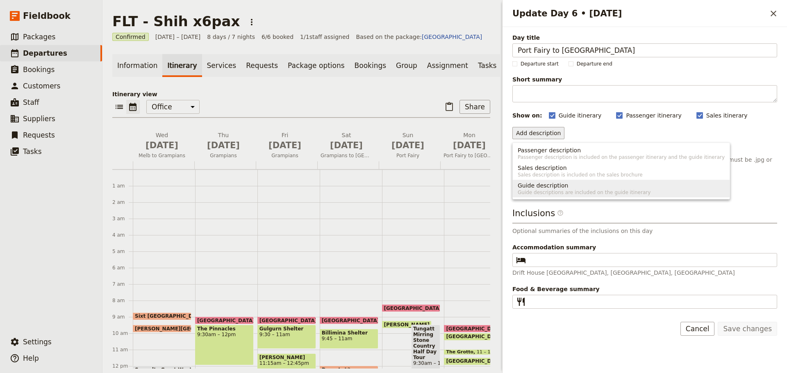
click at [529, 183] on span "Guide description" at bounding box center [543, 186] width 50 height 8
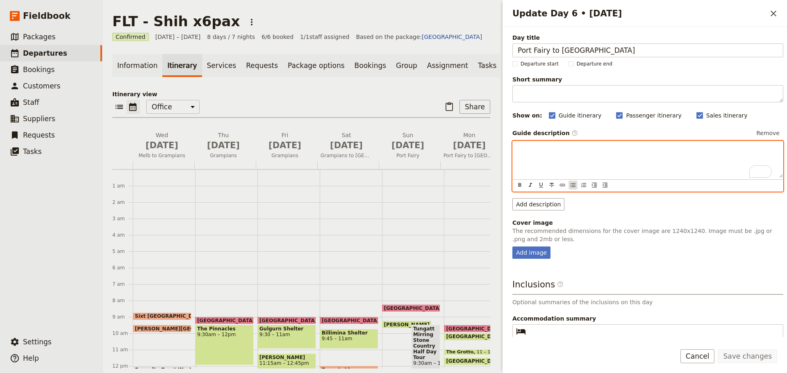
click at [574, 186] on div "​ ​ ​ ​ ​ ​ ​ ​ ​" at bounding box center [648, 185] width 270 height 12
click at [572, 188] on icon "Bulleted list" at bounding box center [573, 185] width 7 height 7
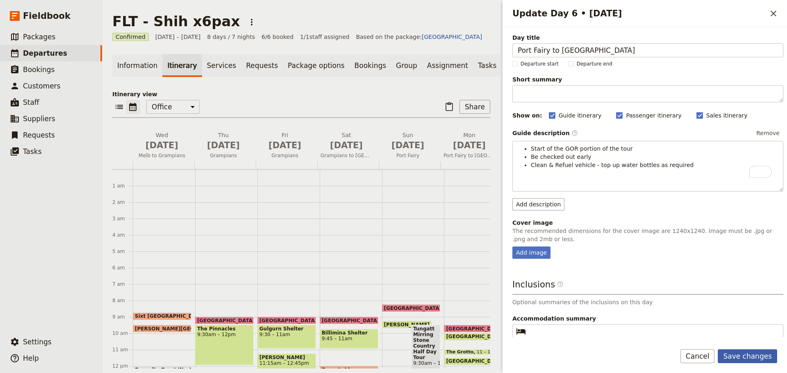
click at [755, 352] on button "Save changes" at bounding box center [747, 357] width 59 height 14
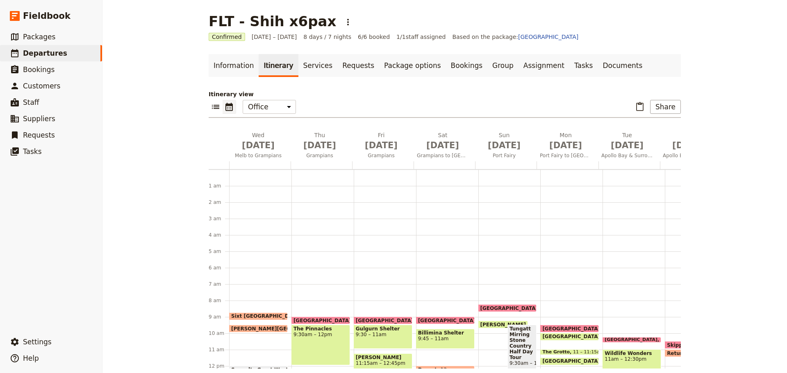
click at [542, 336] on span "[GEOGRAPHIC_DATA]" at bounding box center [572, 337] width 61 height 6
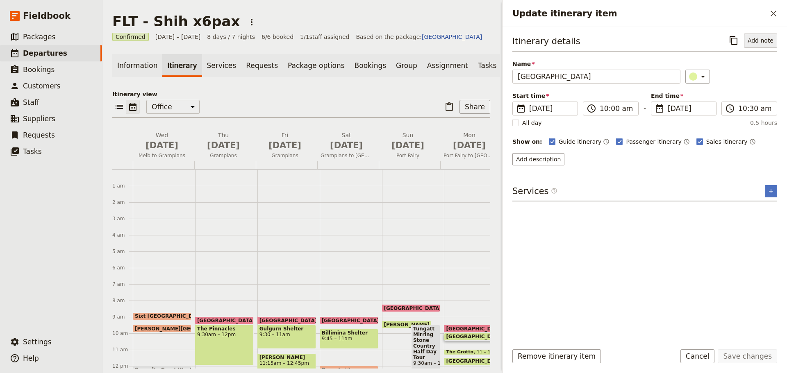
click at [759, 44] on button "Add note" at bounding box center [760, 41] width 33 height 14
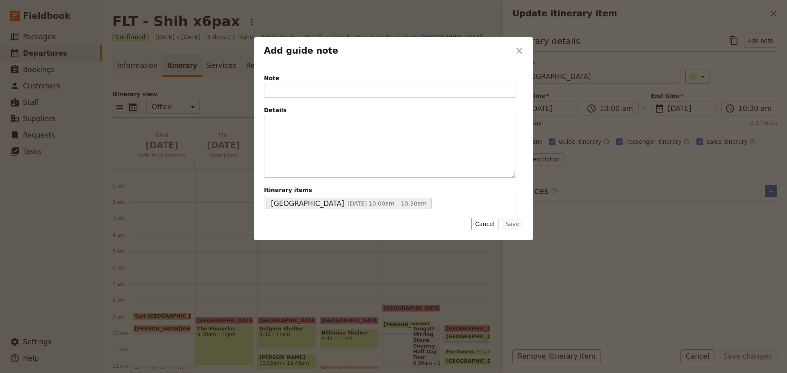
type input "V"
type input "Brief visit"
click at [515, 222] on button "Save" at bounding box center [512, 224] width 21 height 12
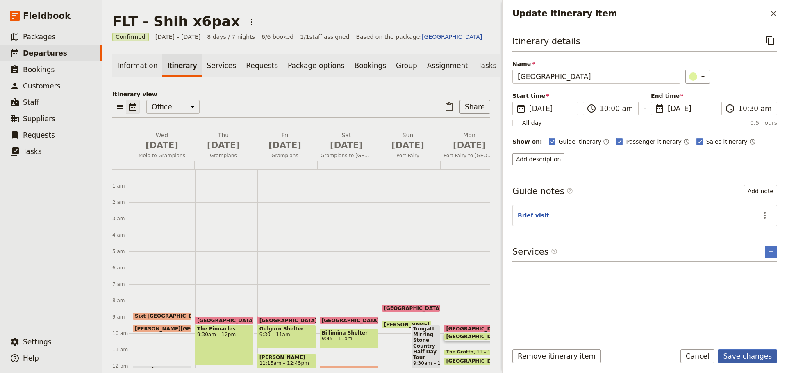
click at [759, 356] on button "Save changes" at bounding box center [747, 357] width 59 height 14
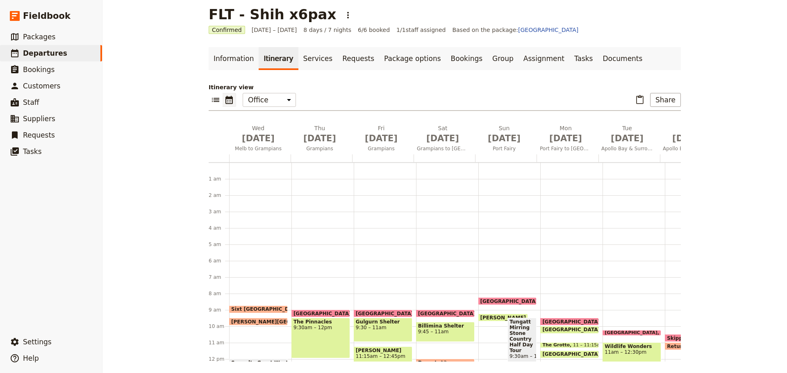
scroll to position [9, 0]
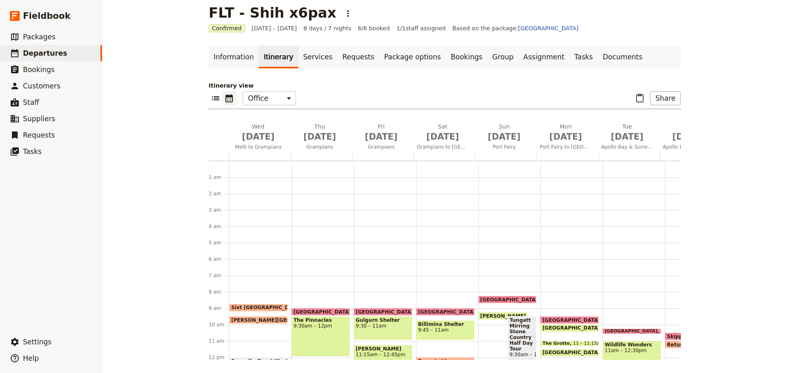
click at [576, 341] on div "Drift House 9:30am Bay of Islands 10 – 10:30am The Grotto 11 – 11:15am London B…" at bounding box center [571, 357] width 62 height 393
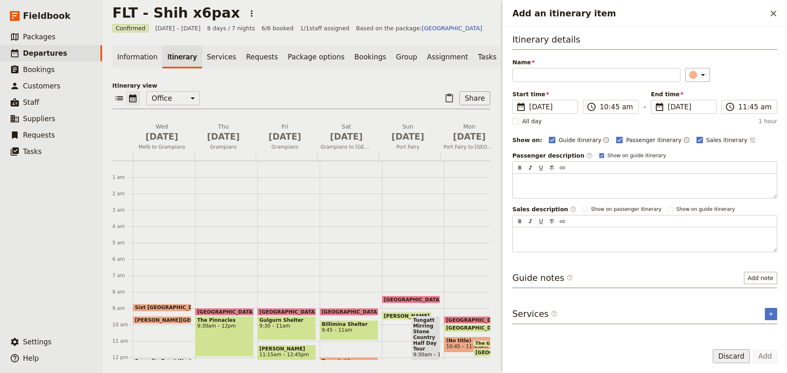
click at [723, 357] on button "Discard" at bounding box center [731, 357] width 37 height 14
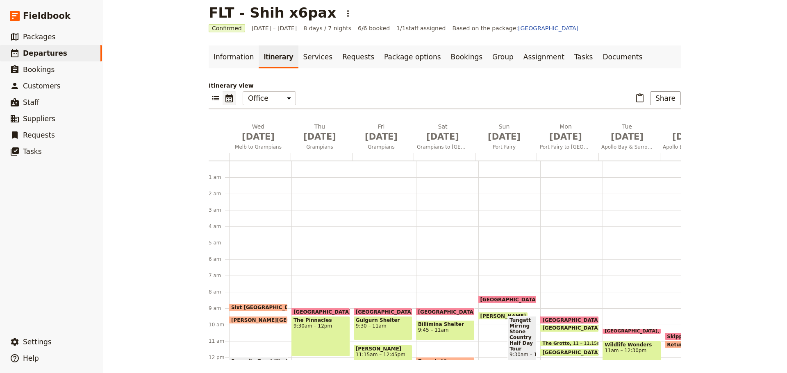
click at [573, 342] on span "11 – 11:15am" at bounding box center [588, 343] width 31 height 5
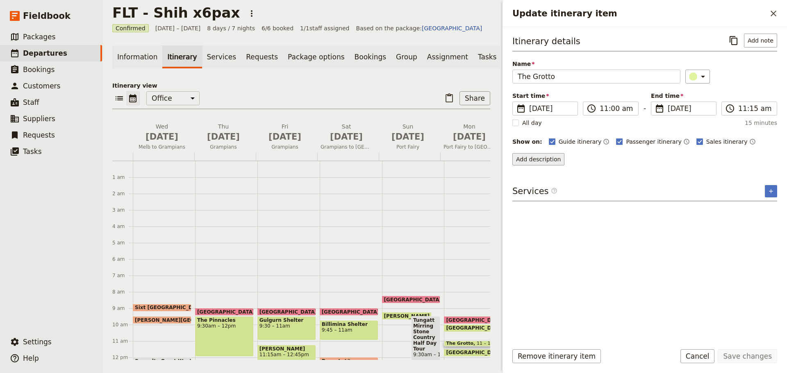
click at [543, 163] on button "Add description" at bounding box center [538, 159] width 52 height 12
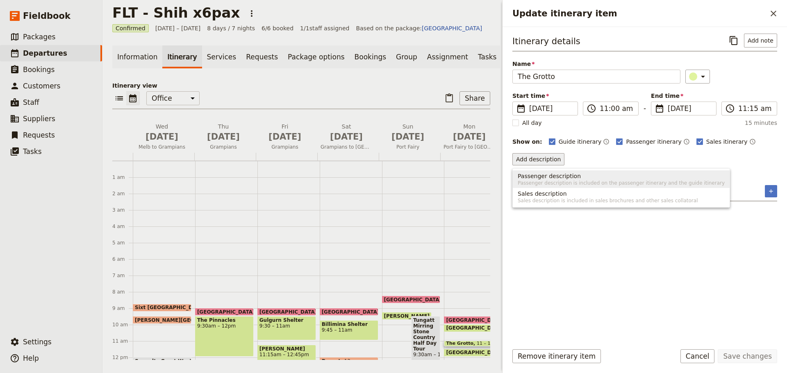
click at [543, 179] on span "Passenger description" at bounding box center [549, 176] width 63 height 8
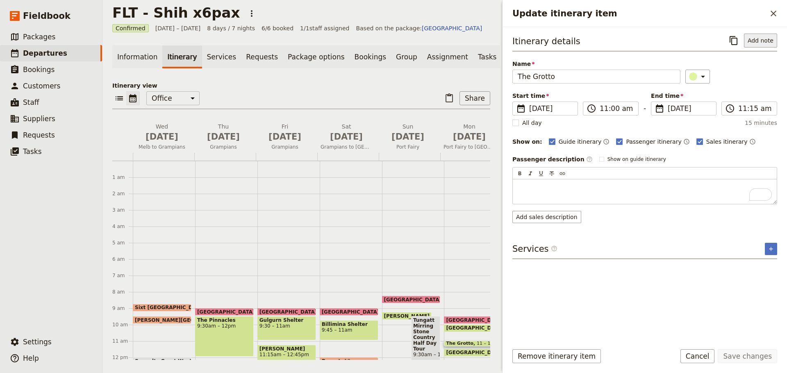
click at [761, 41] on button "Add note" at bounding box center [760, 41] width 33 height 14
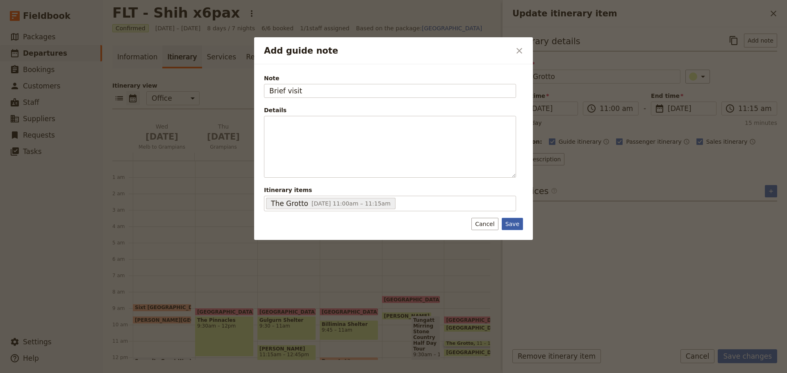
type input "Brief visit"
click at [508, 221] on button "Save" at bounding box center [512, 224] width 21 height 12
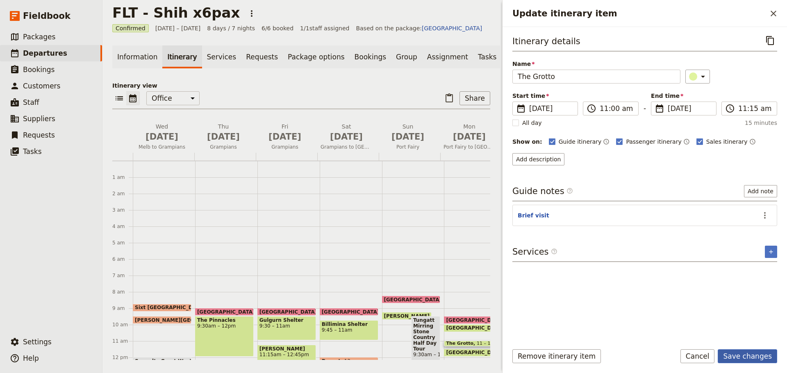
click at [756, 356] on button "Save changes" at bounding box center [747, 357] width 59 height 14
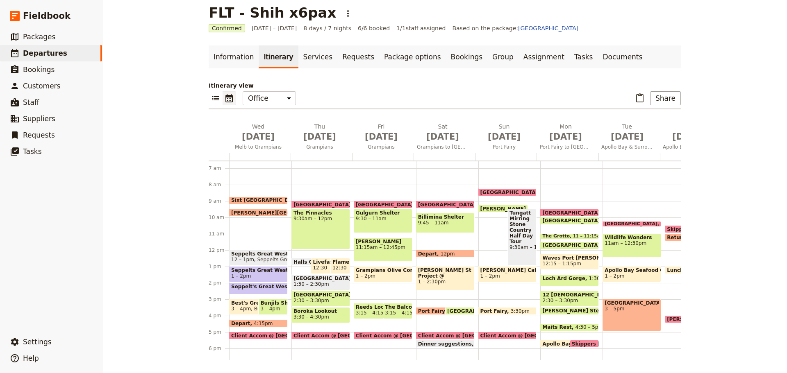
scroll to position [123, 0]
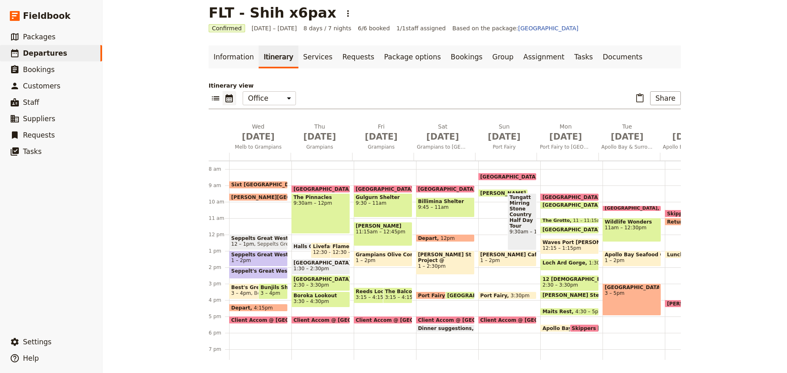
click at [554, 228] on span "[GEOGRAPHIC_DATA]" at bounding box center [572, 230] width 61 height 6
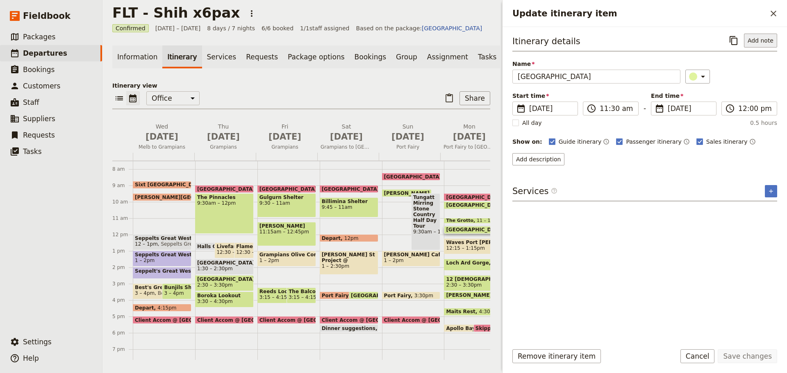
click at [755, 40] on button "Add note" at bounding box center [760, 41] width 33 height 14
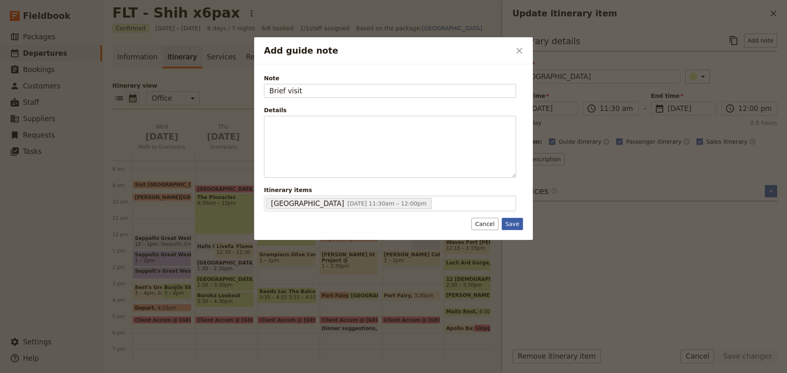
type input "Brief visit"
click at [513, 224] on button "Save" at bounding box center [512, 224] width 21 height 12
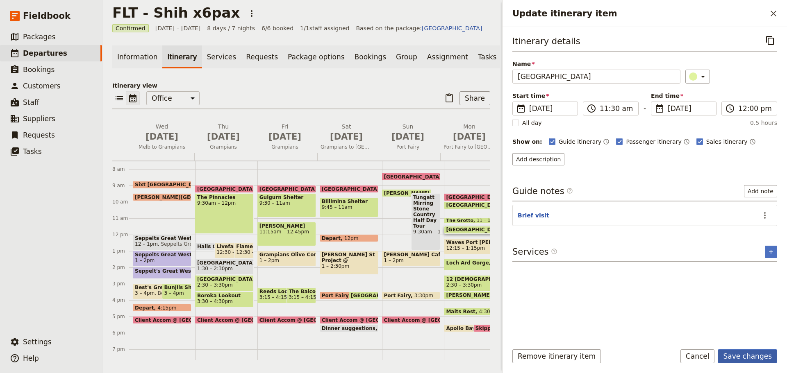
click at [750, 352] on button "Save changes" at bounding box center [747, 357] width 59 height 14
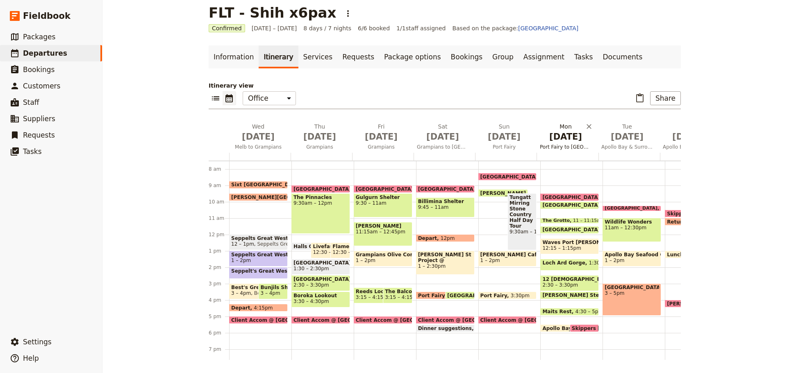
click at [561, 141] on span "[DATE]" at bounding box center [566, 137] width 52 height 12
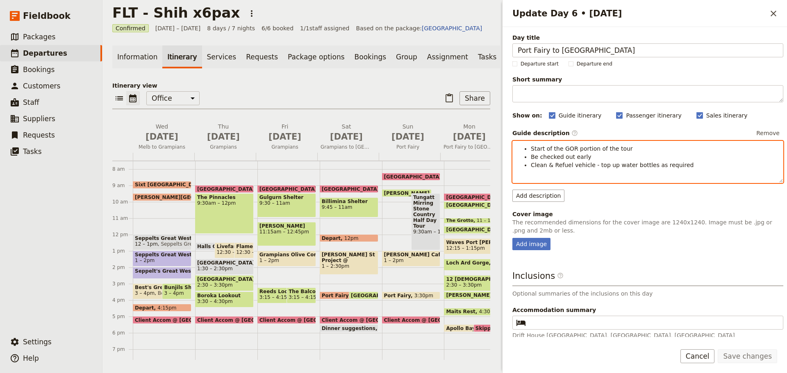
click at [686, 166] on li "Clean & Refuel vehicle - top up water bottles as required" at bounding box center [654, 165] width 247 height 8
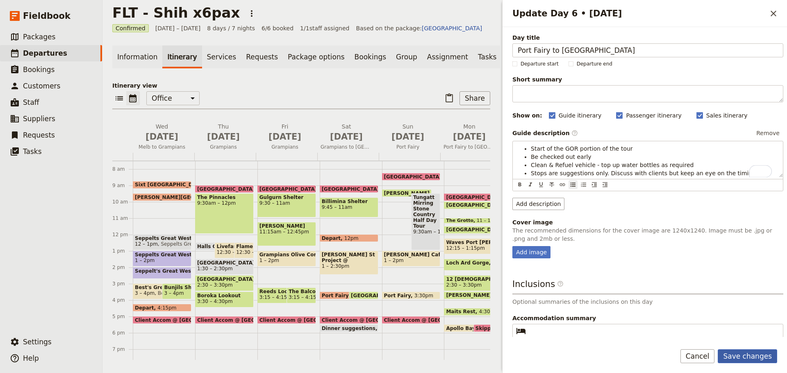
click at [738, 350] on button "Save changes" at bounding box center [747, 357] width 59 height 14
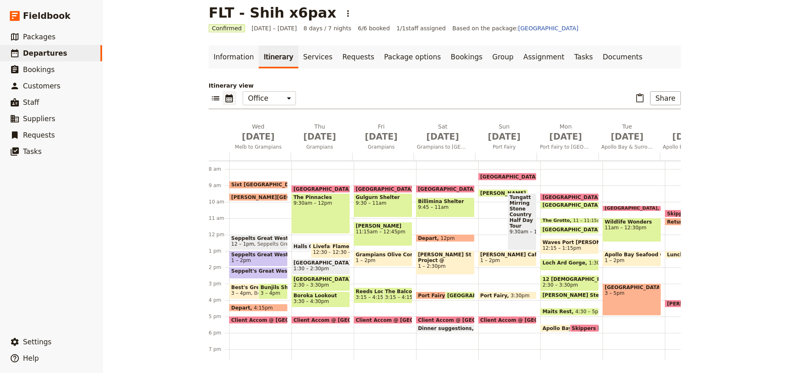
click at [549, 245] on span "Waves Port [PERSON_NAME]" at bounding box center [569, 243] width 55 height 6
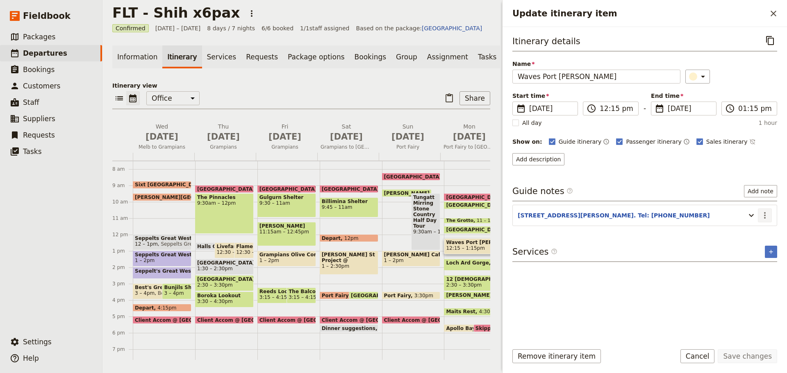
click at [768, 216] on icon "Actions" at bounding box center [765, 216] width 10 height 10
click at [759, 236] on span "Edit note" at bounding box center [747, 233] width 38 height 8
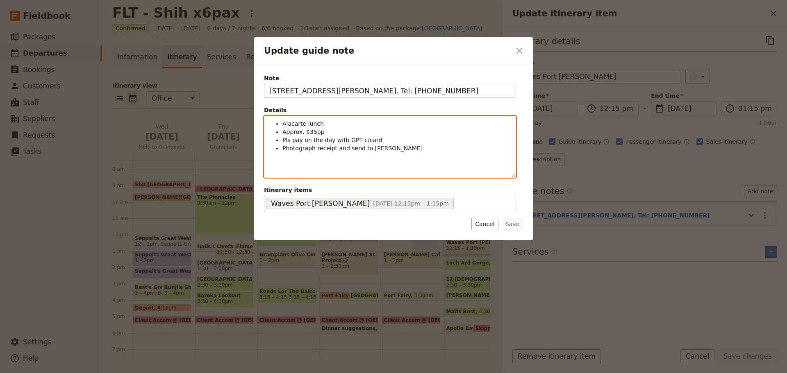
click at [282, 125] on ul "Alacarte lunch Approx. $35pp Pls pay on the day with GPT c/card Photograph rece…" at bounding box center [389, 136] width 241 height 33
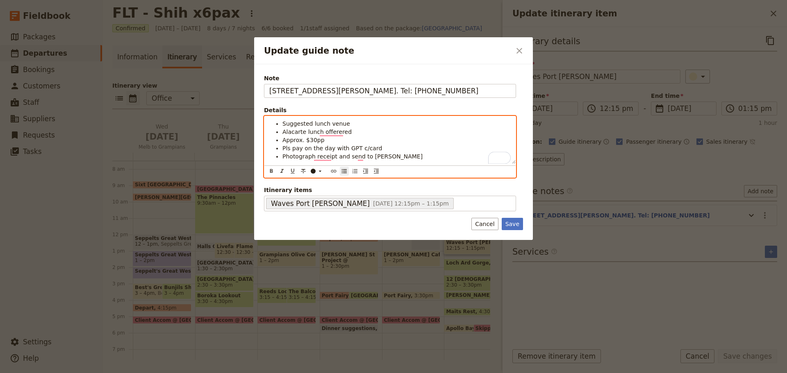
click at [342, 143] on li "Approx. $30pp" at bounding box center [396, 140] width 228 height 8
drag, startPoint x: 368, startPoint y: 157, endPoint x: 280, endPoint y: 145, distance: 88.0
click at [272, 148] on ul "Suggested lunch venue Alacarte lunch offerered Approx. $30pp allocated Pls pay …" at bounding box center [389, 140] width 241 height 41
copy ul "Pls pay on the day with GPT c/card Photograph receipt and send to Sharon"
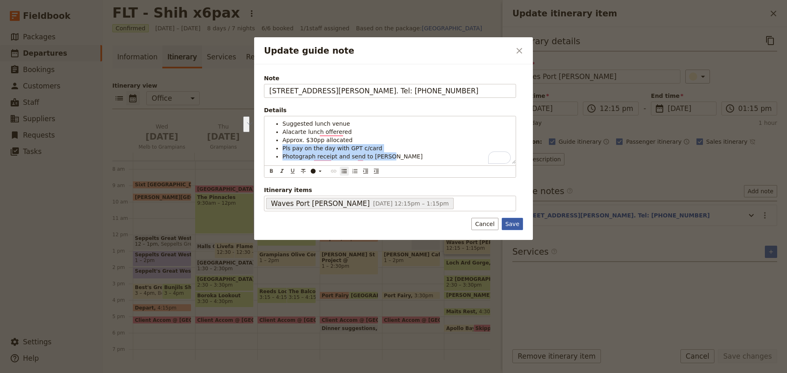
click at [514, 220] on button "Save" at bounding box center [512, 224] width 21 height 12
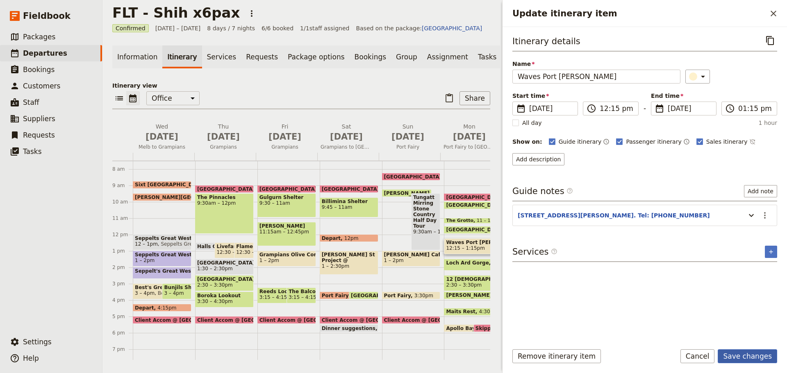
click at [747, 357] on button "Save changes" at bounding box center [747, 357] width 59 height 14
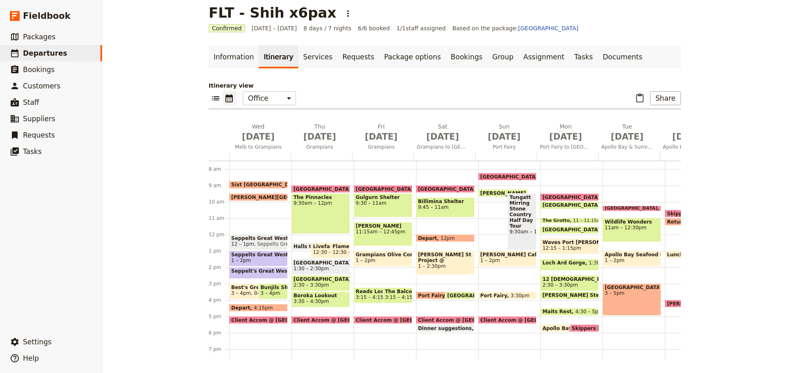
click at [302, 246] on span "Halls Gap" at bounding box center [308, 246] width 30 height 5
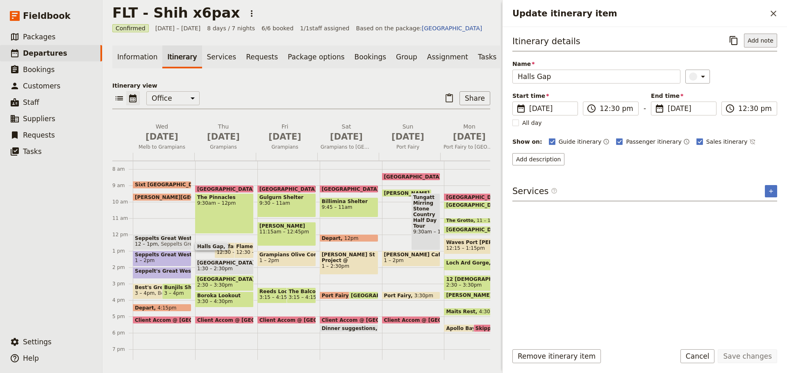
click at [764, 39] on button "Add note" at bounding box center [760, 41] width 33 height 14
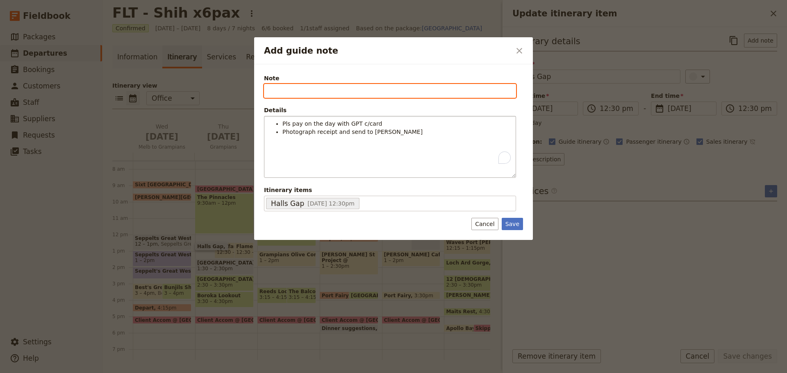
click at [307, 91] on input "Note" at bounding box center [390, 91] width 252 height 14
type input "Lunch Venue"
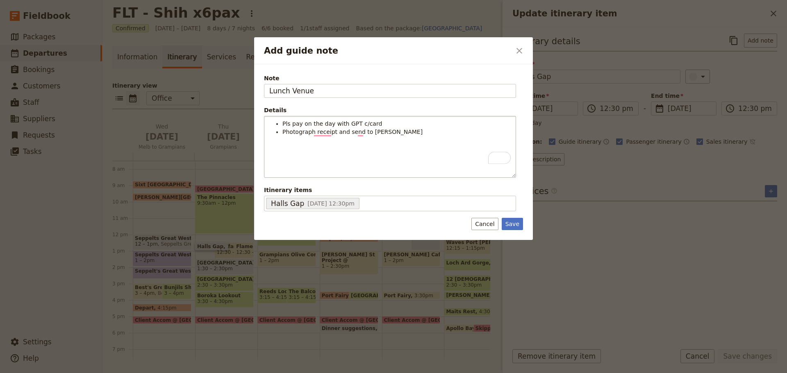
click at [514, 217] on form "Note Lunch Venue Details Pls pay on the day with GPT c/card Photograph receipt …" at bounding box center [393, 152] width 259 height 156
click at [508, 225] on button "Save" at bounding box center [512, 224] width 21 height 12
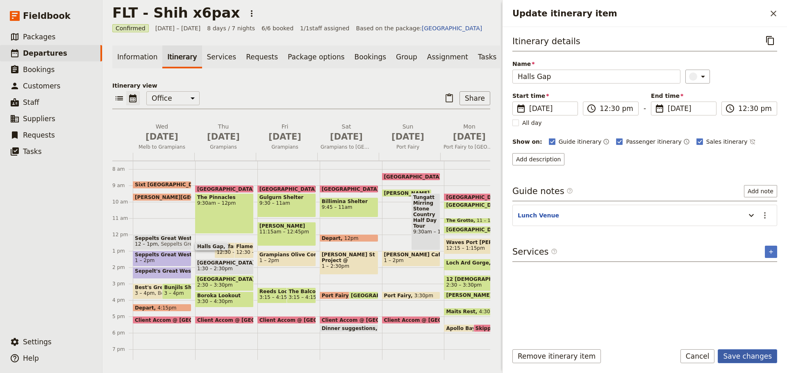
click at [737, 358] on button "Save changes" at bounding box center [747, 357] width 59 height 14
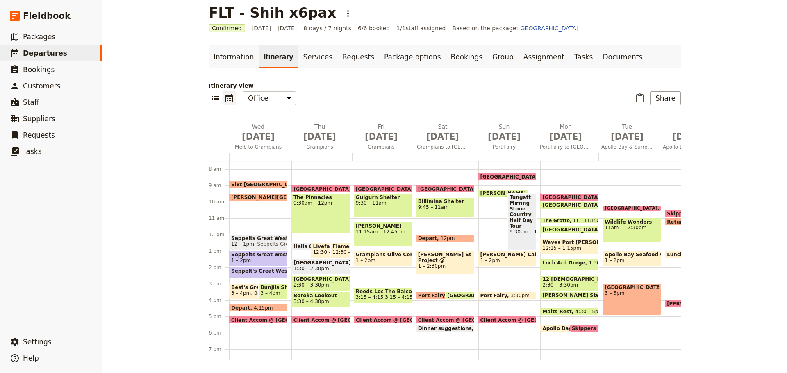
click at [427, 259] on span "[PERSON_NAME] St Project @ [GEOGRAPHIC_DATA]" at bounding box center [445, 257] width 55 height 11
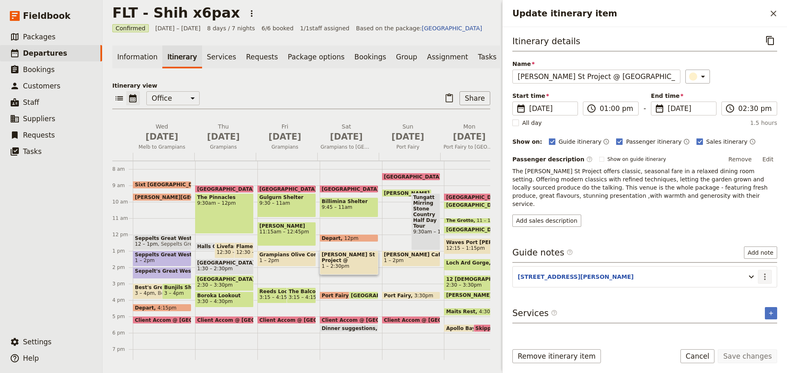
click at [763, 272] on icon "Actions" at bounding box center [765, 277] width 10 height 10
click at [748, 289] on span "Edit note" at bounding box center [741, 286] width 26 height 8
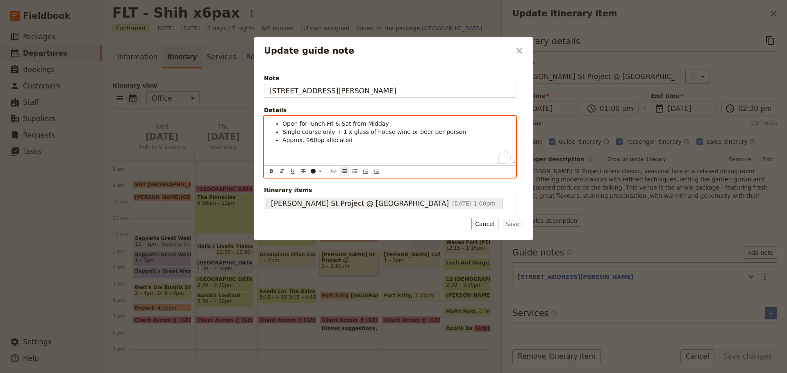
click at [361, 141] on li "Approx. $60pp allocated" at bounding box center [396, 140] width 228 height 8
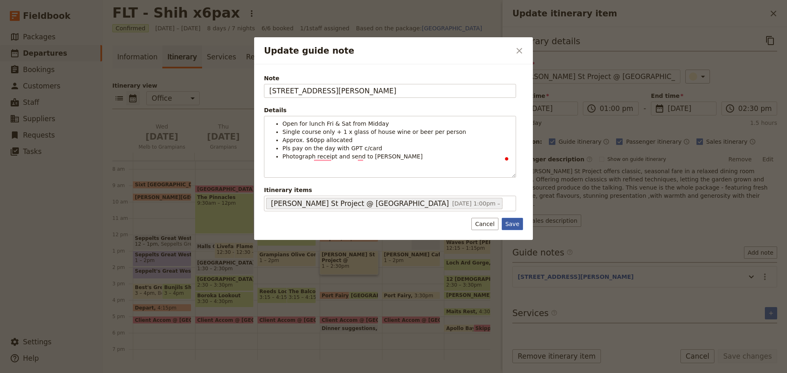
click at [510, 222] on button "Save" at bounding box center [512, 224] width 21 height 12
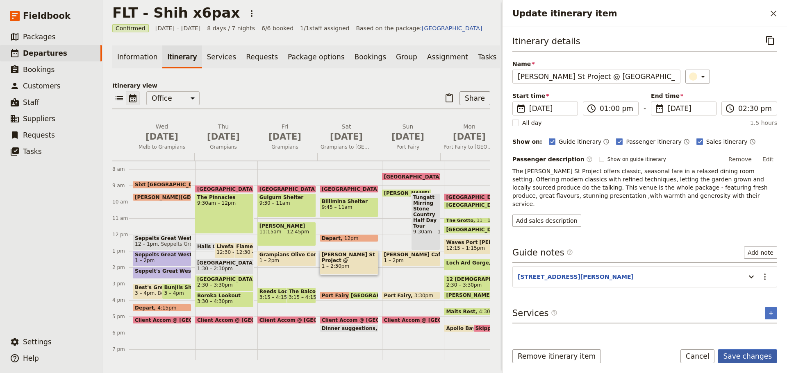
click at [736, 355] on button "Save changes" at bounding box center [747, 357] width 59 height 14
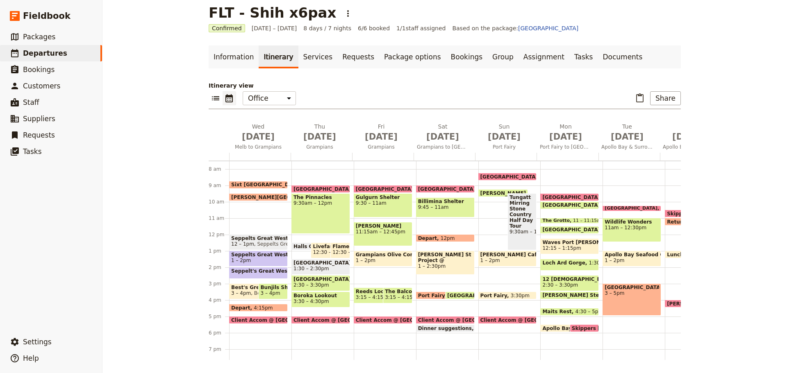
click at [489, 256] on span "[PERSON_NAME] Cafe. Tel: [PHONE_NUMBER]" at bounding box center [507, 255] width 55 height 6
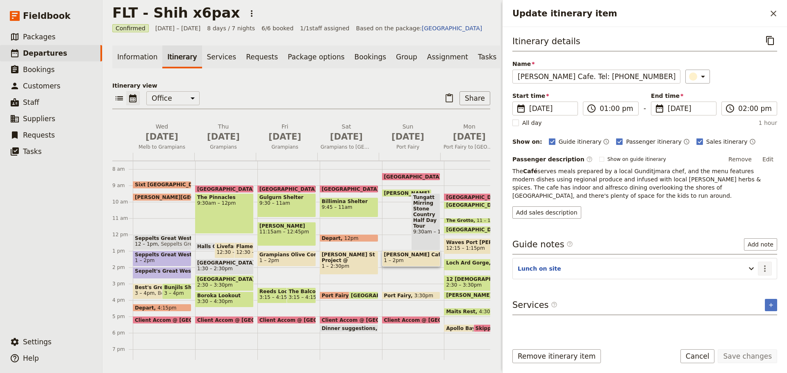
click at [768, 264] on icon "Actions" at bounding box center [765, 269] width 10 height 10
click at [757, 278] on span "Edit note" at bounding box center [747, 278] width 38 height 8
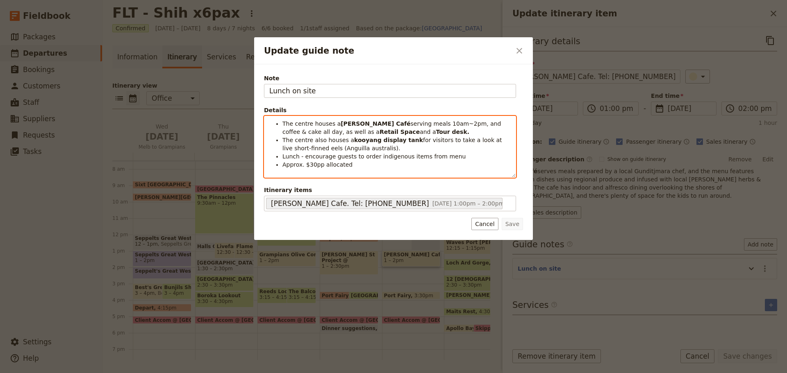
click at [362, 165] on div "The centre houses a Bush Tucker Café serving meals 10am~2pm, and coffee & cake …" at bounding box center [390, 147] width 252 height 62
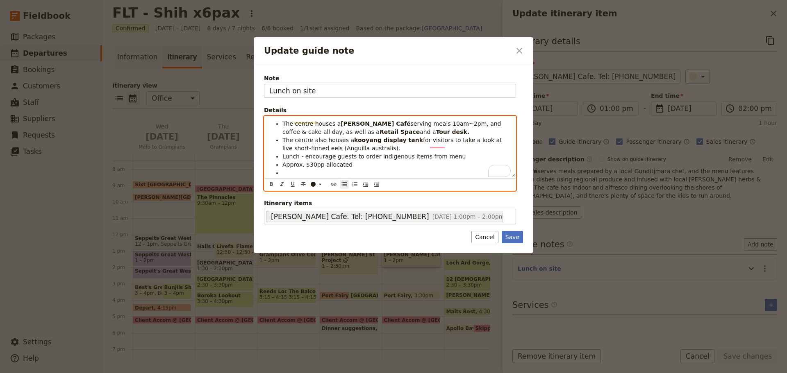
scroll to position [0, 0]
paste div "To enrich screen reader interactions, please activate Accessibility in Grammarl…"
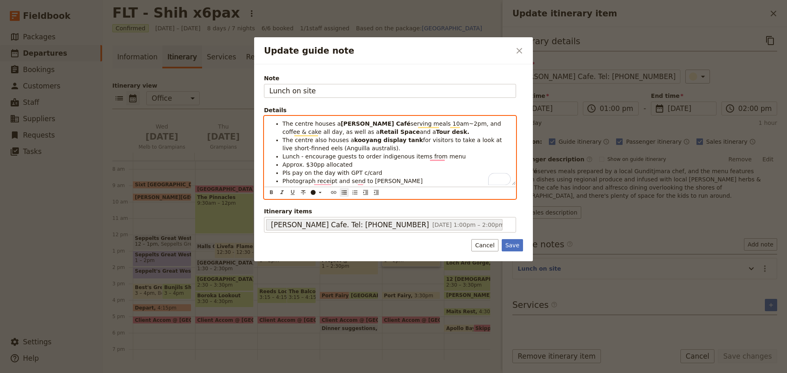
click at [458, 161] on li "Approx. $30pp allocated" at bounding box center [396, 165] width 228 height 8
click at [457, 154] on li "Lunch - encourage guests to order indigenous items from menu" at bounding box center [396, 156] width 228 height 8
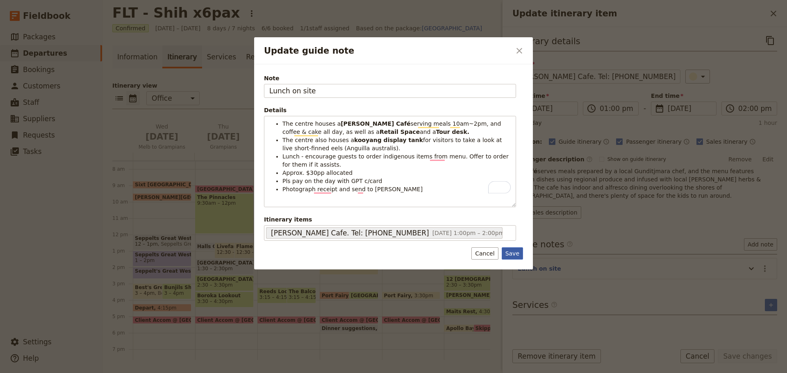
click at [517, 256] on button "Save" at bounding box center [512, 254] width 21 height 12
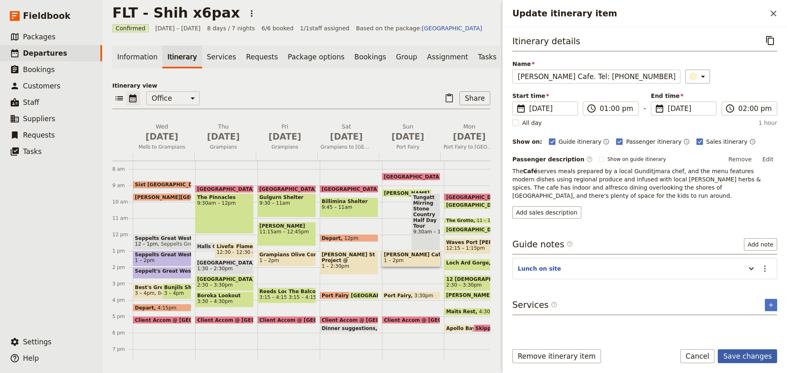
click at [757, 357] on button "Save changes" at bounding box center [747, 357] width 59 height 14
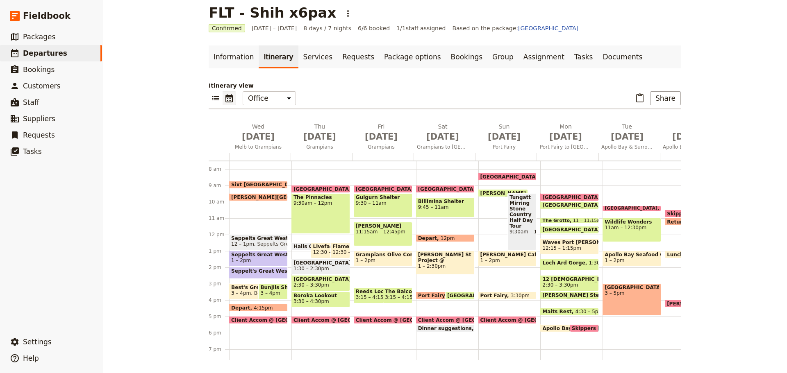
click at [611, 259] on span "1 – 2pm" at bounding box center [614, 261] width 20 height 6
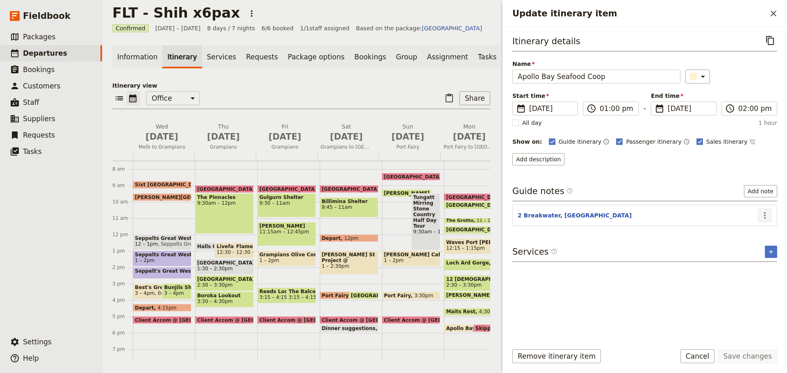
click at [769, 218] on icon "Actions" at bounding box center [765, 216] width 10 height 10
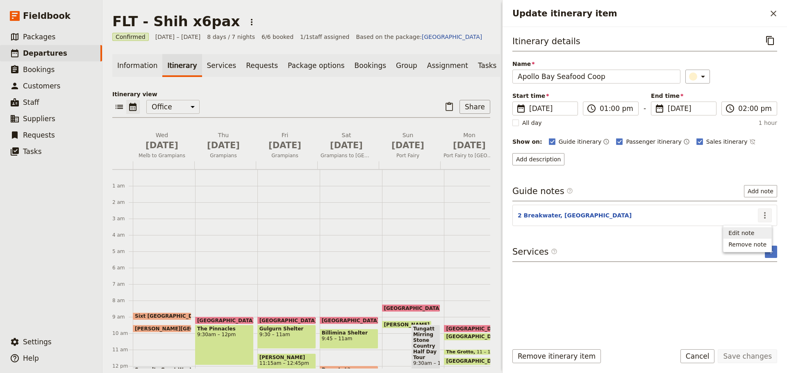
click at [762, 233] on span "Edit note" at bounding box center [747, 233] width 38 height 8
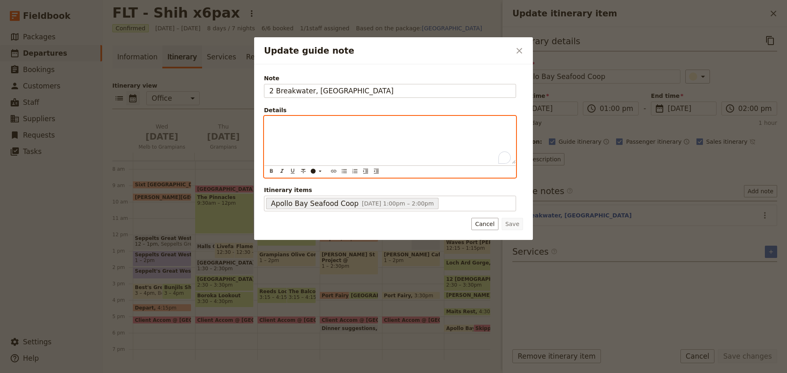
paste div "To enrich screen reader interactions, please activate Accessibility in Grammarl…"
click at [283, 124] on span "Pls pay on the day with GPT c/card" at bounding box center [332, 123] width 100 height 7
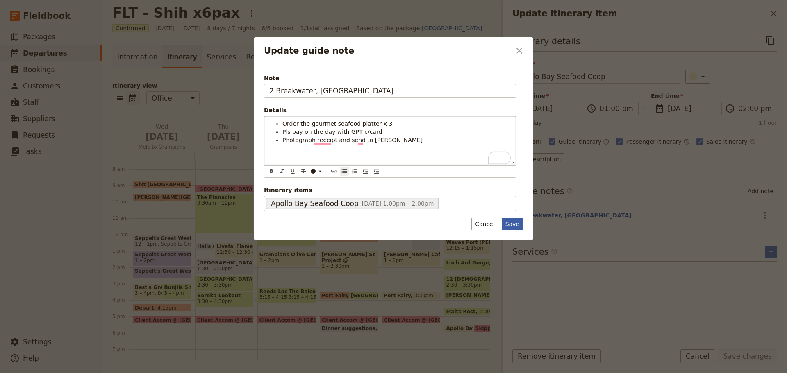
click at [508, 218] on button "Save" at bounding box center [512, 224] width 21 height 12
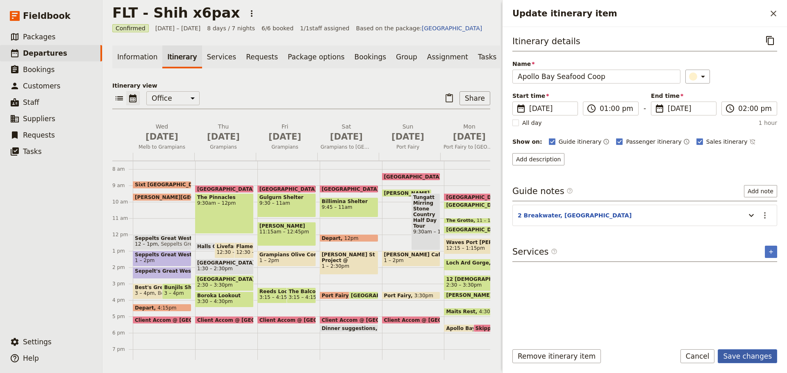
drag, startPoint x: 751, startPoint y: 364, endPoint x: 750, endPoint y: 359, distance: 4.7
click at [750, 363] on div "Remove itinerary item Save changes Cancel" at bounding box center [644, 362] width 284 height 24
click at [760, 351] on button "Save changes" at bounding box center [747, 357] width 59 height 14
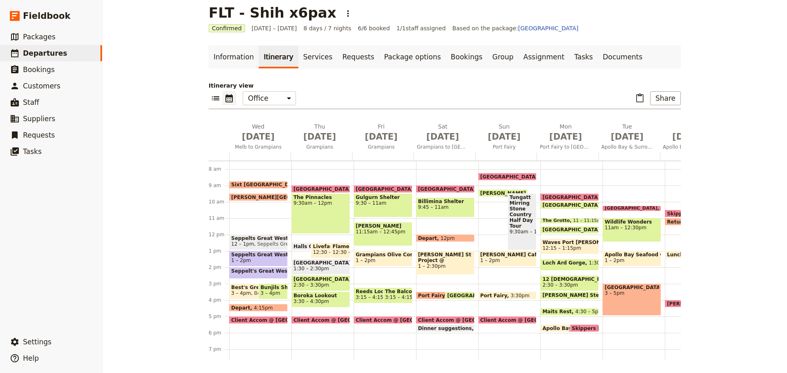
click at [673, 252] on span "Lunch venue - [GEOGRAPHIC_DATA]" at bounding box center [718, 254] width 102 height 5
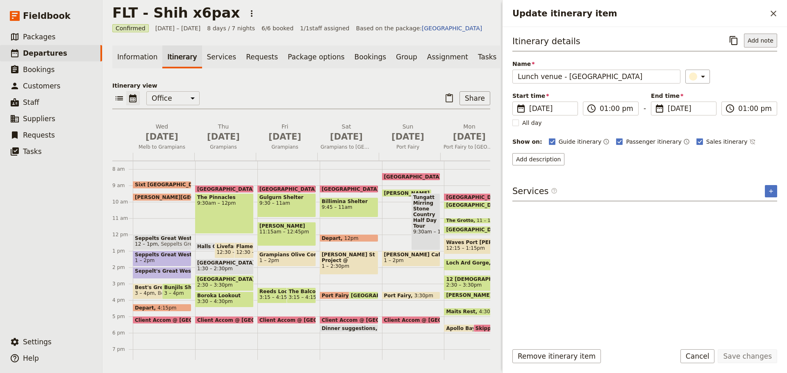
click at [753, 36] on button "Add note" at bounding box center [760, 41] width 33 height 14
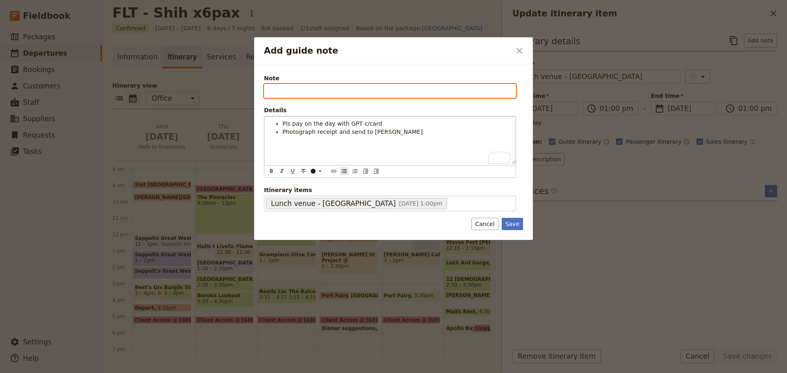
click at [314, 91] on input "Note" at bounding box center [390, 91] width 252 height 14
type input "Lunch venue"
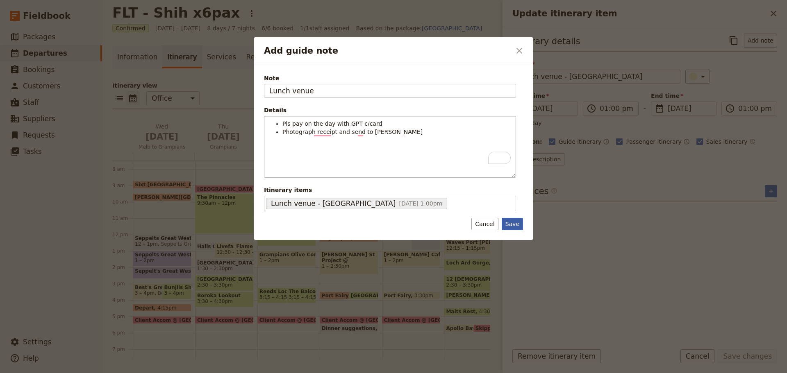
click at [512, 227] on button "Save" at bounding box center [512, 224] width 21 height 12
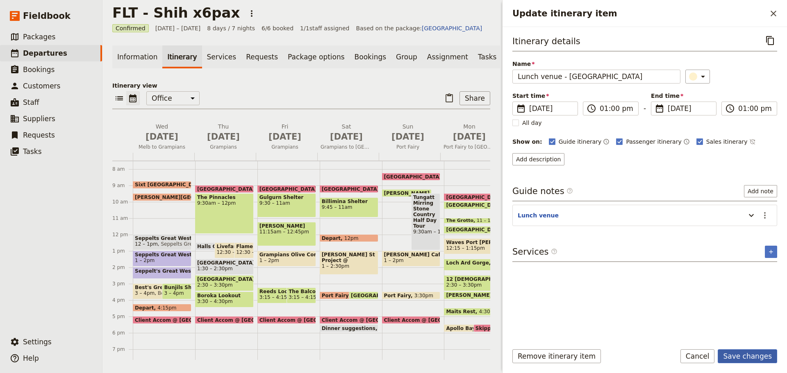
click at [743, 354] on button "Save changes" at bounding box center [747, 357] width 59 height 14
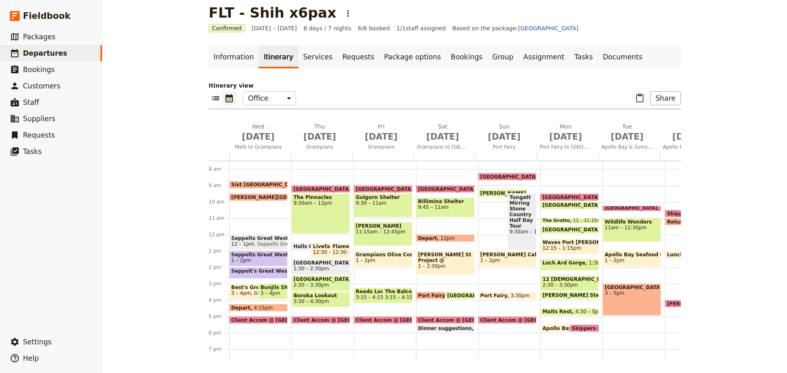
click at [551, 261] on span "Loch Ard Gorge" at bounding box center [565, 263] width 46 height 6
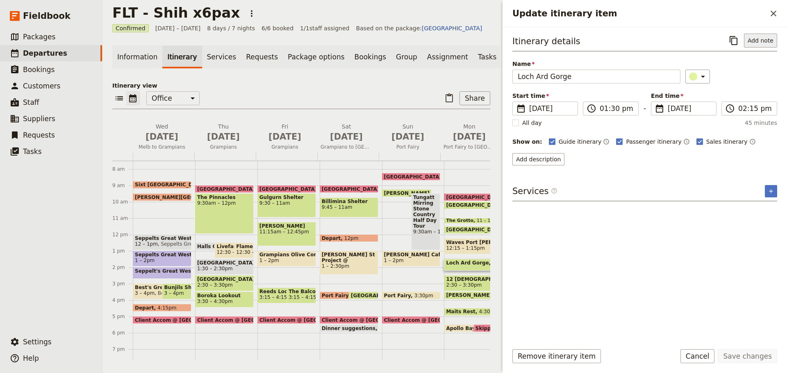
click at [756, 42] on button "Add note" at bounding box center [760, 41] width 33 height 14
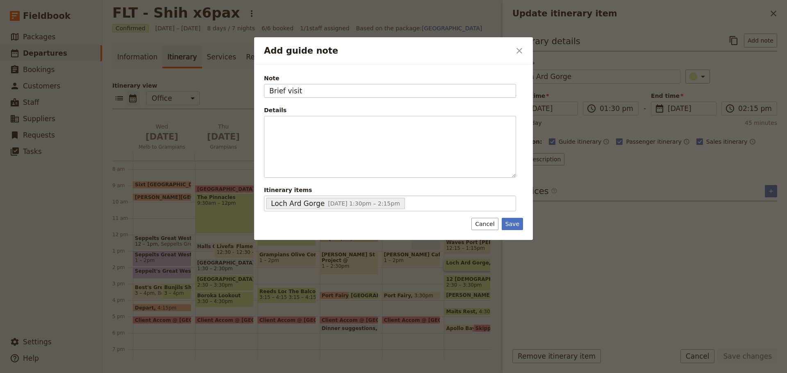
drag, startPoint x: 300, startPoint y: 92, endPoint x: 248, endPoint y: 88, distance: 52.6
click at [248, 373] on div "Add guide note ​ Note Brief visit Details ​ ​ ​ ​ ​ ​ ​ ​ ​ ​ Itinerary items […" at bounding box center [393, 373] width 787 height 0
type input "Brief visit"
click at [512, 222] on button "Save" at bounding box center [512, 224] width 21 height 12
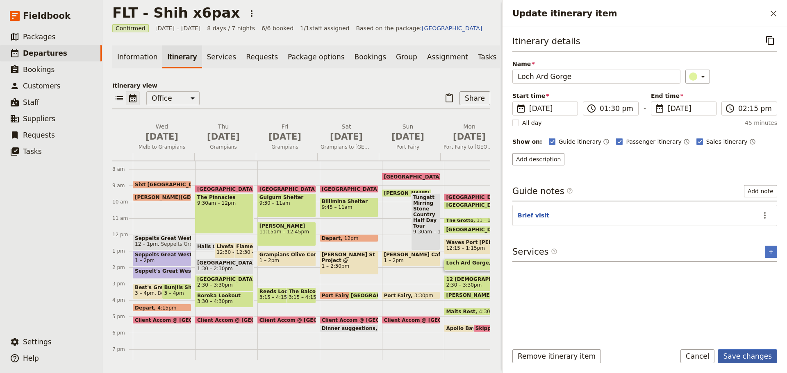
click at [747, 355] on button "Save changes" at bounding box center [747, 357] width 59 height 14
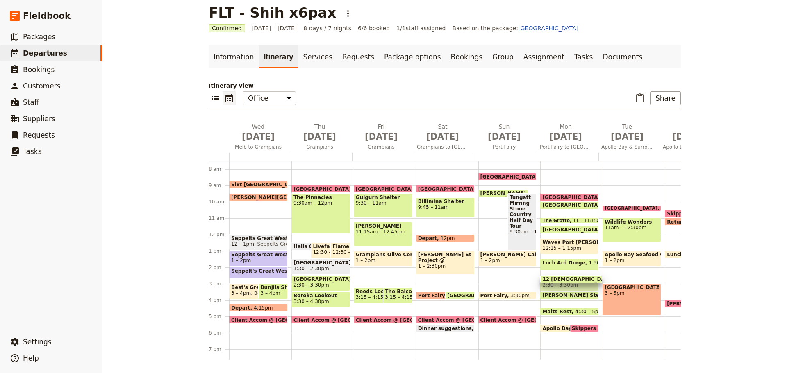
click at [559, 288] on span at bounding box center [570, 289] width 58 height 3
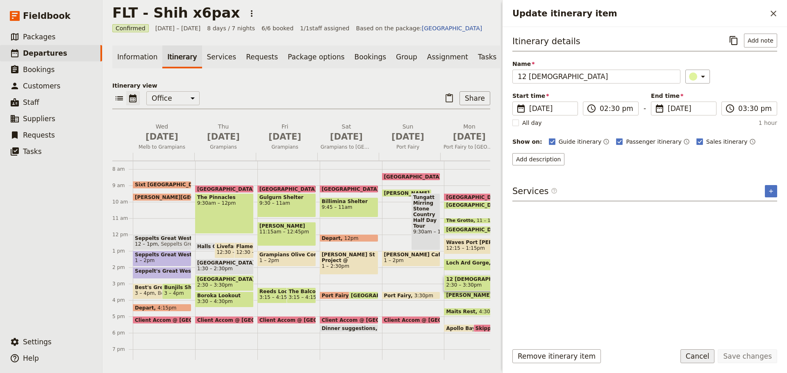
click at [699, 357] on button "Cancel" at bounding box center [697, 357] width 34 height 14
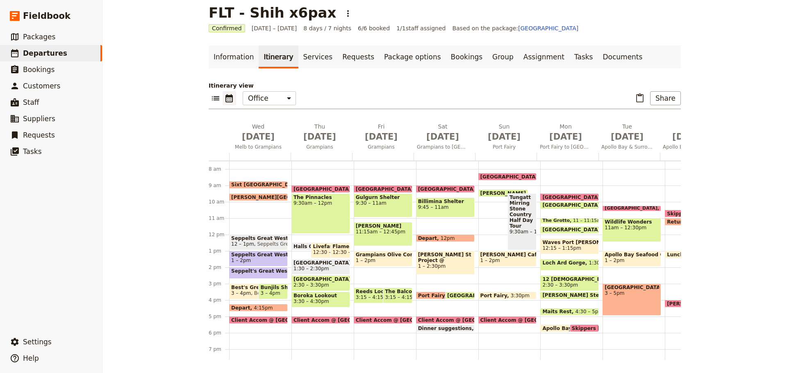
click at [561, 281] on span "12 [DEMOGRAPHIC_DATA]" at bounding box center [569, 280] width 55 height 6
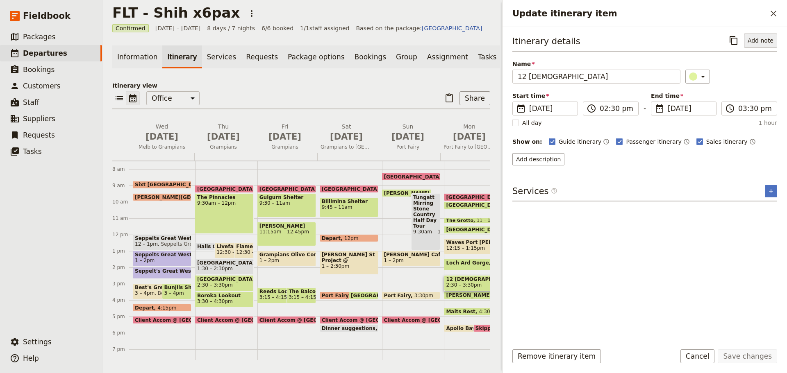
click at [752, 38] on button "Add note" at bounding box center [760, 41] width 33 height 14
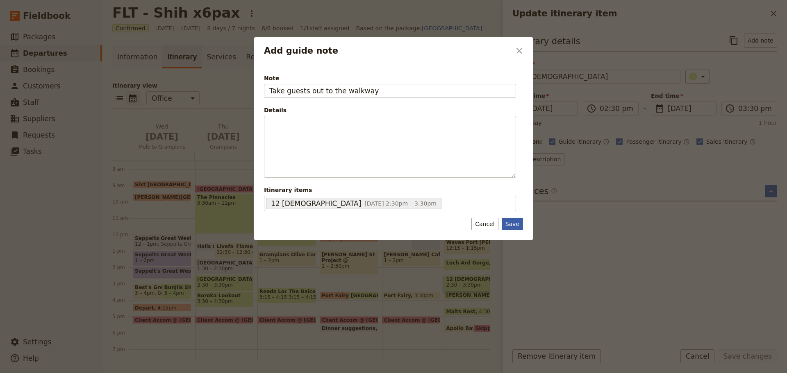
type input "Take guests out to the walkway"
click at [510, 223] on button "Save" at bounding box center [512, 224] width 21 height 12
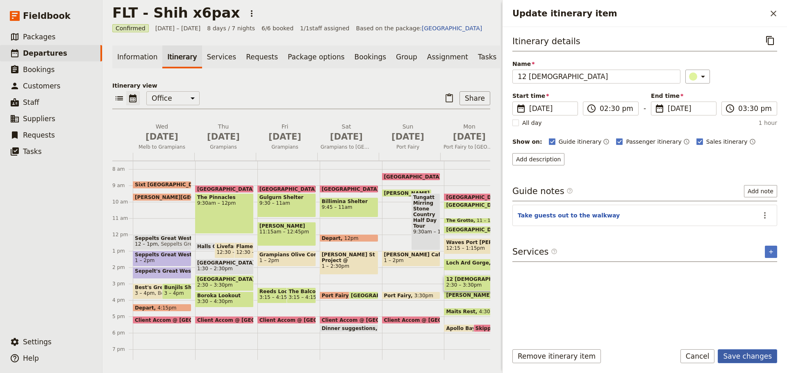
click at [741, 358] on button "Save changes" at bounding box center [747, 357] width 59 height 14
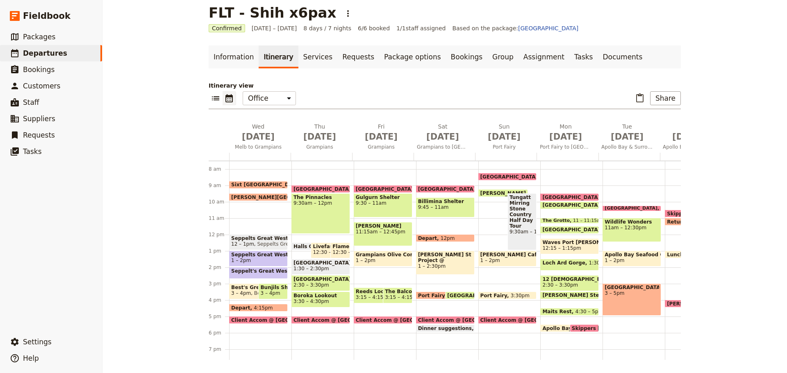
click at [557, 295] on span "[PERSON_NAME] Steps" at bounding box center [575, 296] width 67 height 6
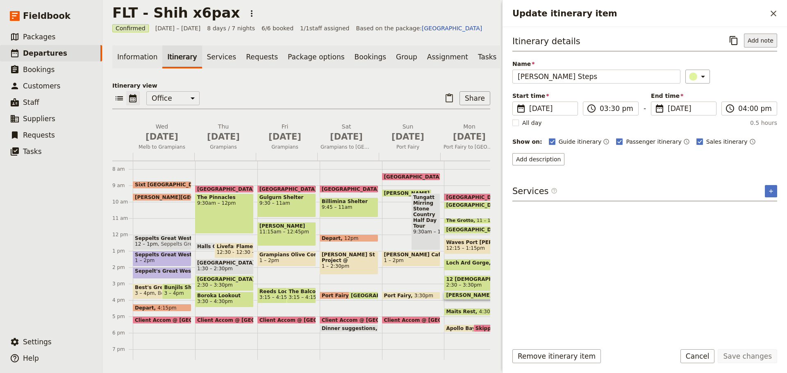
click at [753, 40] on button "Add note" at bounding box center [760, 41] width 33 height 14
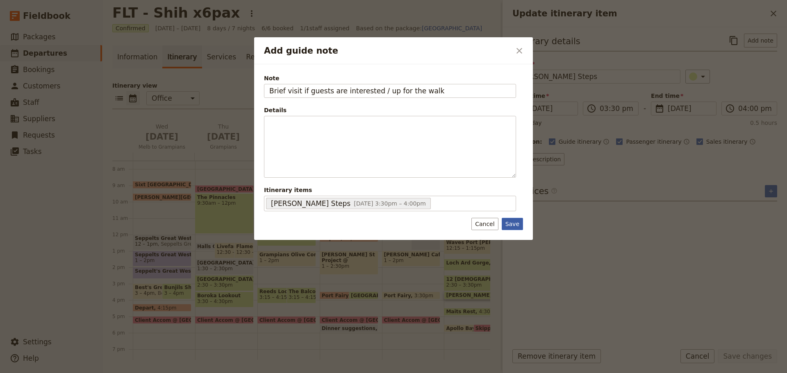
type input "Brief visit if guests are interested / up for the walk"
click at [510, 225] on button "Save" at bounding box center [512, 224] width 21 height 12
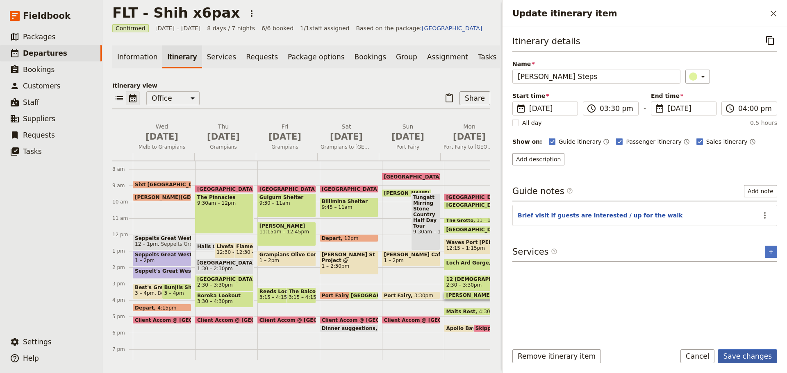
click at [743, 354] on button "Save changes" at bounding box center [747, 357] width 59 height 14
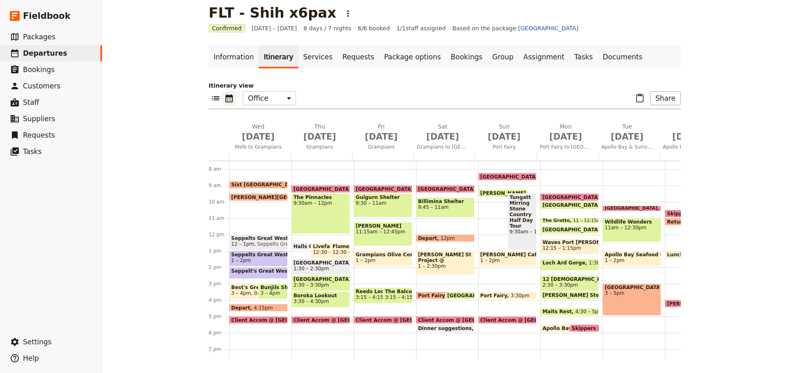
click at [551, 311] on span "Maits Rest" at bounding box center [558, 312] width 33 height 6
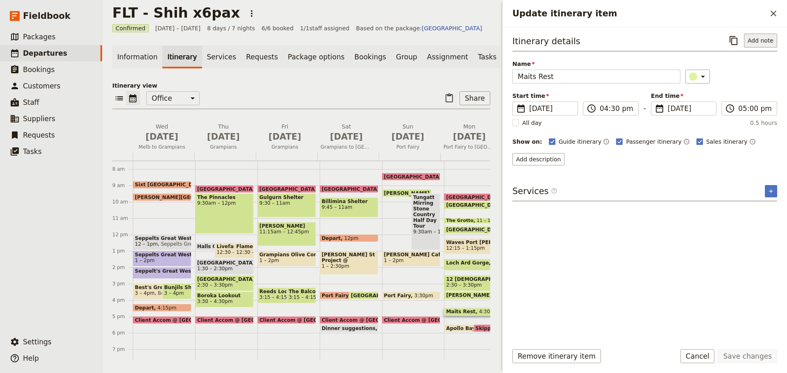
click at [771, 40] on button "Add note" at bounding box center [760, 41] width 33 height 14
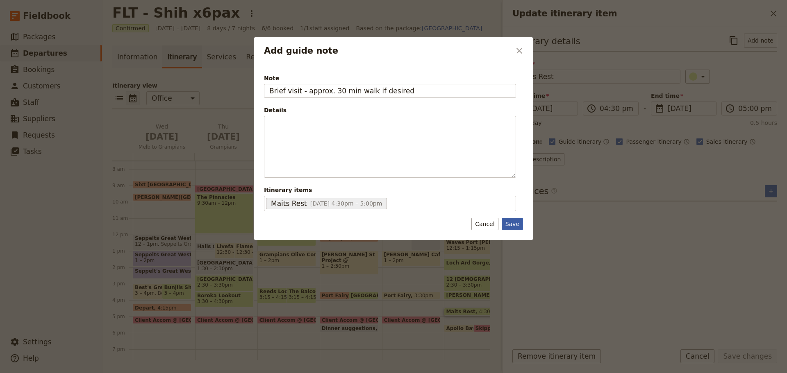
type input "Brief visit - approx. 30 min walk if desired"
click at [506, 227] on button "Save" at bounding box center [512, 224] width 21 height 12
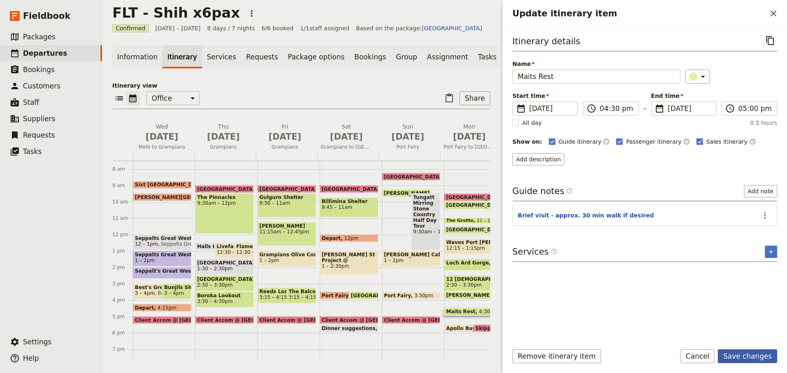
click at [745, 355] on button "Save changes" at bounding box center [747, 357] width 59 height 14
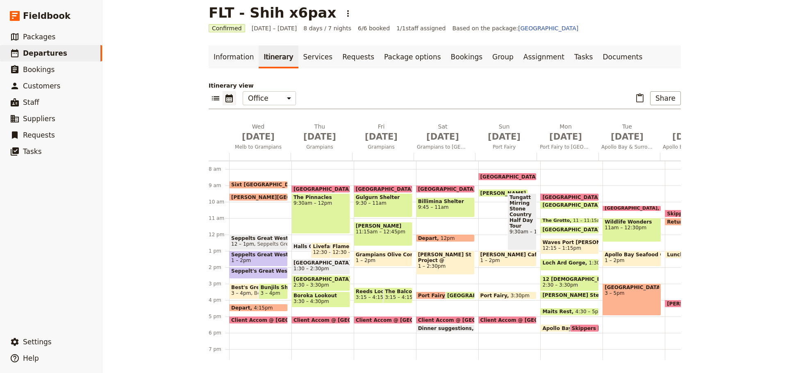
click at [550, 328] on span "Apollo Bay" at bounding box center [558, 328] width 32 height 5
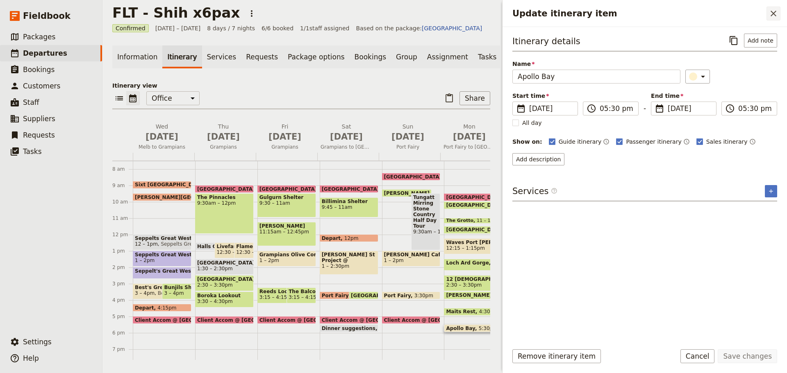
click at [772, 14] on icon "Close drawer" at bounding box center [773, 14] width 10 height 10
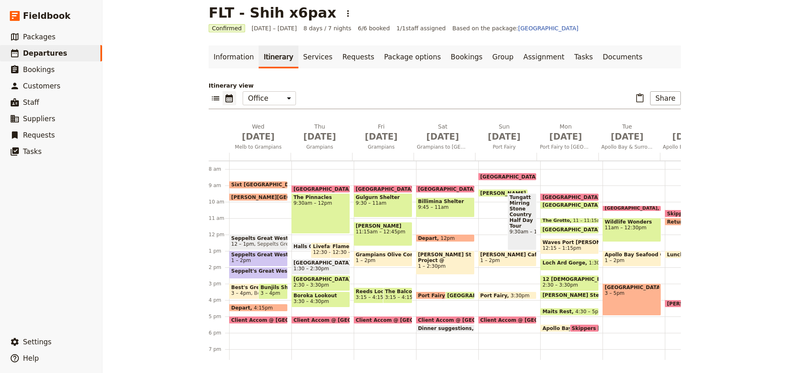
click at [545, 328] on span "Apollo Bay" at bounding box center [558, 328] width 32 height 5
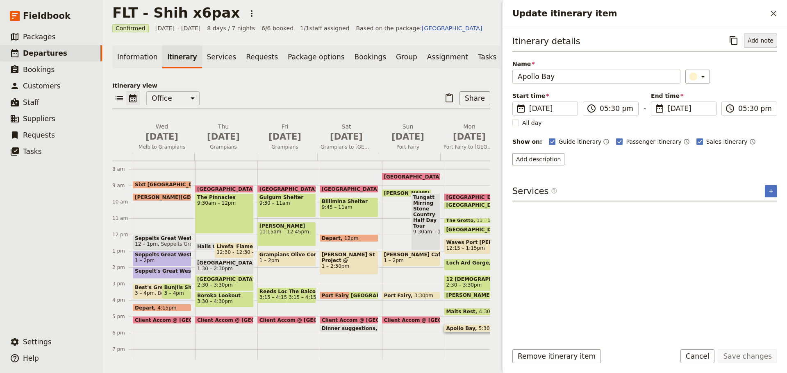
click at [770, 44] on button "Add note" at bounding box center [760, 41] width 33 height 14
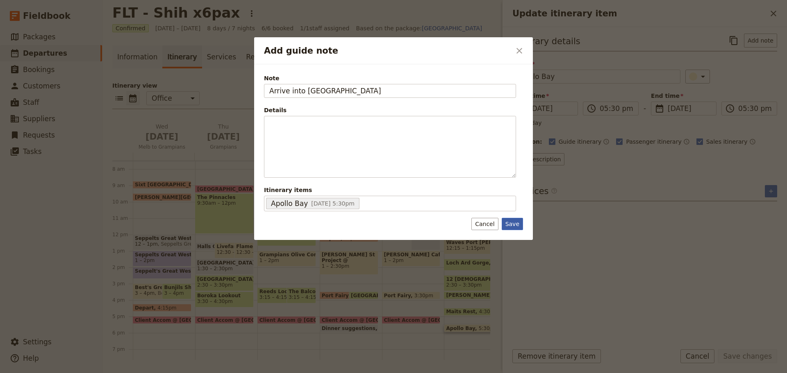
type input "Arrive into [GEOGRAPHIC_DATA]"
click at [507, 221] on button "Save" at bounding box center [512, 224] width 21 height 12
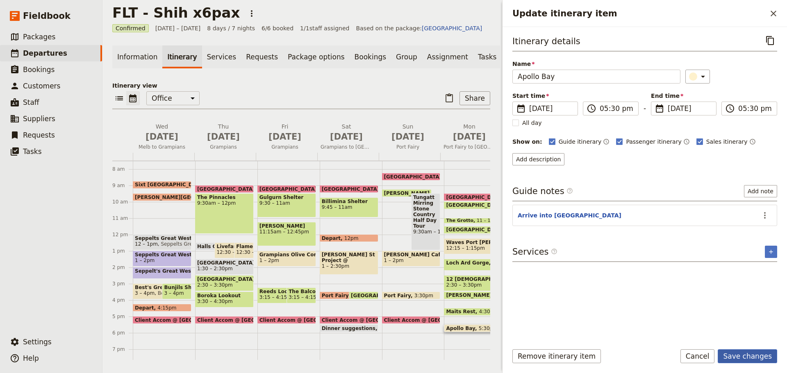
click at [752, 359] on button "Save changes" at bounding box center [747, 357] width 59 height 14
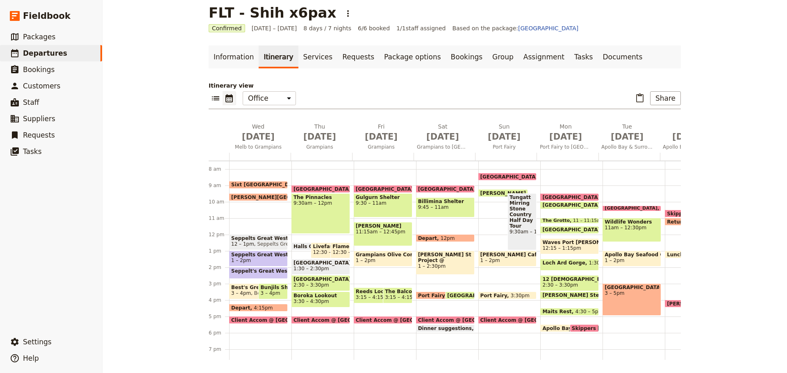
click at [578, 327] on span "Skippers [GEOGRAPHIC_DATA]" at bounding box center [615, 328] width 87 height 5
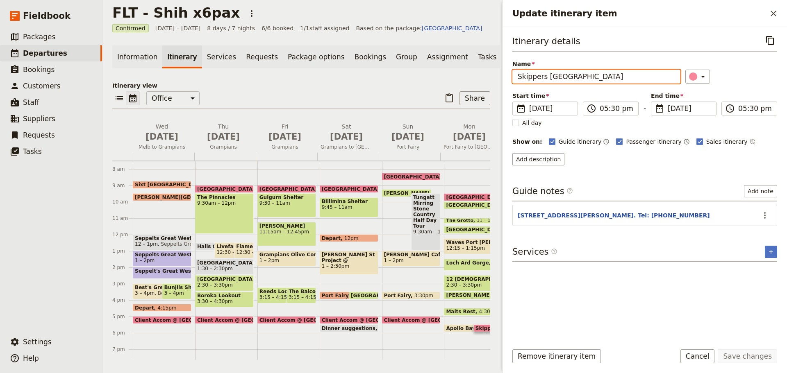
click at [519, 79] on input "Skippers [GEOGRAPHIC_DATA]" at bounding box center [596, 77] width 168 height 14
drag, startPoint x: 640, startPoint y: 79, endPoint x: 476, endPoint y: 79, distance: 163.9
click at [476, 79] on div "FLT - Shih x6pax ​ Confirmed [DATE] – [DATE] 8 days / 7 nights 6/6 booked 1 / 1…" at bounding box center [444, 186] width 684 height 373
type input "Client Accom @ Skippers [GEOGRAPHIC_DATA]"
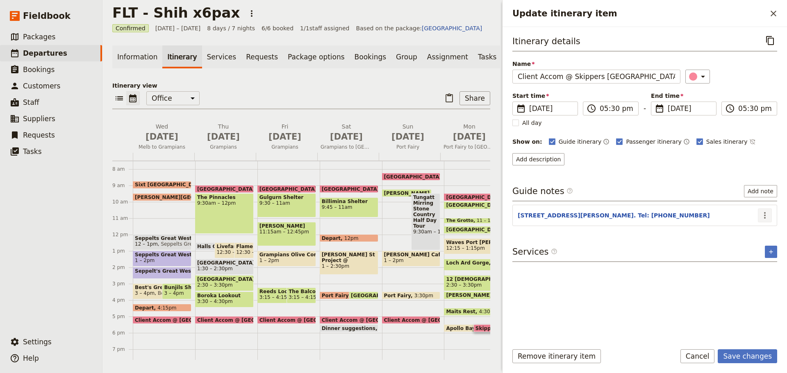
click at [768, 215] on icon "Actions" at bounding box center [765, 216] width 10 height 10
click at [761, 229] on button "Edit note" at bounding box center [747, 232] width 48 height 11
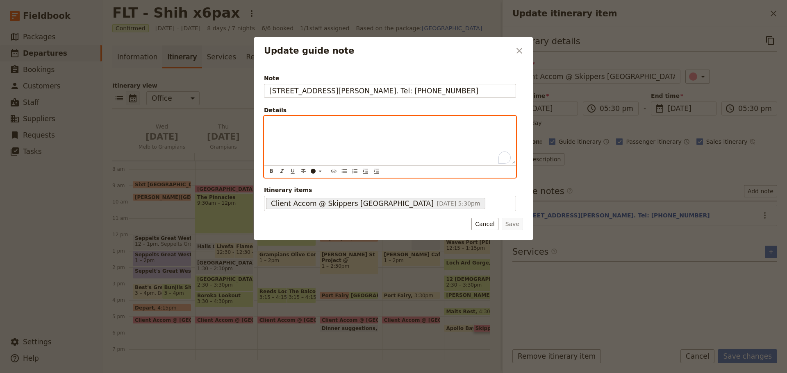
click at [325, 130] on div "To enrich screen reader interactions, please activate Accessibility in Grammarl…" at bounding box center [389, 140] width 251 height 48
click at [343, 171] on icon "Bulleted list" at bounding box center [344, 171] width 5 height 4
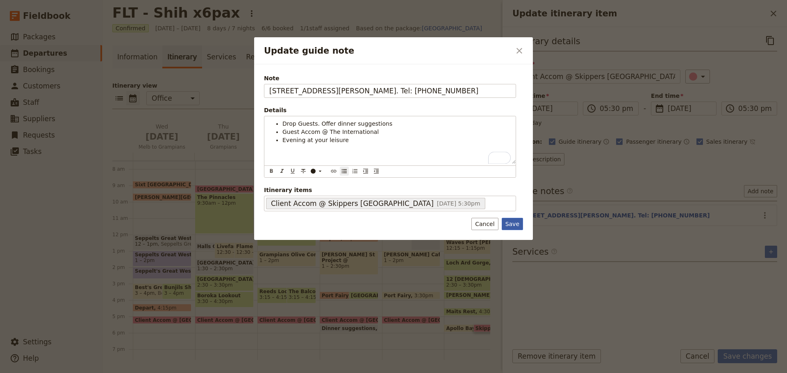
click at [512, 227] on button "Save" at bounding box center [512, 224] width 21 height 12
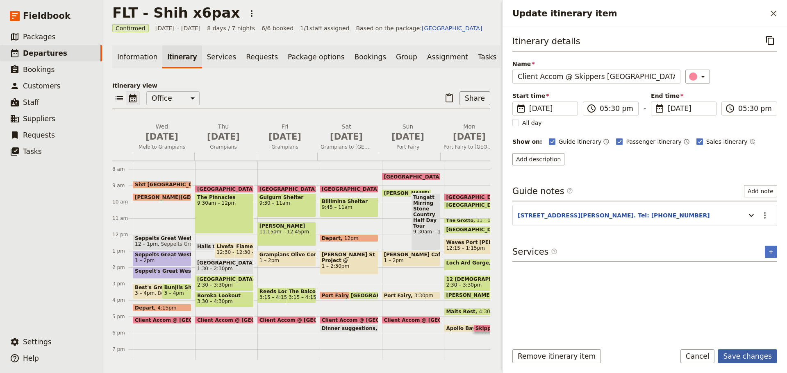
click at [758, 361] on button "Save changes" at bounding box center [747, 357] width 59 height 14
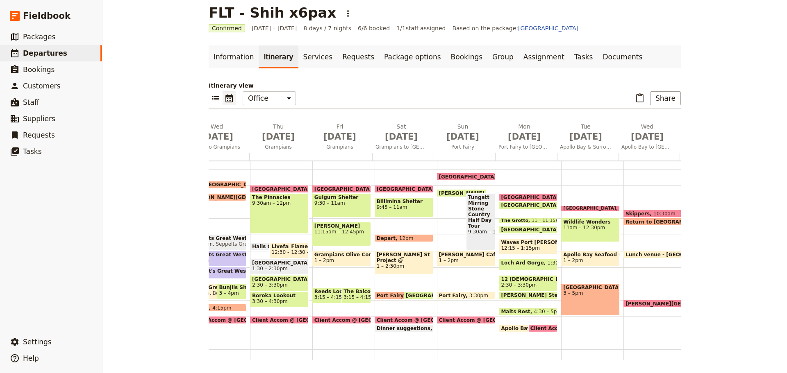
scroll to position [0, 50]
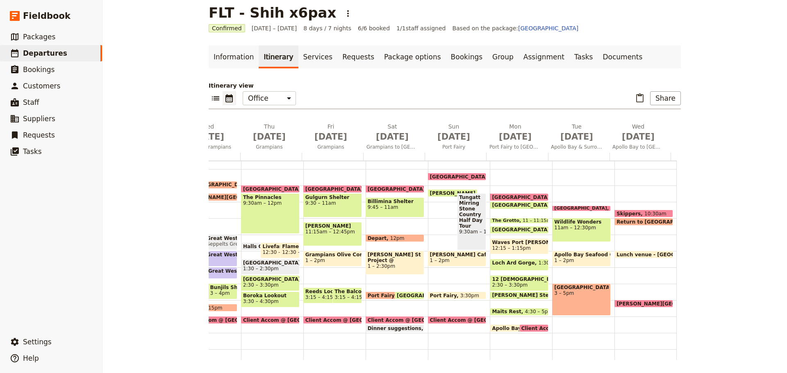
click at [526, 326] on span "Client Accom @ Skippers [GEOGRAPHIC_DATA]" at bounding box center [587, 328] width 132 height 5
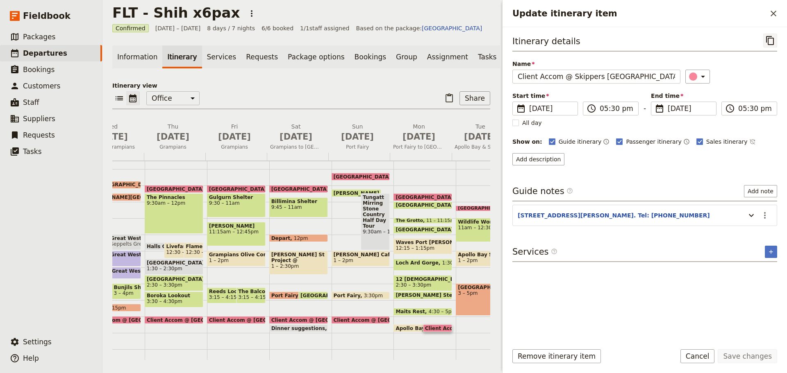
click at [766, 42] on icon "Copy itinerary item" at bounding box center [770, 41] width 10 height 10
click at [772, 12] on icon "Close drawer" at bounding box center [773, 14] width 6 height 6
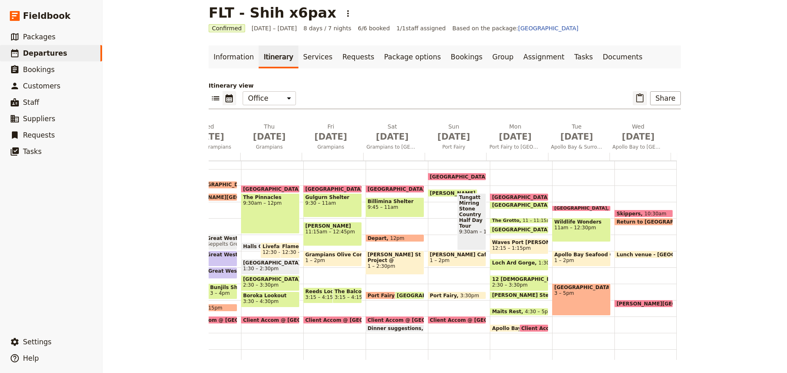
click at [638, 100] on icon "Paste itinerary item" at bounding box center [640, 98] width 10 height 10
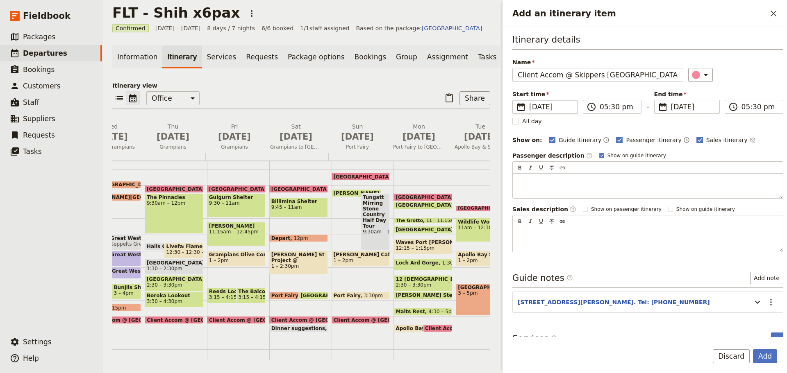
click at [546, 105] on span "[DATE]" at bounding box center [550, 107] width 43 height 10
click at [516, 100] on input "[DATE]" at bounding box center [516, 100] width 0 height 0
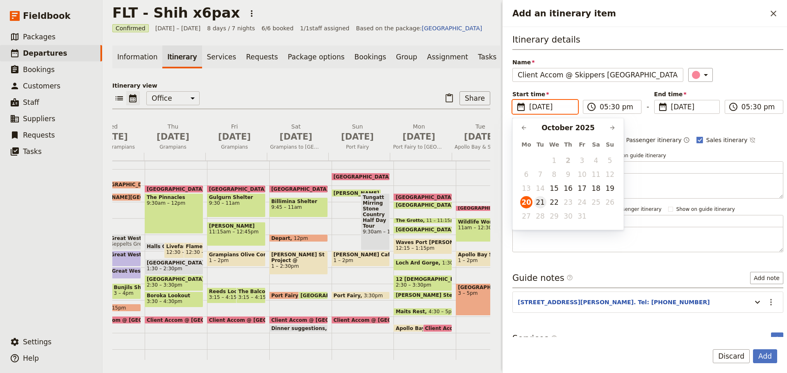
click at [538, 202] on button "21" at bounding box center [540, 202] width 12 height 12
type input "[DATE]"
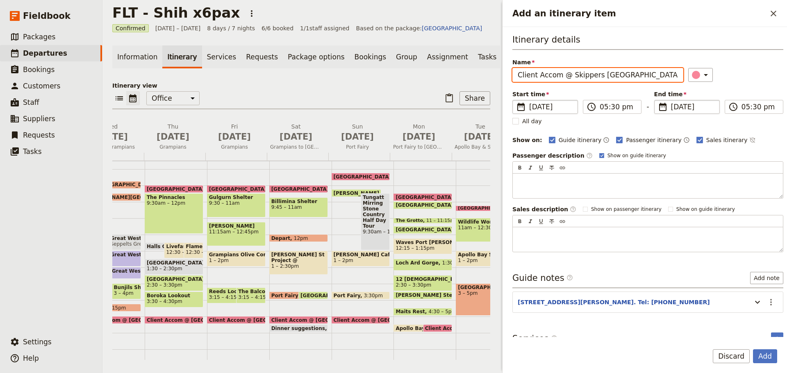
type input "[DATE]"
click at [682, 108] on span "[DATE]" at bounding box center [692, 107] width 43 height 10
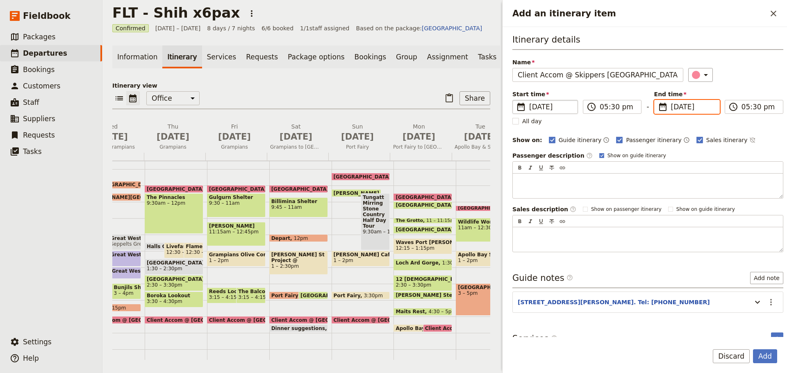
click at [658, 100] on input "[DATE]" at bounding box center [657, 100] width 0 height 0
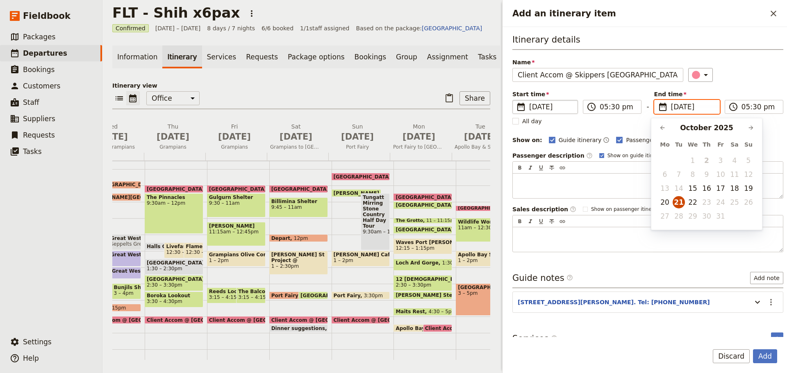
click at [676, 202] on button "21" at bounding box center [679, 202] width 12 height 12
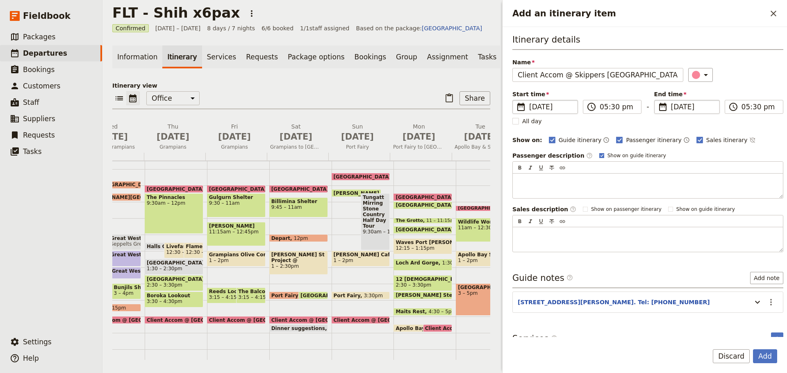
click at [599, 154] on rect "Add an itinerary item" at bounding box center [601, 155] width 5 height 5
click at [599, 152] on input "Show on guide itinerary" at bounding box center [599, 152] width 0 height 0
checkbox input "false"
click at [766, 355] on button "Add" at bounding box center [765, 357] width 24 height 14
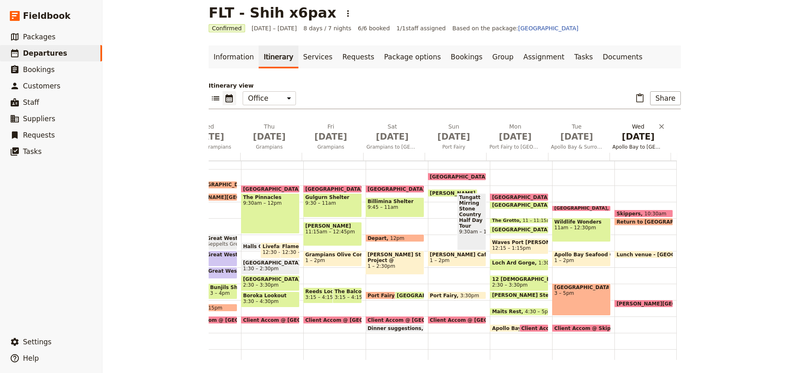
click at [625, 137] on span "[DATE]" at bounding box center [638, 137] width 52 height 12
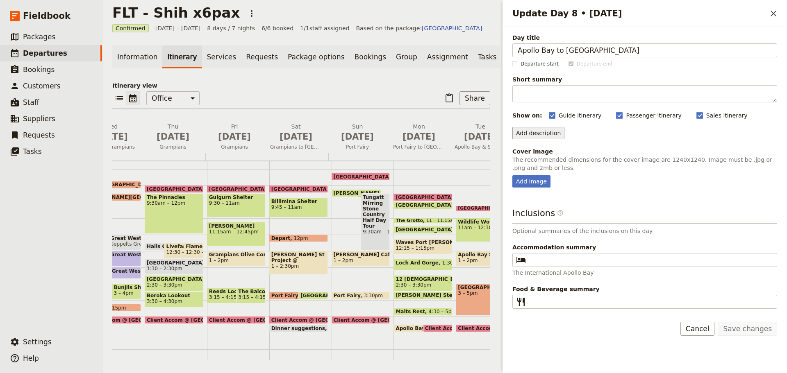
click at [540, 133] on button "Add description" at bounding box center [538, 133] width 52 height 12
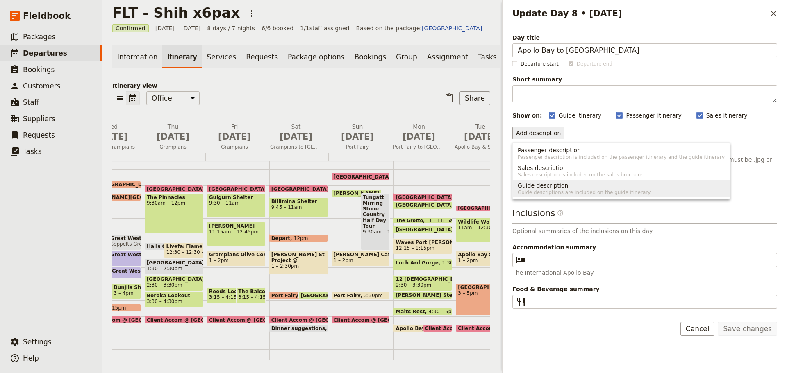
click at [534, 184] on span "Guide description" at bounding box center [543, 186] width 50 height 8
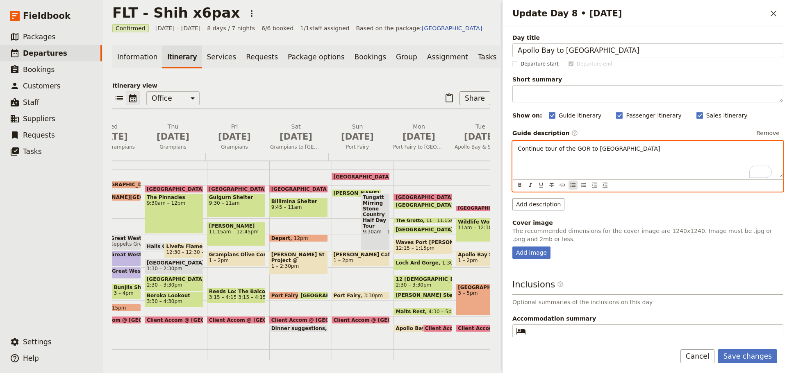
click at [571, 186] on icon "Bulleted list" at bounding box center [573, 185] width 7 height 7
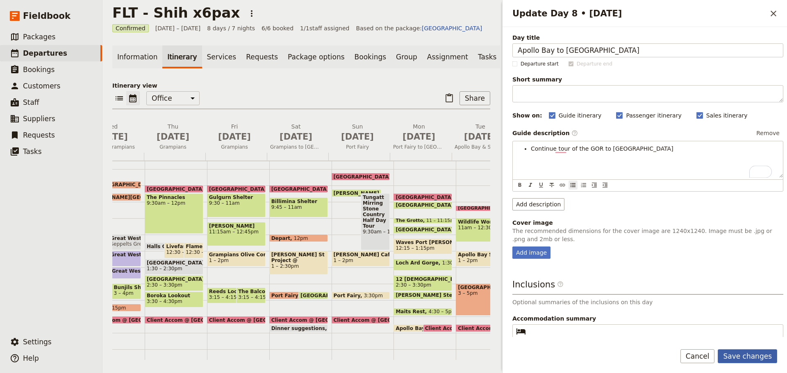
click at [747, 350] on button "Save changes" at bounding box center [747, 357] width 59 height 14
